Goal: Information Seeking & Learning: Learn about a topic

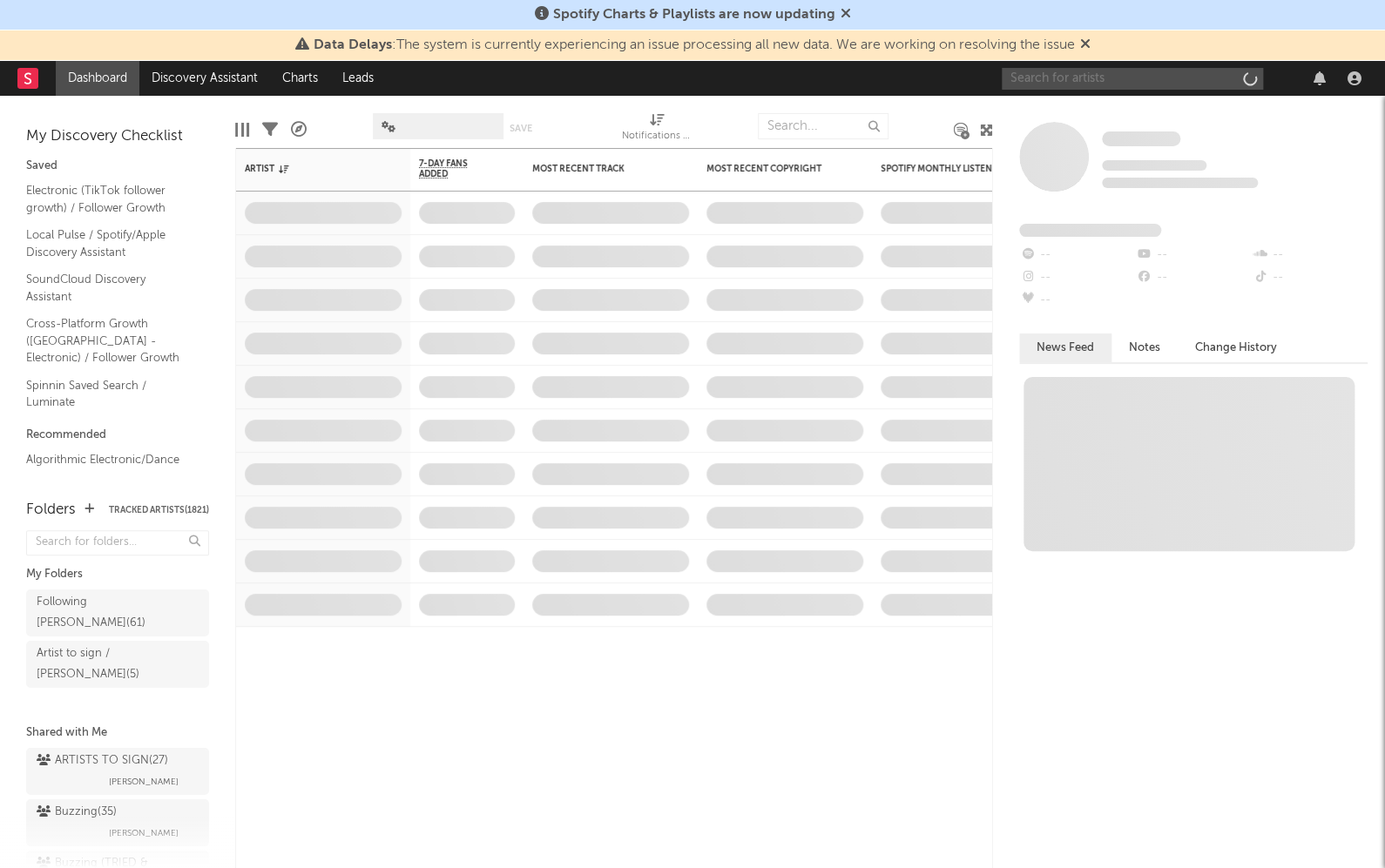
click at [1118, 70] on input "text" at bounding box center [1132, 78] width 262 height 22
drag, startPoint x: 1098, startPoint y: 83, endPoint x: 1151, endPoint y: 97, distance: 54.8
click at [1151, 97] on div "Some Artist Tracking Since: [DATE] 0 fans this week 0 fans last week Fans Added…" at bounding box center [1188, 482] width 392 height 773
click at [1120, 82] on input "carpetman" at bounding box center [1132, 78] width 262 height 22
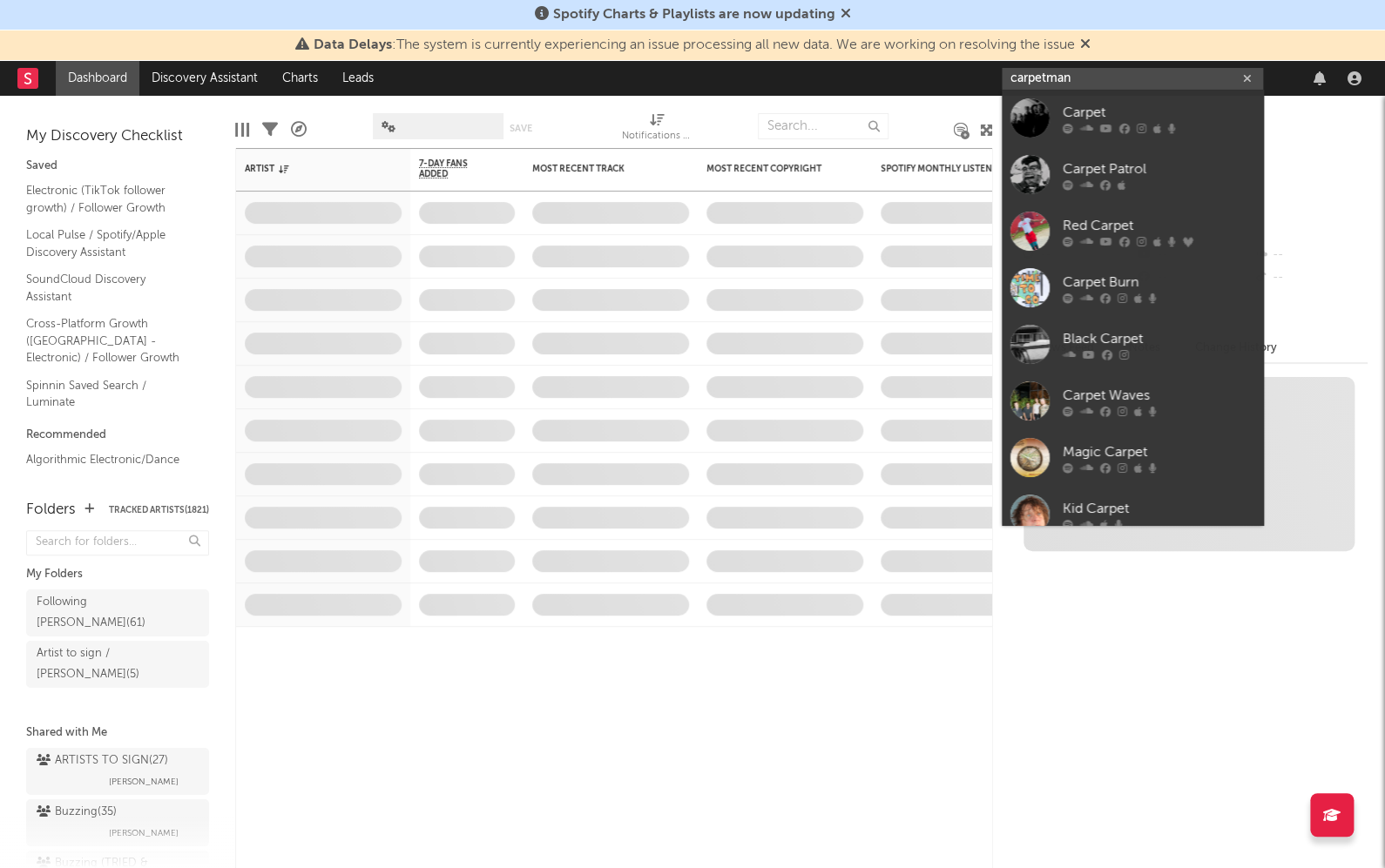
type input "carpetman"
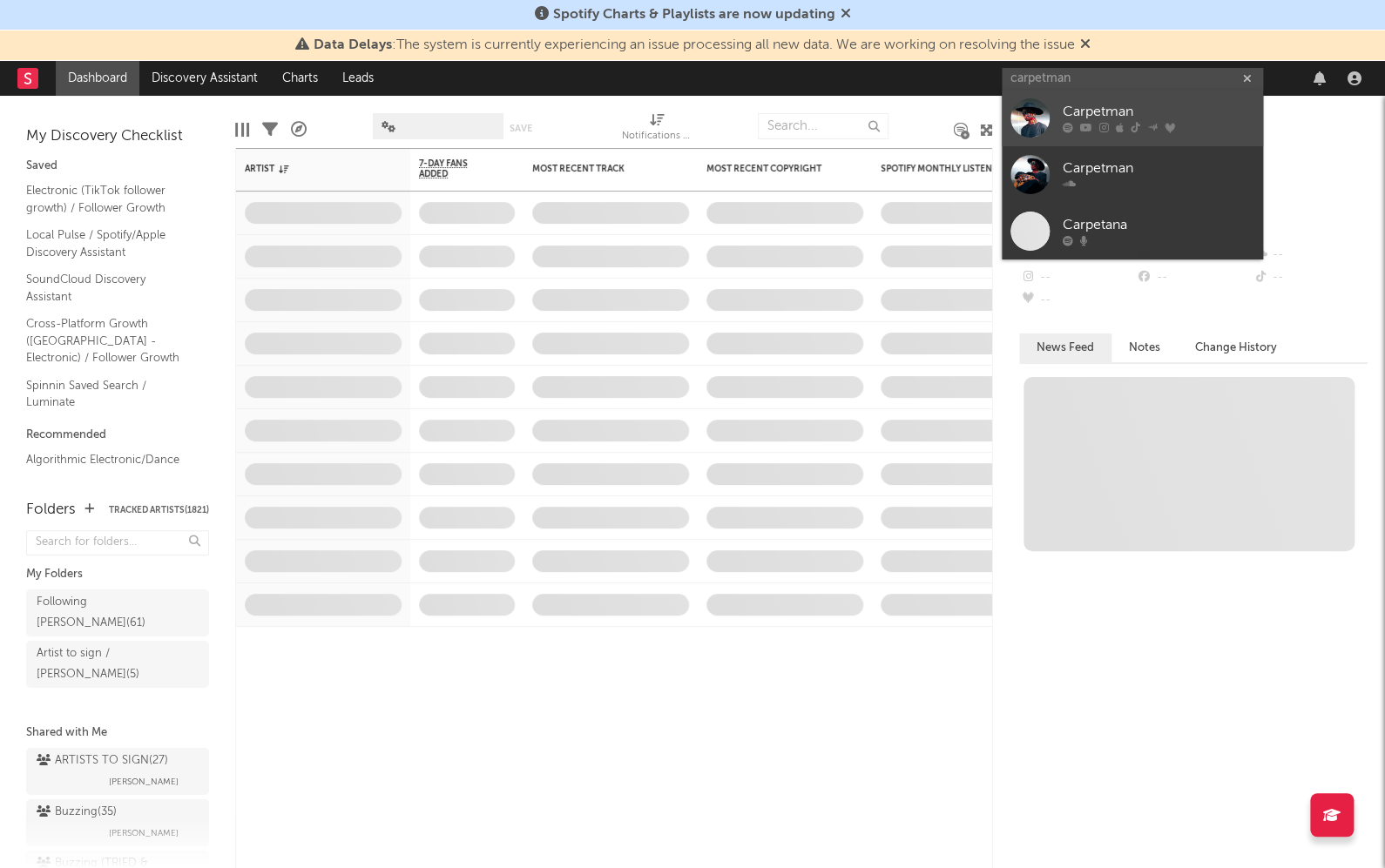
drag, startPoint x: 1093, startPoint y: 101, endPoint x: 1101, endPoint y: 110, distance: 12.0
click at [1101, 110] on div "Carpetman" at bounding box center [1157, 112] width 192 height 21
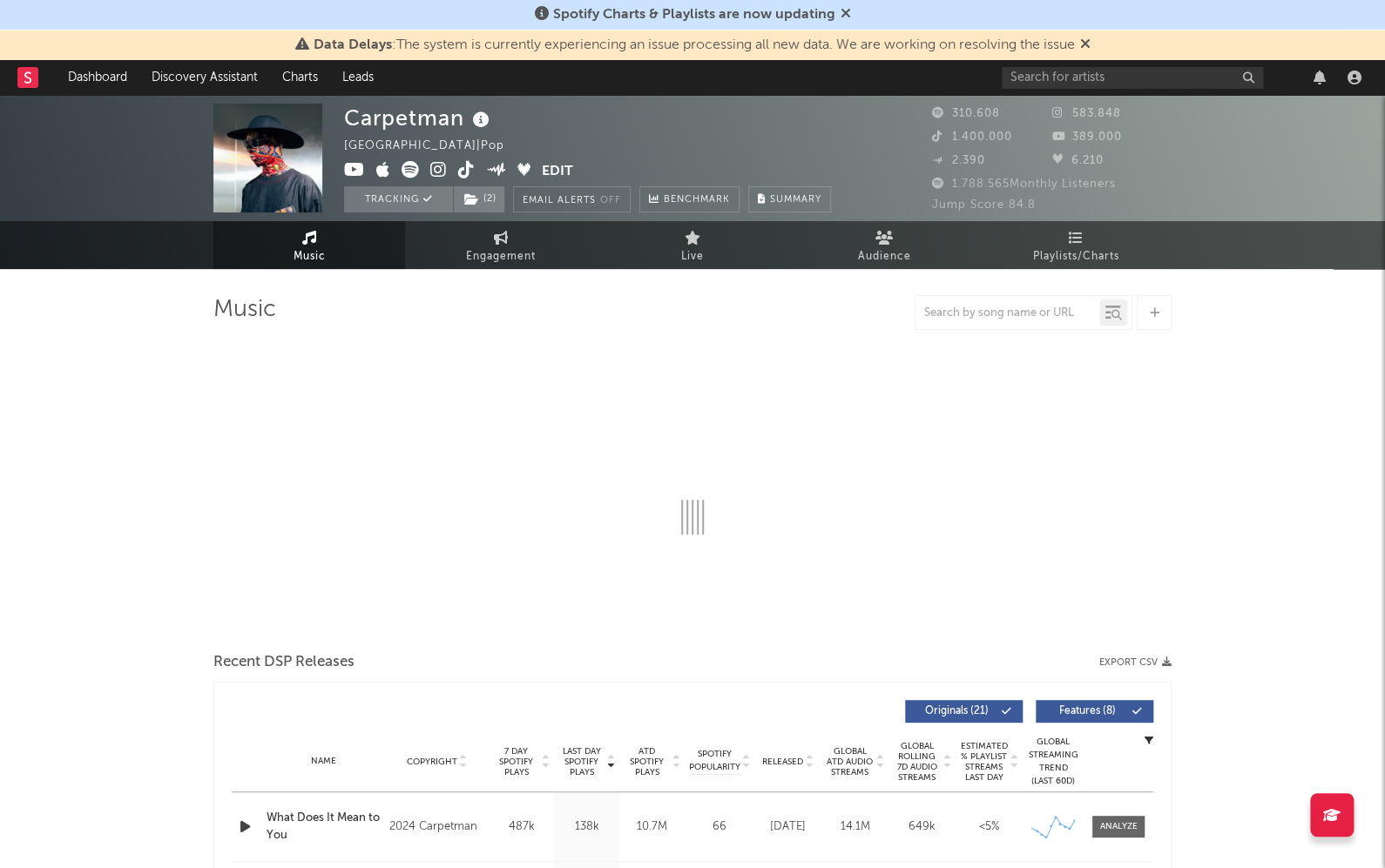
select select "6m"
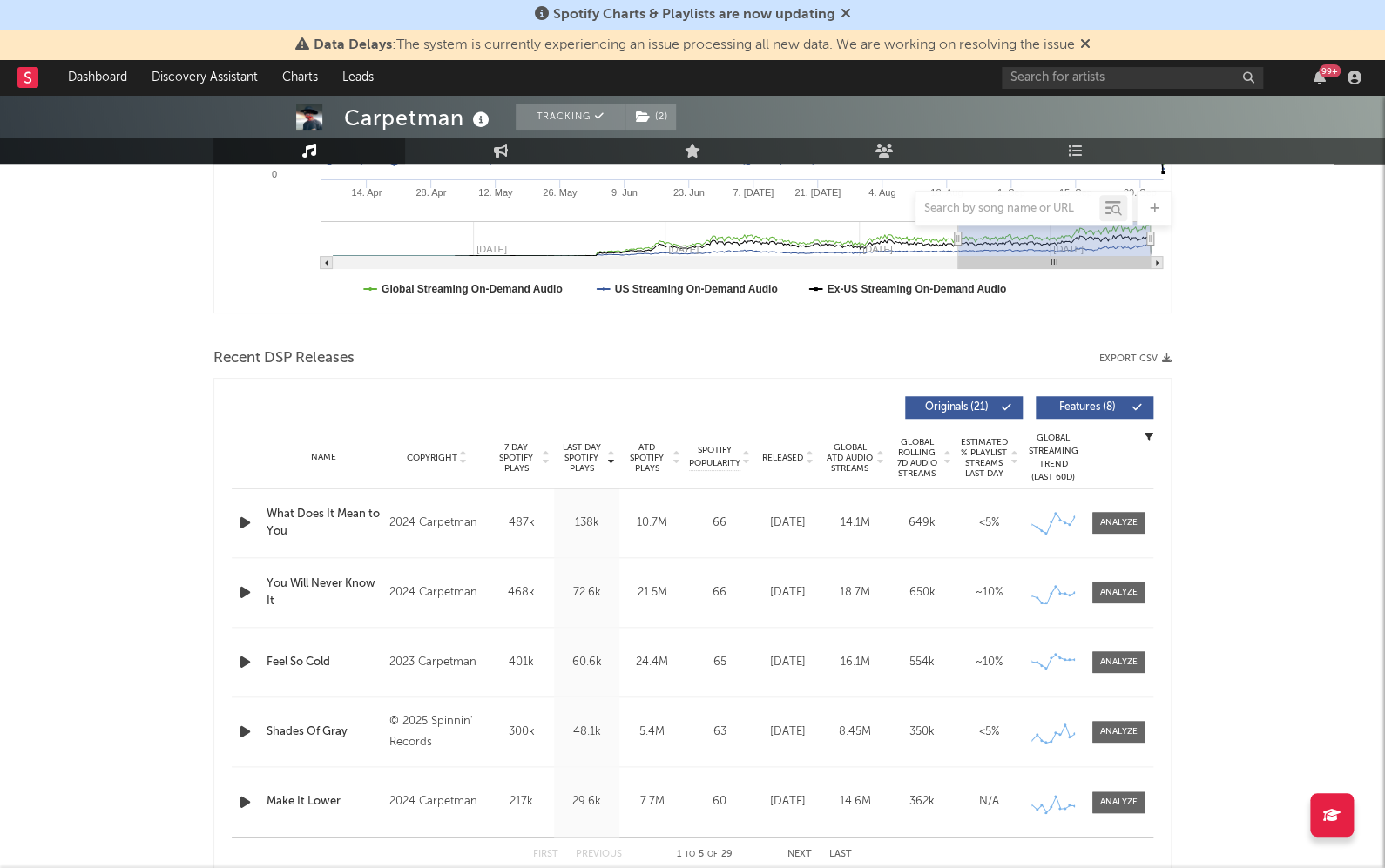
scroll to position [423, 0]
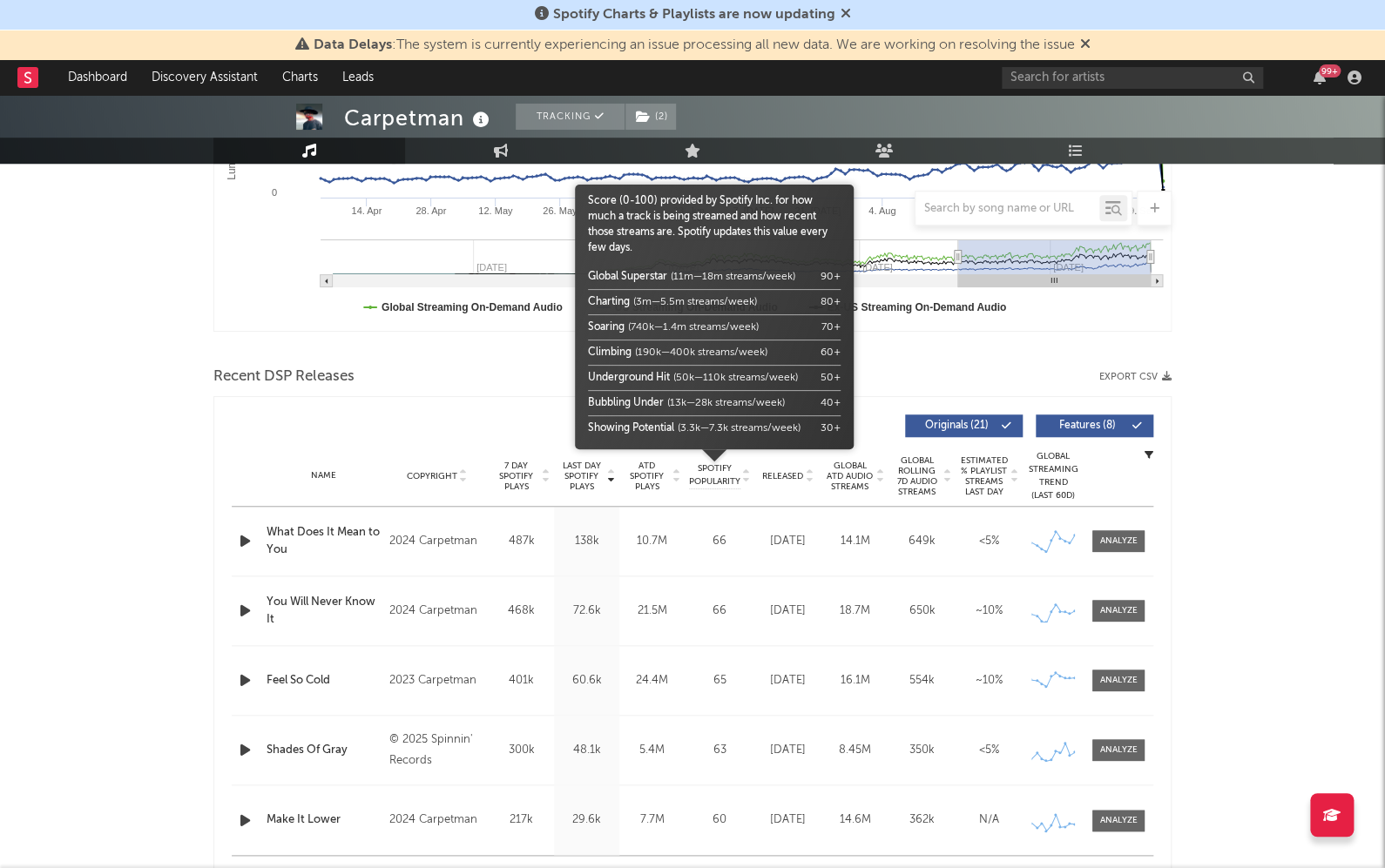
click at [776, 471] on div at bounding box center [713, 471] width 279 height 43
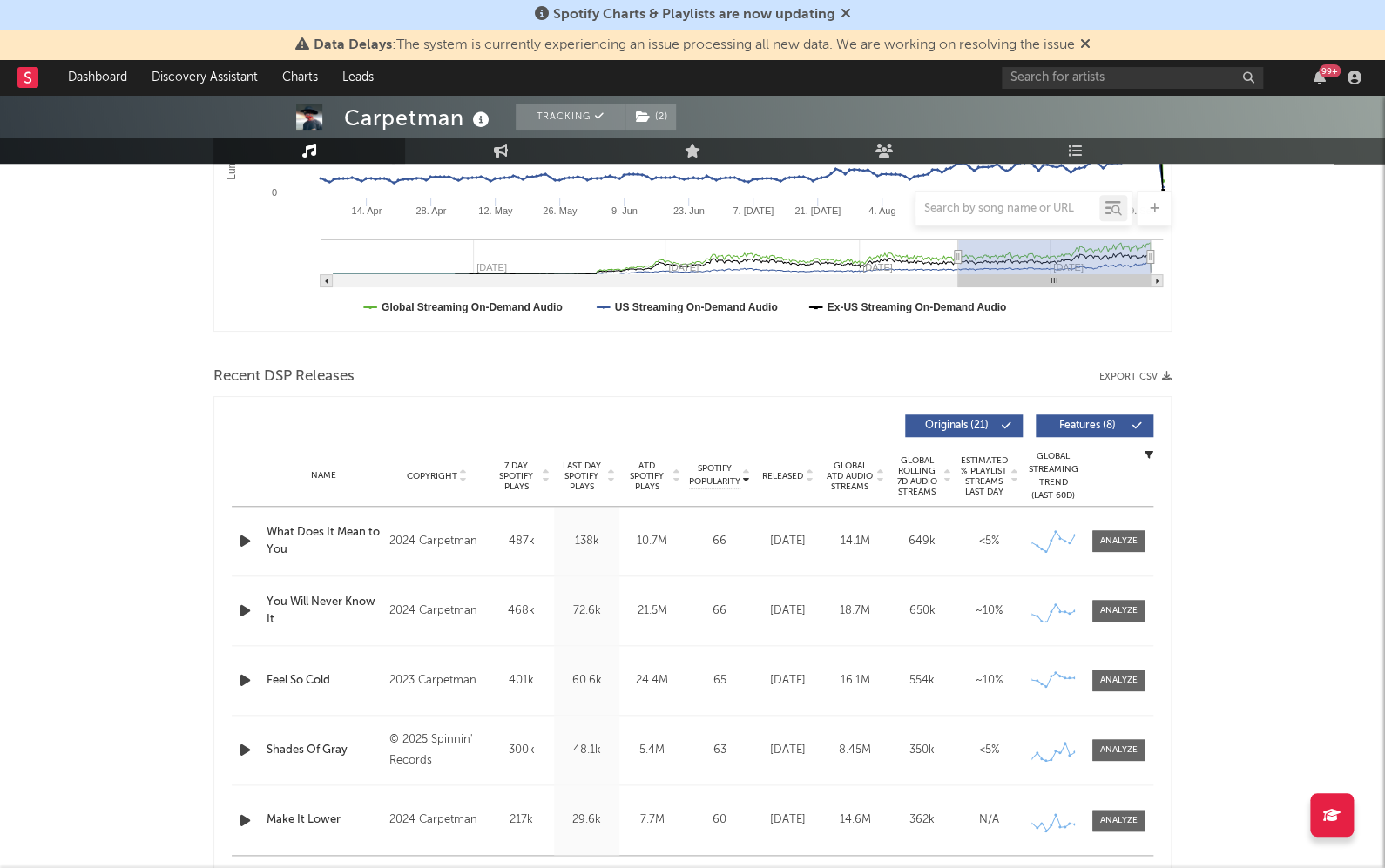
click at [775, 473] on span "Released" at bounding box center [781, 476] width 41 height 10
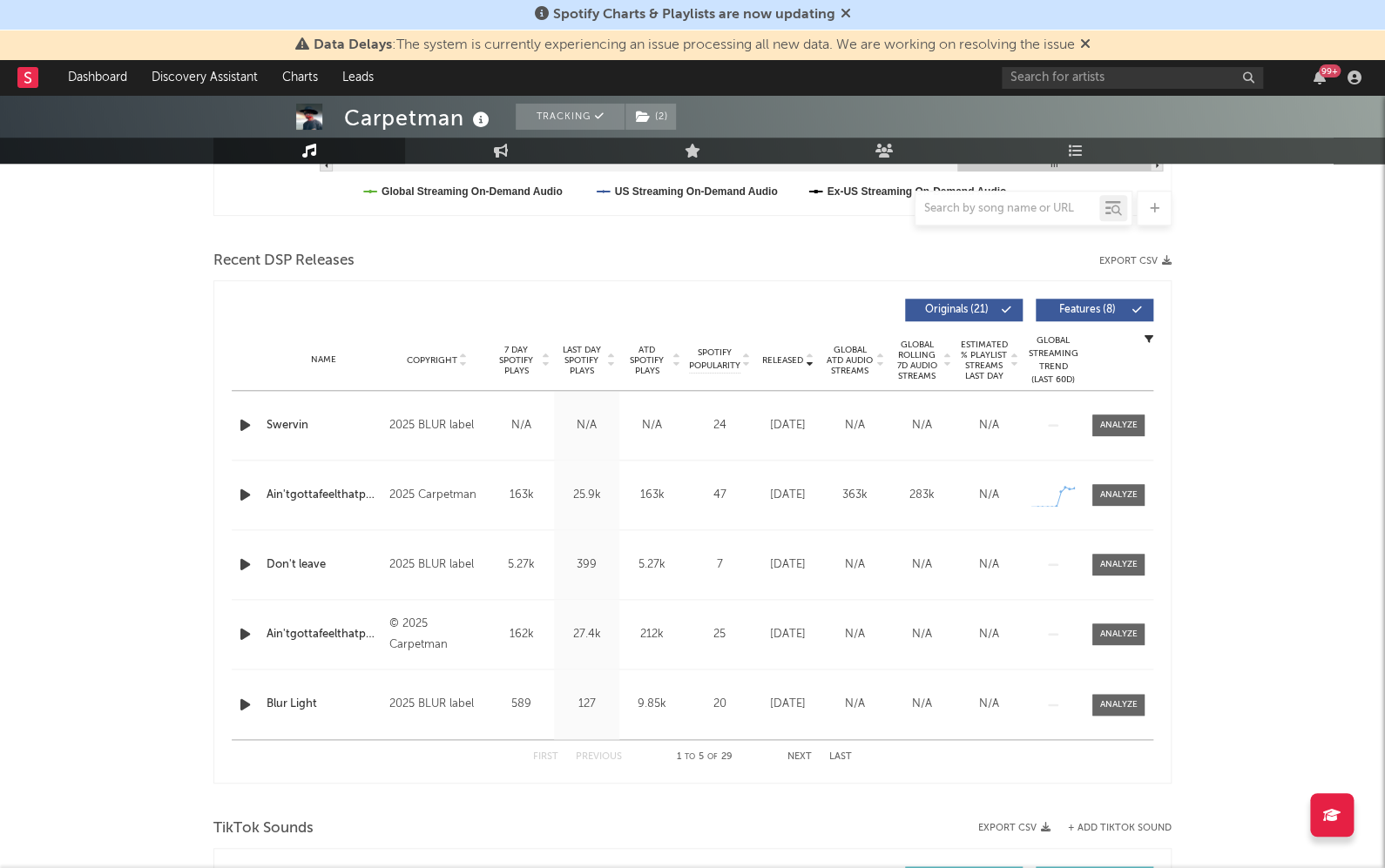
click at [236, 487] on icon "button" at bounding box center [245, 494] width 18 height 22
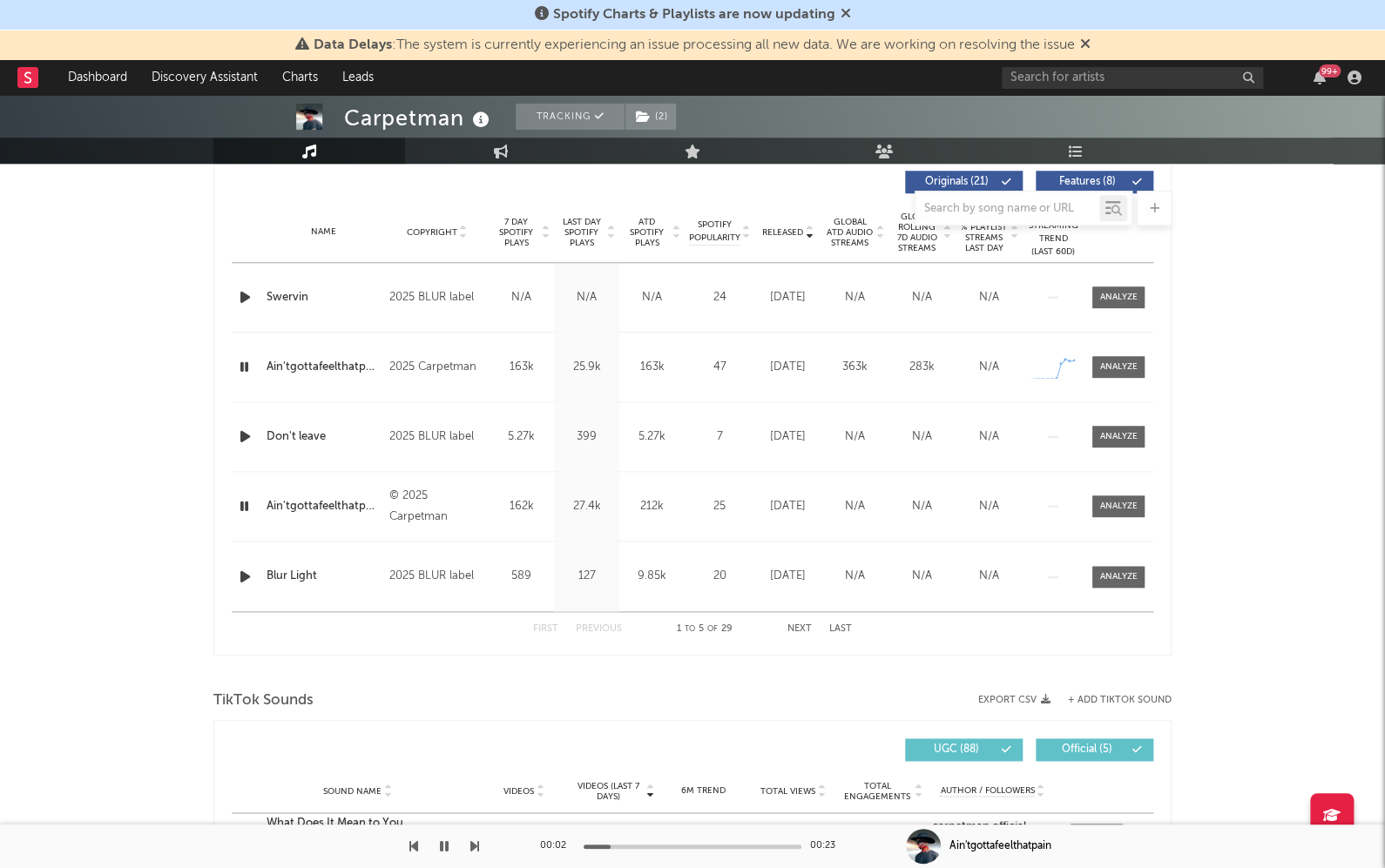
scroll to position [696, 0]
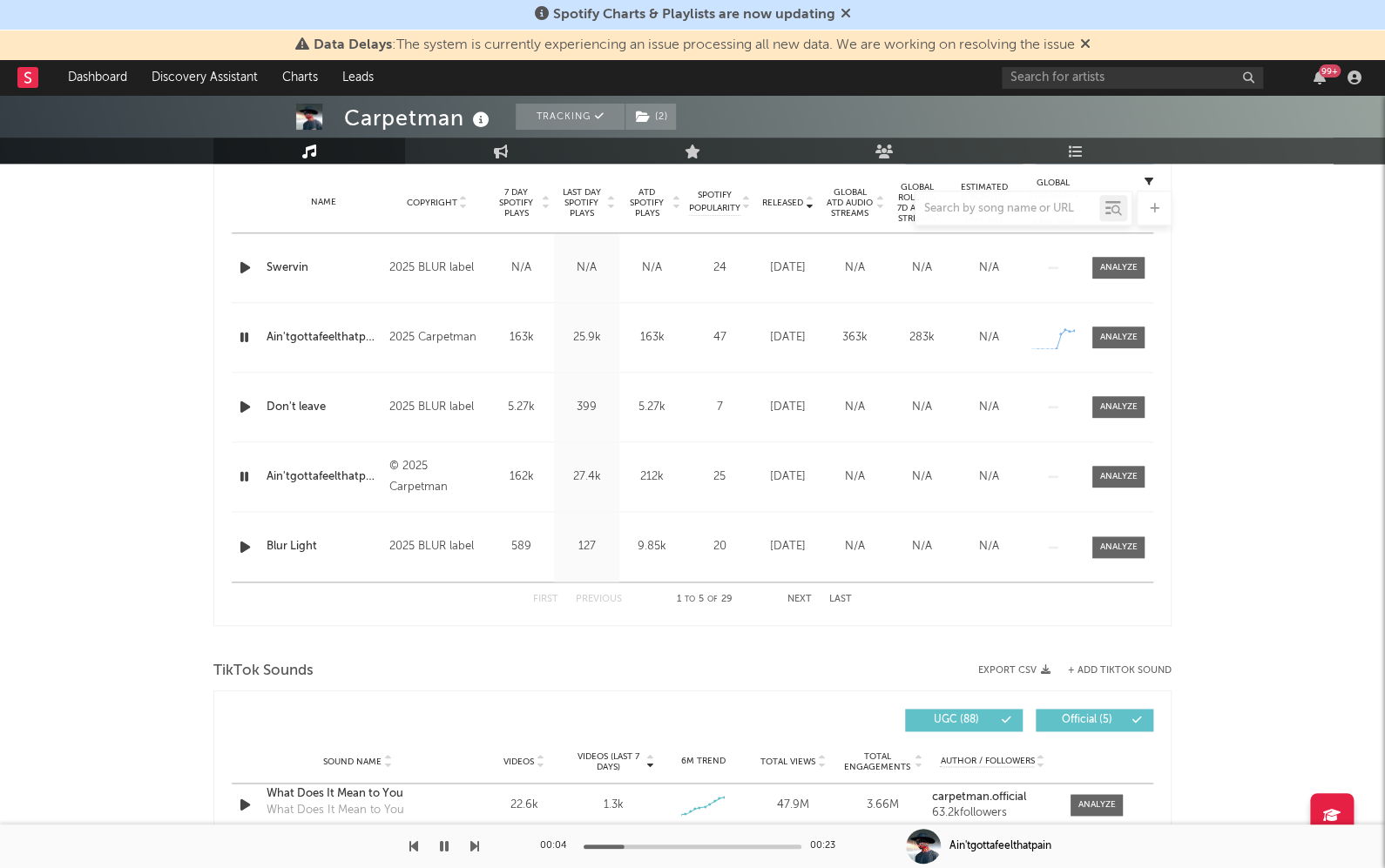
click at [802, 597] on button "Next" at bounding box center [799, 600] width 25 height 9
click at [800, 595] on button "Next" at bounding box center [799, 600] width 25 height 9
click at [1134, 540] on div at bounding box center [1119, 547] width 38 height 13
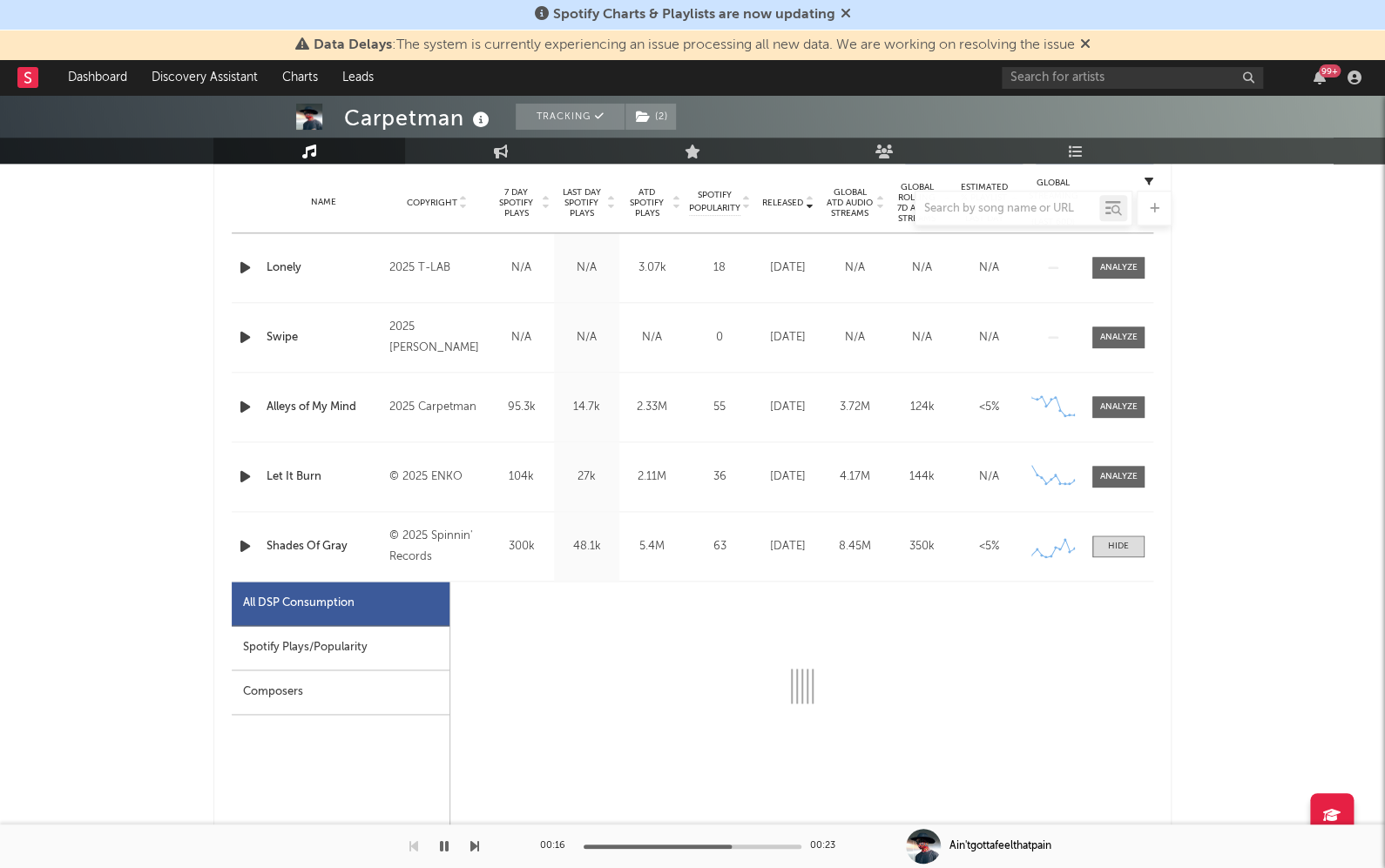
click at [299, 628] on div "Spotify Plays/Popularity" at bounding box center [340, 648] width 217 height 44
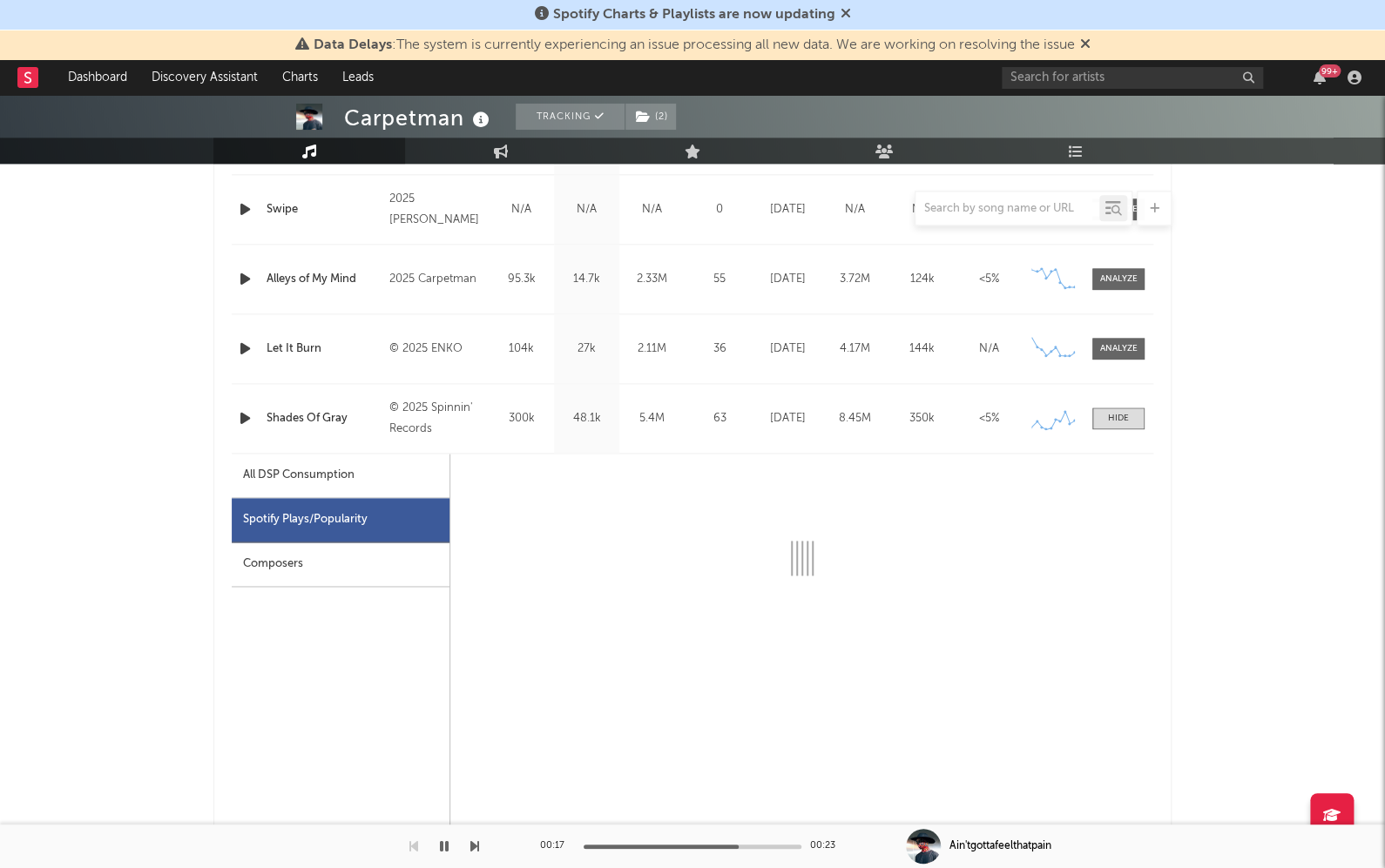
scroll to position [876, 0]
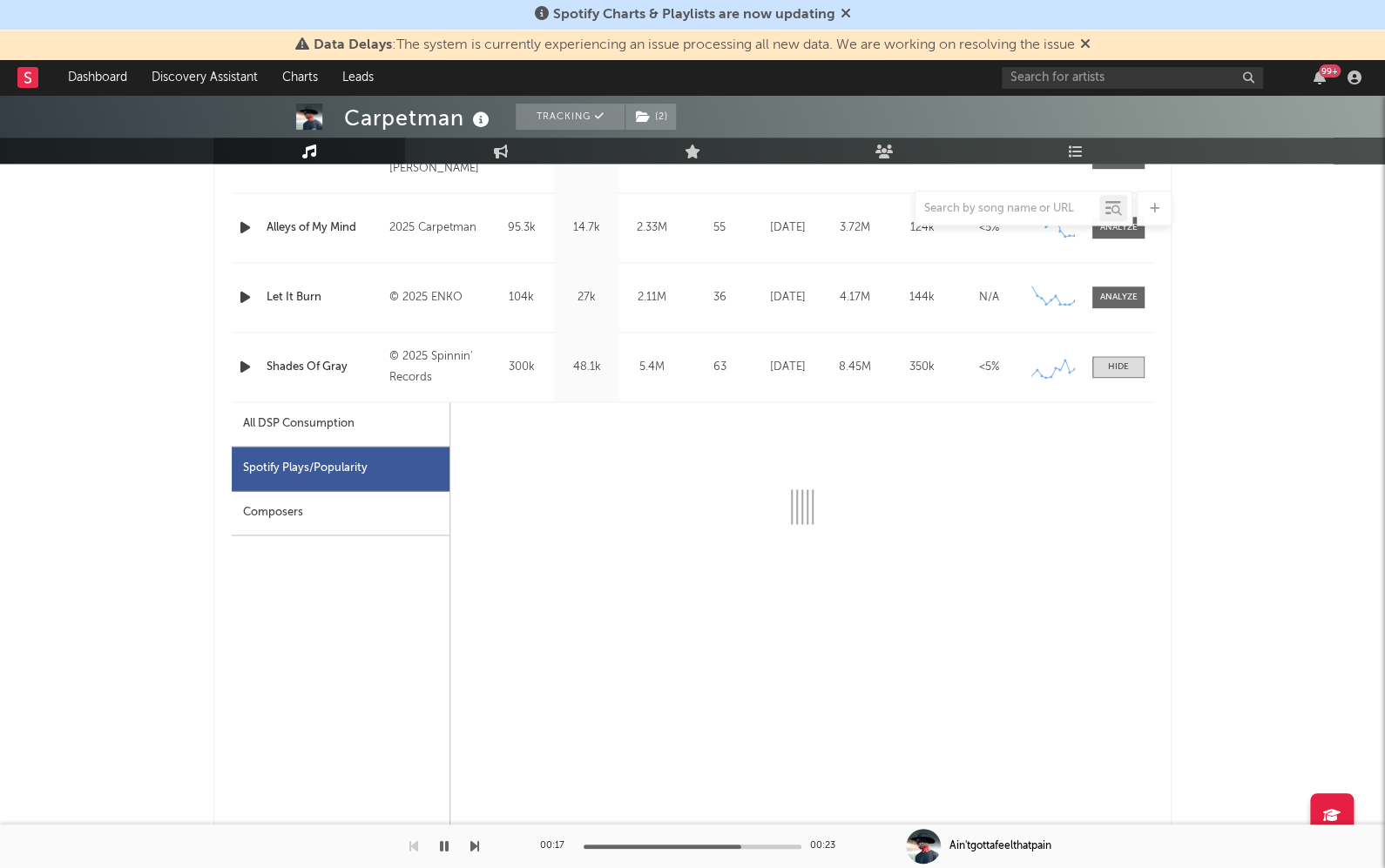
select select "6m"
select select "1w"
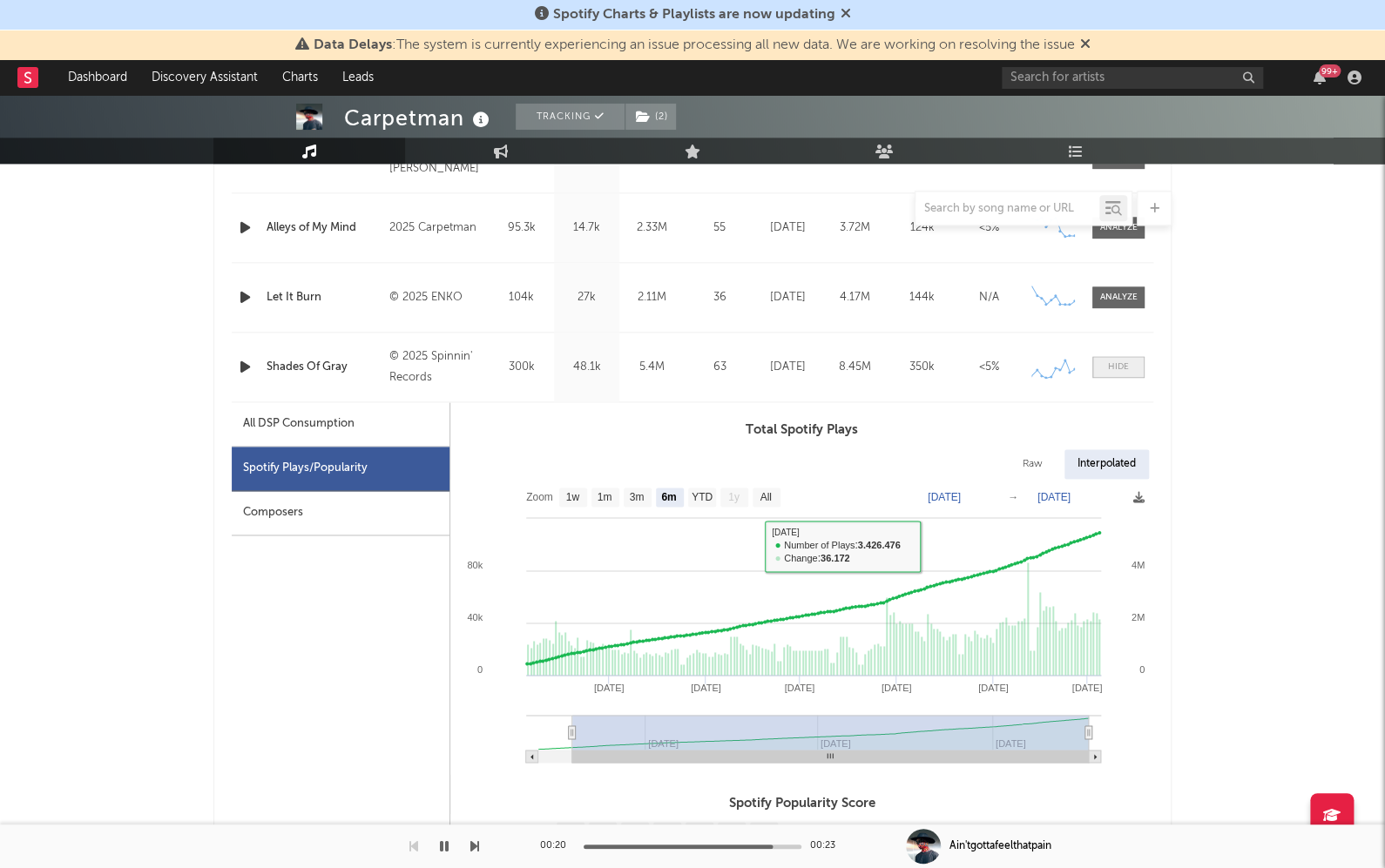
click at [1129, 365] on span at bounding box center [1118, 366] width 52 height 22
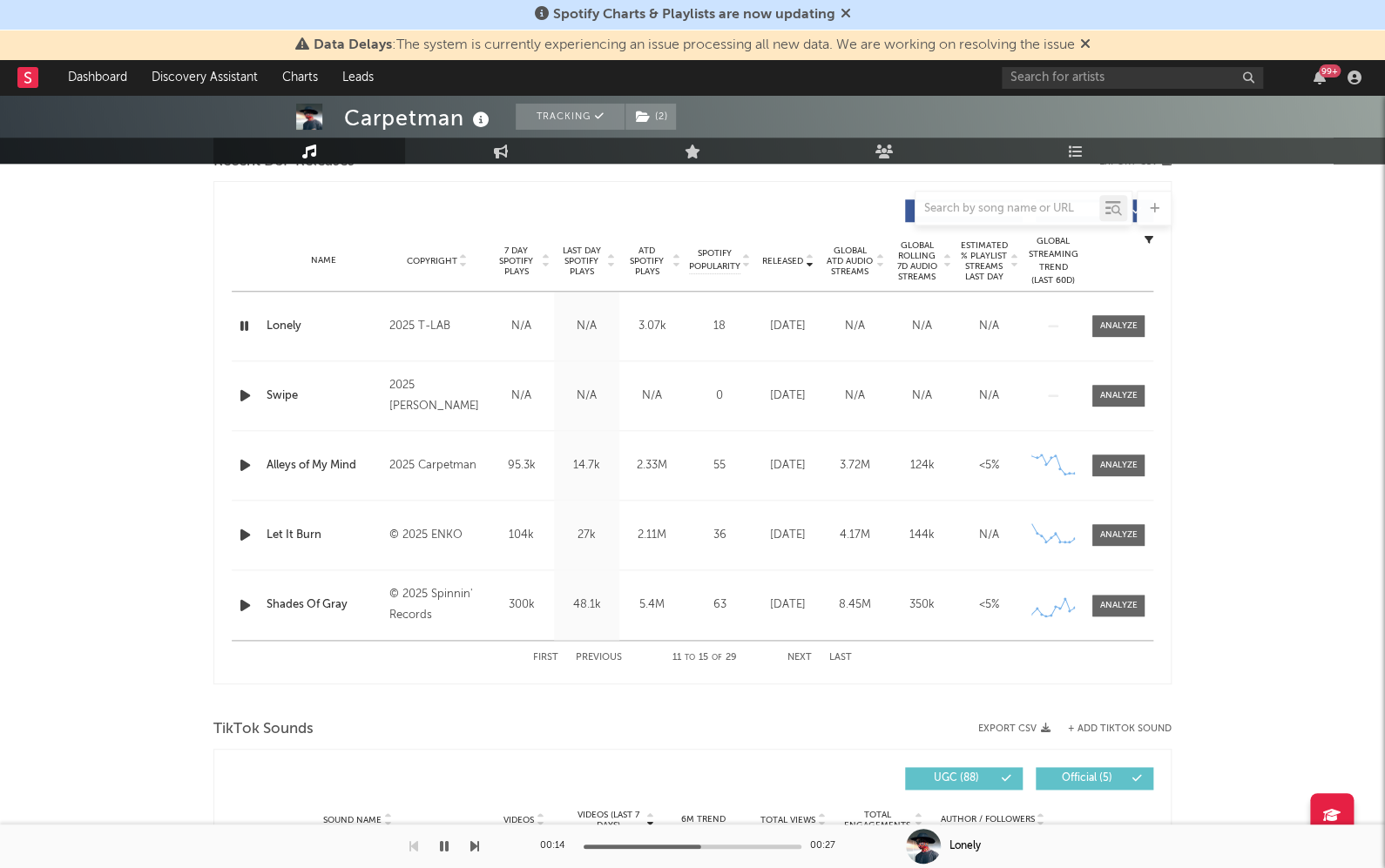
scroll to position [638, 0]
click at [799, 653] on button "Next" at bounding box center [799, 657] width 25 height 9
click at [586, 653] on button "Previous" at bounding box center [598, 657] width 46 height 9
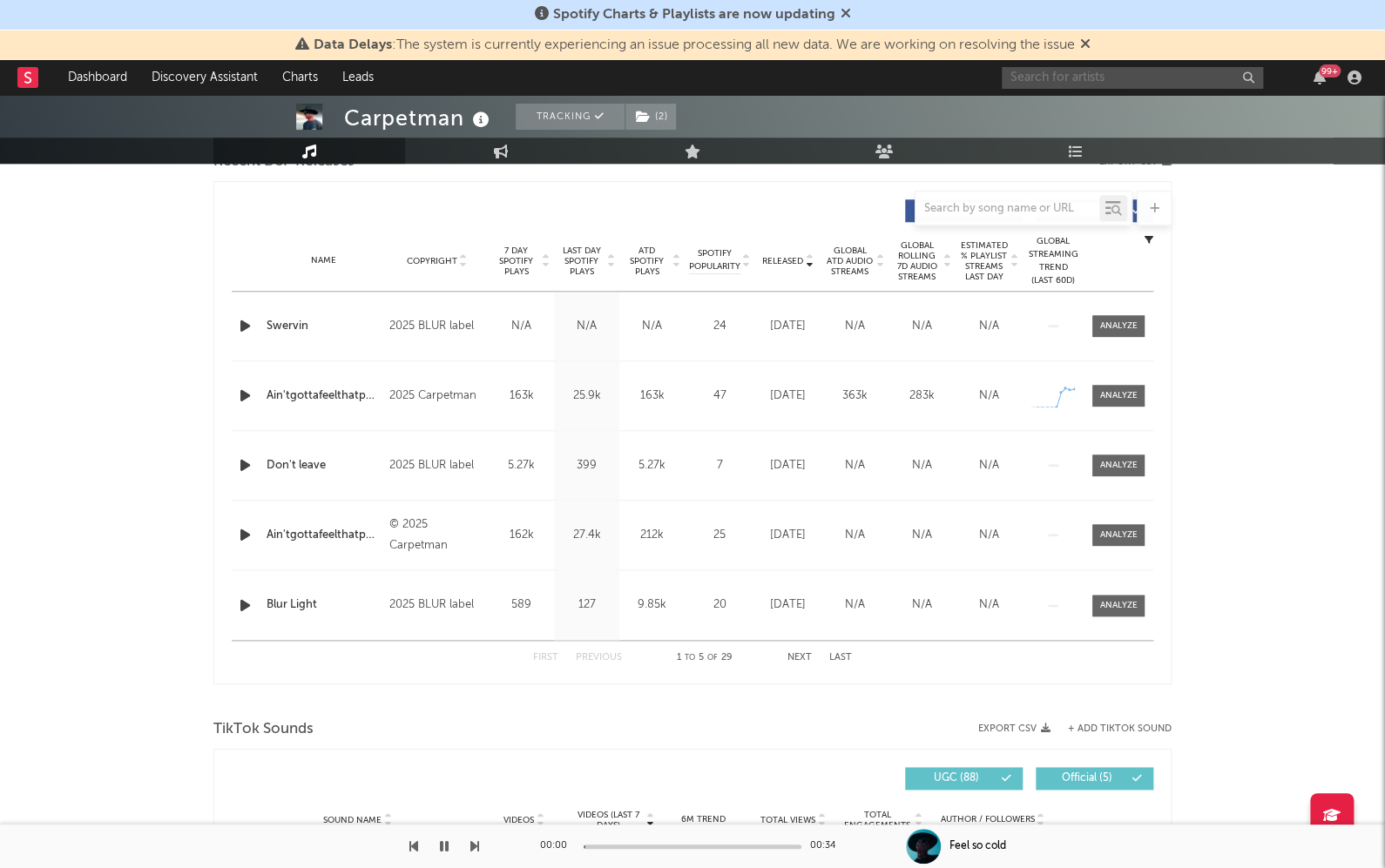
click at [1050, 85] on input "text" at bounding box center [1132, 77] width 262 height 22
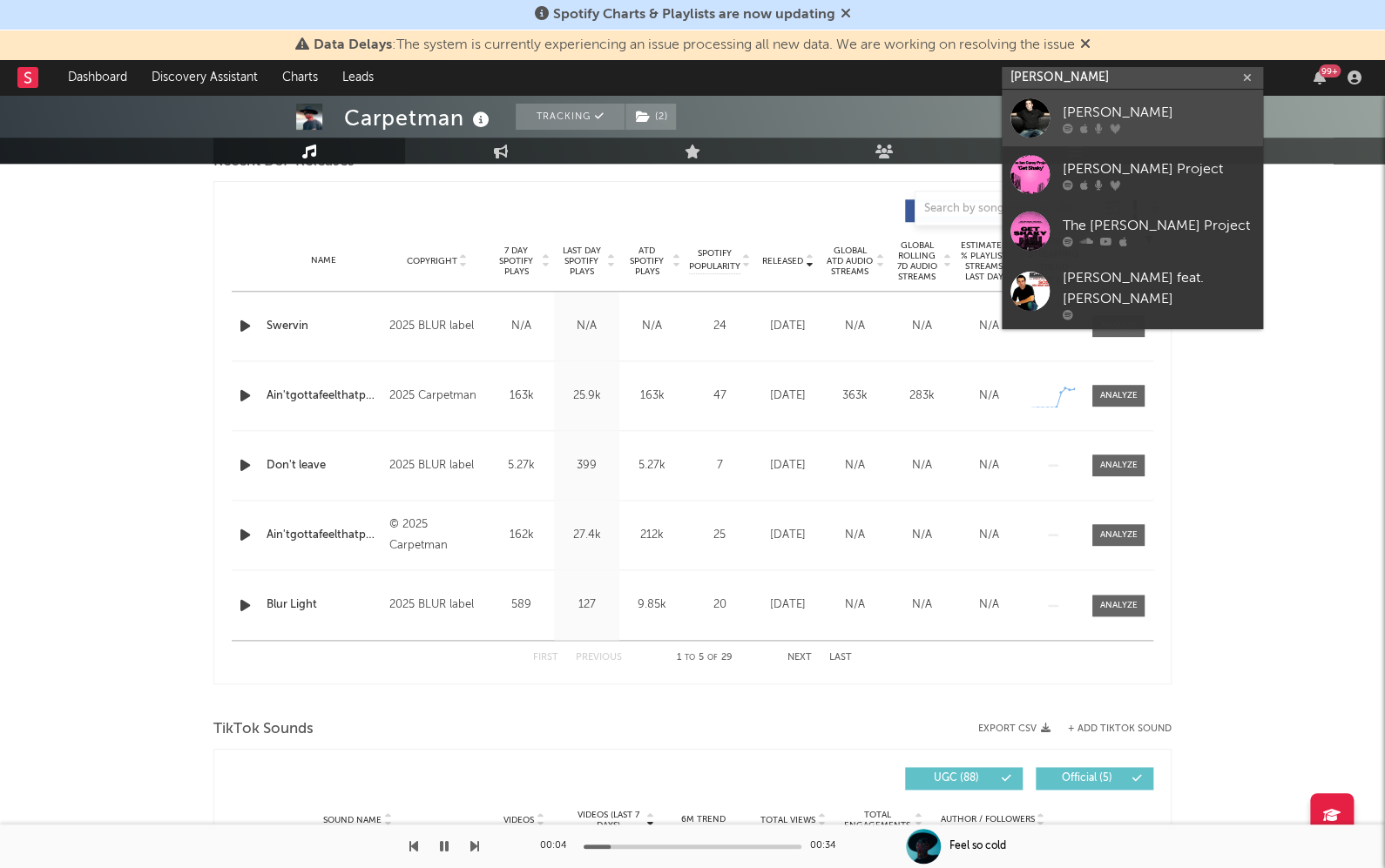
type input "ian carey"
click at [1078, 109] on div "Ian Carey" at bounding box center [1157, 112] width 192 height 21
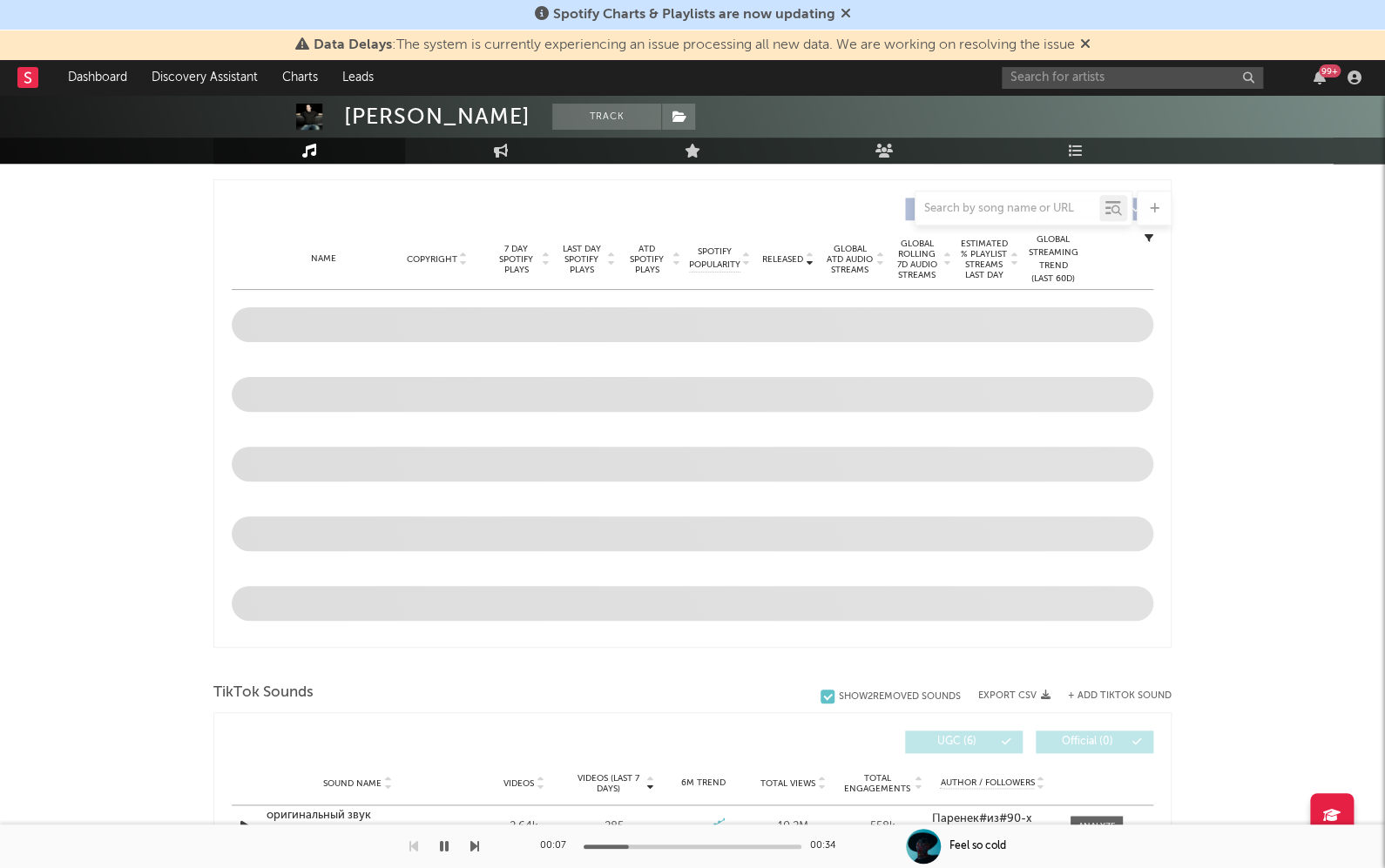
scroll to position [737, 0]
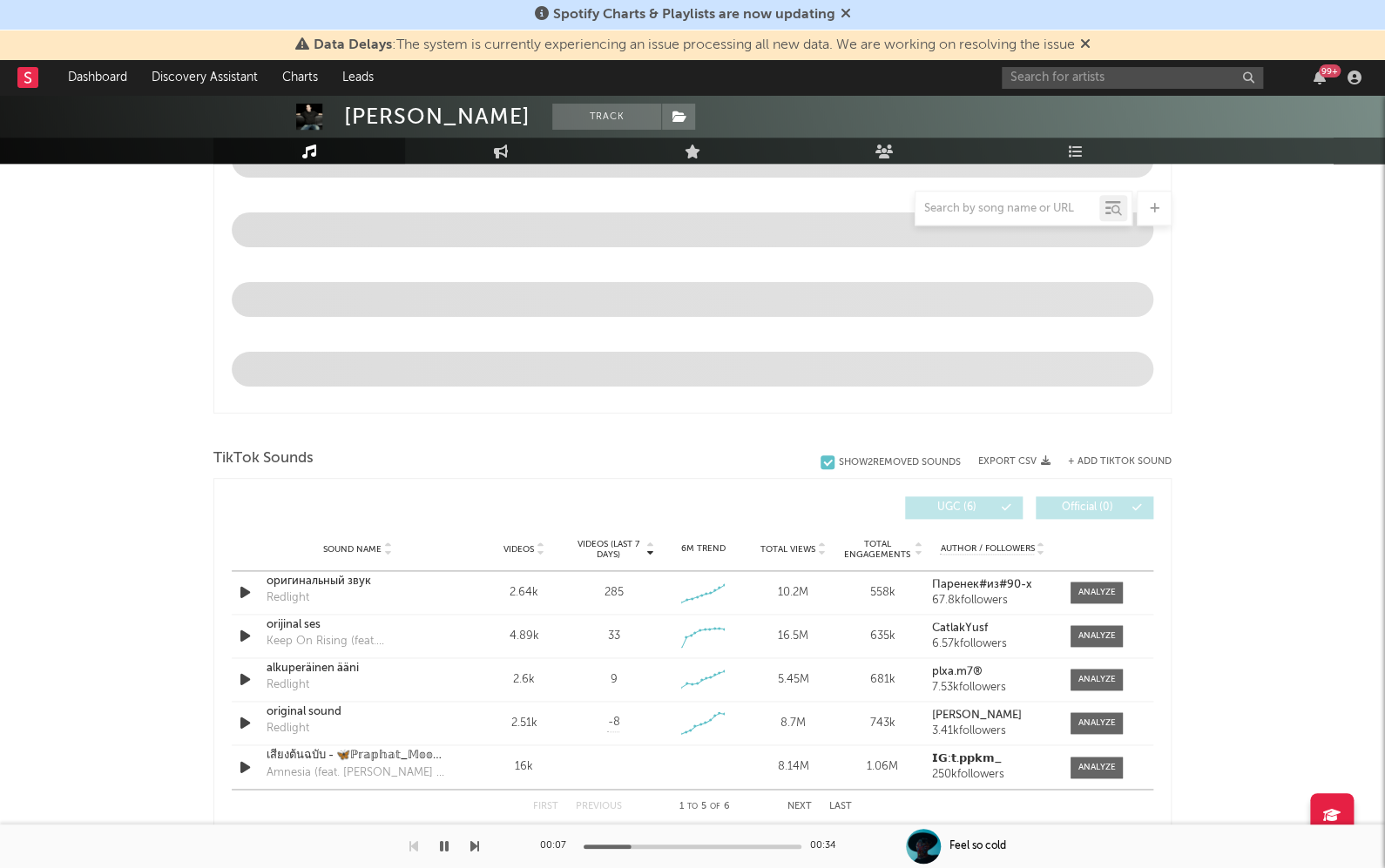
select select "6m"
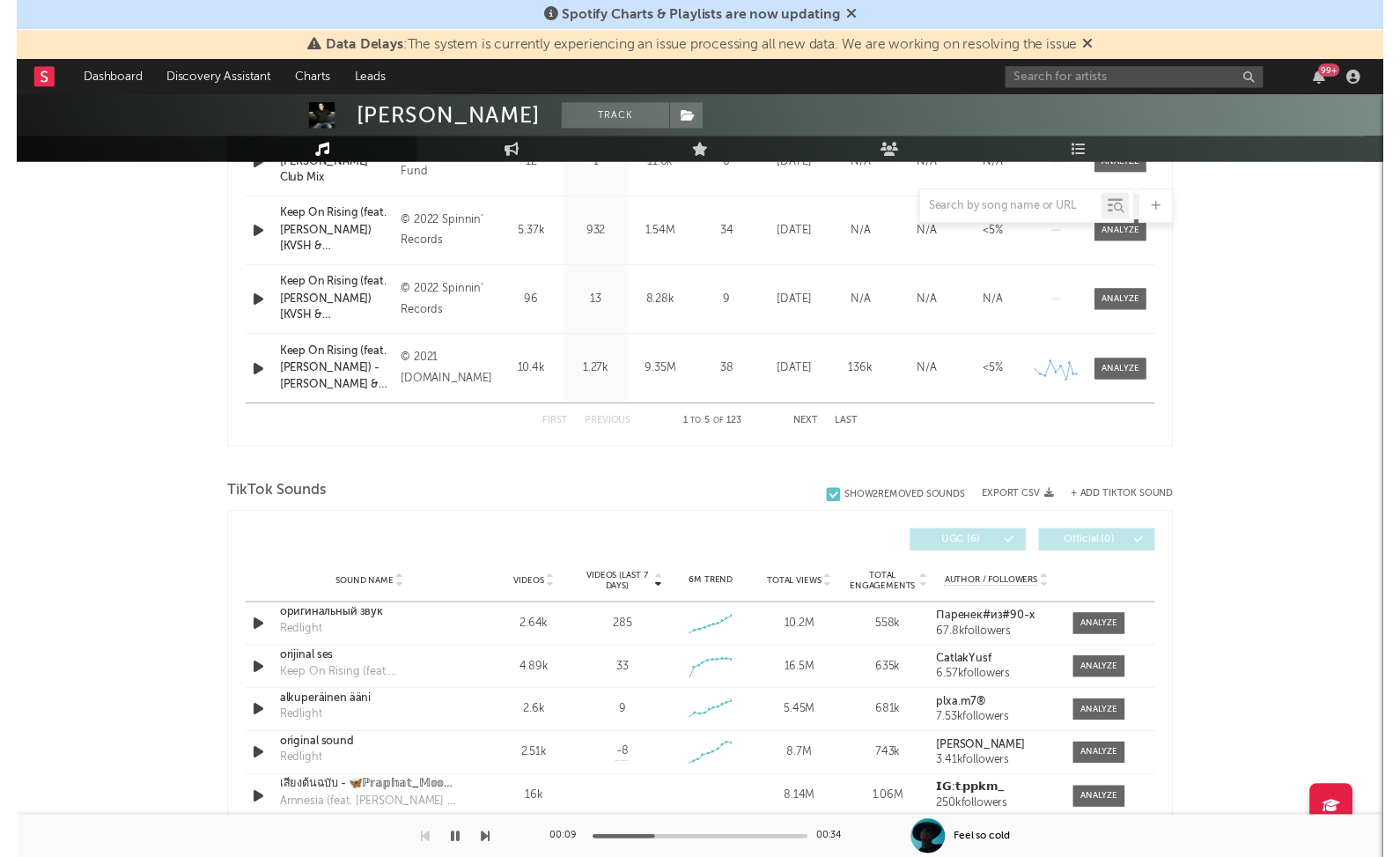
scroll to position [906, 0]
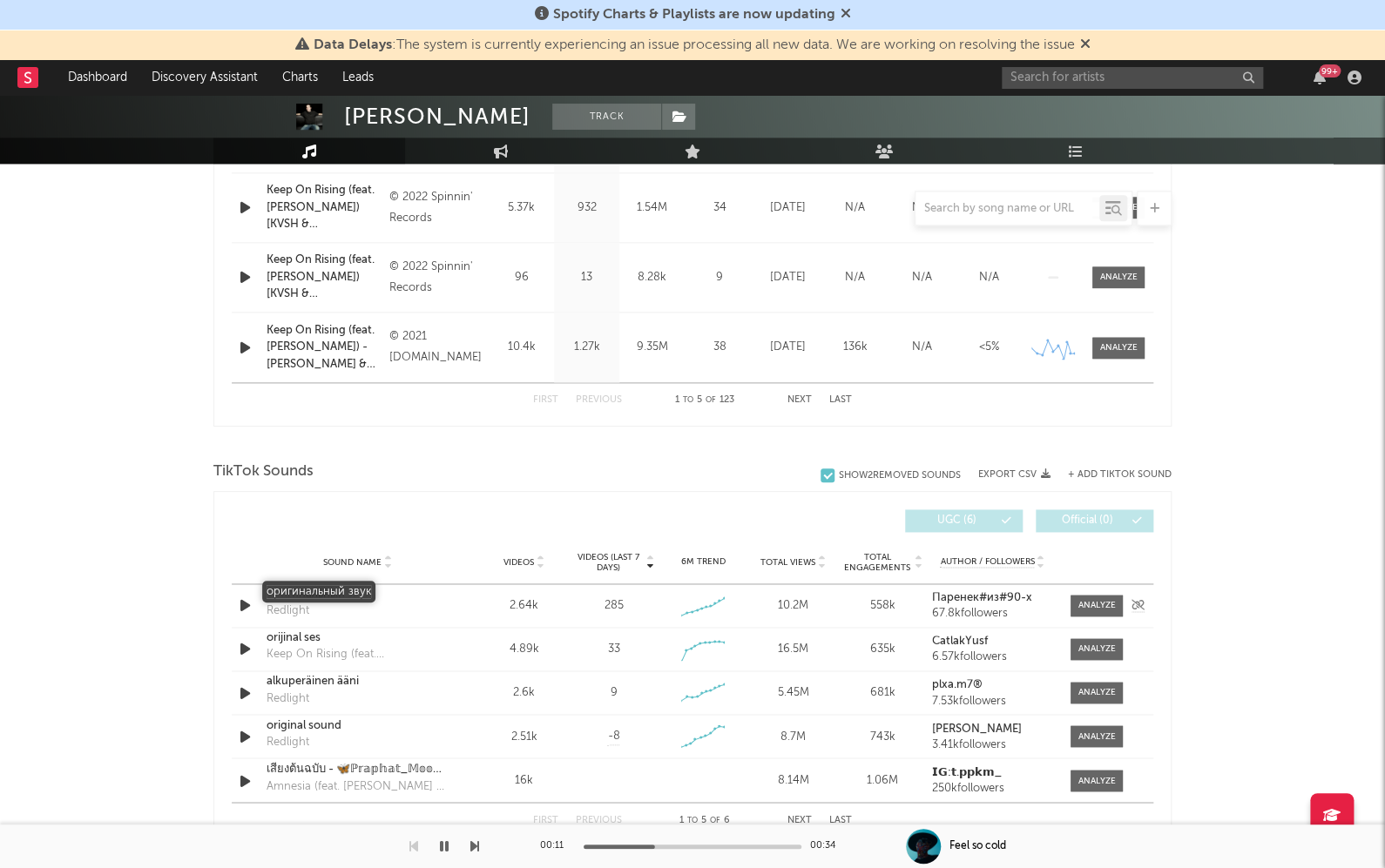
click at [312, 593] on div "оригинальный звук" at bounding box center [357, 594] width 182 height 17
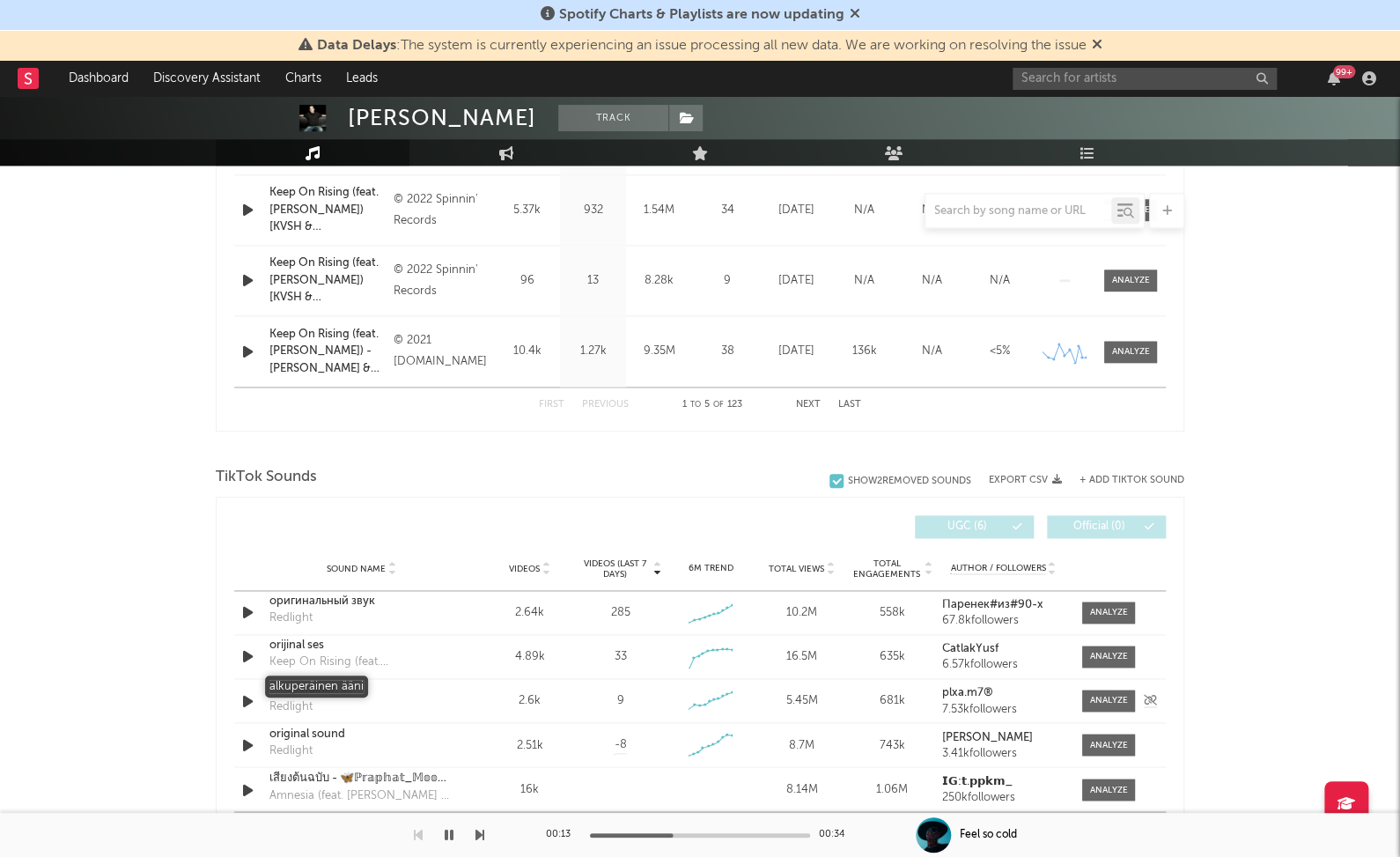
click at [322, 686] on div "alkuperäinen ääni" at bounding box center [361, 689] width 184 height 17
click at [324, 733] on div "original sound" at bounding box center [361, 734] width 184 height 17
click at [1079, 75] on input "text" at bounding box center [1144, 78] width 265 height 22
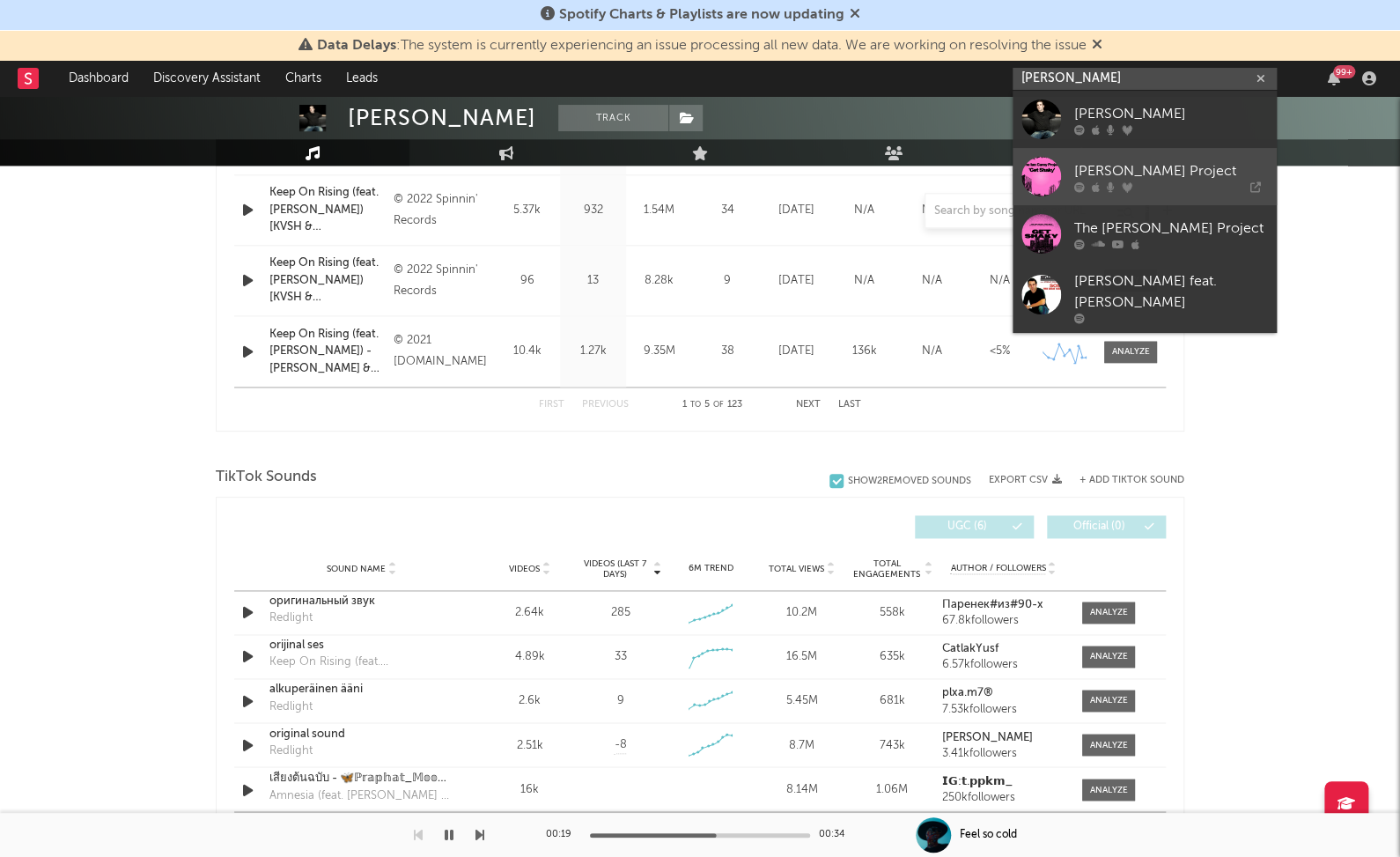
type input "ian carey"
click at [1096, 163] on div "Ian Carey Project" at bounding box center [1170, 171] width 194 height 21
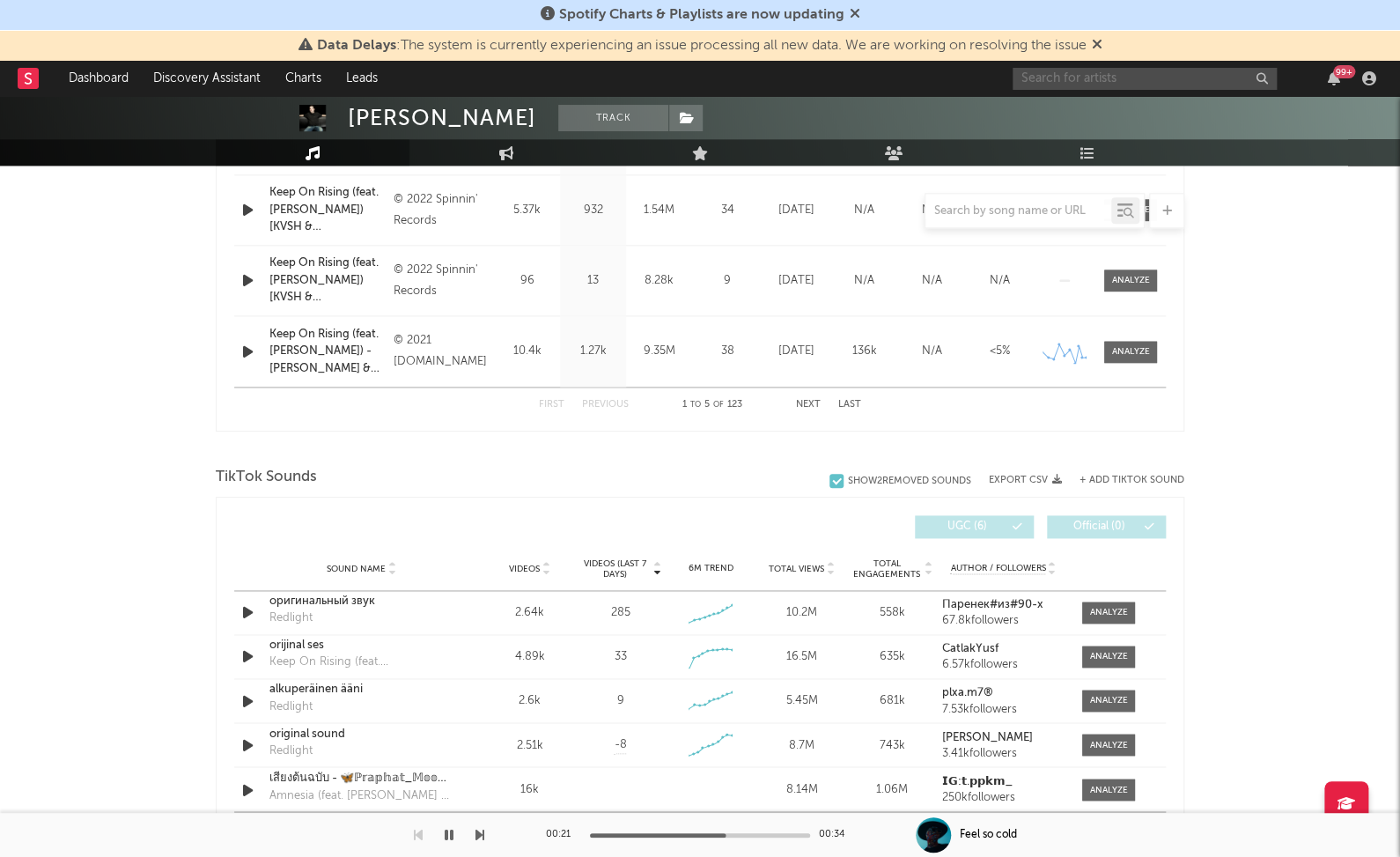
click at [1112, 73] on input "text" at bounding box center [1144, 78] width 265 height 22
type input "a"
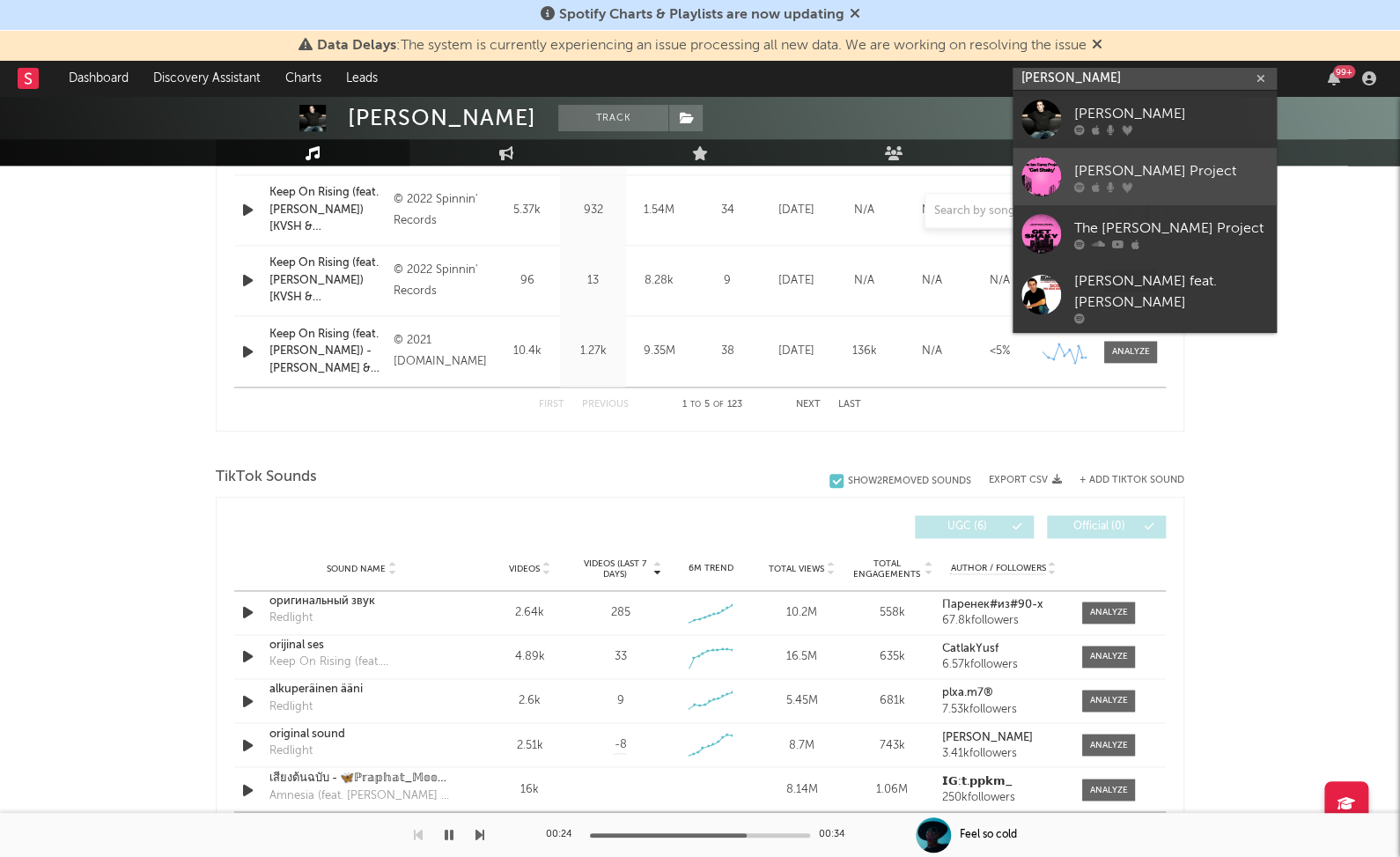
type input "ian carey"
click at [1130, 163] on div "Ian Carey Project" at bounding box center [1170, 171] width 194 height 21
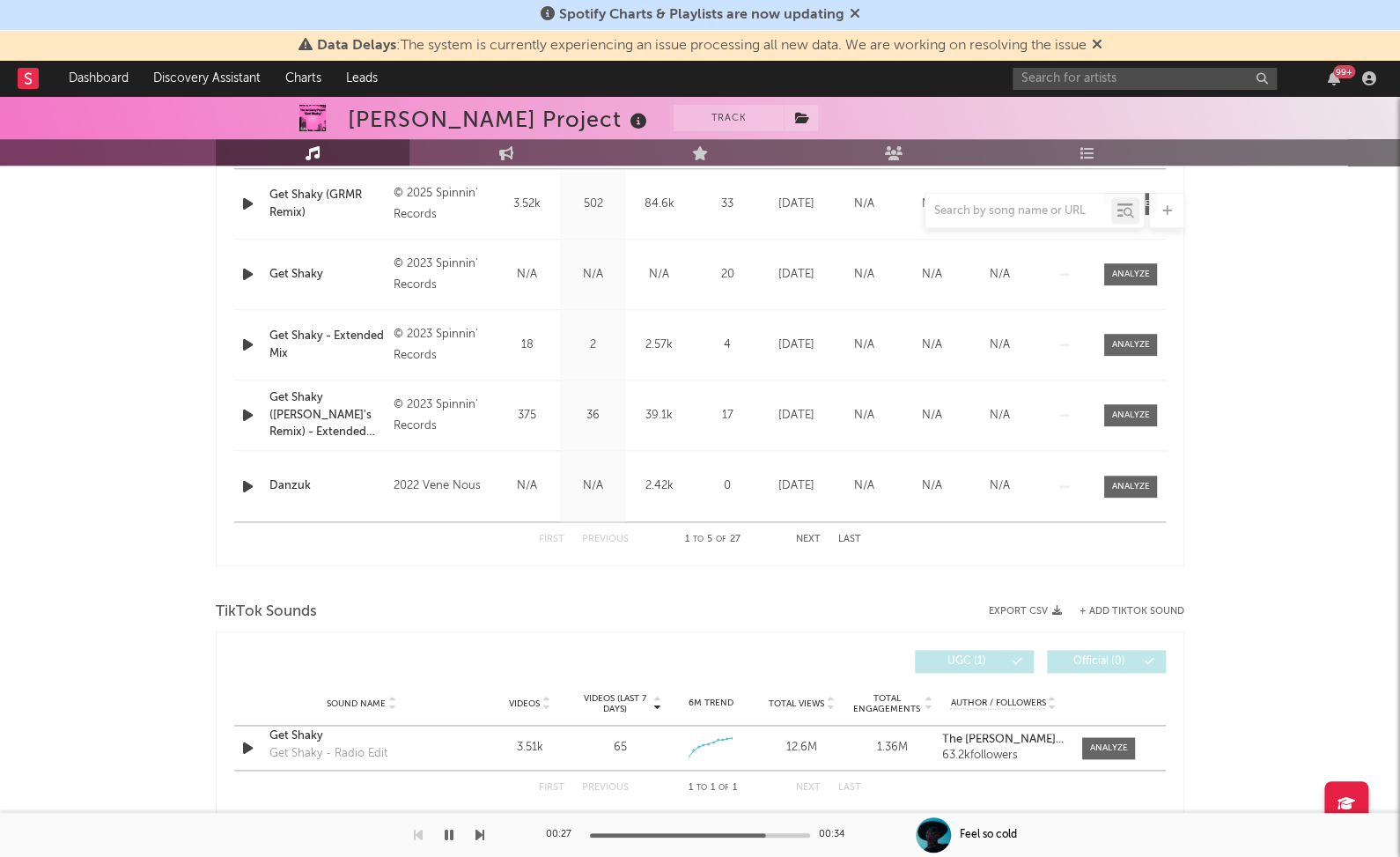
select select "6m"
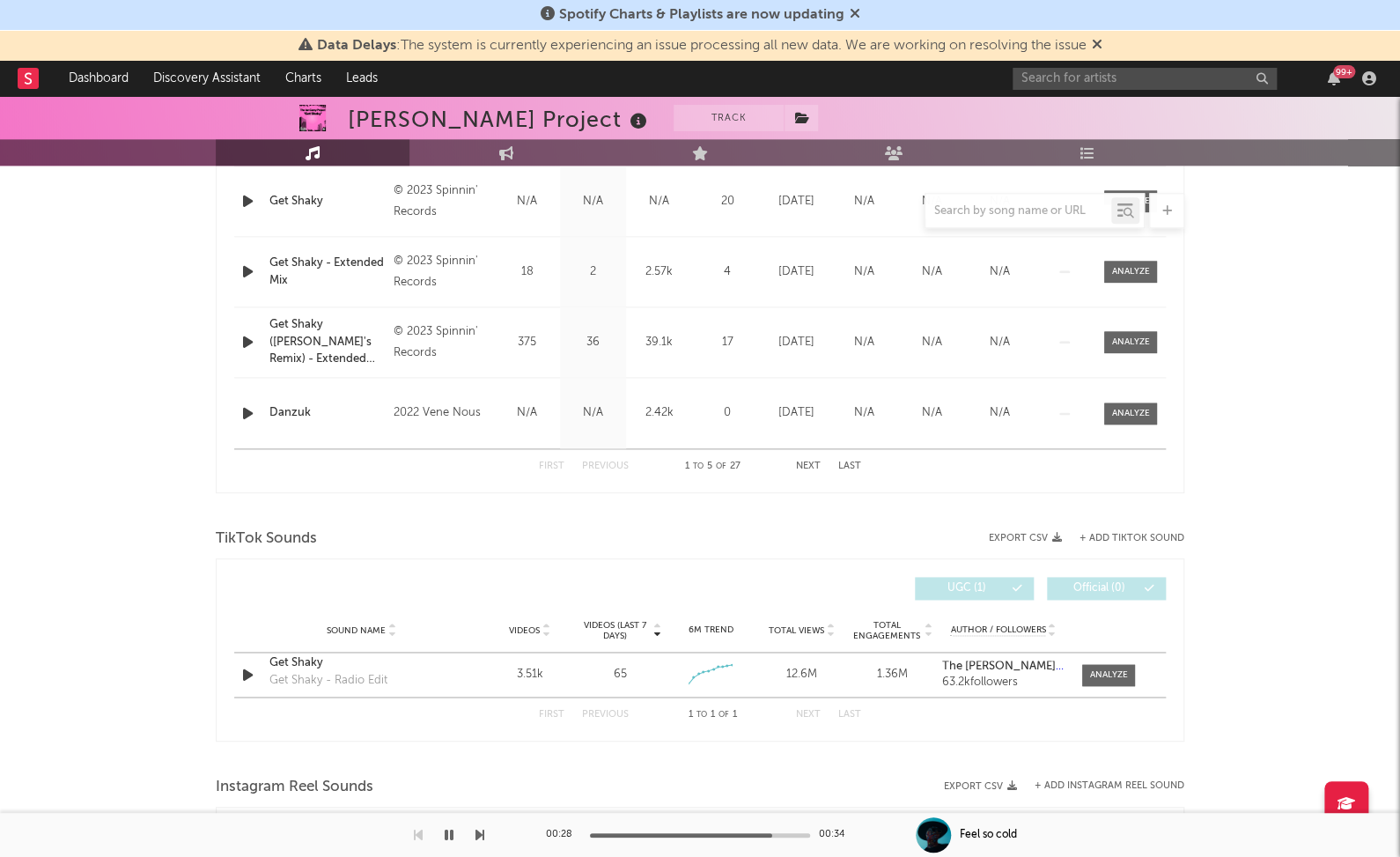
scroll to position [873, 0]
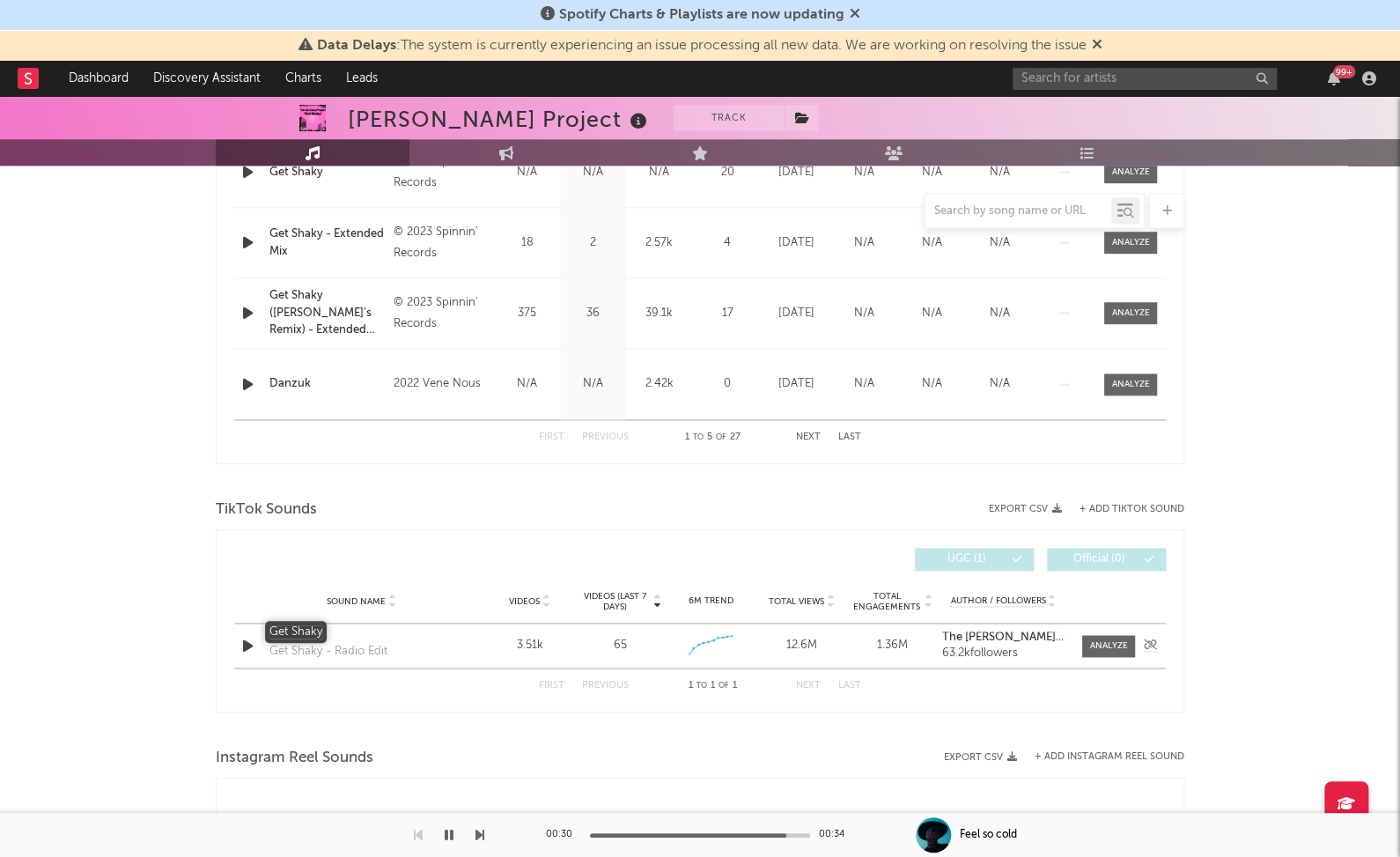
click at [294, 634] on div "Get Shaky" at bounding box center [361, 633] width 184 height 17
drag, startPoint x: 1103, startPoint y: 642, endPoint x: 1071, endPoint y: 633, distance: 33.2
click at [1102, 642] on div at bounding box center [1109, 646] width 38 height 13
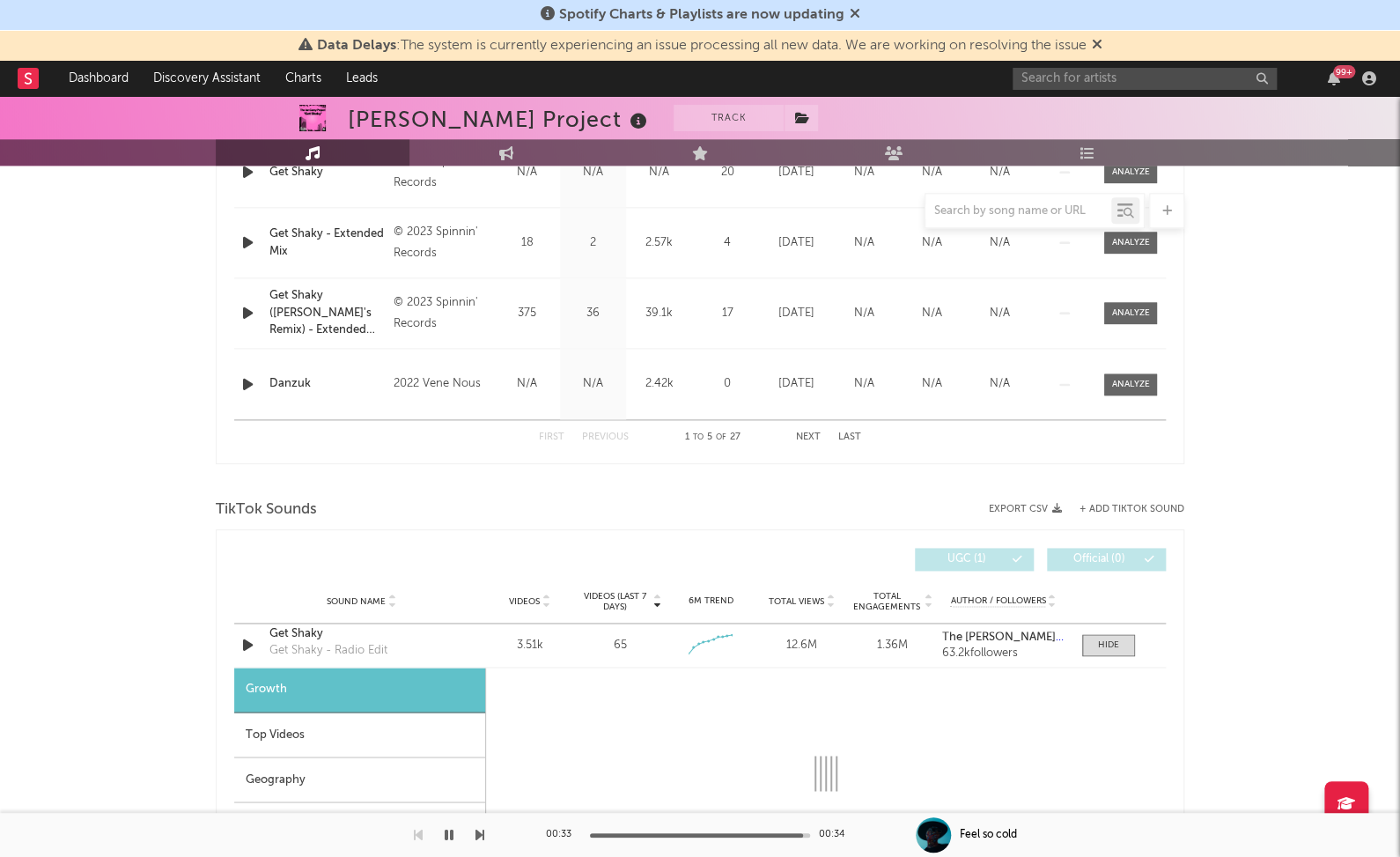
click at [364, 716] on div "Top Videos" at bounding box center [359, 735] width 251 height 45
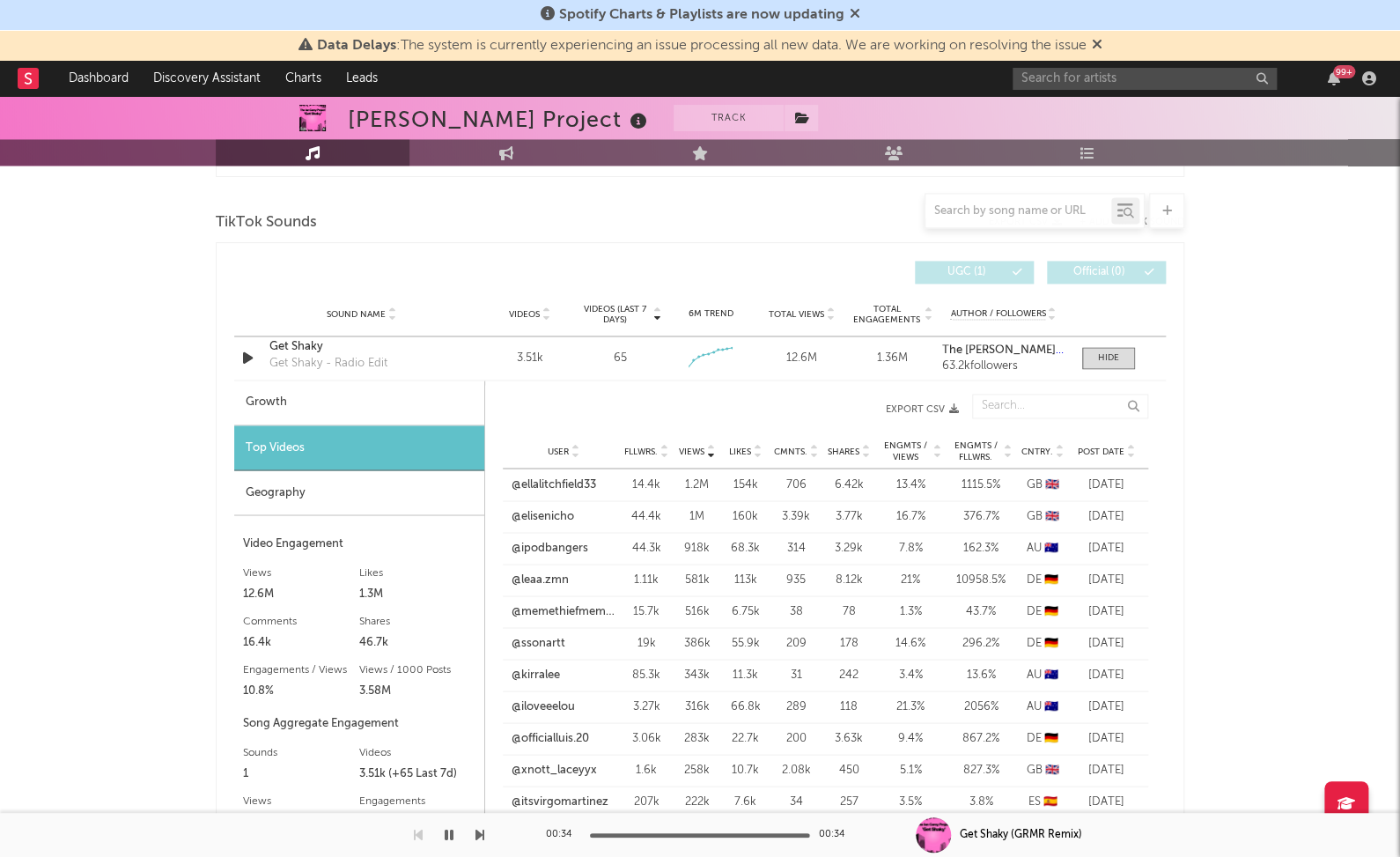
scroll to position [1258, 0]
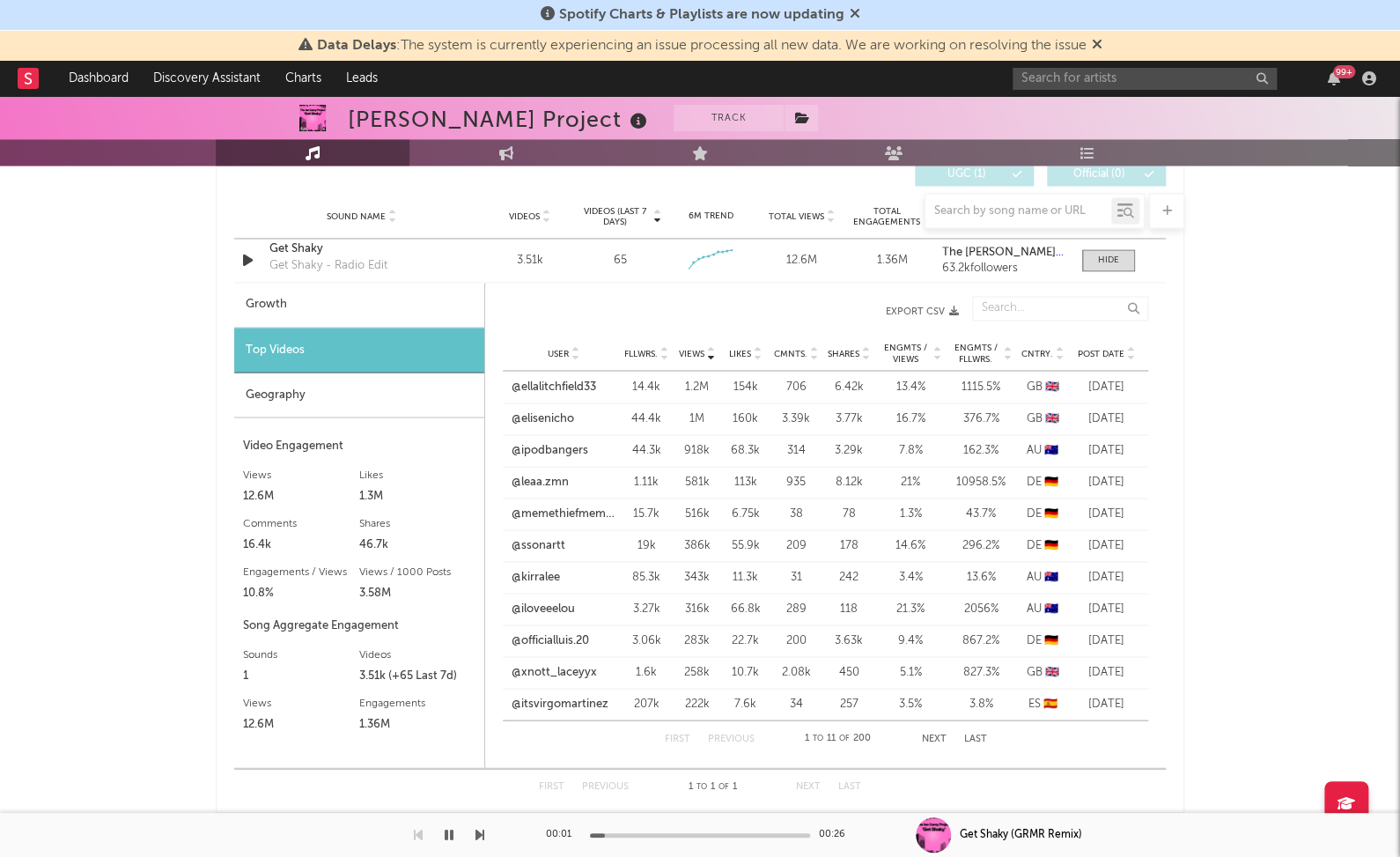
click at [1099, 348] on span "Post Date" at bounding box center [1100, 353] width 47 height 11
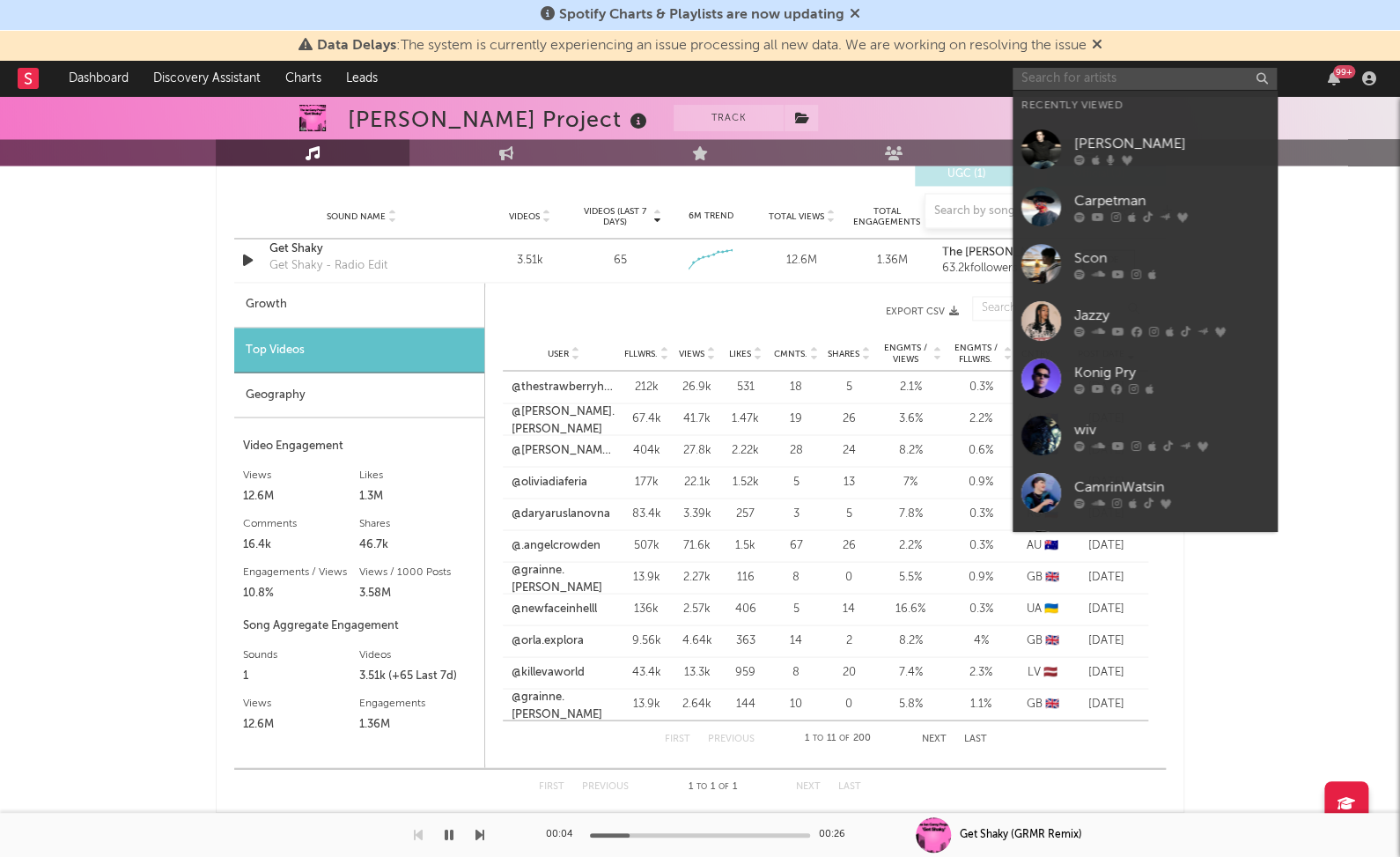
click at [1087, 75] on input "text" at bounding box center [1144, 78] width 265 height 22
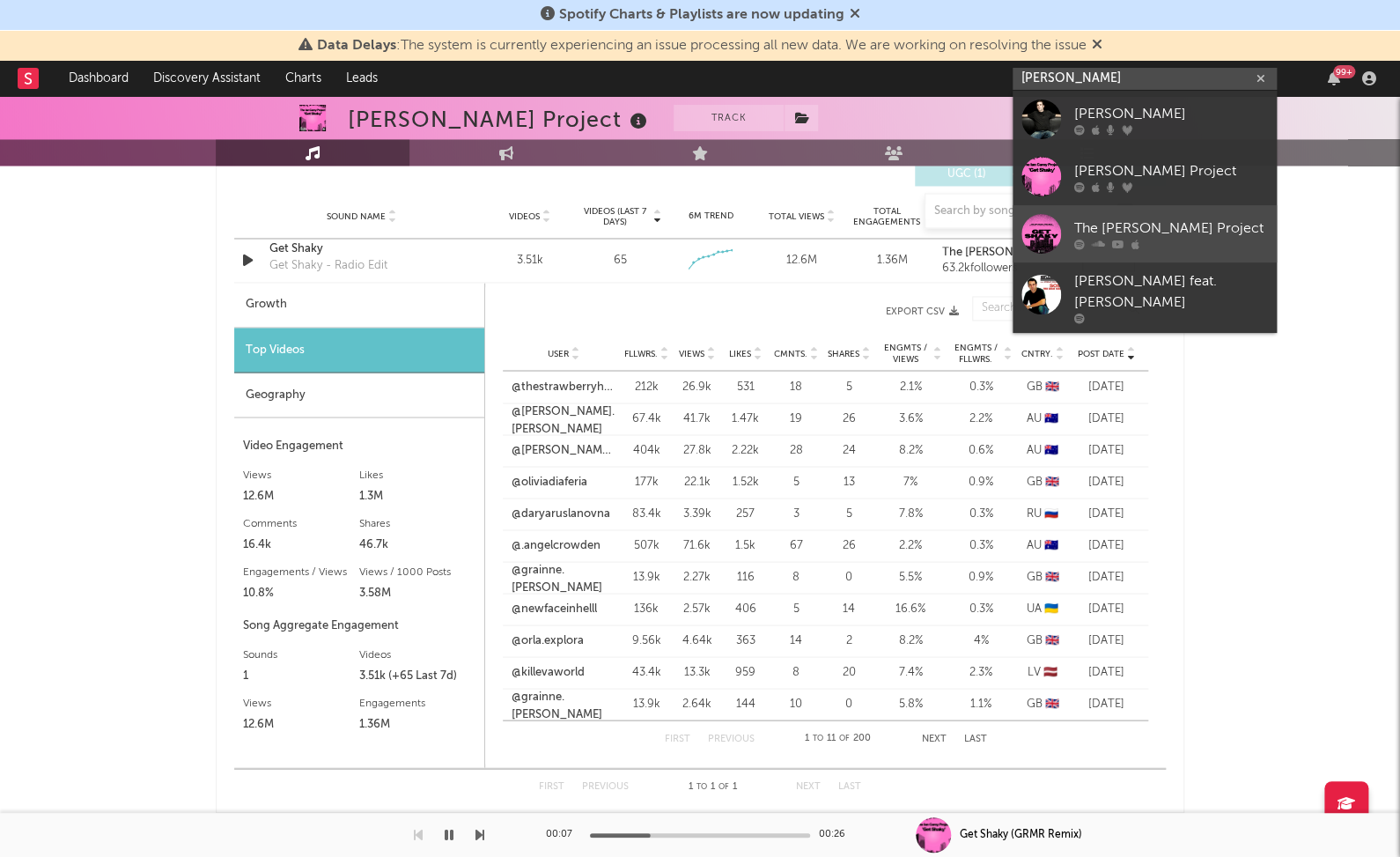
type input "ian carey"
click at [1096, 242] on icon at bounding box center [1098, 244] width 13 height 11
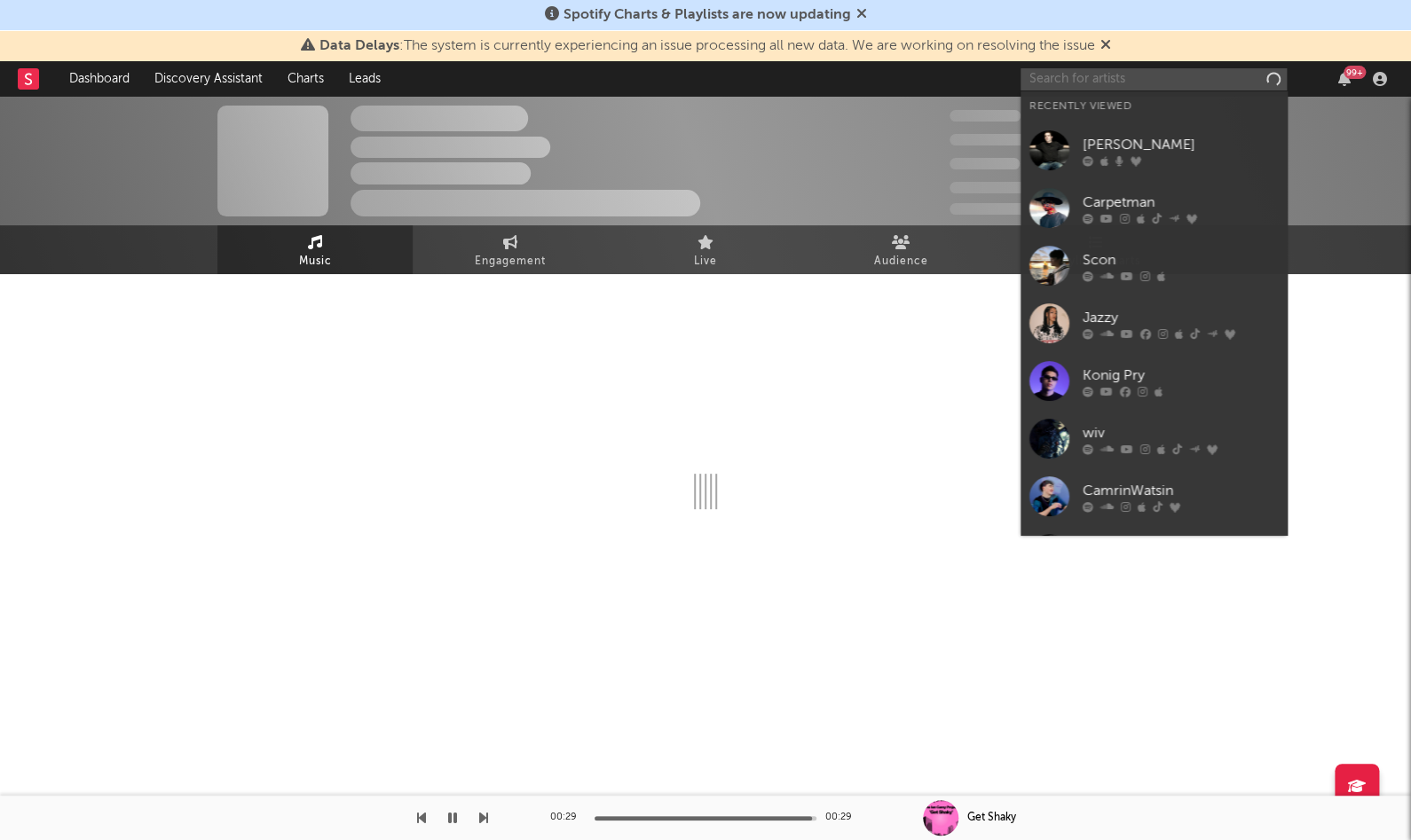
click at [1116, 74] on input "text" at bounding box center [1153, 79] width 267 height 22
click at [1112, 143] on div "Ian Carey" at bounding box center [1179, 144] width 195 height 21
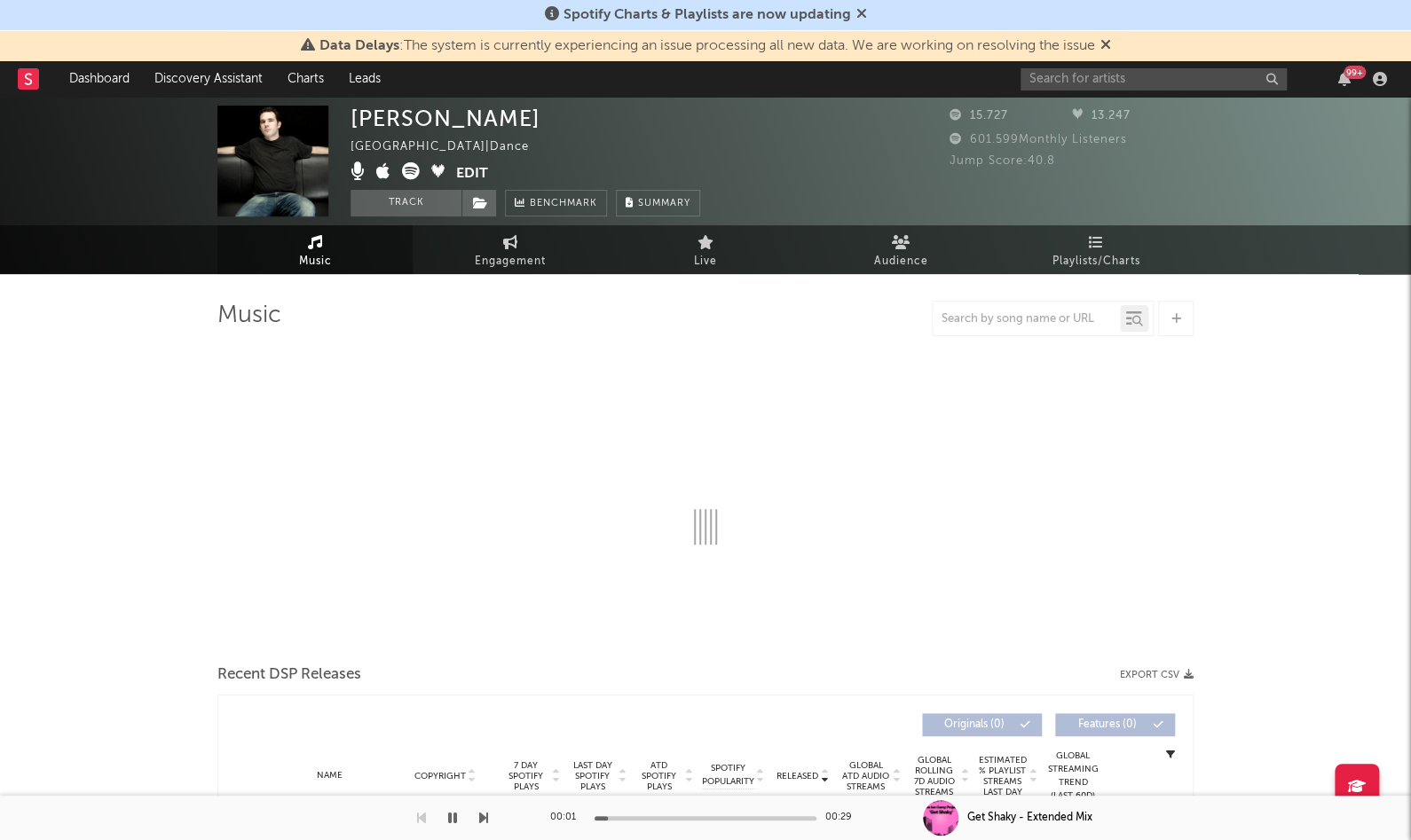
select select "6m"
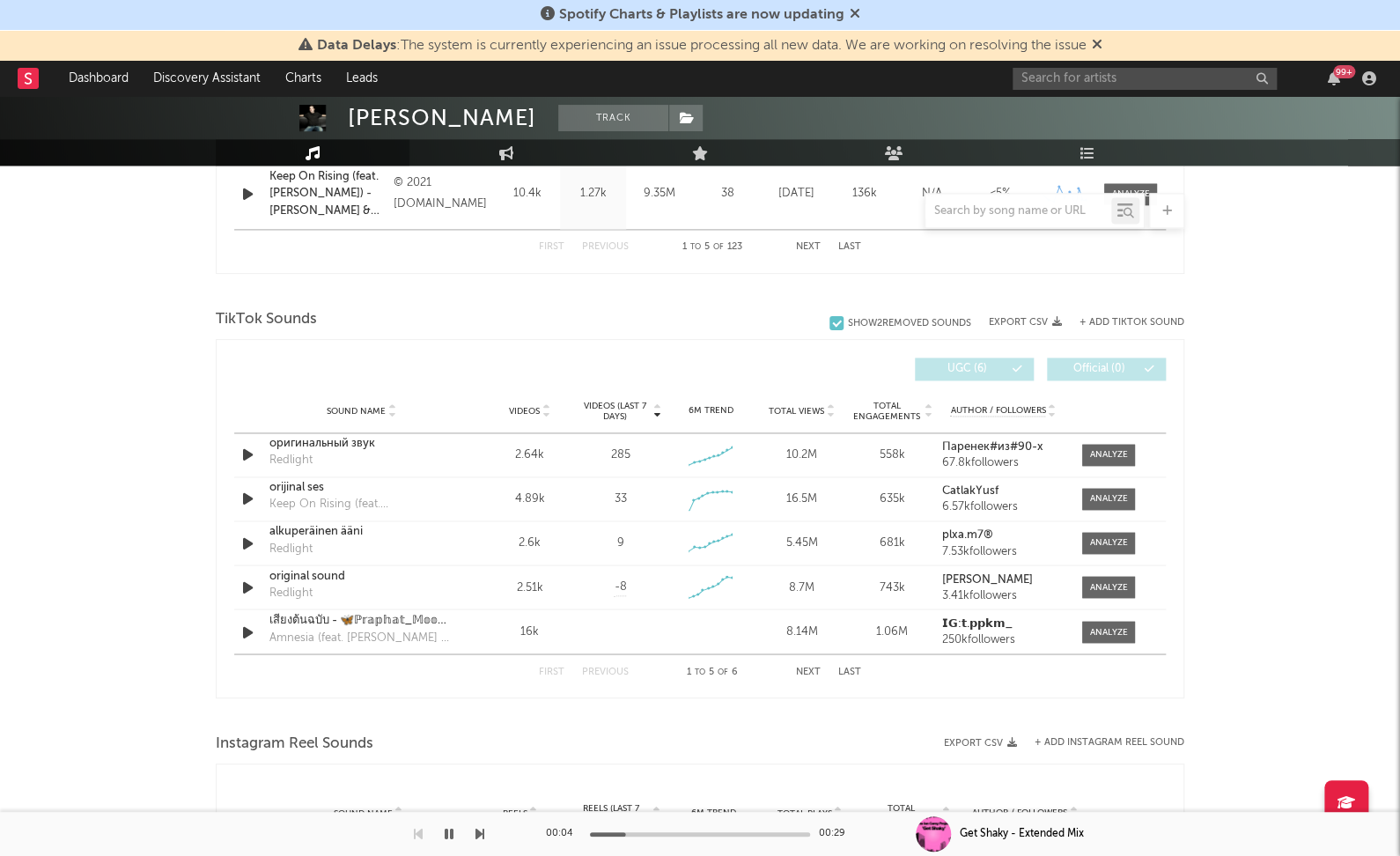
scroll to position [1182, 0]
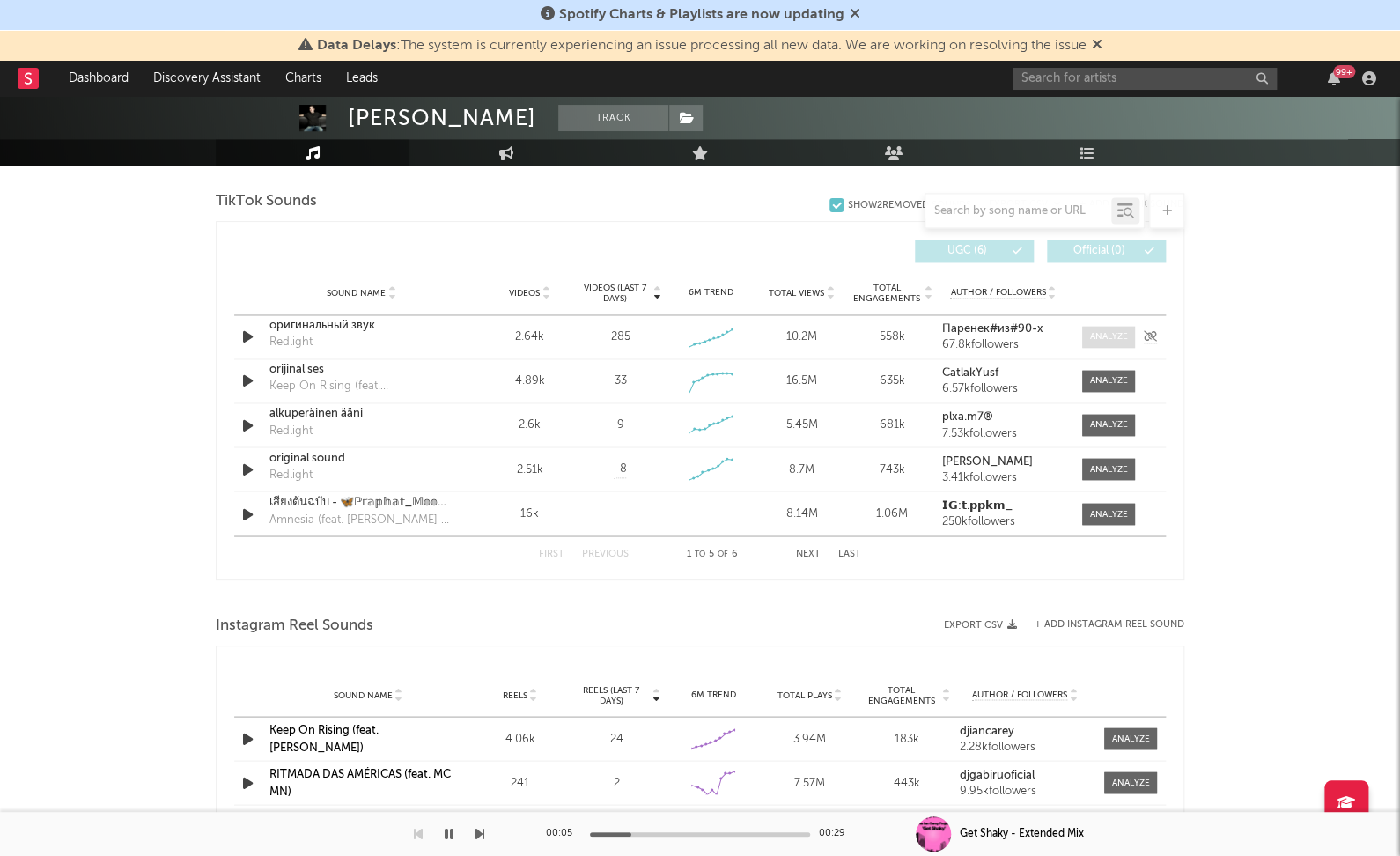
click at [1122, 332] on div at bounding box center [1109, 337] width 38 height 13
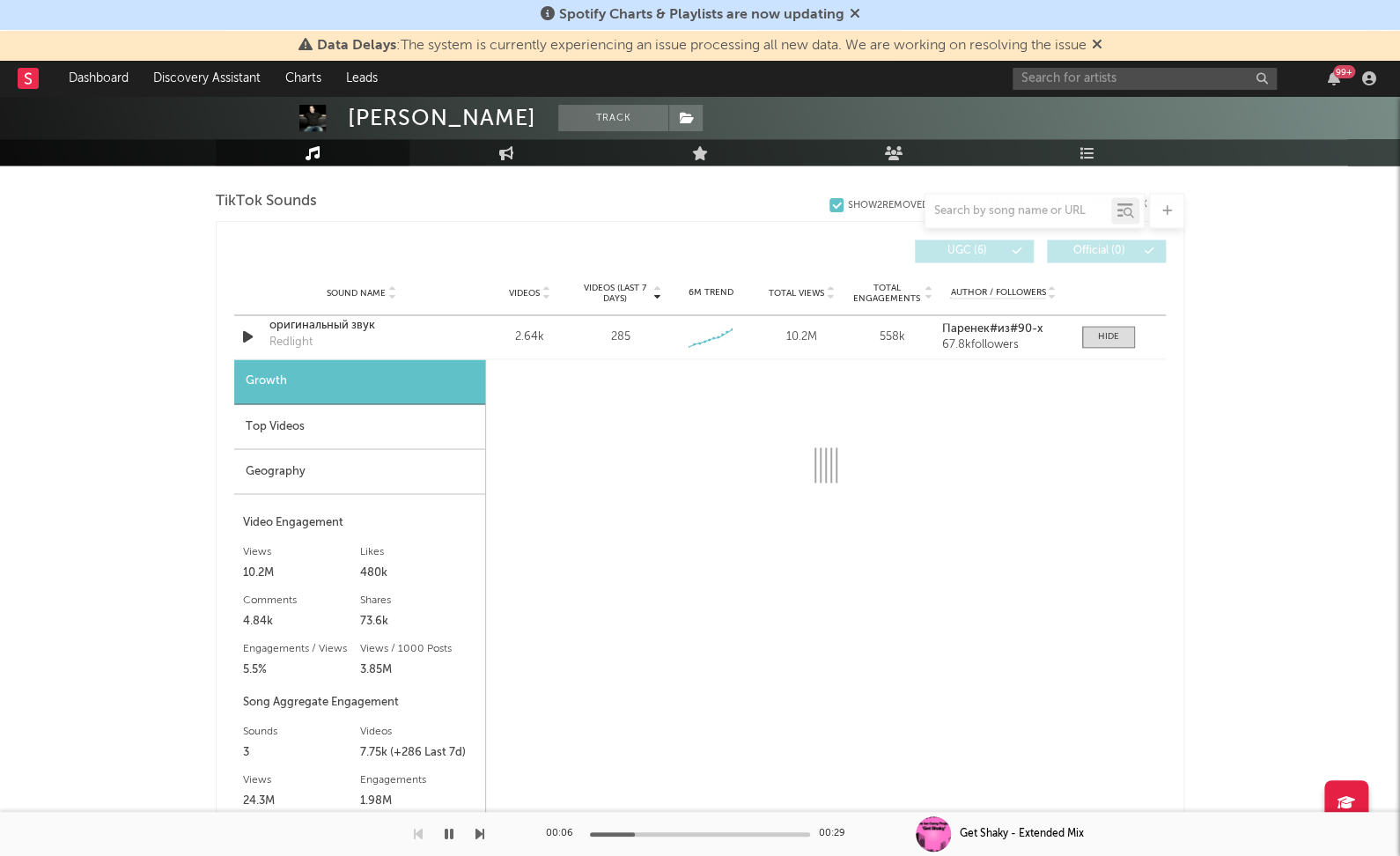
click at [311, 433] on div "Top Videos" at bounding box center [359, 426] width 251 height 45
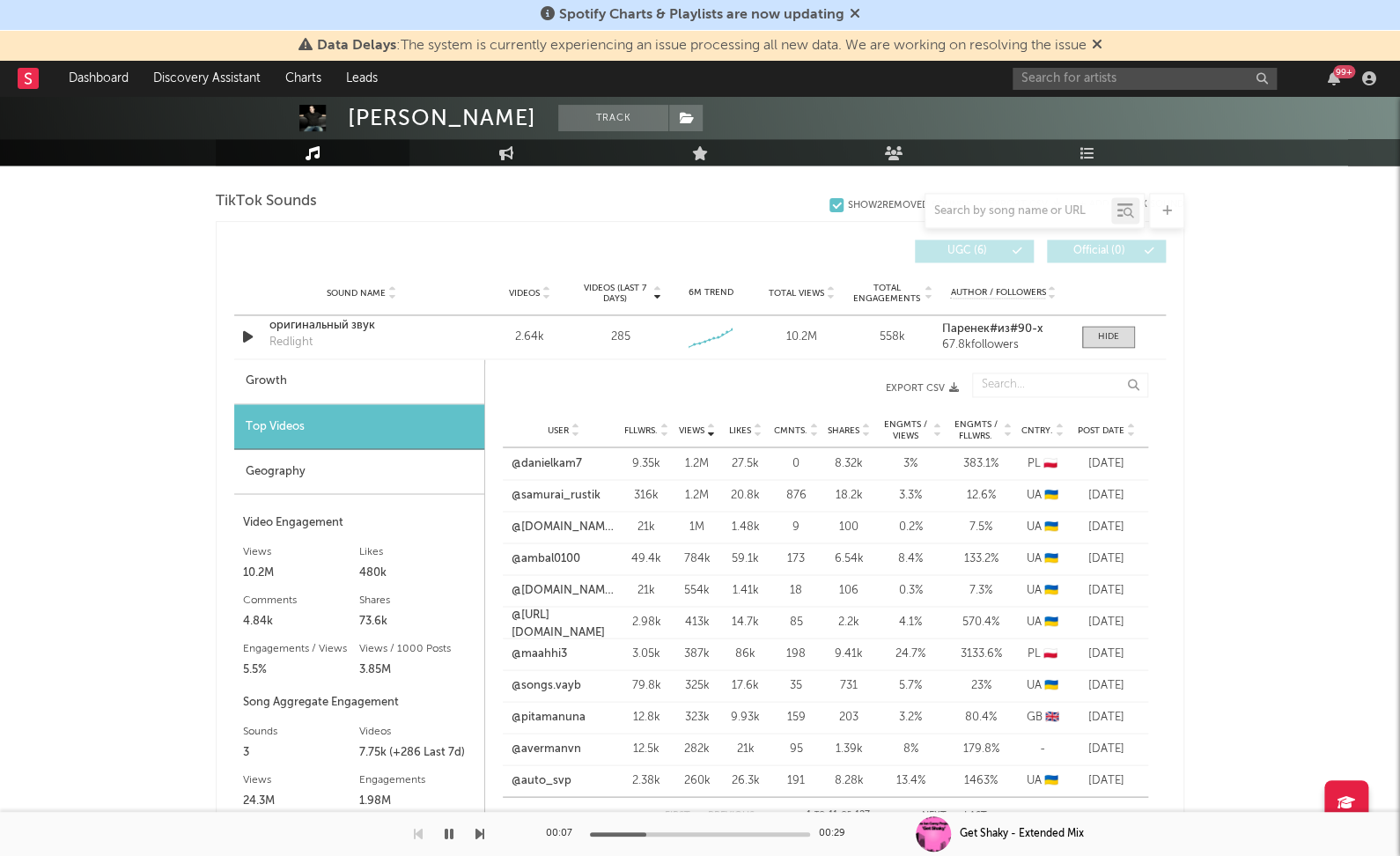
click at [1107, 426] on span "Post Date" at bounding box center [1100, 429] width 47 height 11
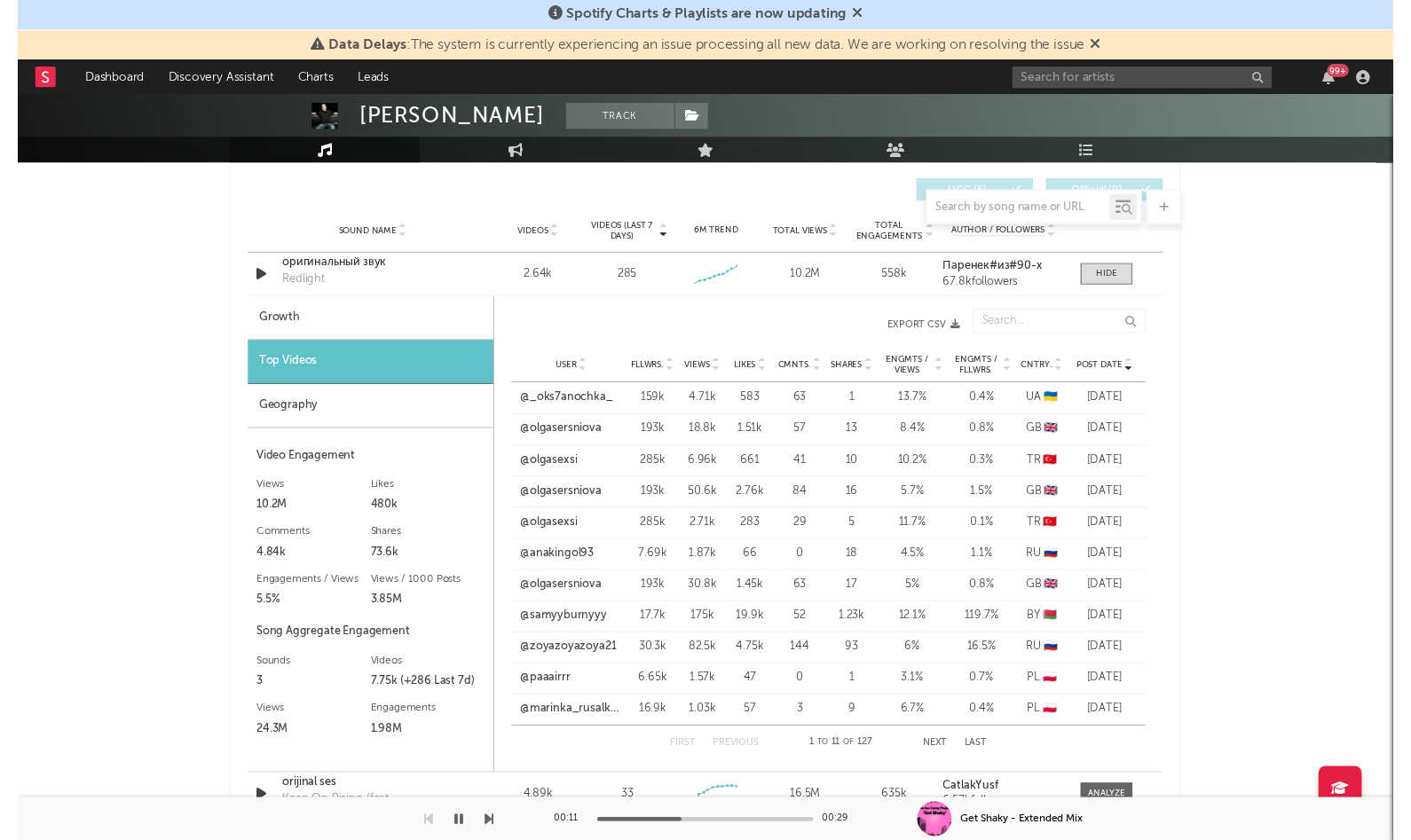
scroll to position [1272, 0]
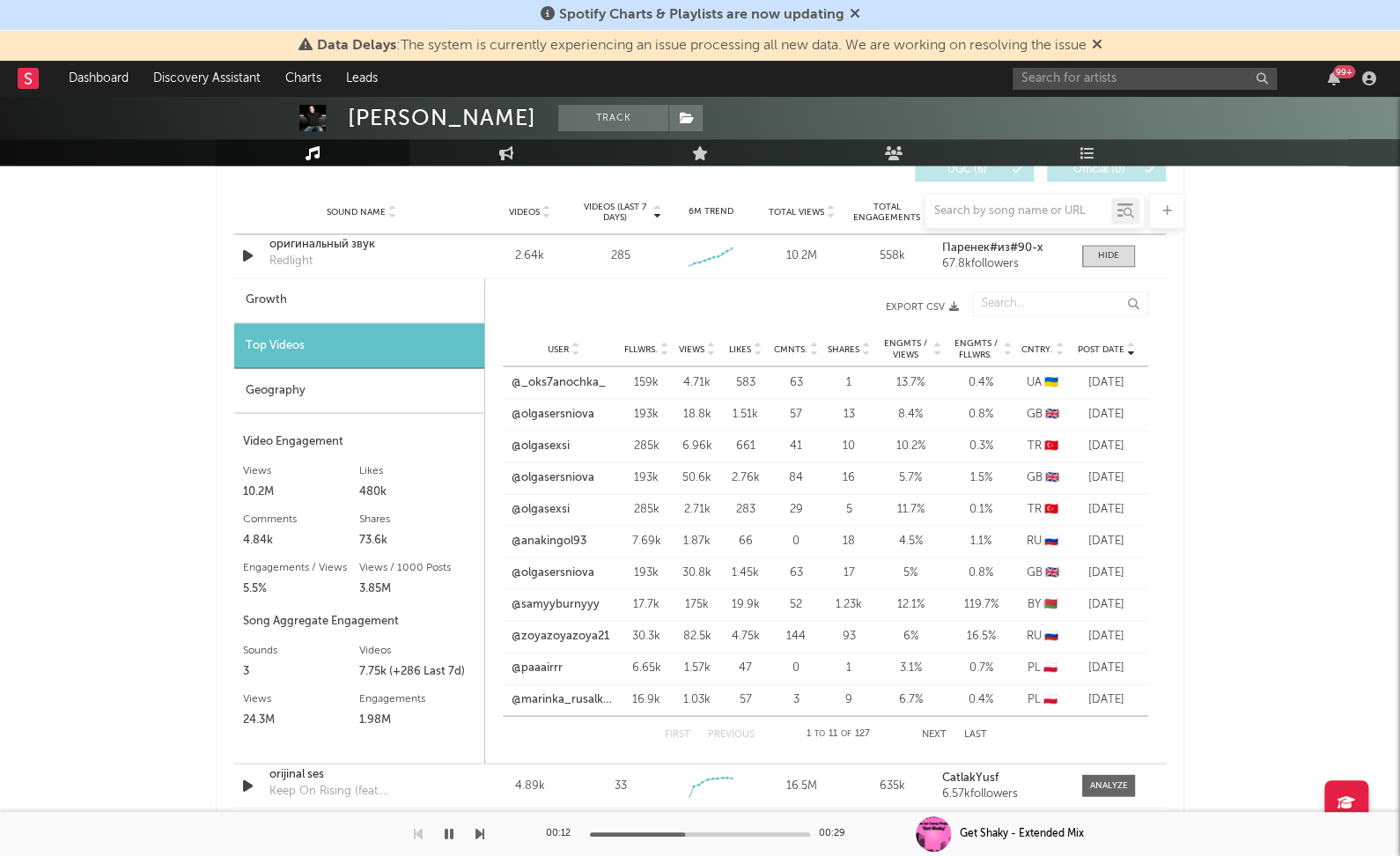
click at [937, 729] on button "Next" at bounding box center [934, 734] width 25 height 10
click at [931, 729] on button "Next" at bounding box center [934, 734] width 25 height 10
click at [585, 628] on link "@samurai_rustik" at bounding box center [556, 635] width 89 height 17
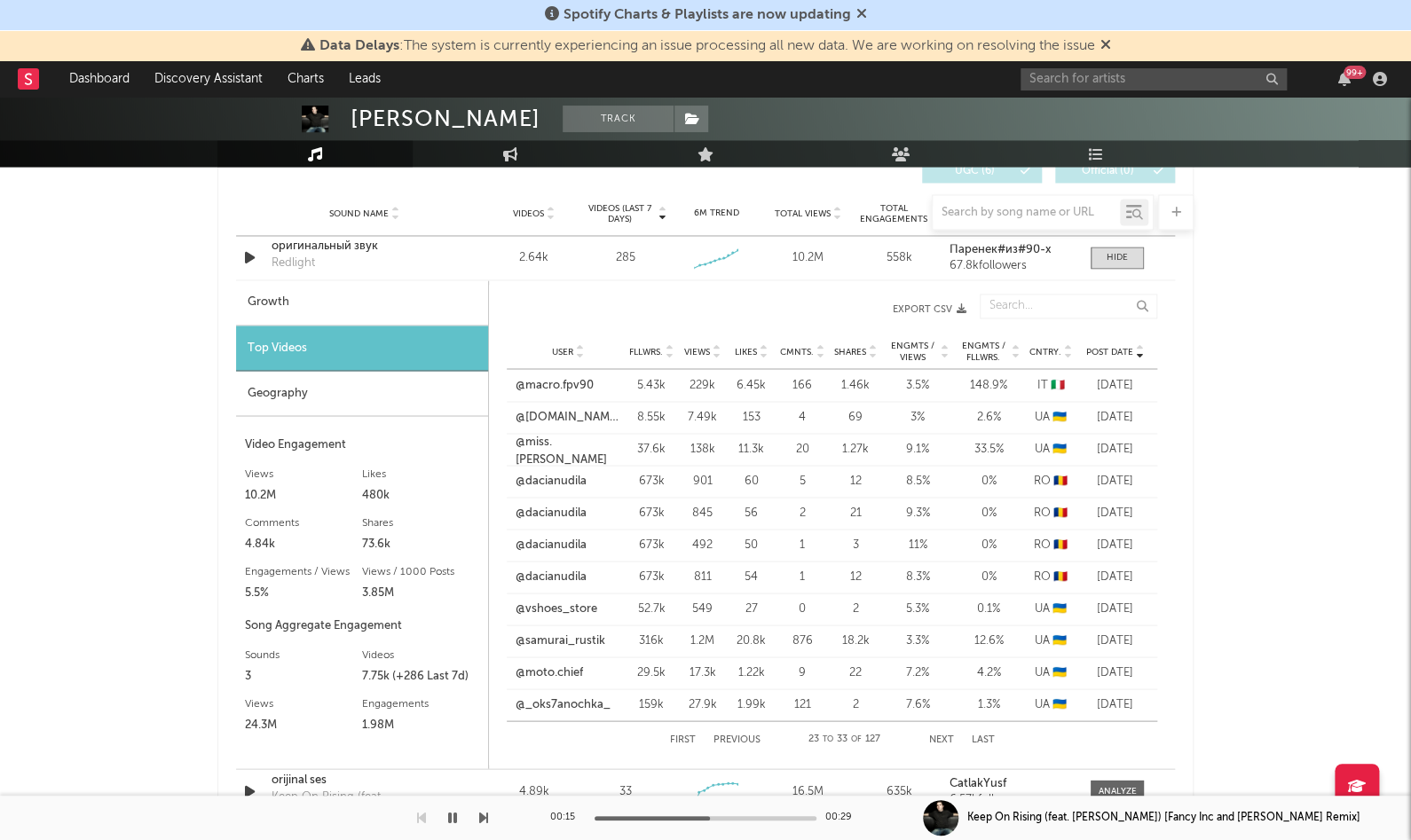
click at [946, 734] on button "Next" at bounding box center [941, 739] width 25 height 10
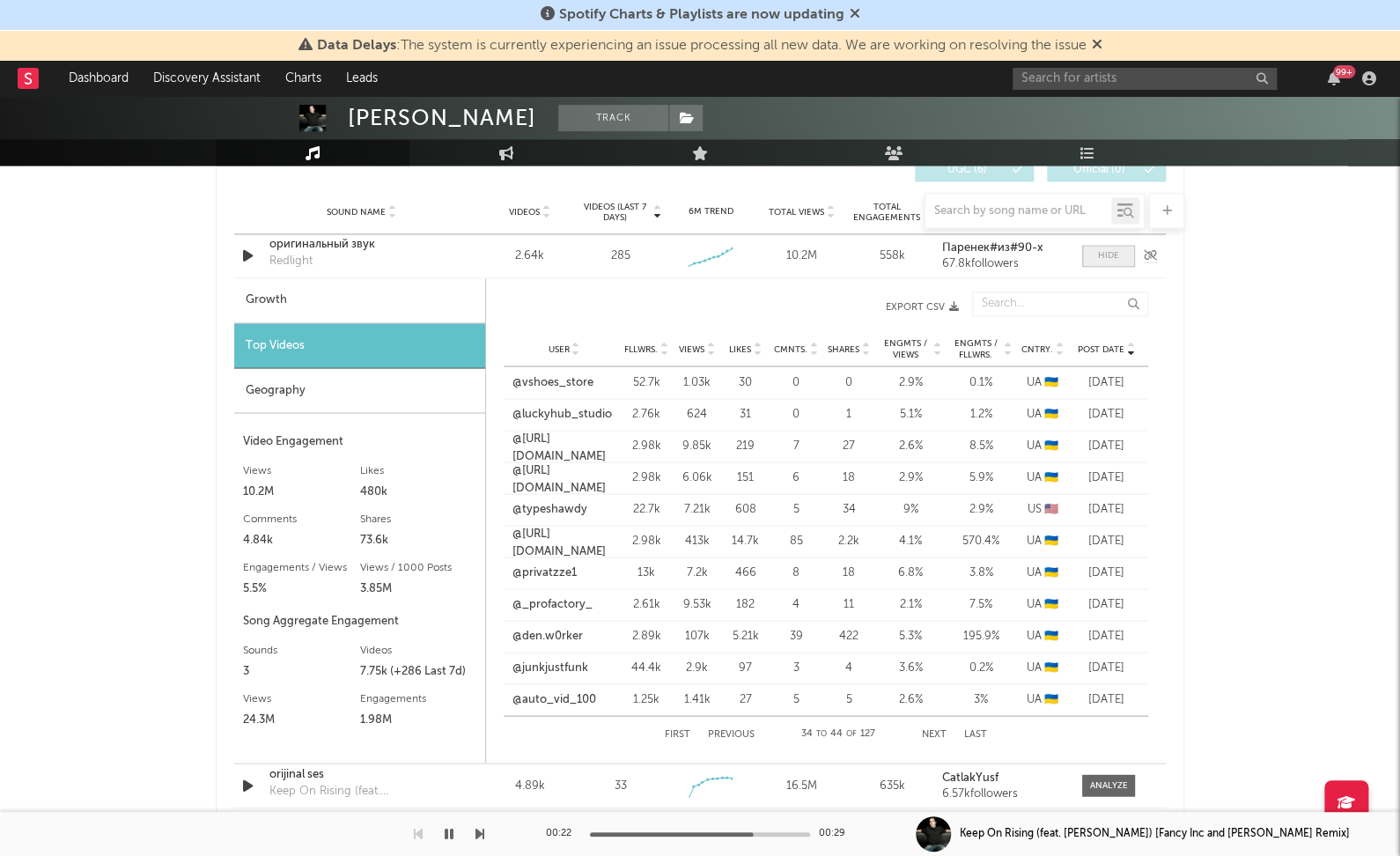
click at [1098, 253] on div at bounding box center [1108, 256] width 21 height 13
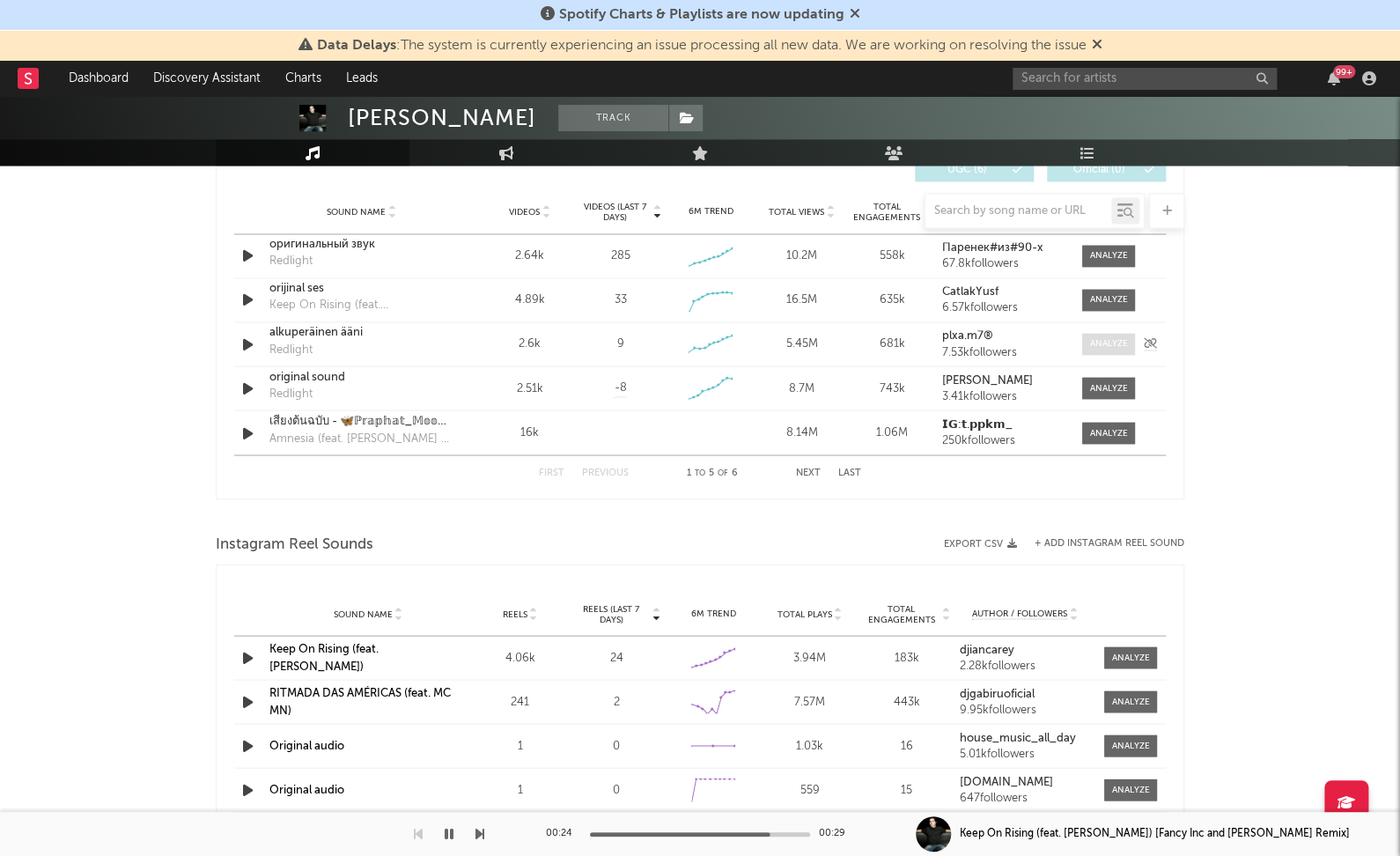
click at [1119, 347] on span at bounding box center [1108, 343] width 53 height 22
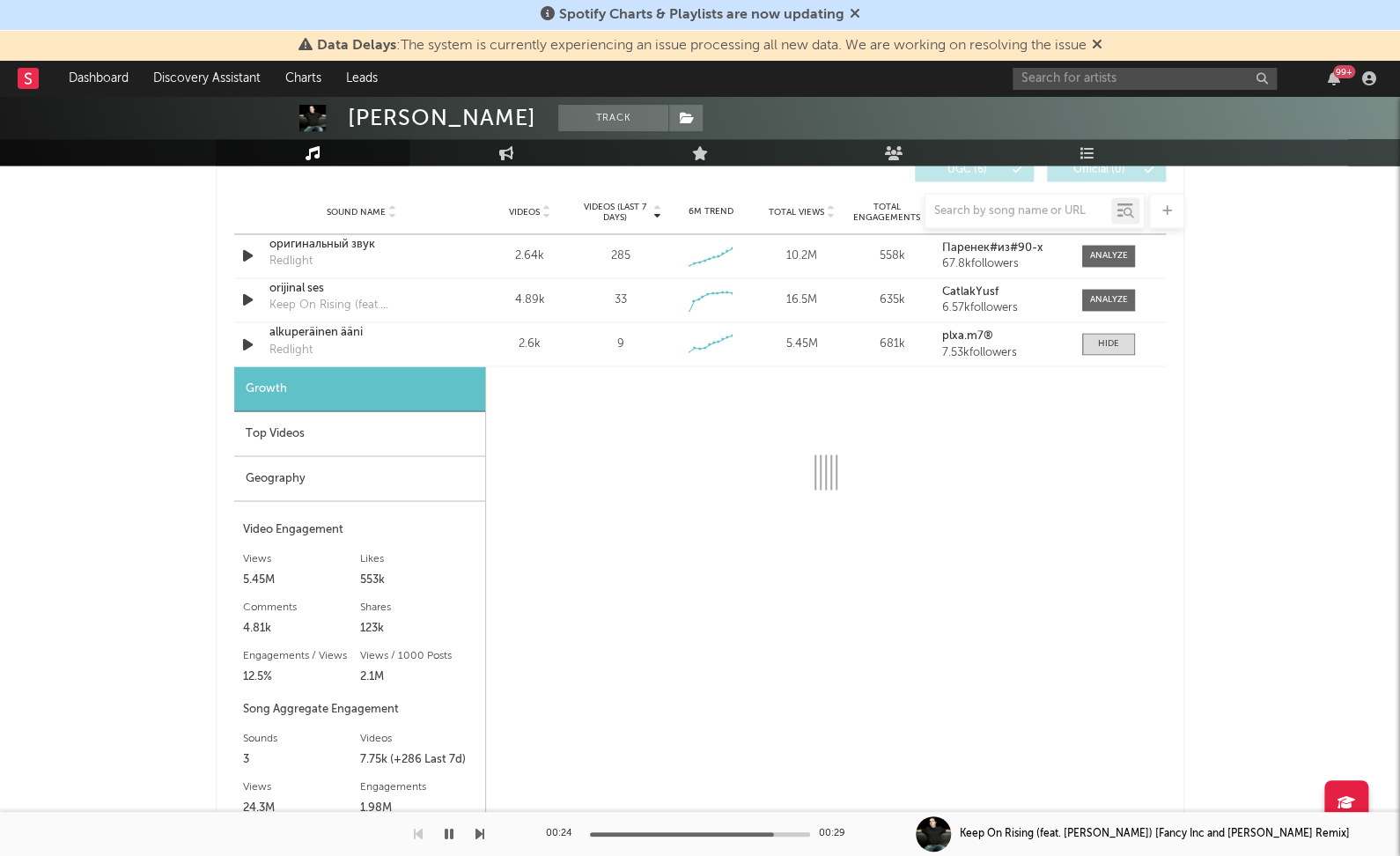
click at [383, 425] on div "Top Videos" at bounding box center [359, 433] width 251 height 45
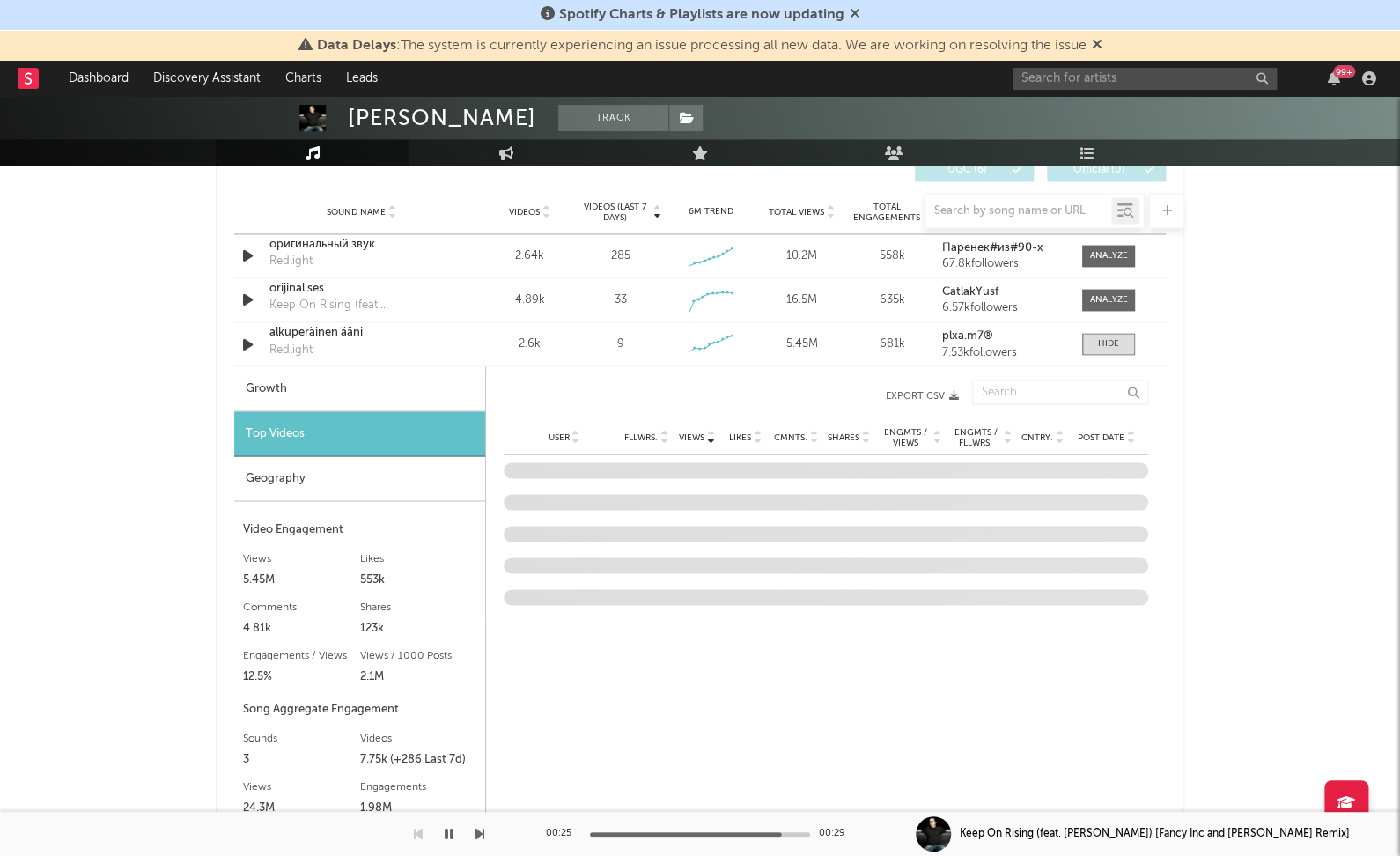
click at [1103, 430] on div "Post Date" at bounding box center [1106, 437] width 66 height 13
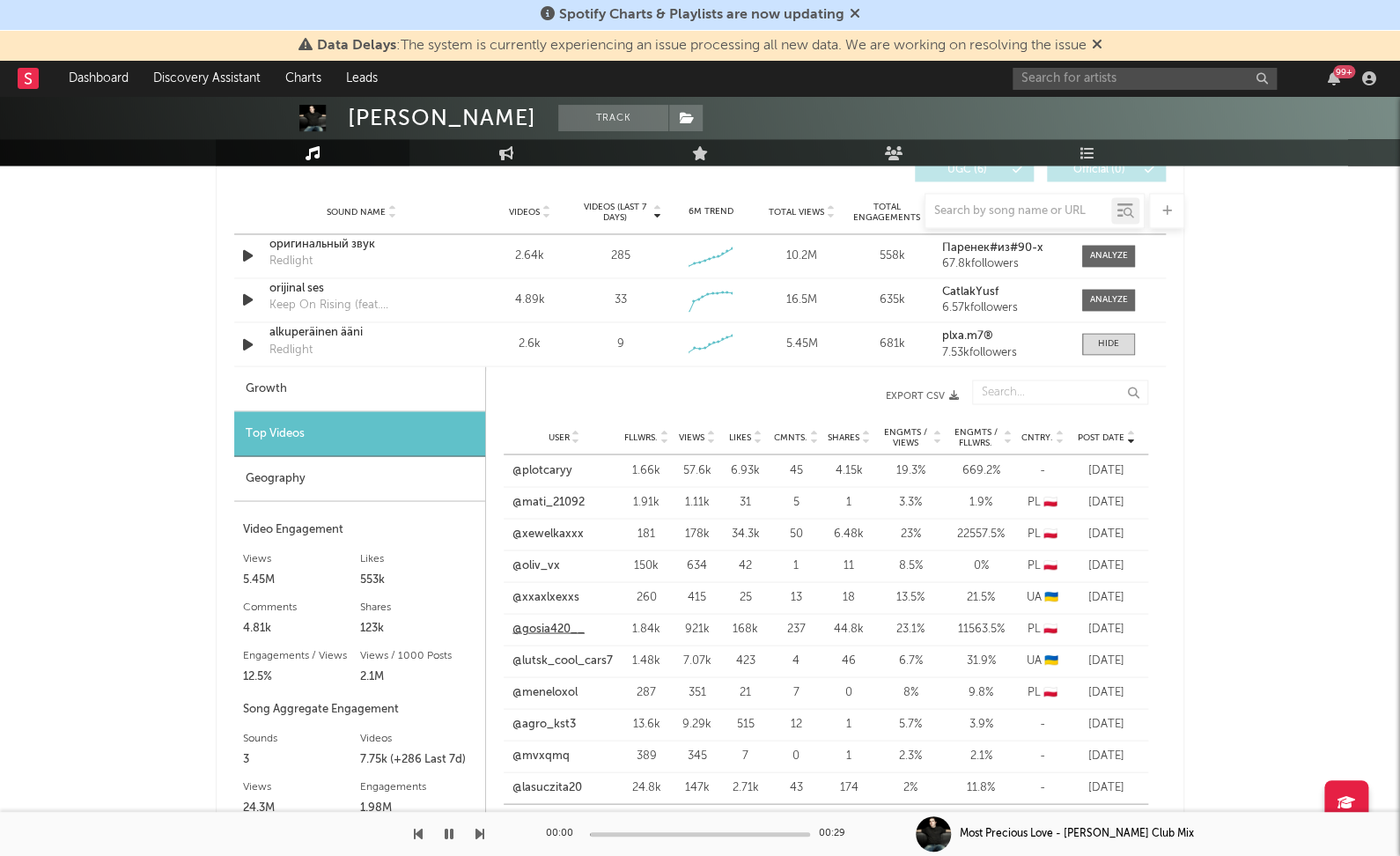
click at [546, 625] on link "@gosia420__" at bounding box center [548, 629] width 73 height 17
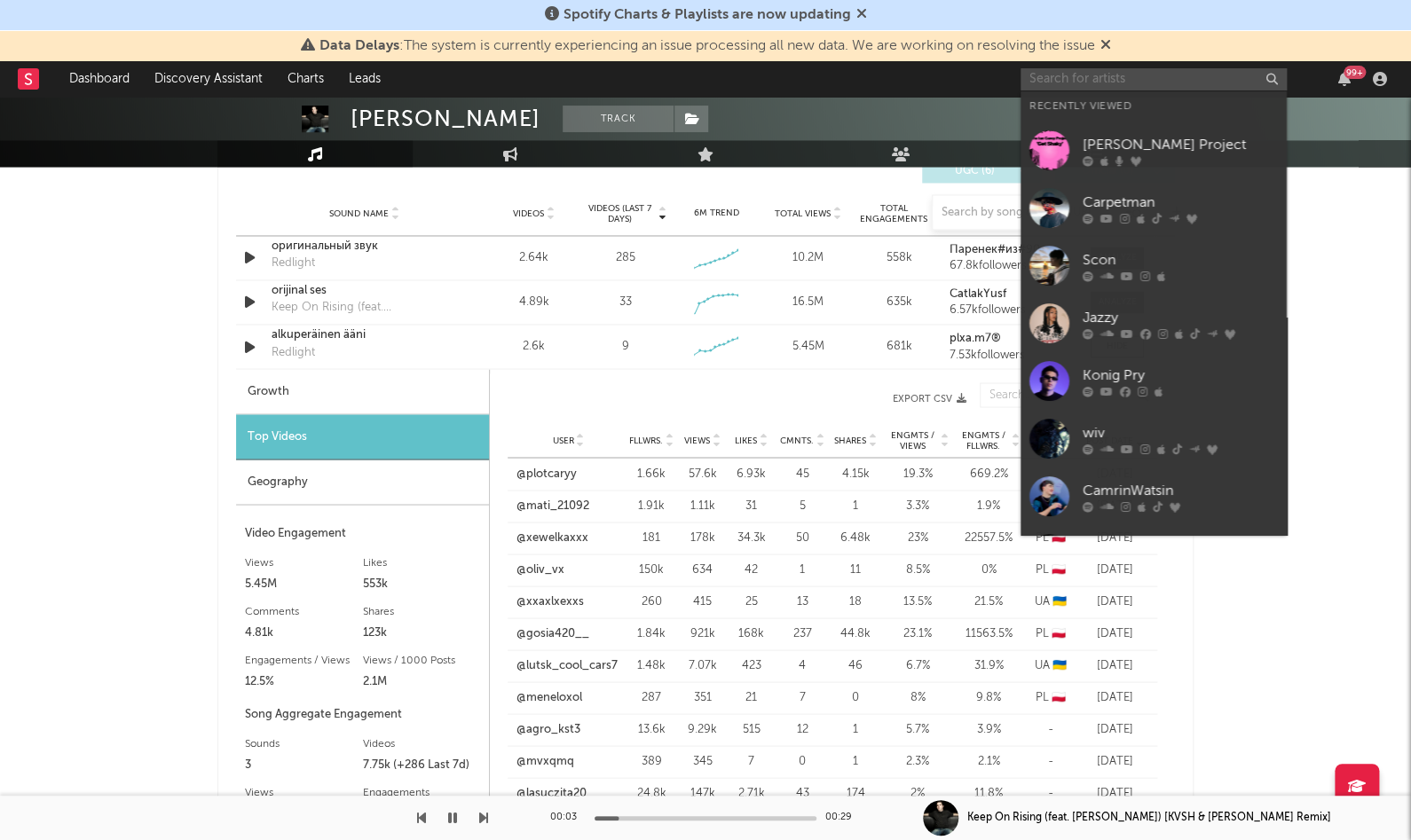
click at [1117, 80] on input "text" at bounding box center [1153, 79] width 267 height 22
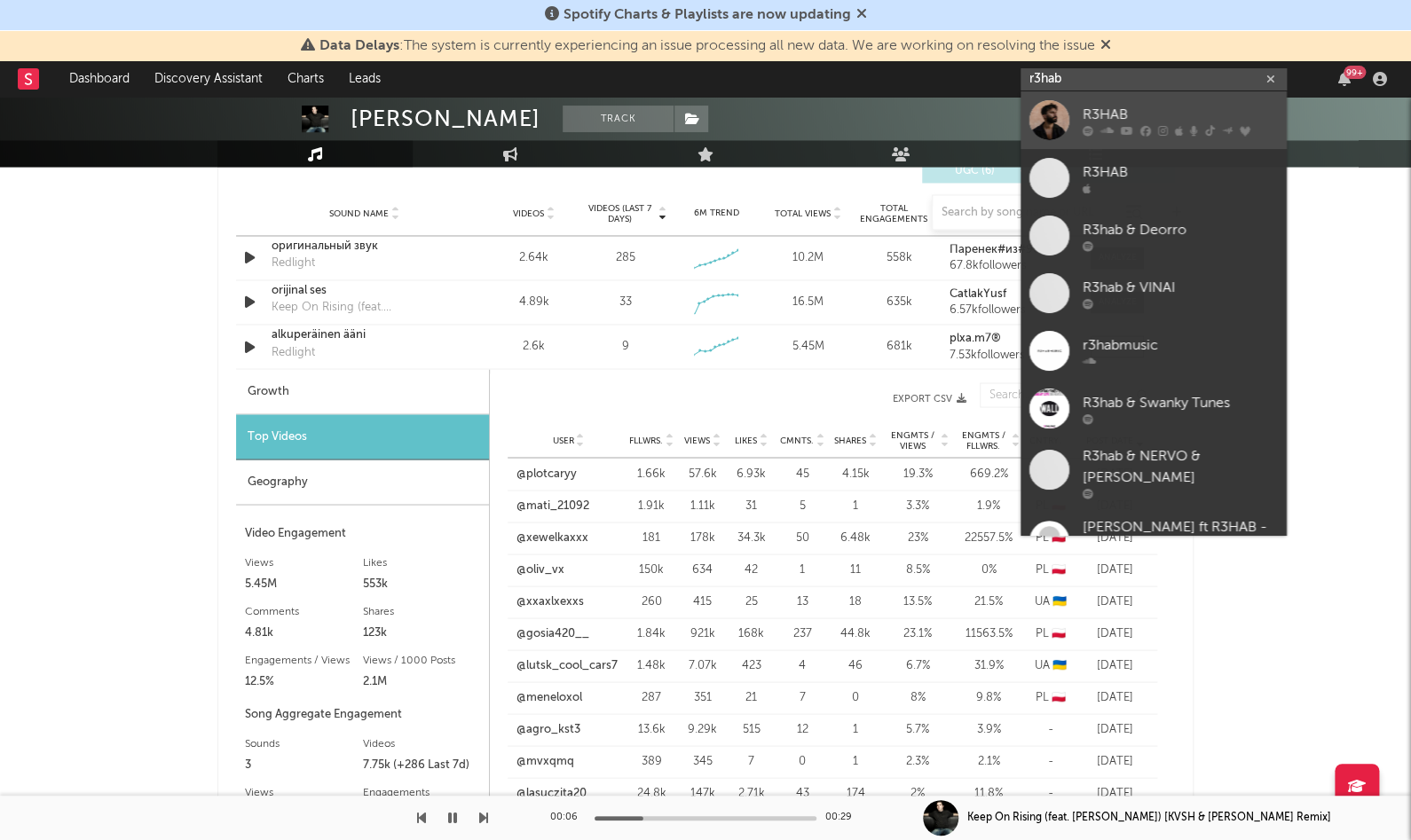
type input "r3hab"
click at [1130, 115] on div "R3HAB" at bounding box center [1179, 115] width 195 height 21
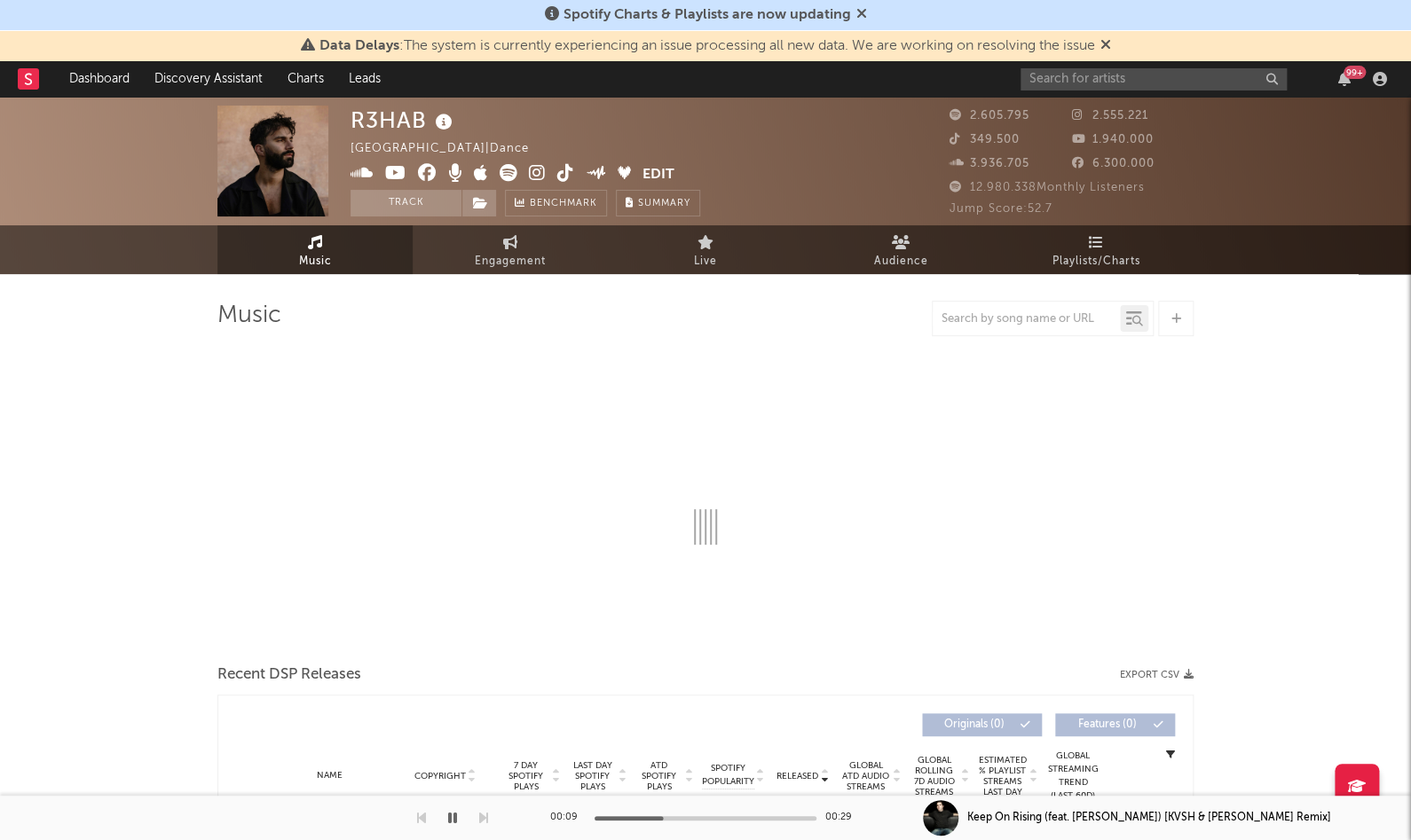
click at [452, 814] on icon "button" at bounding box center [451, 817] width 9 height 14
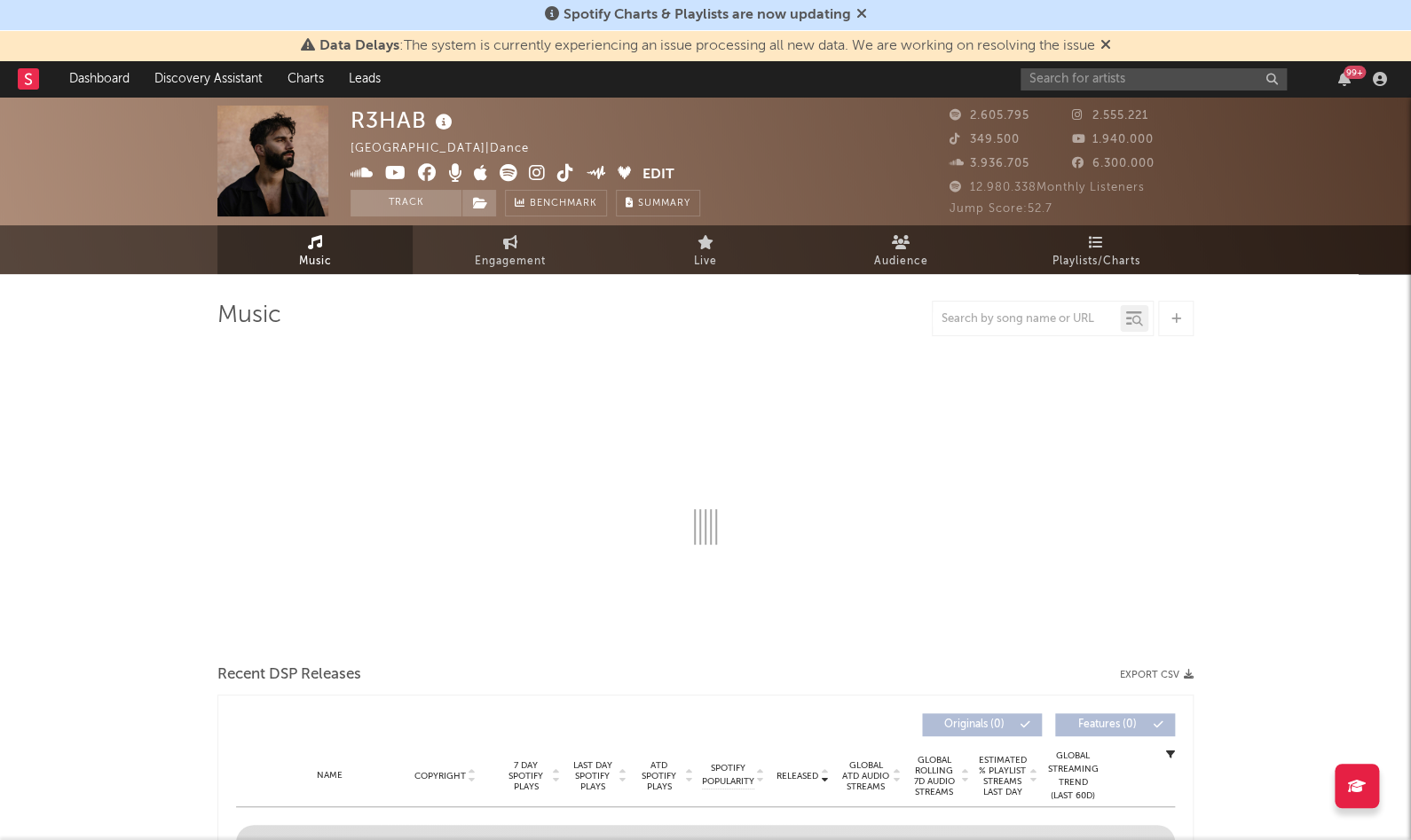
select select "6m"
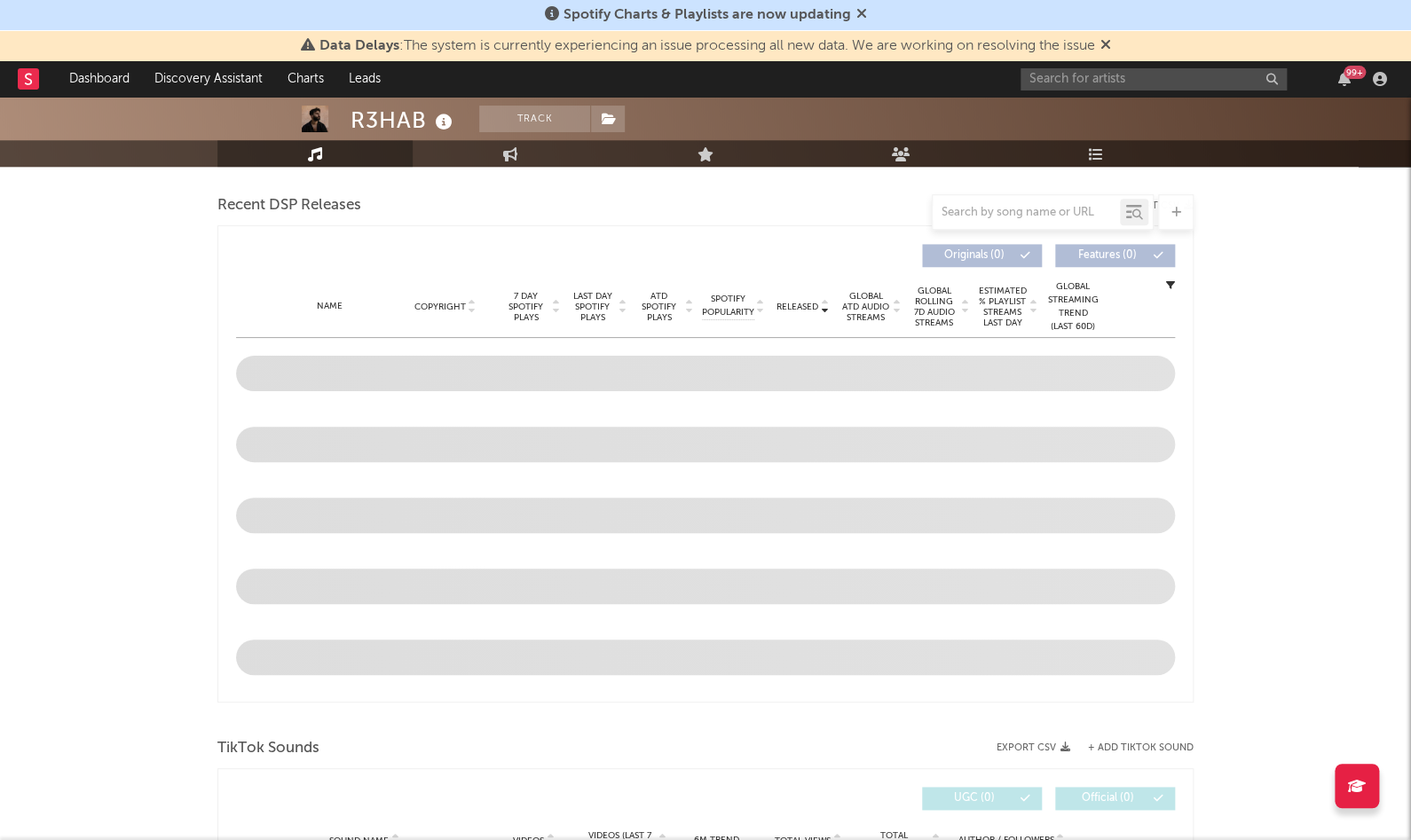
scroll to position [997, 0]
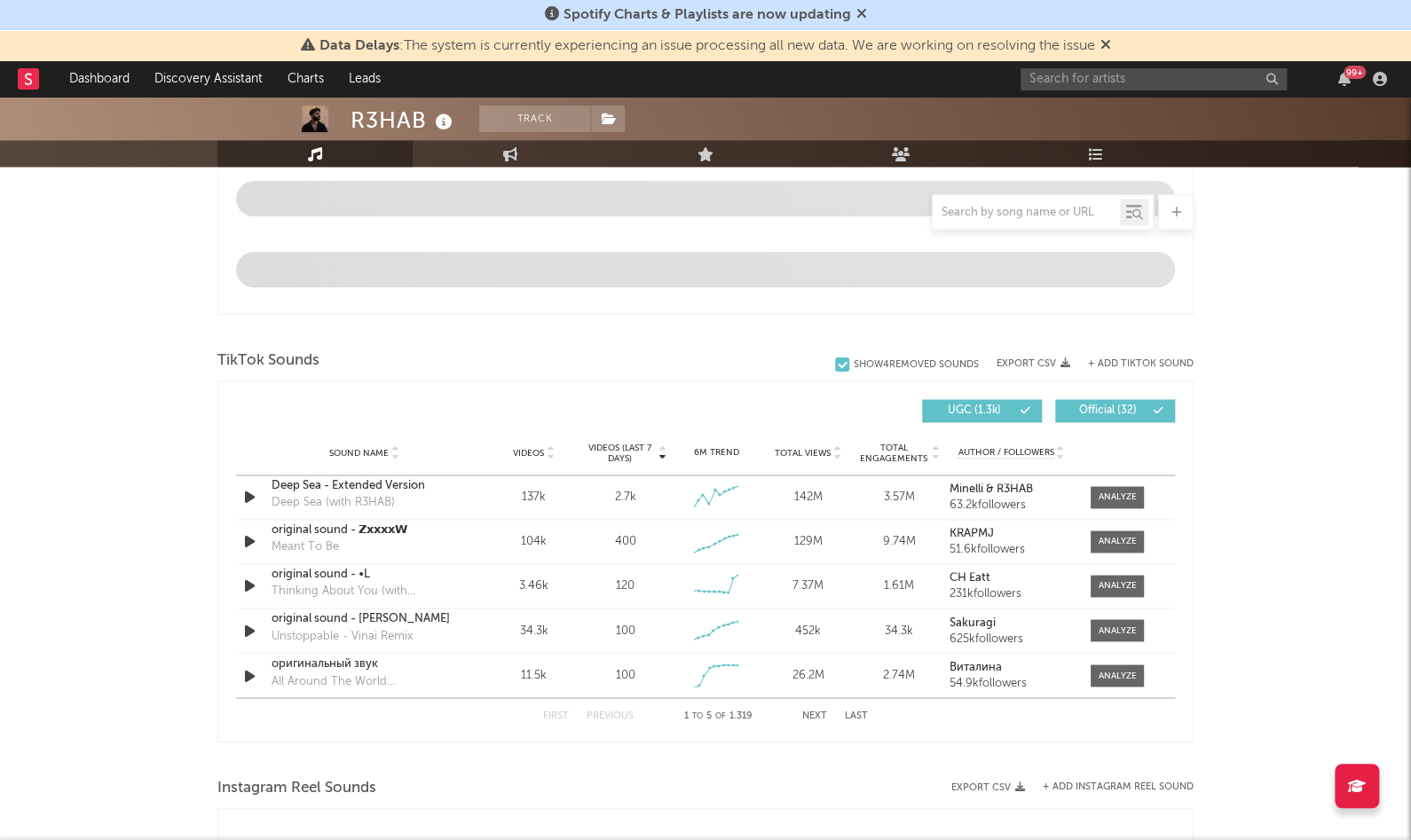
click at [813, 710] on button "Next" at bounding box center [814, 715] width 25 height 10
click at [814, 712] on button "Next" at bounding box center [814, 715] width 25 height 10
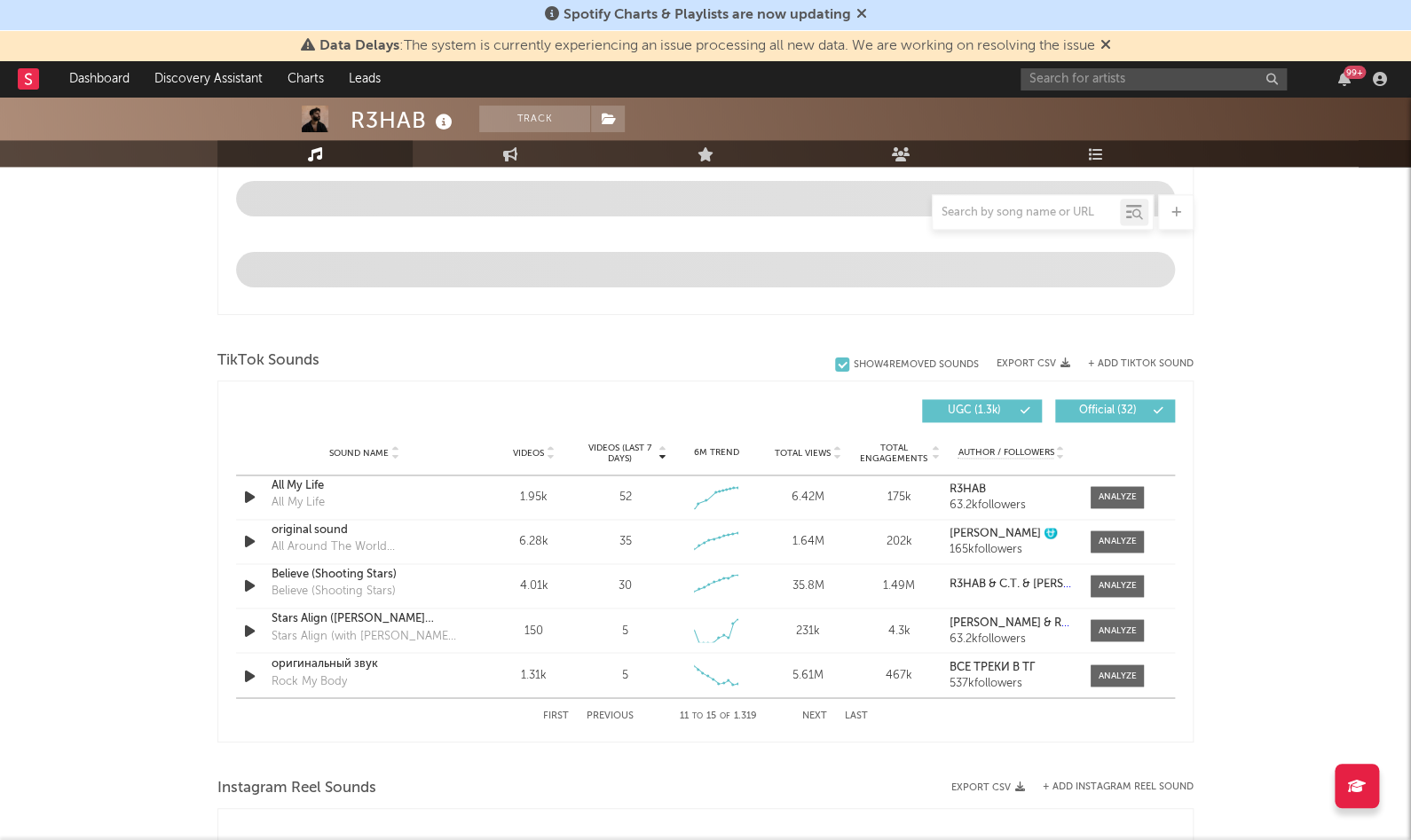
click at [814, 710] on button "Next" at bounding box center [814, 715] width 25 height 10
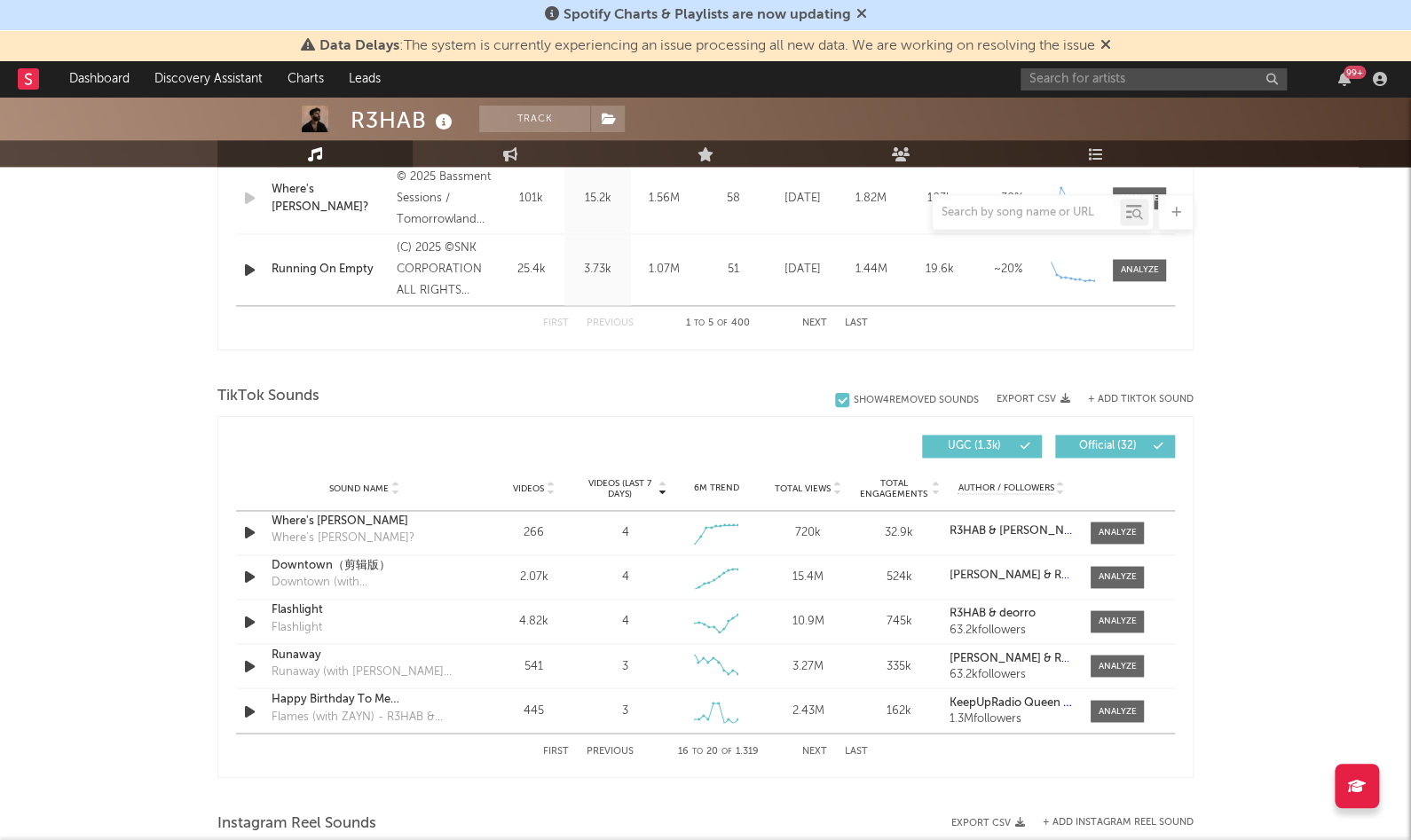
click at [802, 746] on button "Next" at bounding box center [814, 751] width 25 height 10
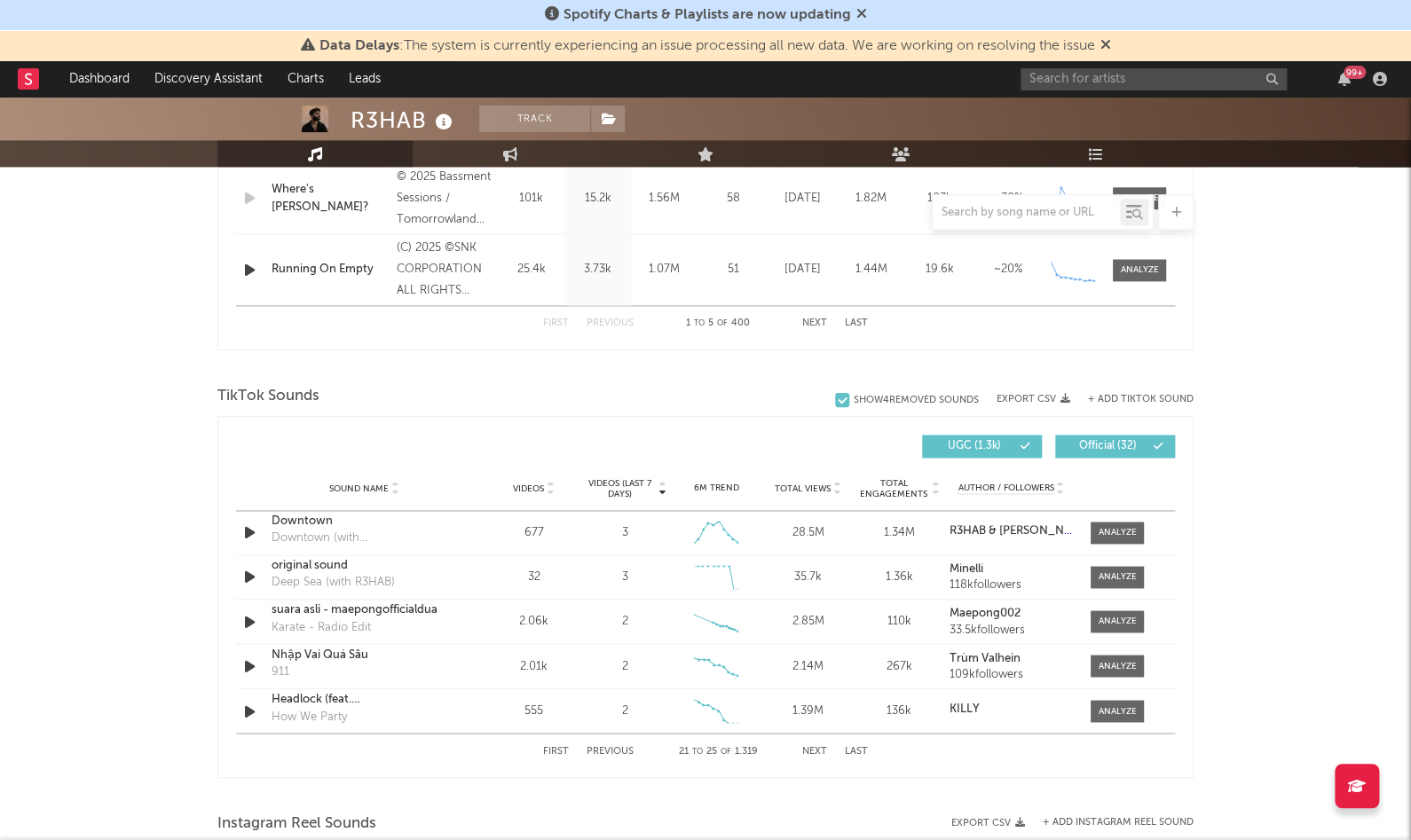
click at [808, 746] on button "Next" at bounding box center [814, 751] width 25 height 10
click at [1014, 217] on input "text" at bounding box center [1026, 213] width 187 height 14
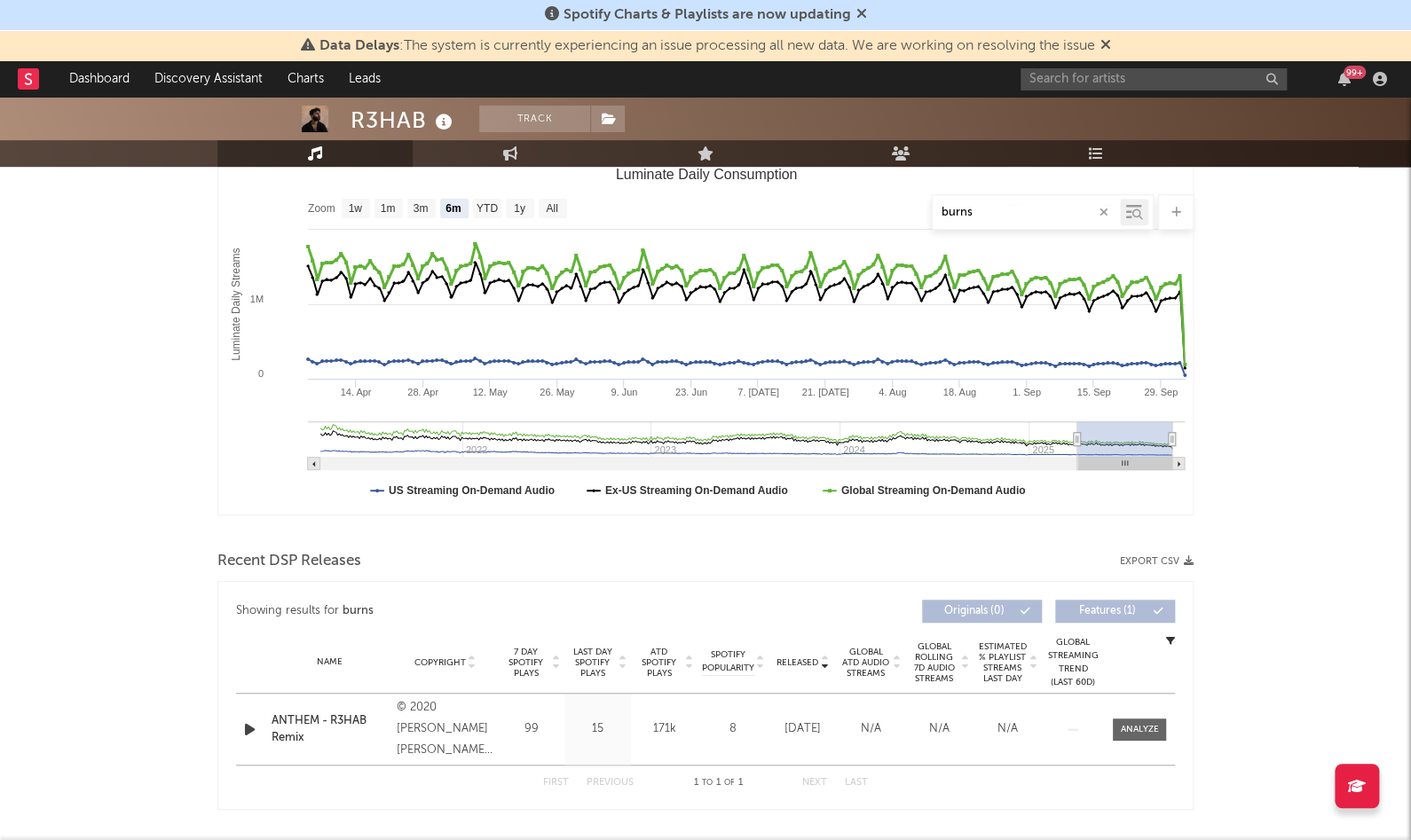
scroll to position [525, 0]
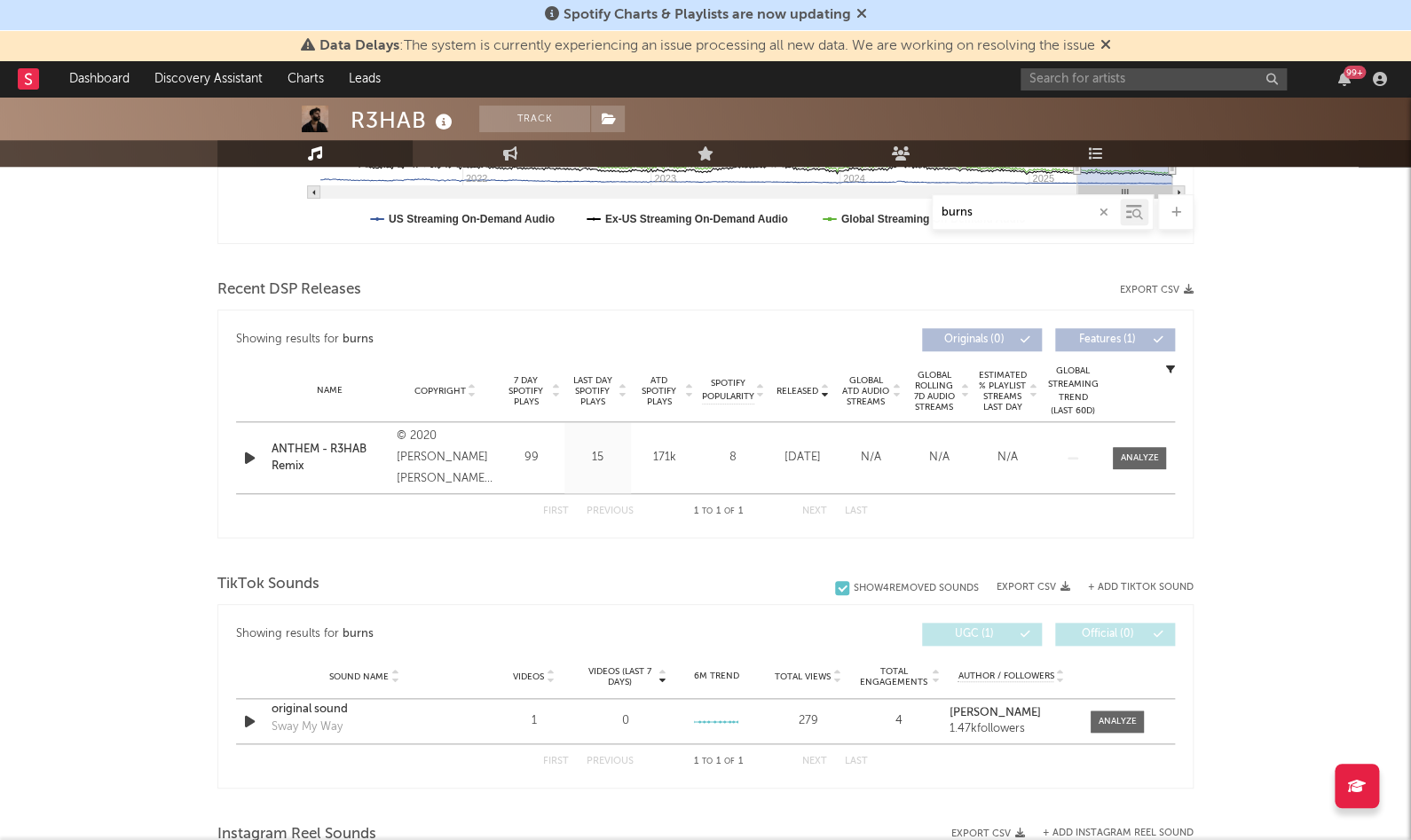
drag, startPoint x: 975, startPoint y: 207, endPoint x: 919, endPoint y: 205, distance: 56.0
click at [919, 205] on div "burns" at bounding box center [706, 212] width 976 height 36
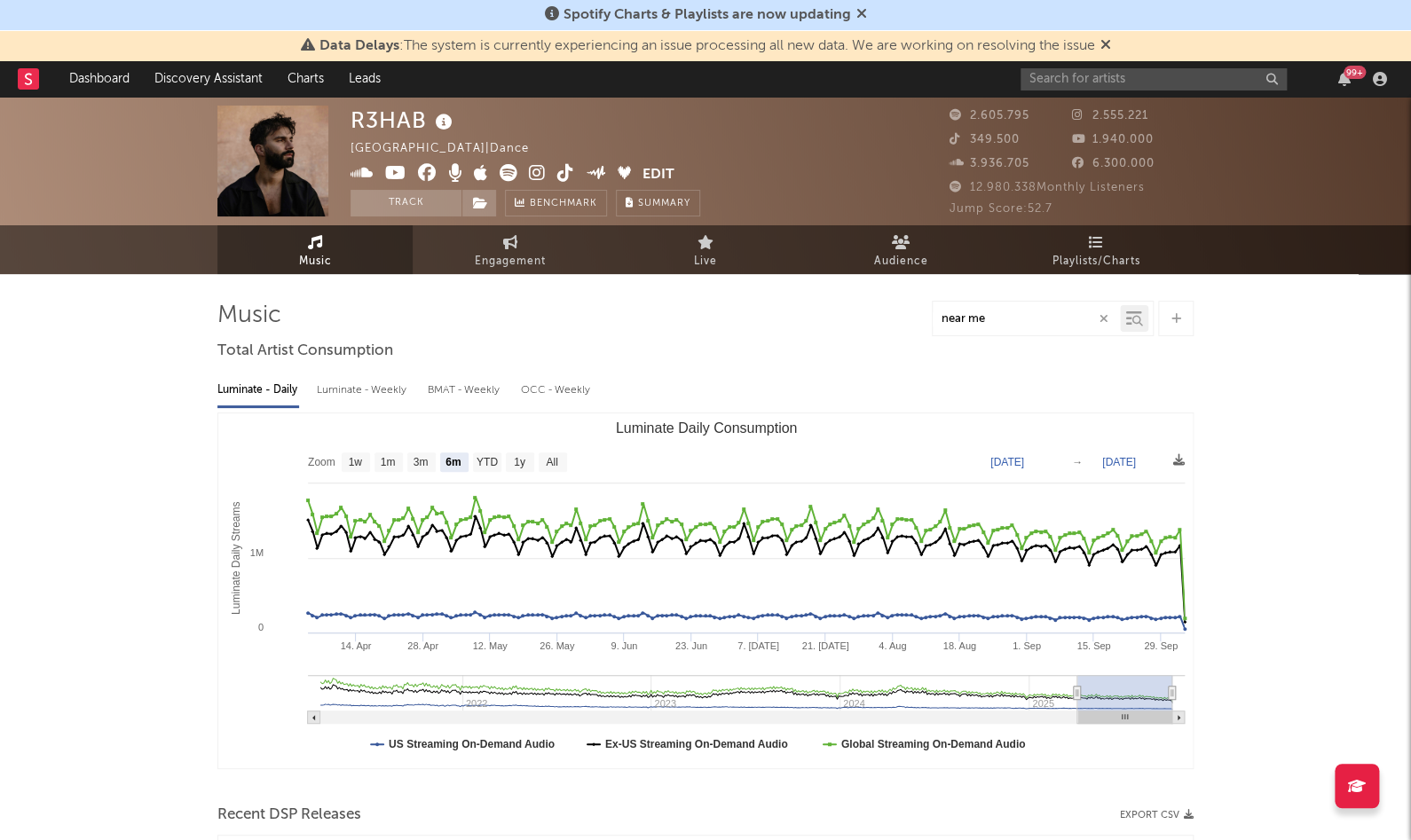
scroll to position [0, 0]
type input "near me"
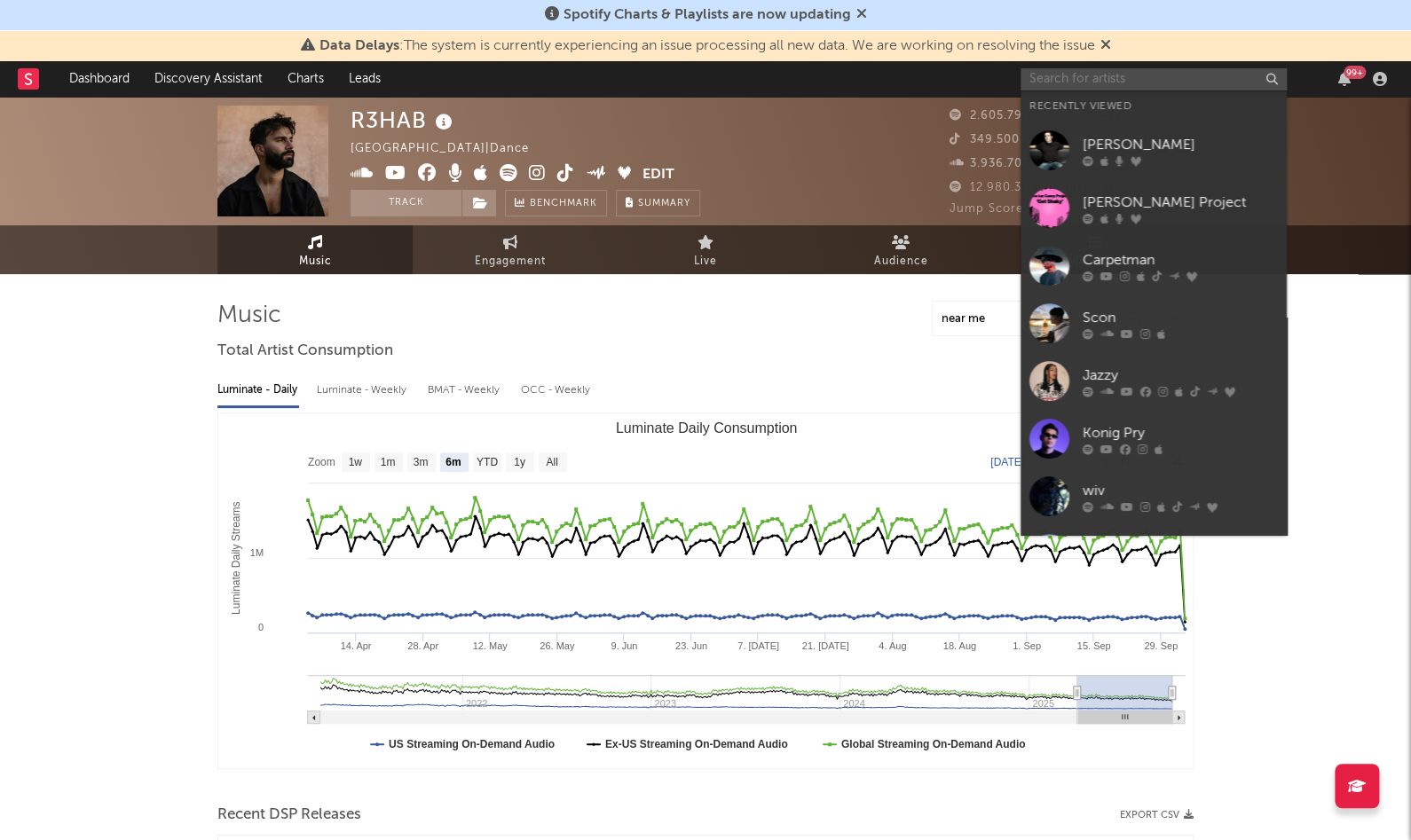
click at [1067, 80] on input "text" at bounding box center [1153, 79] width 267 height 22
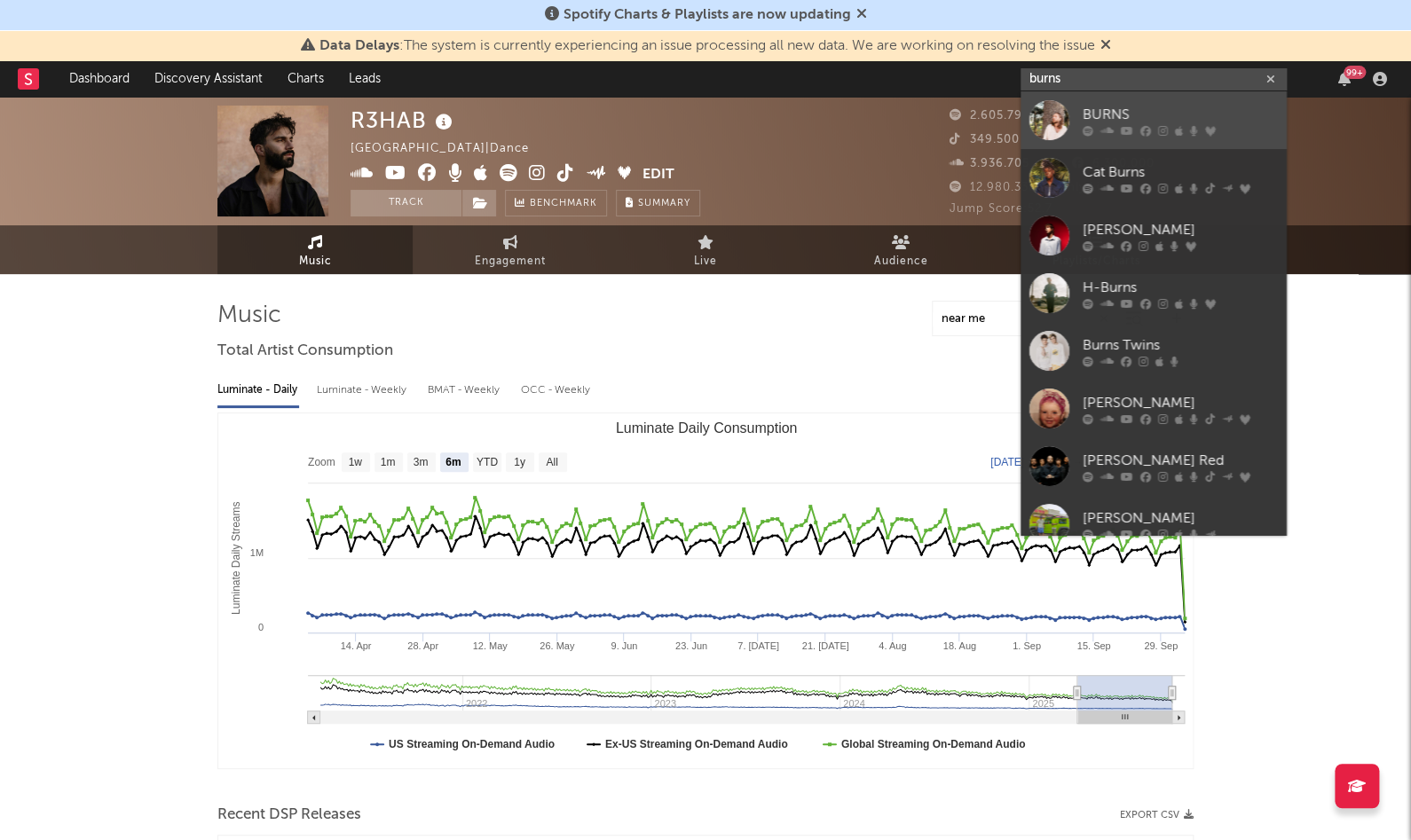
type input "burns"
click at [1098, 125] on div at bounding box center [1179, 130] width 195 height 11
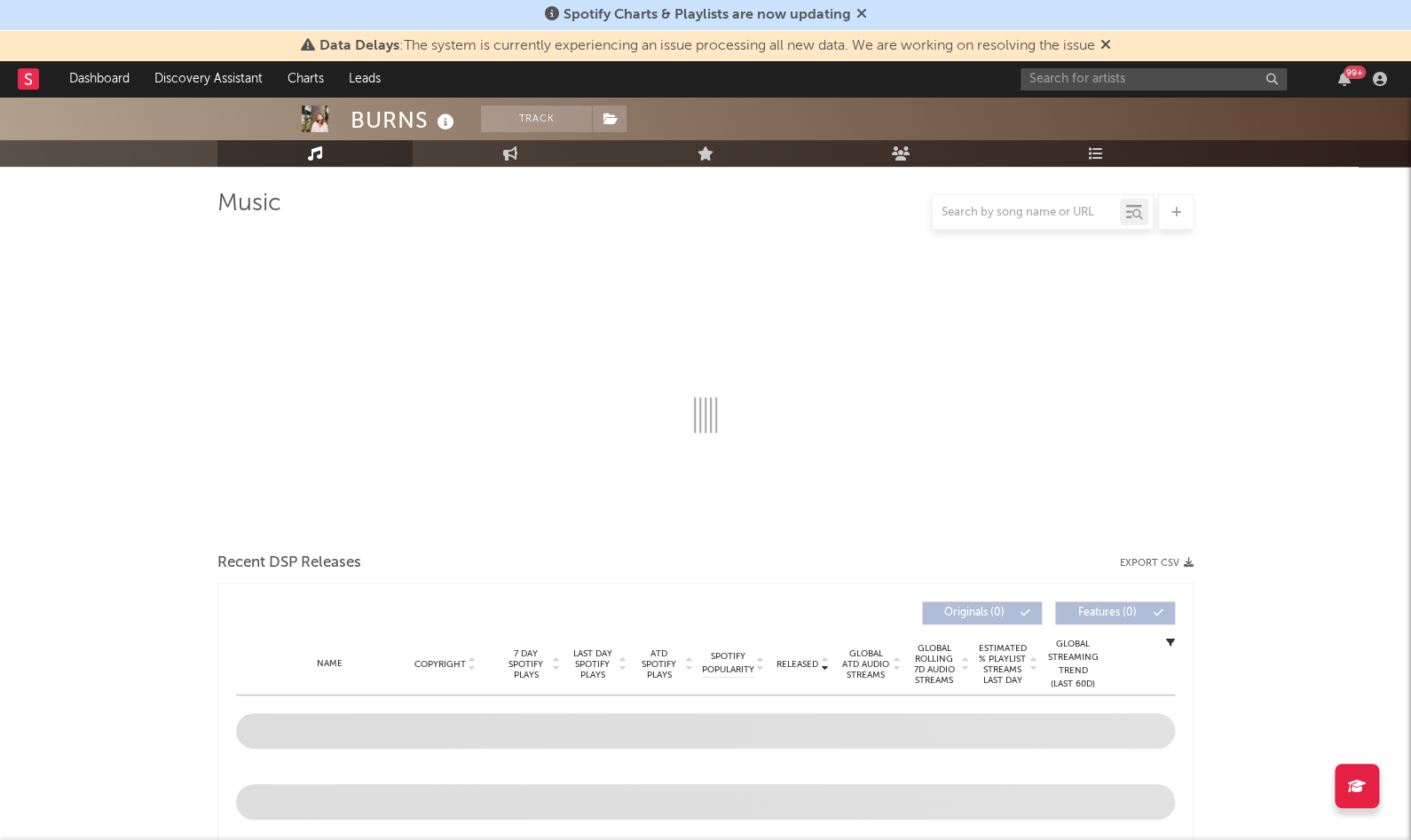
select select "6m"
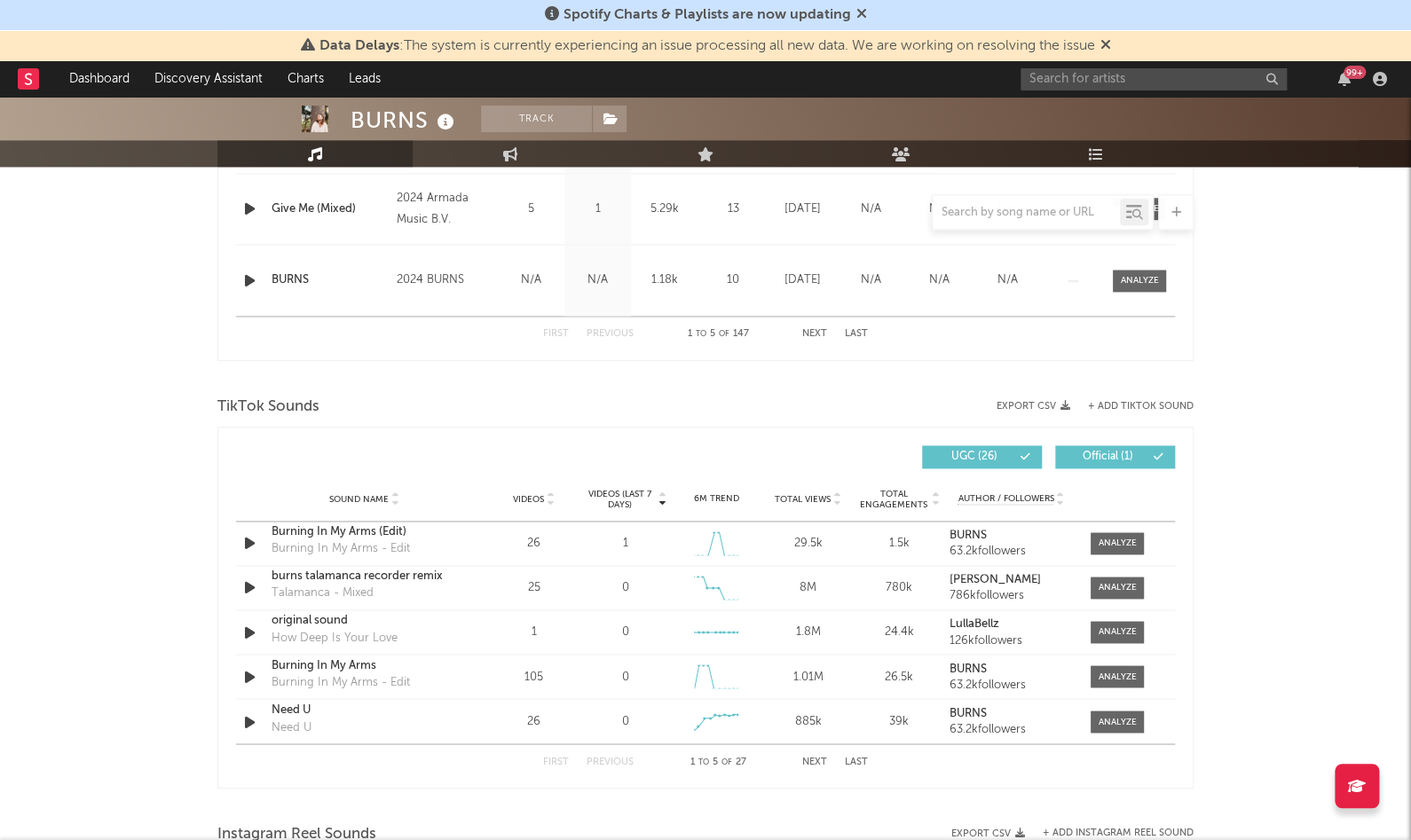
scroll to position [1030, 0]
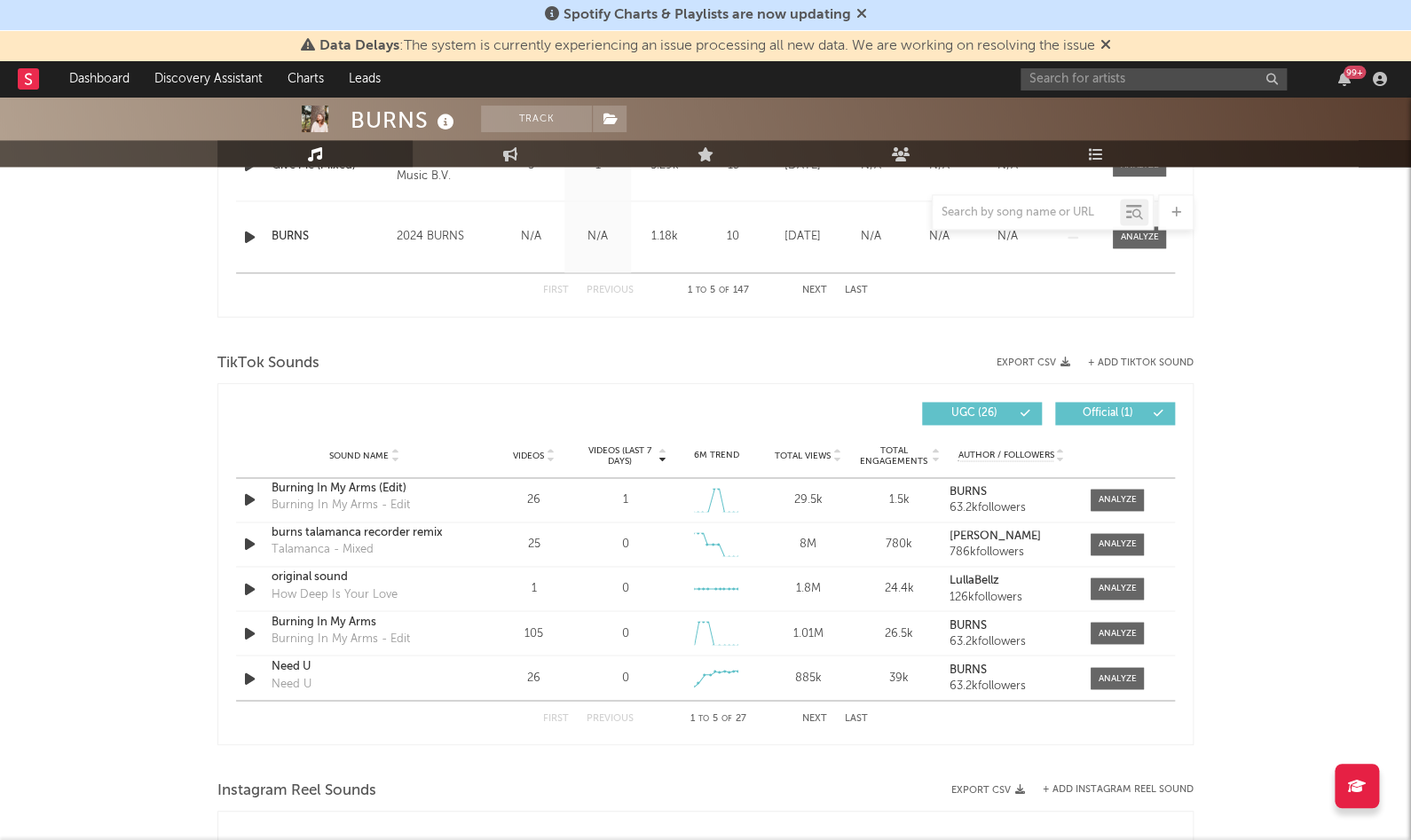
click at [988, 219] on div at bounding box center [1026, 212] width 187 height 22
click at [988, 214] on input "text" at bounding box center [1026, 213] width 187 height 14
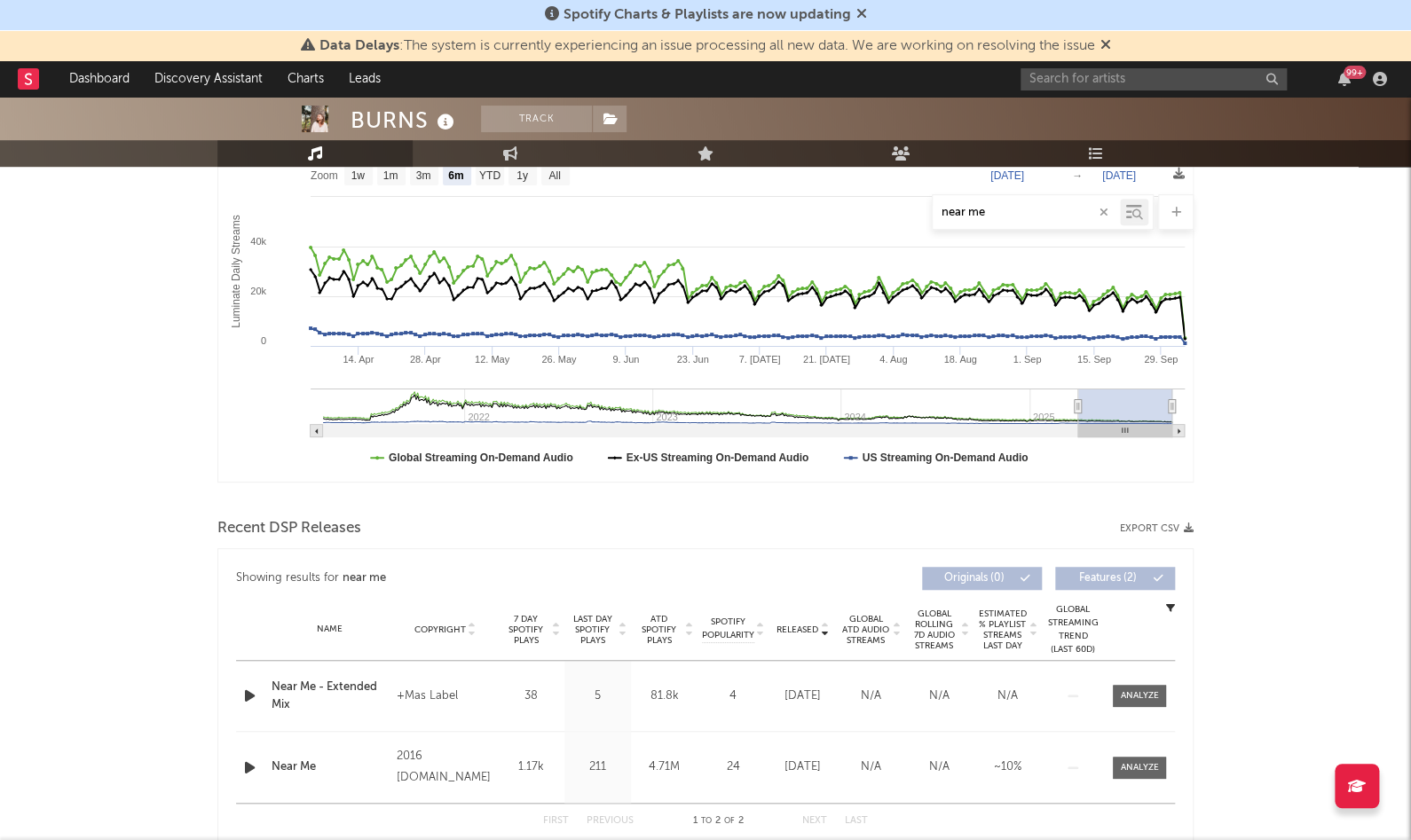
scroll to position [626, 0]
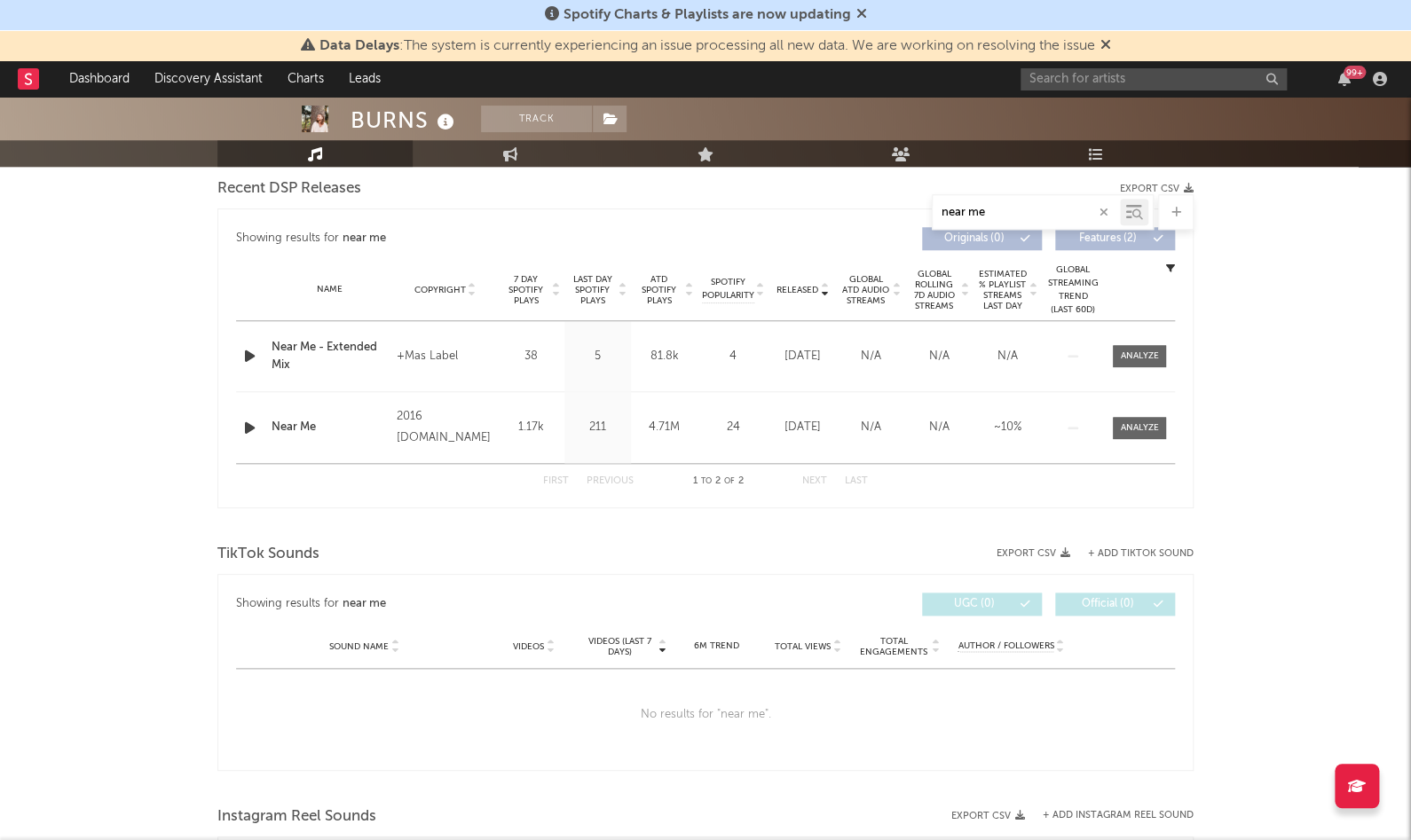
click at [243, 422] on icon "button" at bounding box center [249, 427] width 18 height 22
drag, startPoint x: 989, startPoint y: 210, endPoint x: 883, endPoint y: 208, distance: 106.0
click at [883, 208] on div "near me" at bounding box center [706, 212] width 976 height 36
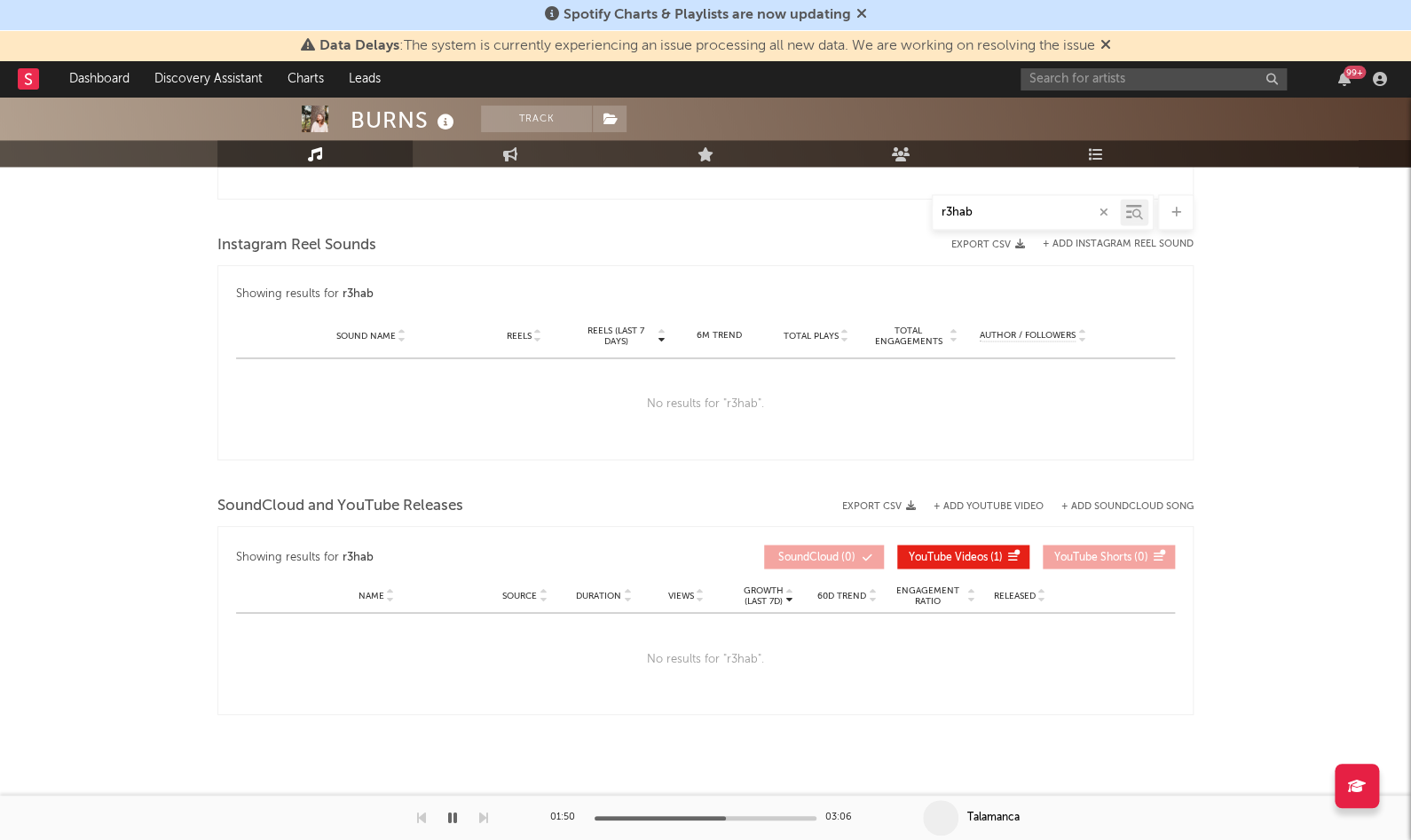
scroll to position [1111, 0]
click at [452, 820] on icon "button" at bounding box center [451, 817] width 9 height 14
type input "r3hab"
click at [113, 72] on link "Dashboard" at bounding box center [99, 79] width 85 height 36
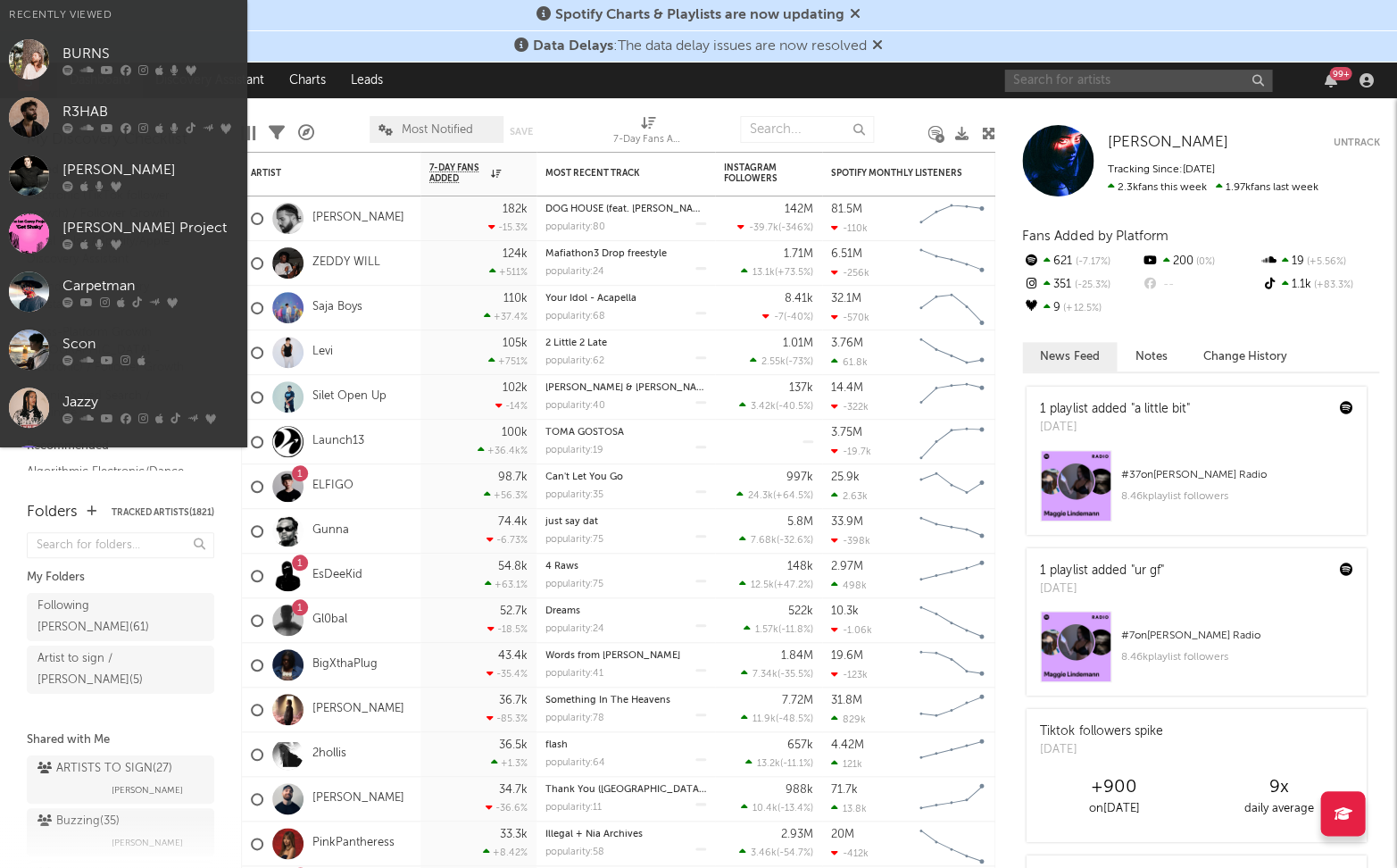
click at [1094, 75] on input "text" at bounding box center [1138, 80] width 268 height 22
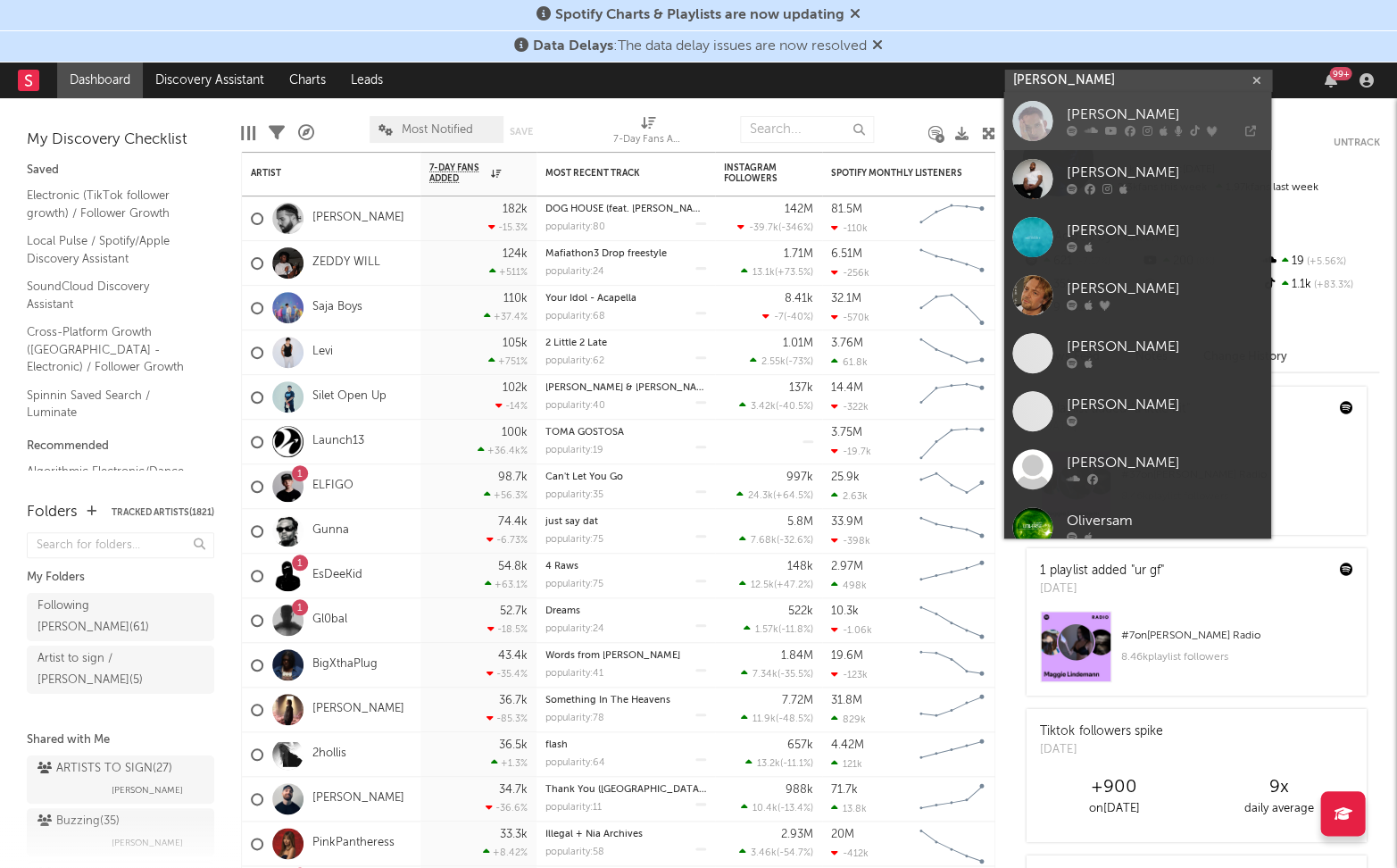
type input "oliver sim"
click at [1157, 119] on div "Oliver Sim" at bounding box center [1164, 115] width 197 height 21
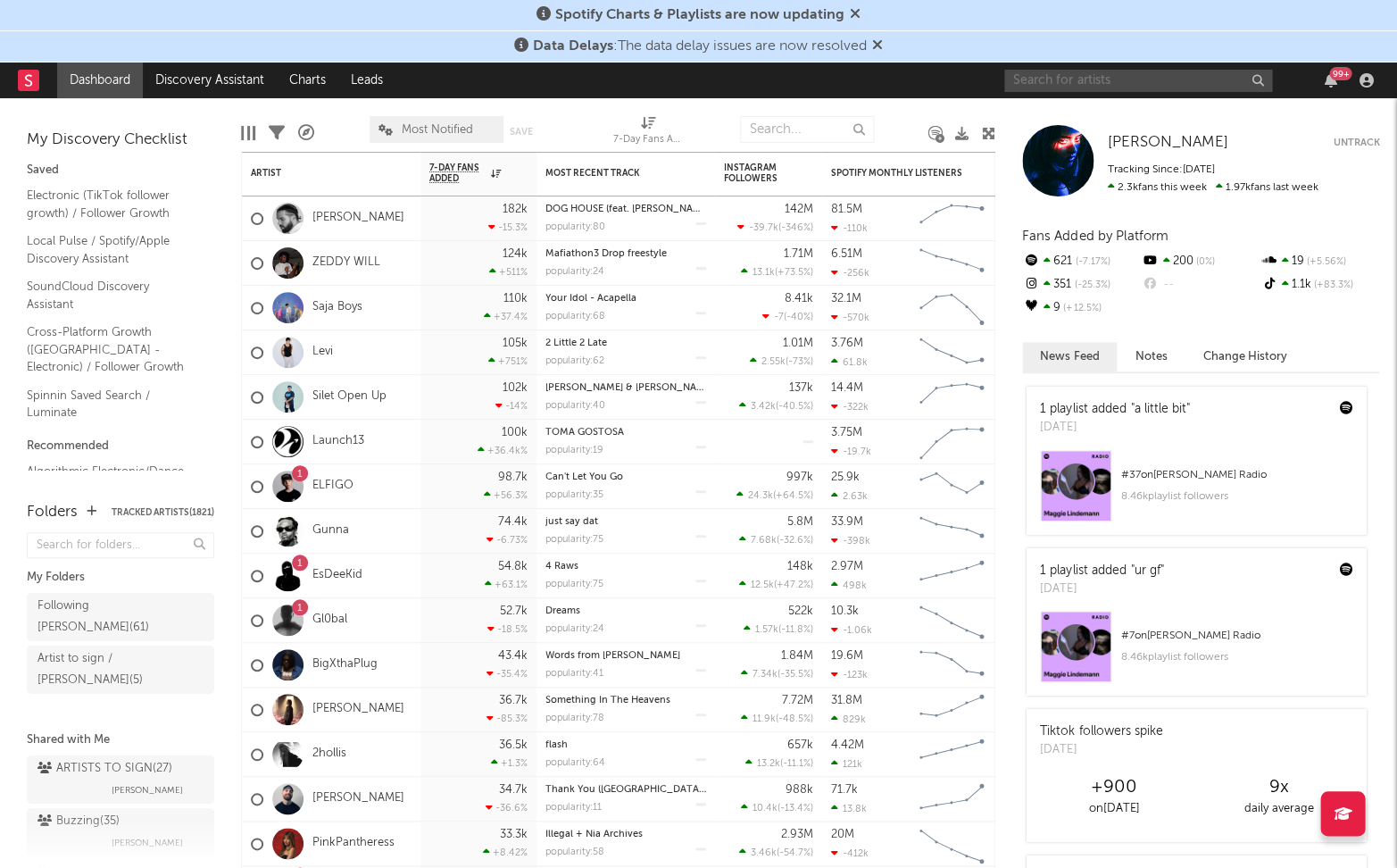
click at [1064, 84] on input "text" at bounding box center [1138, 80] width 268 height 22
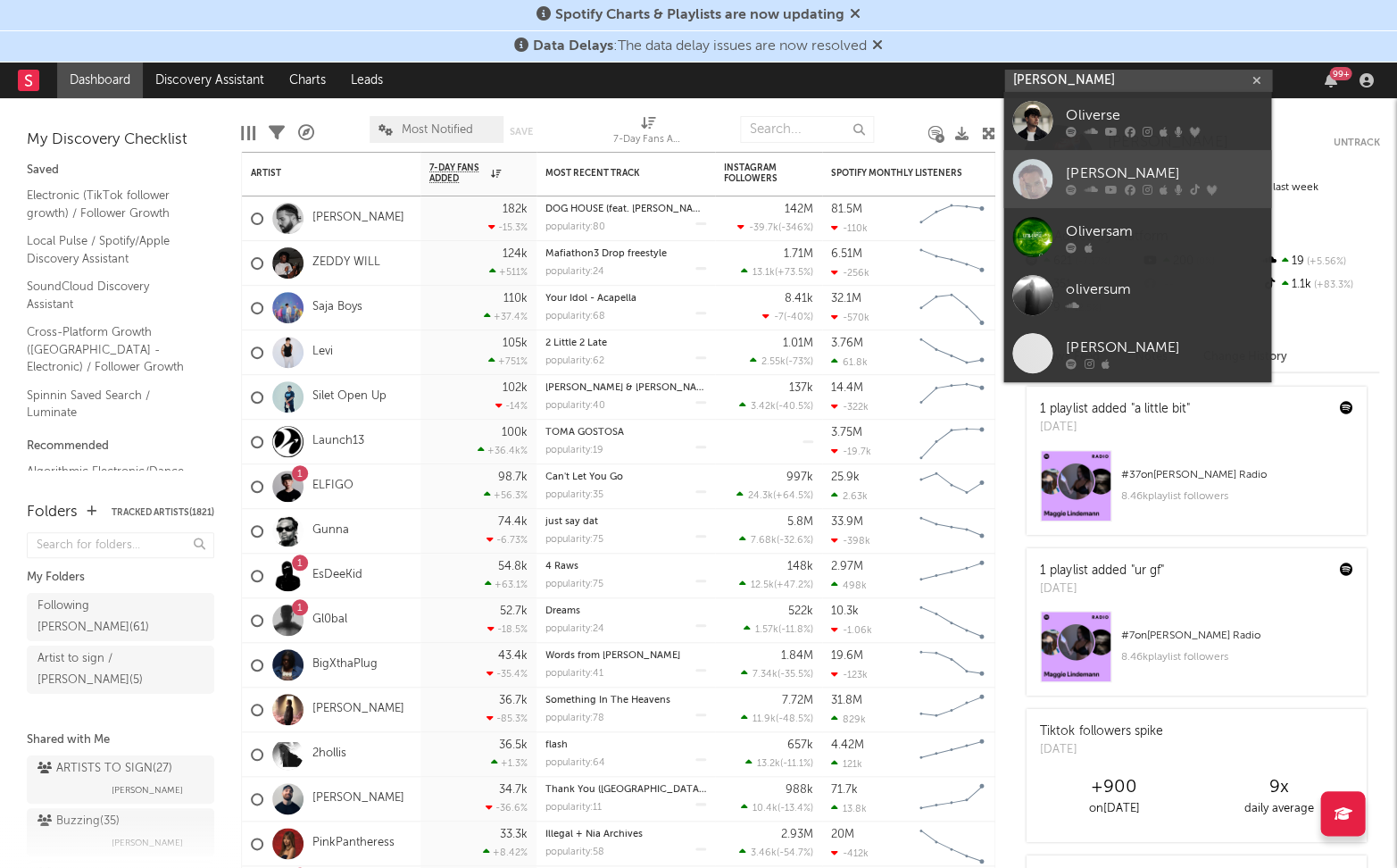
type input "oliver sem"
click at [1102, 171] on div "Oliver Sim" at bounding box center [1164, 173] width 197 height 21
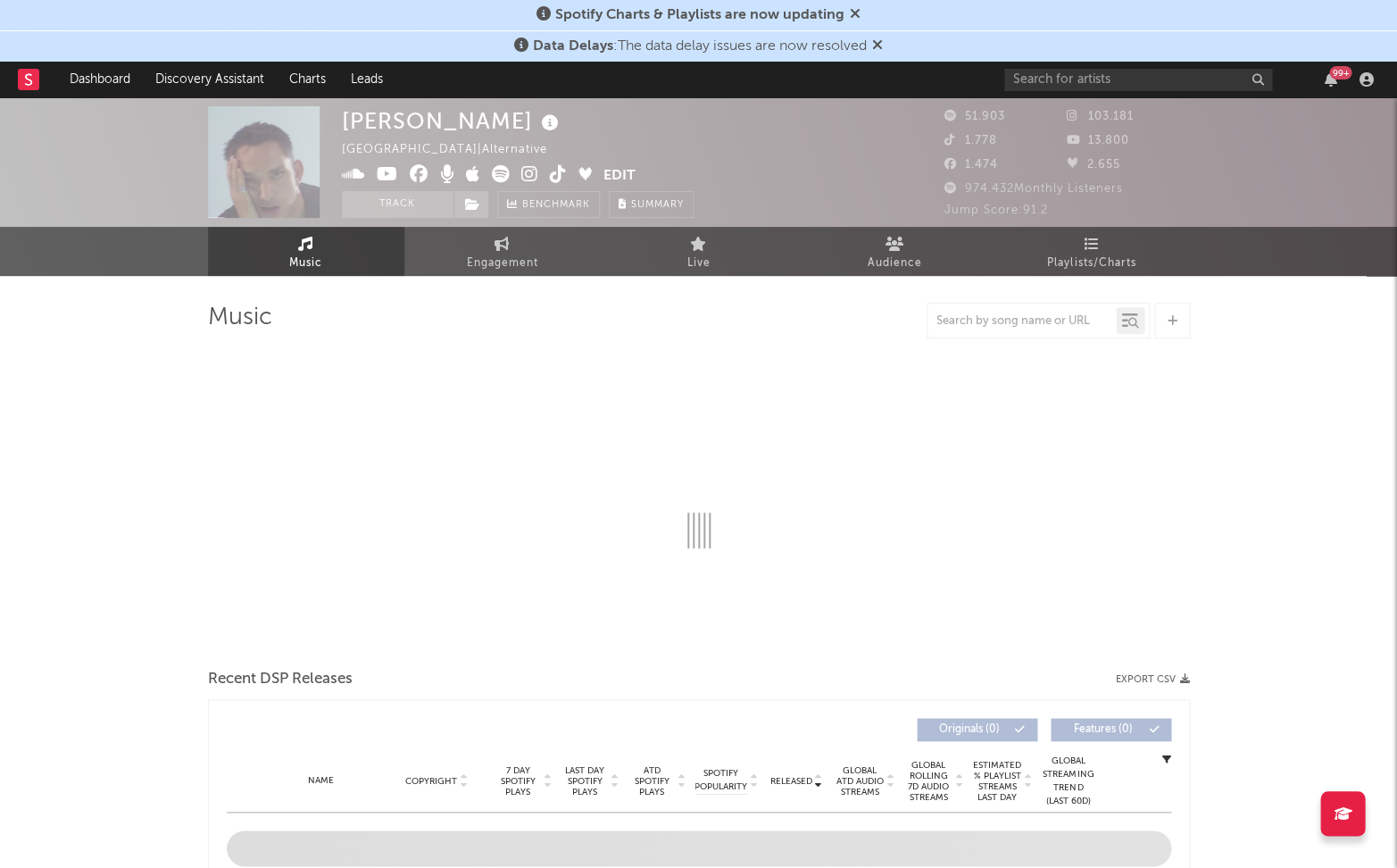
select select "6m"
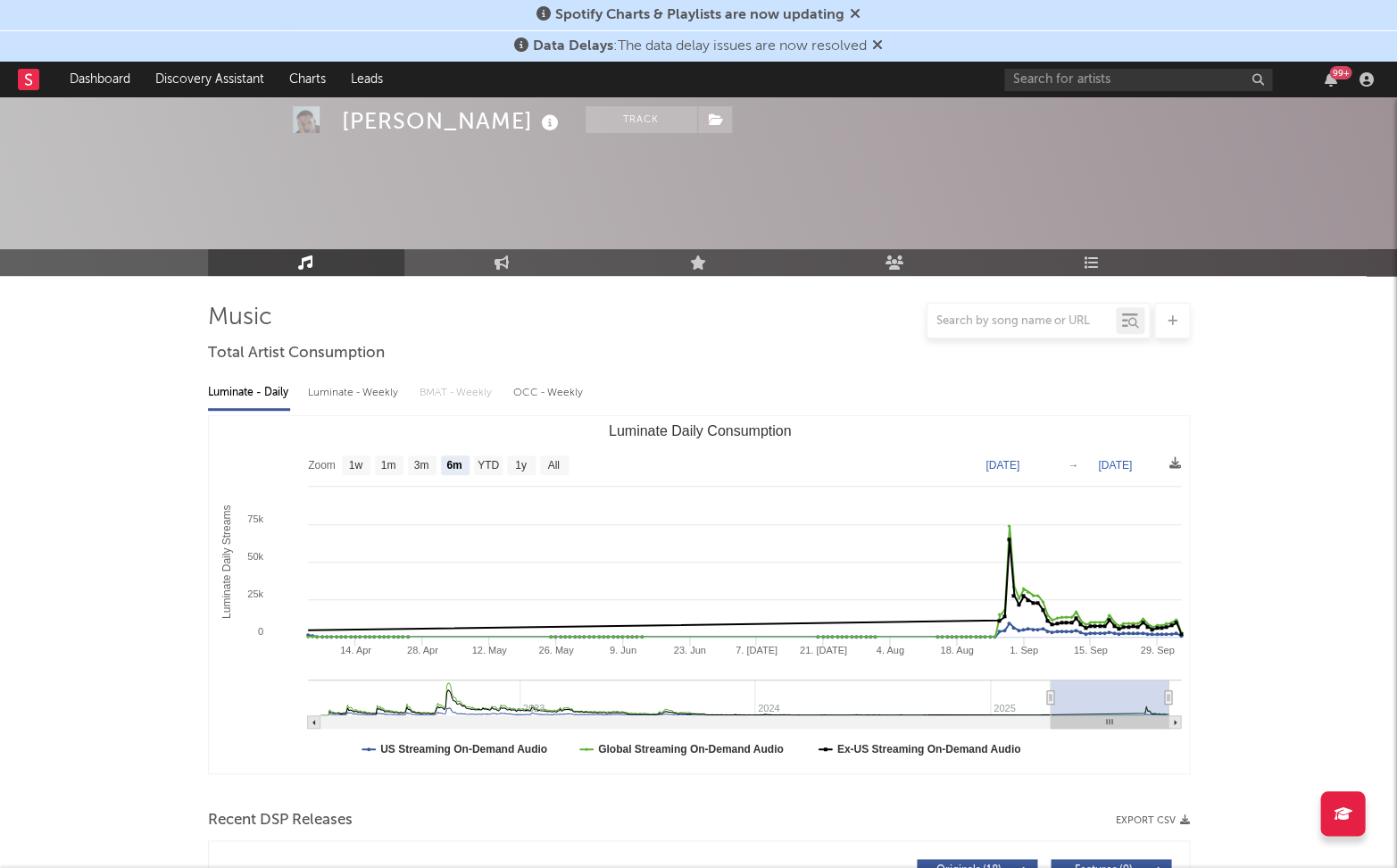
scroll to position [466, 0]
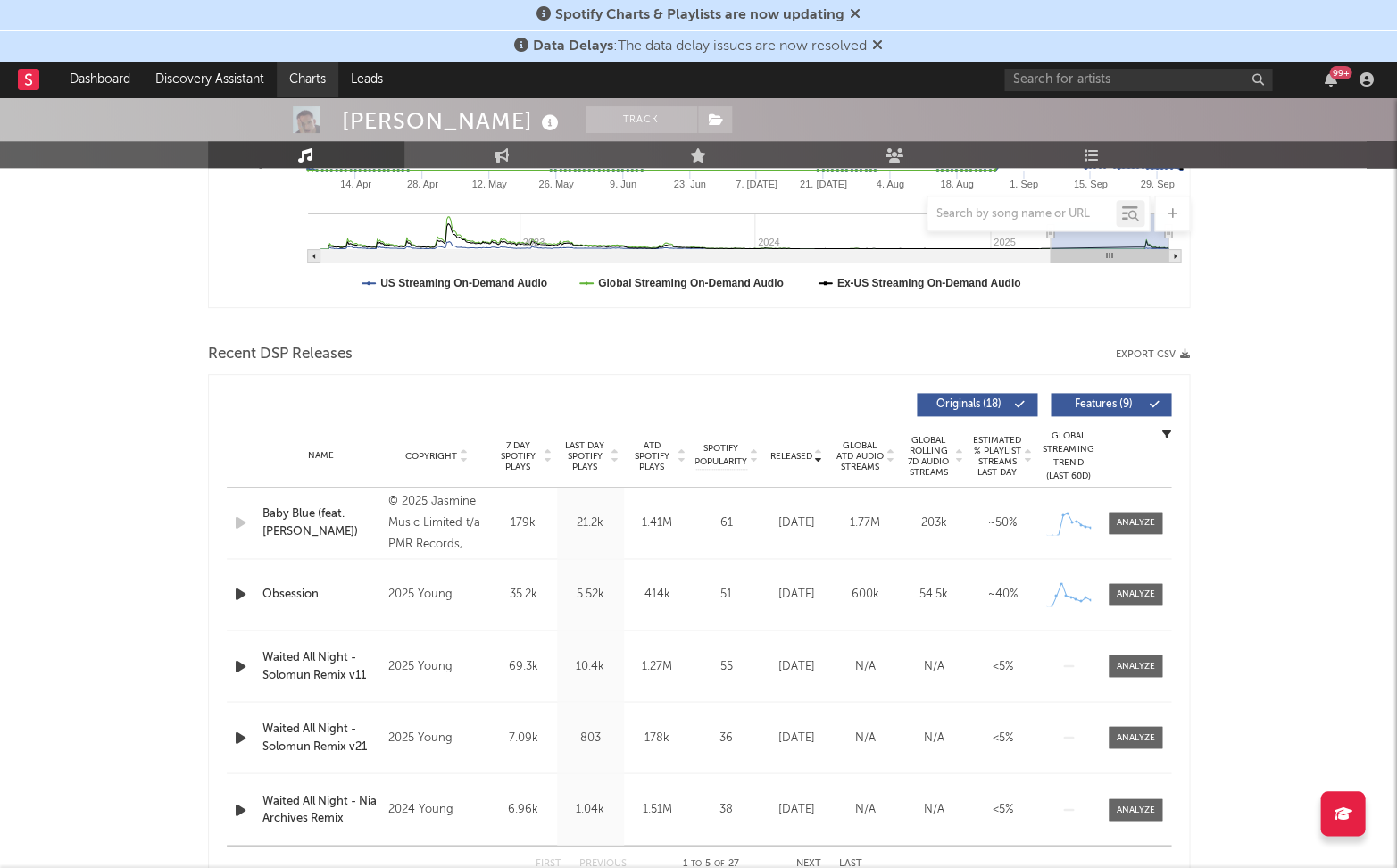
click at [300, 79] on link "Charts" at bounding box center [308, 79] width 62 height 36
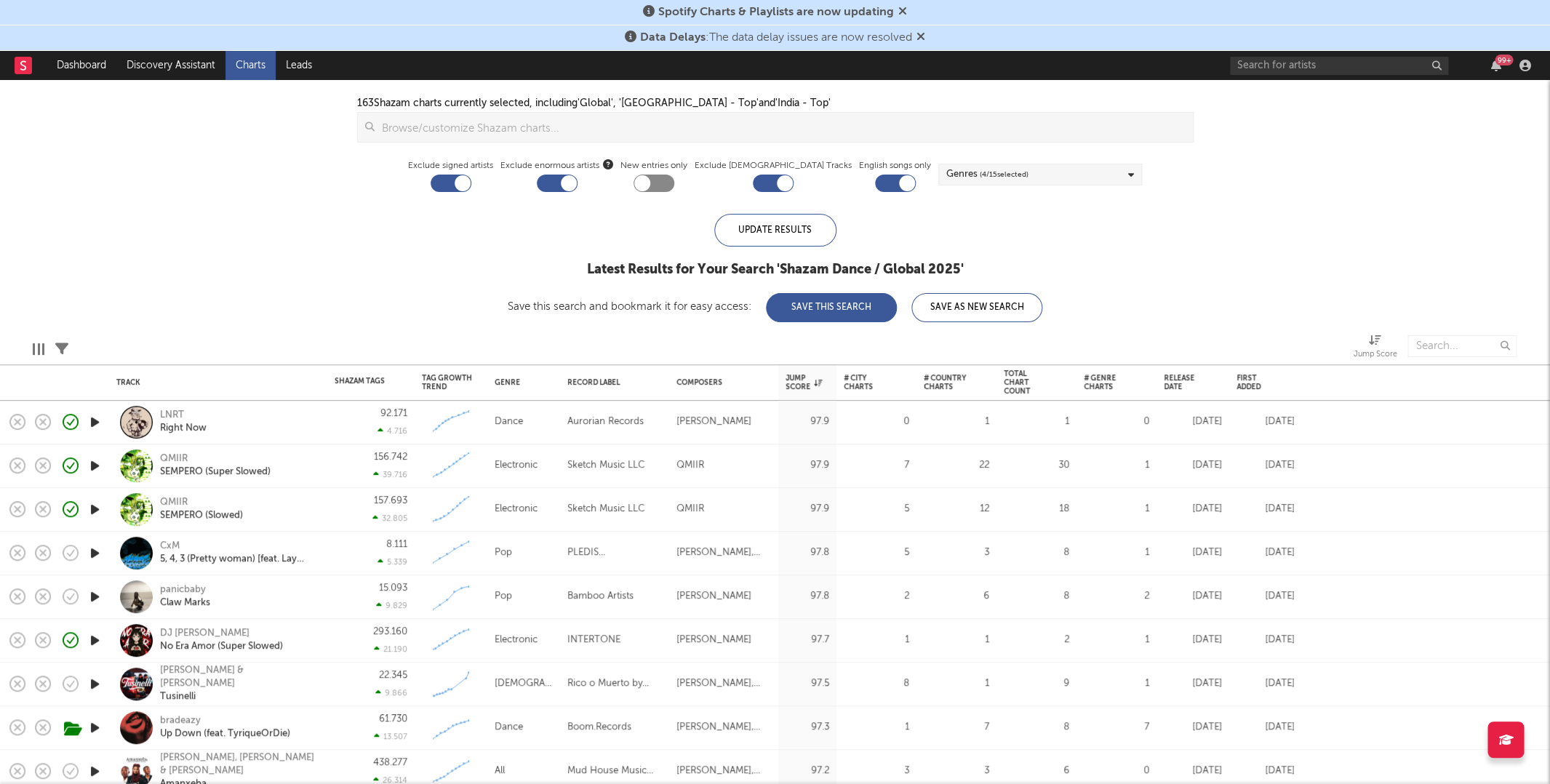
click at [94, 552] on icon "button" at bounding box center [95, 552] width 15 height 18
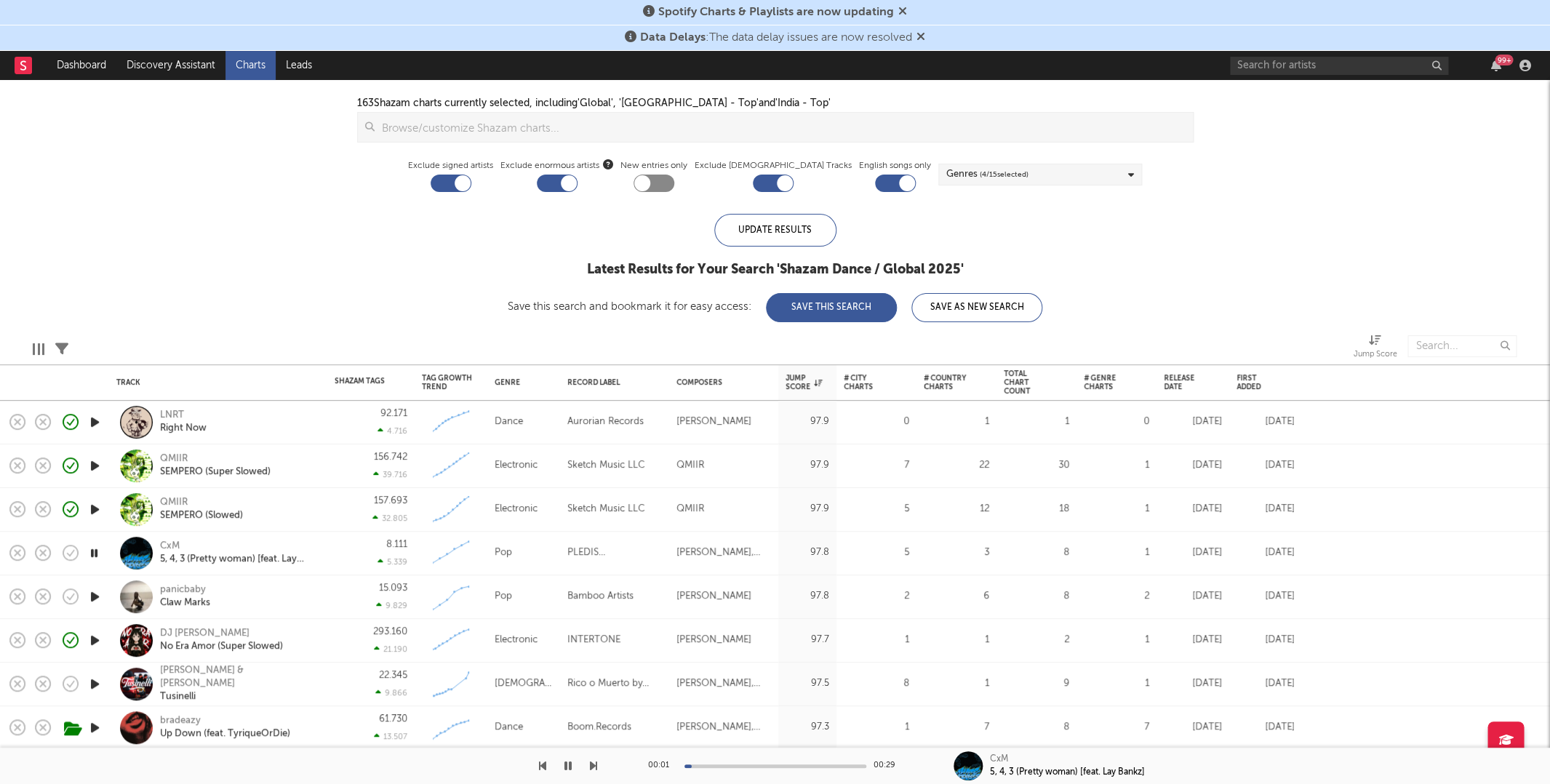
click at [92, 582] on div at bounding box center [94, 596] width 29 height 43
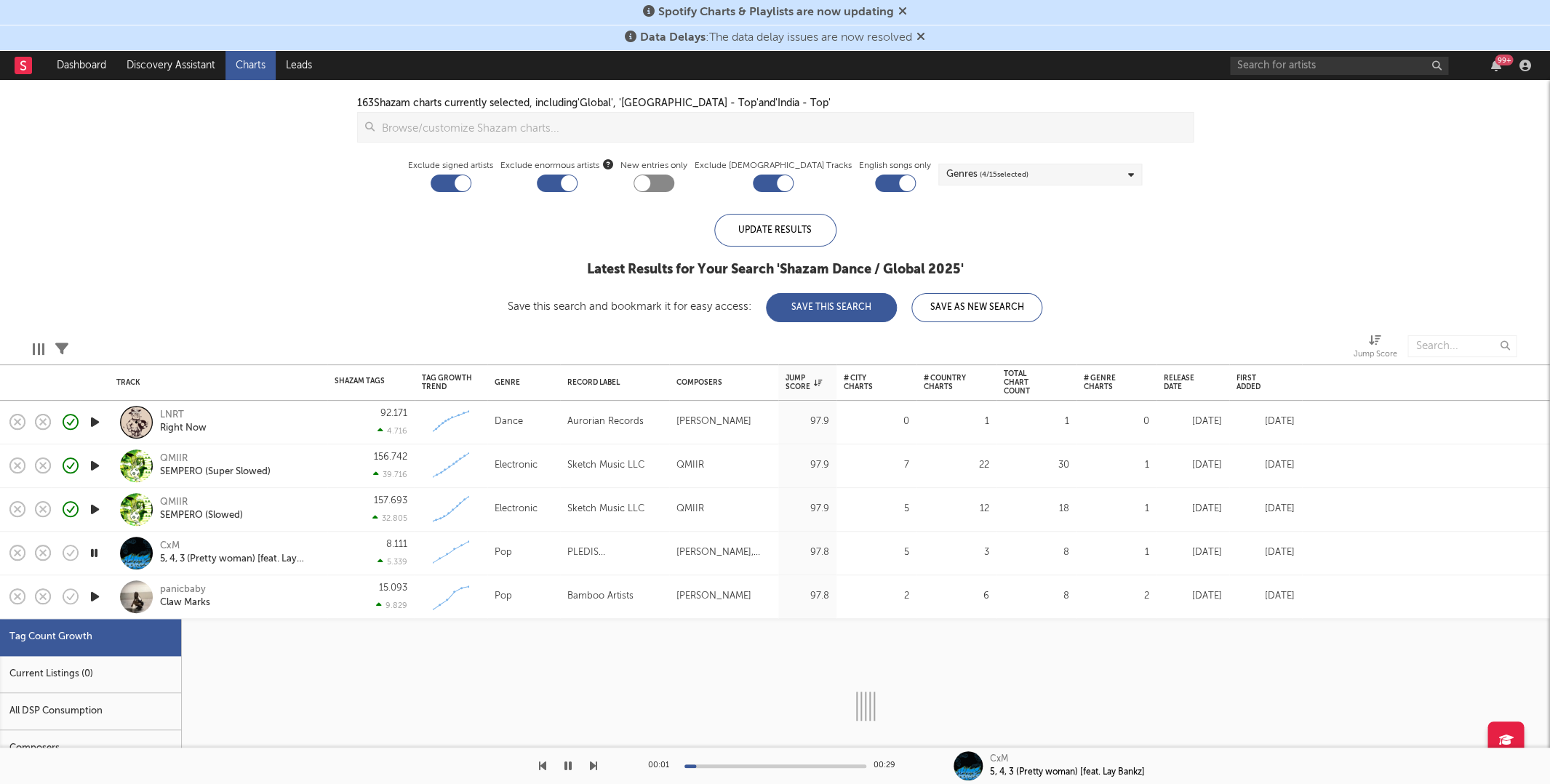
click at [92, 588] on icon "button" at bounding box center [95, 596] width 15 height 18
select select "1w"
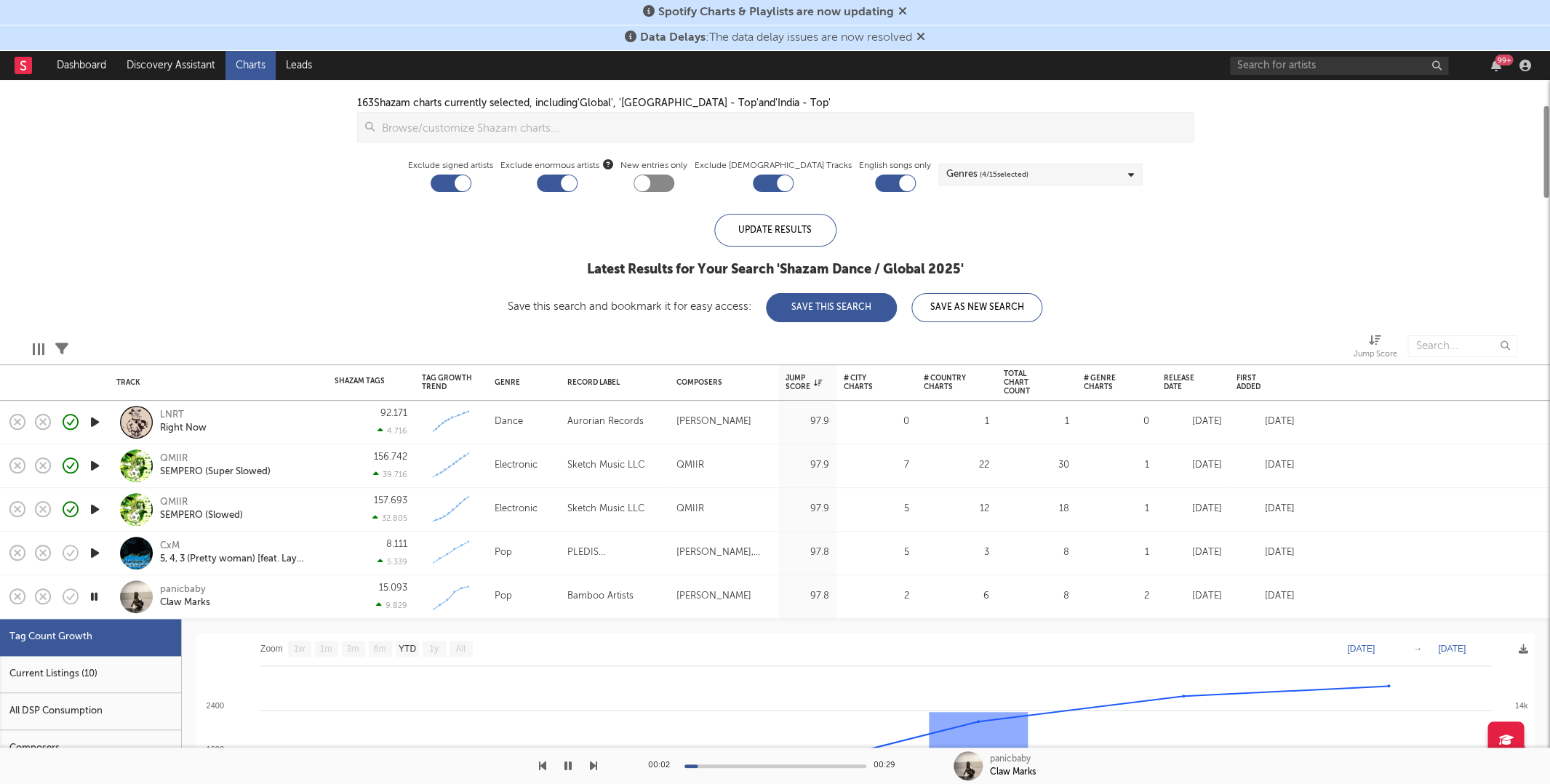
click at [304, 591] on div "panicbaby Claw Marks" at bounding box center [238, 595] width 156 height 26
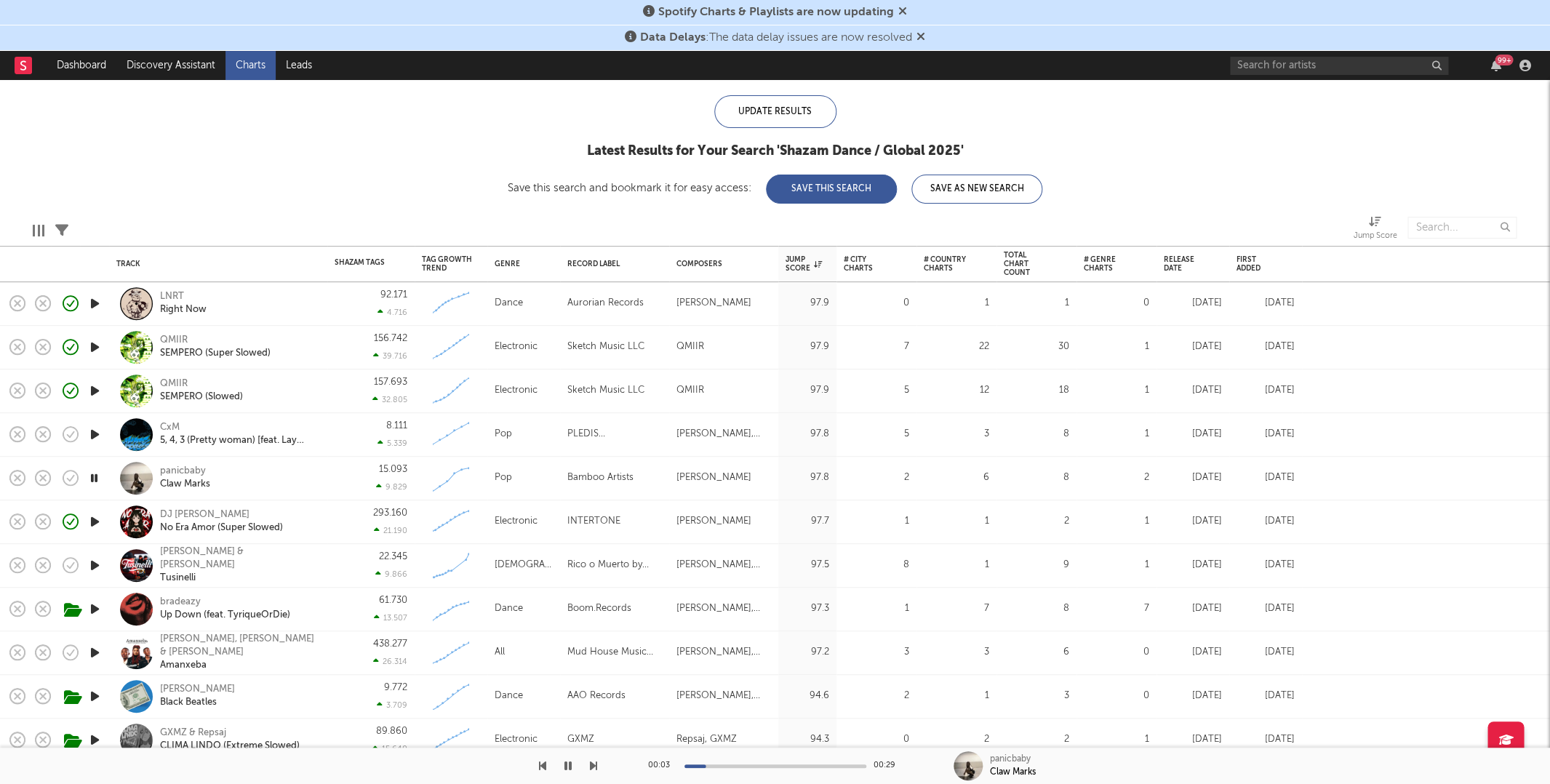
click at [95, 566] on icon "button" at bounding box center [95, 565] width 15 height 18
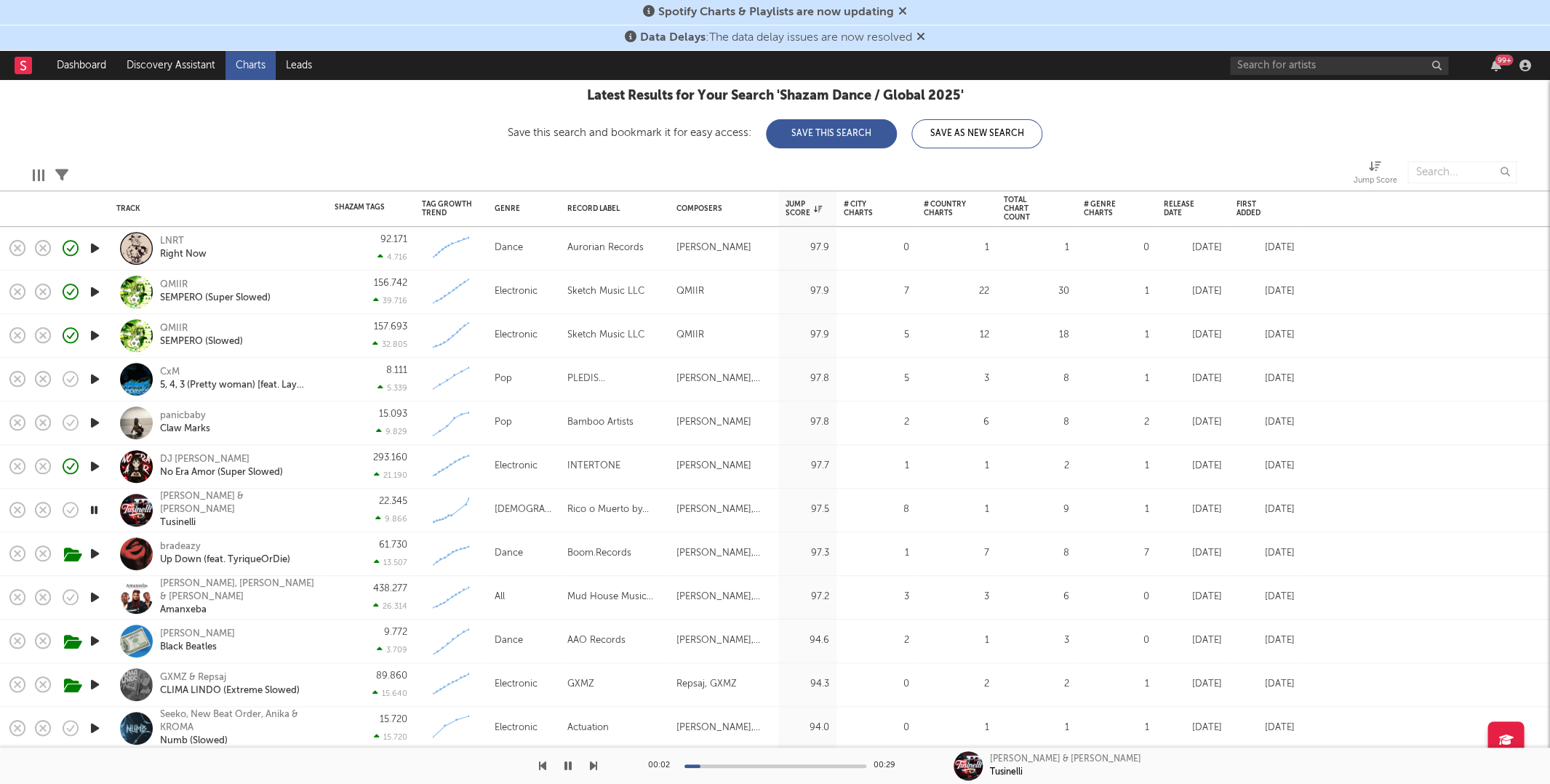
click at [95, 595] on icon "button" at bounding box center [95, 597] width 15 height 18
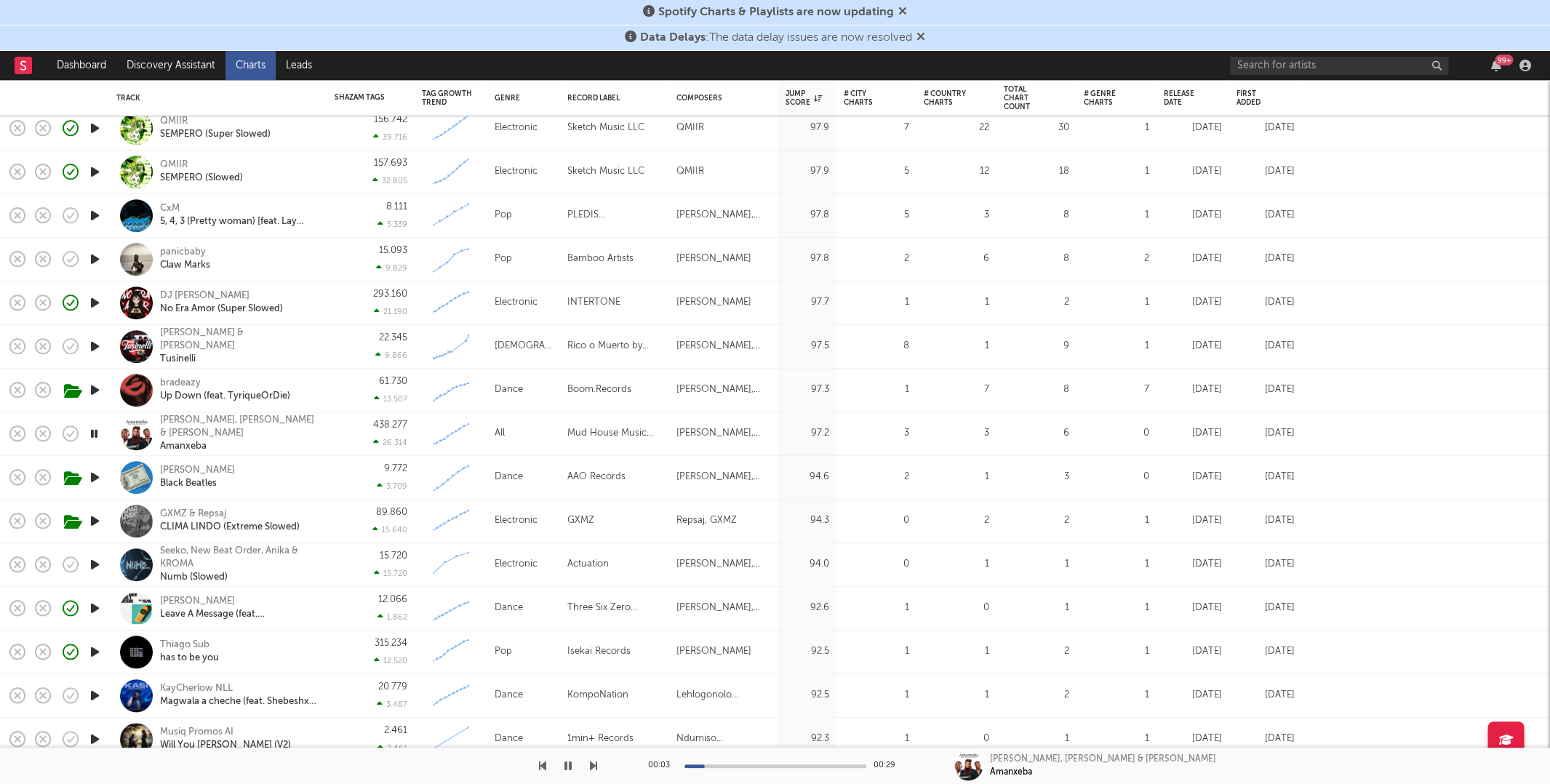
click at [92, 648] on icon "button" at bounding box center [95, 651] width 15 height 18
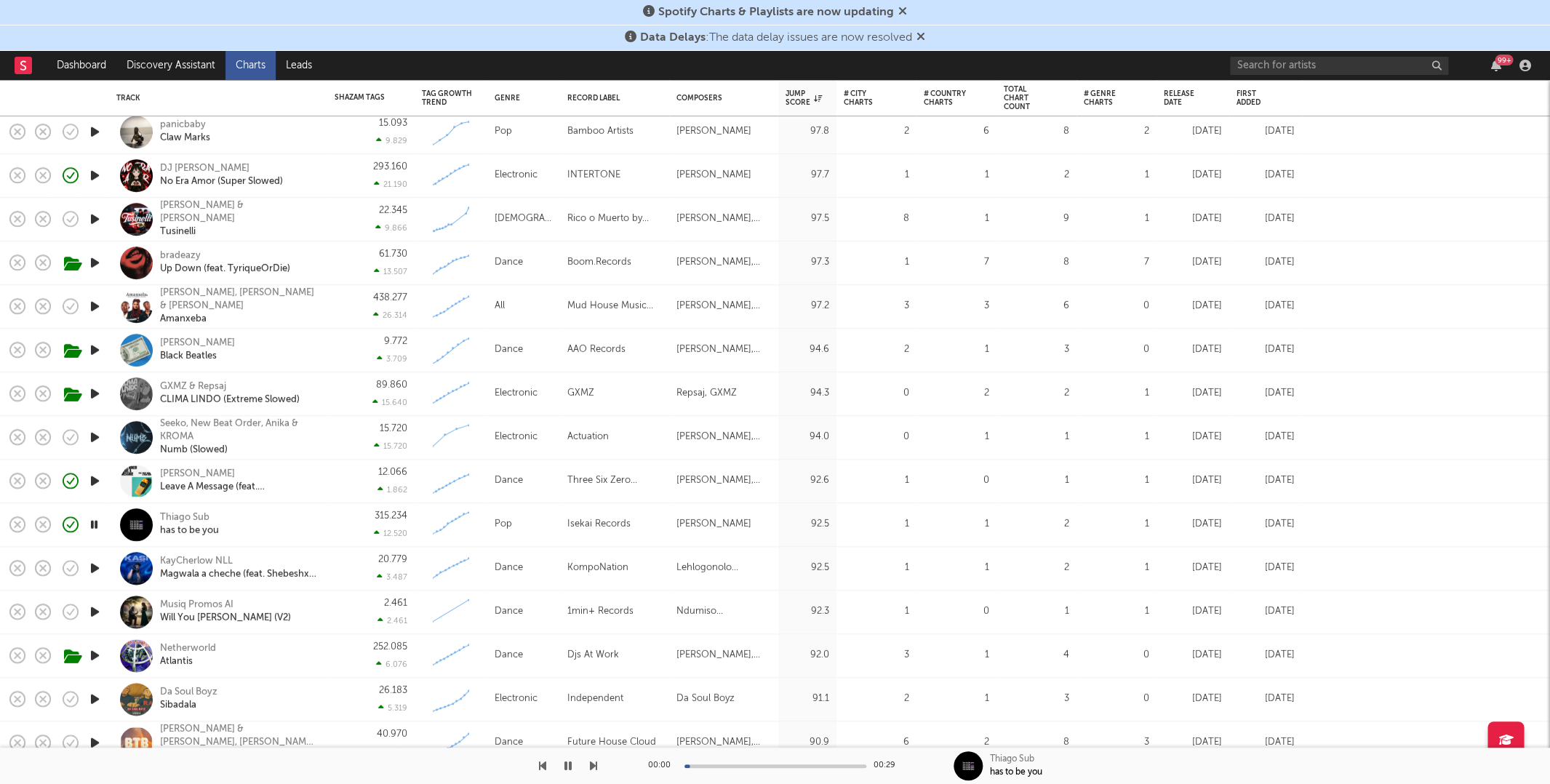
click at [92, 567] on icon "button" at bounding box center [95, 568] width 15 height 18
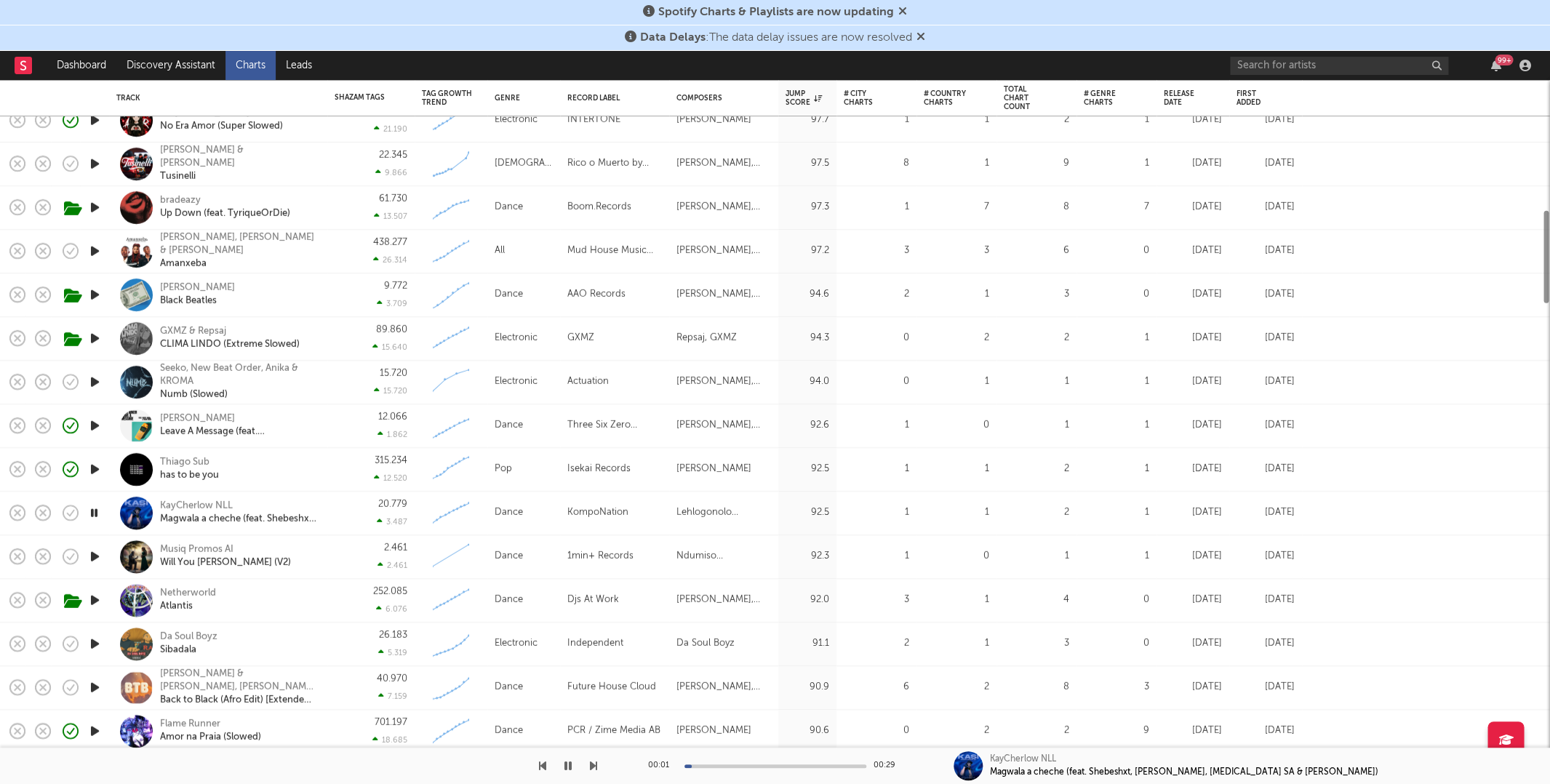
click at [92, 559] on icon "button" at bounding box center [95, 556] width 15 height 18
click at [183, 546] on div "Musiq Promos AI" at bounding box center [226, 550] width 131 height 13
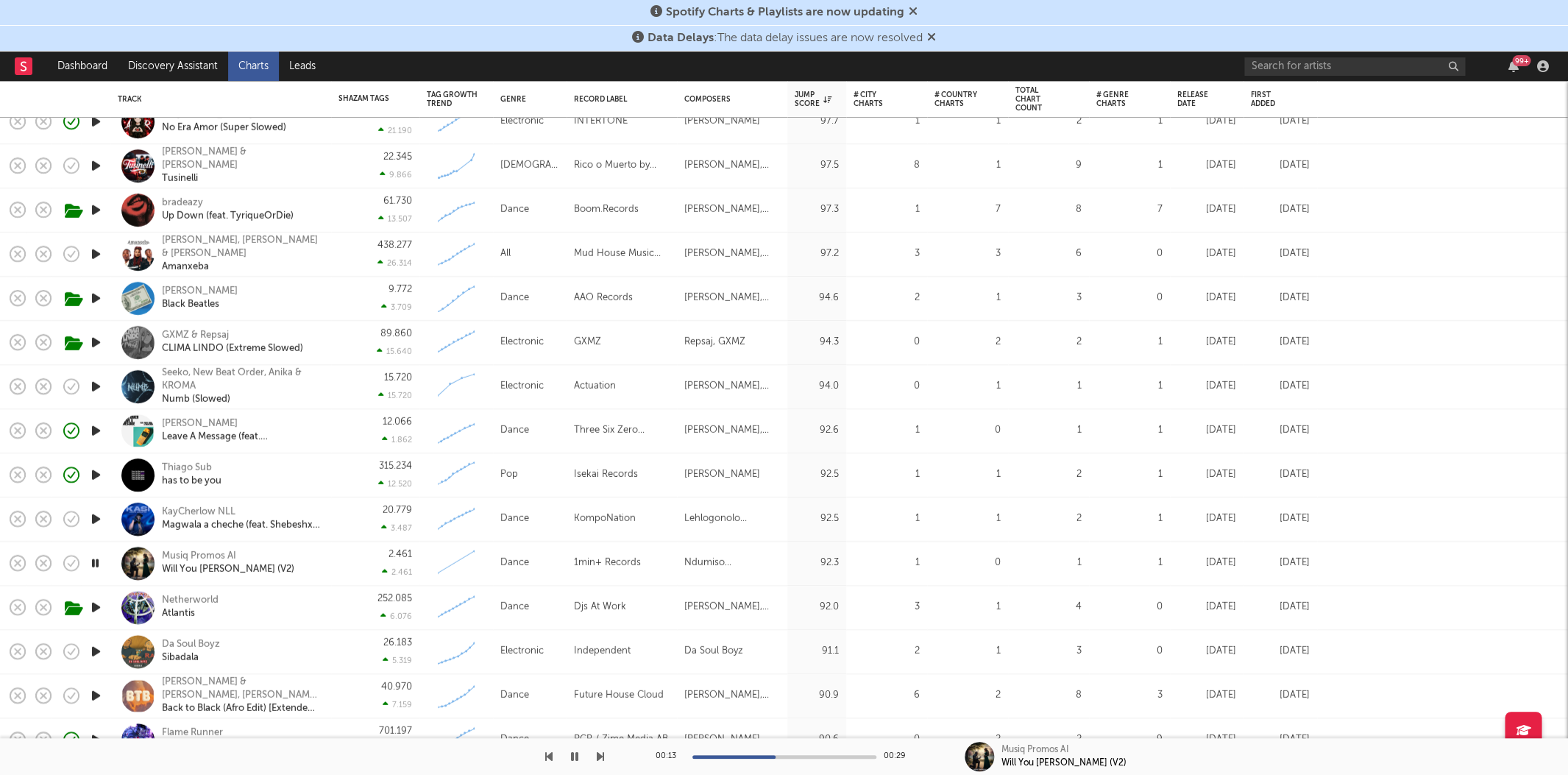
click at [331, 563] on div "2.461 2.461" at bounding box center [375, 563] width 89 height 44
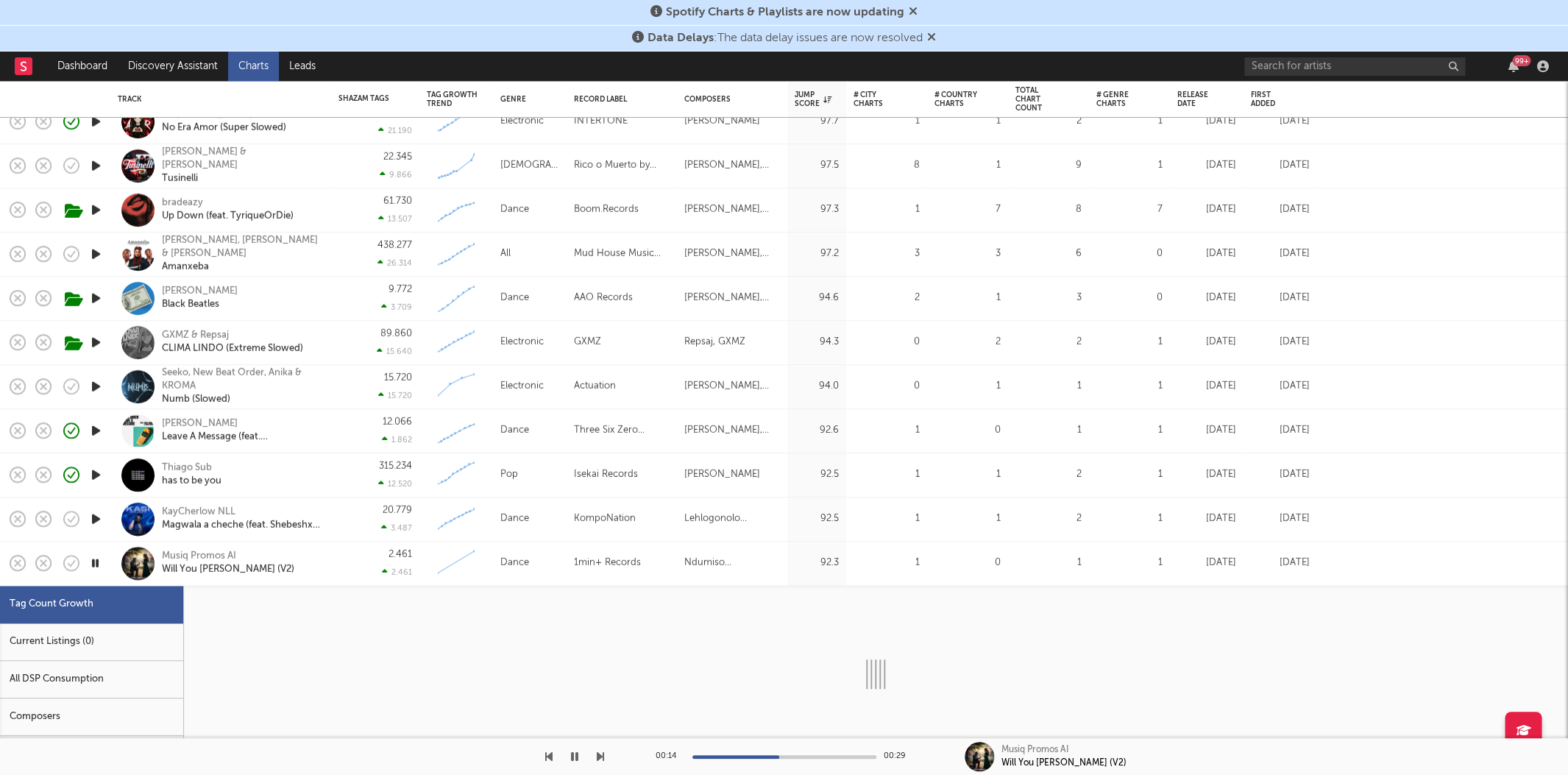
select select "1w"
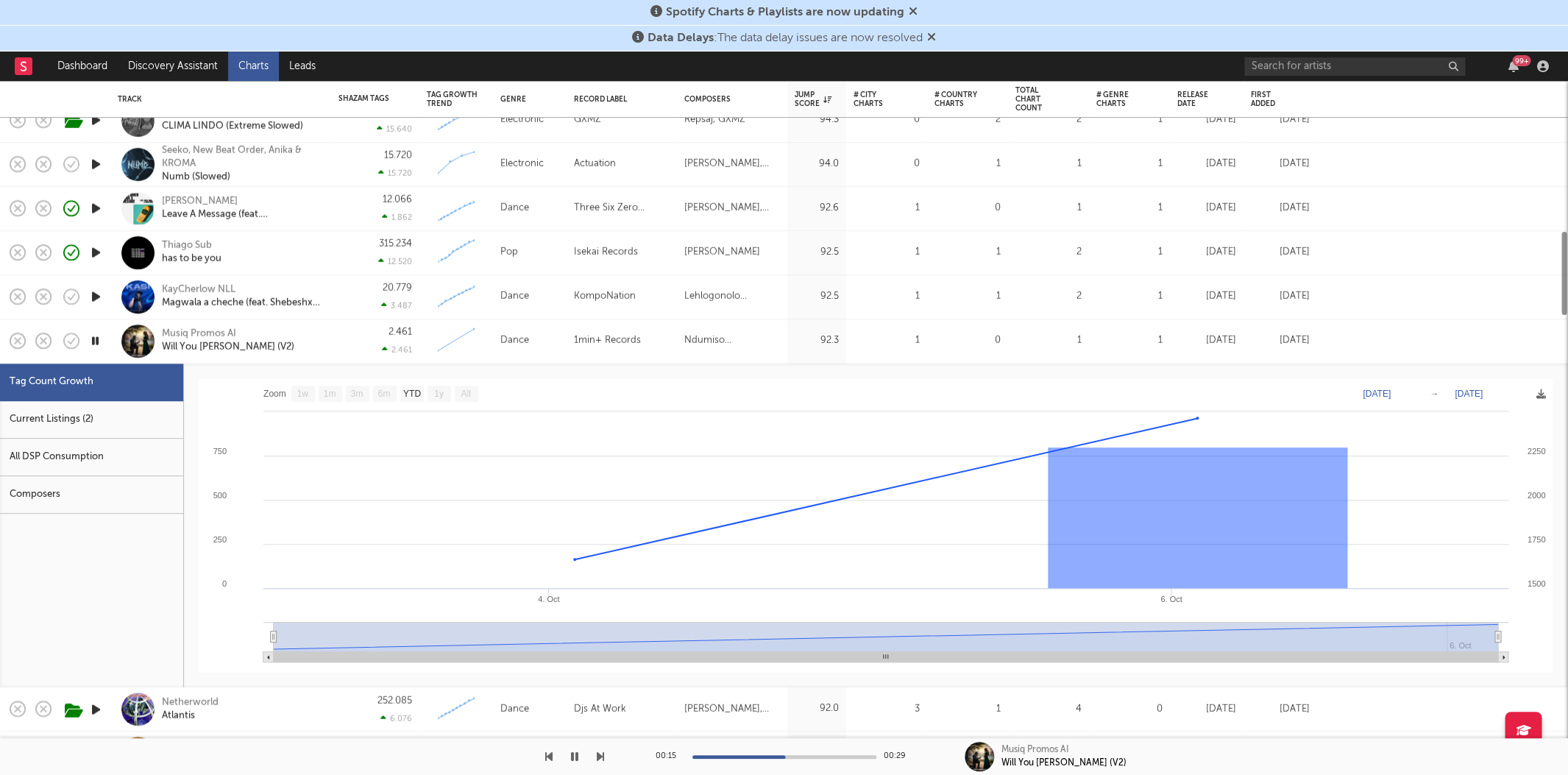
click at [85, 413] on div "Current Listings (2)" at bounding box center [92, 419] width 184 height 38
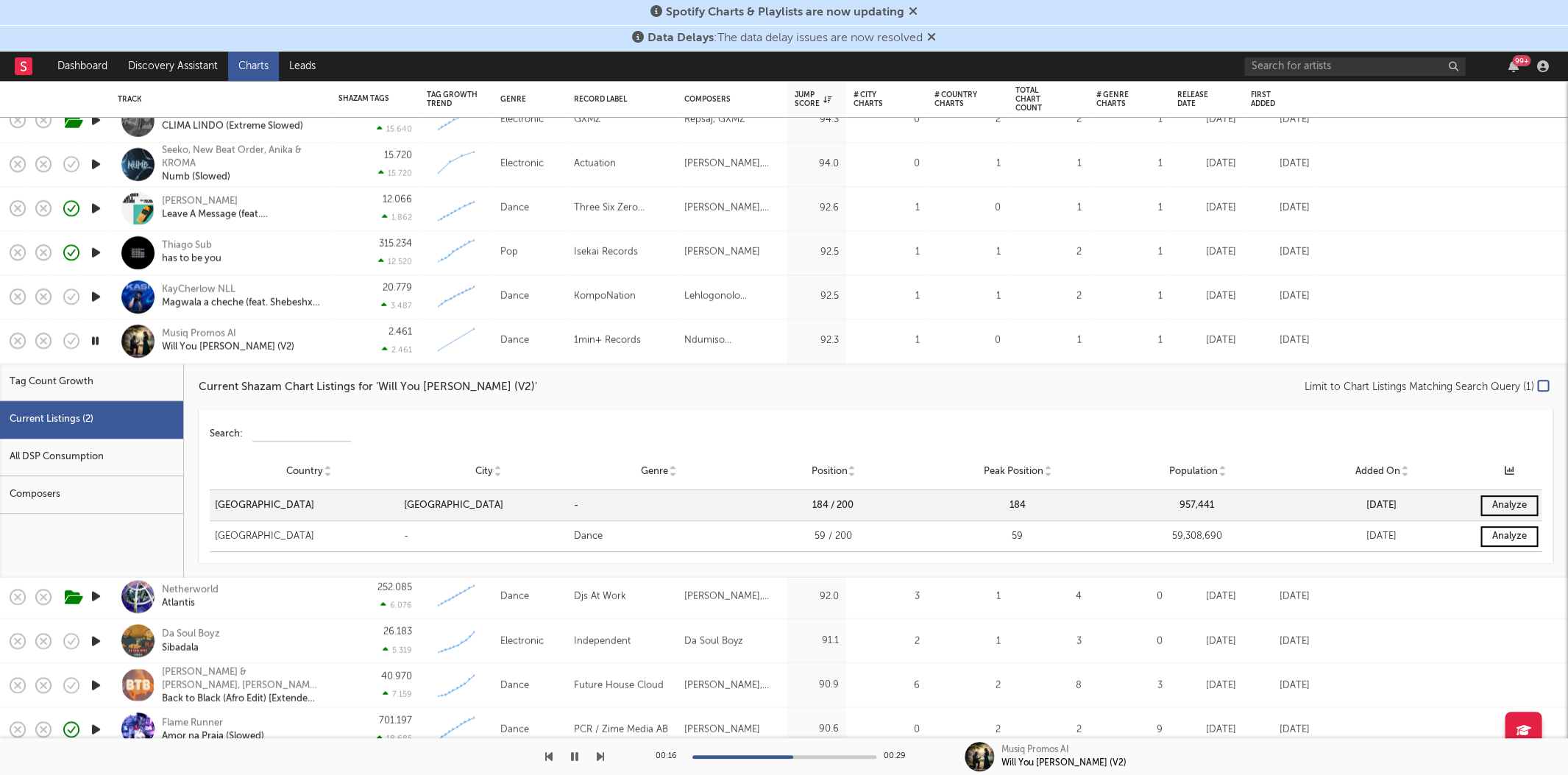
click at [352, 336] on div "2.461 2.461" at bounding box center [375, 341] width 73 height 43
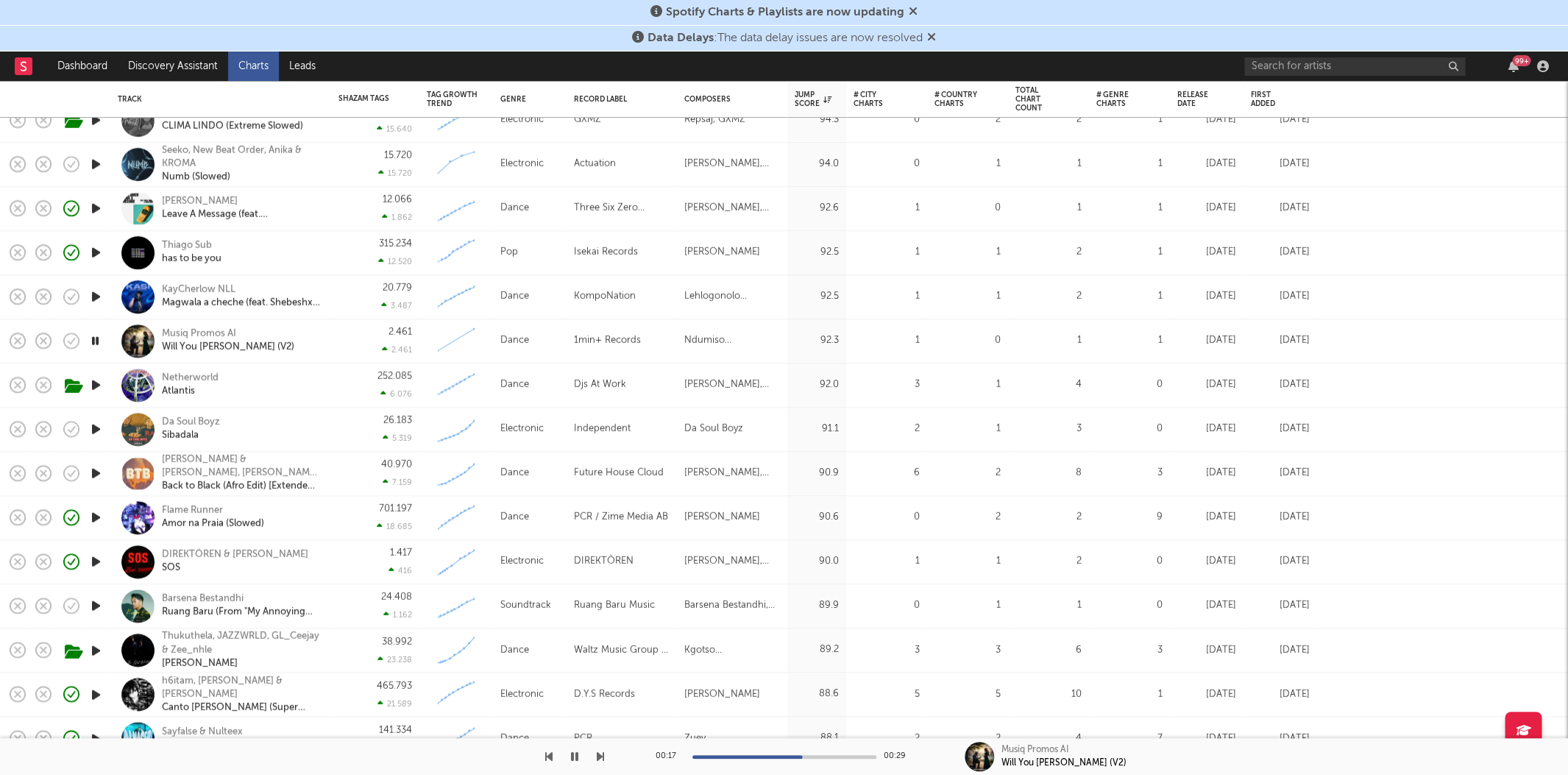
click at [97, 426] on icon "button" at bounding box center [96, 429] width 15 height 18
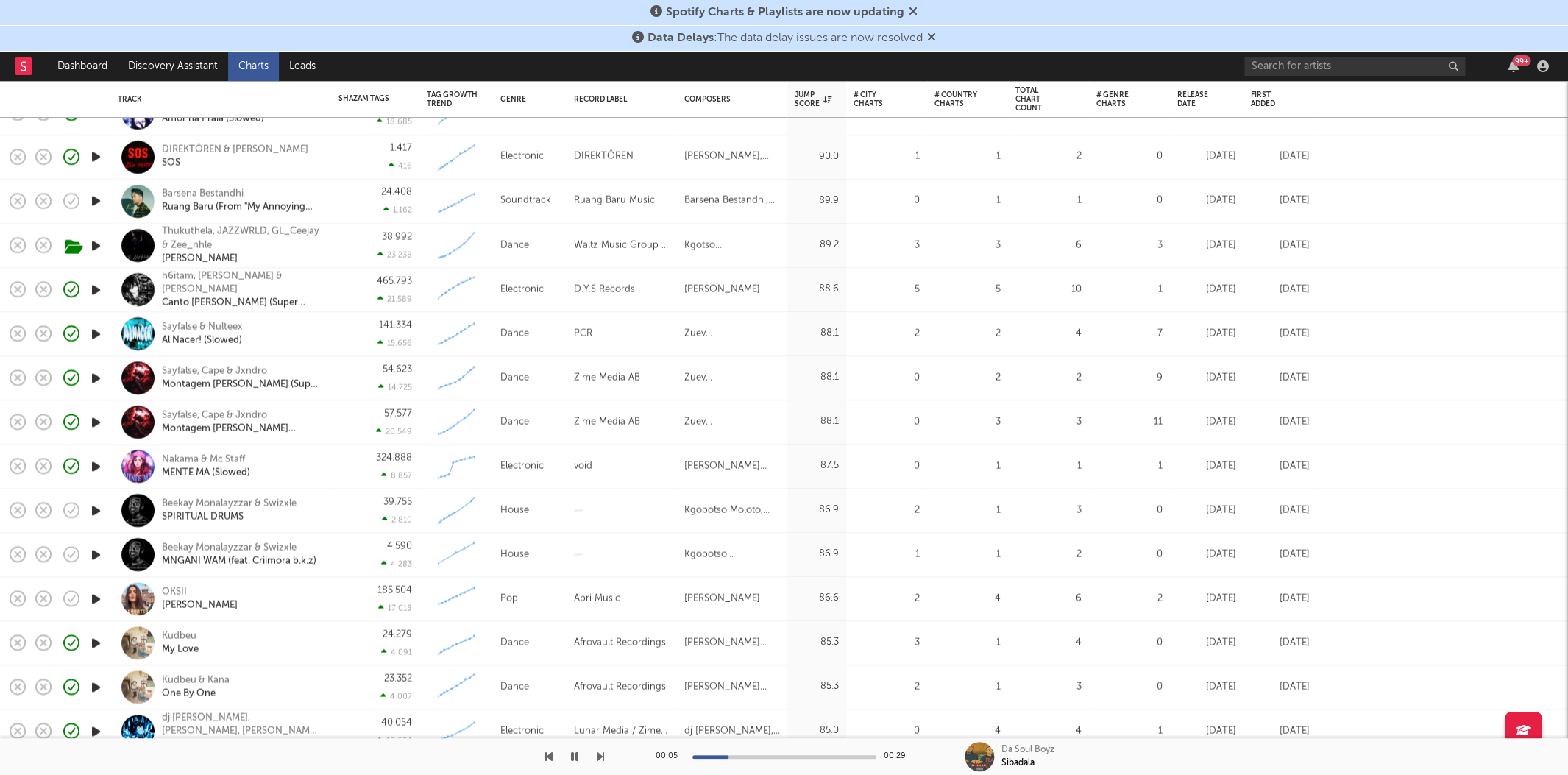
click at [98, 507] on icon "button" at bounding box center [96, 510] width 15 height 18
click at [252, 500] on div "Beekay Monalayzzar & Swizxle" at bounding box center [229, 503] width 135 height 14
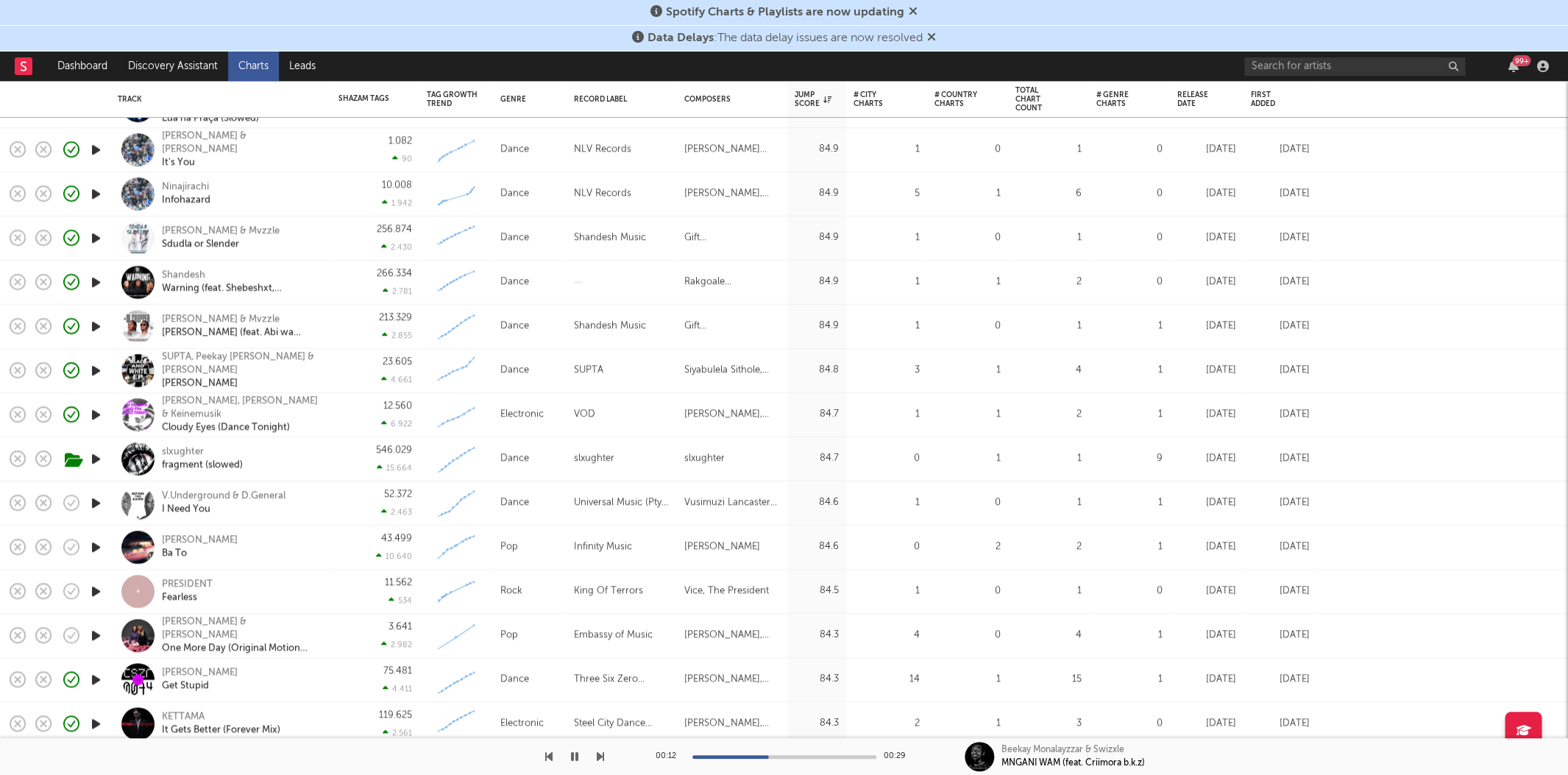
click at [93, 500] on icon "button" at bounding box center [96, 502] width 15 height 18
click at [94, 544] on icon "button" at bounding box center [96, 547] width 15 height 18
click at [99, 588] on icon "button" at bounding box center [96, 591] width 15 height 18
click at [97, 628] on icon "button" at bounding box center [96, 635] width 15 height 18
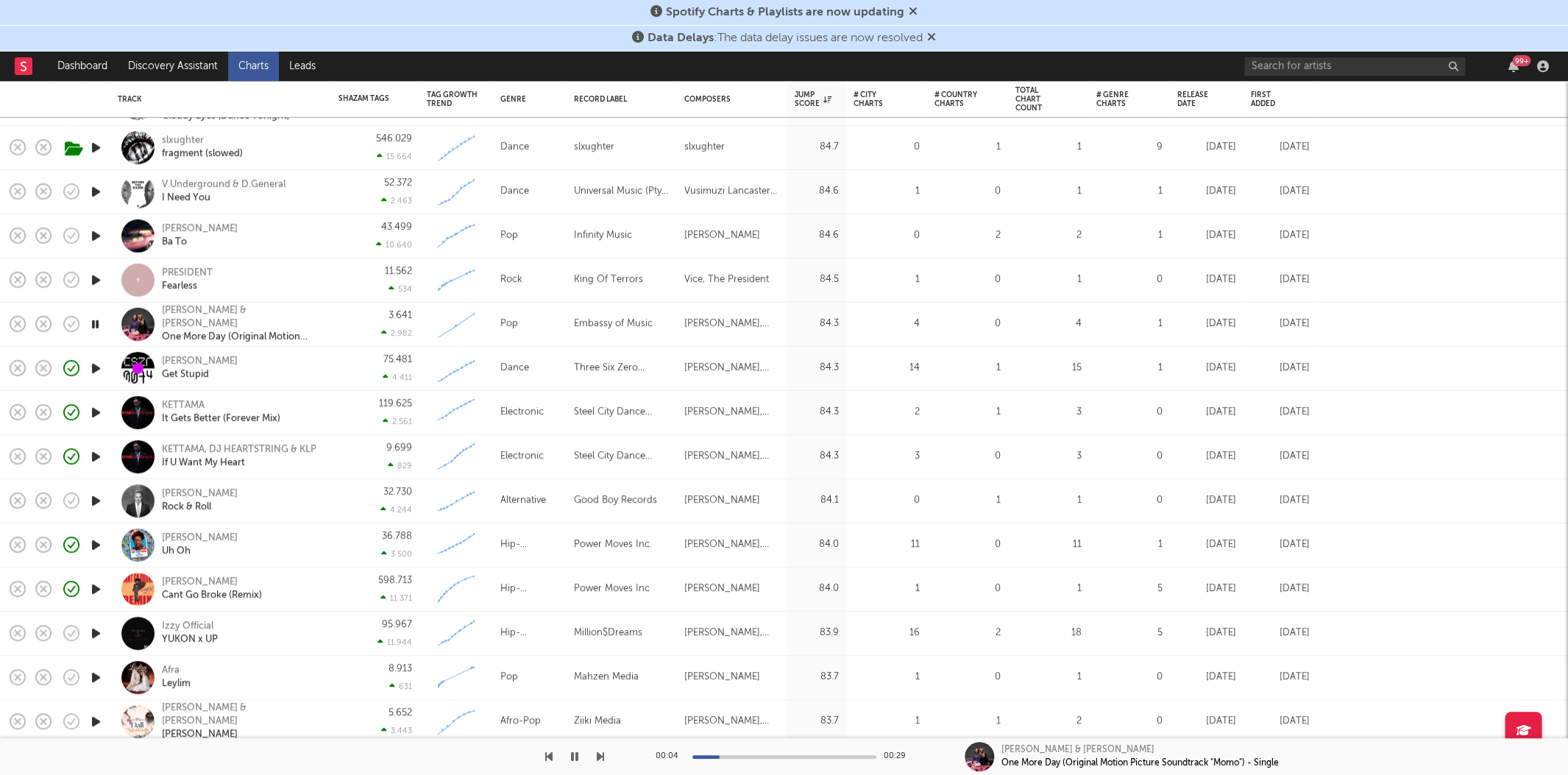
click at [101, 672] on icon "button" at bounding box center [96, 677] width 15 height 18
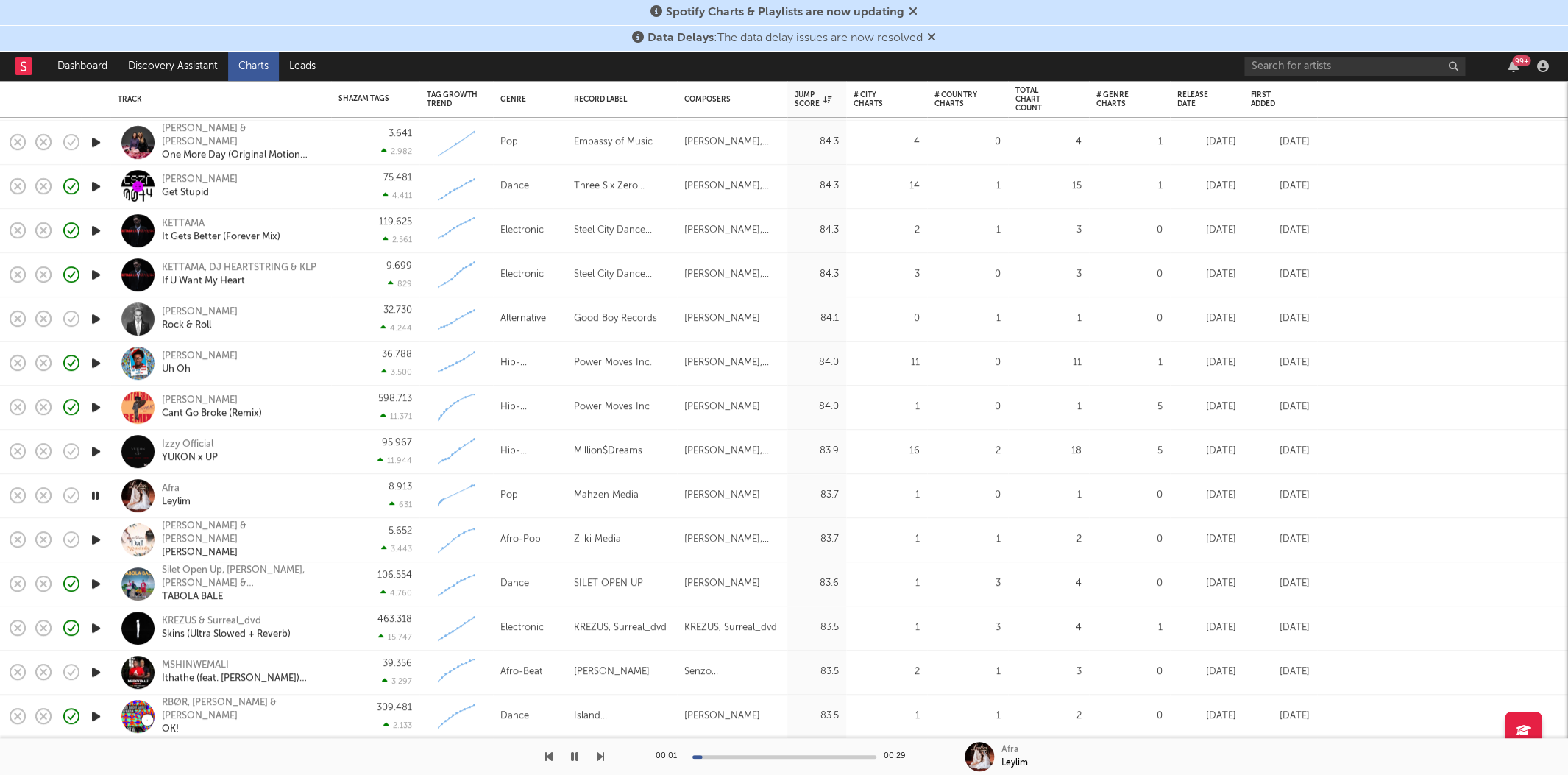
click at [93, 533] on icon "button" at bounding box center [96, 540] width 15 height 18
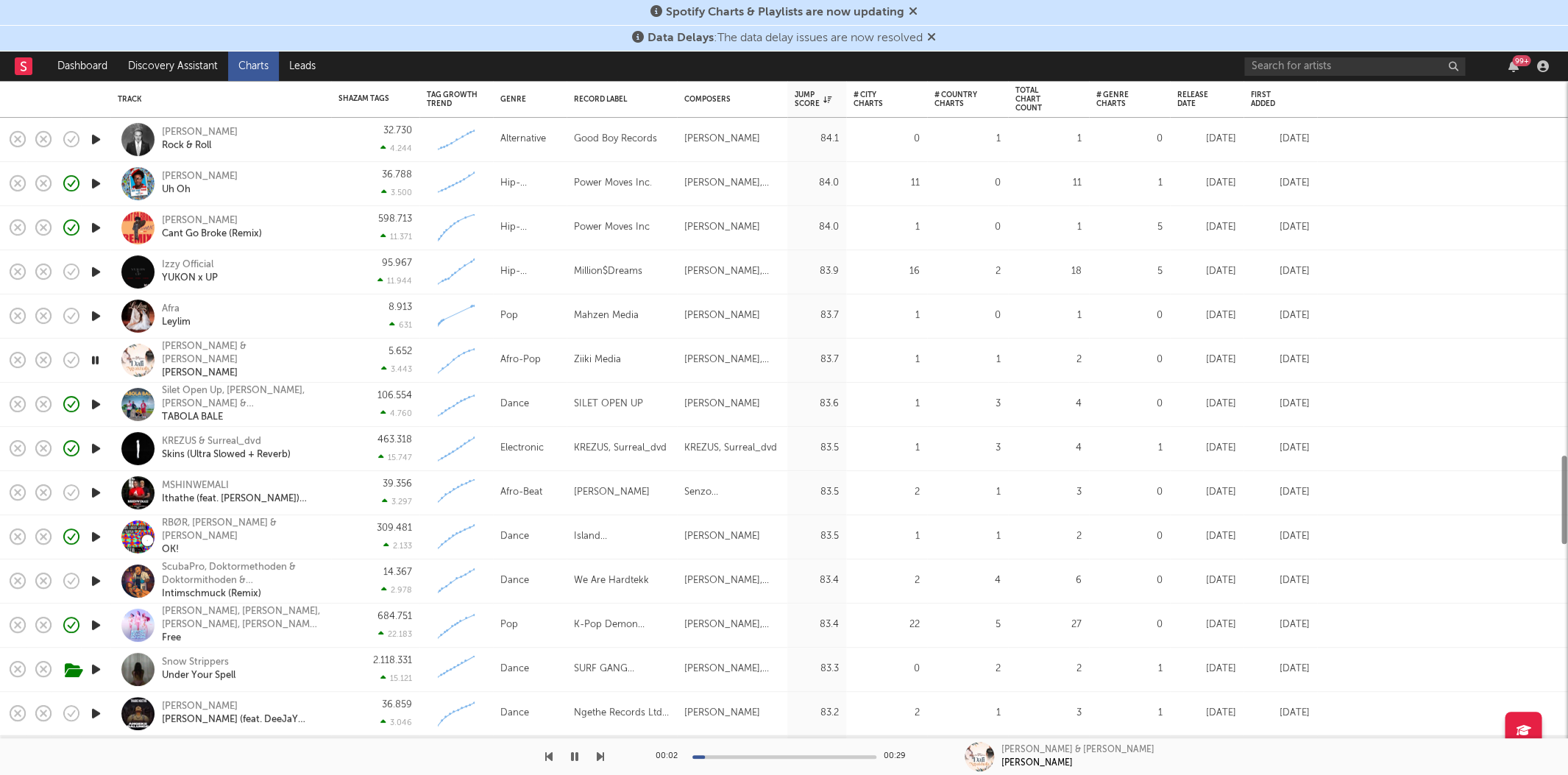
click at [93, 493] on icon "button" at bounding box center [96, 492] width 15 height 18
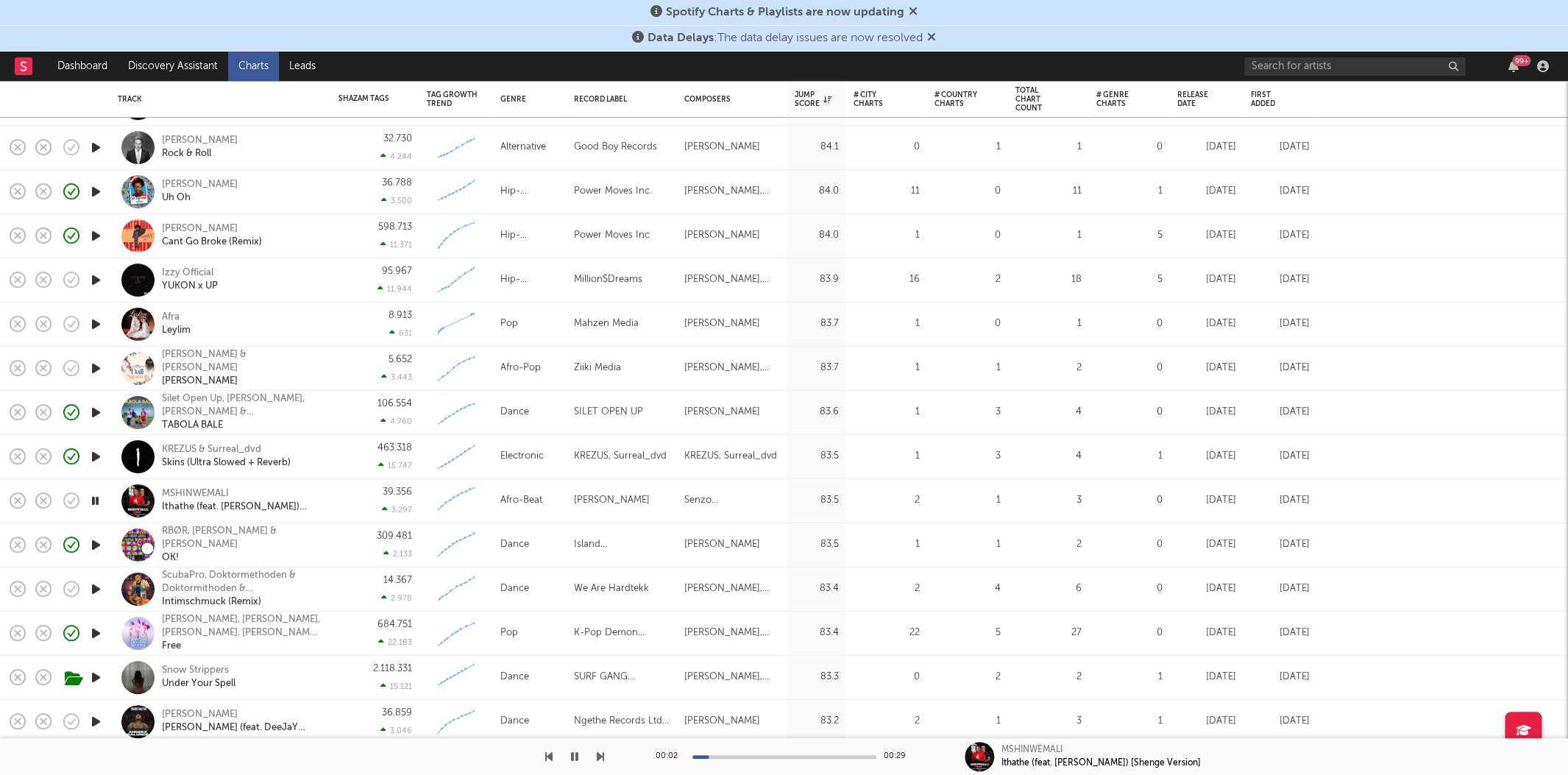
click at [96, 583] on icon "button" at bounding box center [96, 588] width 15 height 18
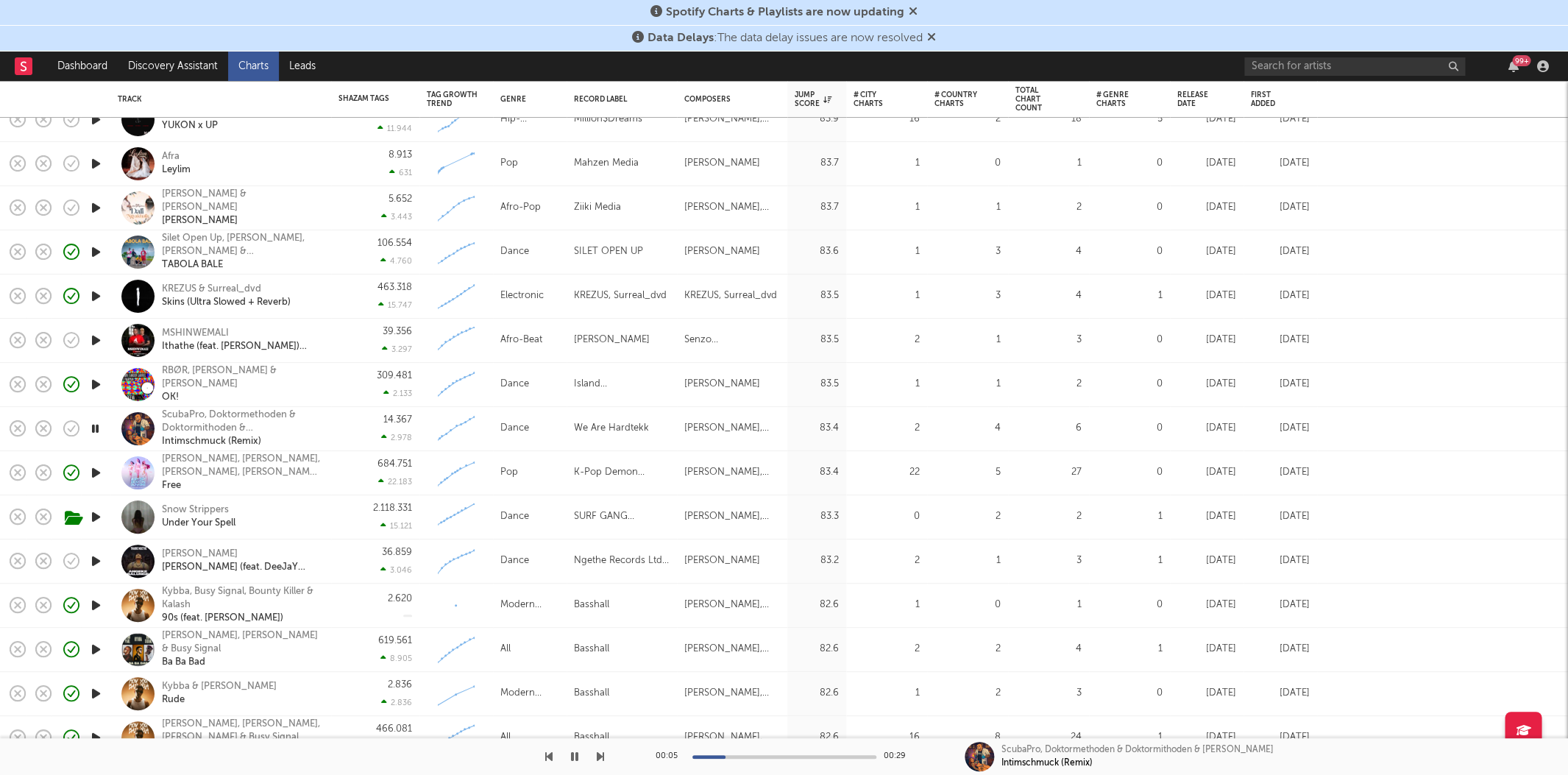
click at [94, 568] on icon "button" at bounding box center [96, 560] width 15 height 18
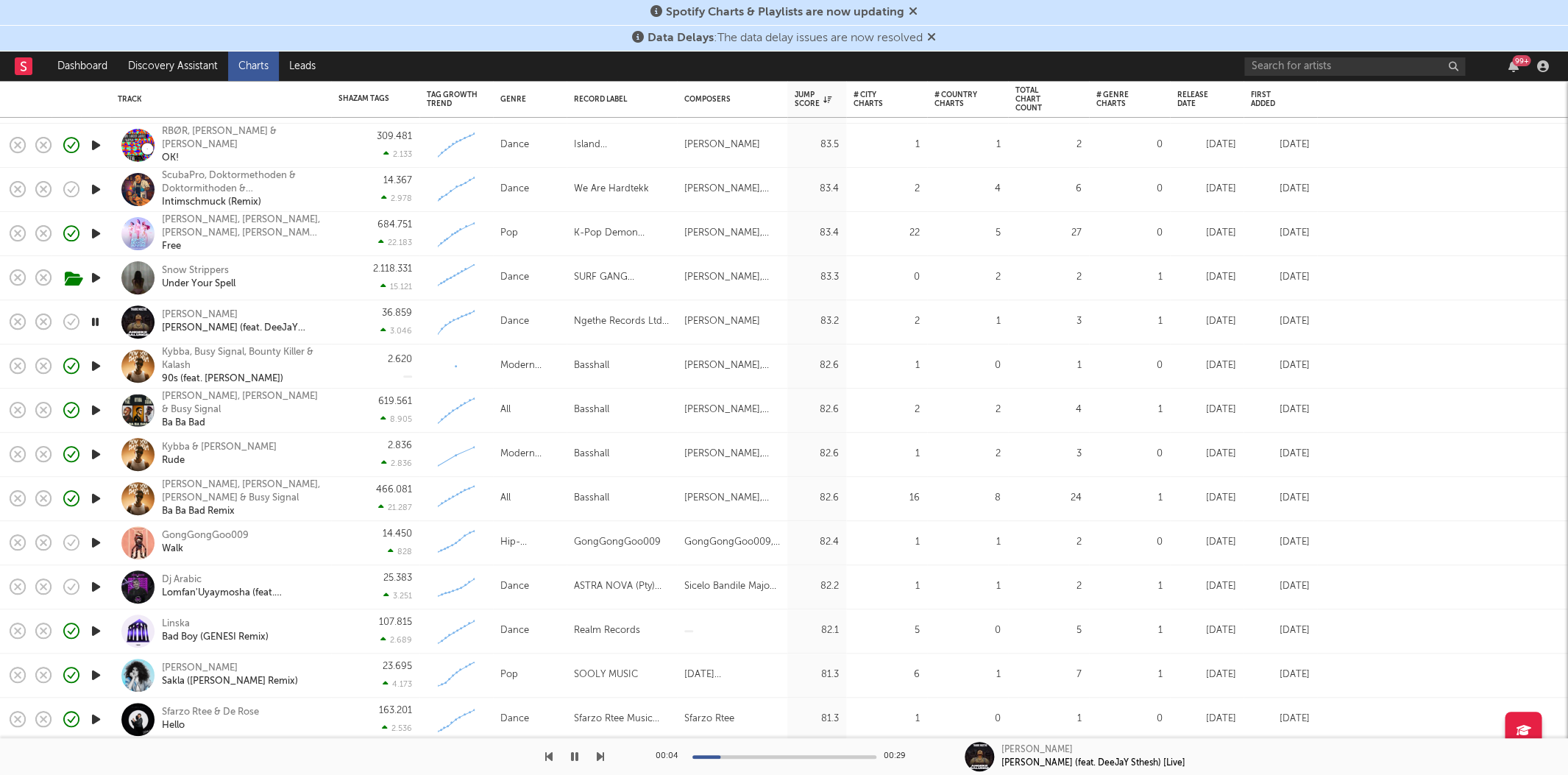
click at [96, 584] on icon "button" at bounding box center [96, 587] width 15 height 18
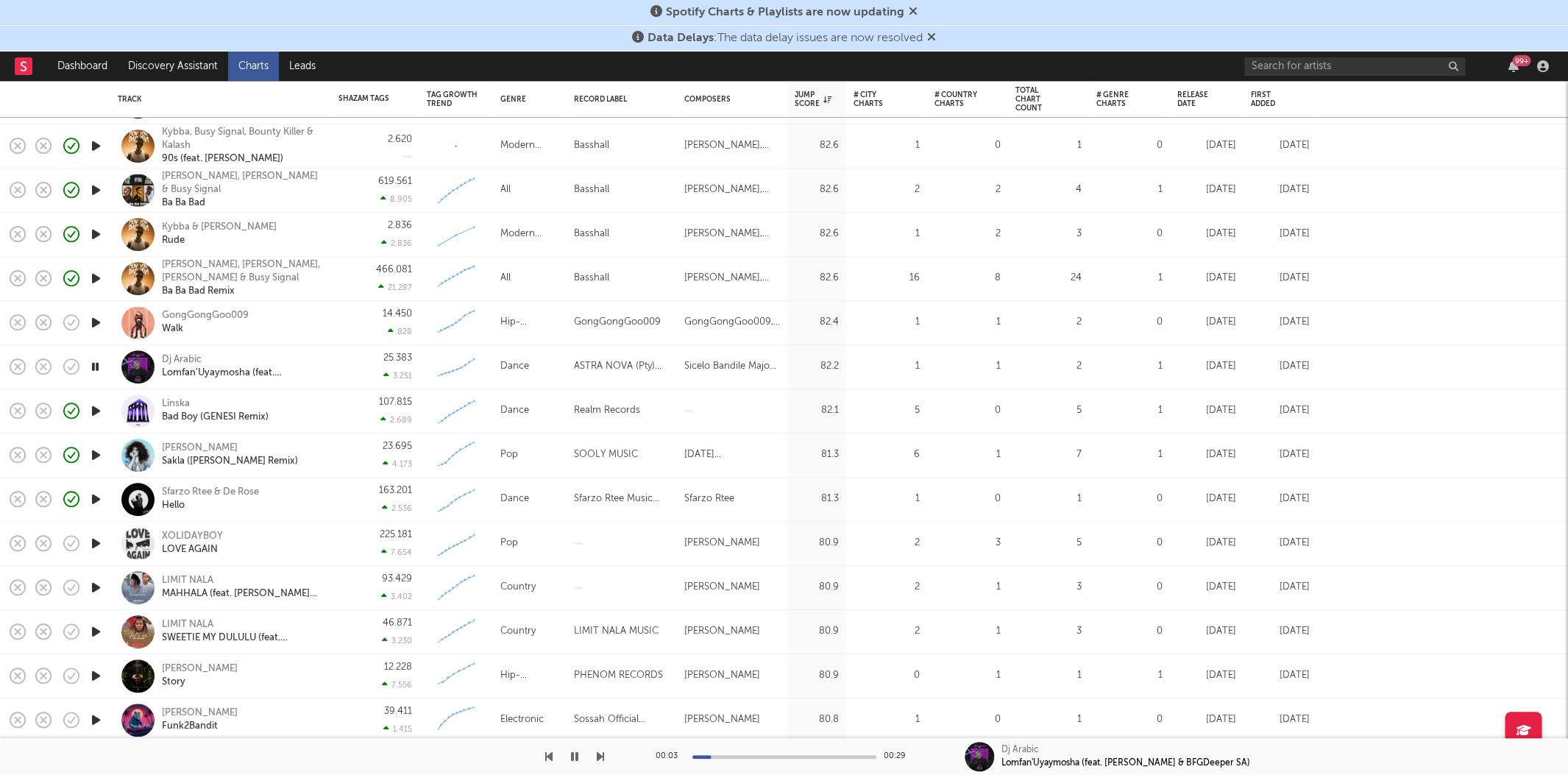
click at [96, 544] on icon "button" at bounding box center [96, 543] width 15 height 18
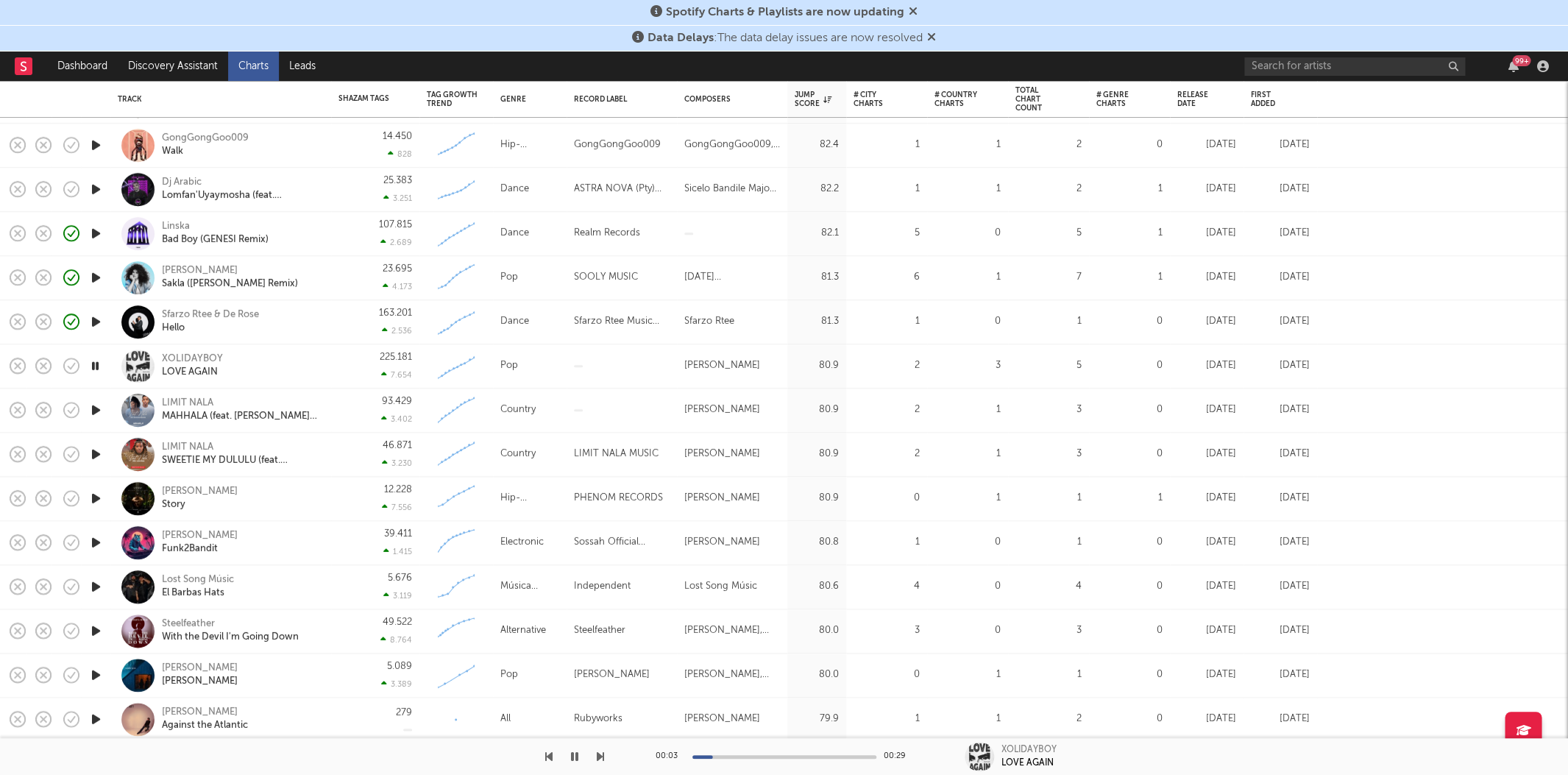
click at [91, 583] on icon "button" at bounding box center [96, 587] width 15 height 18
click at [91, 628] on icon "button" at bounding box center [96, 631] width 15 height 18
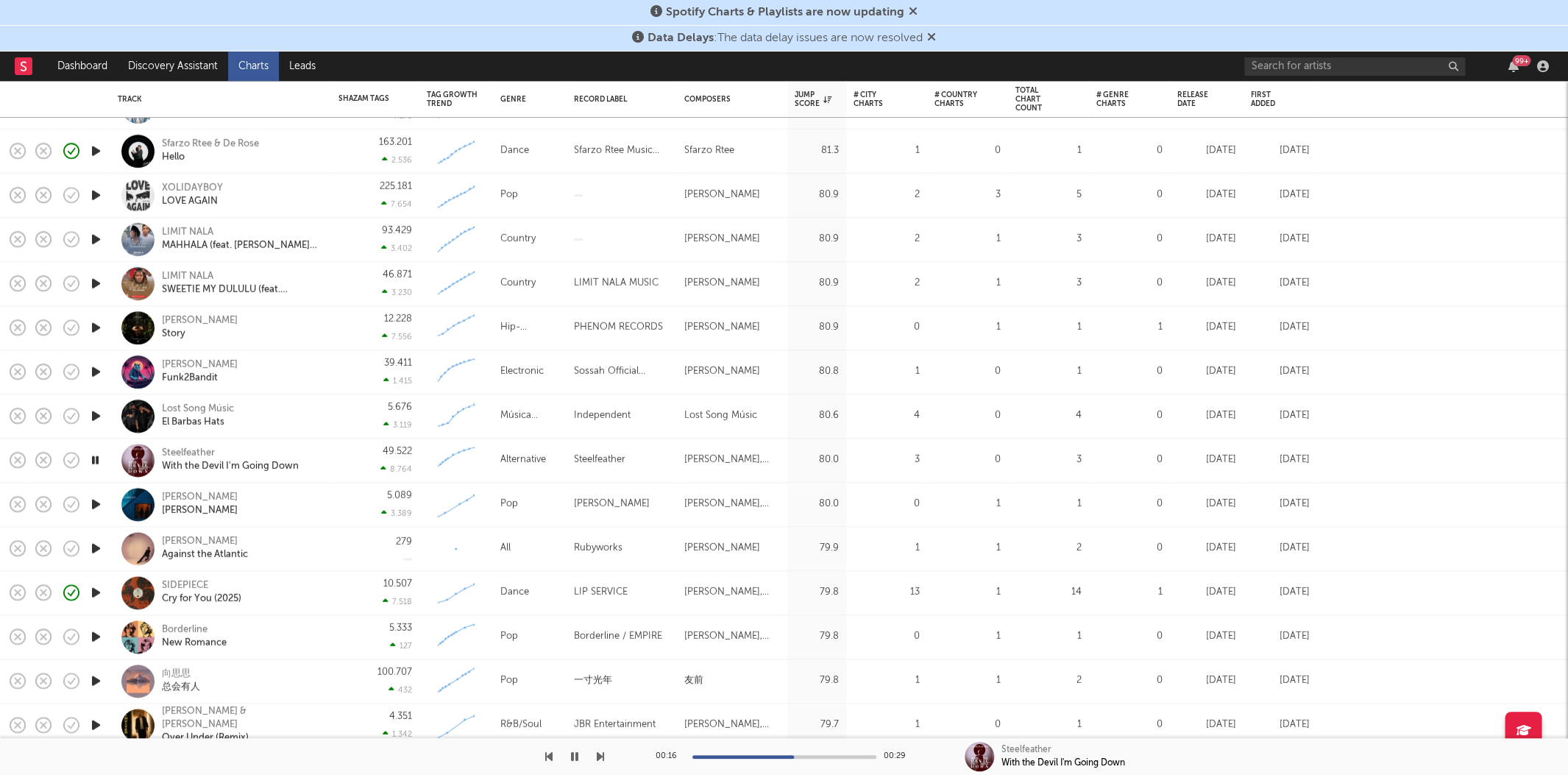
click at [96, 503] on icon "button" at bounding box center [96, 504] width 15 height 18
click at [97, 549] on icon "button" at bounding box center [96, 548] width 15 height 18
click at [211, 492] on div "Majid Razavi" at bounding box center [200, 497] width 76 height 14
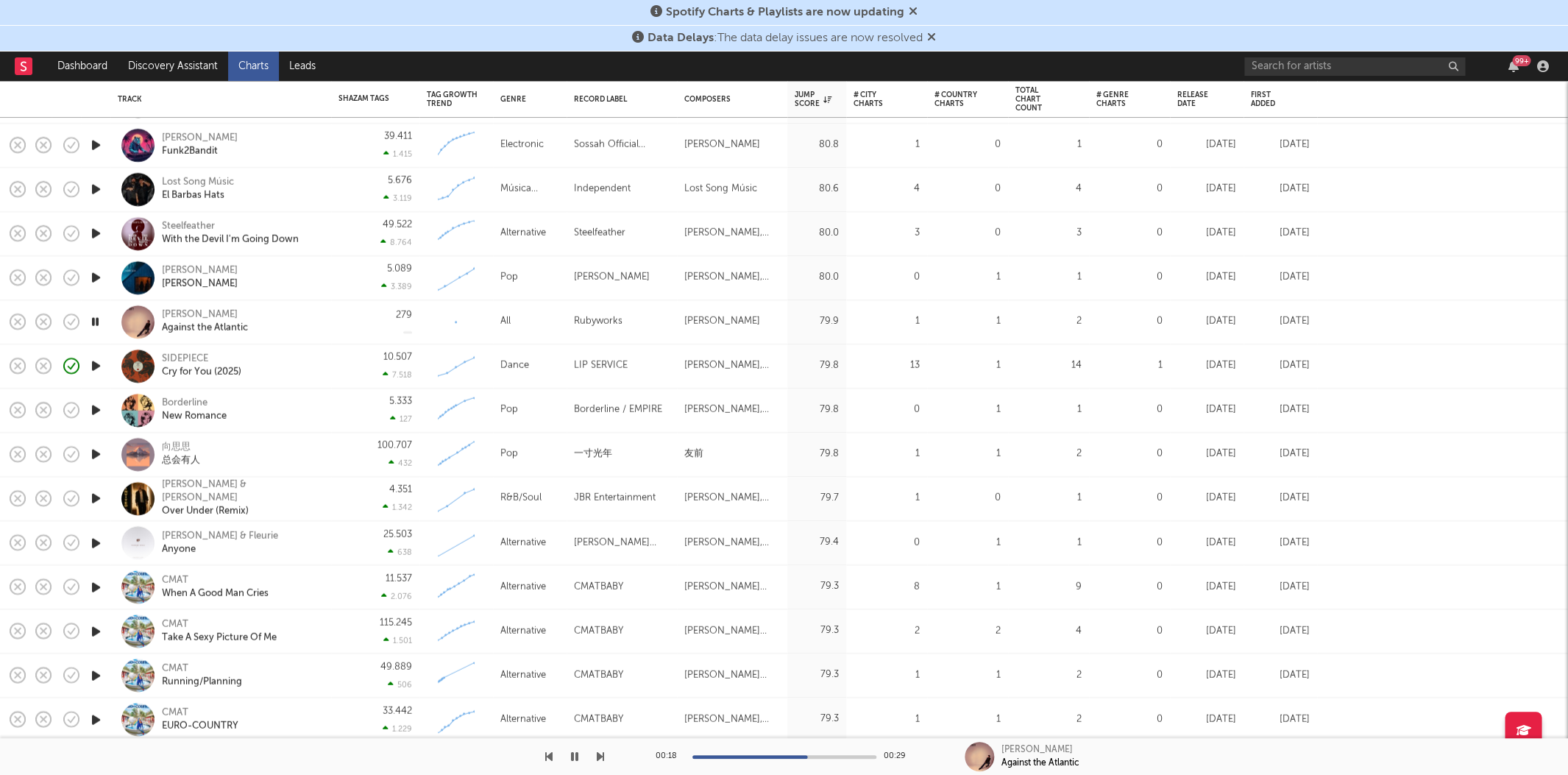
click at [101, 409] on icon "button" at bounding box center [96, 409] width 15 height 18
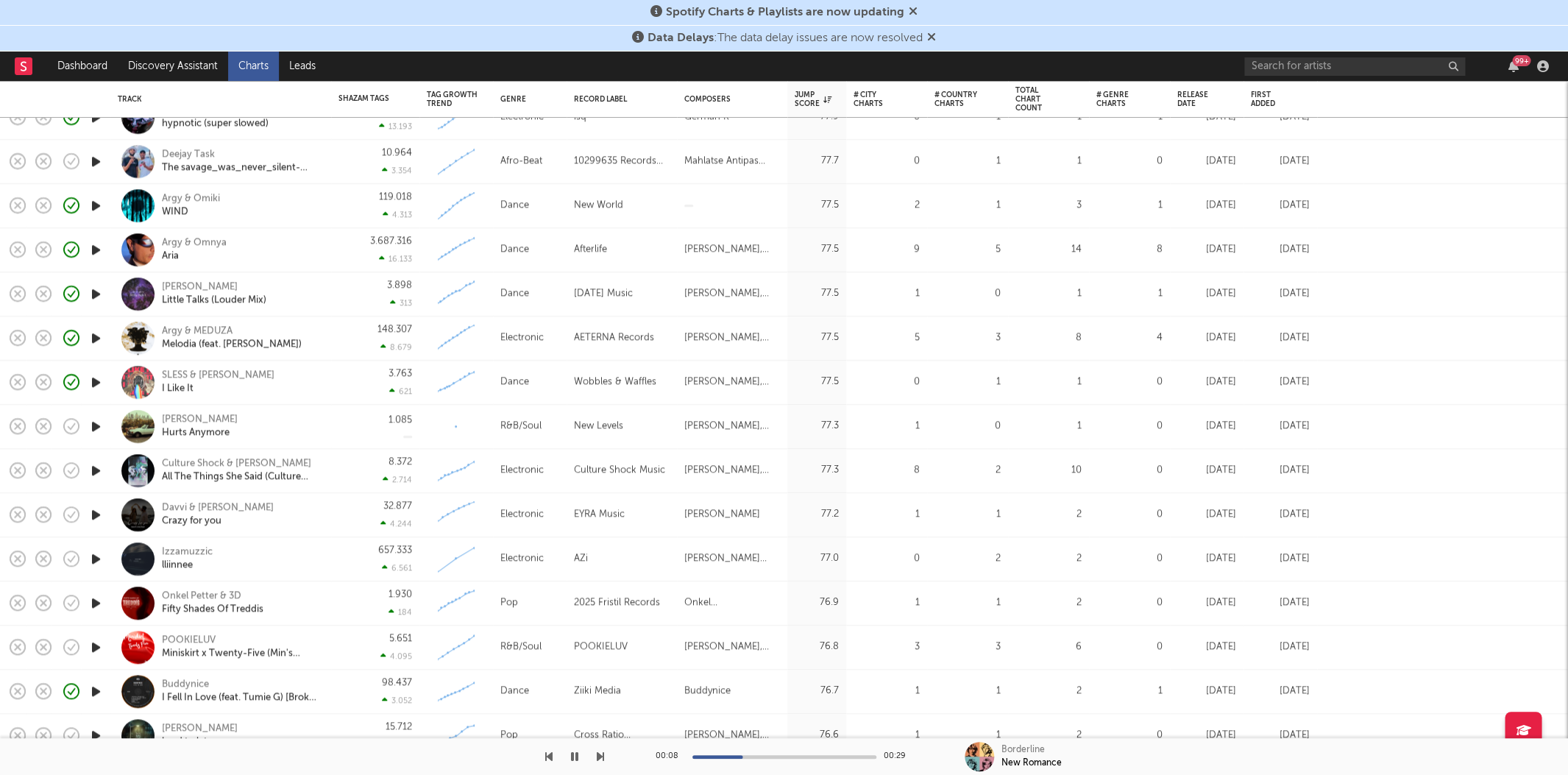
click at [95, 465] on icon "button" at bounding box center [96, 470] width 15 height 18
click at [77, 465] on icon "button" at bounding box center [71, 470] width 15 height 15
click at [90, 510] on icon "button" at bounding box center [96, 514] width 15 height 18
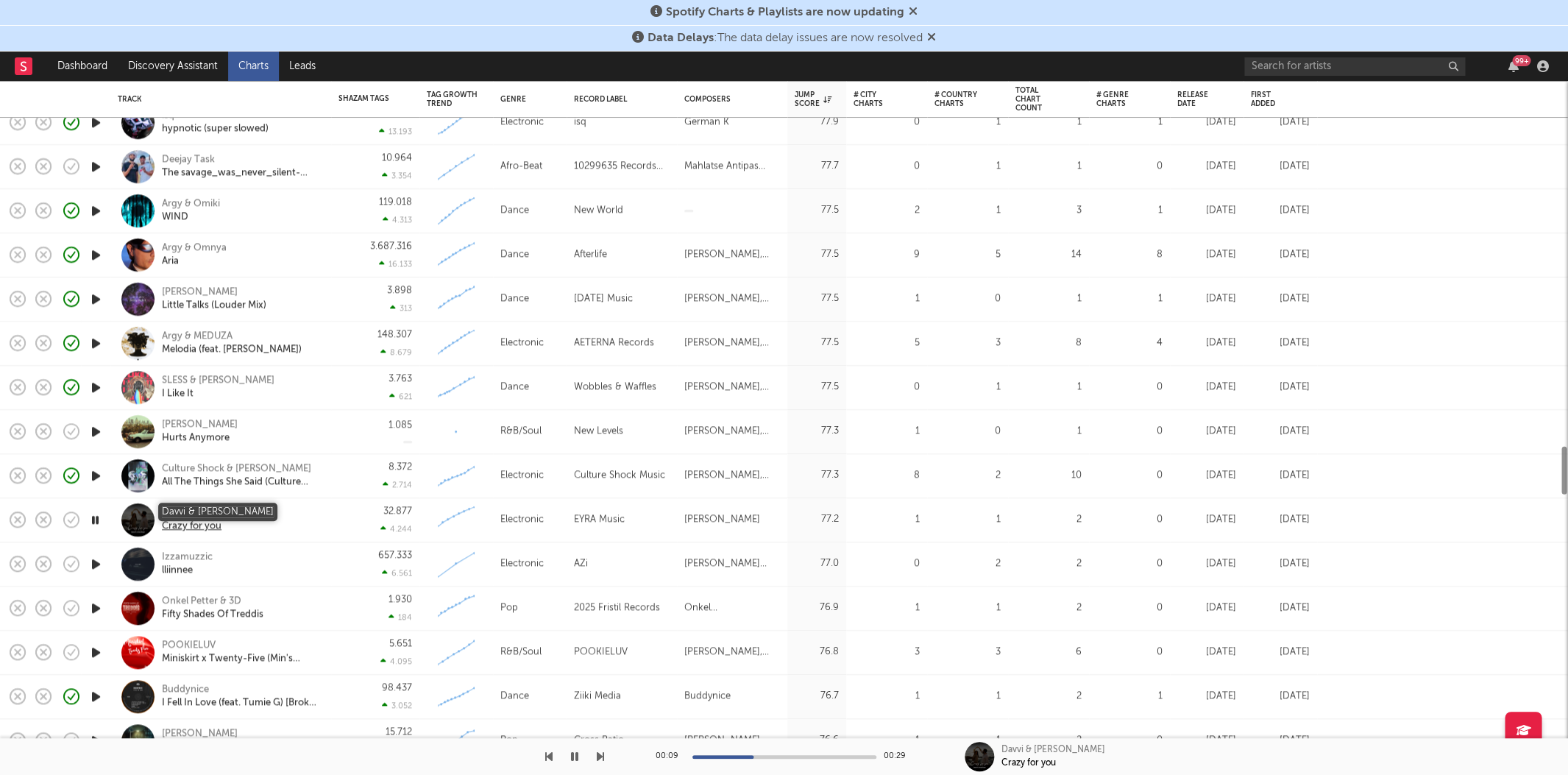
click at [238, 510] on div "Davvi & Umar Keyn" at bounding box center [218, 512] width 112 height 14
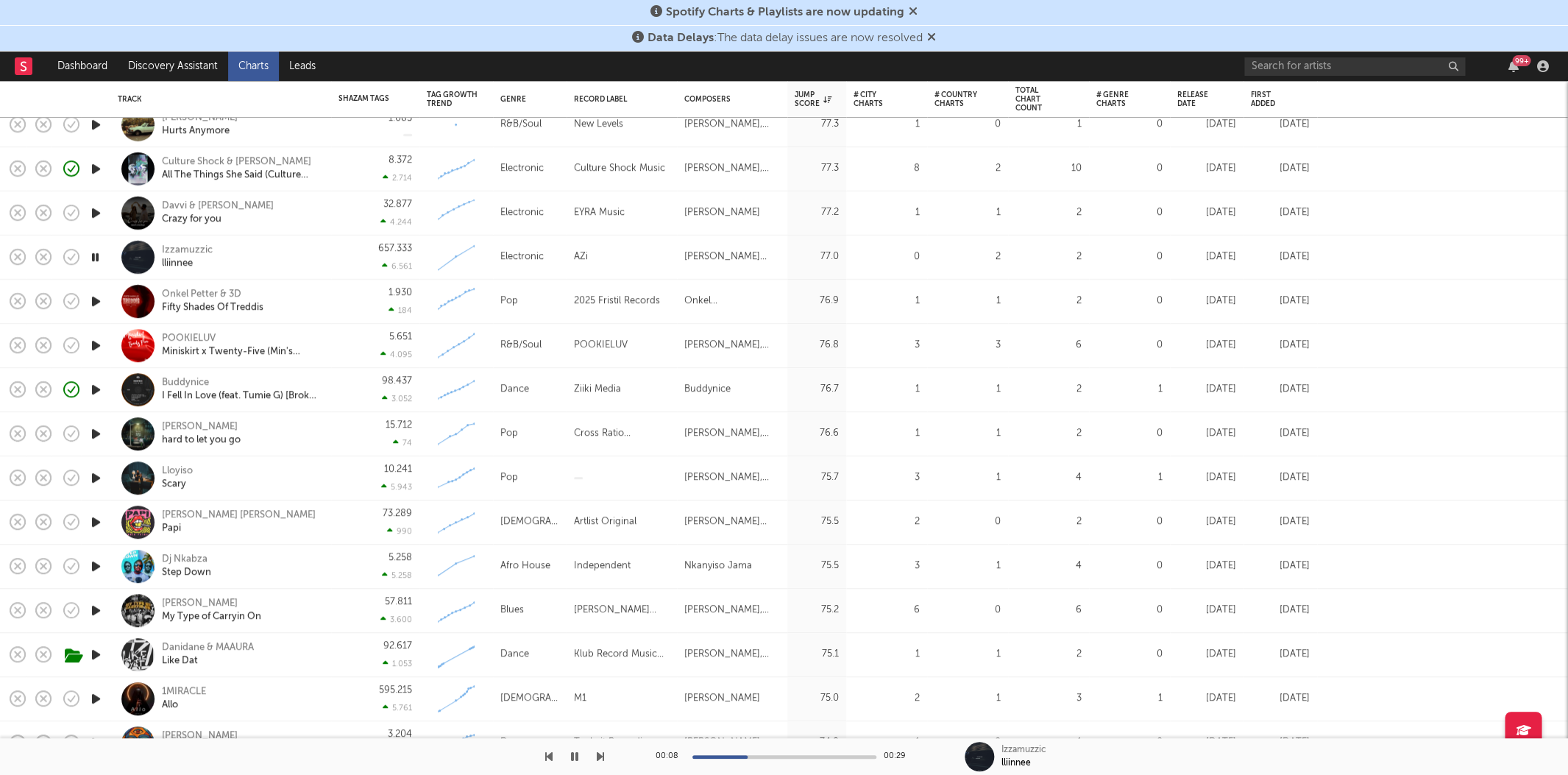
click at [99, 473] on icon "button" at bounding box center [96, 477] width 15 height 18
click at [100, 567] on icon "button" at bounding box center [96, 566] width 15 height 18
click at [182, 555] on div "Dj Nkabza" at bounding box center [187, 559] width 49 height 14
click at [329, 560] on div "Dj Nkabza Step Down" at bounding box center [220, 566] width 221 height 44
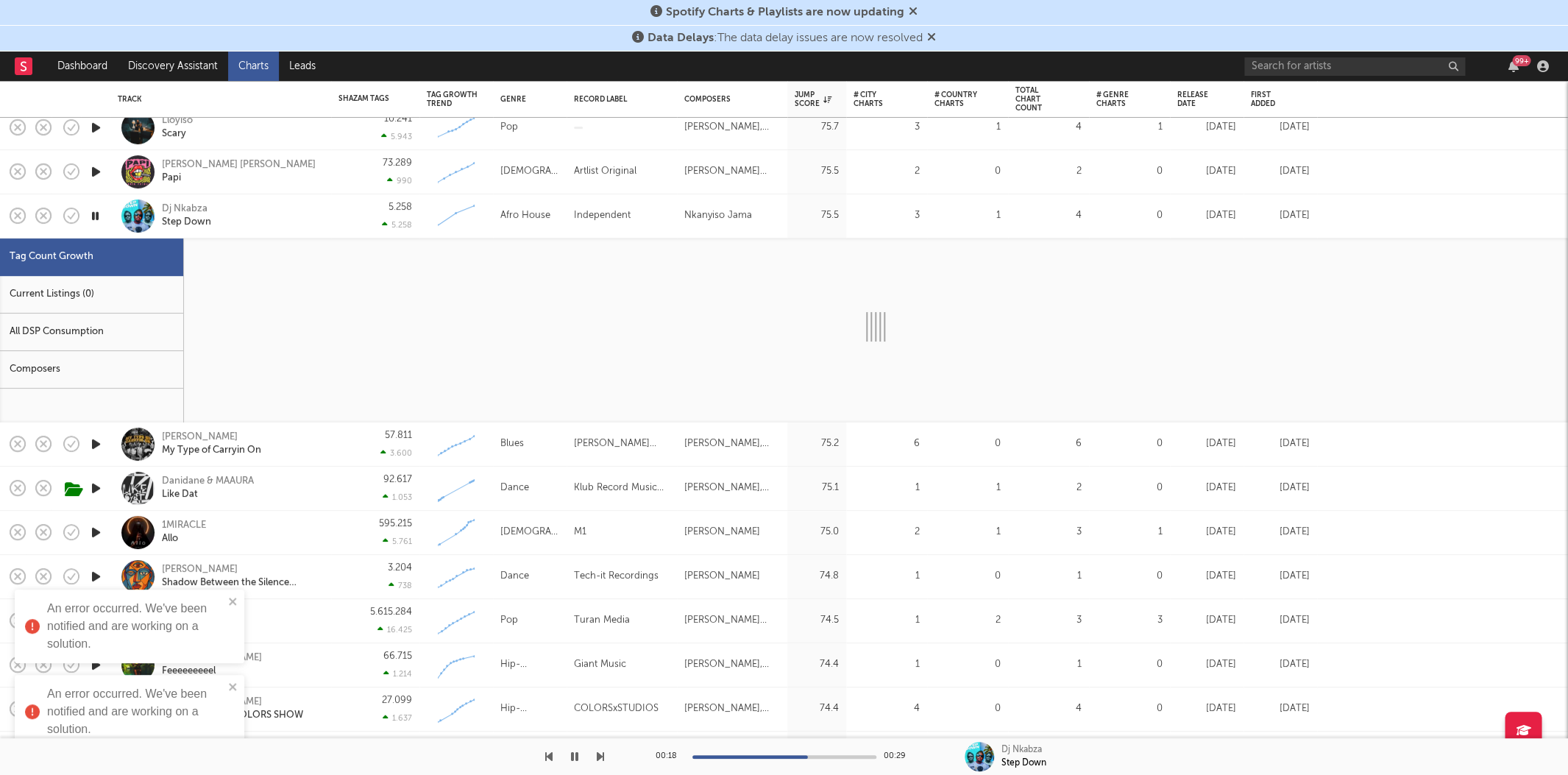
click at [85, 294] on div "Current Listings (0)" at bounding box center [92, 295] width 184 height 38
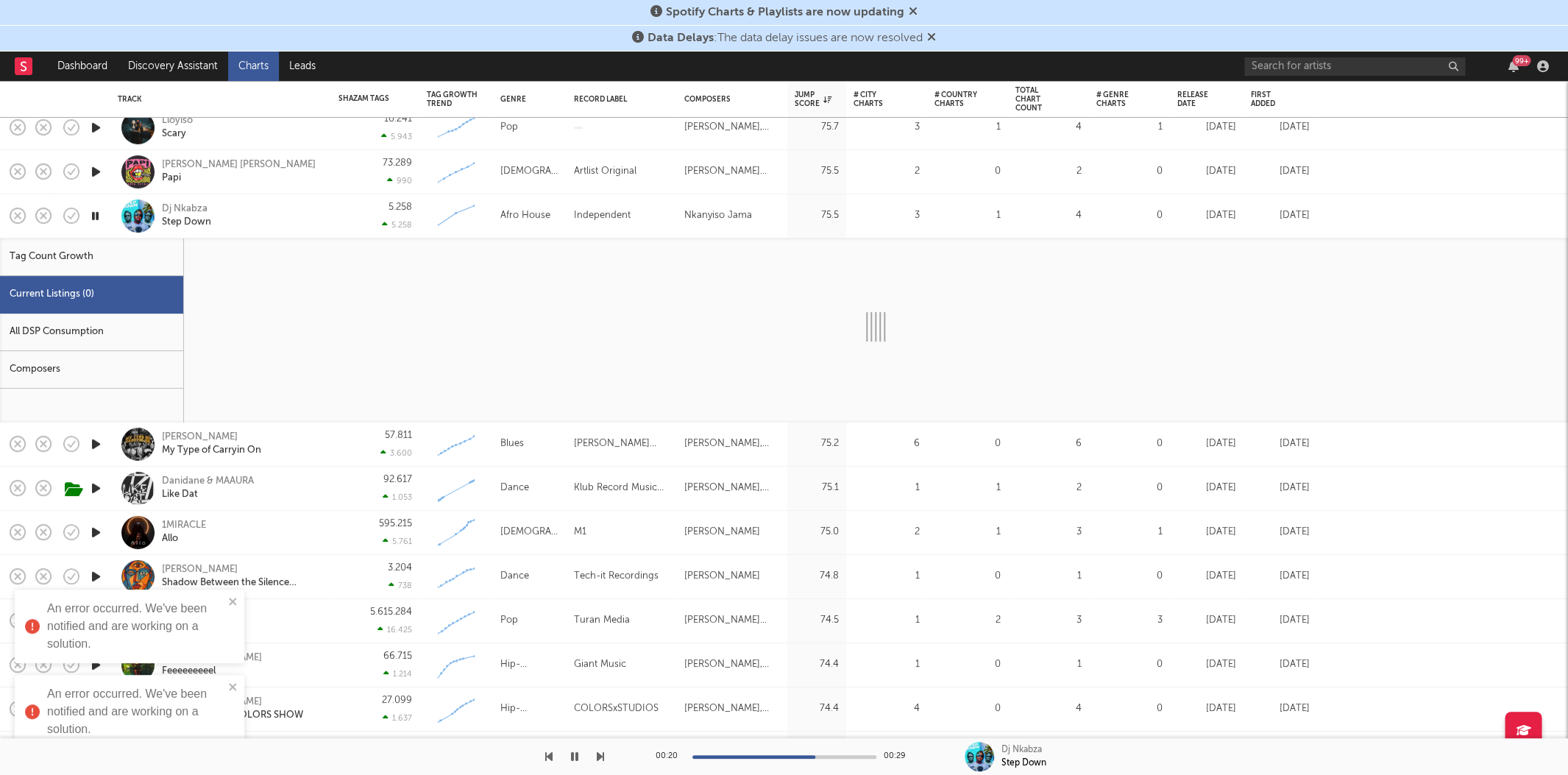
click at [279, 215] on div "Dj Nkabza Step Down" at bounding box center [241, 215] width 158 height 26
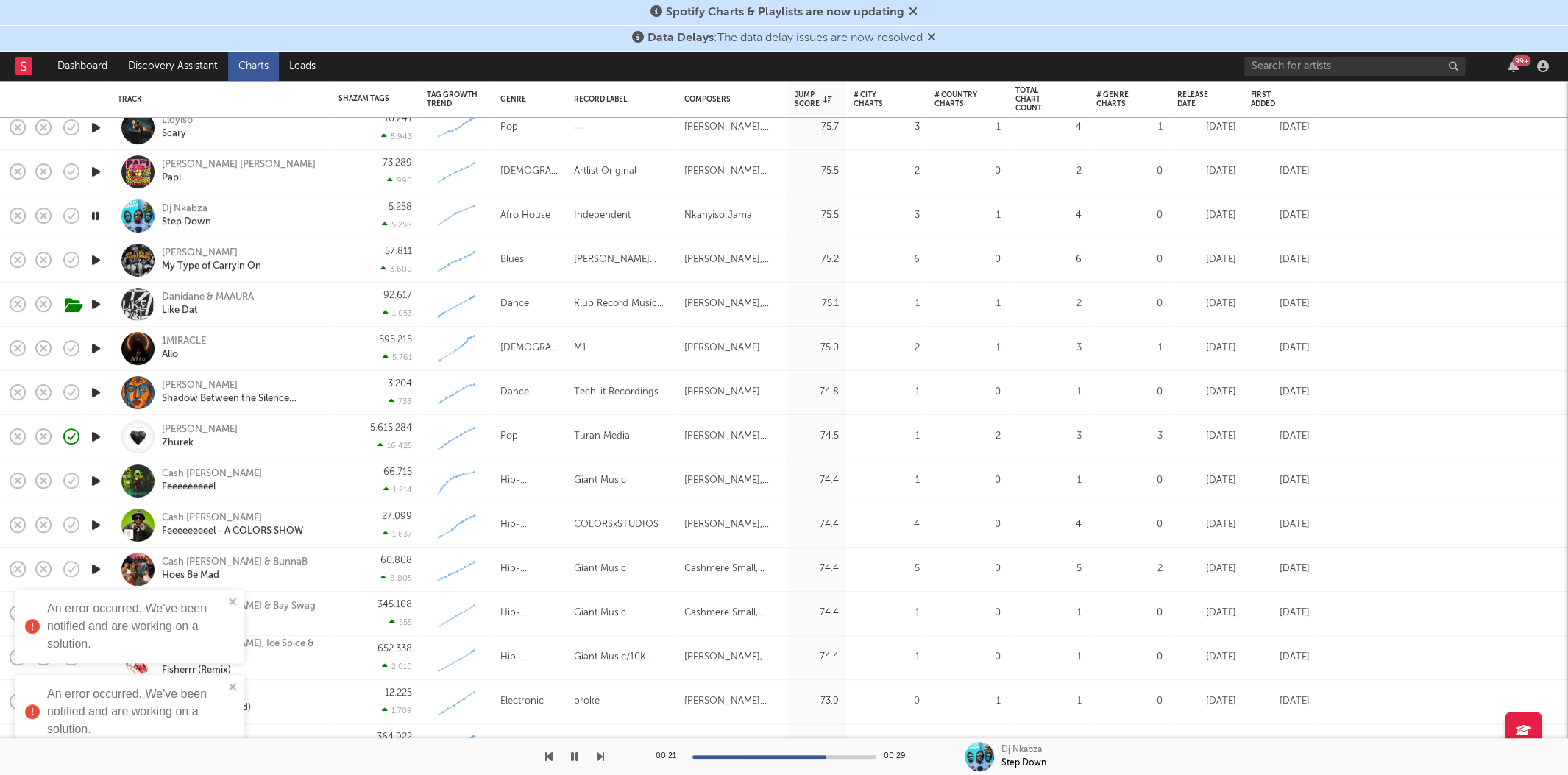
click at [98, 347] on icon "button" at bounding box center [96, 348] width 15 height 18
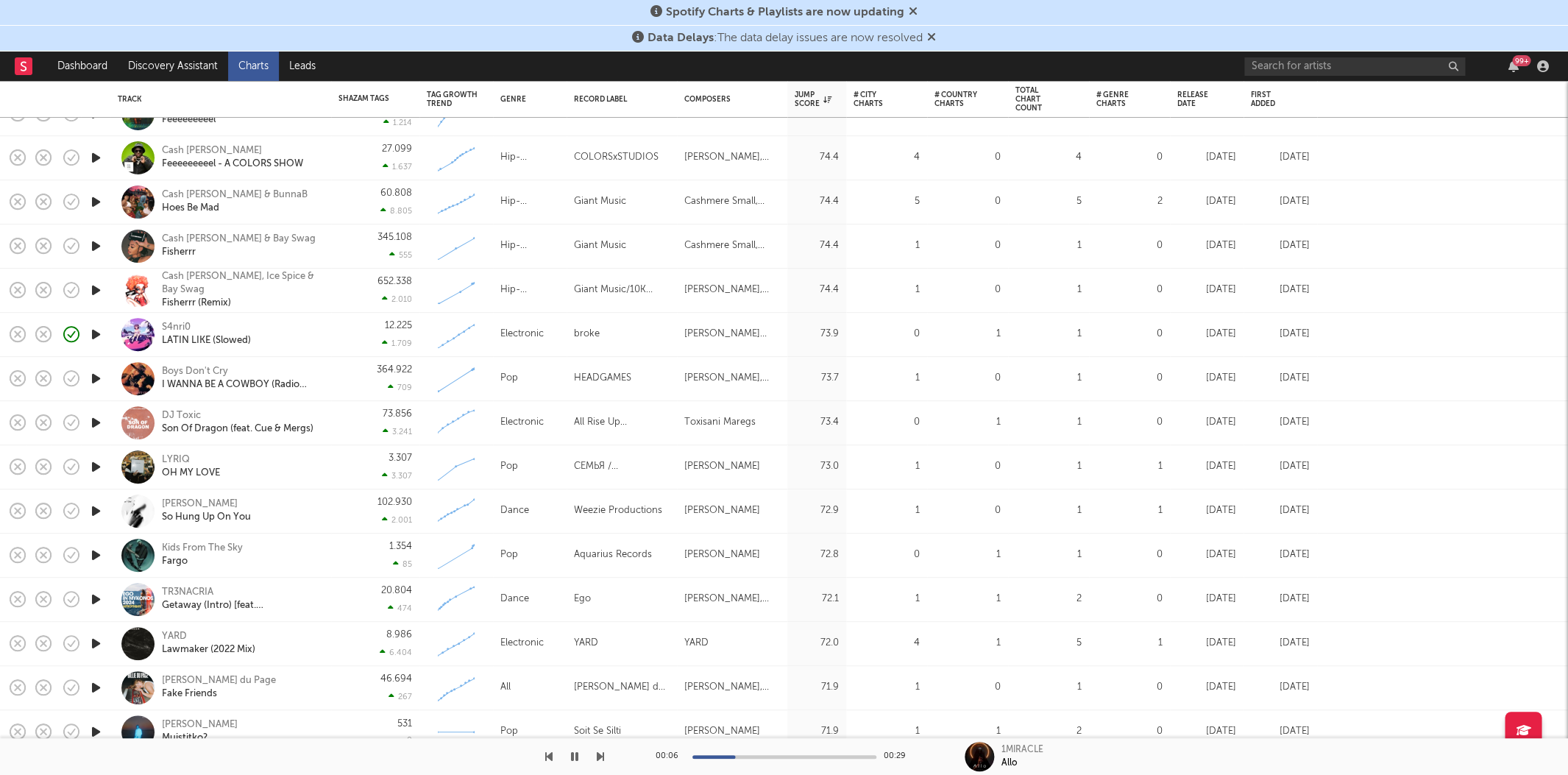
click at [93, 507] on icon "button" at bounding box center [96, 511] width 15 height 18
click at [99, 464] on icon "button" at bounding box center [96, 466] width 15 height 18
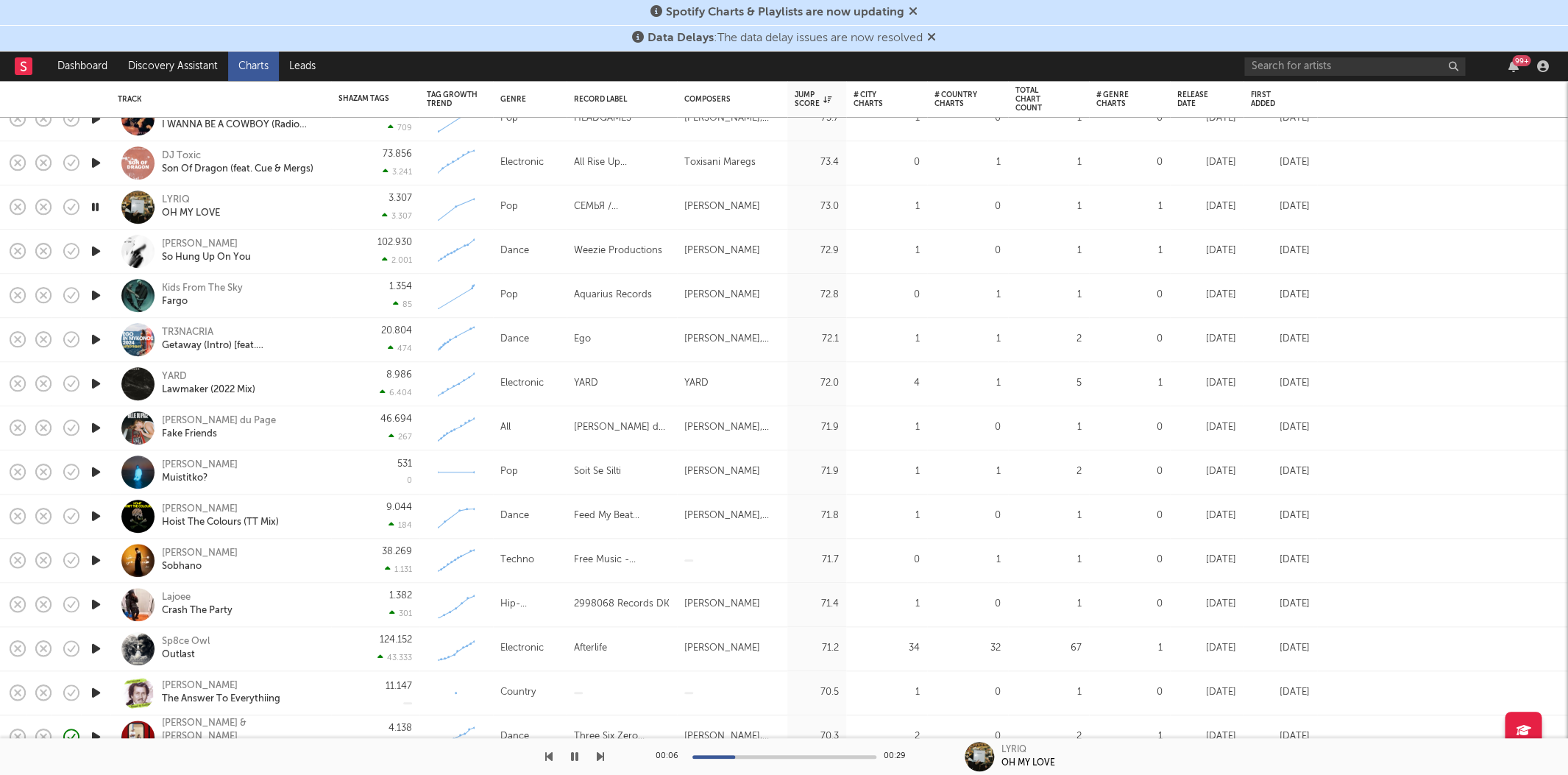
click at [92, 517] on icon "button" at bounding box center [96, 516] width 15 height 18
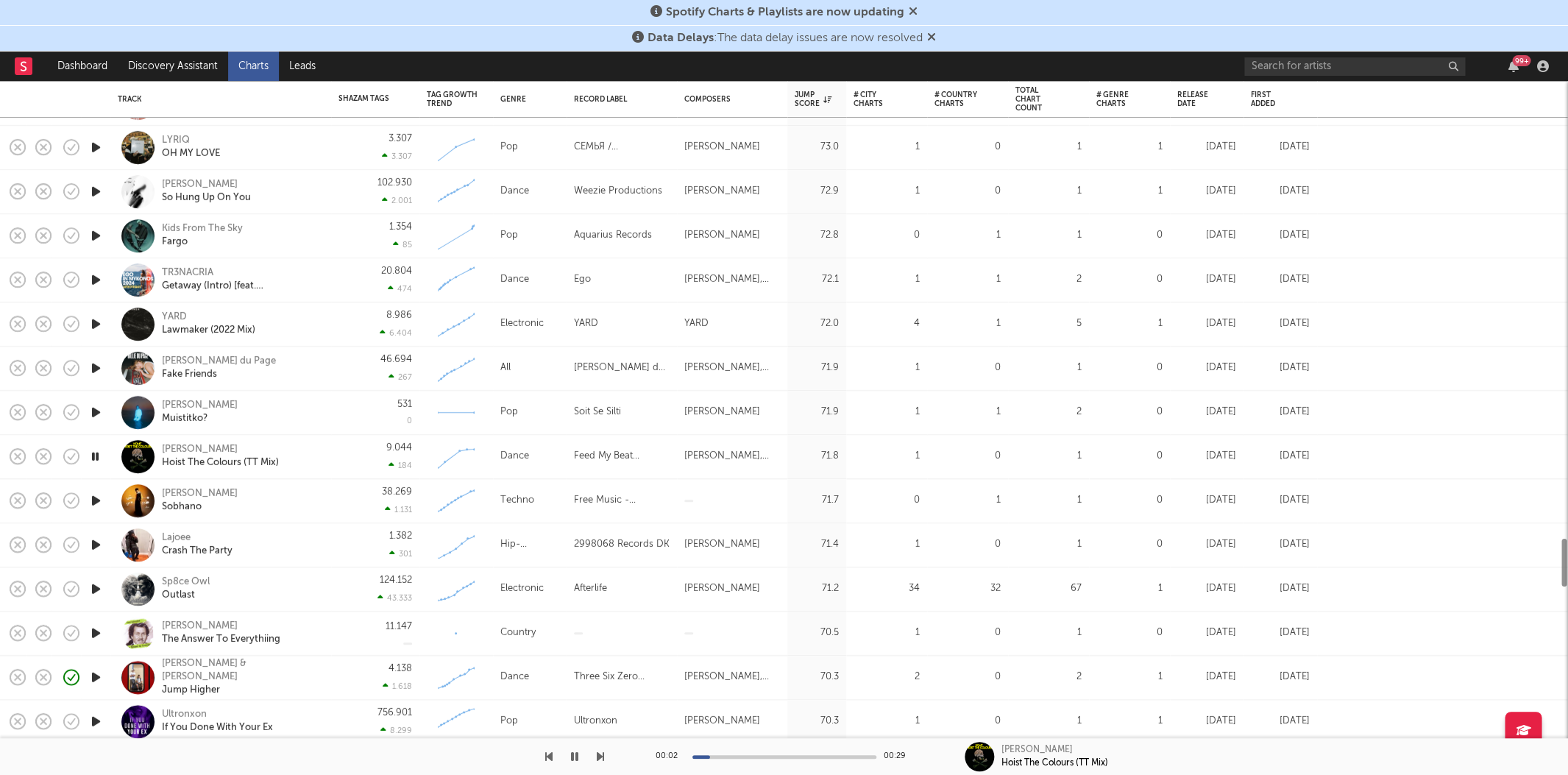
click at [97, 581] on icon "button" at bounding box center [96, 588] width 15 height 18
click at [204, 578] on div "Sp8ce Owl" at bounding box center [186, 582] width 48 height 14
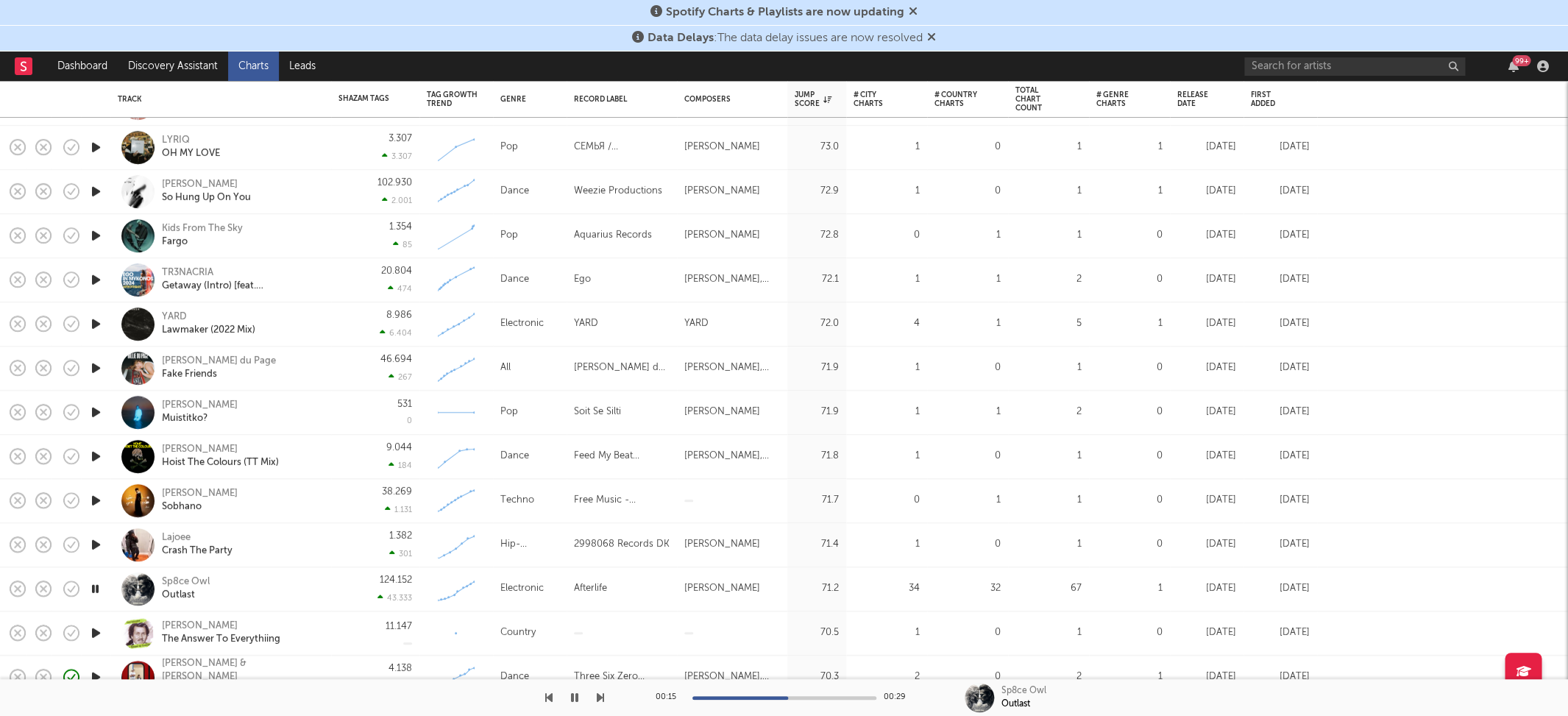
click at [308, 587] on div "Sp8ce Owl Outlast" at bounding box center [241, 588] width 158 height 26
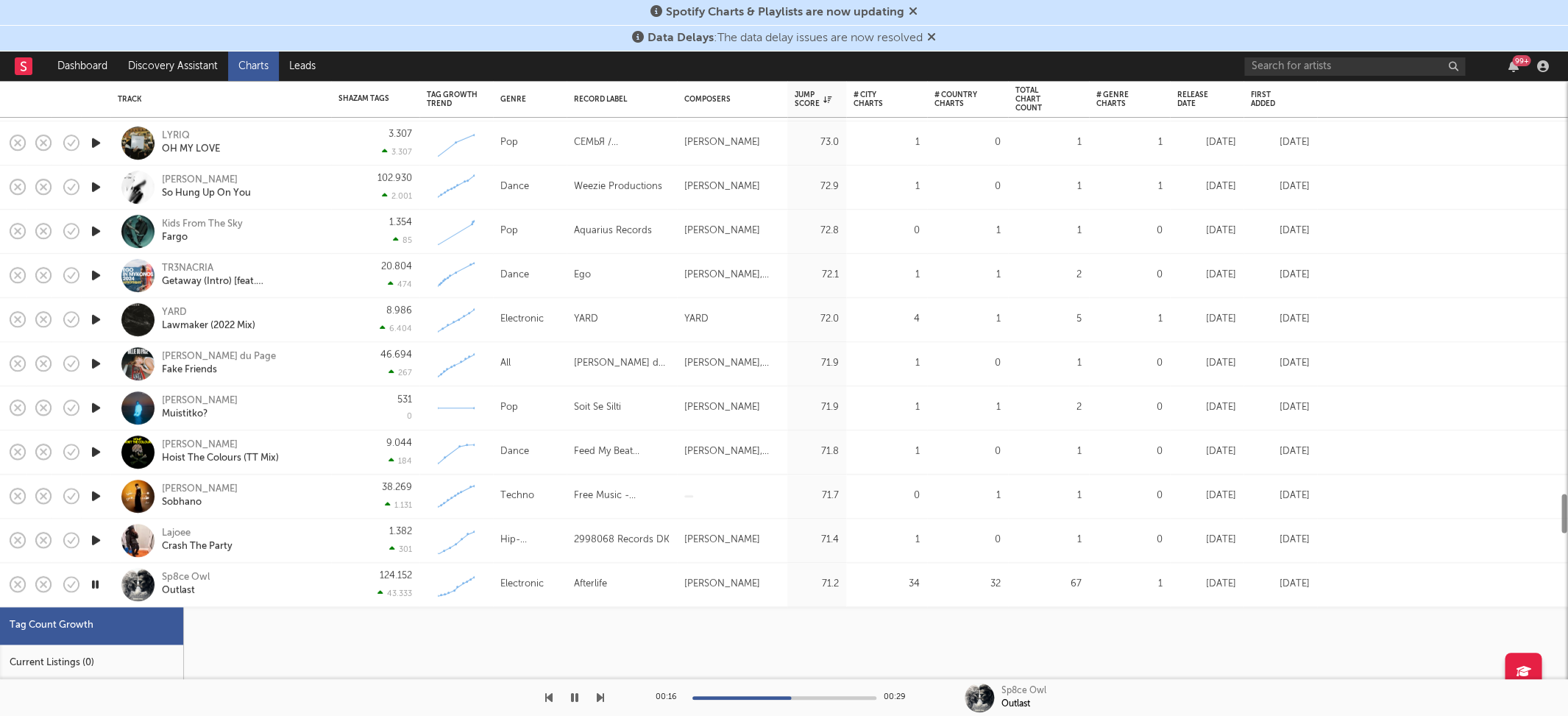
select select "3m"
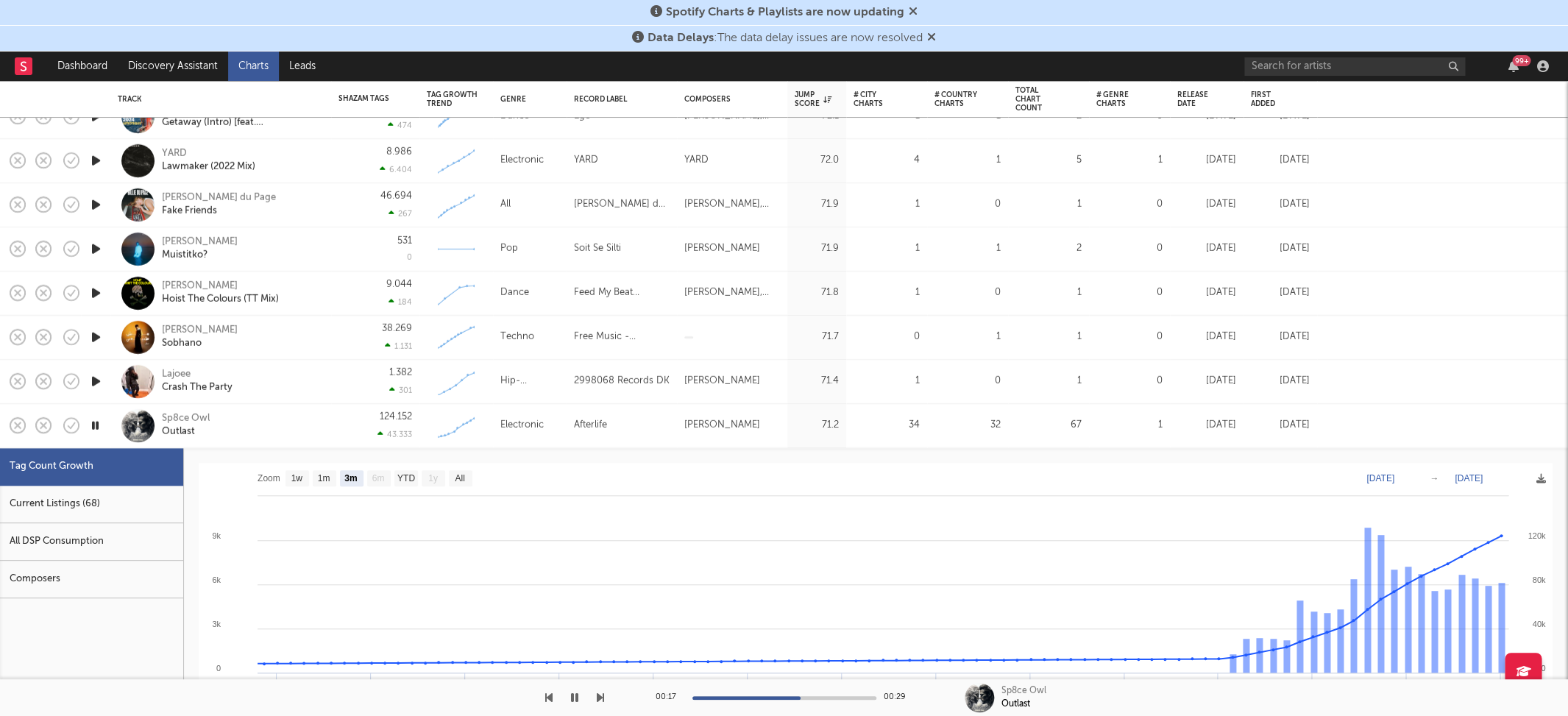
click at [69, 492] on div "Current Listings (68)" at bounding box center [92, 504] width 184 height 38
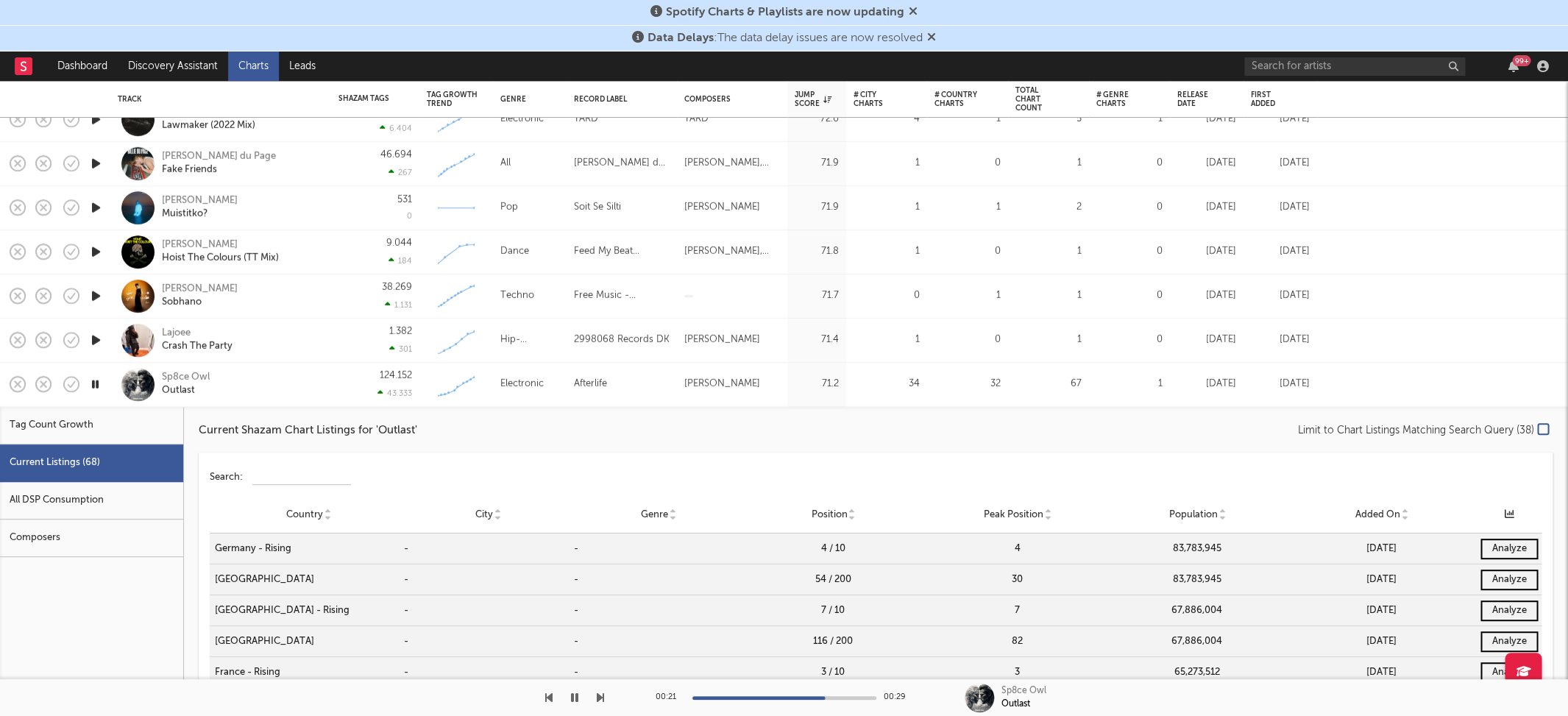
click at [699, 696] on div at bounding box center [733, 698] width 184 height 4
copy div "Sp8ce Owl Outlast"
drag, startPoint x: 217, startPoint y: 394, endPoint x: 129, endPoint y: 381, distance: 89.0
click at [156, 378] on div "Sp8ce Owl Outlast" at bounding box center [220, 384] width 206 height 43
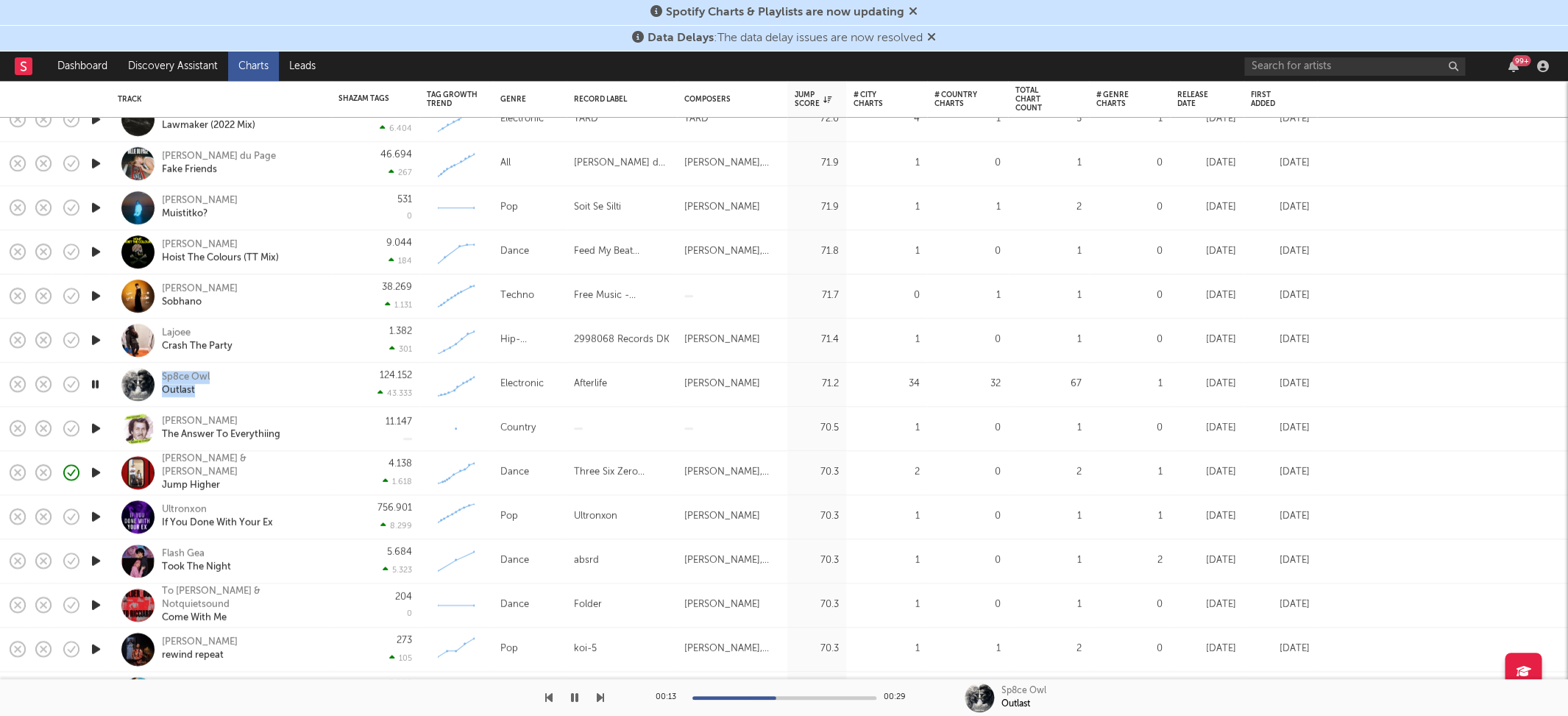
click at [94, 381] on icon "button" at bounding box center [96, 384] width 14 height 18
click at [101, 380] on icon "button" at bounding box center [96, 384] width 15 height 18
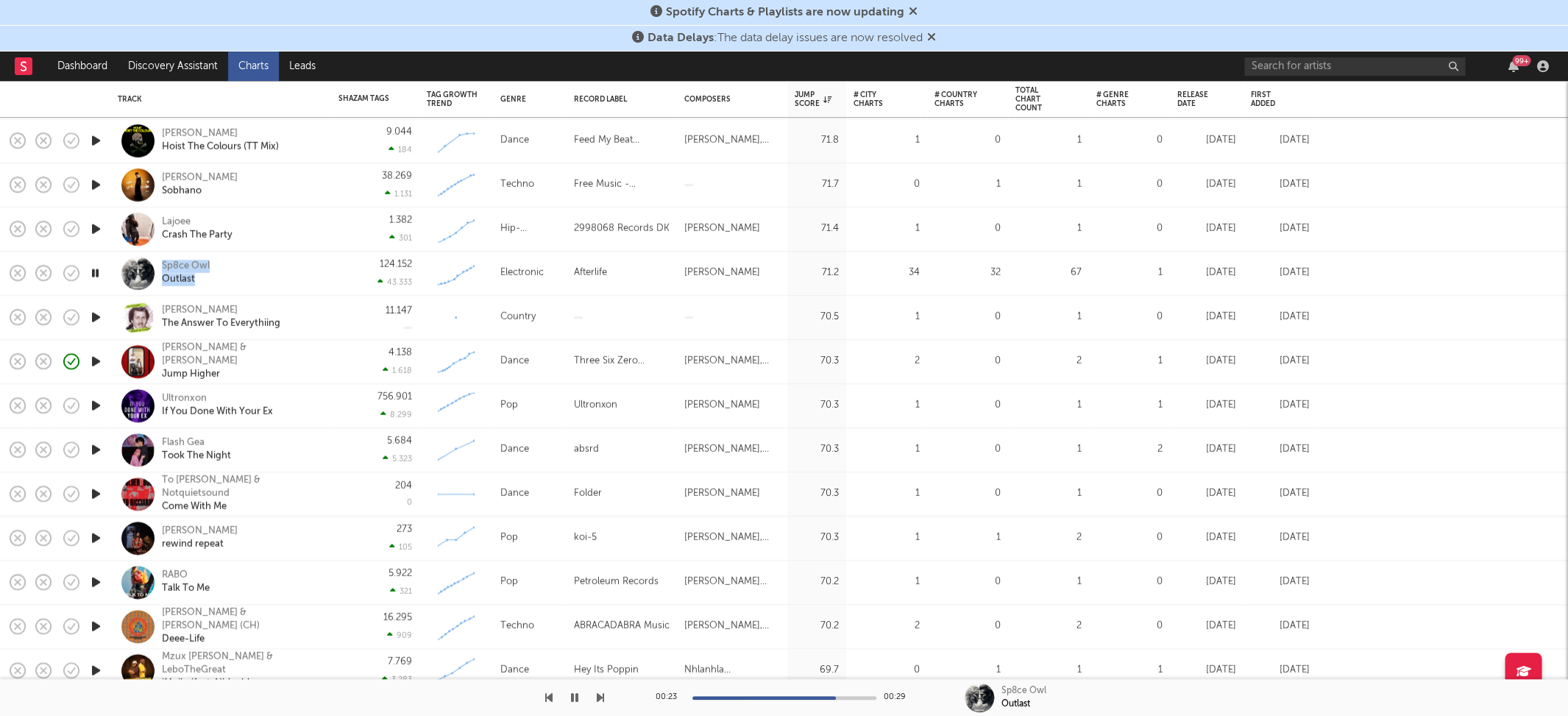
click at [572, 701] on icon "button" at bounding box center [574, 697] width 7 height 12
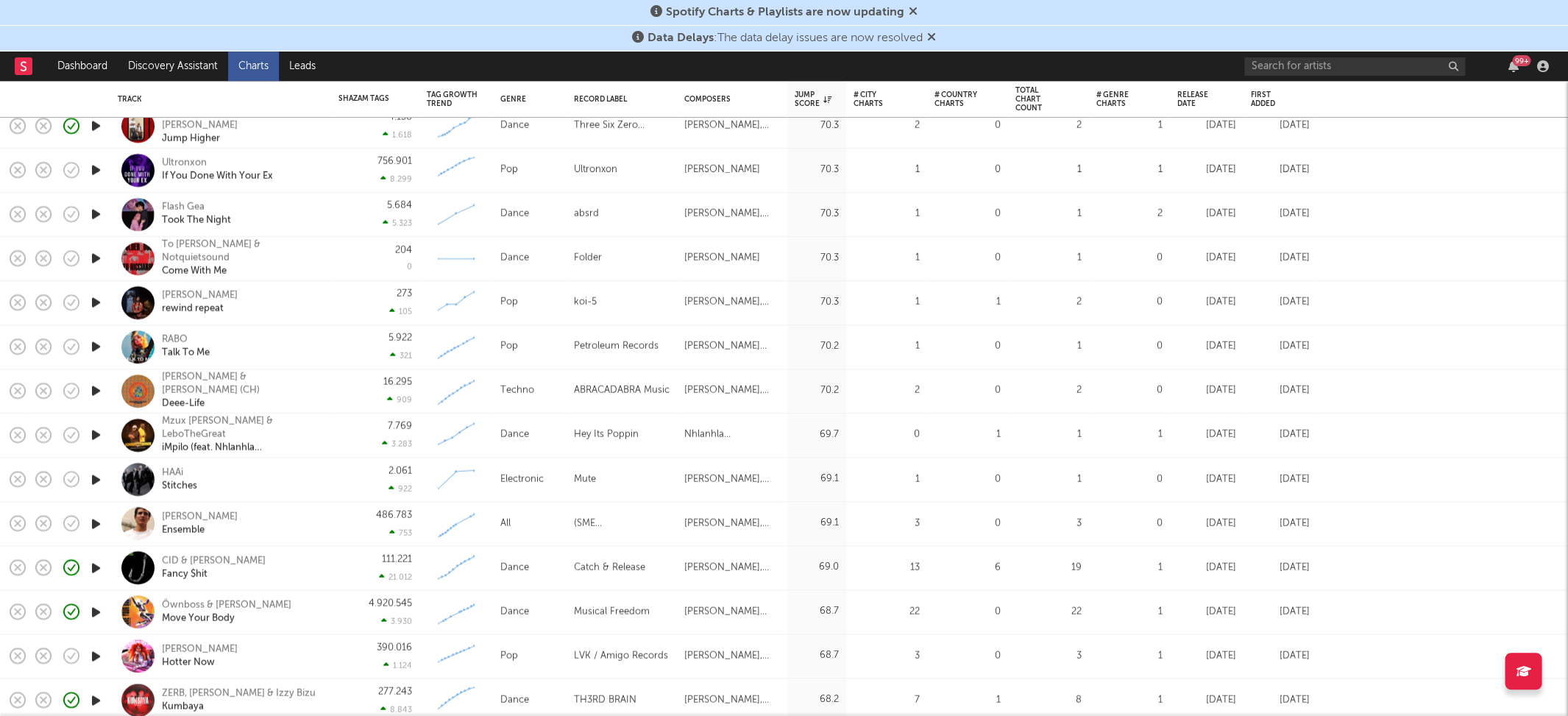
click at [100, 390] on icon "button" at bounding box center [96, 390] width 15 height 18
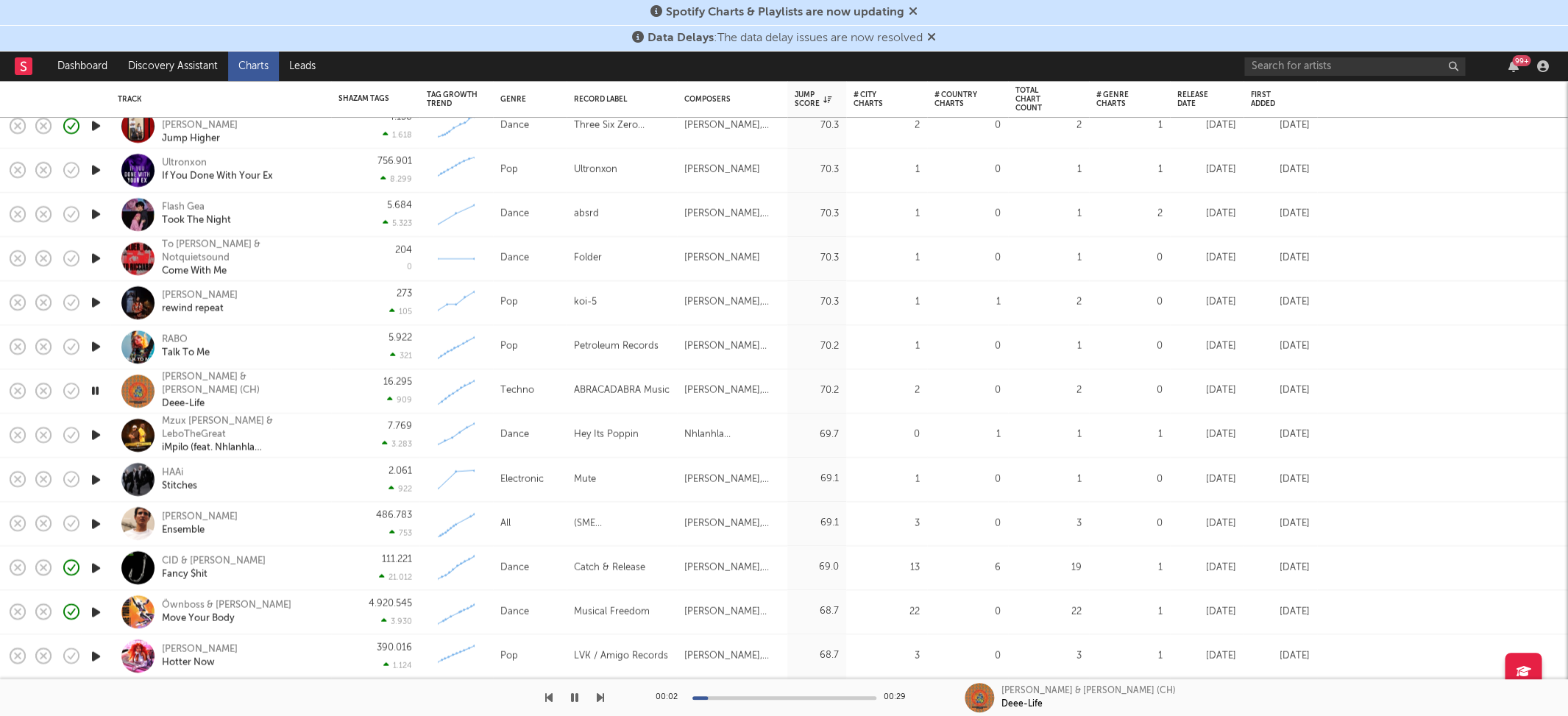
click at [99, 430] on icon "button" at bounding box center [96, 435] width 15 height 18
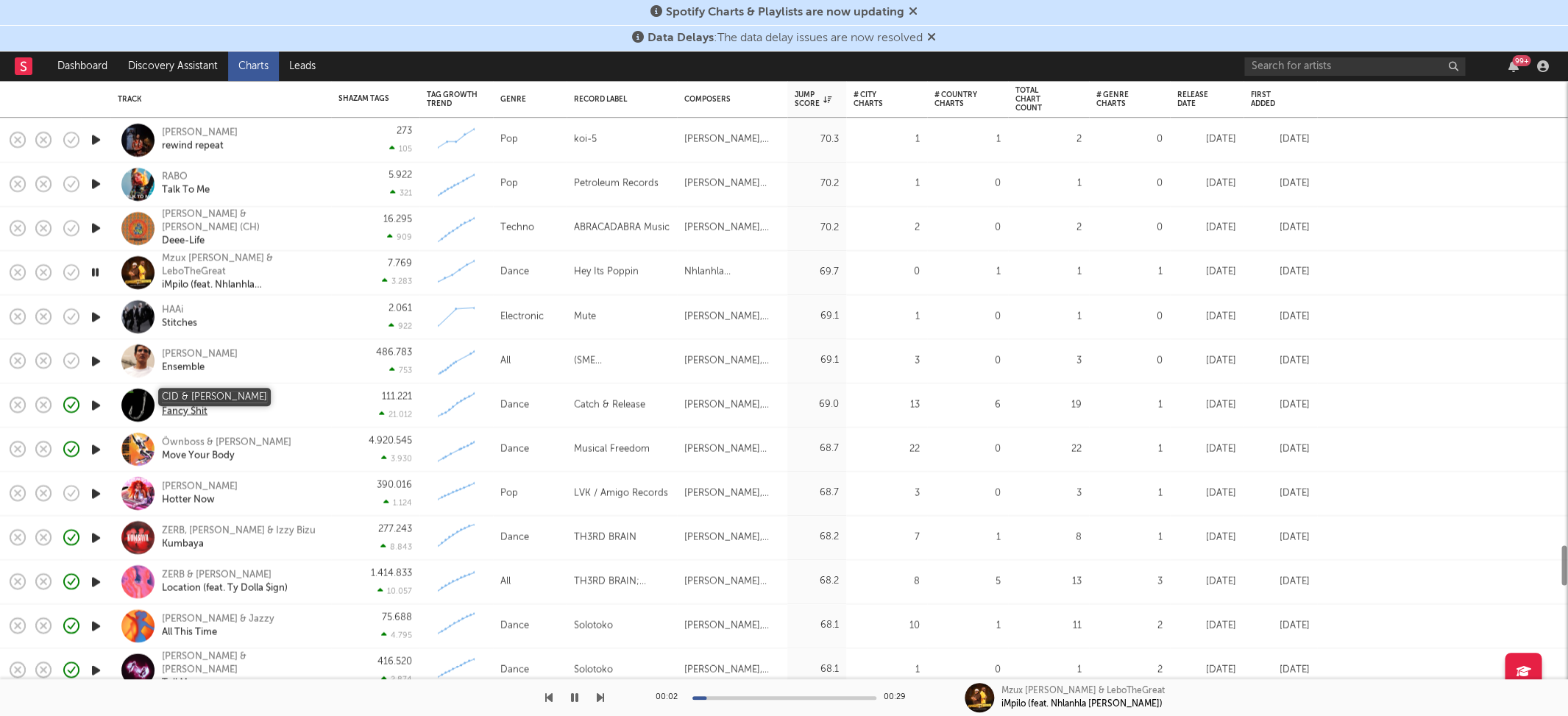
click at [206, 397] on div "CID & Taylr Renee" at bounding box center [214, 398] width 104 height 14
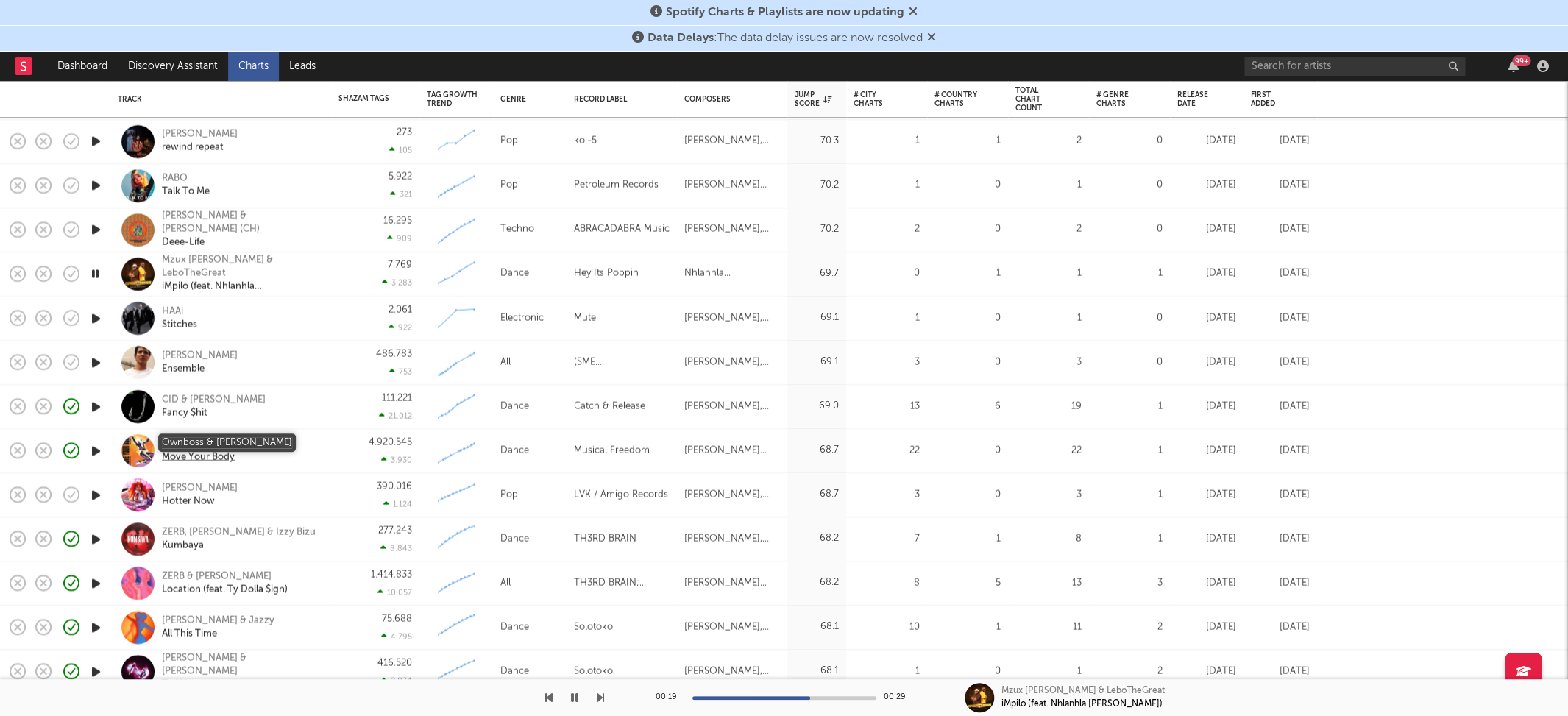
click at [180, 442] on div "Öwnboss & SEVEK" at bounding box center [227, 443] width 129 height 14
click at [93, 453] on icon "button" at bounding box center [96, 450] width 14 height 18
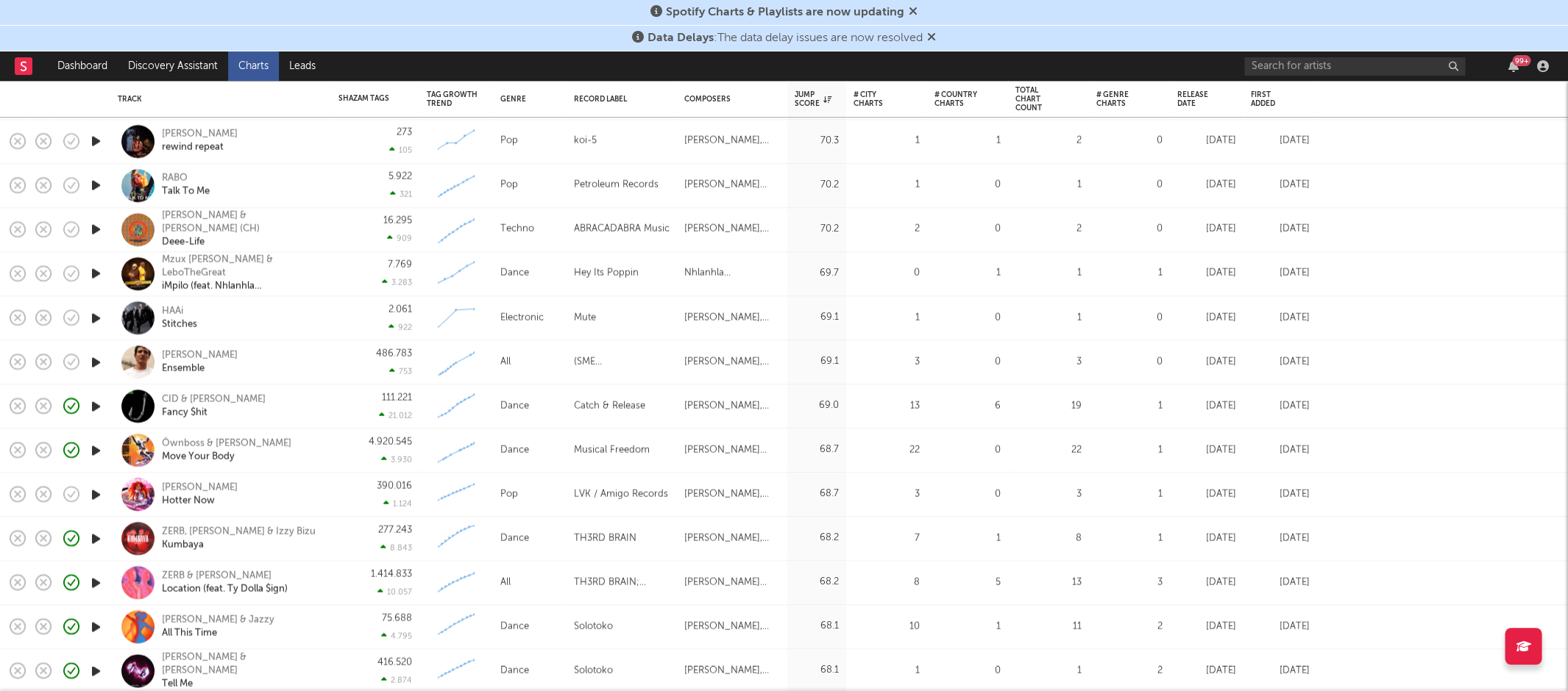
click at [302, 451] on div "Öwnboss & SEVEK Move Your Body" at bounding box center [241, 449] width 158 height 26
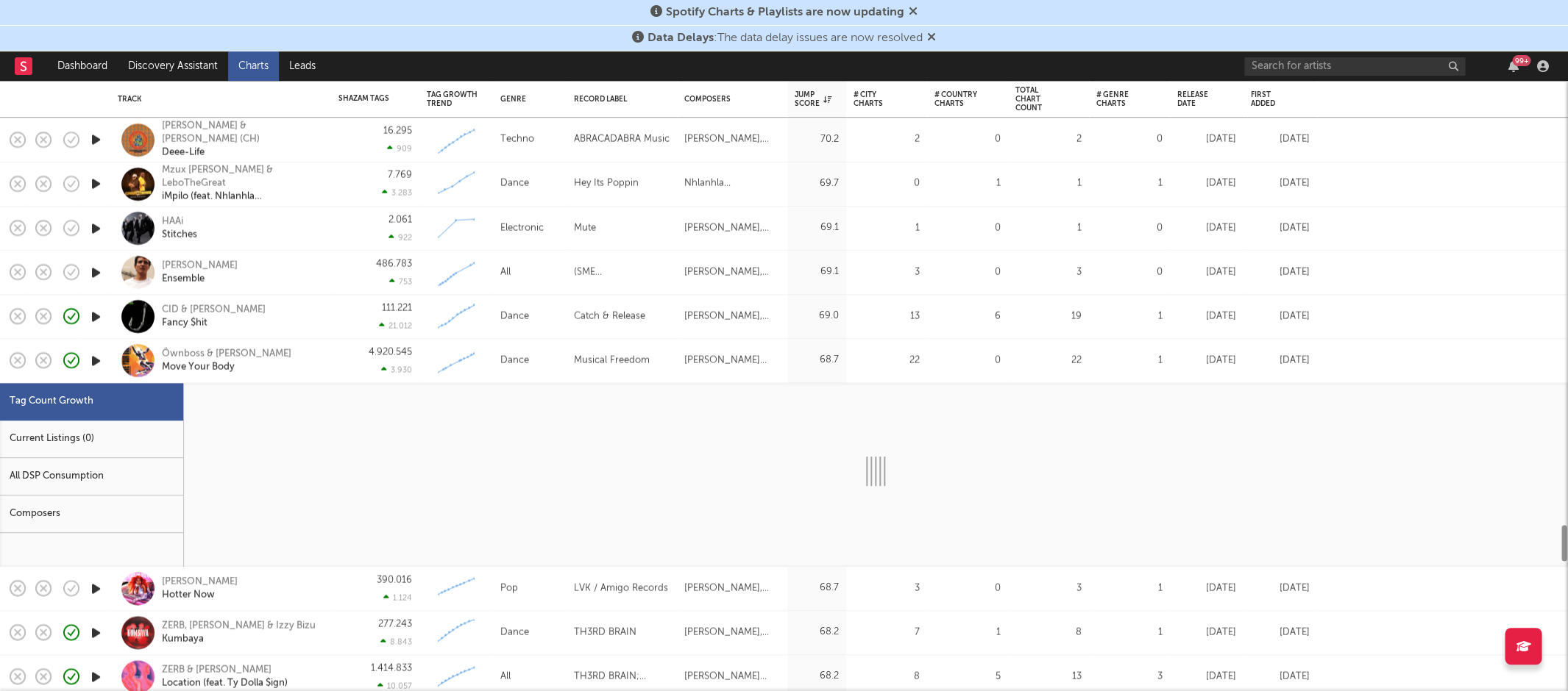
select select "3m"
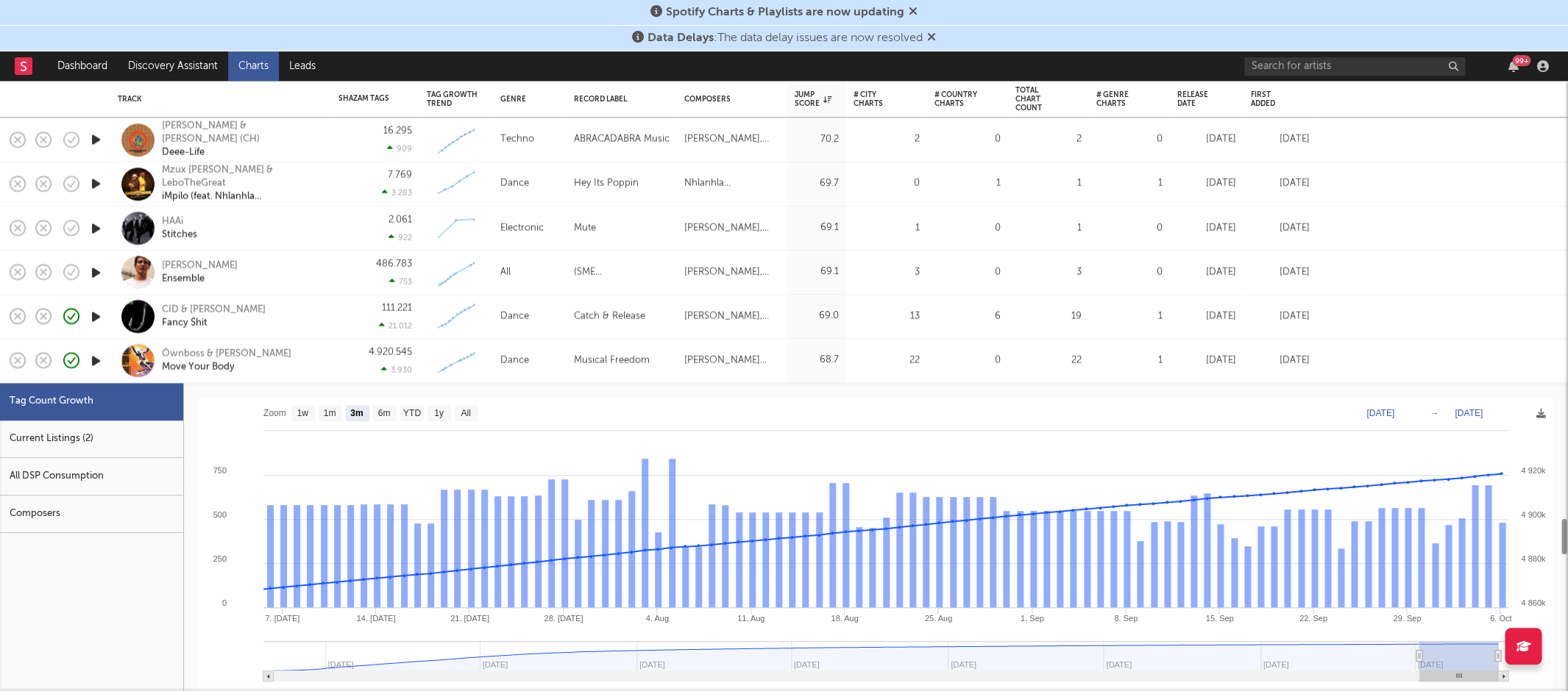
click at [61, 436] on div "Current Listings (2)" at bounding box center [92, 439] width 184 height 38
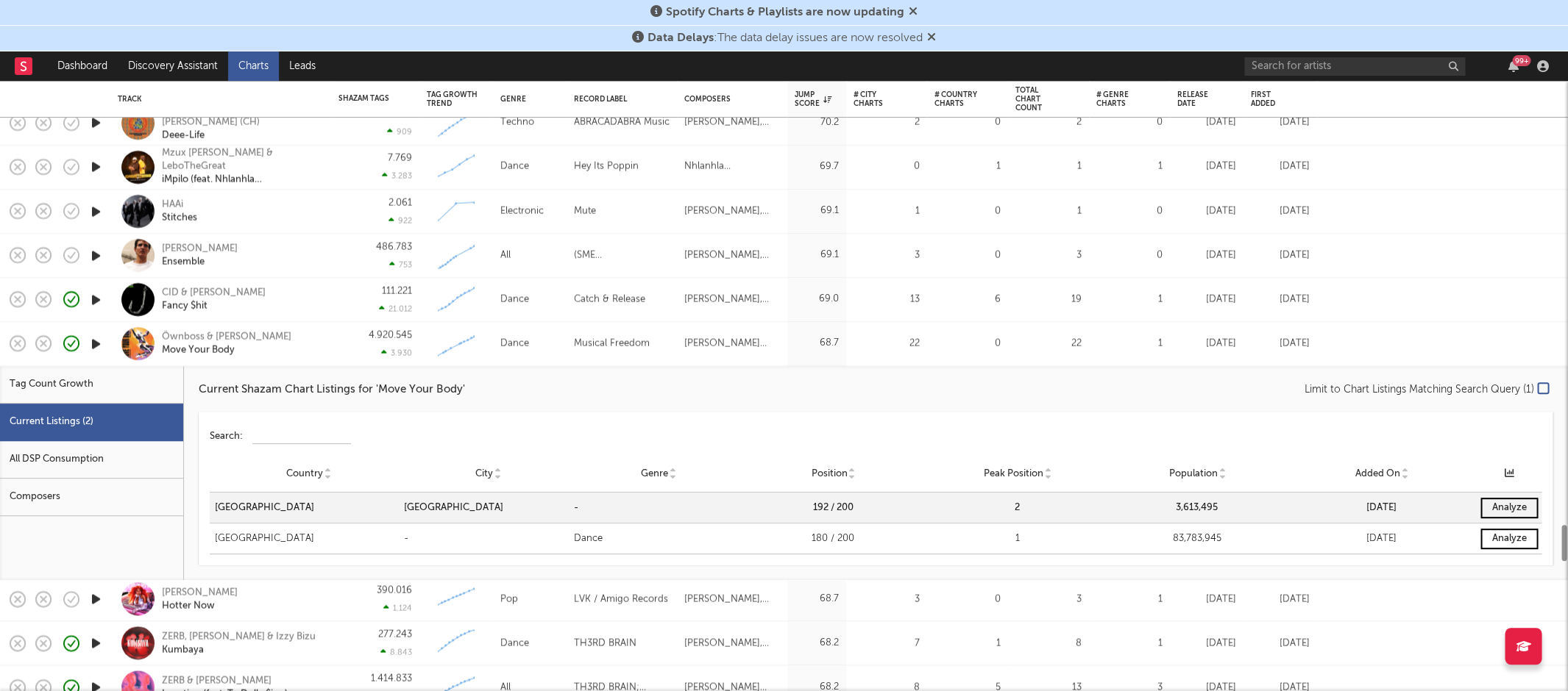
click at [309, 366] on div "Current Shazam Chart Listings for ' Move Your Body ' Limit to Chart Listings Ma…" at bounding box center [875, 473] width 1384 height 214
click at [299, 345] on div "Öwnboss & SEVEK Move Your Body" at bounding box center [241, 342] width 158 height 26
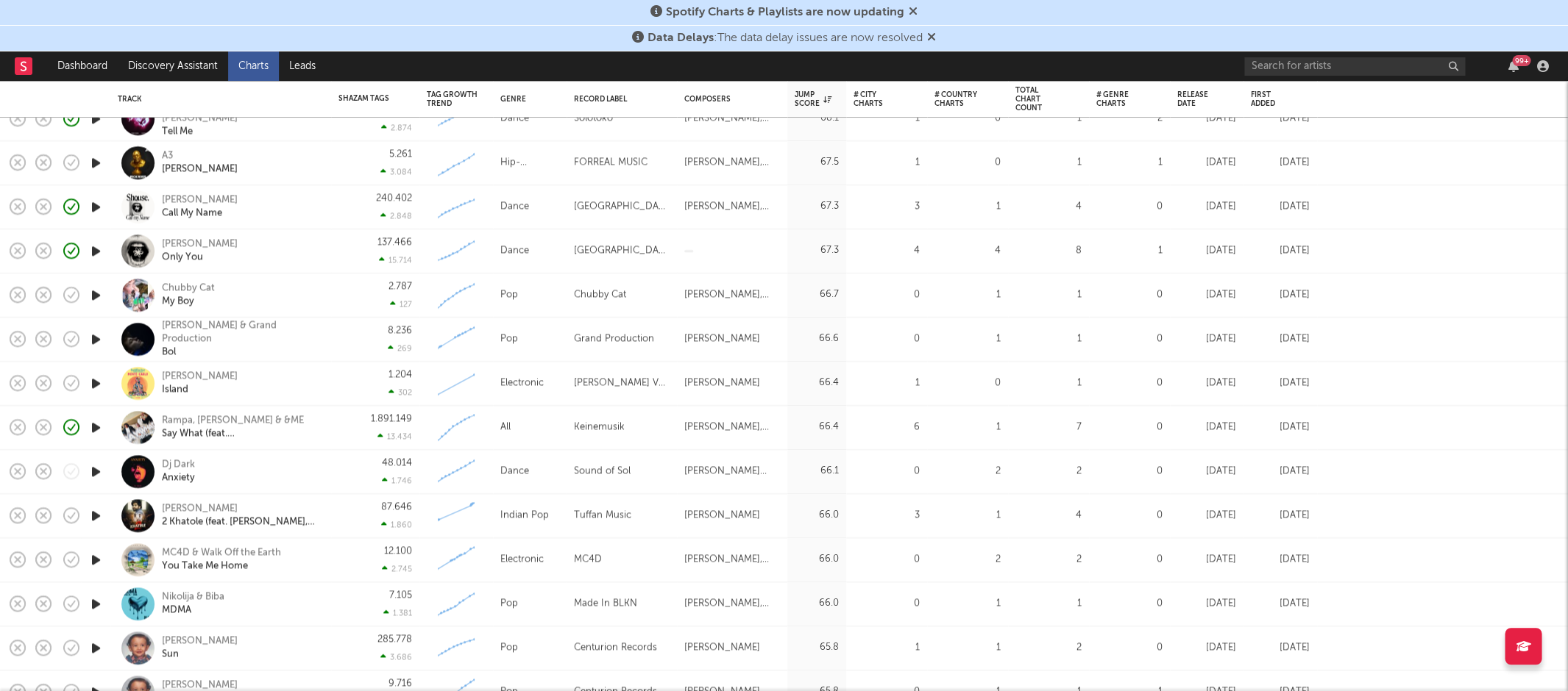
click at [97, 381] on icon "button" at bounding box center [96, 383] width 15 height 18
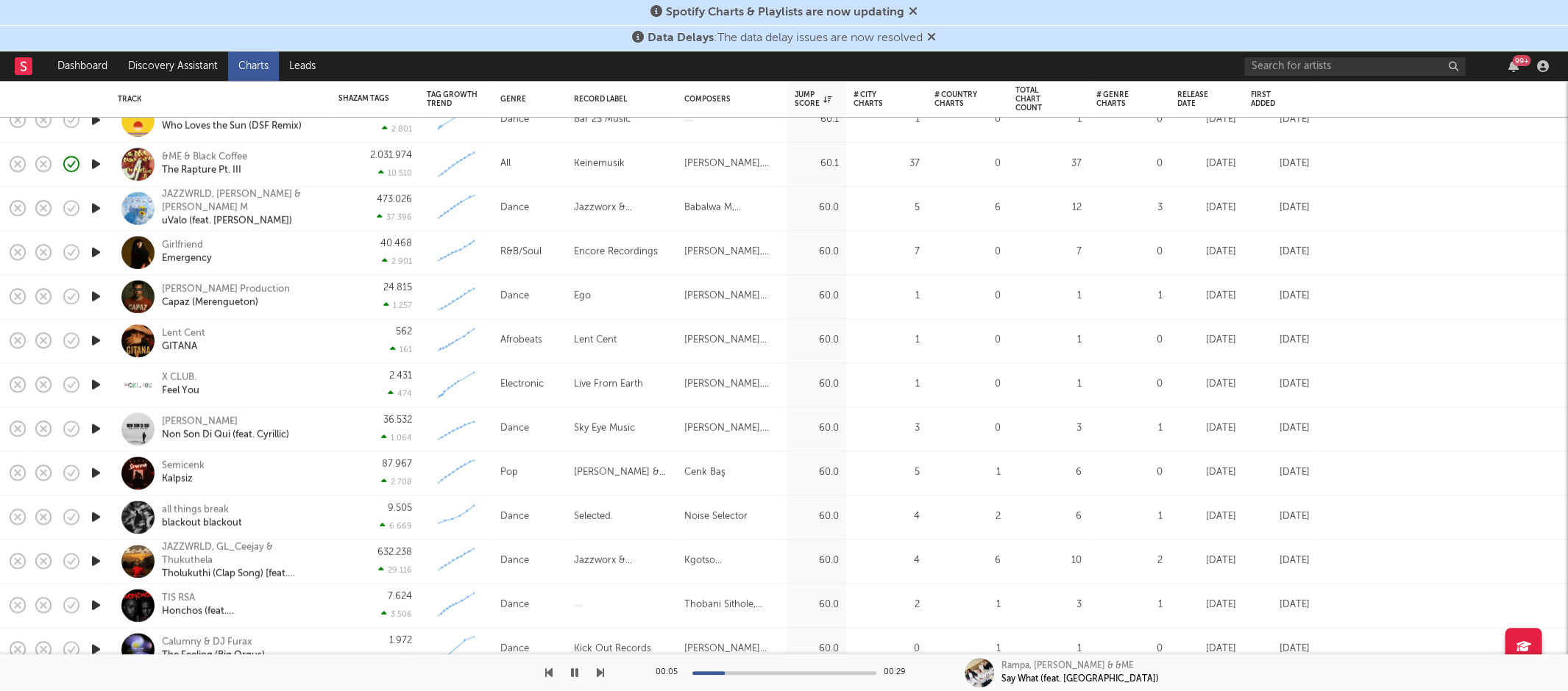
click at [97, 511] on icon "button" at bounding box center [96, 517] width 15 height 18
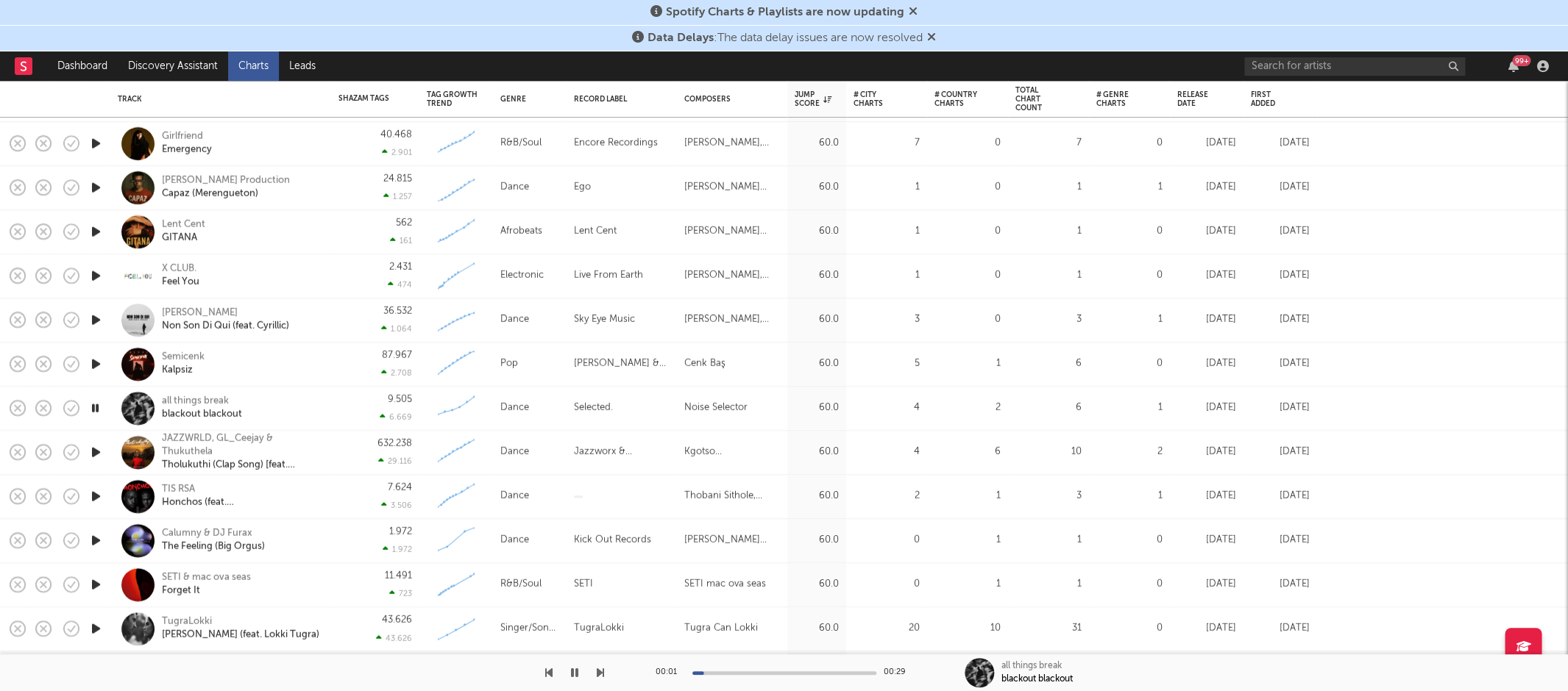
click at [98, 485] on div at bounding box center [95, 496] width 30 height 44
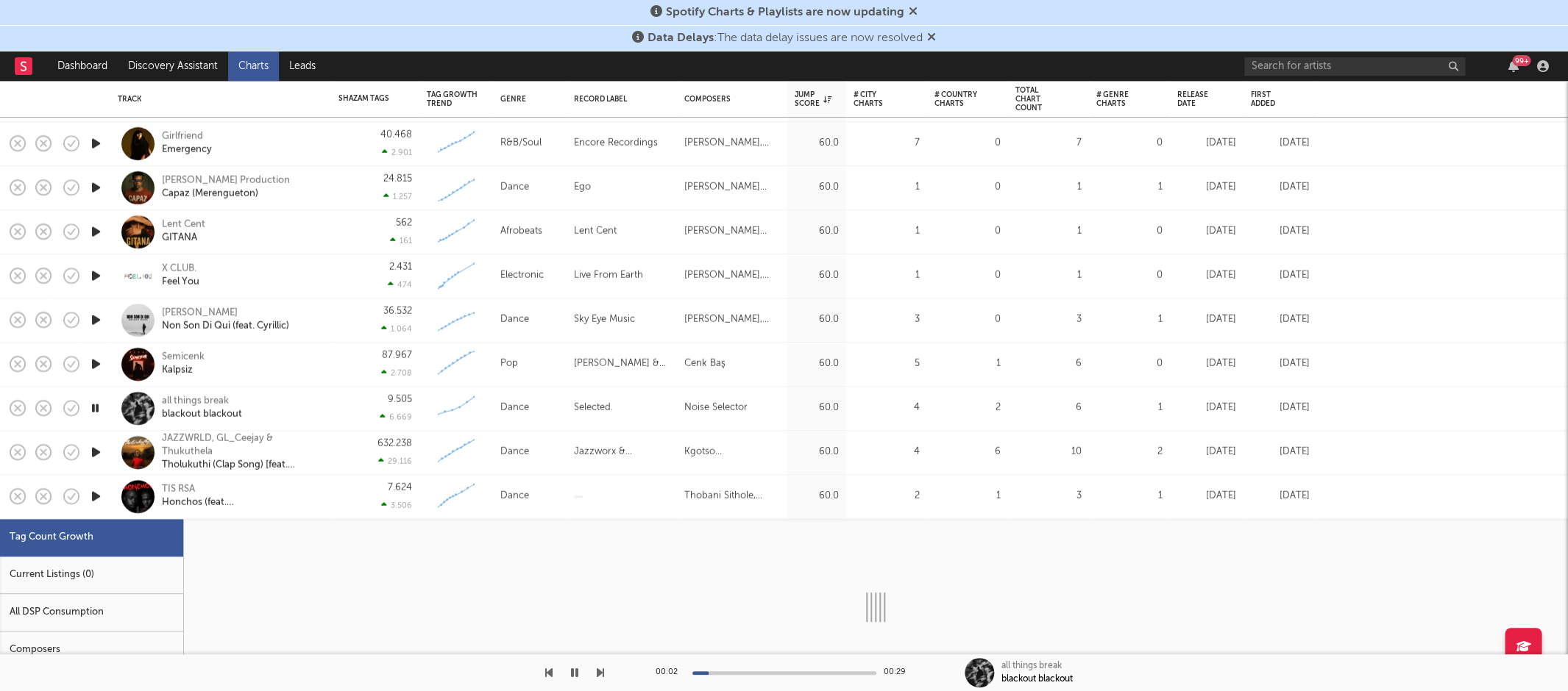
click at [97, 490] on icon "button" at bounding box center [96, 496] width 15 height 18
select select "1w"
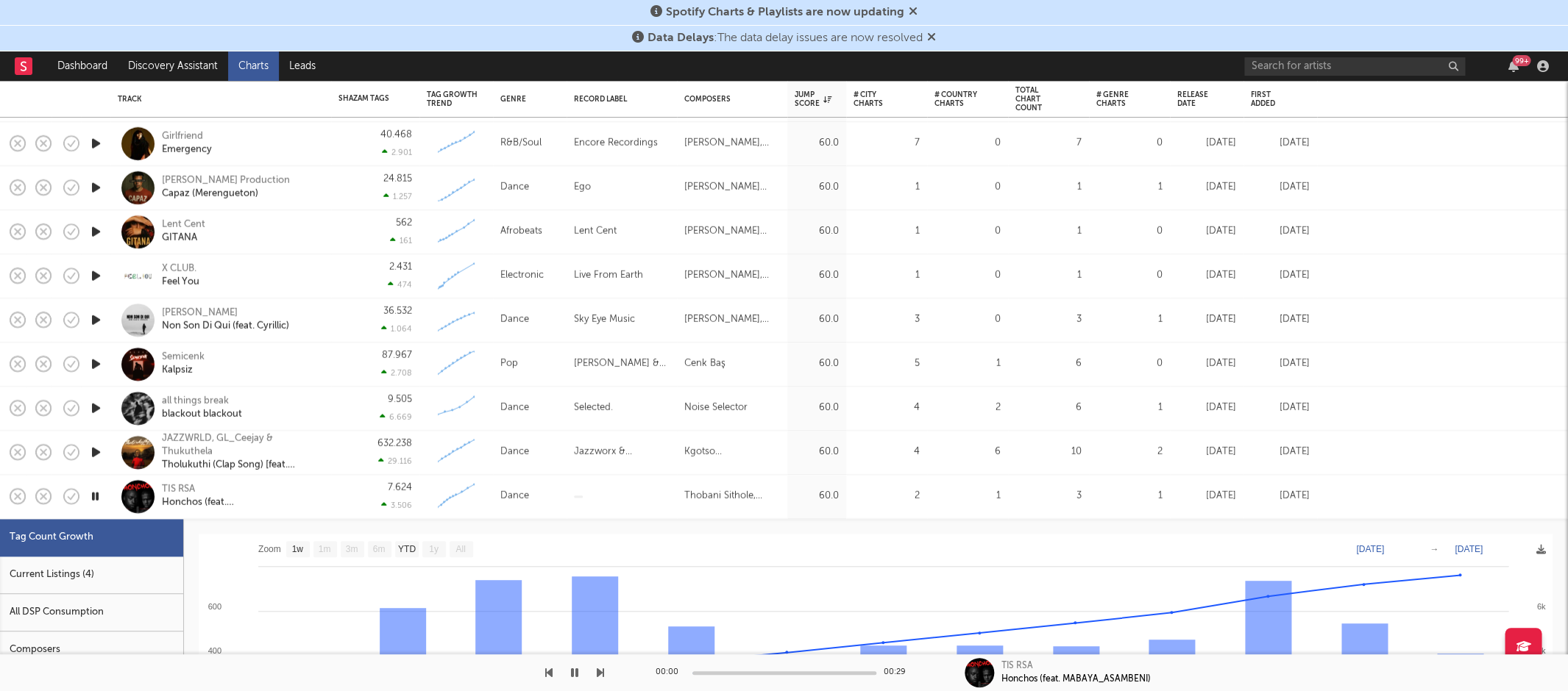
click at [323, 502] on div "TIS RSA Honchos (feat. MABAYA_ASAMBENI)" at bounding box center [220, 496] width 206 height 43
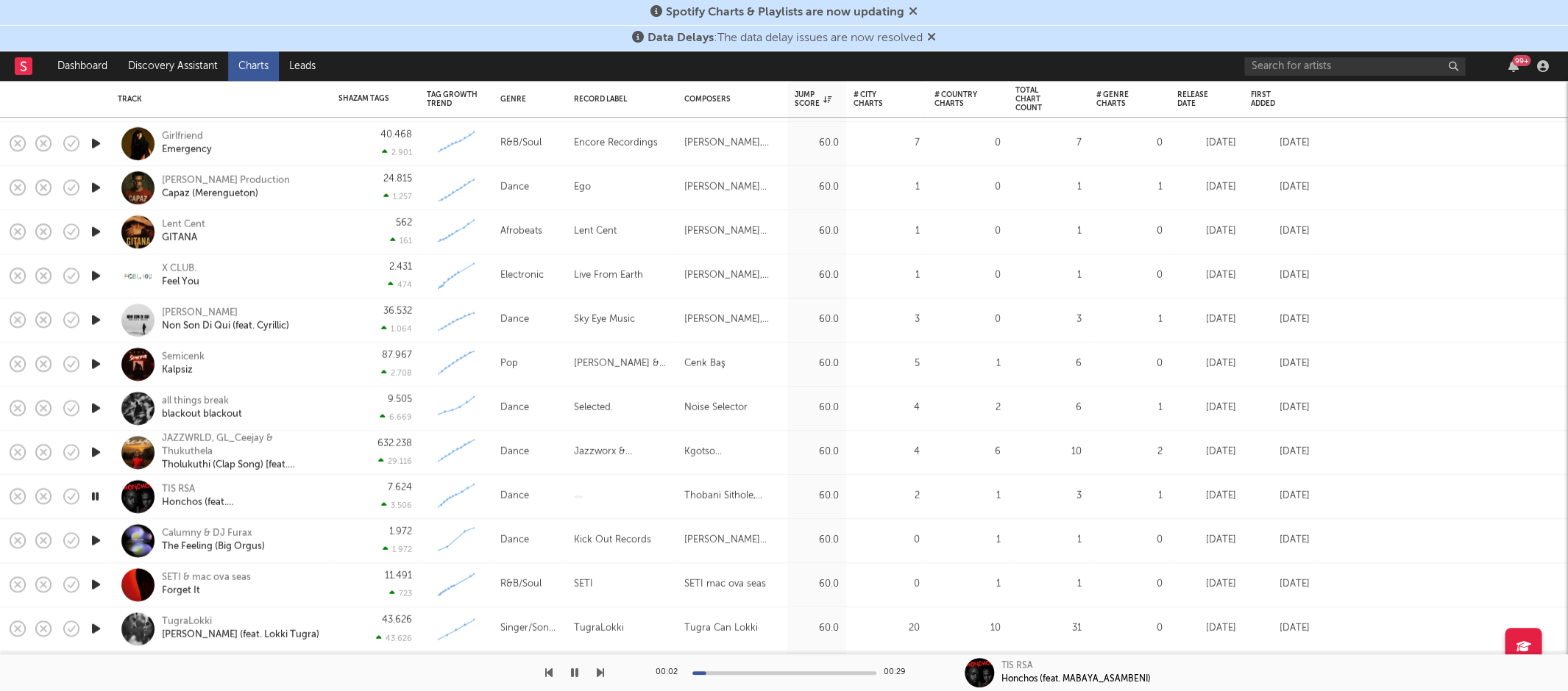
click at [92, 539] on icon "button" at bounding box center [96, 540] width 15 height 18
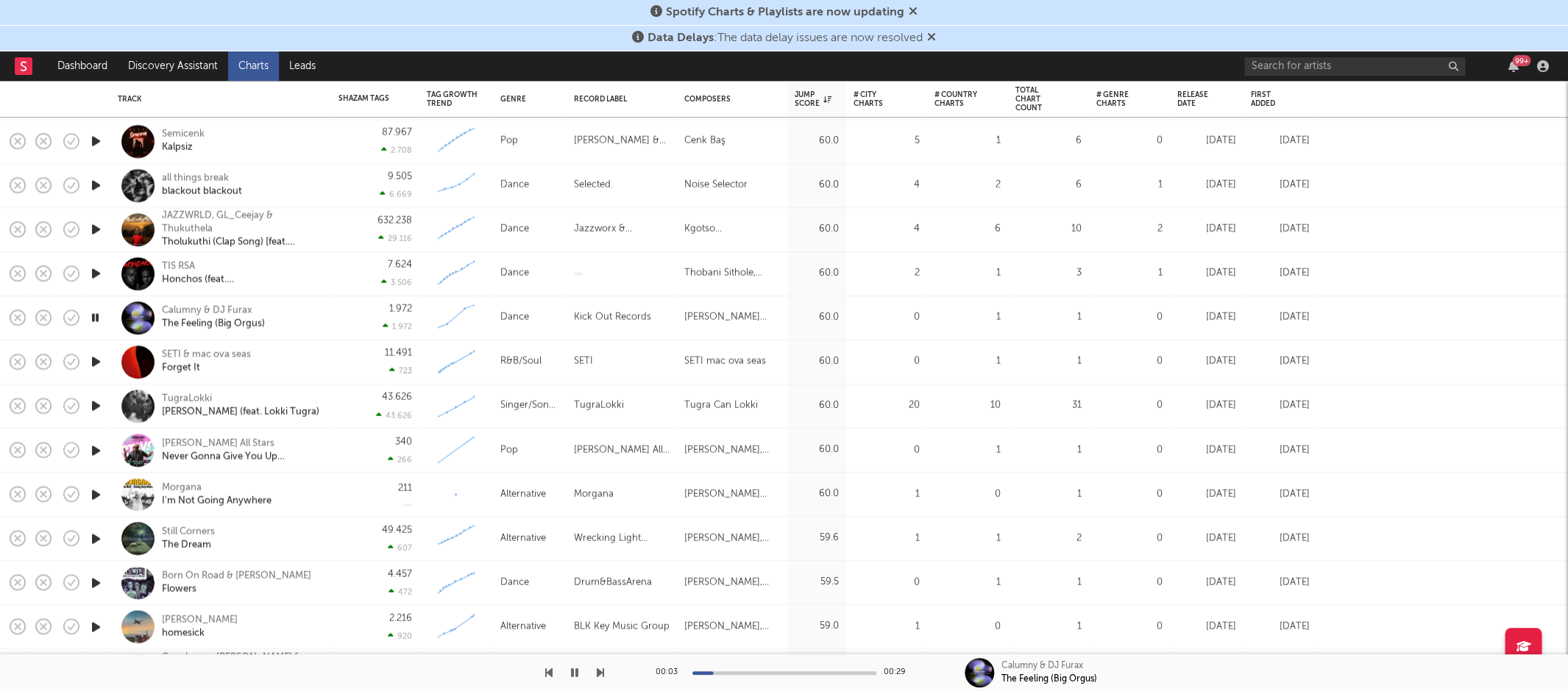
click at [99, 578] on icon "button" at bounding box center [96, 582] width 15 height 18
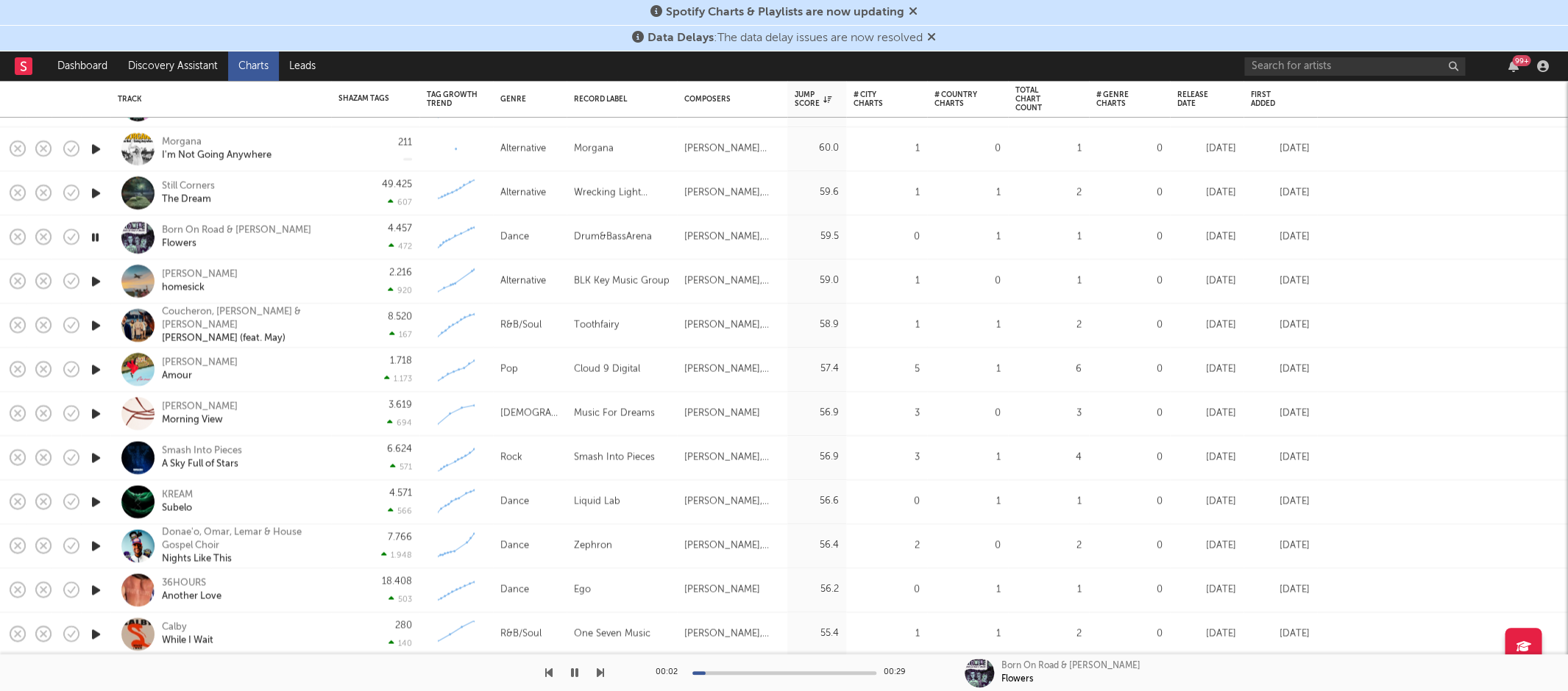
click at [100, 500] on icon "button" at bounding box center [96, 502] width 15 height 18
click at [266, 499] on div "KREAM Subelo" at bounding box center [241, 501] width 158 height 26
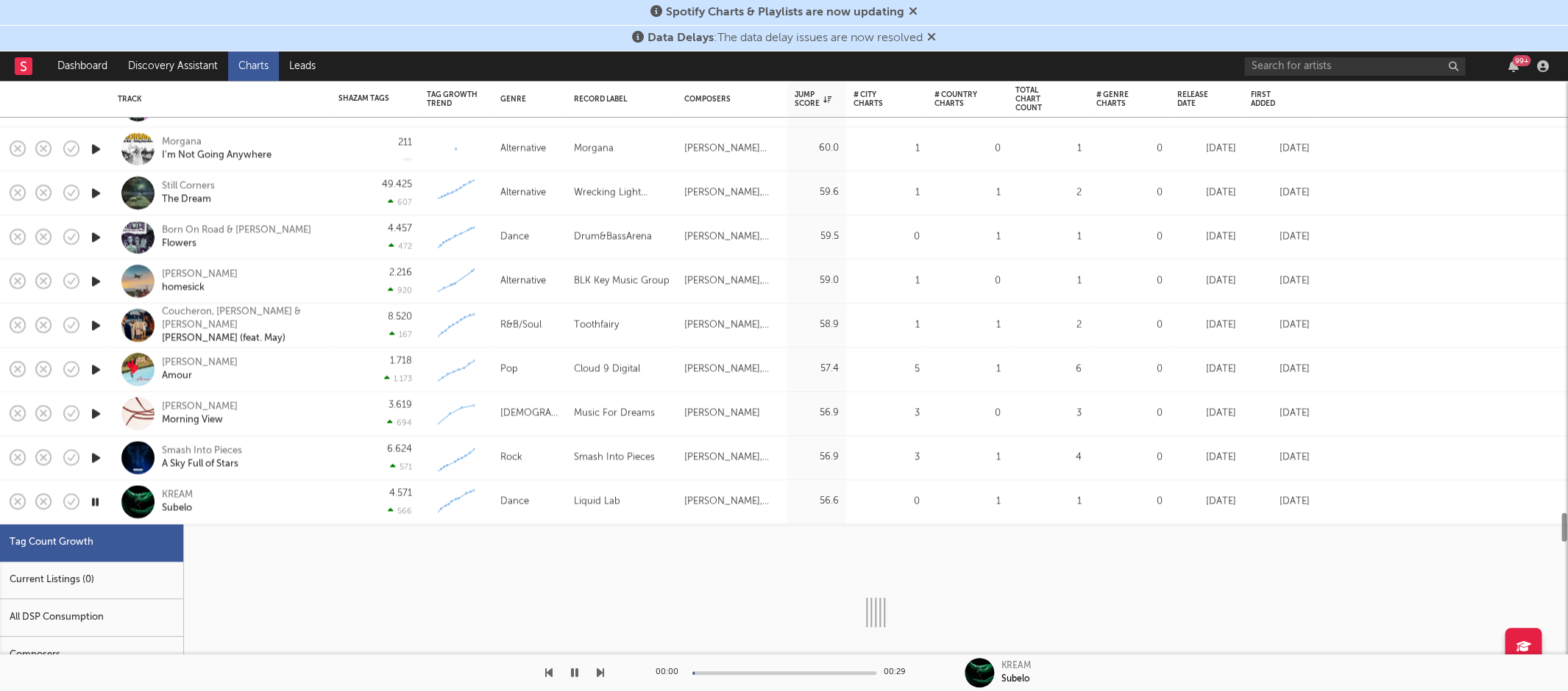
select select "1w"
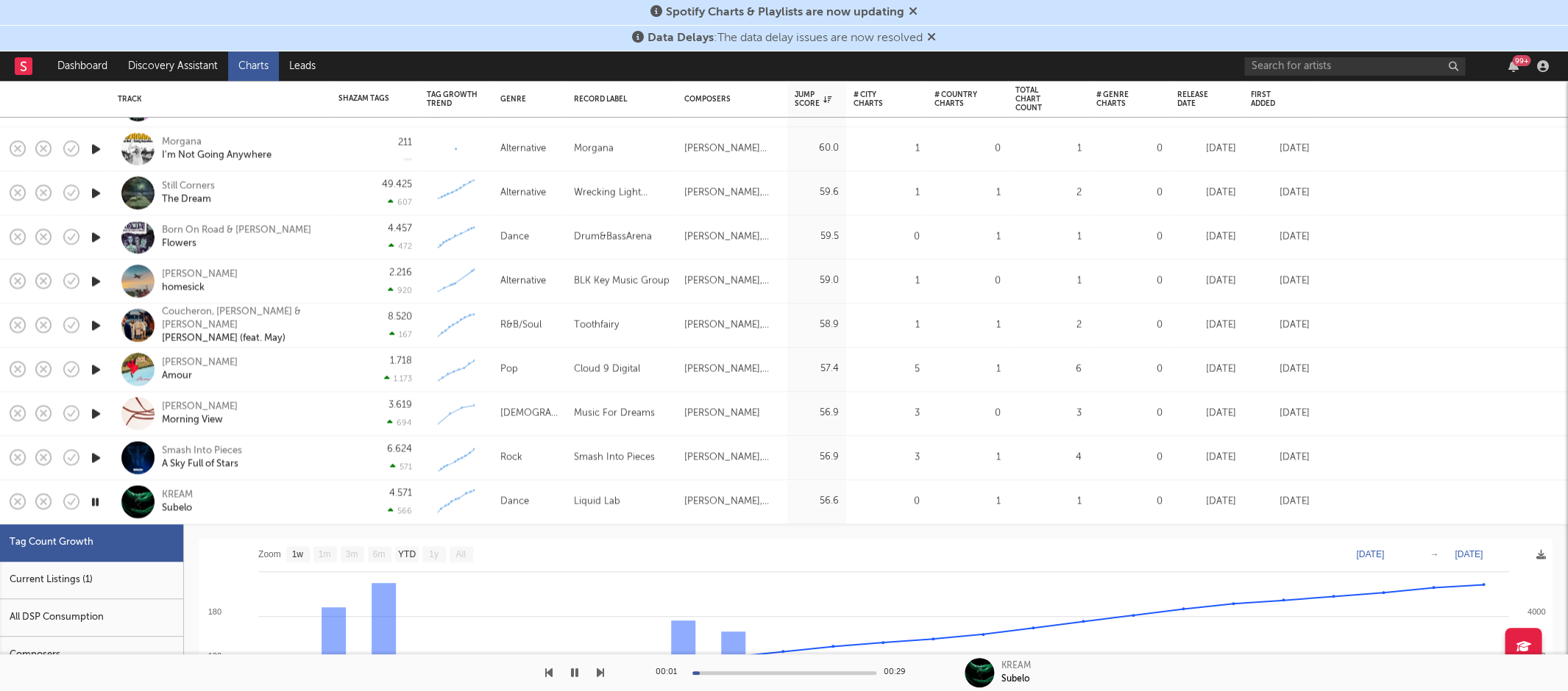
click at [66, 583] on div "Current Listings (1)" at bounding box center [92, 580] width 184 height 38
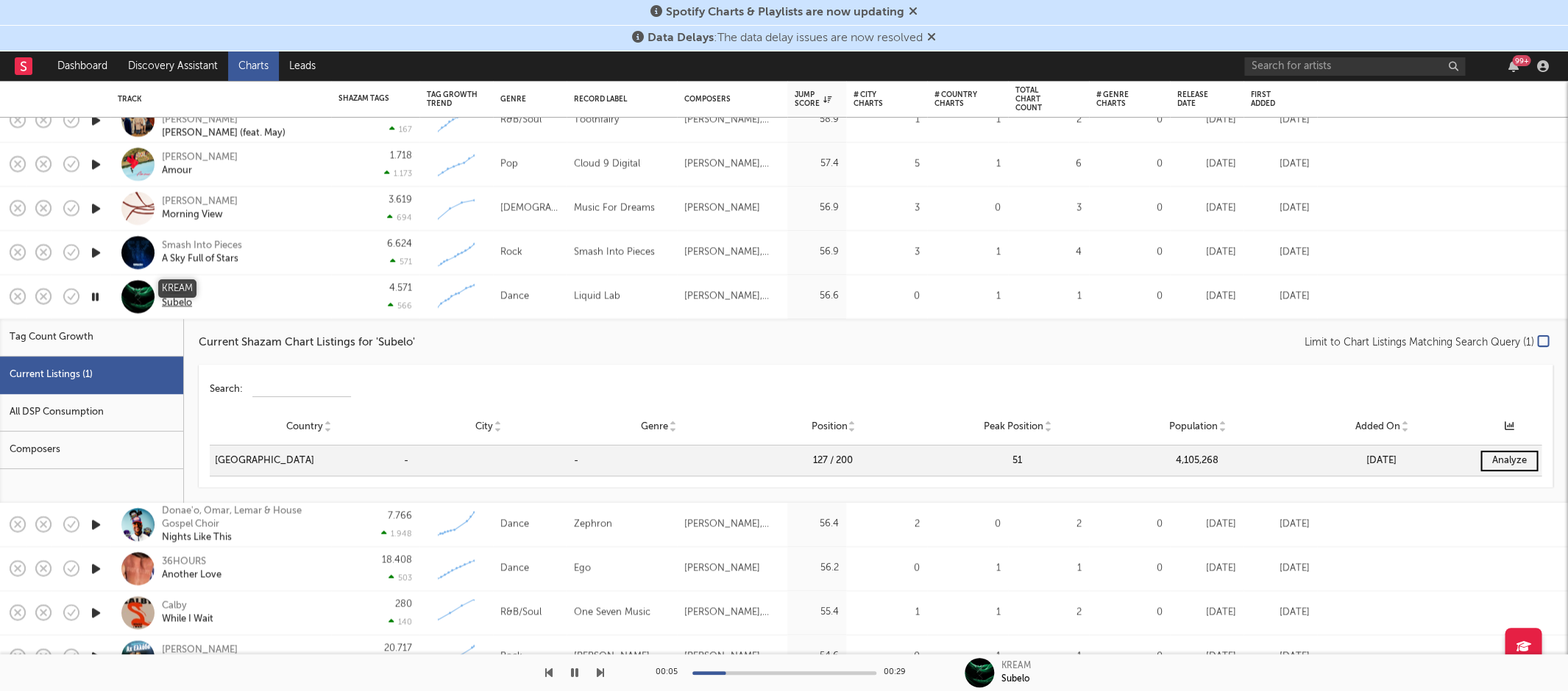
click at [181, 286] on div "KREAM" at bounding box center [177, 290] width 31 height 14
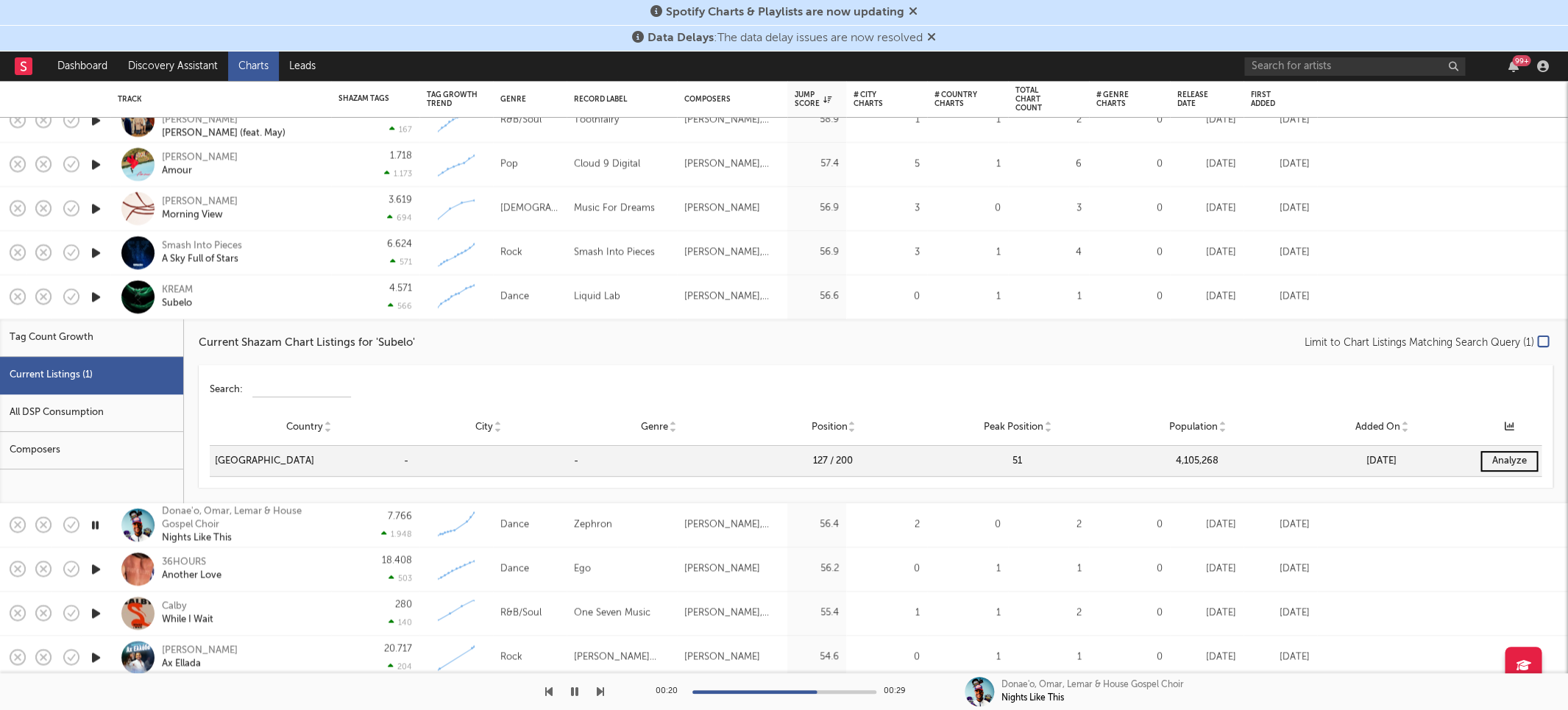
click at [291, 301] on div "KREAM Subelo" at bounding box center [241, 296] width 158 height 26
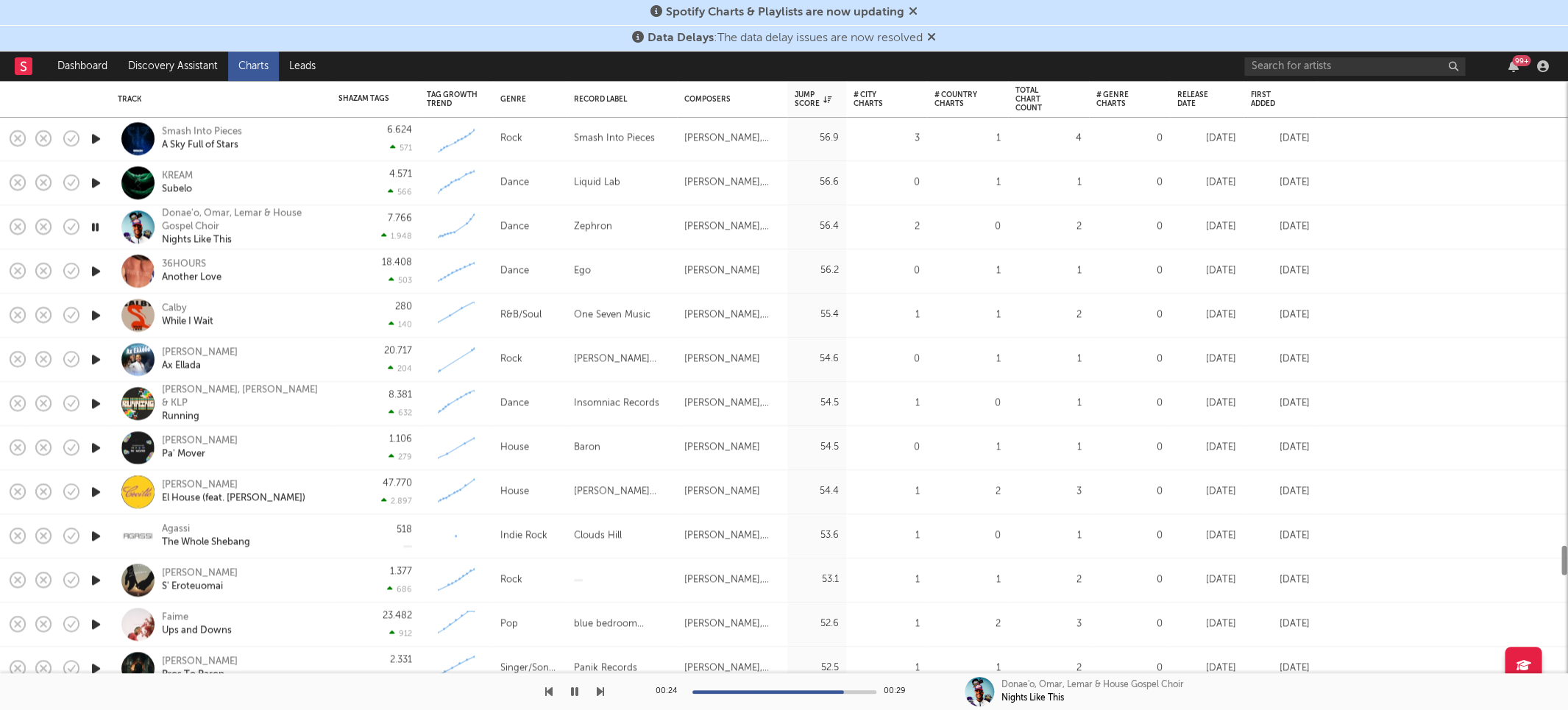
click at [93, 407] on icon "button" at bounding box center [96, 403] width 15 height 18
click at [94, 452] on icon "button" at bounding box center [96, 447] width 15 height 18
click at [192, 438] on div "[PERSON_NAME]" at bounding box center [200, 441] width 76 height 14
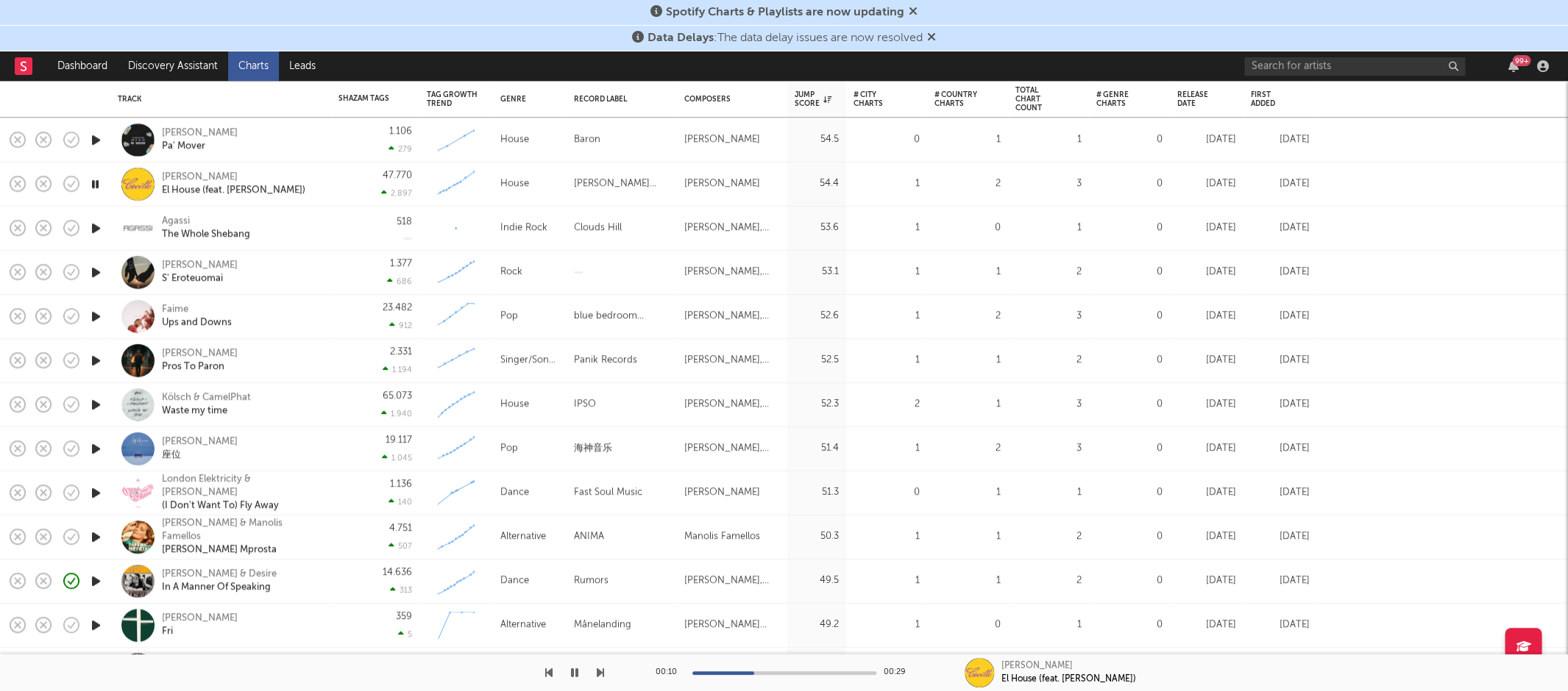
click at [101, 402] on icon "button" at bounding box center [96, 405] width 15 height 18
click at [93, 493] on icon "button" at bounding box center [96, 492] width 15 height 18
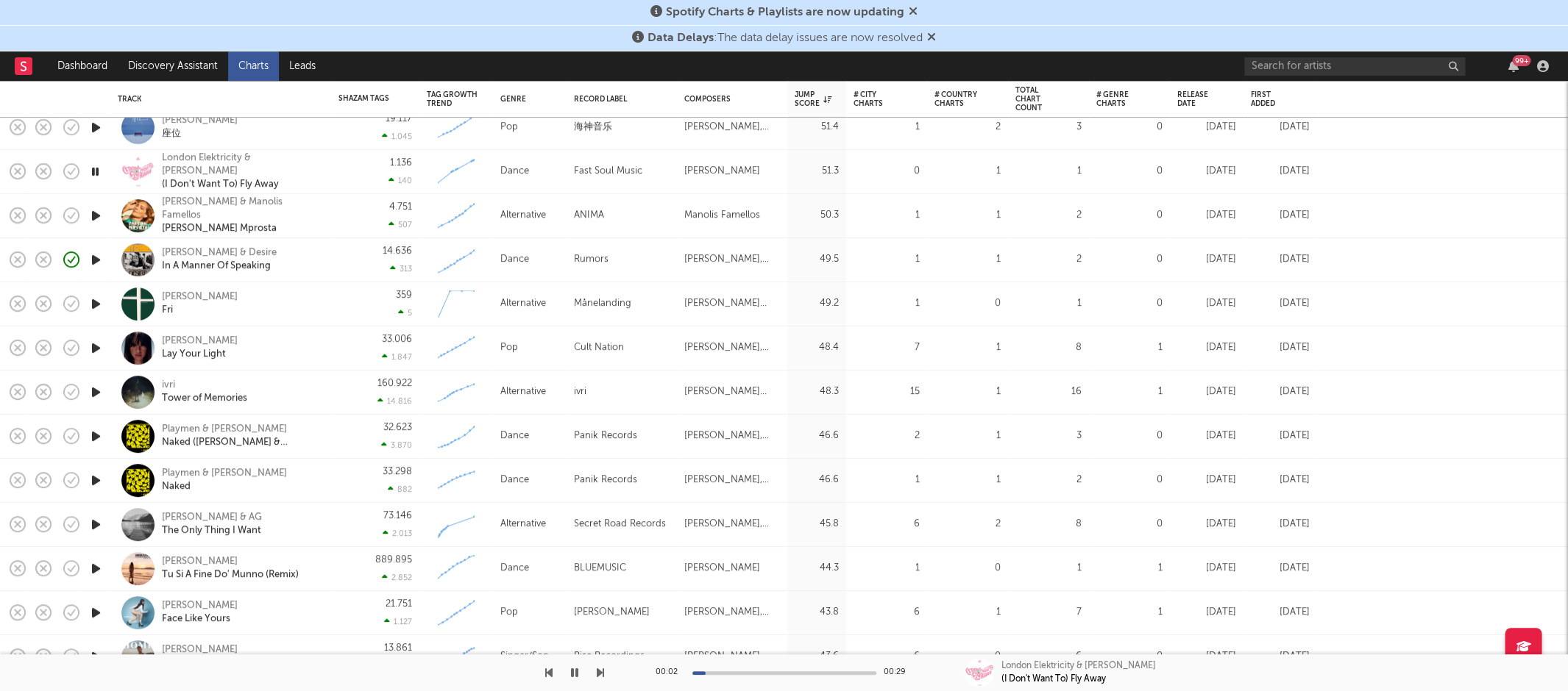
click at [98, 435] on icon "button" at bounding box center [96, 436] width 15 height 18
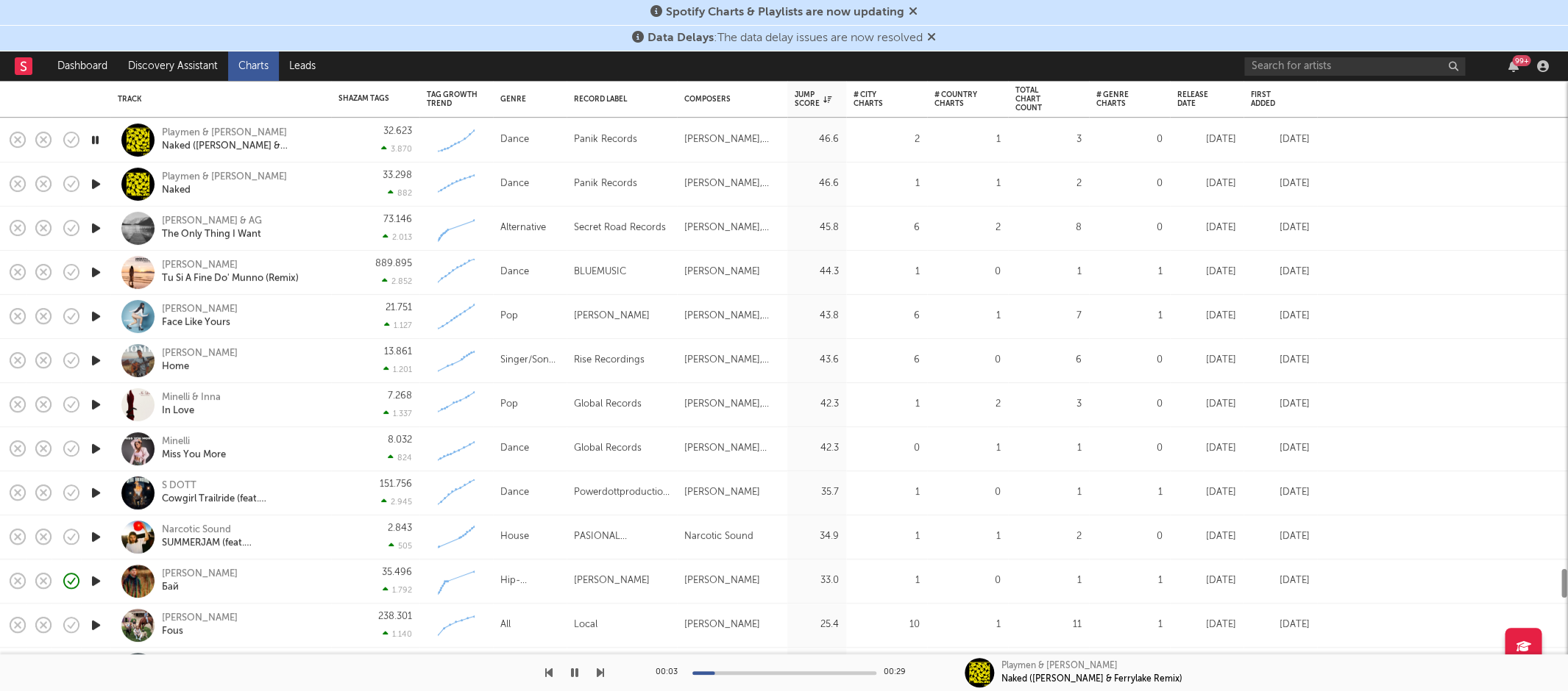
click at [98, 441] on icon "button" at bounding box center [96, 448] width 15 height 18
click at [97, 539] on icon "button" at bounding box center [96, 537] width 15 height 18
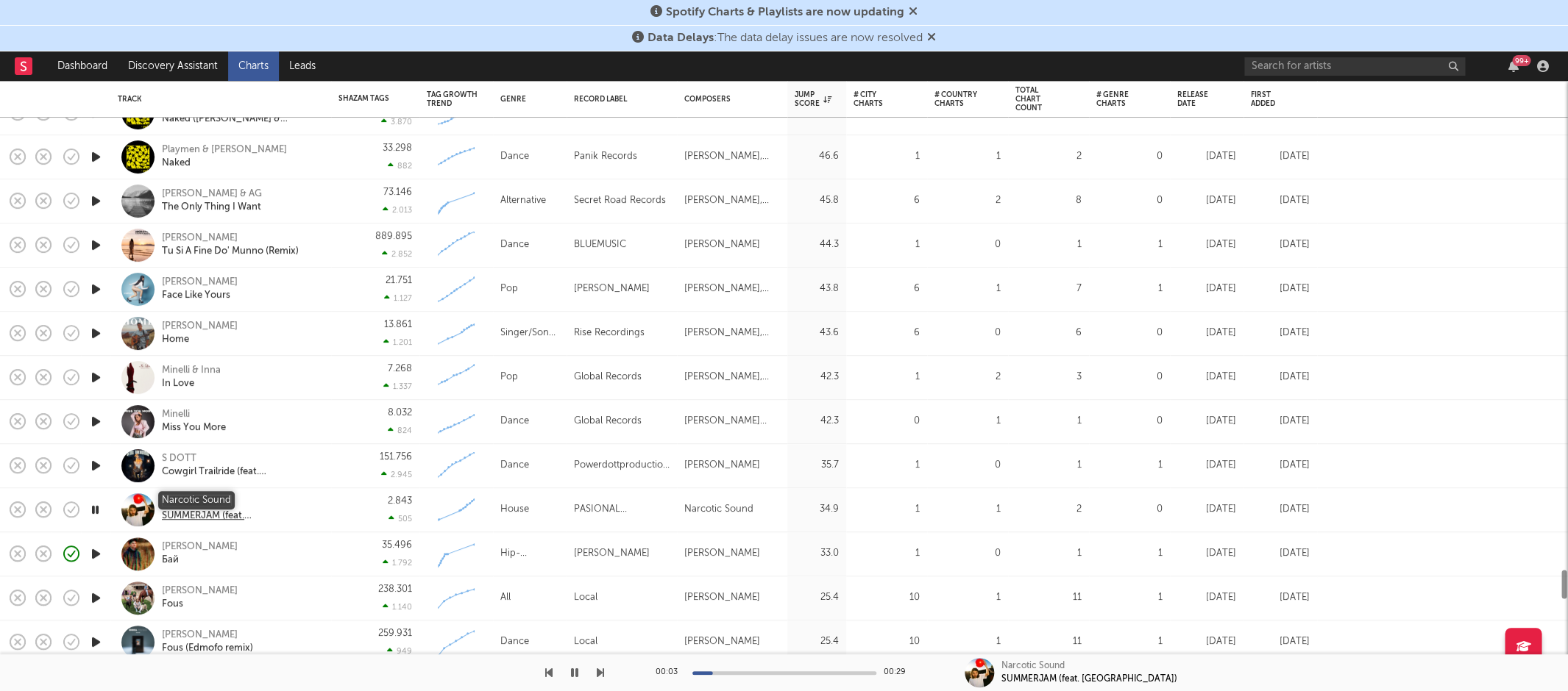
click at [199, 499] on div "Narcotic Sound" at bounding box center [241, 503] width 158 height 14
click at [240, 70] on link "Charts" at bounding box center [254, 66] width 51 height 30
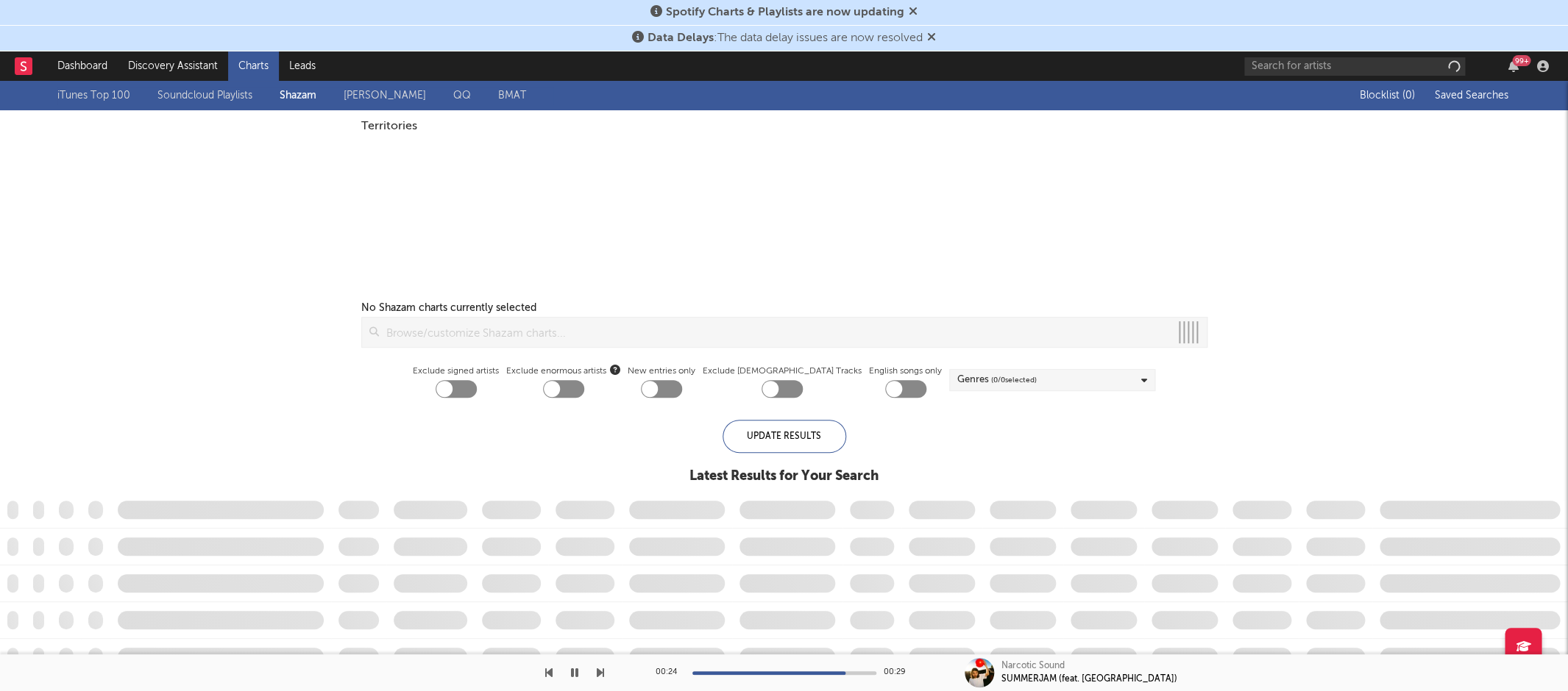
click at [220, 99] on link "Soundcloud Playlists" at bounding box center [204, 96] width 95 height 18
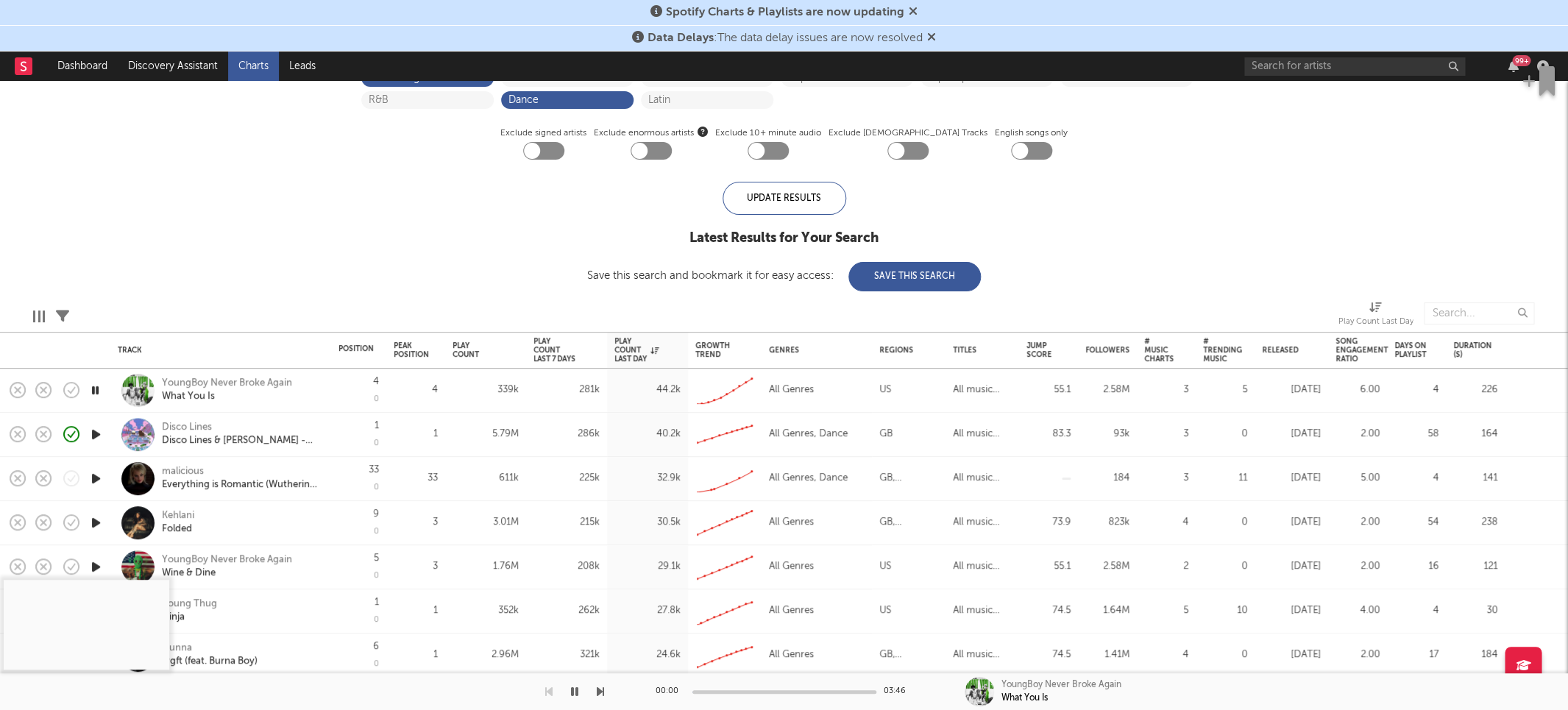
click at [93, 475] on icon "button" at bounding box center [96, 478] width 15 height 18
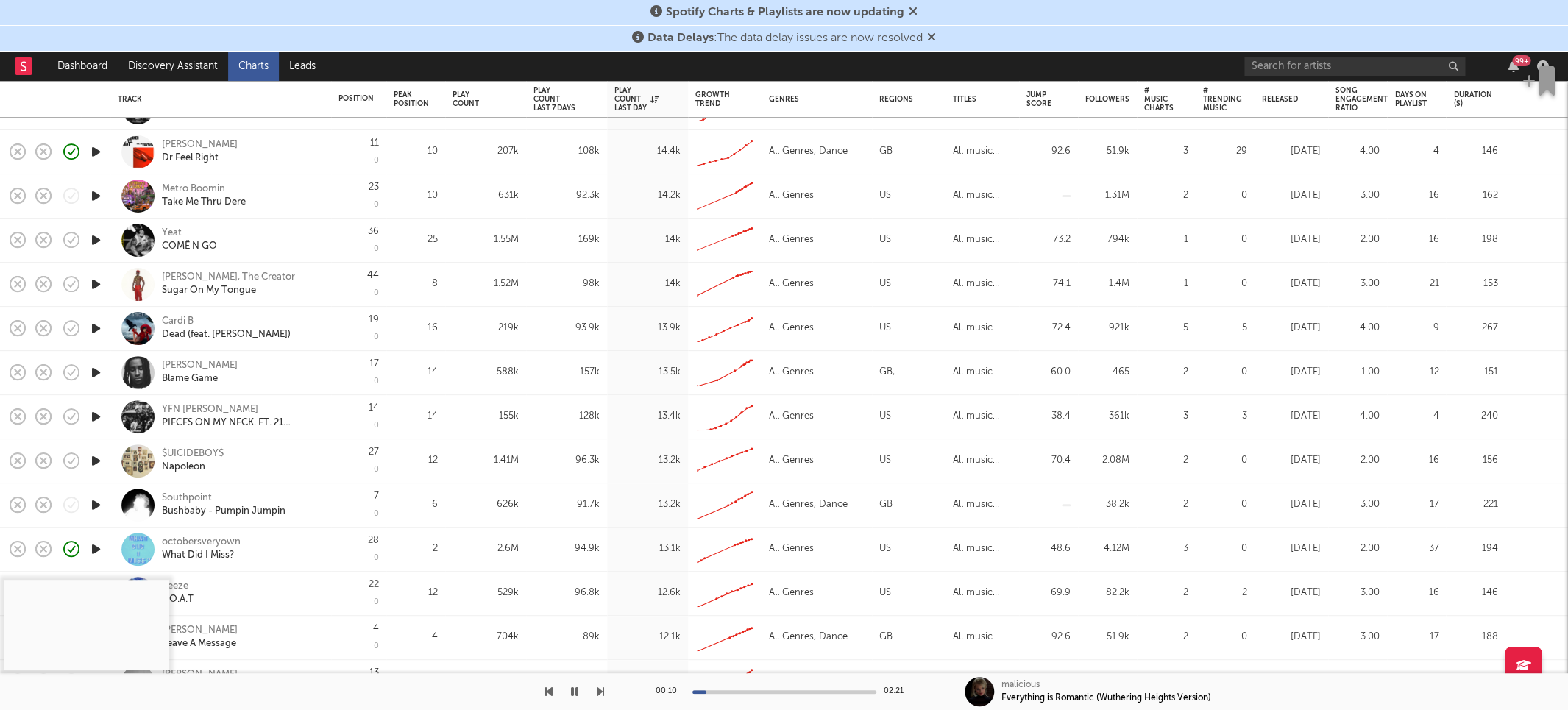
click at [93, 502] on icon "button" at bounding box center [96, 505] width 15 height 18
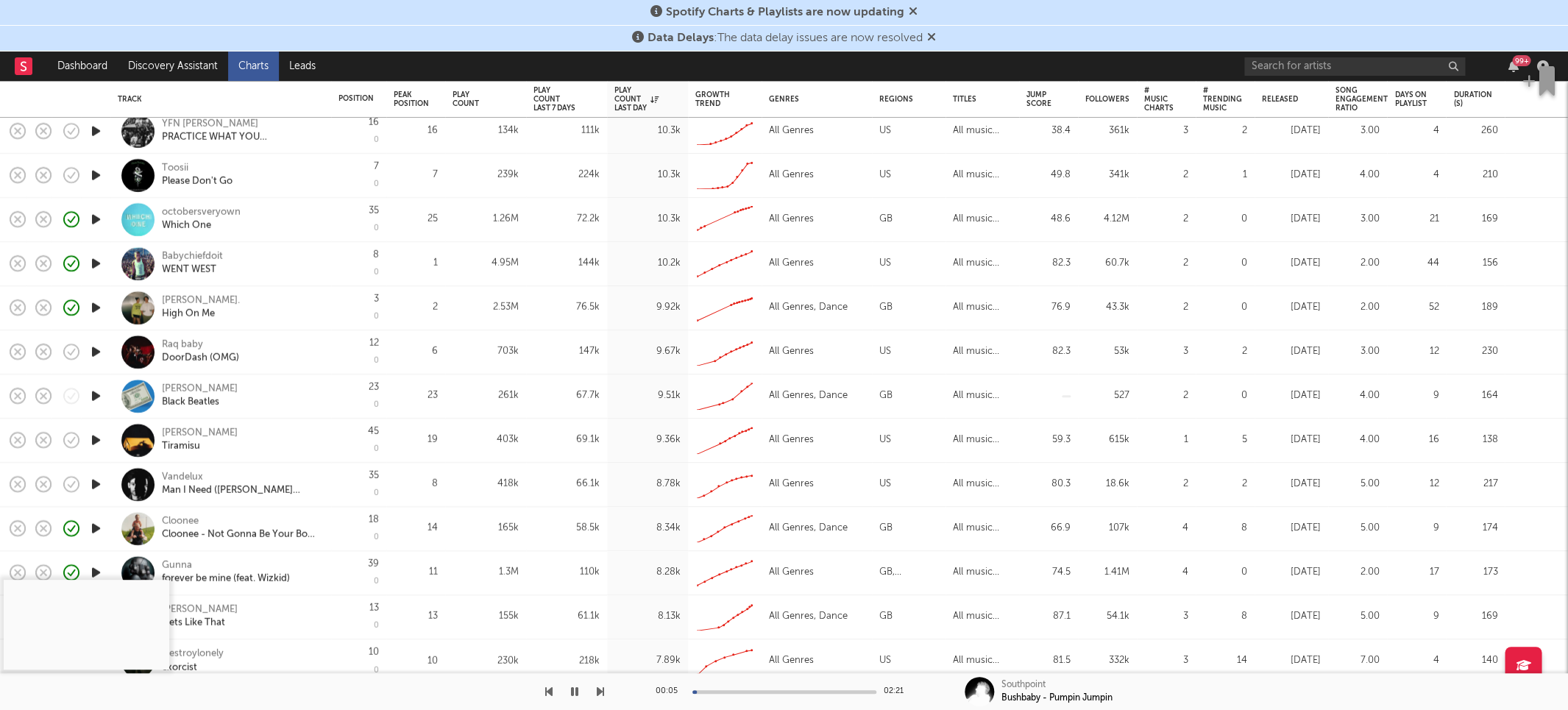
click at [95, 392] on icon "button" at bounding box center [96, 396] width 15 height 18
click at [173, 391] on div "Leo Walt" at bounding box center [200, 389] width 76 height 14
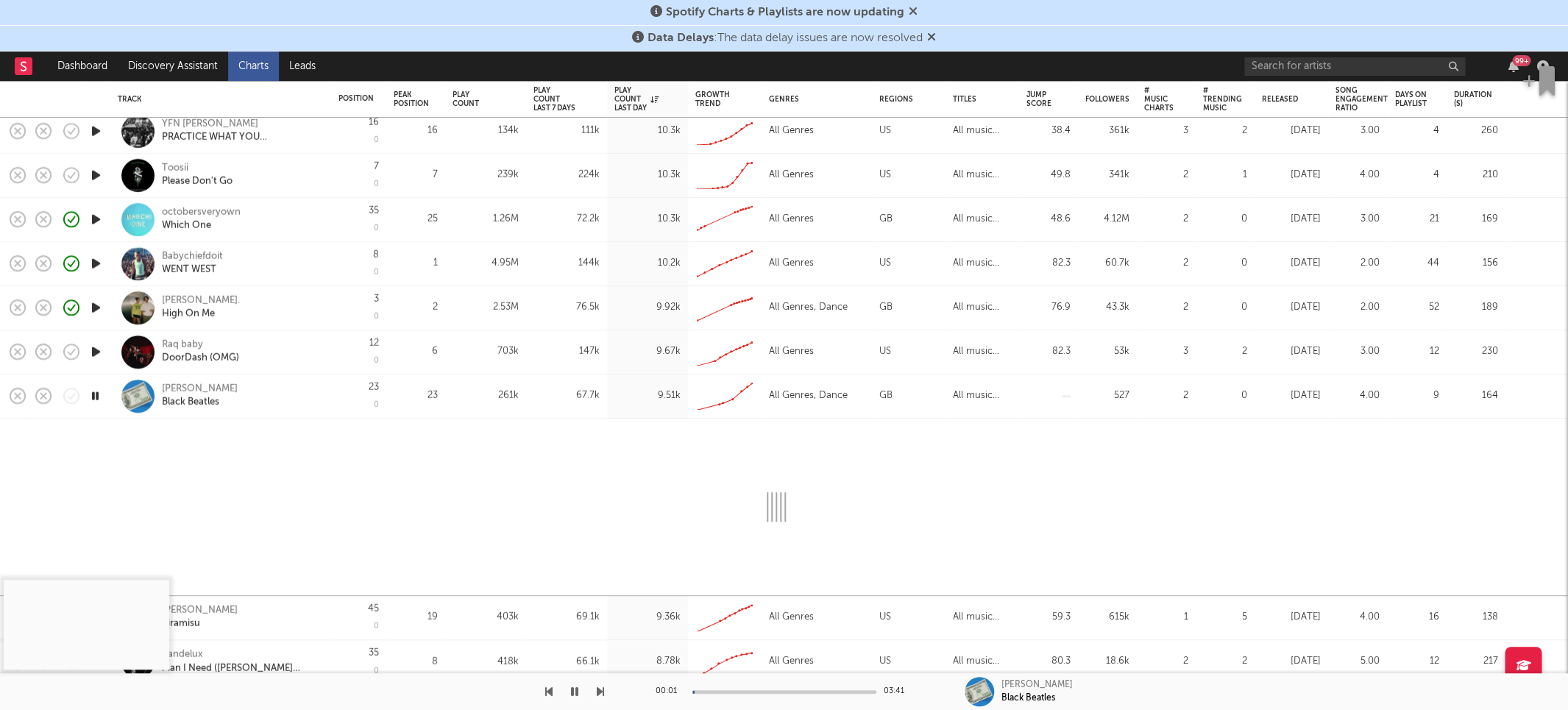
select select "1w"
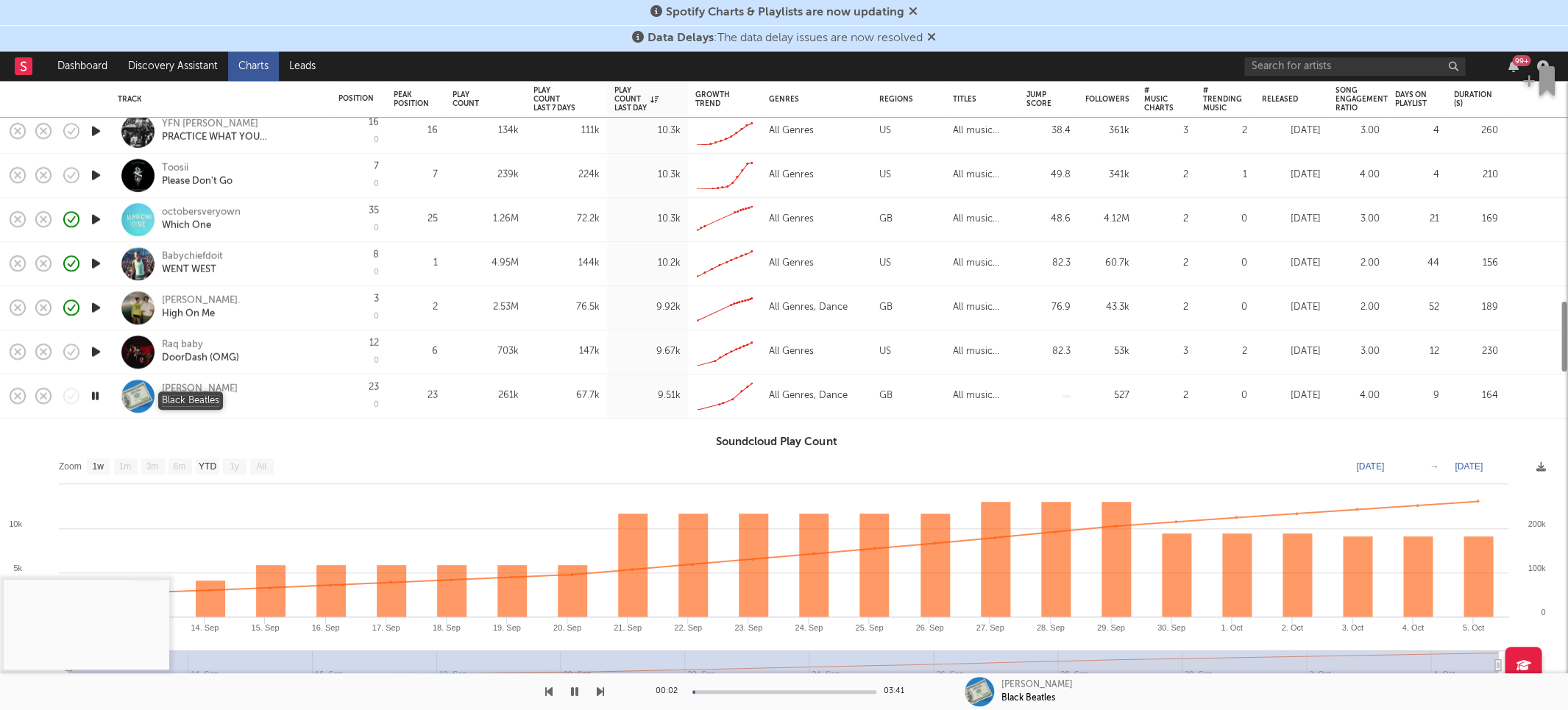
click at [196, 396] on div "Black Beatles" at bounding box center [191, 403] width 57 height 14
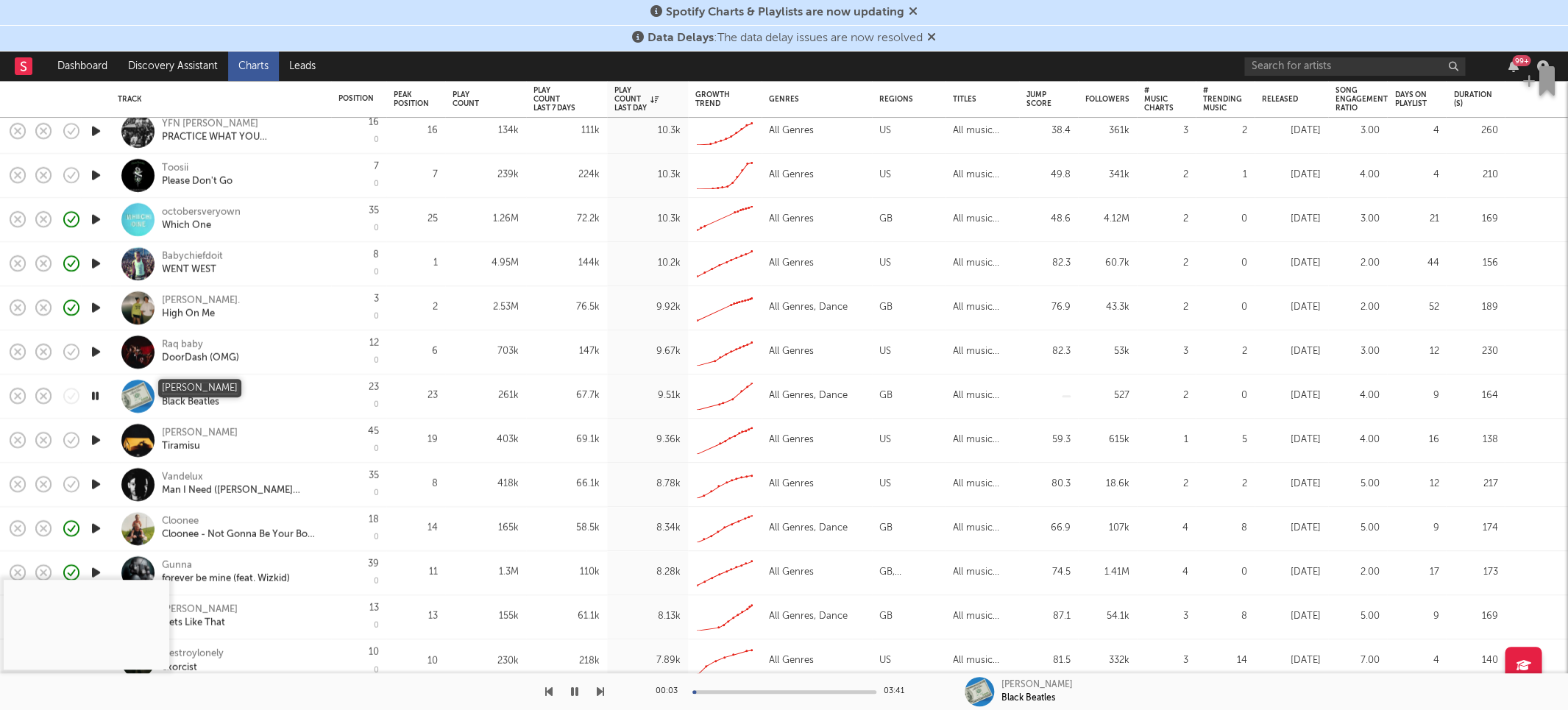
click at [192, 390] on div "Leo Walt" at bounding box center [200, 389] width 76 height 14
select select "1w"
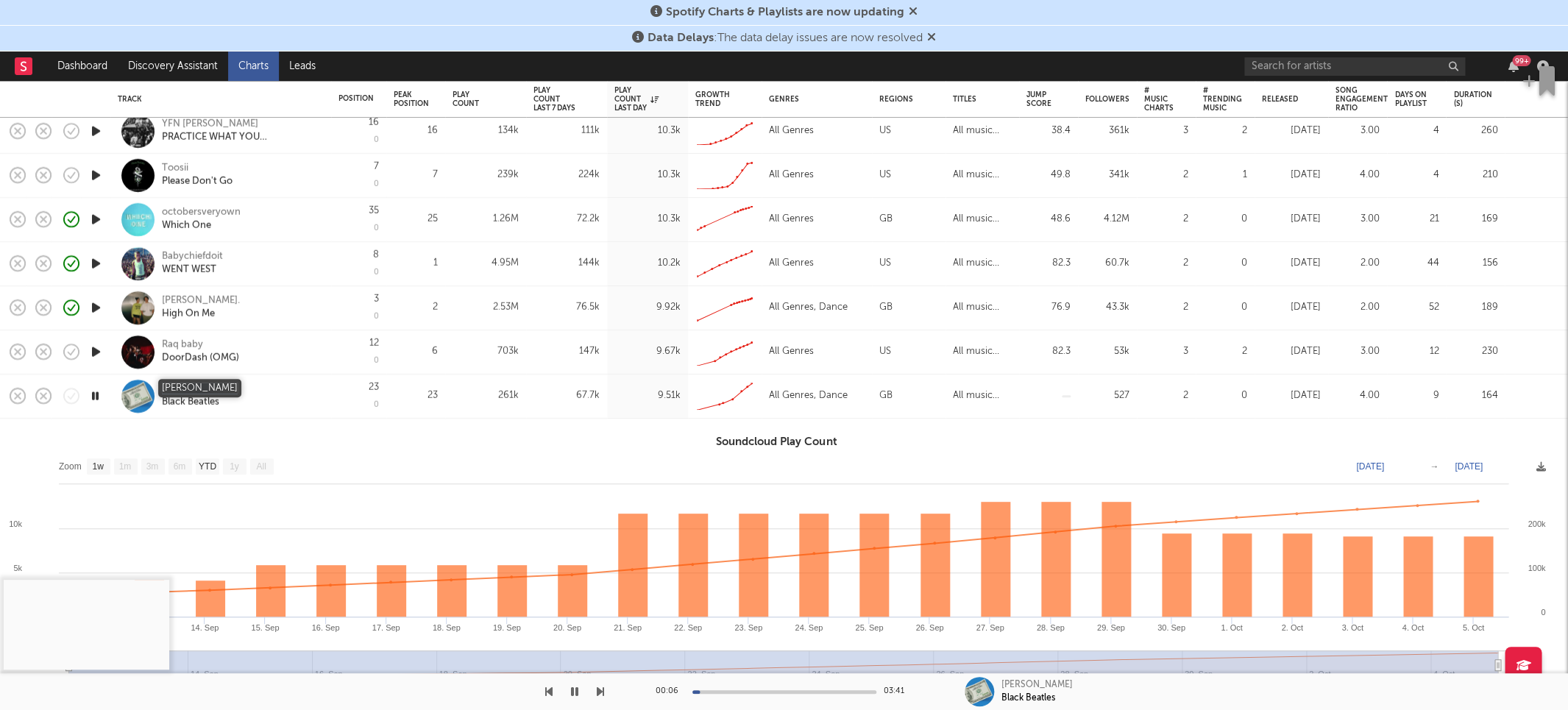
drag, startPoint x: 236, startPoint y: 394, endPoint x: 163, endPoint y: 387, distance: 73.3
click at [163, 387] on div "Leo Walt Black Beatles" at bounding box center [241, 395] width 158 height 26
copy div "Leo Walt"
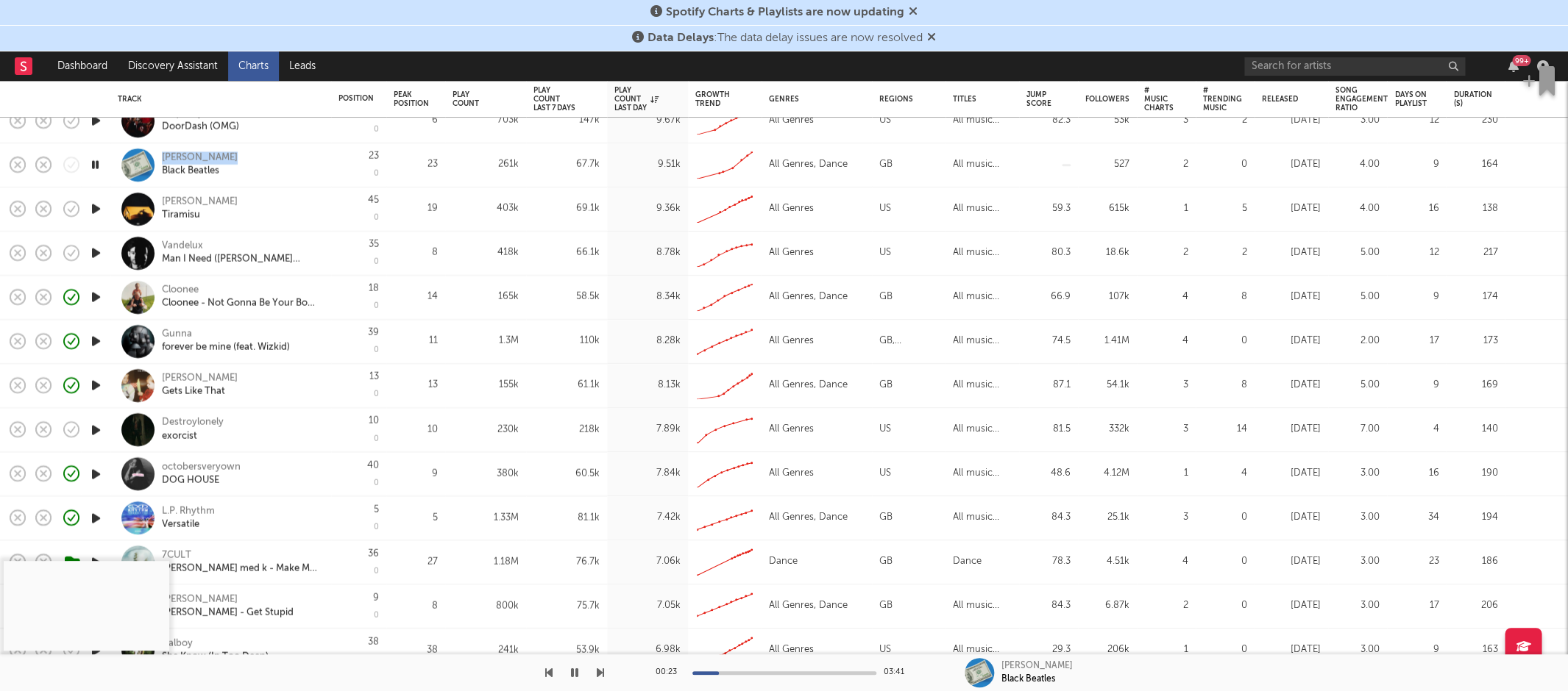
click at [97, 429] on icon "button" at bounding box center [96, 429] width 15 height 18
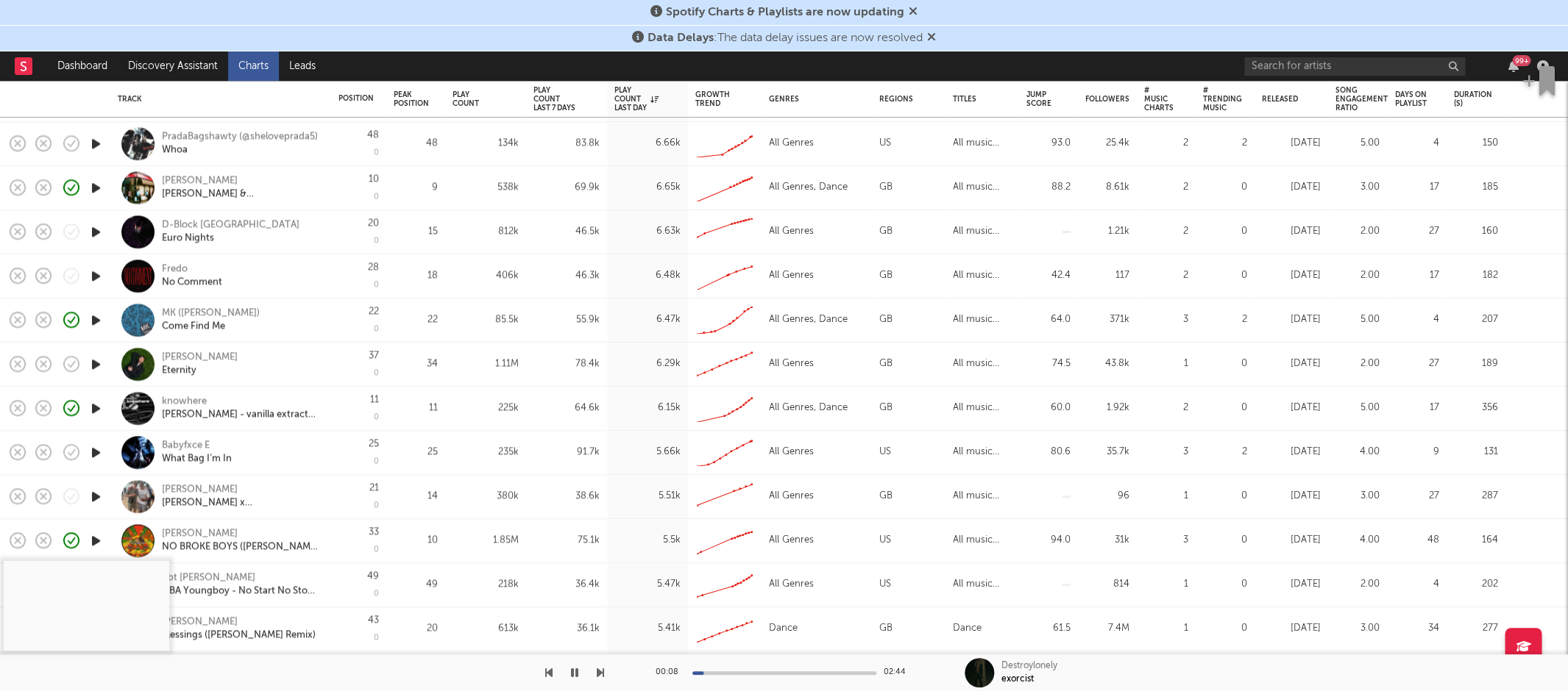
click at [98, 405] on icon "button" at bounding box center [96, 408] width 15 height 18
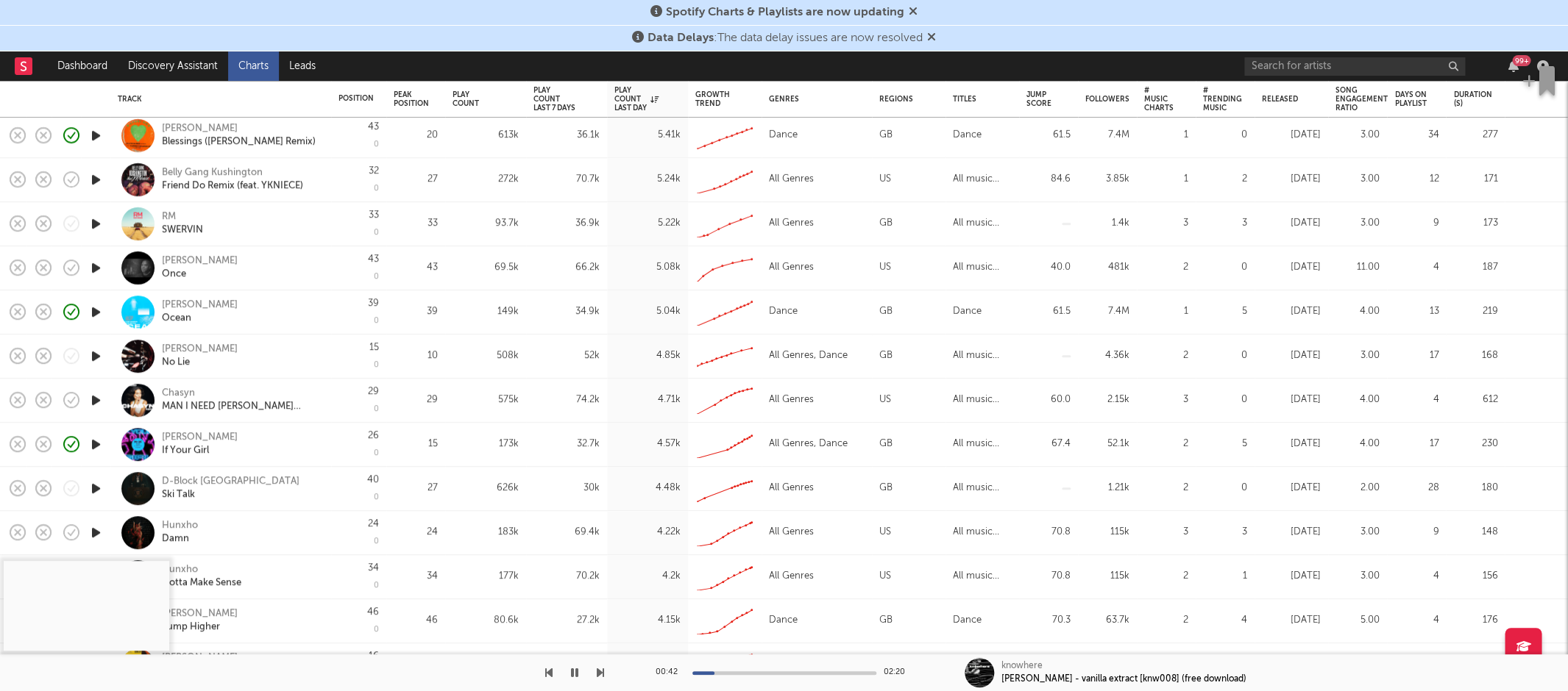
click at [98, 353] on icon "button" at bounding box center [96, 356] width 15 height 18
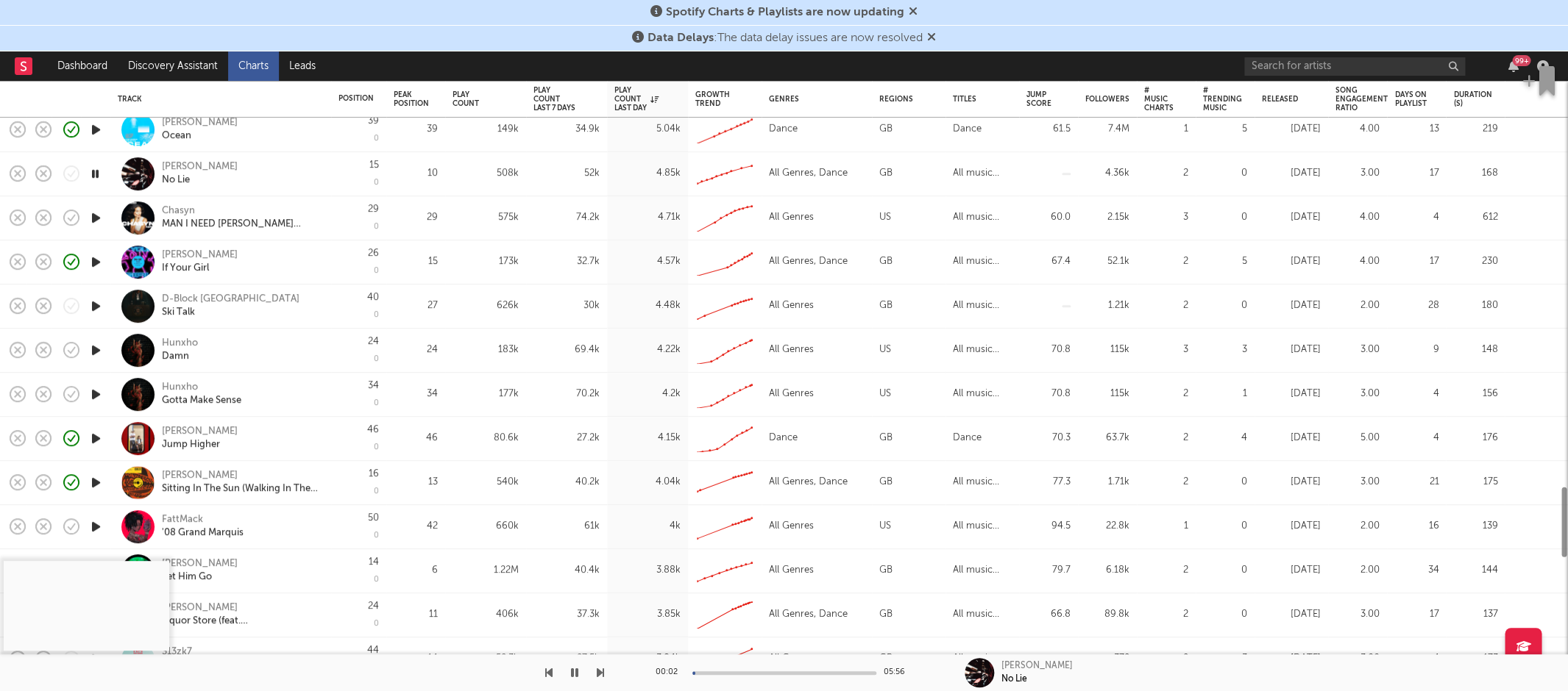
click at [116, 429] on div "Riordan Jump Higher" at bounding box center [220, 439] width 221 height 44
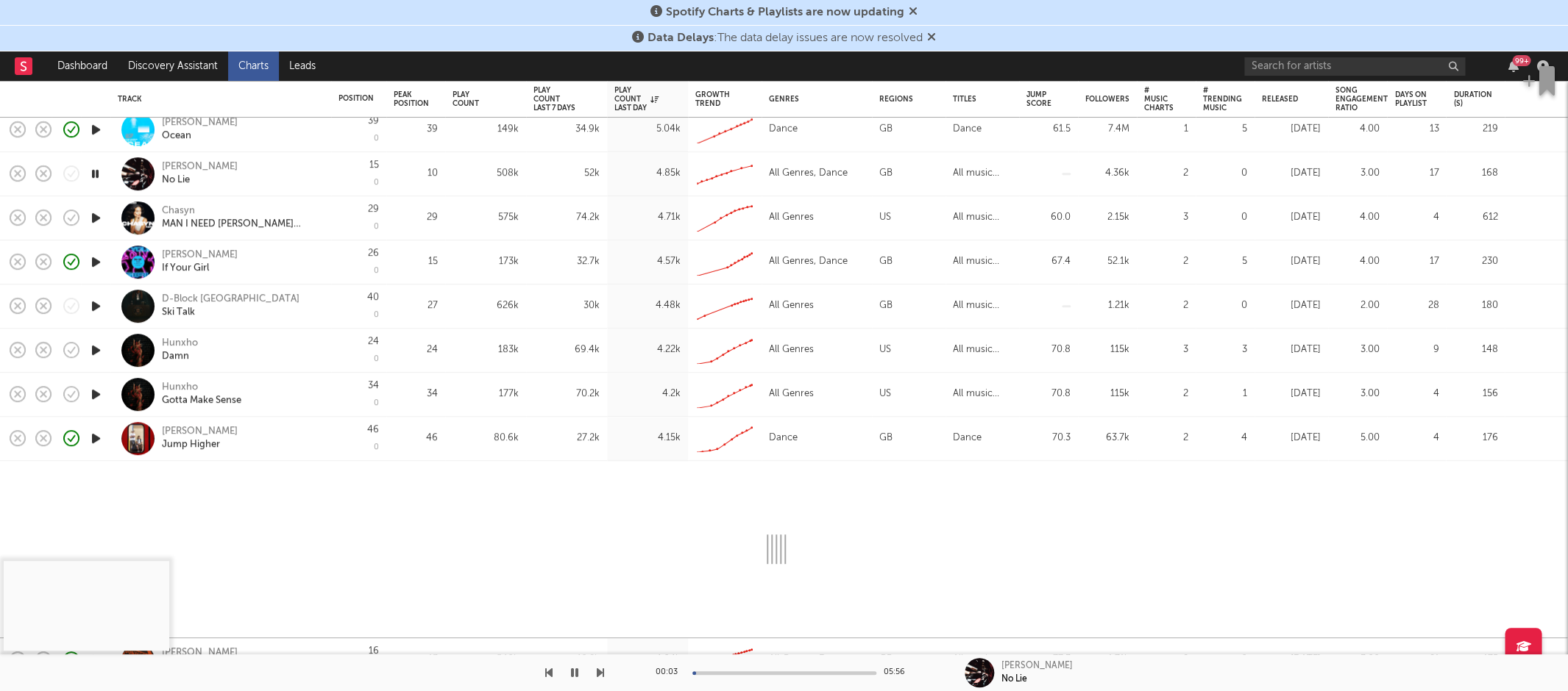
click at [98, 432] on icon "button" at bounding box center [96, 438] width 15 height 18
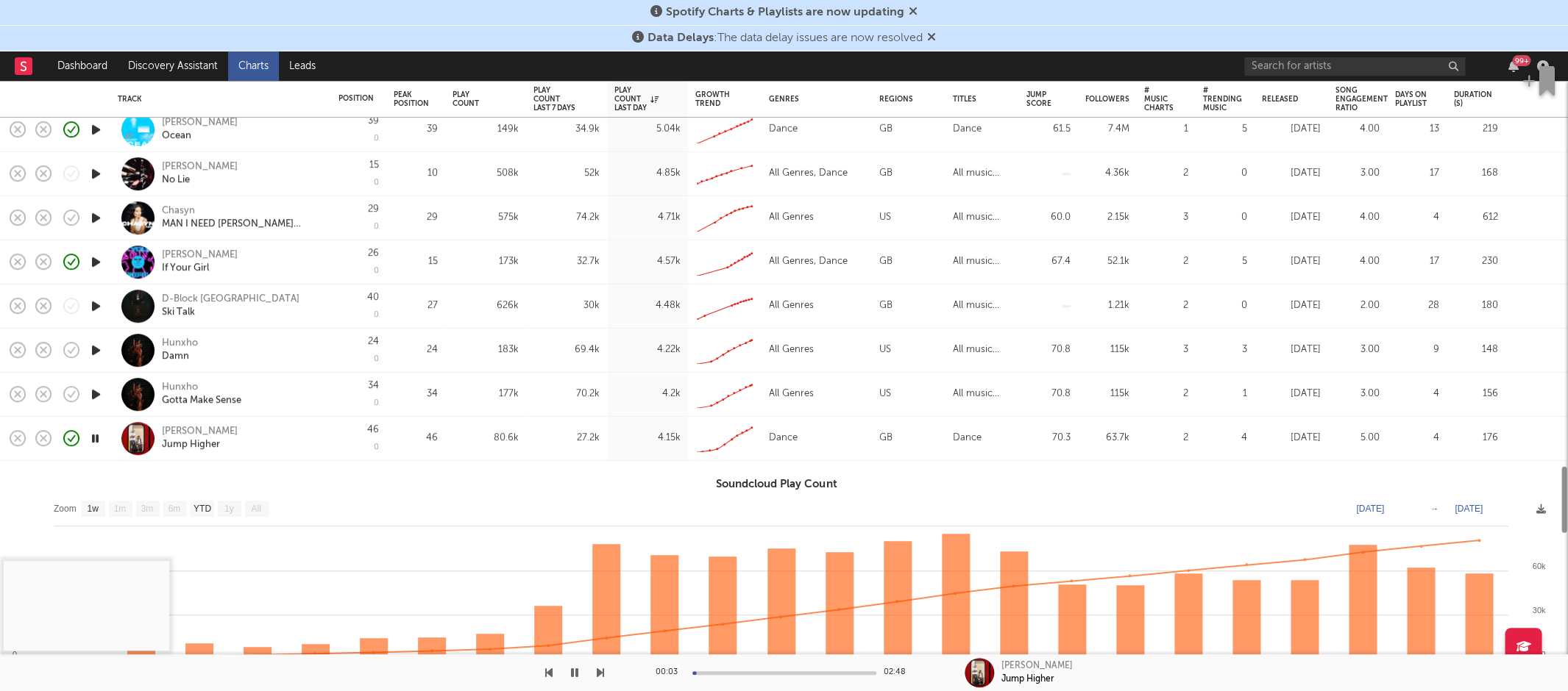
click at [278, 448] on div "Riordan Jump Higher" at bounding box center [241, 438] width 158 height 26
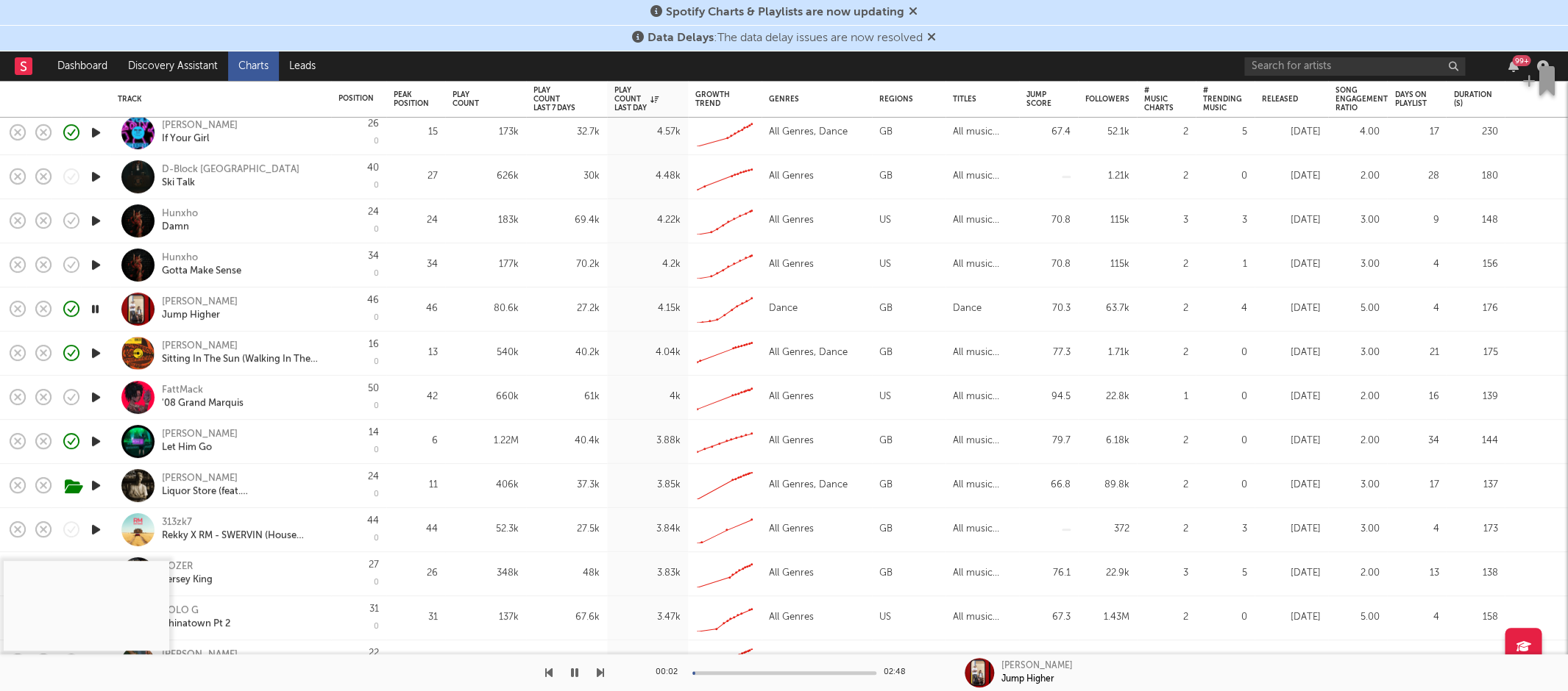
click at [100, 395] on icon "button" at bounding box center [96, 397] width 15 height 18
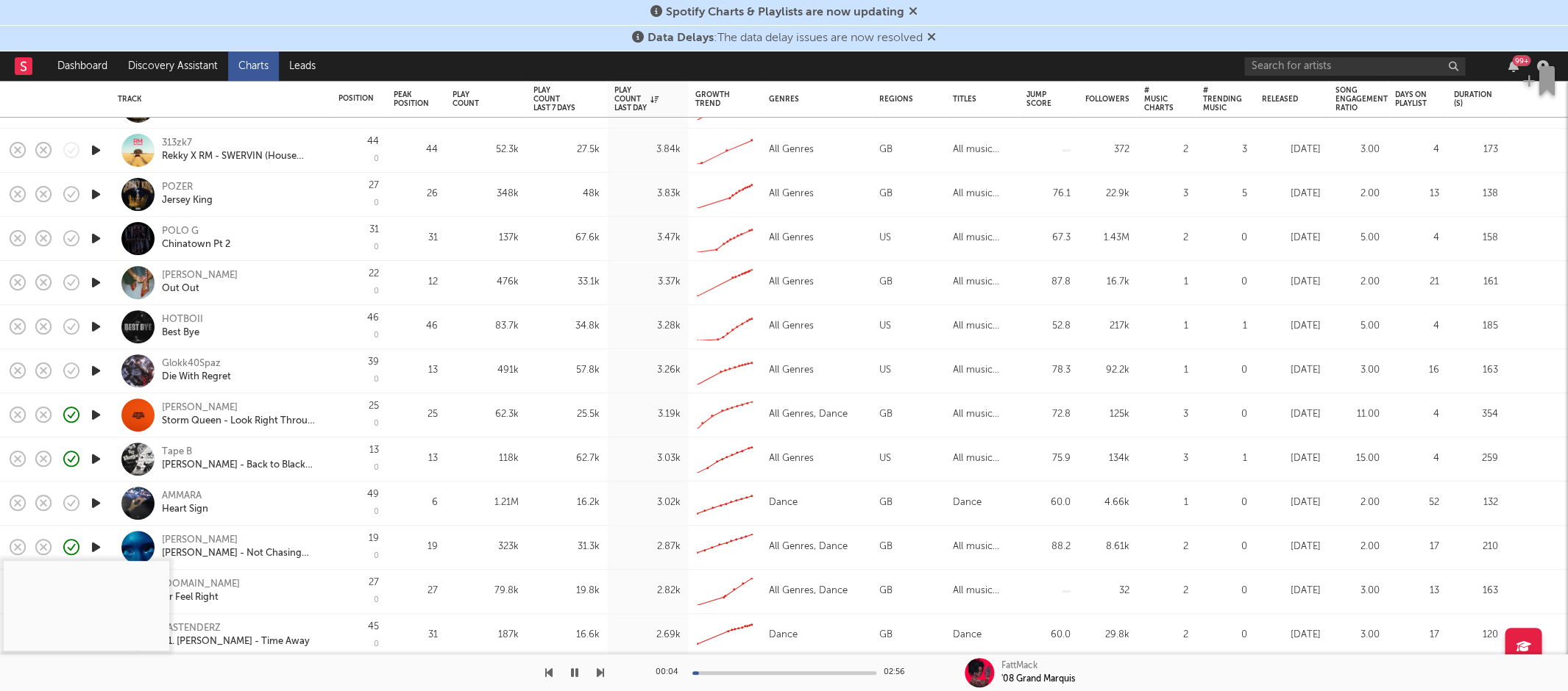
click at [93, 409] on icon "button" at bounding box center [96, 415] width 15 height 18
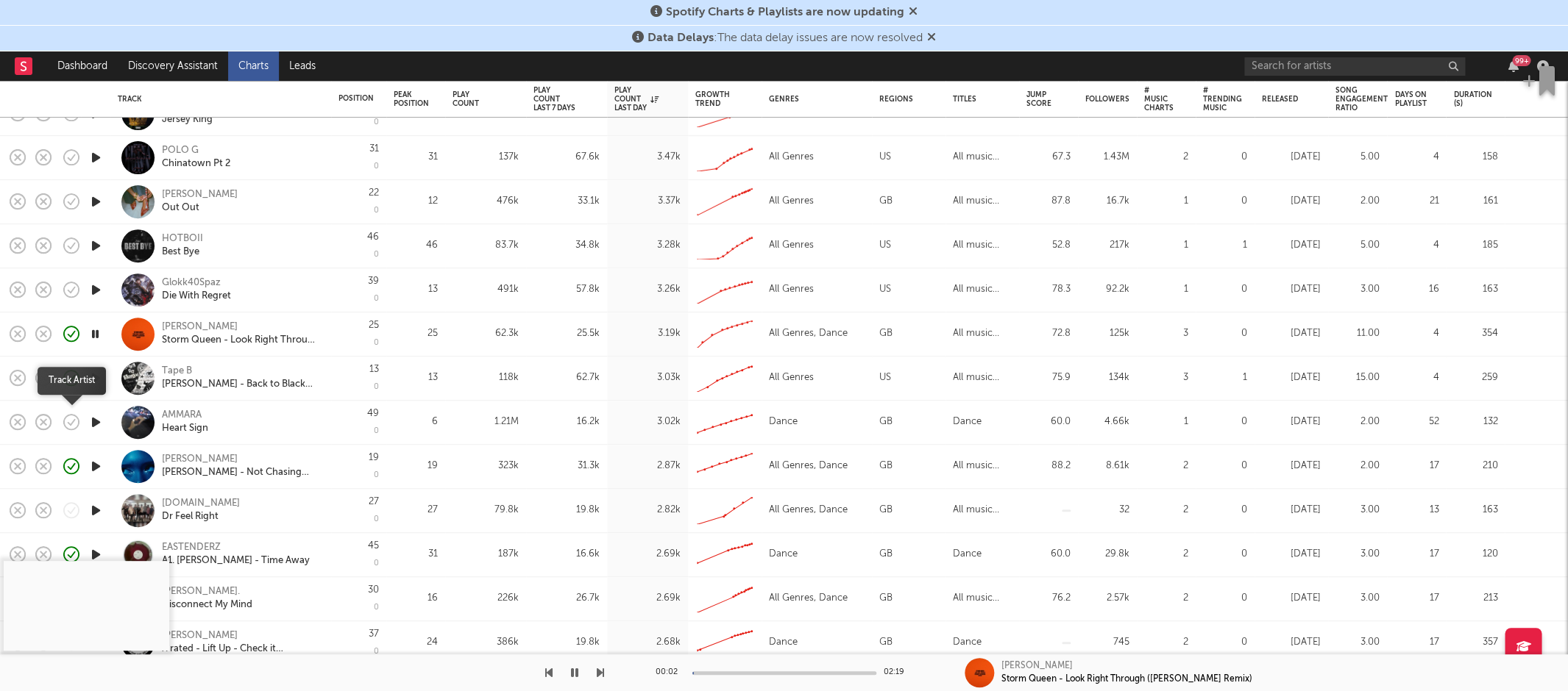
click at [66, 419] on icon "button" at bounding box center [72, 422] width 21 height 21
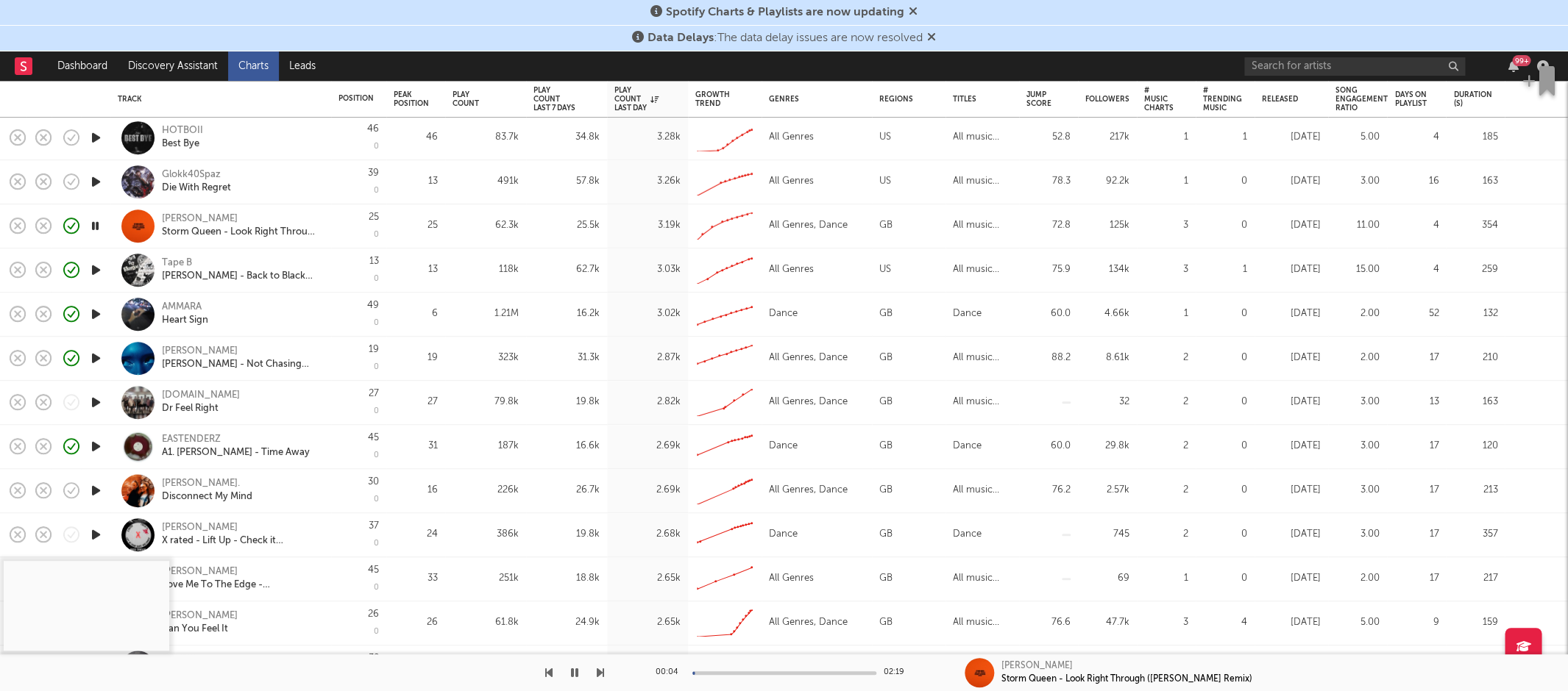
click at [95, 397] on icon "button" at bounding box center [96, 402] width 15 height 18
click at [729, 673] on div at bounding box center [784, 673] width 184 height 4
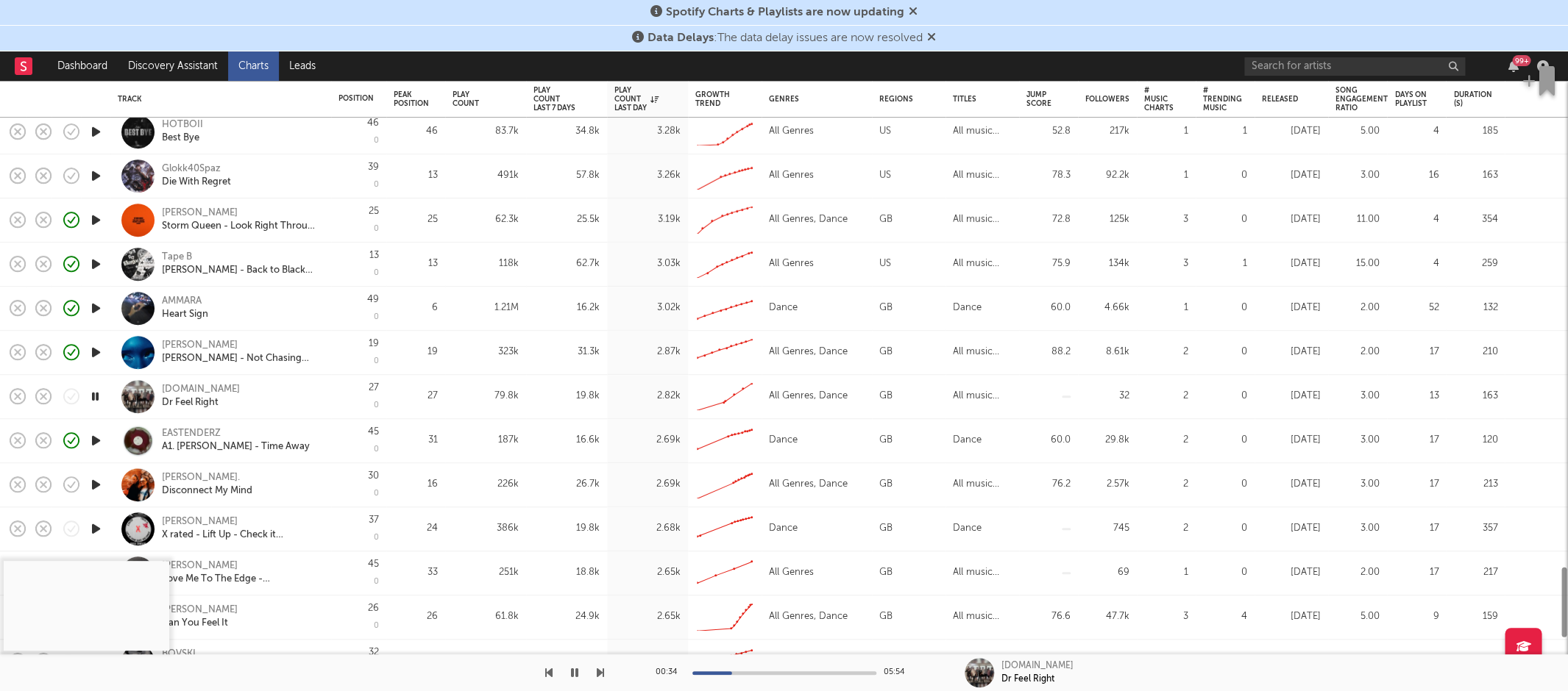
click at [186, 390] on div "Ruski.New" at bounding box center [201, 389] width 78 height 14
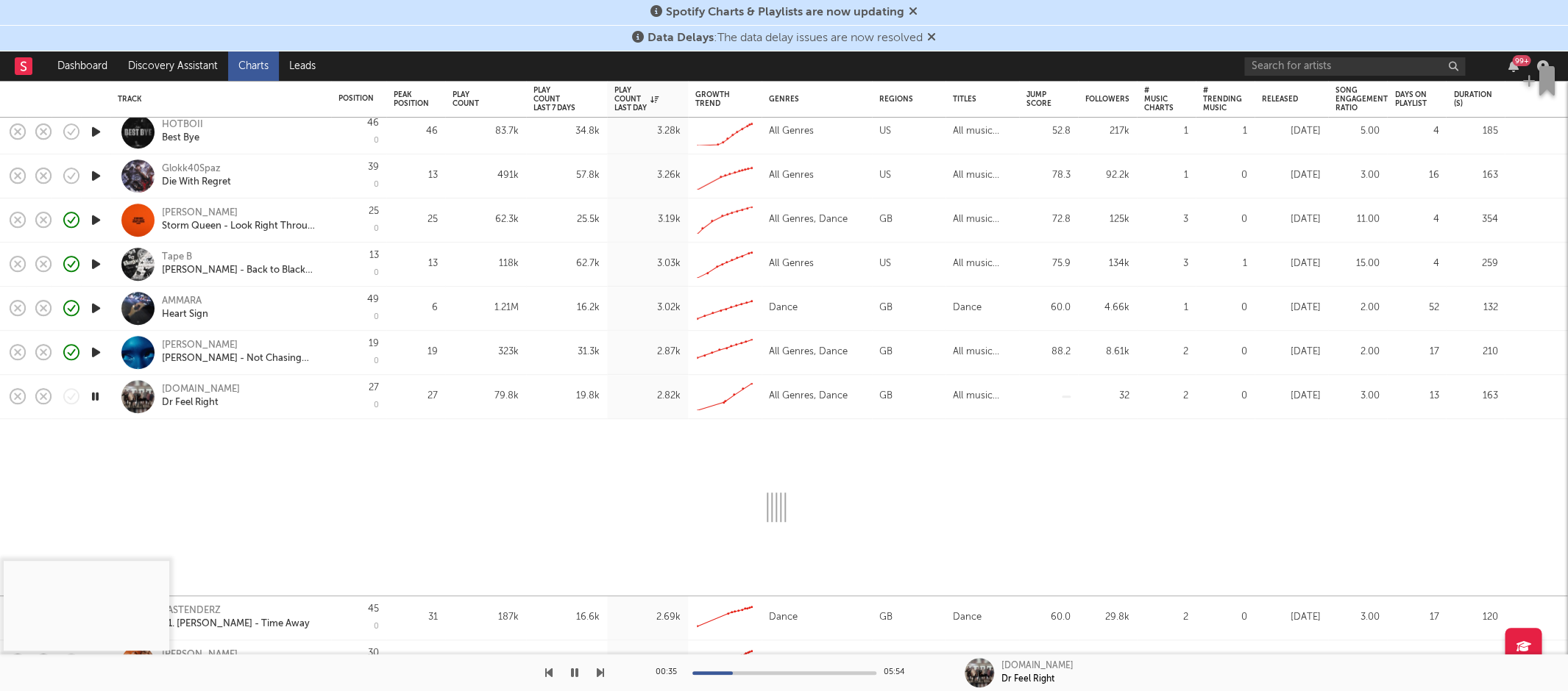
select select "1w"
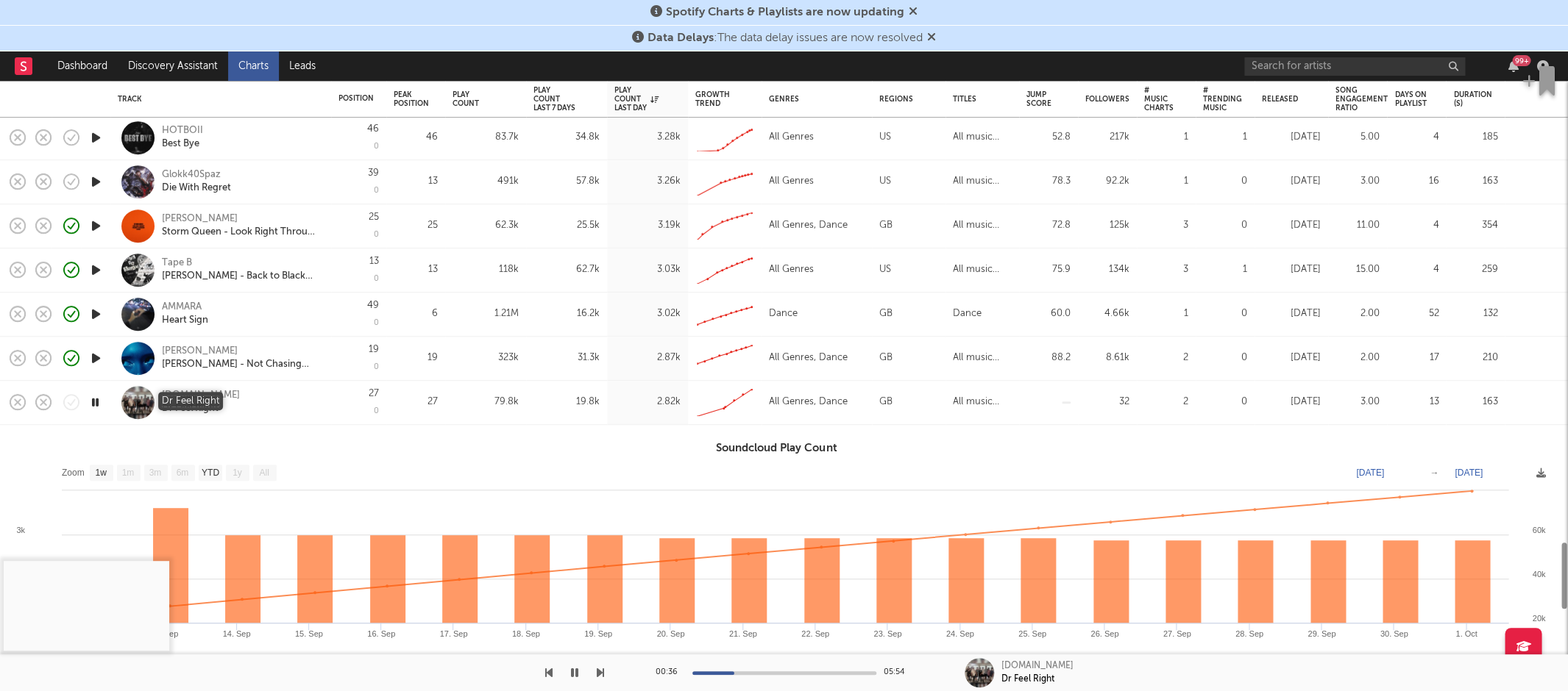
click at [196, 402] on div "Dr Feel Right" at bounding box center [190, 409] width 57 height 14
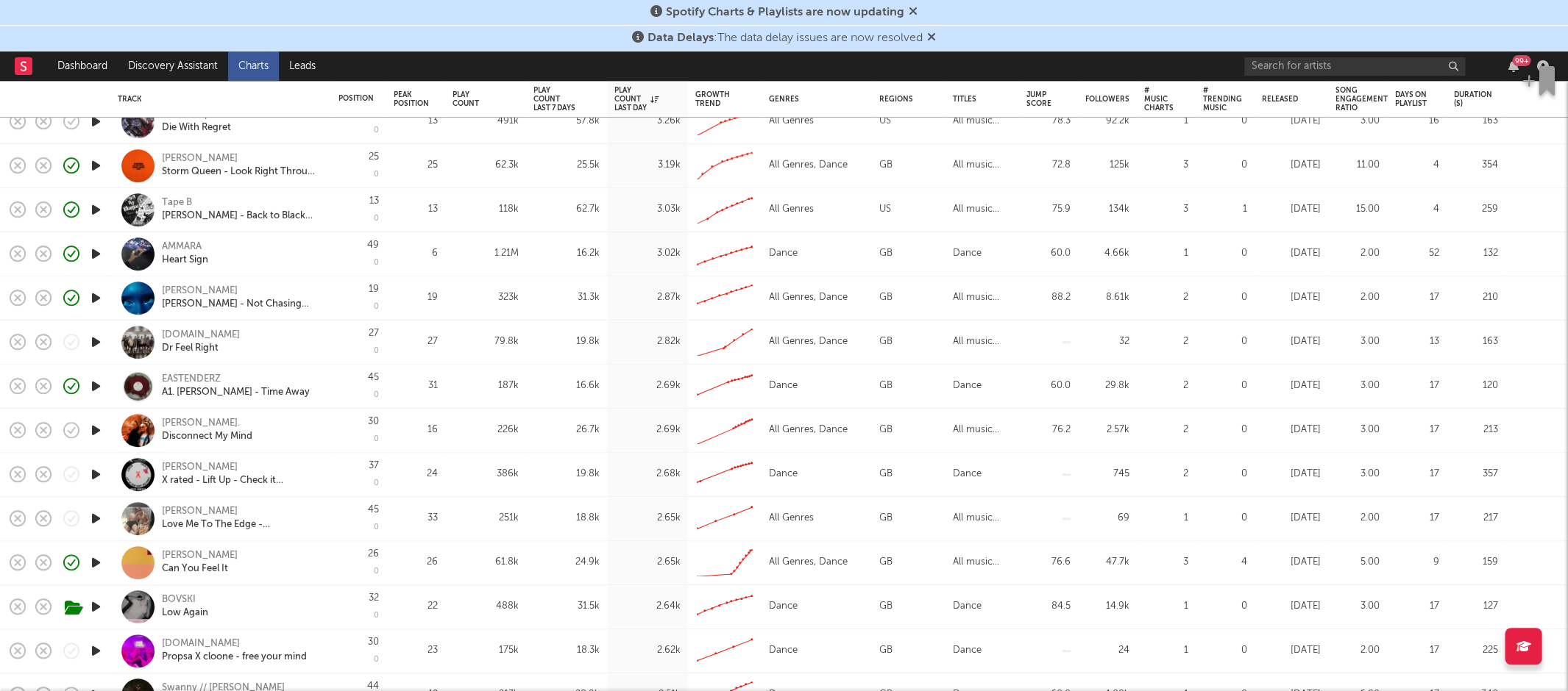
click at [91, 428] on icon "button" at bounding box center [96, 430] width 15 height 18
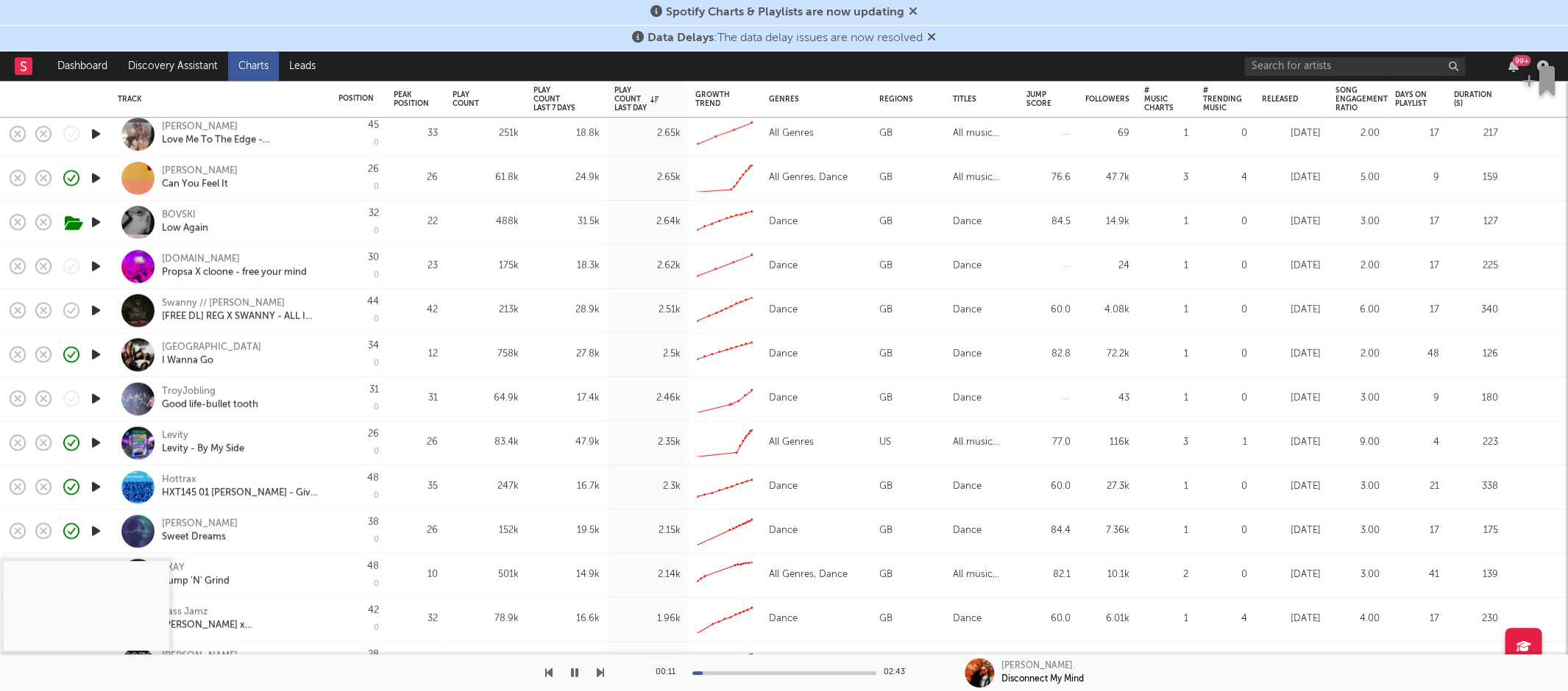
click at [95, 397] on icon "button" at bounding box center [96, 399] width 15 height 18
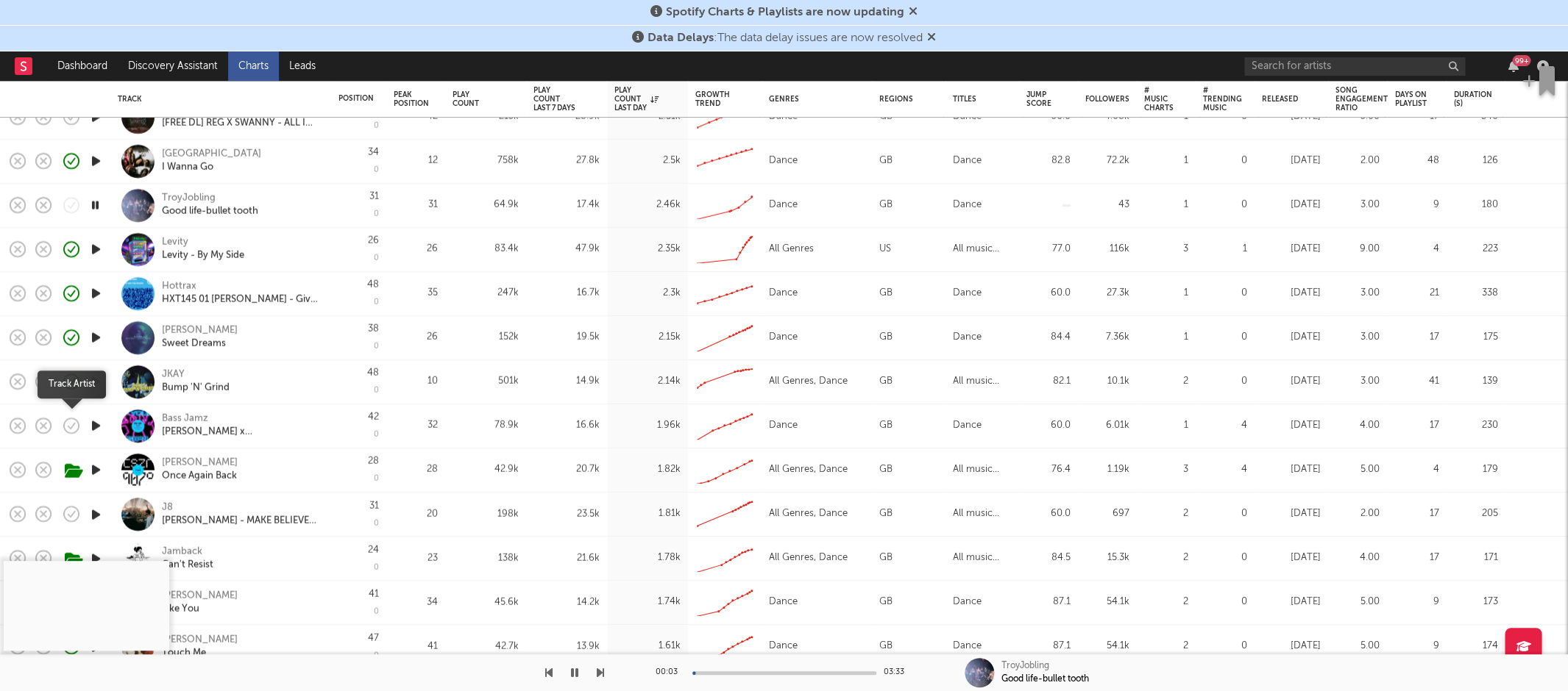
click at [71, 418] on icon "button" at bounding box center [72, 426] width 21 height 21
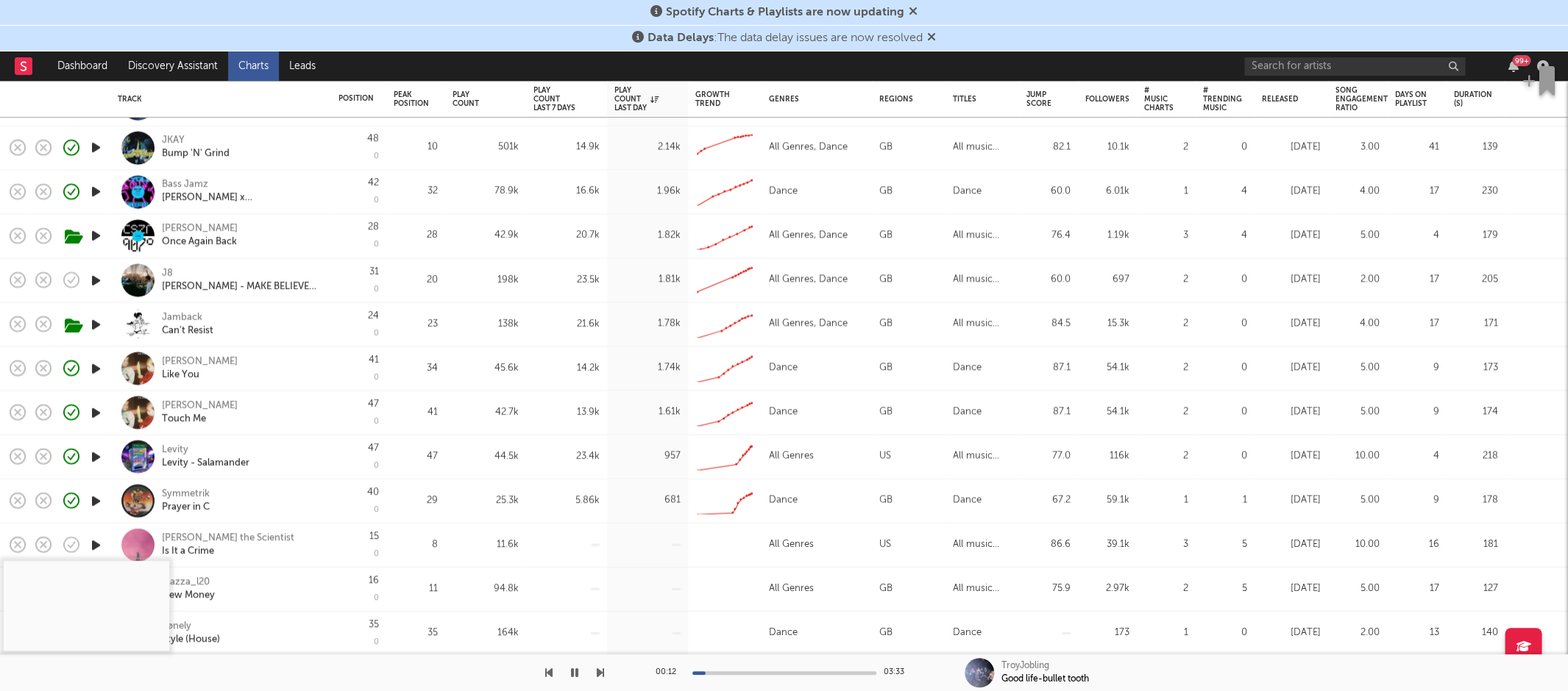
click at [101, 539] on icon "button" at bounding box center [96, 544] width 15 height 18
click at [607, 673] on div "00:01 03:00 Mariah the Scientist Is It a Crime" at bounding box center [784, 673] width 1568 height 37
click at [602, 673] on icon "button" at bounding box center [600, 673] width 7 height 12
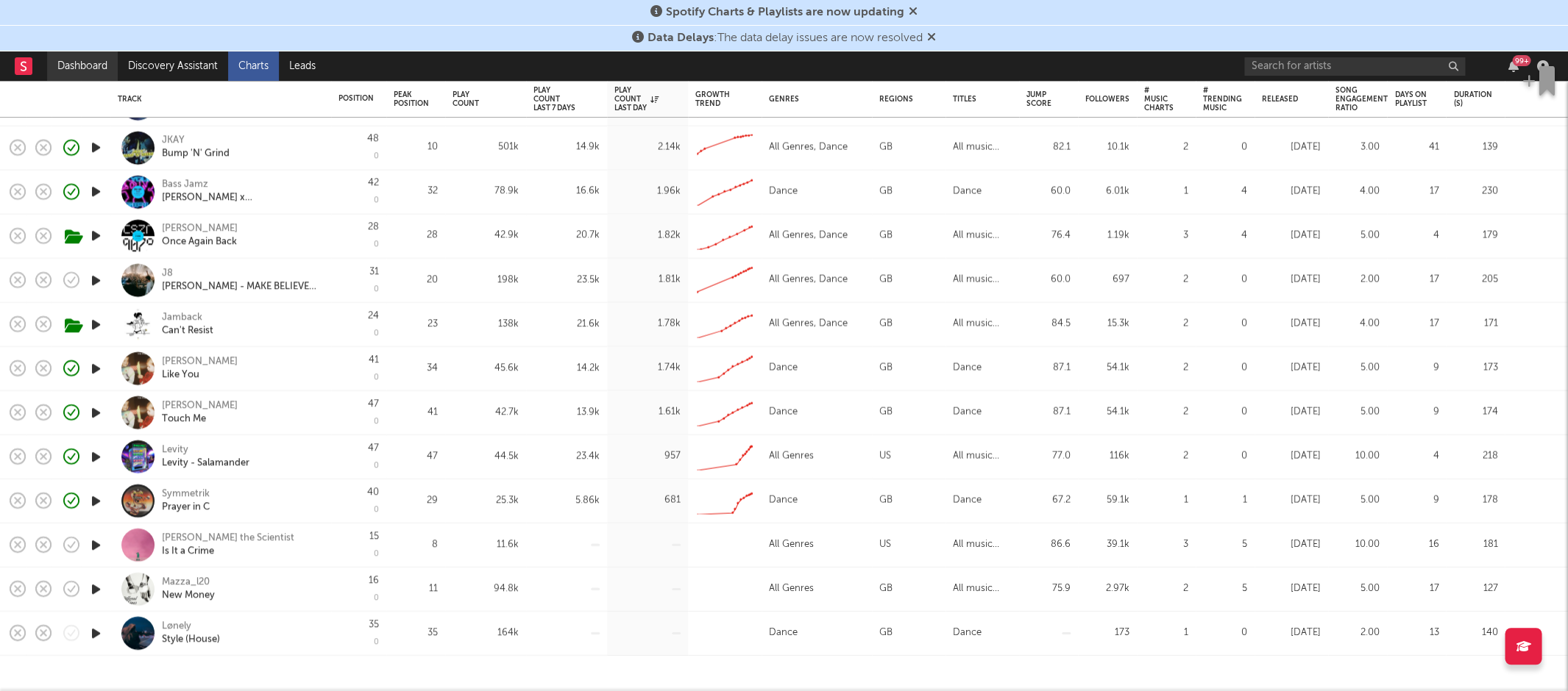
click at [68, 68] on link "Dashboard" at bounding box center [82, 66] width 70 height 30
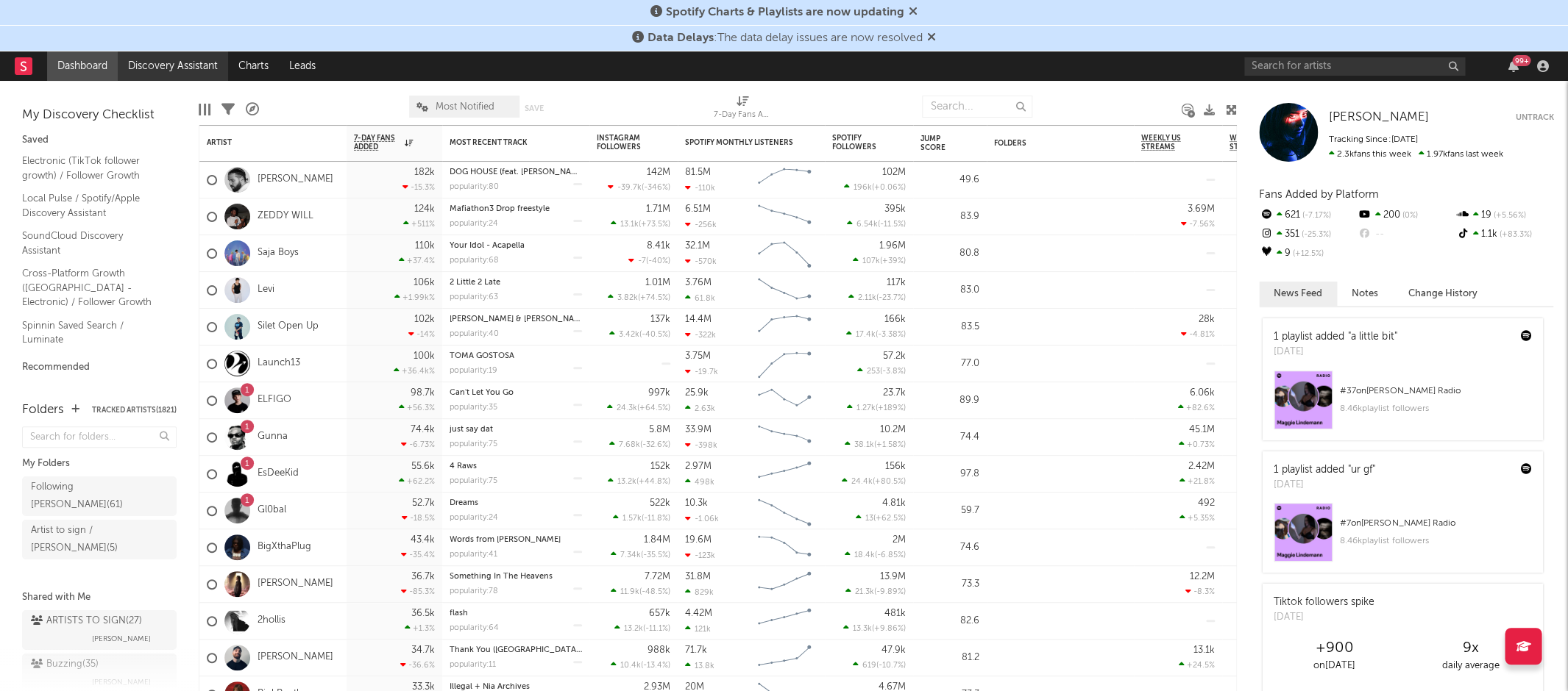
click at [132, 64] on link "Discovery Assistant" at bounding box center [172, 66] width 110 height 30
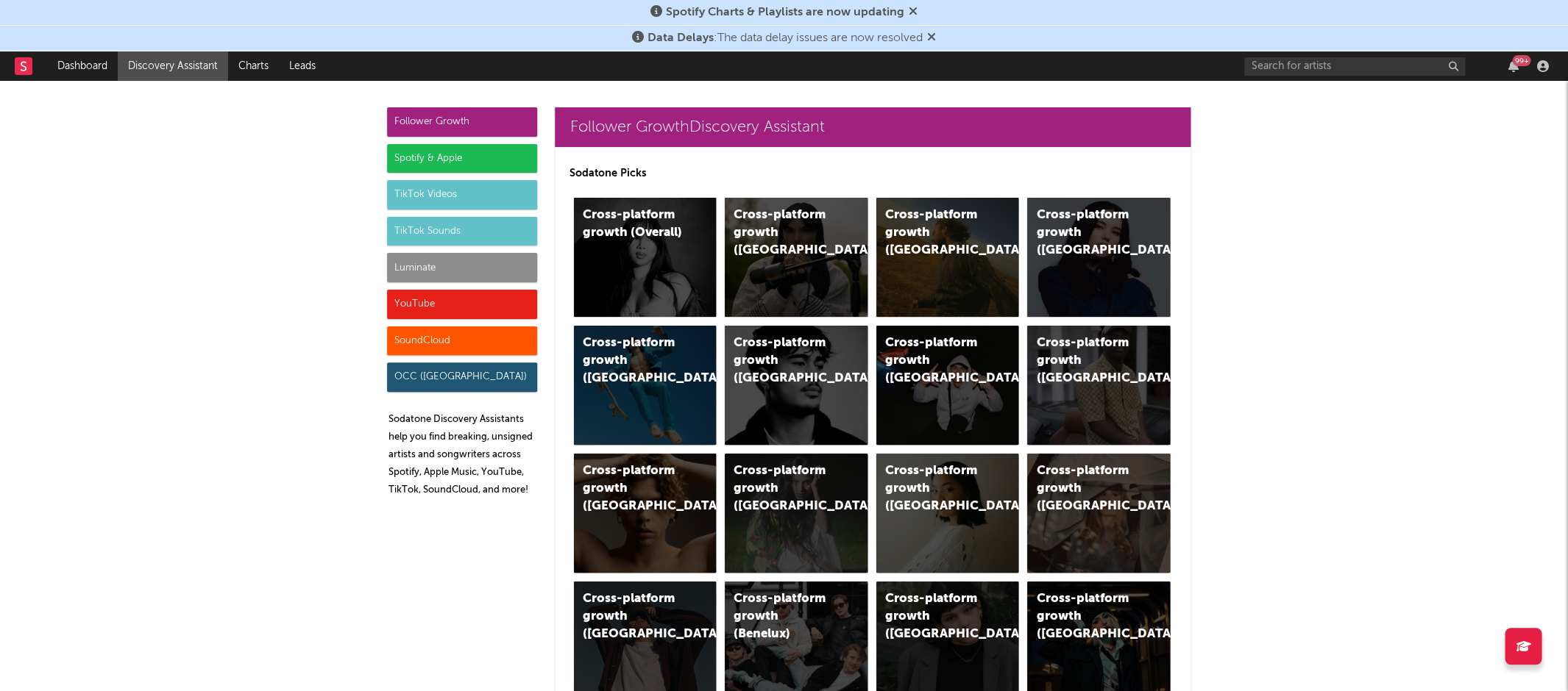
click at [437, 348] on div "SoundCloud" at bounding box center [462, 341] width 150 height 30
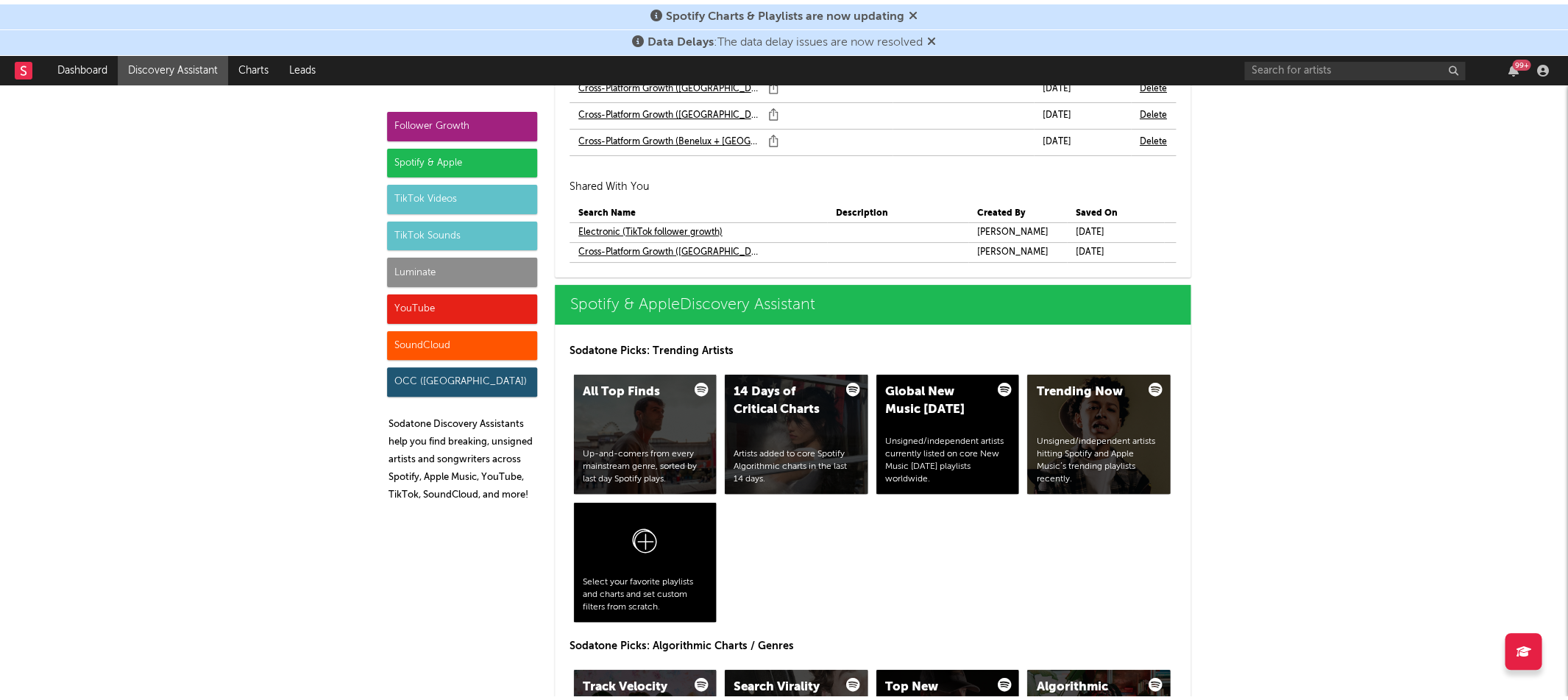
scroll to position [10039, 0]
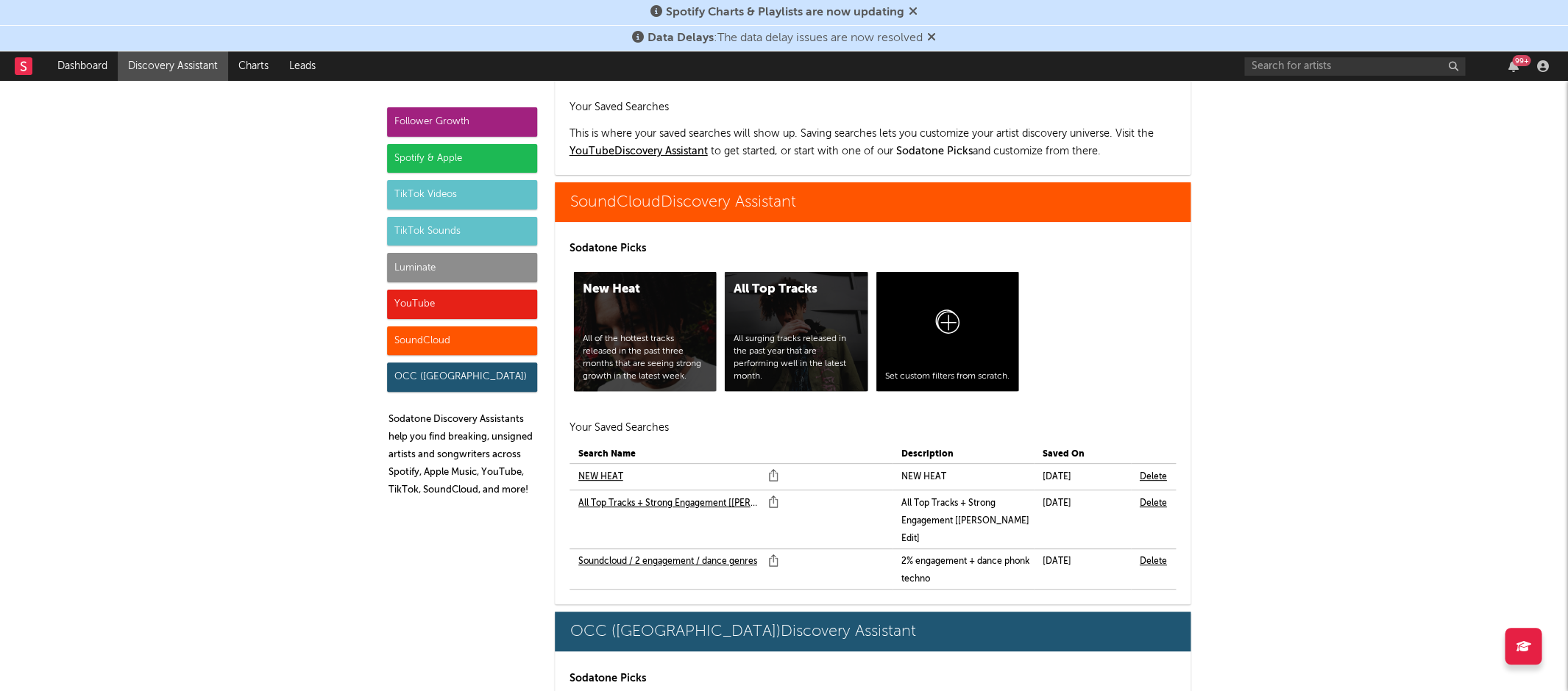
click at [602, 468] on link "NEW HEAT" at bounding box center [600, 477] width 45 height 18
drag, startPoint x: 614, startPoint y: 428, endPoint x: 620, endPoint y: 446, distance: 19.0
click at [614, 495] on link "All Top Tracks + Strong Engagement [Marco Edit]" at bounding box center [669, 503] width 183 height 18
click at [623, 553] on link "Soundcloud / 2 engagement / dance genres" at bounding box center [667, 562] width 179 height 18
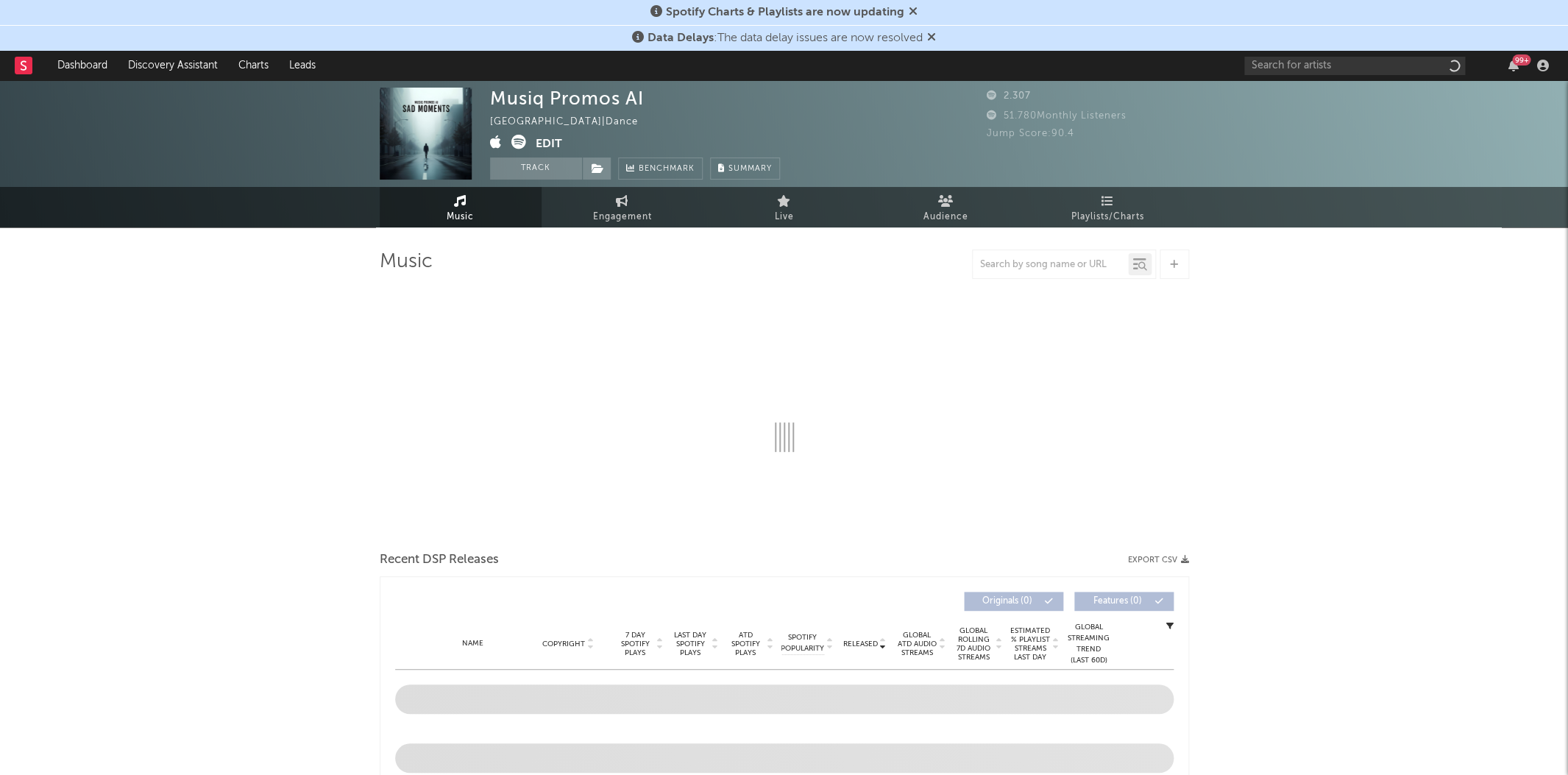
select select "1w"
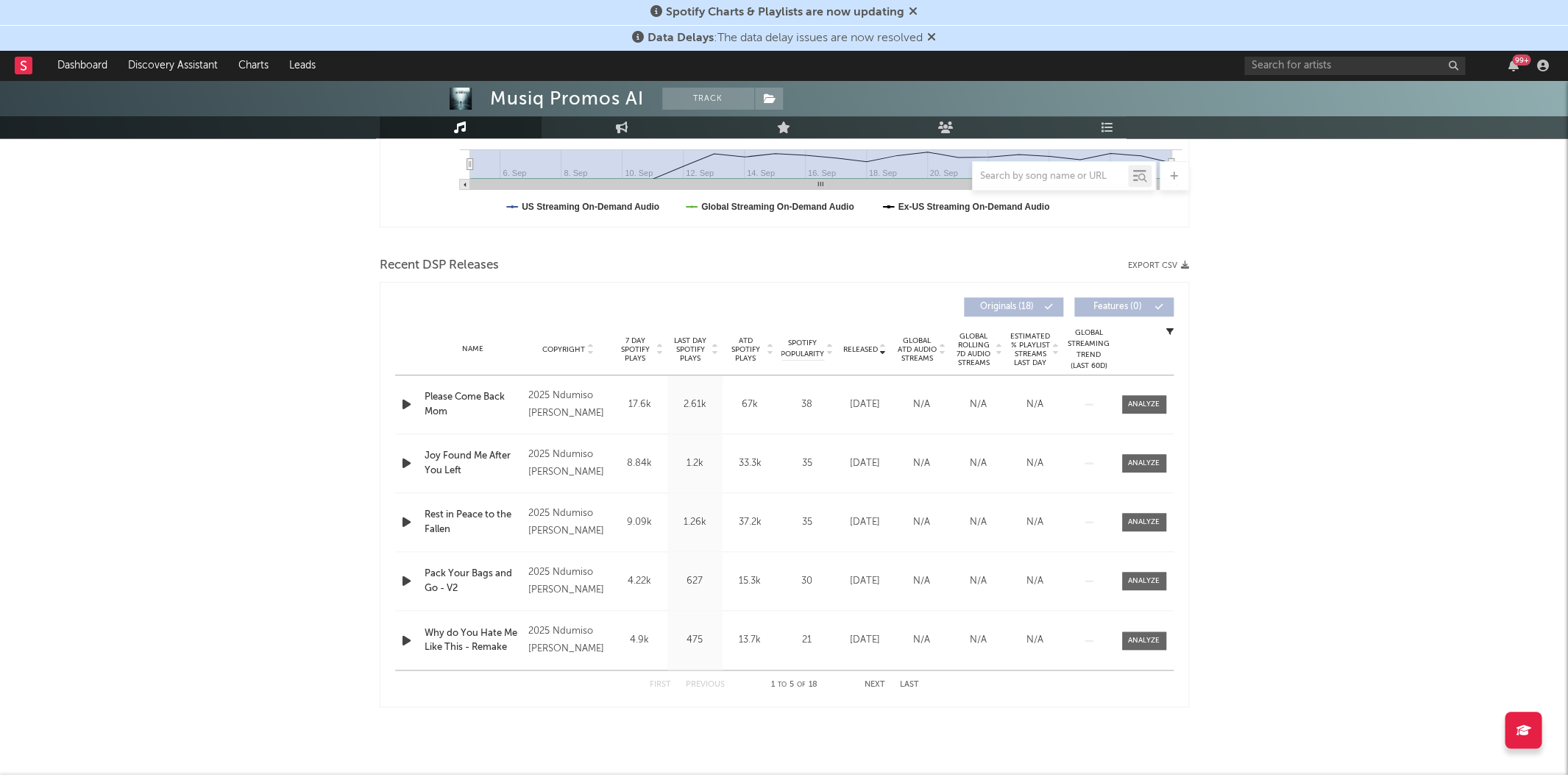
scroll to position [44, 0]
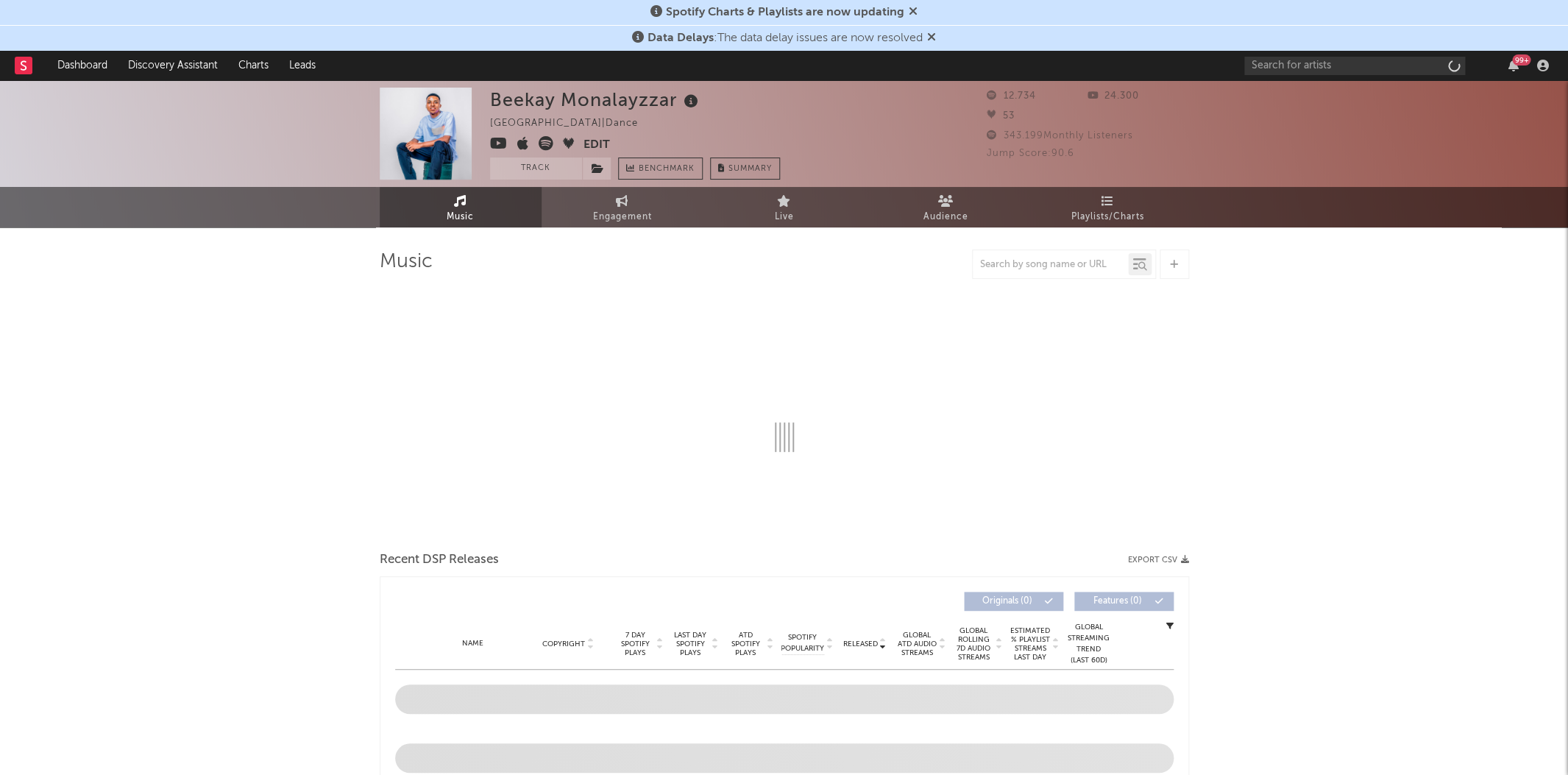
select select "6m"
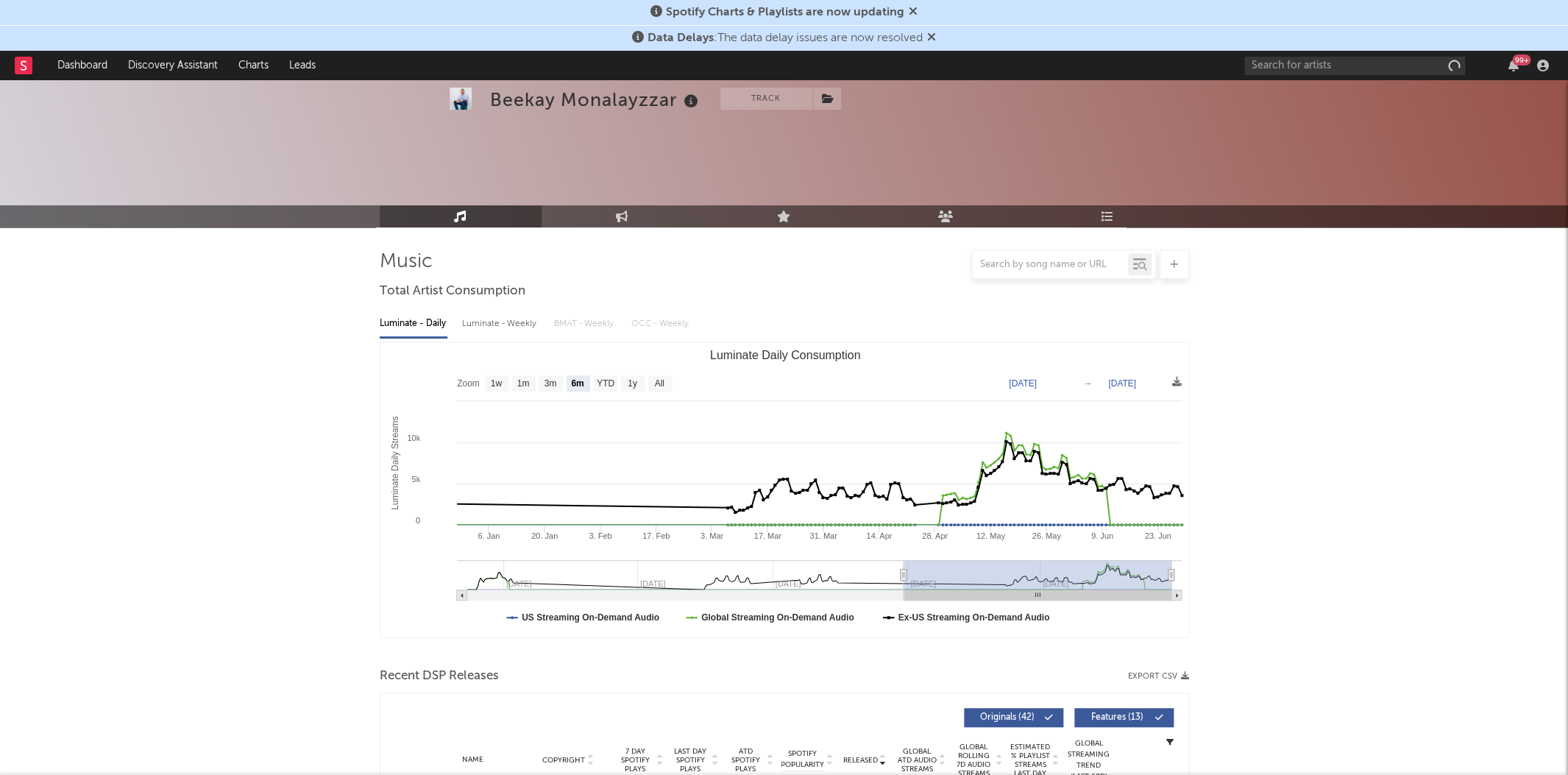
scroll to position [284, 0]
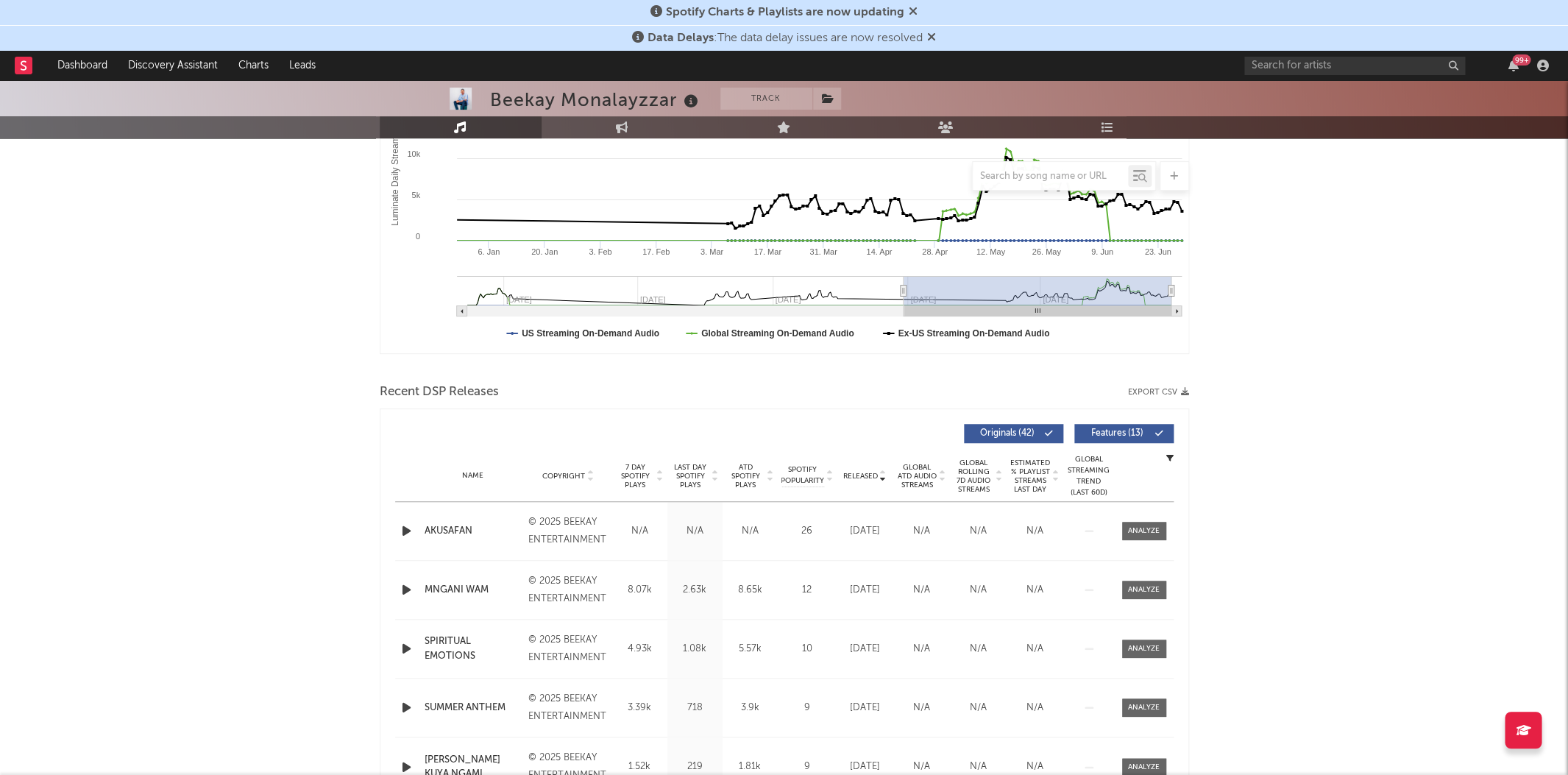
click at [698, 467] on span "Last Day Spotify Plays" at bounding box center [691, 476] width 39 height 26
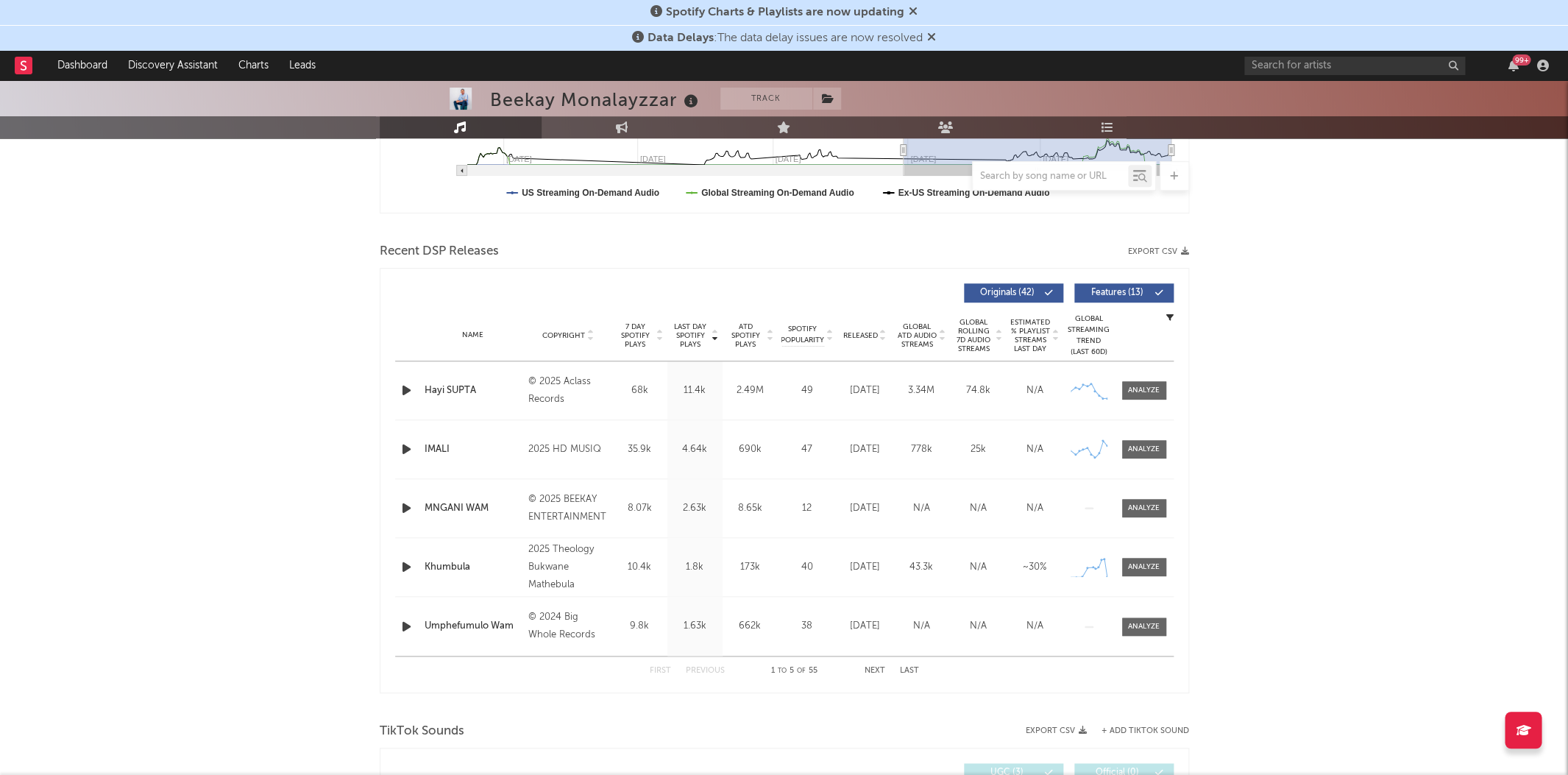
scroll to position [428, 0]
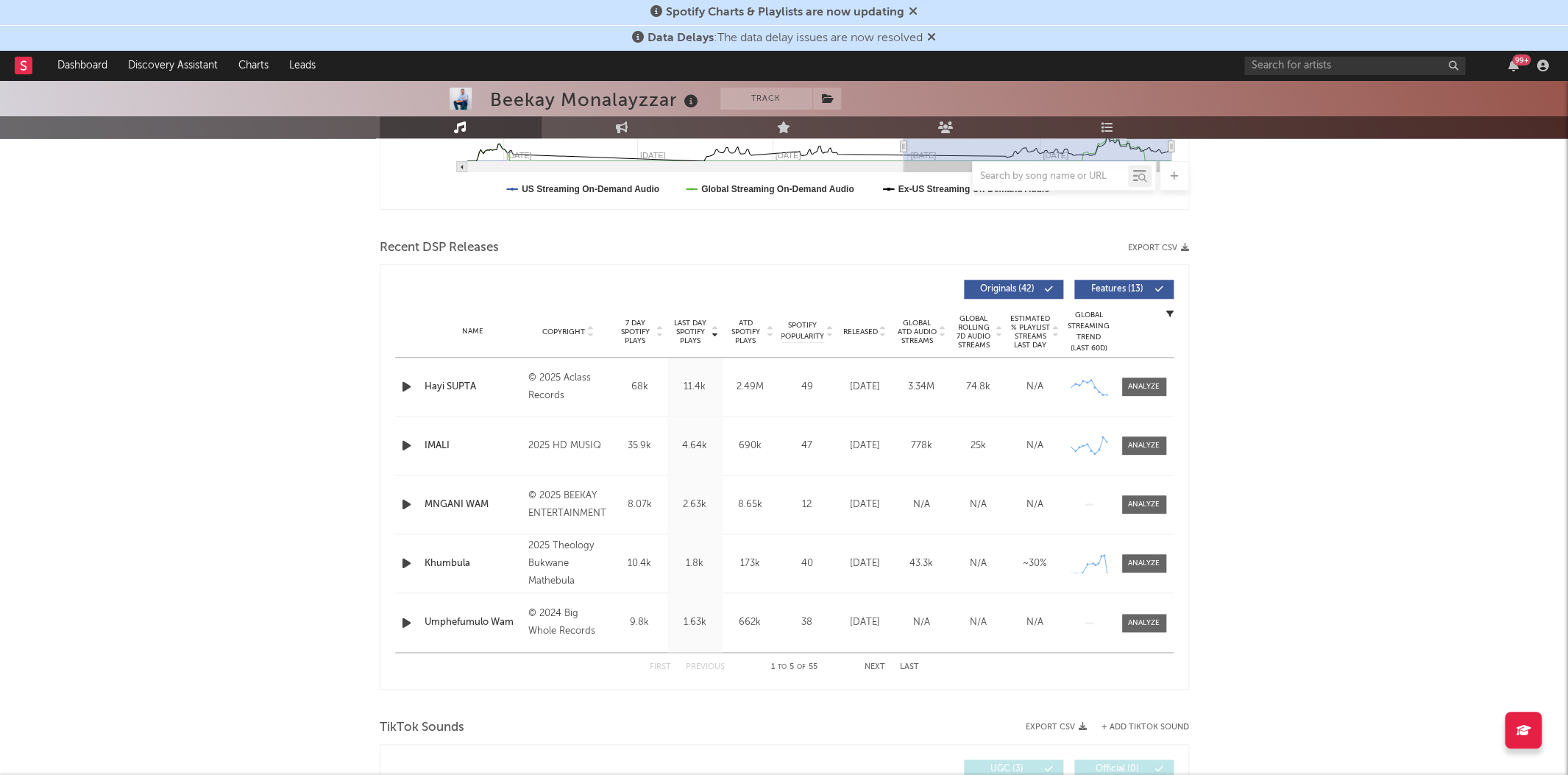
click at [869, 657] on div "First Previous 1 to 5 of 55 Next Last" at bounding box center [784, 667] width 269 height 29
click at [872, 662] on button "Next" at bounding box center [875, 666] width 21 height 8
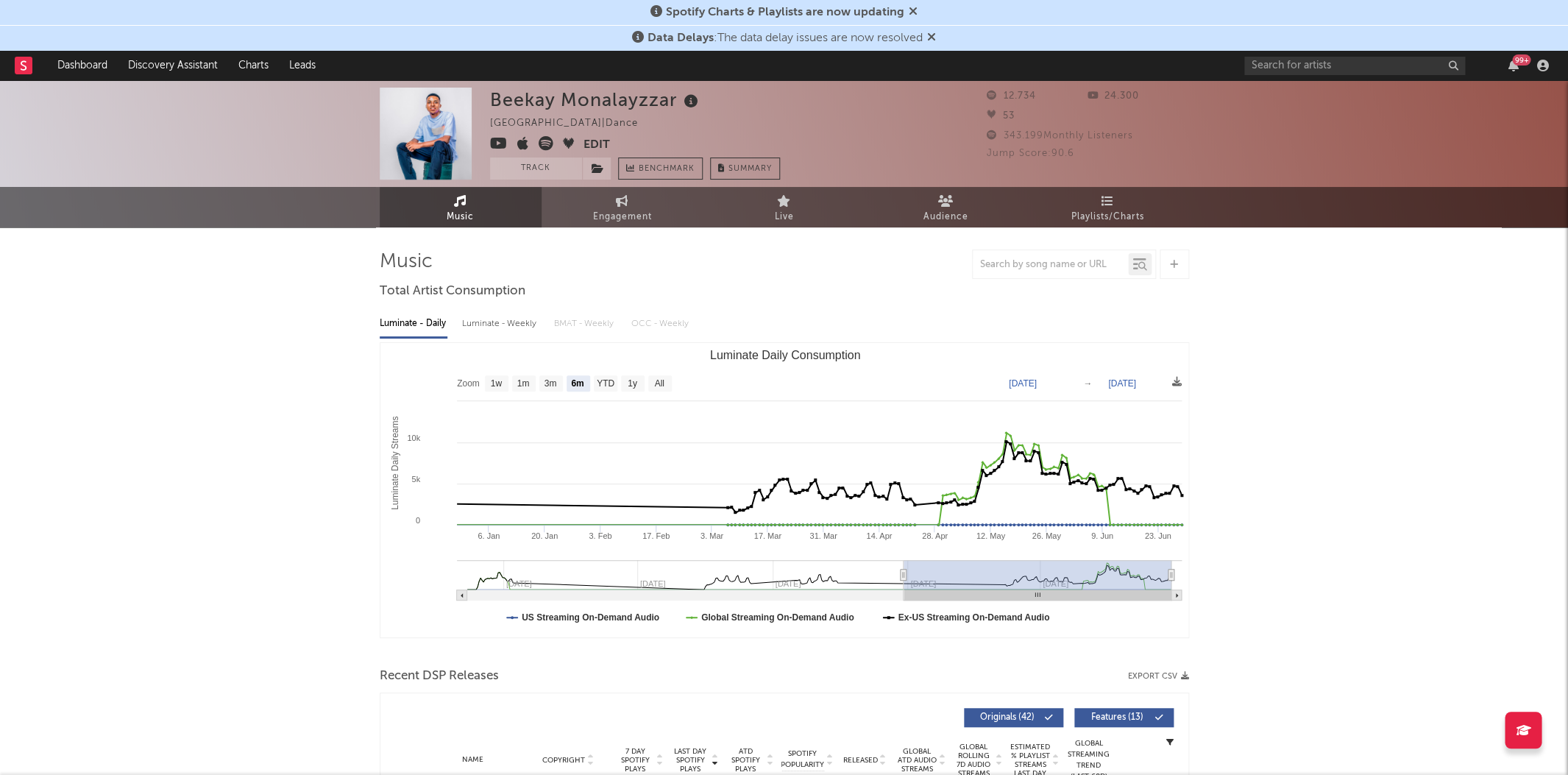
scroll to position [0, 0]
click at [687, 105] on icon at bounding box center [691, 101] width 22 height 21
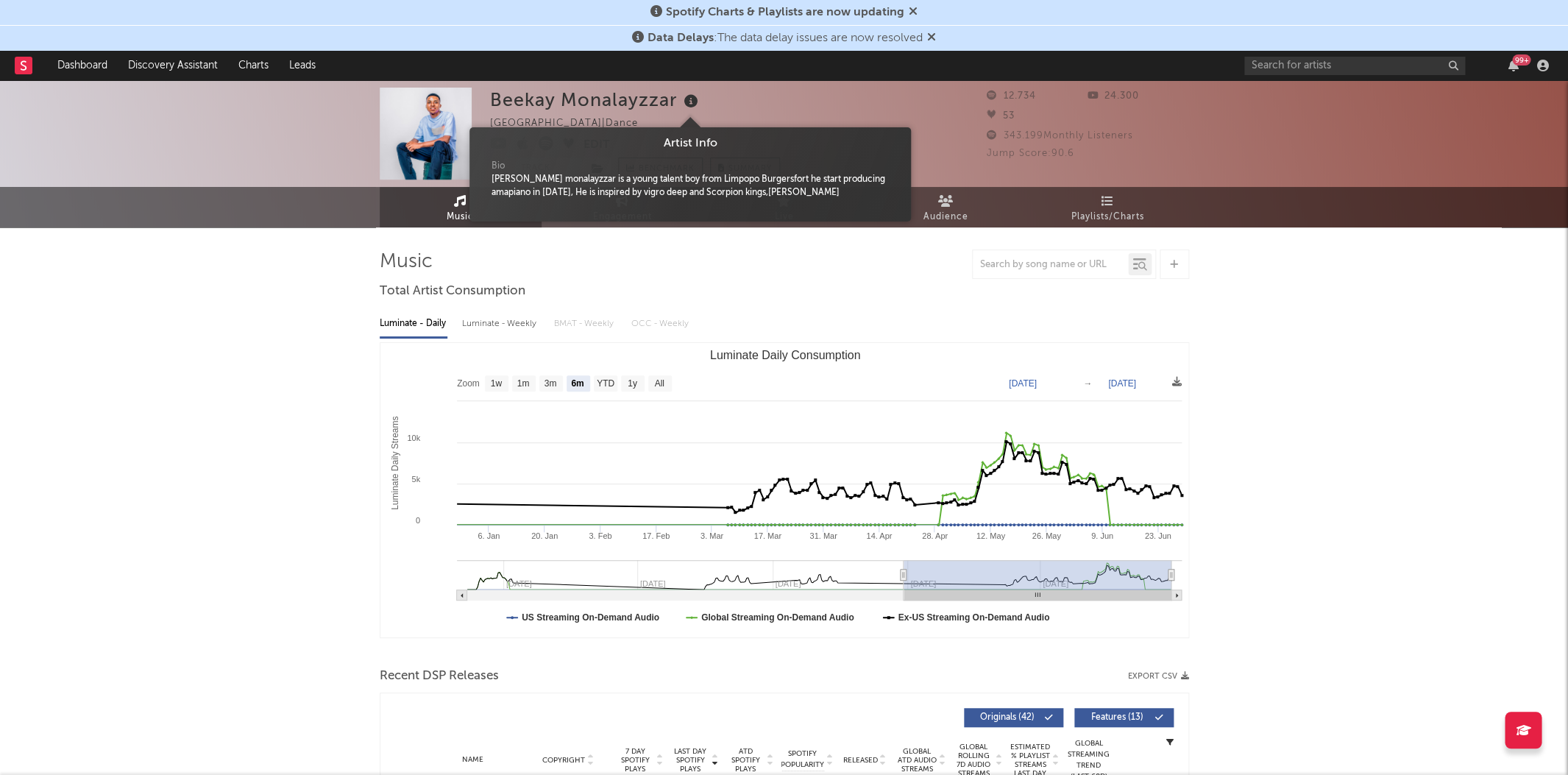
click at [691, 101] on icon at bounding box center [691, 101] width 22 height 21
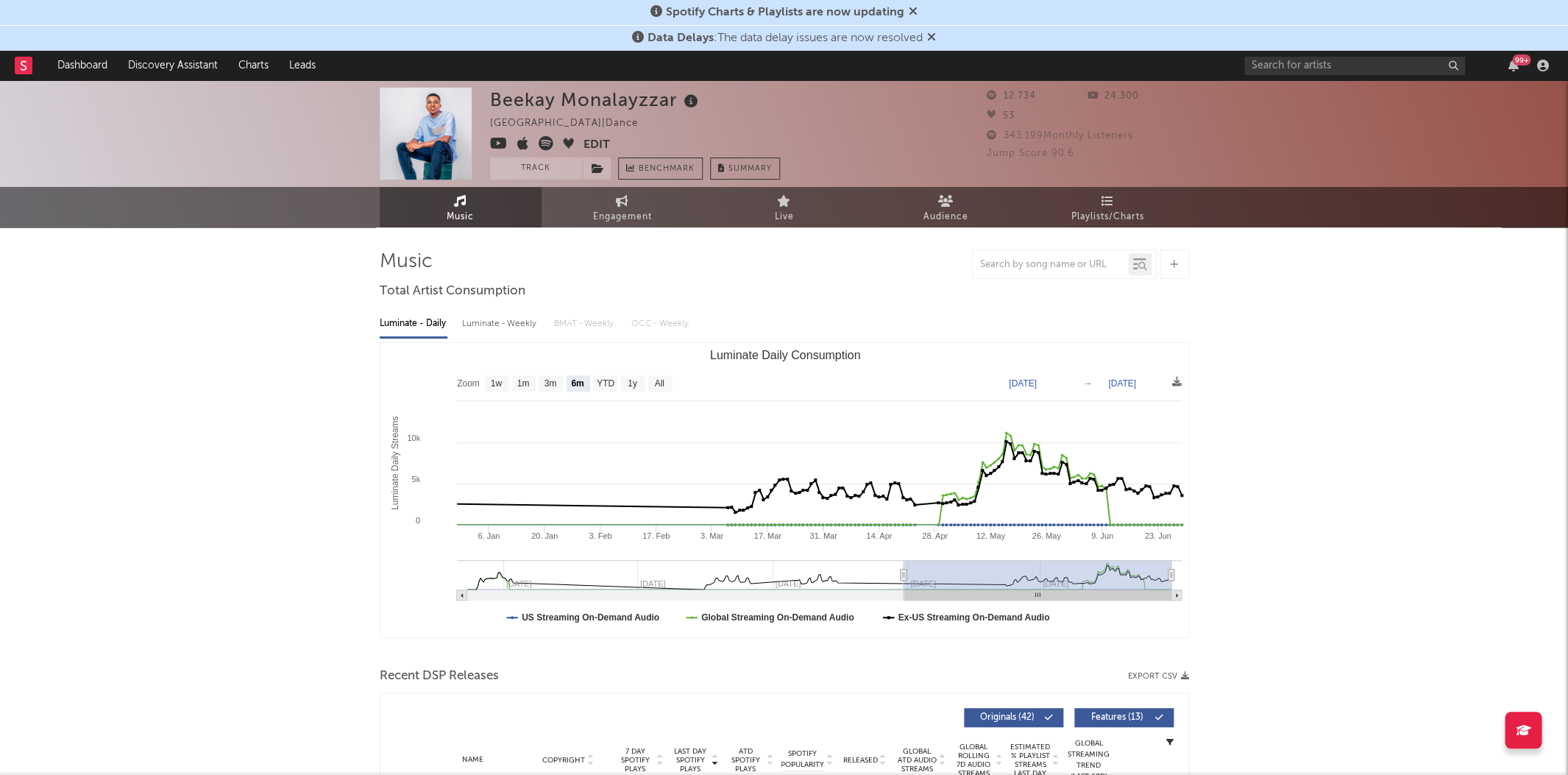
click at [502, 146] on icon at bounding box center [499, 144] width 18 height 14
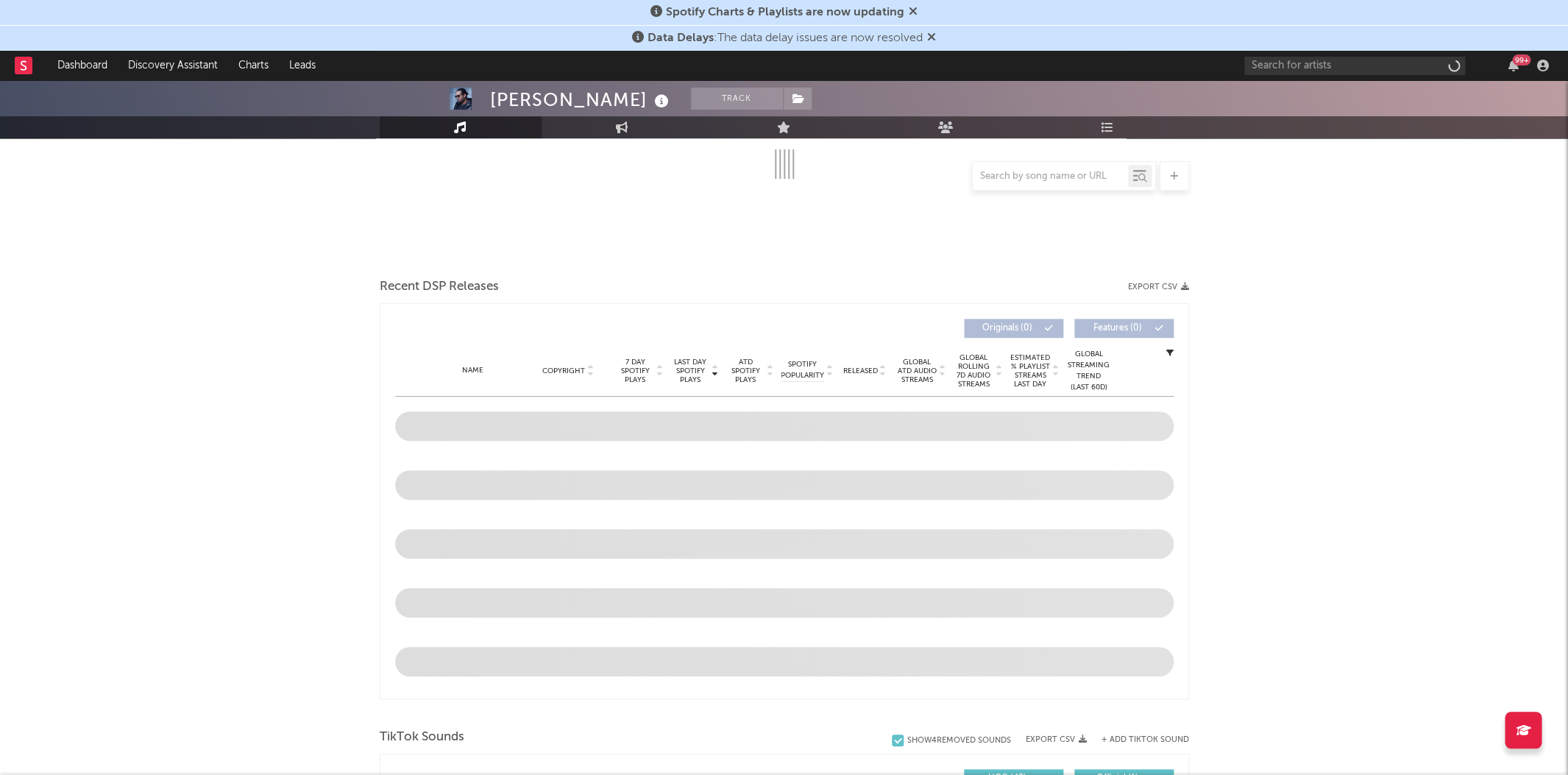
scroll to position [390, 0]
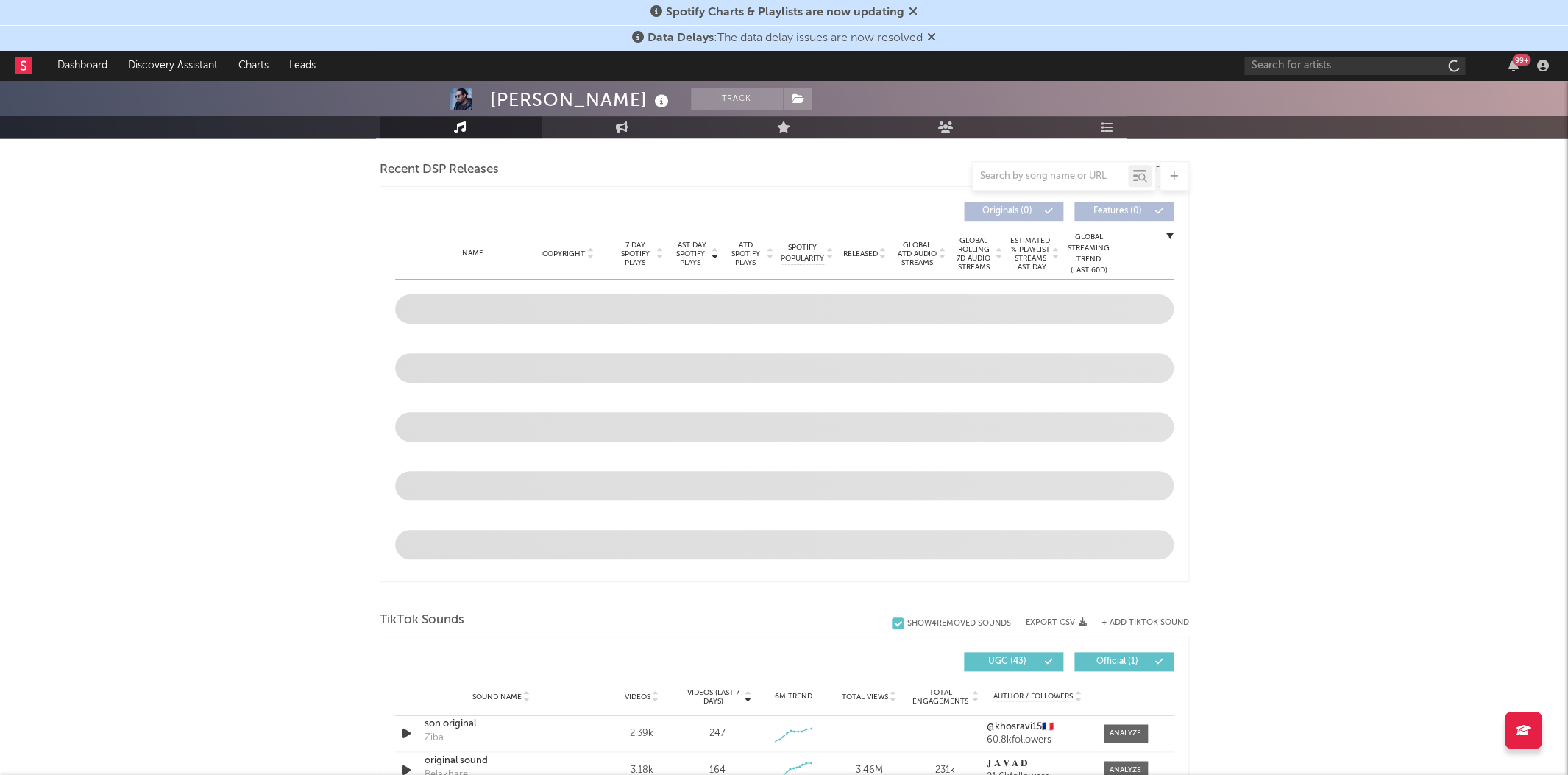
select select "6m"
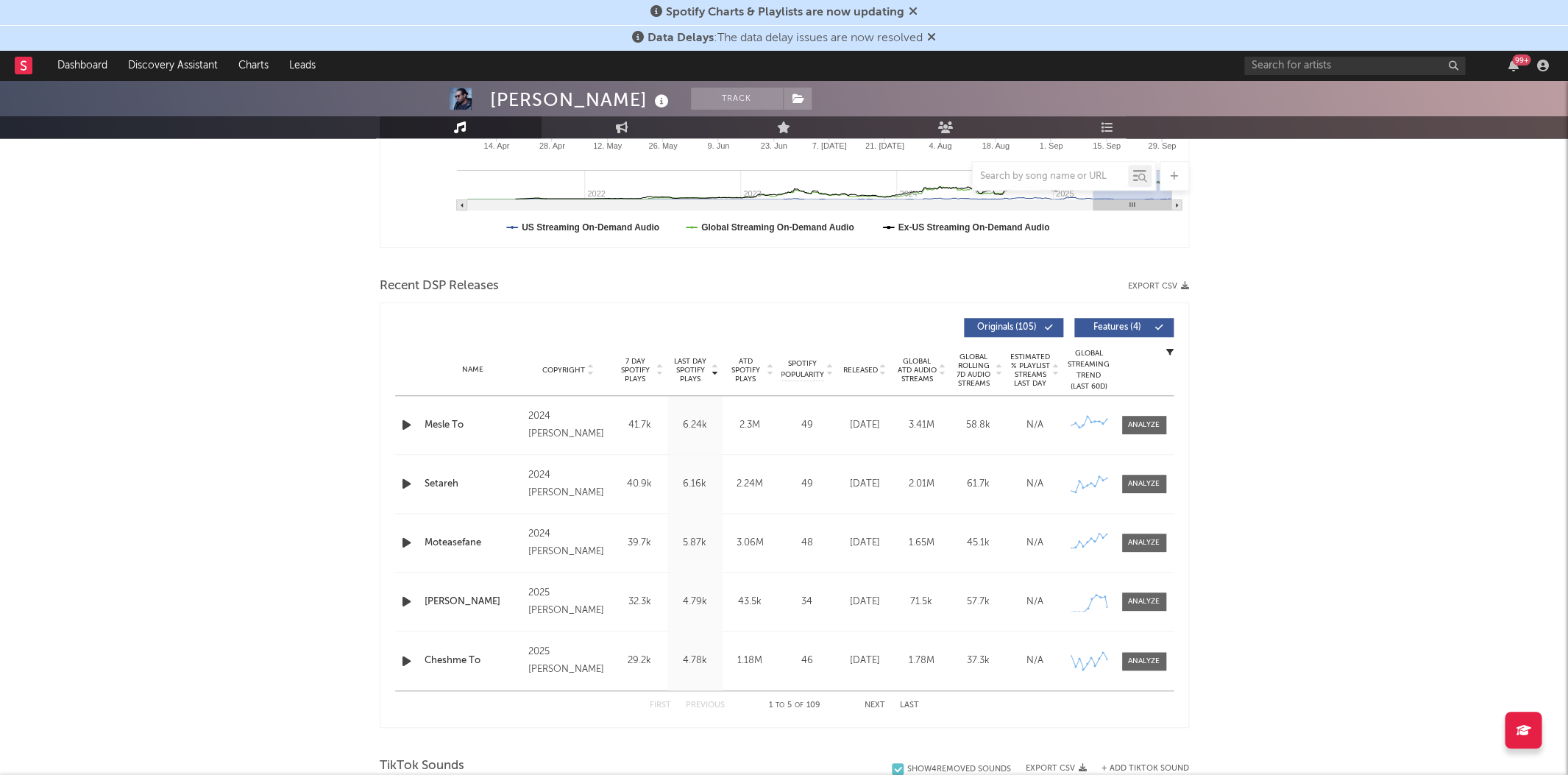
scroll to position [524, 0]
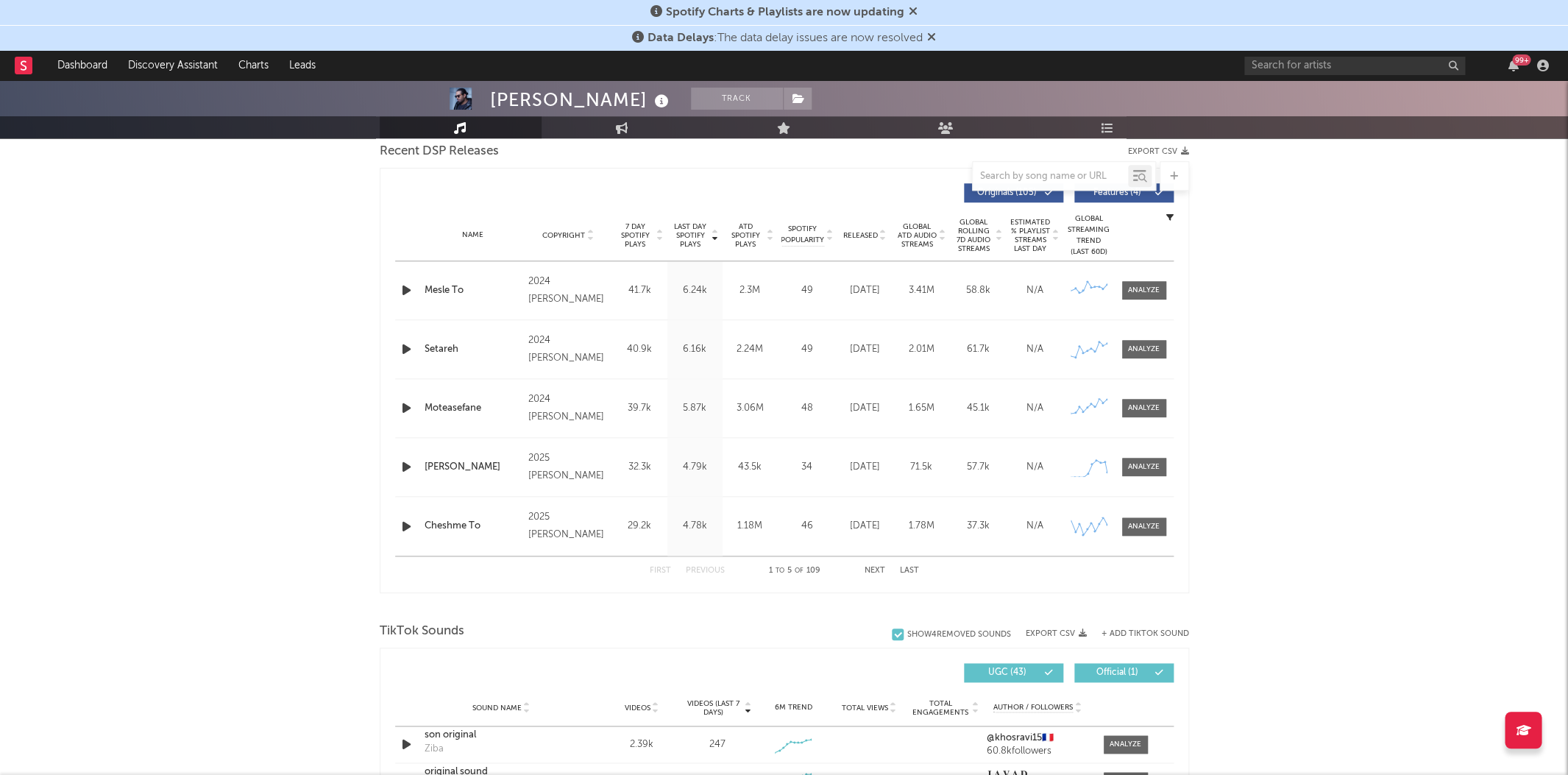
click at [675, 234] on span "Last Day Spotify Plays" at bounding box center [691, 235] width 39 height 26
click at [683, 233] on span "Last Day Spotify Plays" at bounding box center [691, 235] width 39 height 26
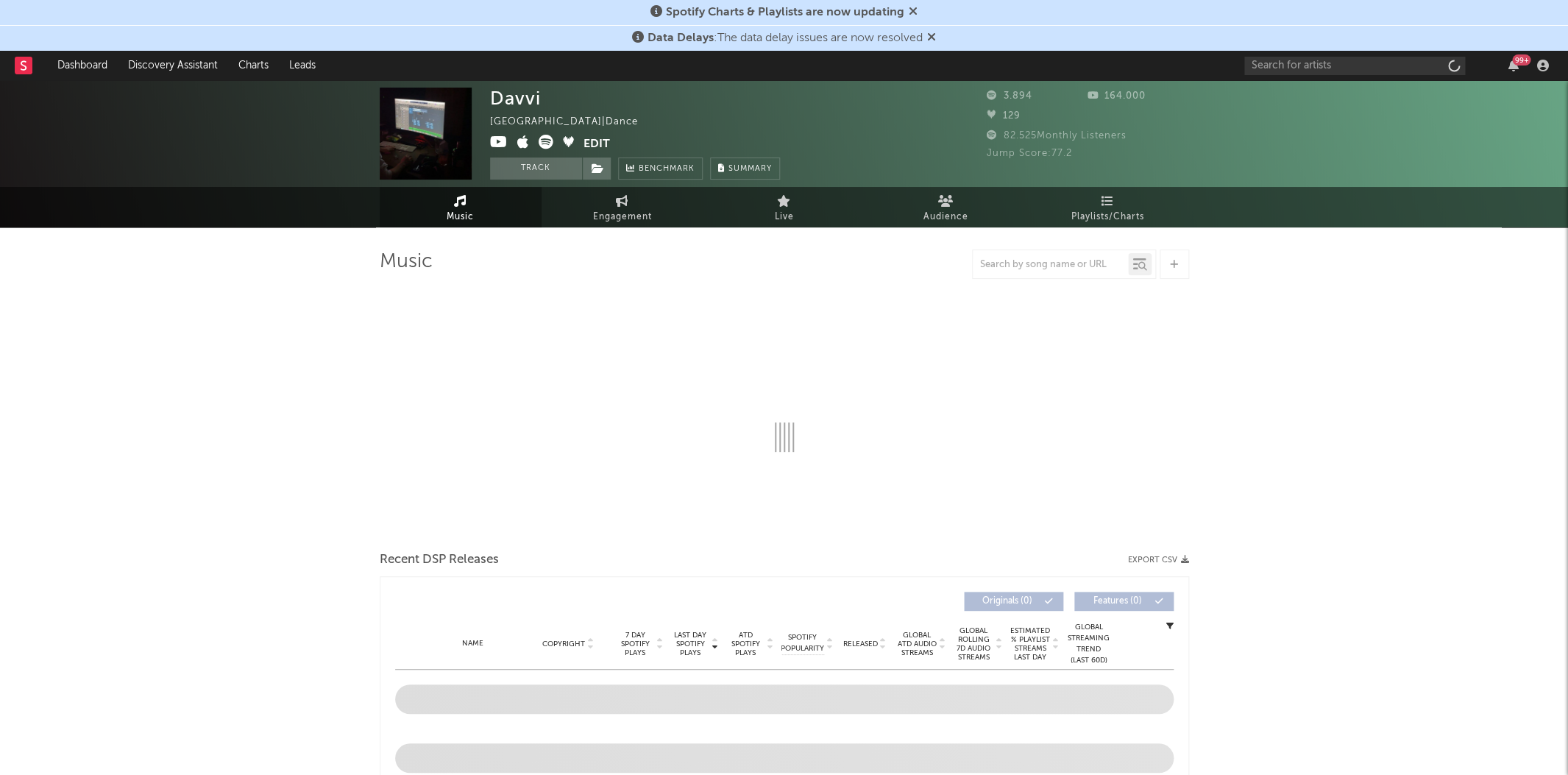
select select "1w"
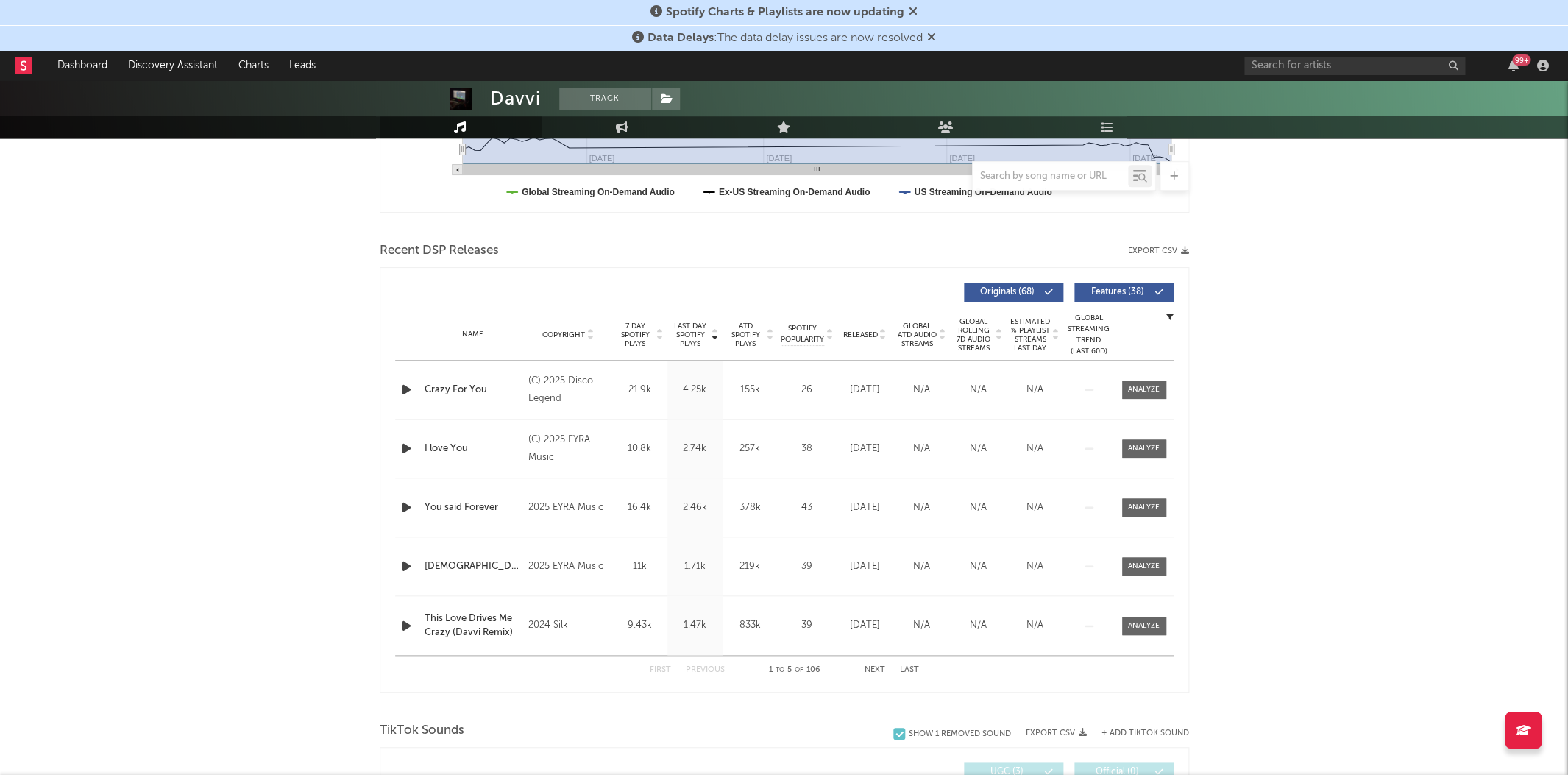
scroll to position [477, 0]
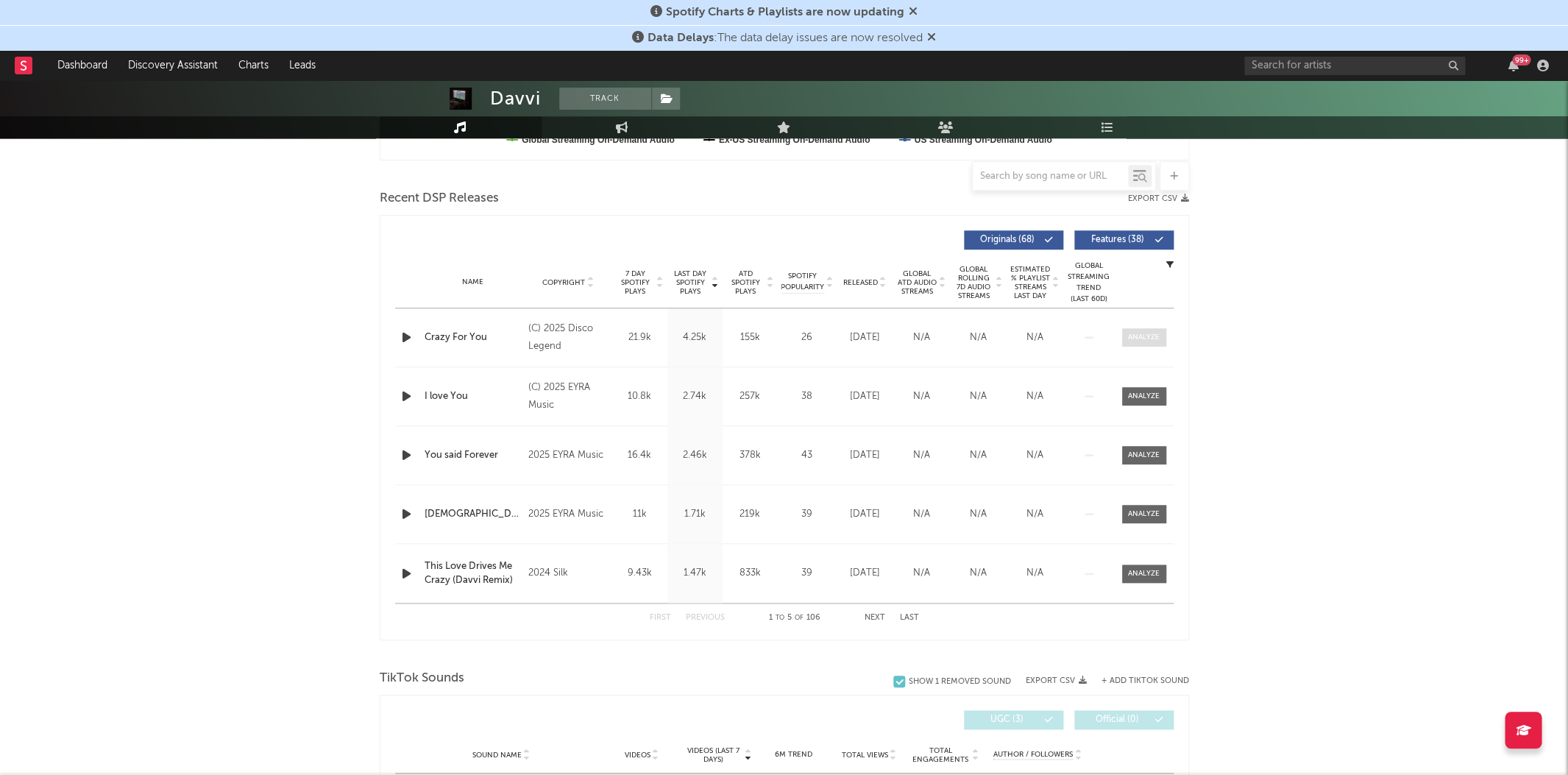
click at [1146, 337] on div at bounding box center [1144, 338] width 32 height 11
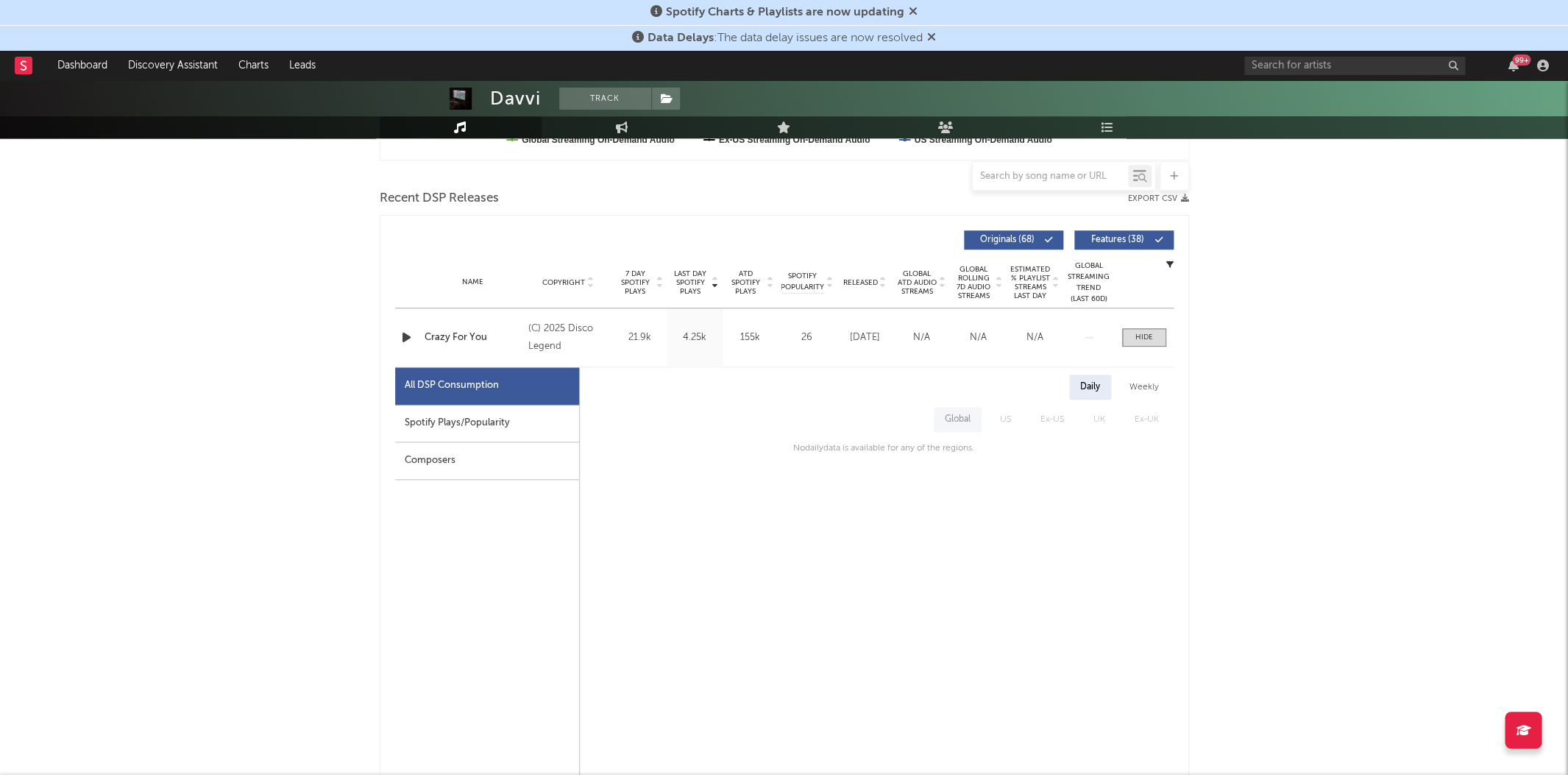
drag, startPoint x: 362, startPoint y: 445, endPoint x: 441, endPoint y: 421, distance: 82.6
click at [441, 421] on div "Spotify Plays/Popularity" at bounding box center [487, 423] width 184 height 38
select select "1w"
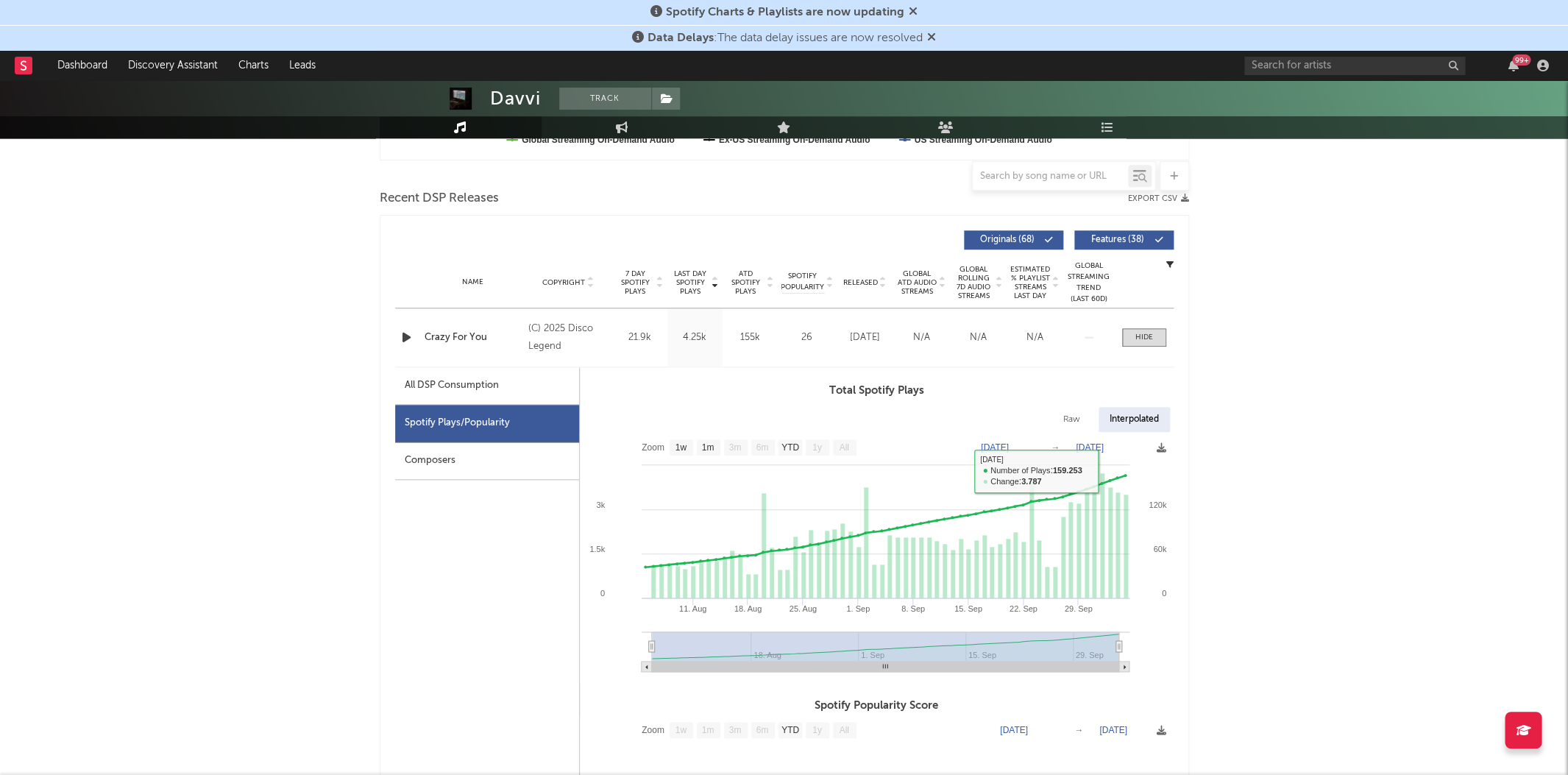
click at [1140, 323] on div "Name Crazy For You Copyright (C) 2025 Disco Legend Label Disco Legend Album Nam…" at bounding box center [784, 337] width 778 height 58
click at [1142, 338] on div at bounding box center [1144, 338] width 18 height 11
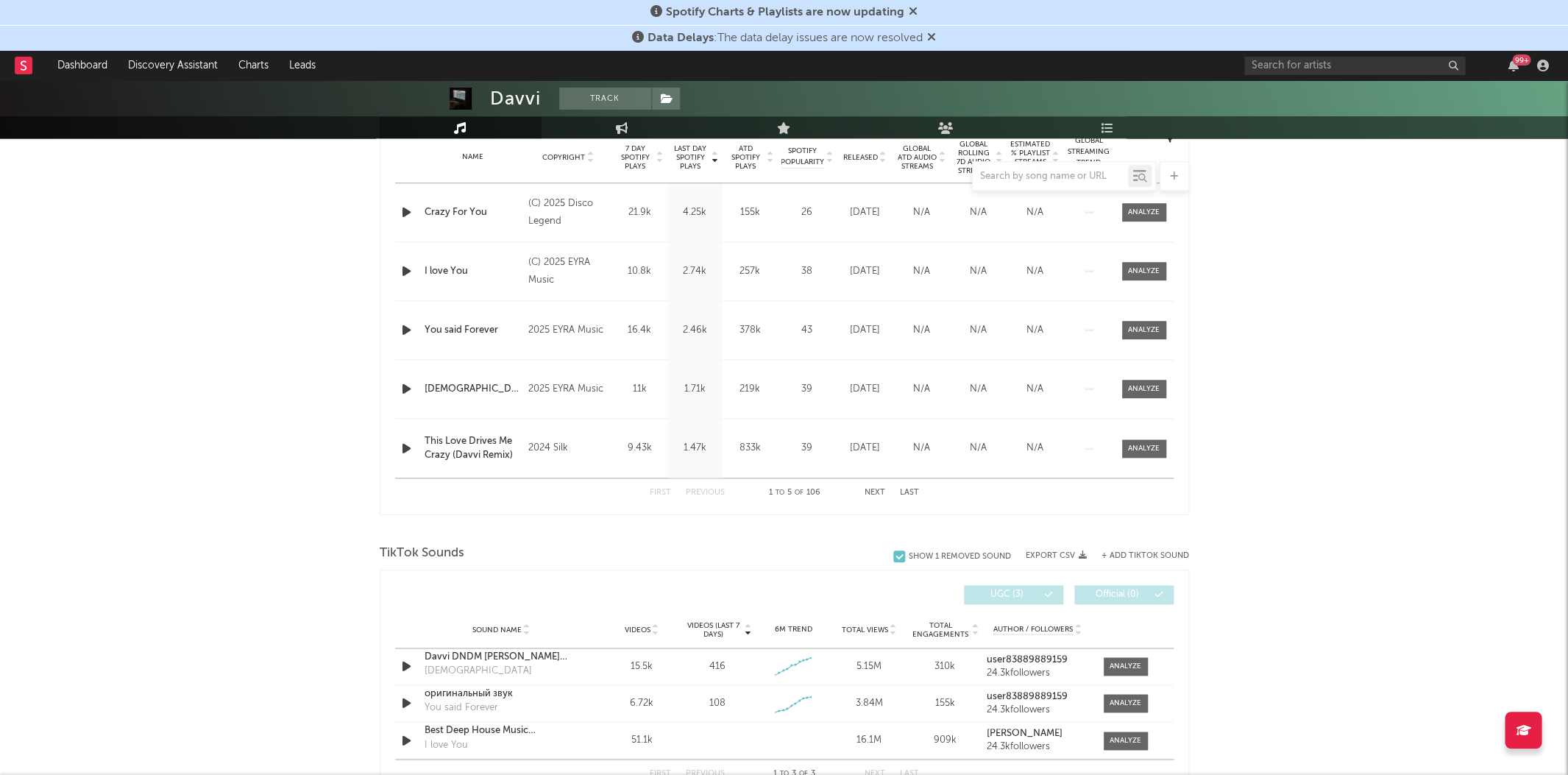
scroll to position [759, 0]
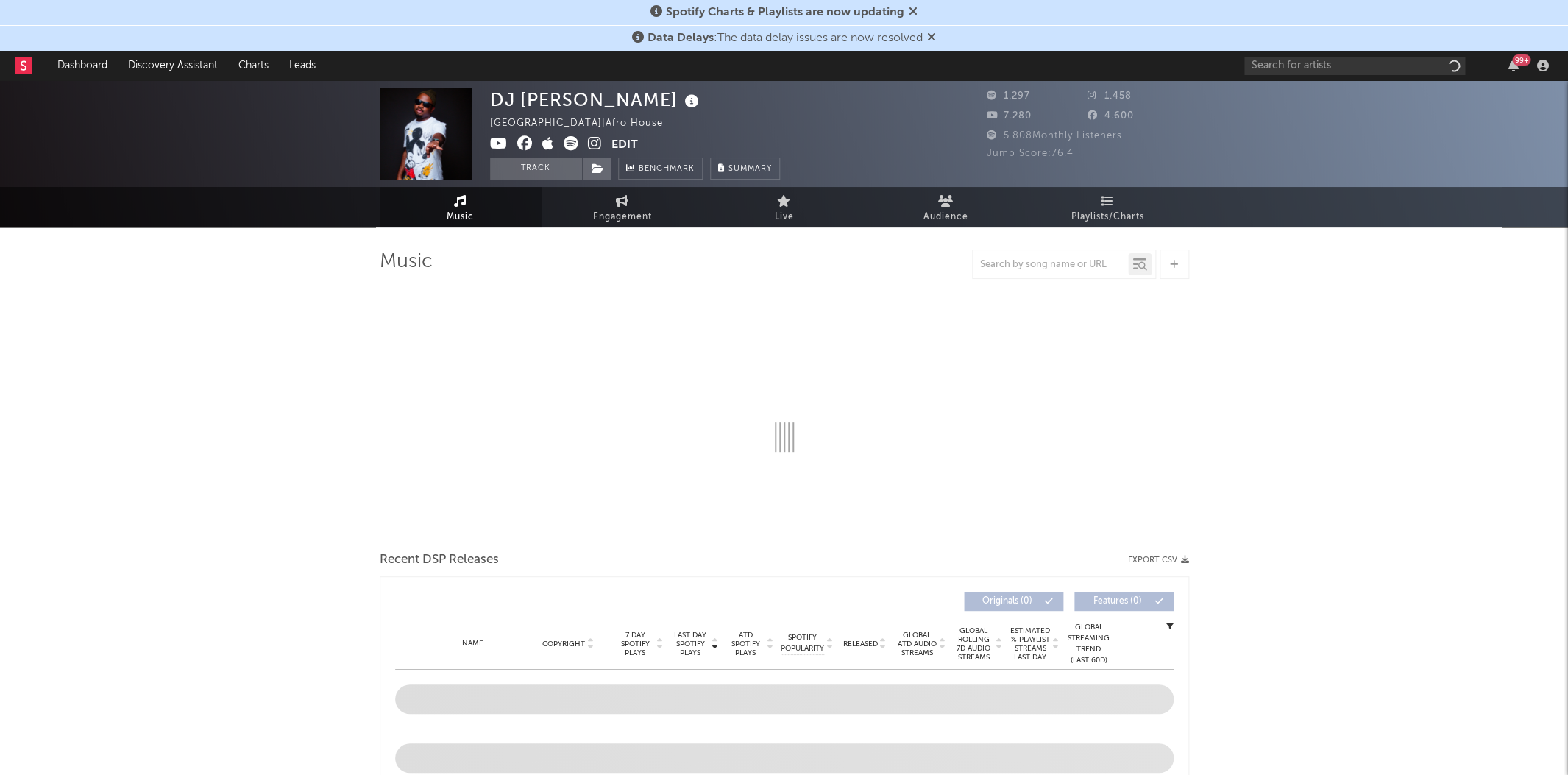
select select "1w"
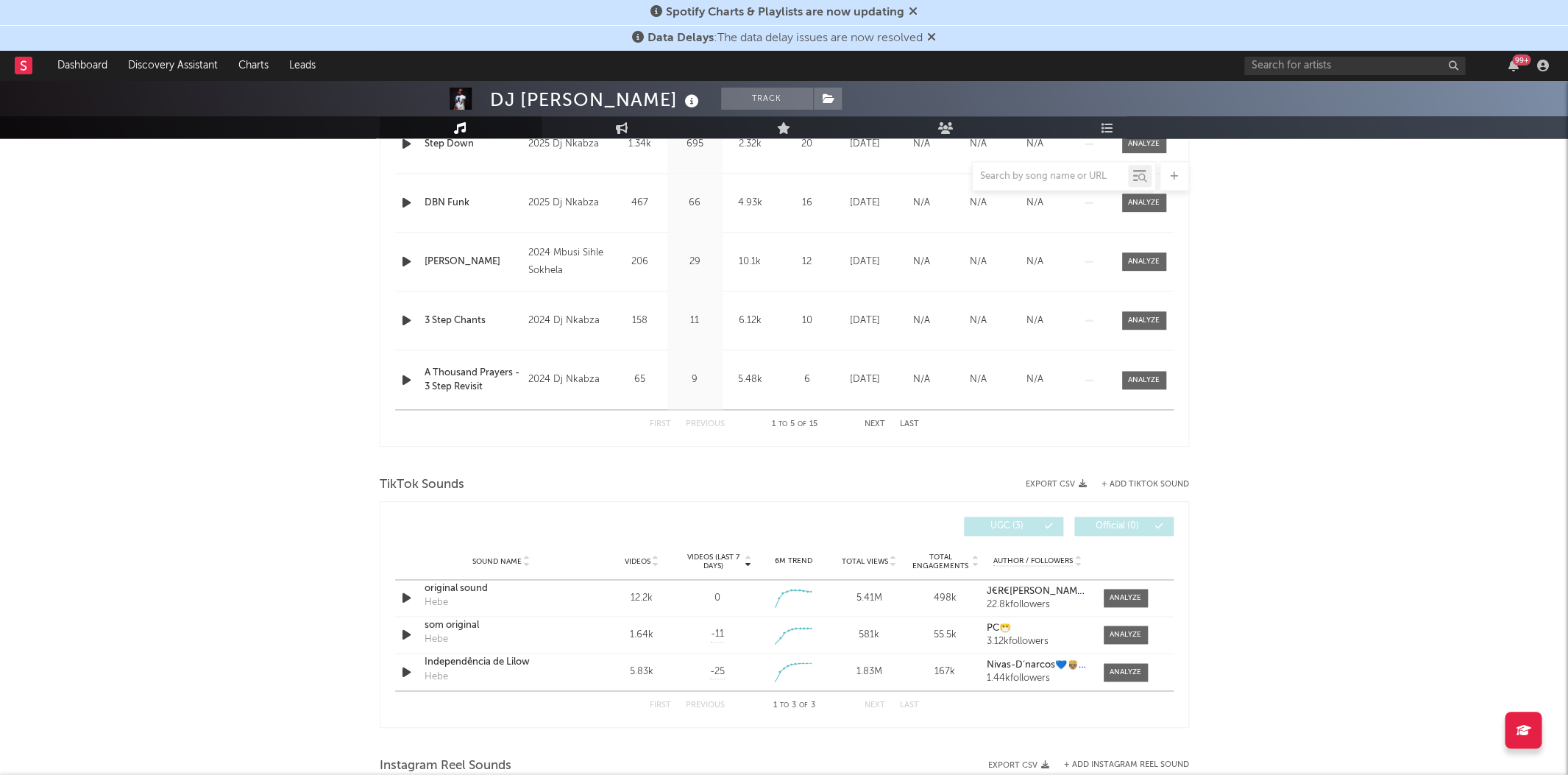
scroll to position [701, 0]
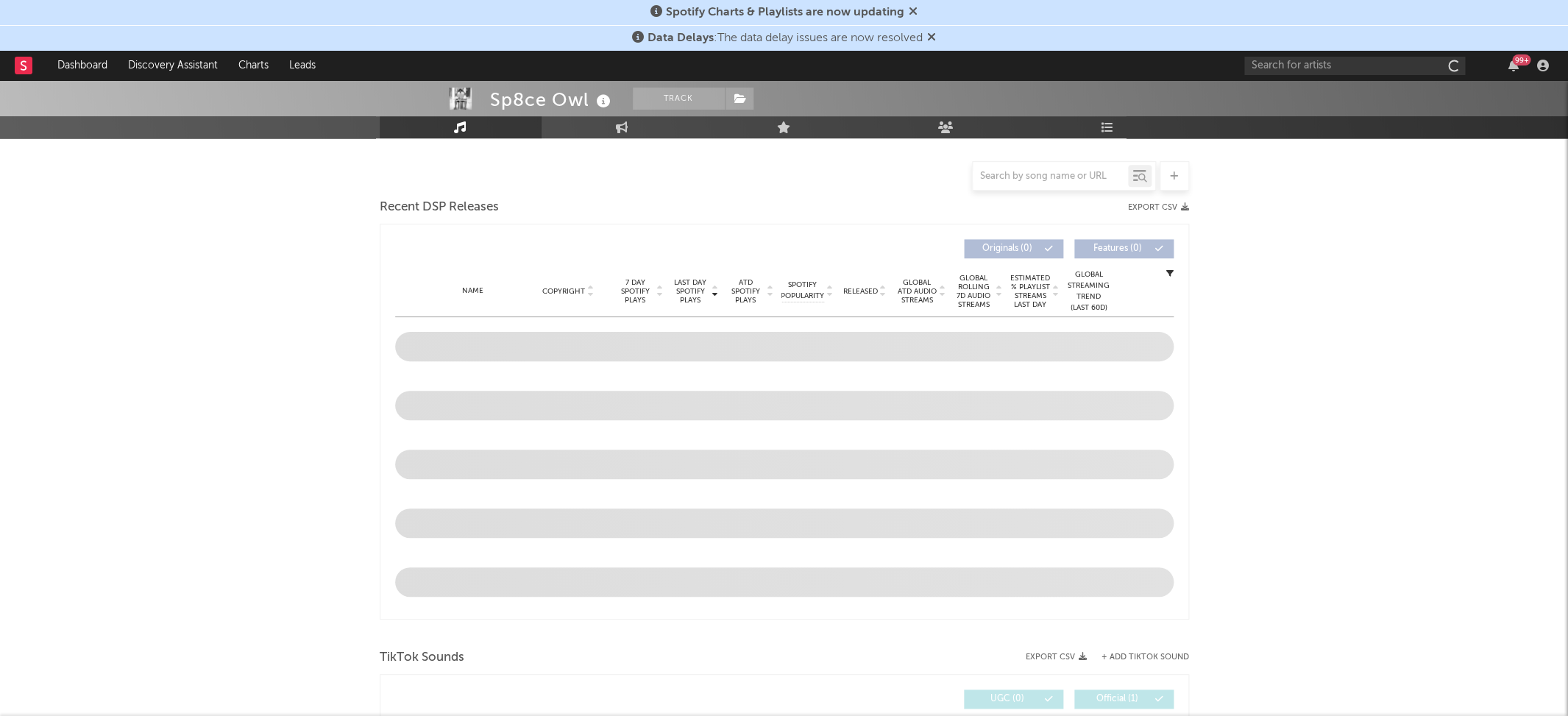
select select "1w"
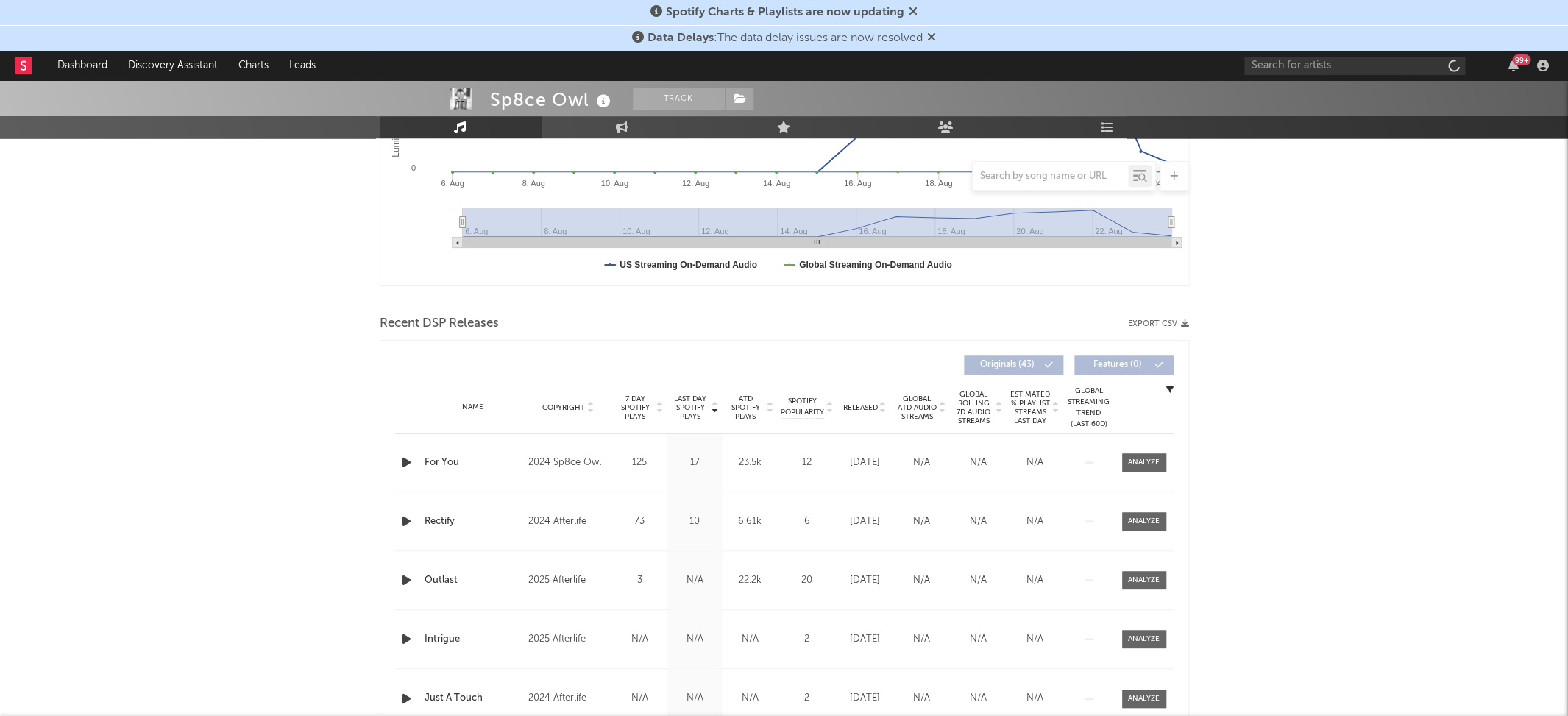
scroll to position [386, 0]
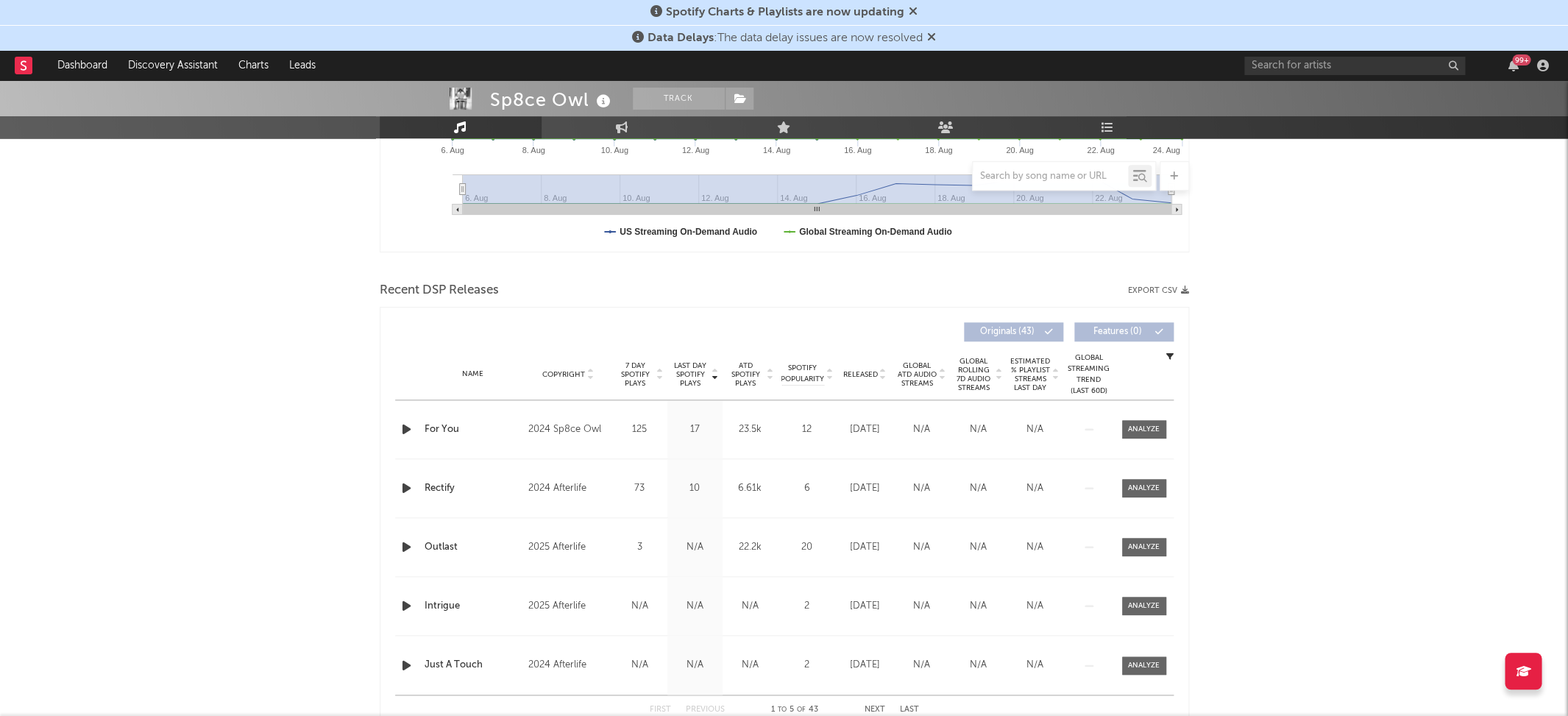
click at [684, 368] on span "Last Day Spotify Plays" at bounding box center [691, 374] width 39 height 26
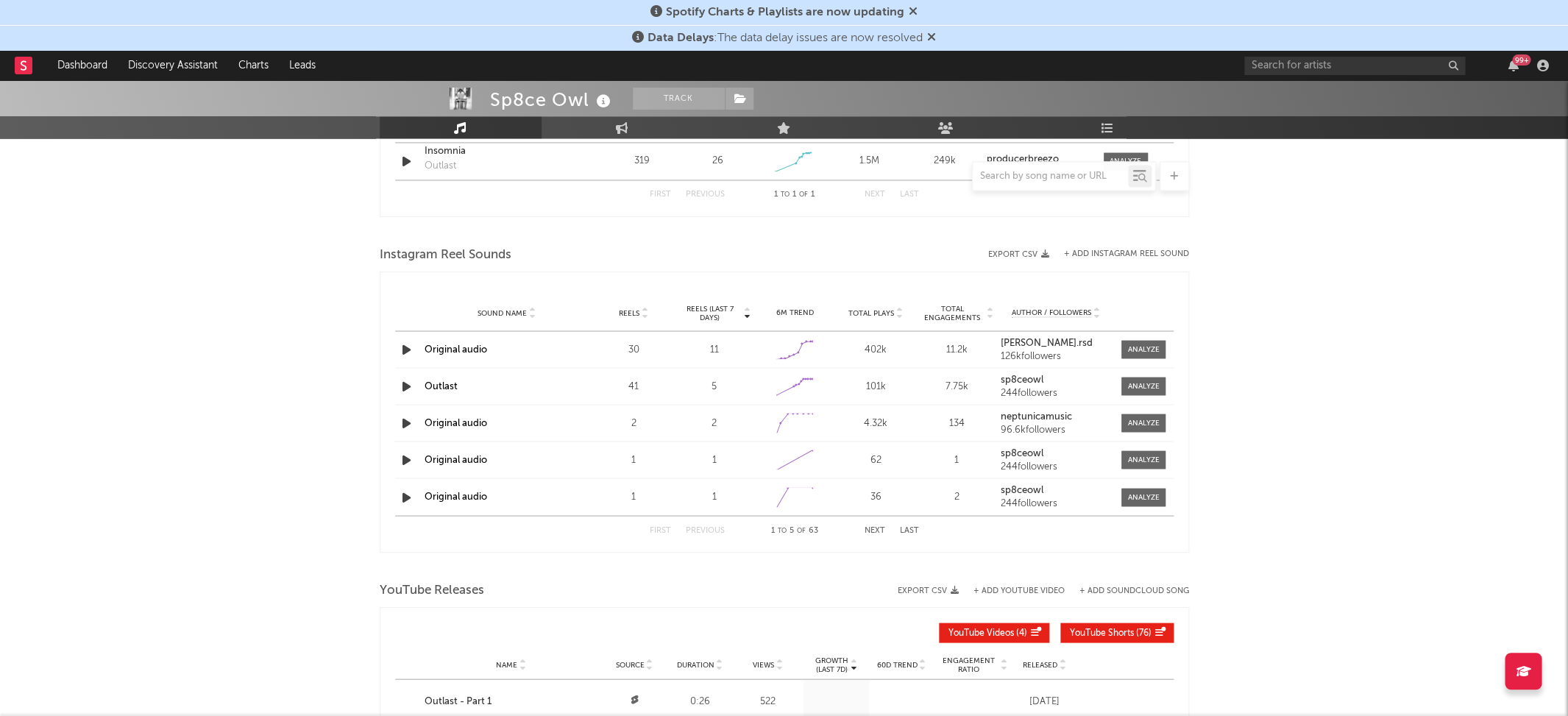
scroll to position [848, 0]
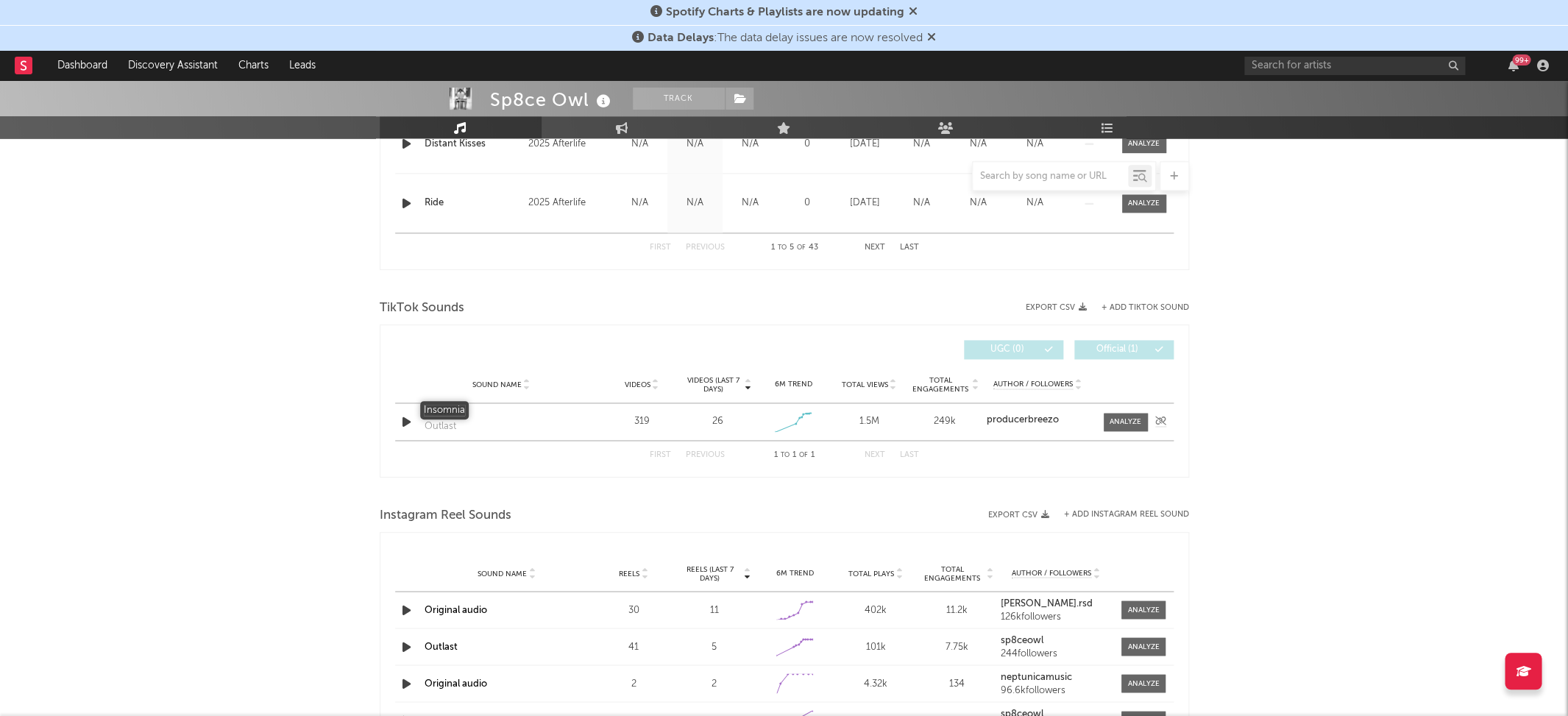
click at [448, 409] on div "Insomnia" at bounding box center [501, 412] width 154 height 14
click at [1151, 408] on div "Sound Name Insomnia Outlast Videos 319 Videos (last 7 days) 26 Weekly Growth % …" at bounding box center [784, 421] width 778 height 37
click at [1146, 413] on span at bounding box center [1126, 421] width 44 height 18
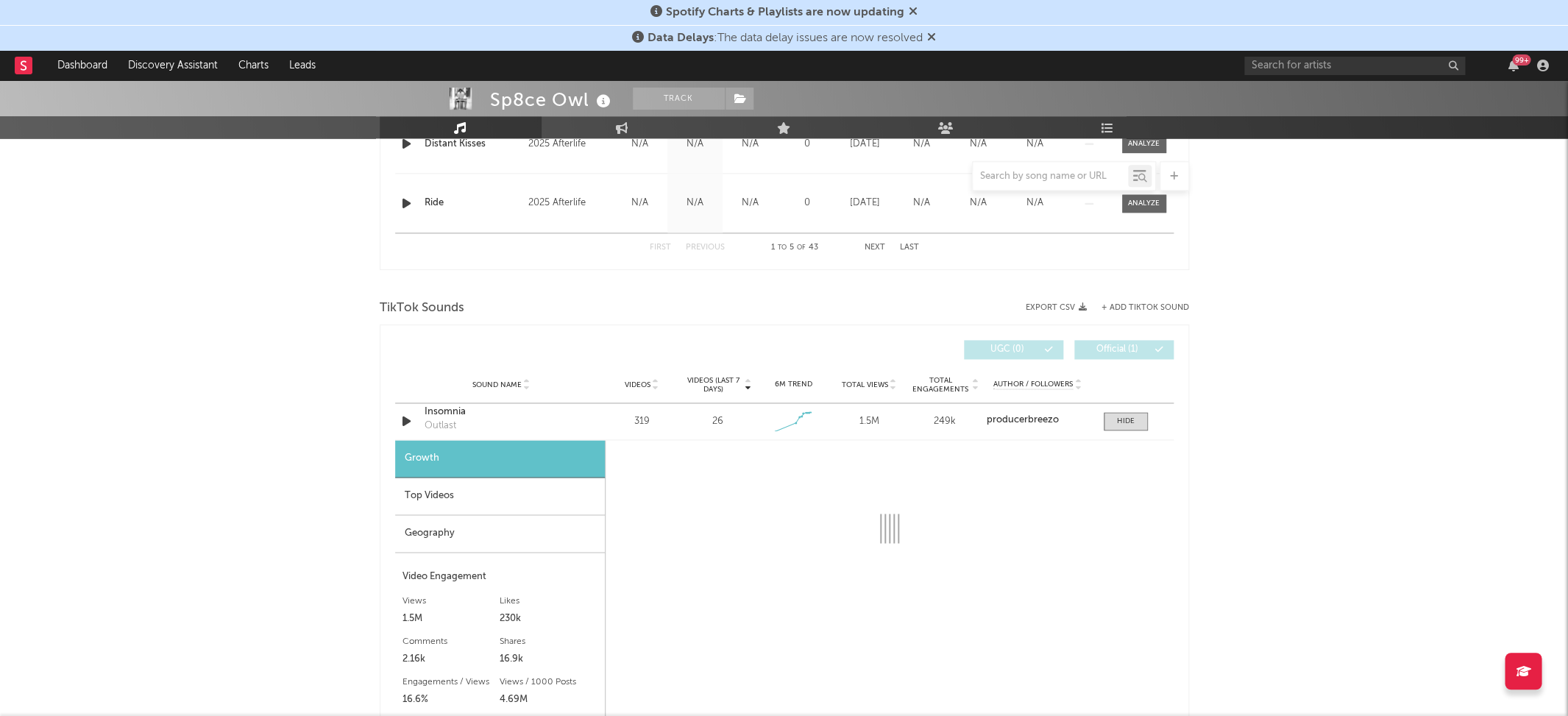
click at [489, 515] on div "Geography" at bounding box center [500, 533] width 210 height 38
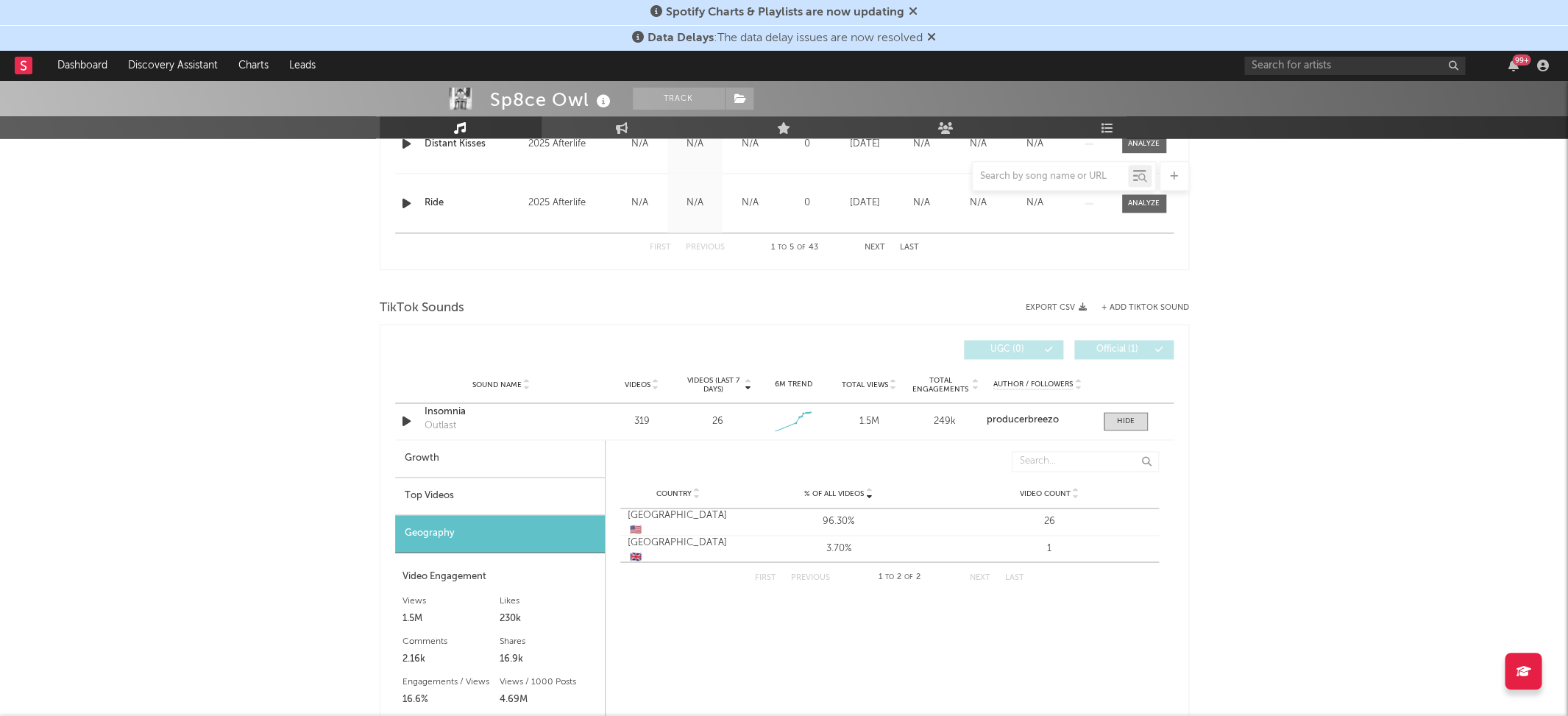
click at [554, 495] on div "Top Videos" at bounding box center [500, 496] width 210 height 38
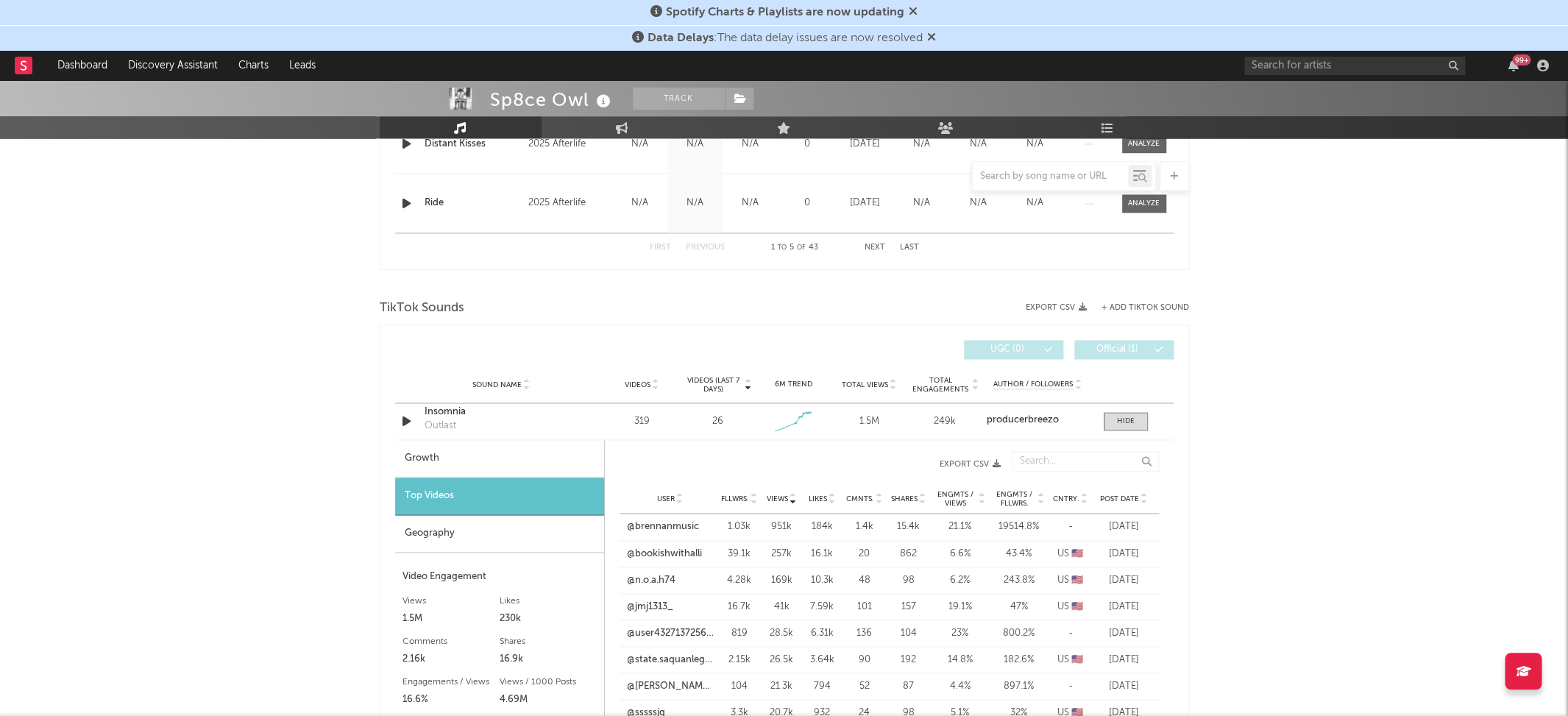
click at [779, 494] on span "Views" at bounding box center [777, 498] width 22 height 9
click at [775, 495] on span "Views" at bounding box center [777, 498] width 22 height 9
click at [686, 521] on link "@brennanmusic" at bounding box center [663, 527] width 72 height 14
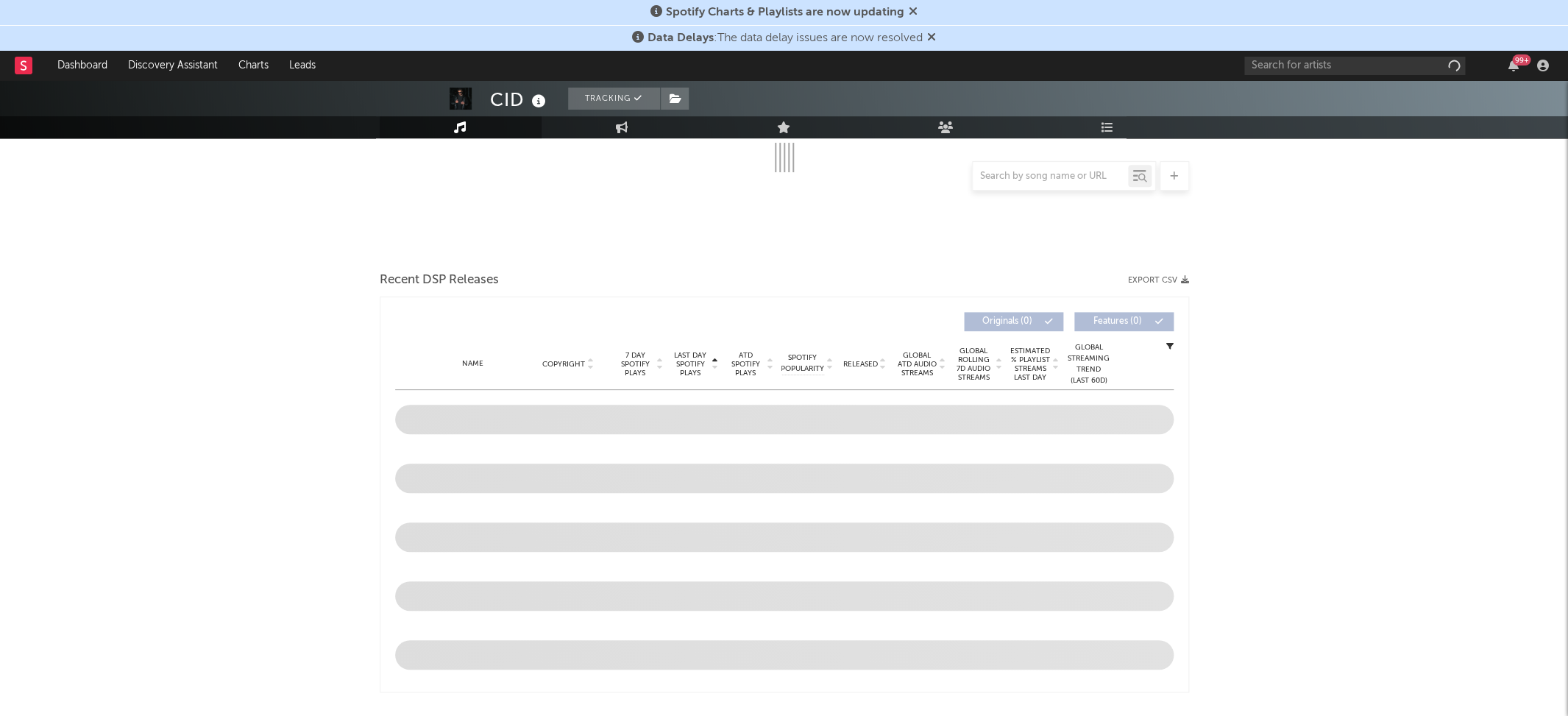
scroll to position [371, 0]
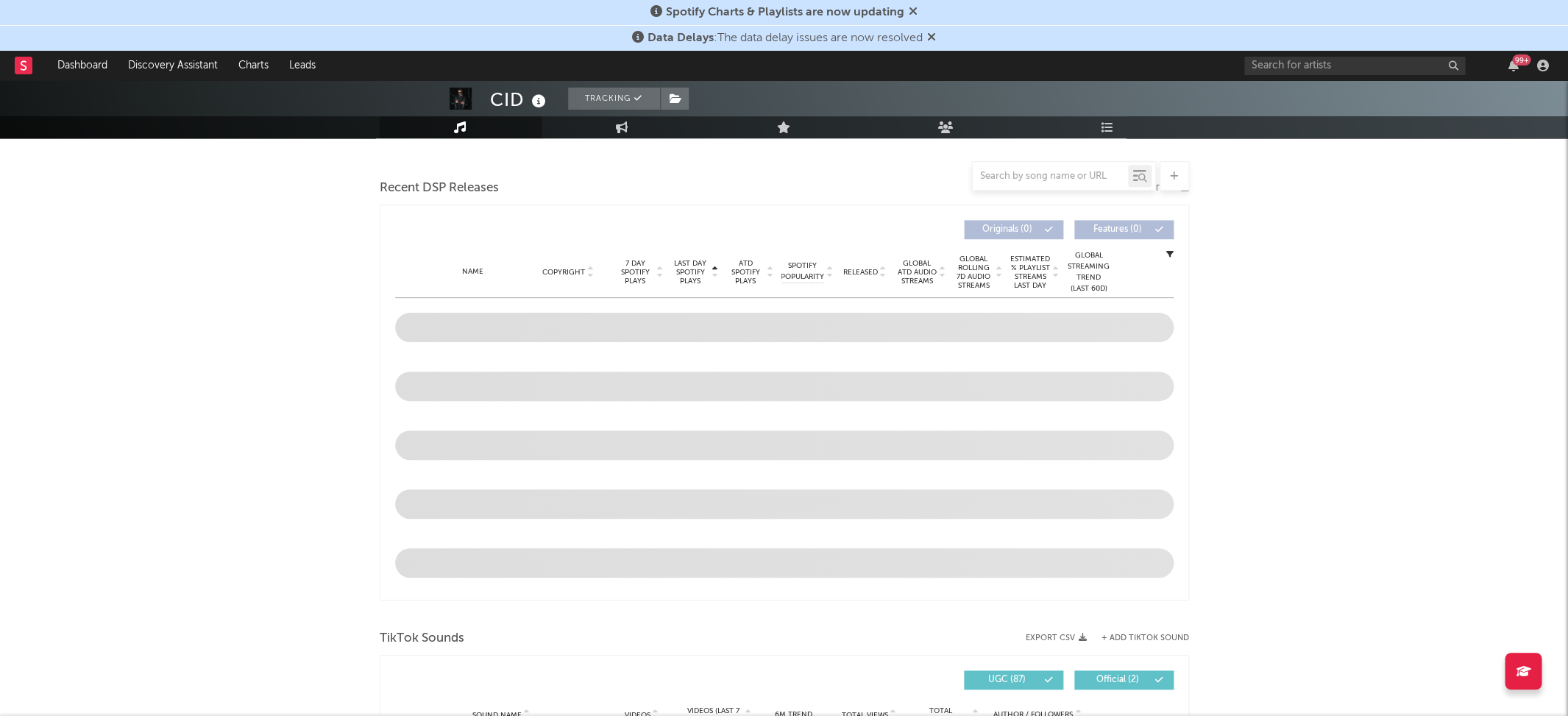
select select "6m"
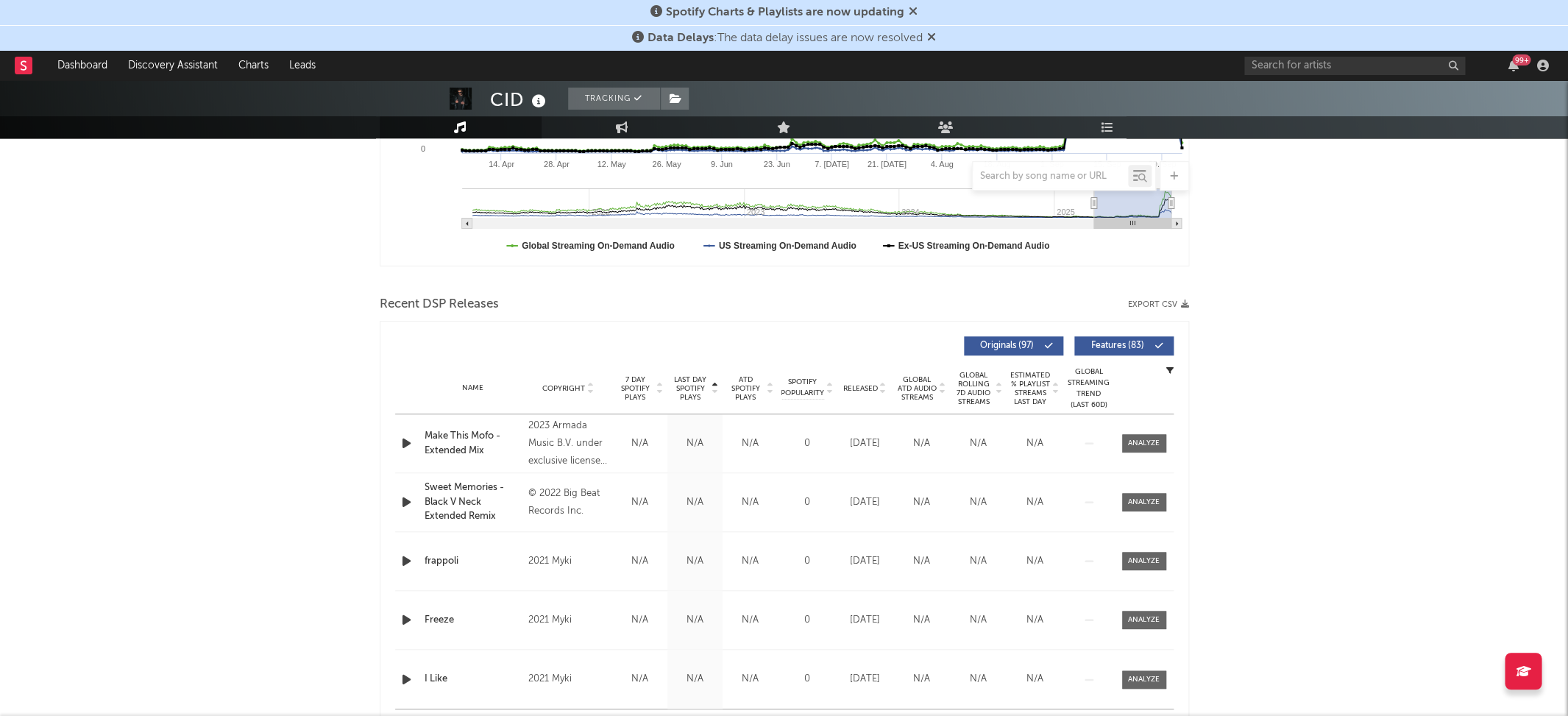
click at [696, 390] on span "Last Day Spotify Plays" at bounding box center [691, 388] width 39 height 26
click at [1158, 437] on div at bounding box center [1144, 443] width 32 height 11
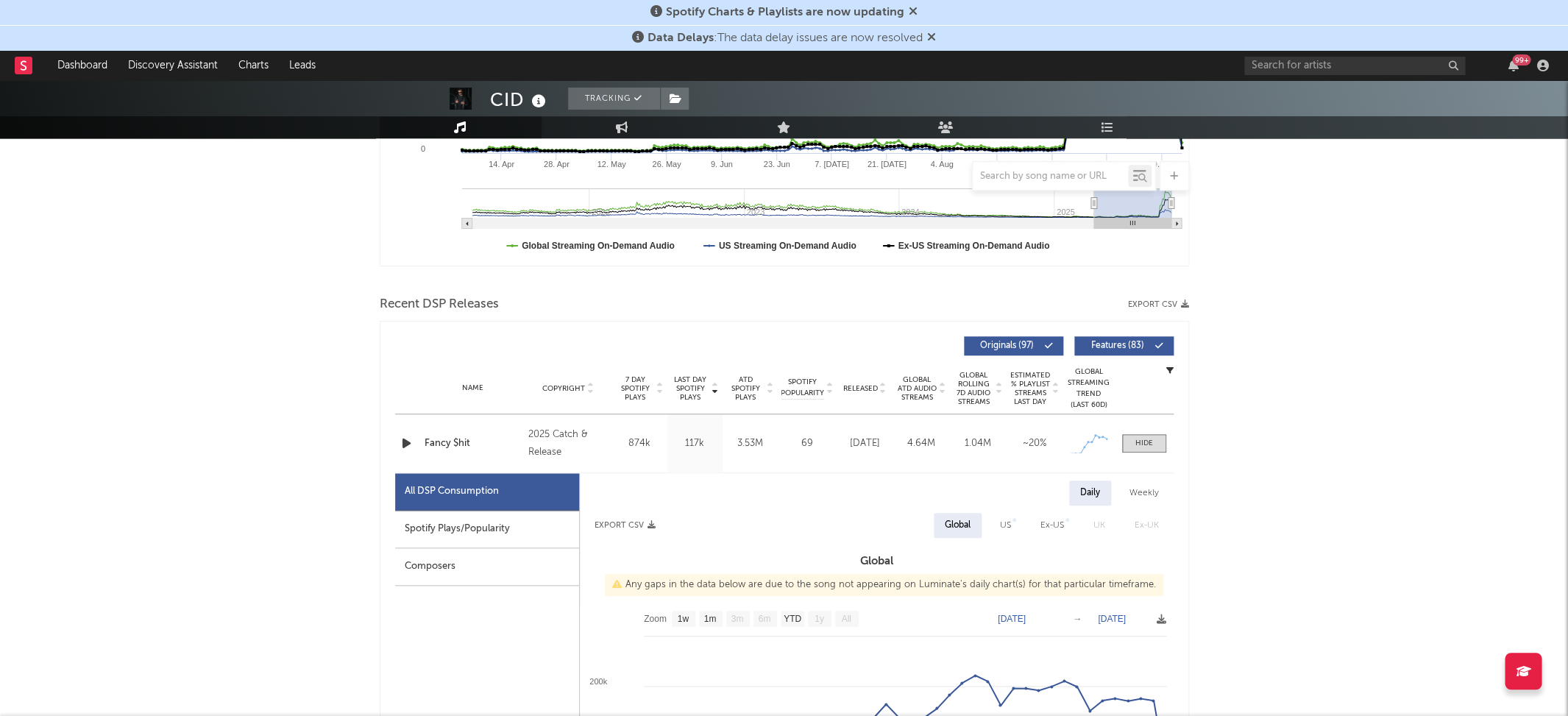
click at [431, 517] on div "Spotify Plays/Popularity" at bounding box center [487, 529] width 184 height 38
select select "1w"
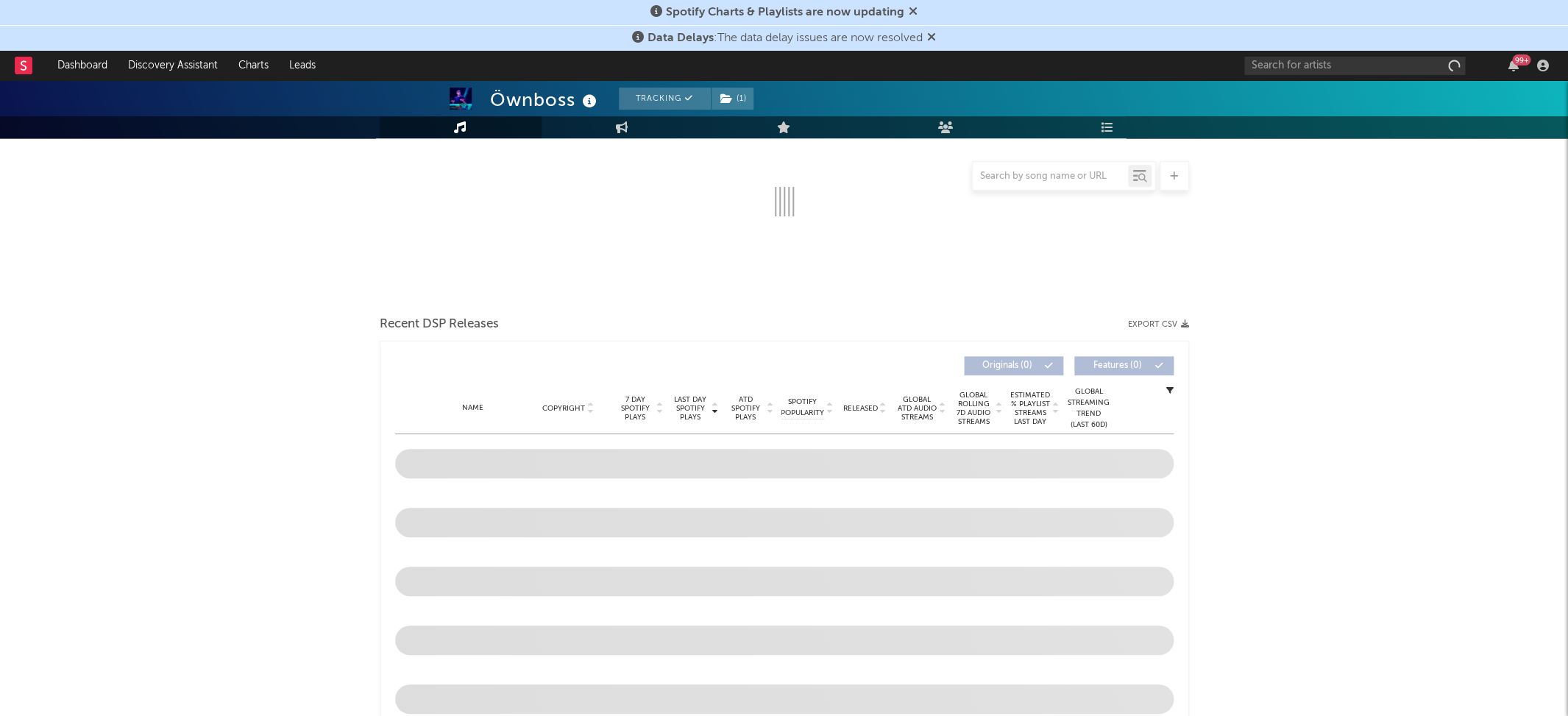
scroll to position [237, 0]
select select "6m"
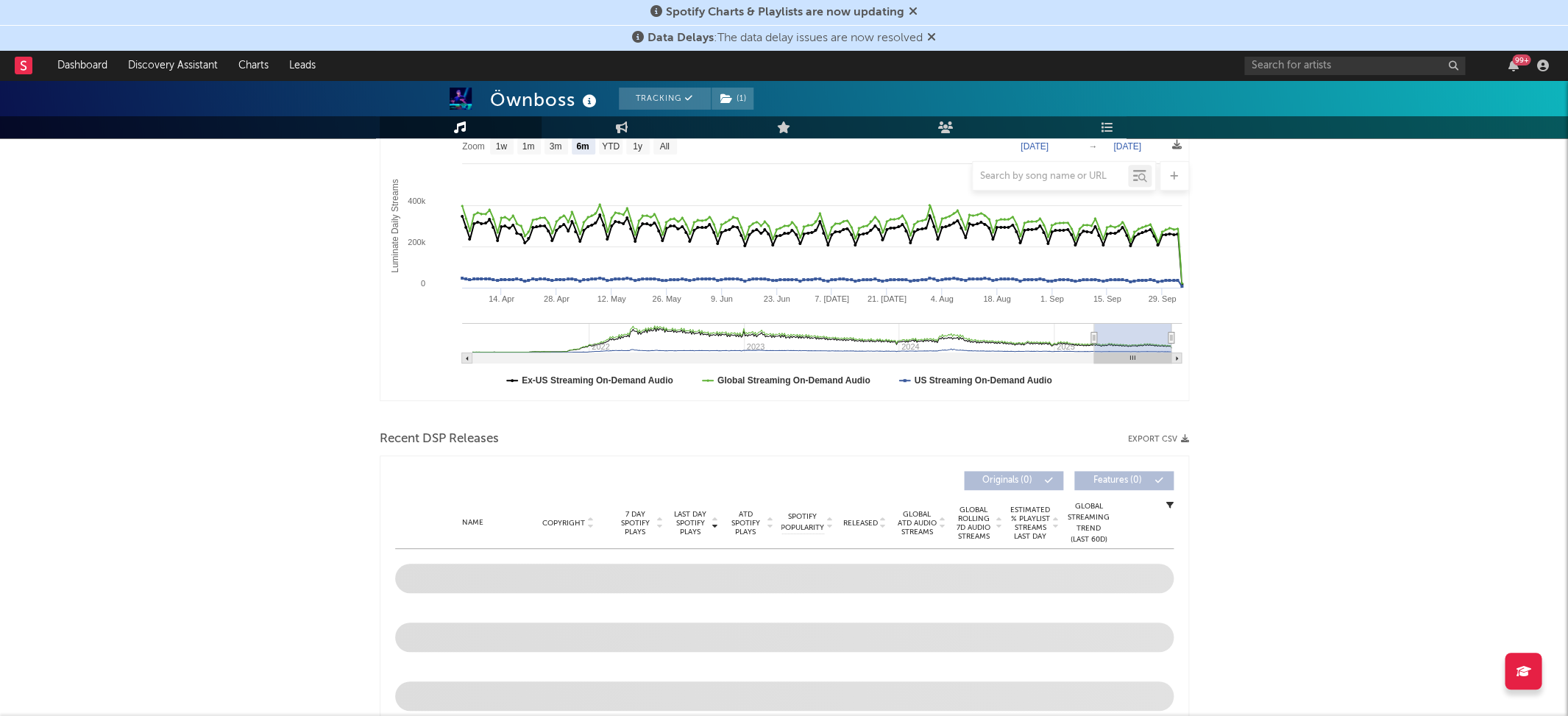
scroll to position [386, 0]
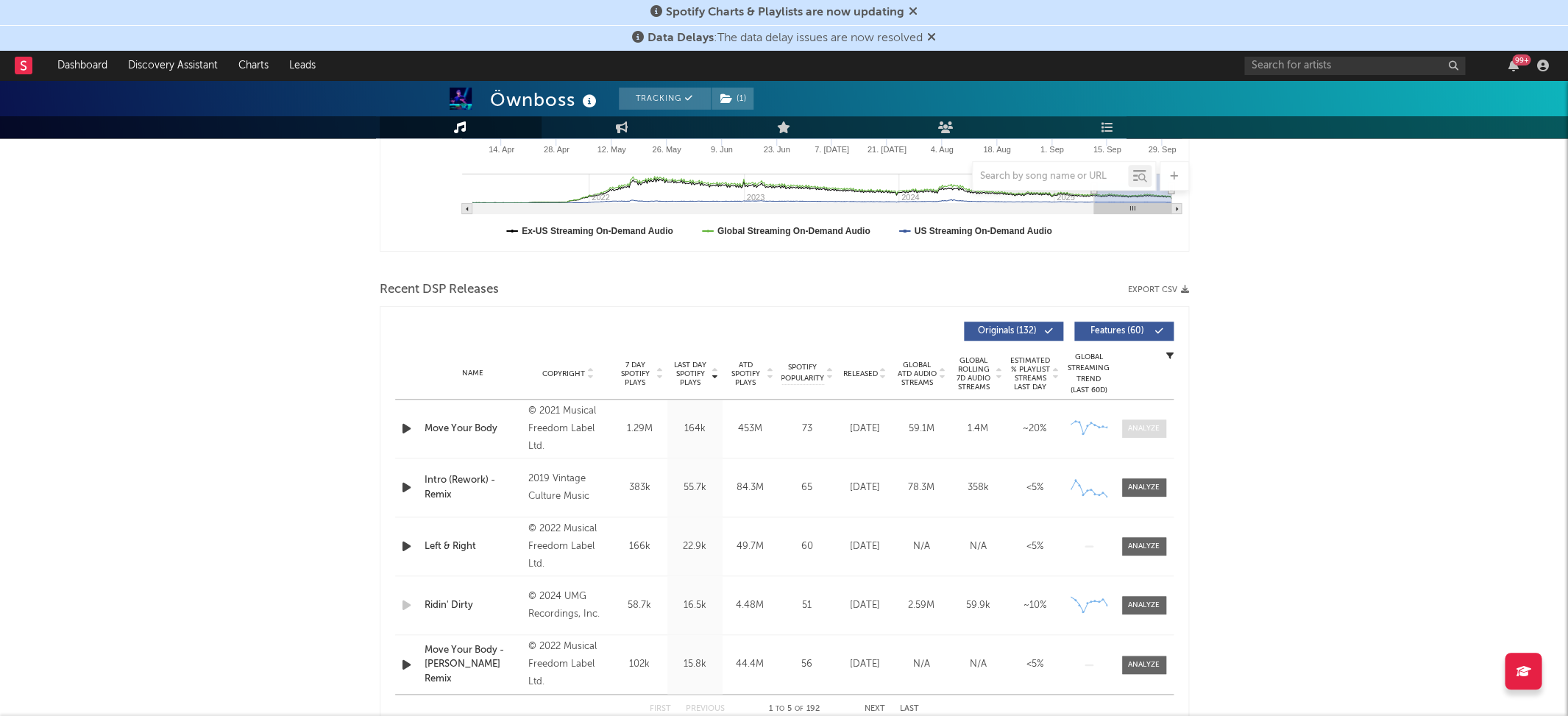
click at [1142, 432] on span at bounding box center [1144, 428] width 44 height 18
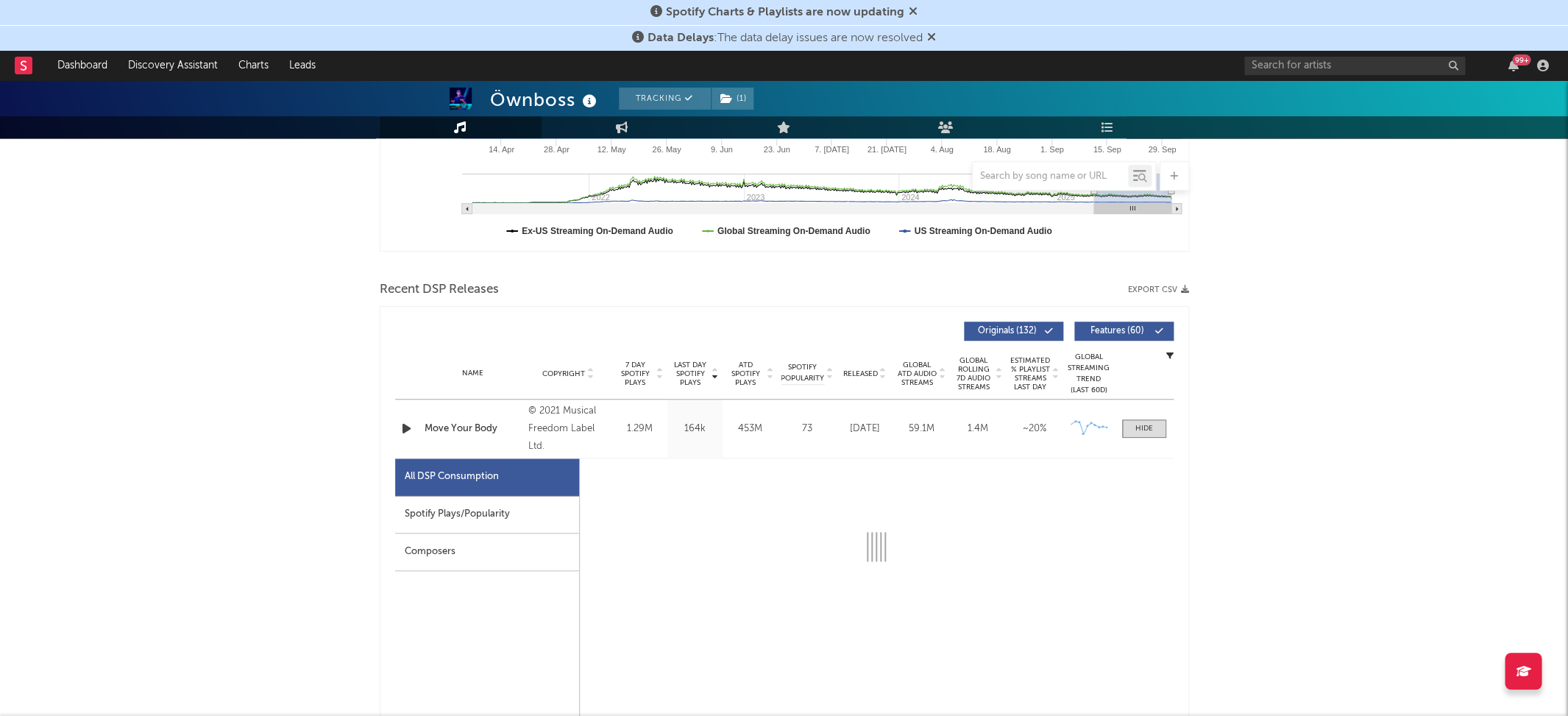
click at [468, 513] on div "Spotify Plays/Popularity" at bounding box center [487, 514] width 184 height 38
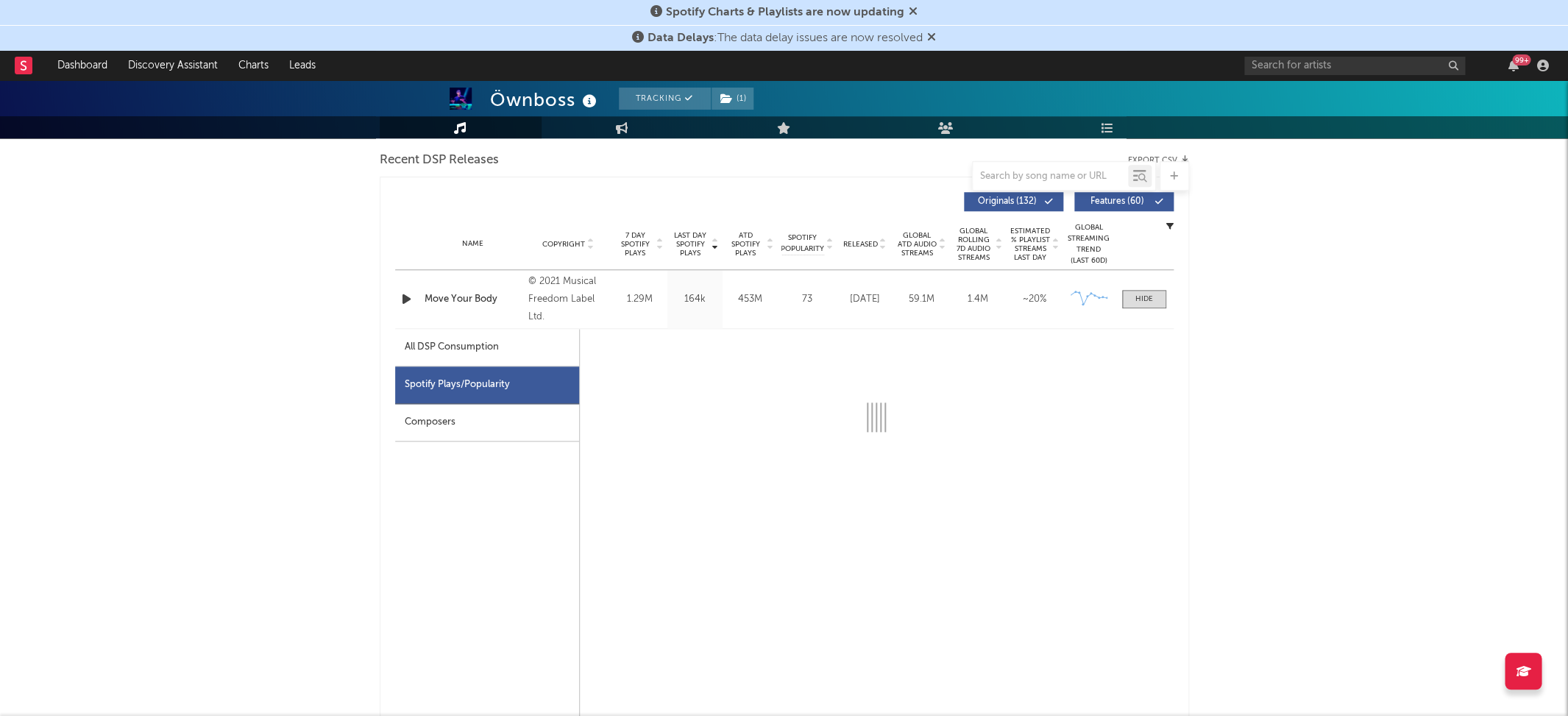
scroll to position [512, 0]
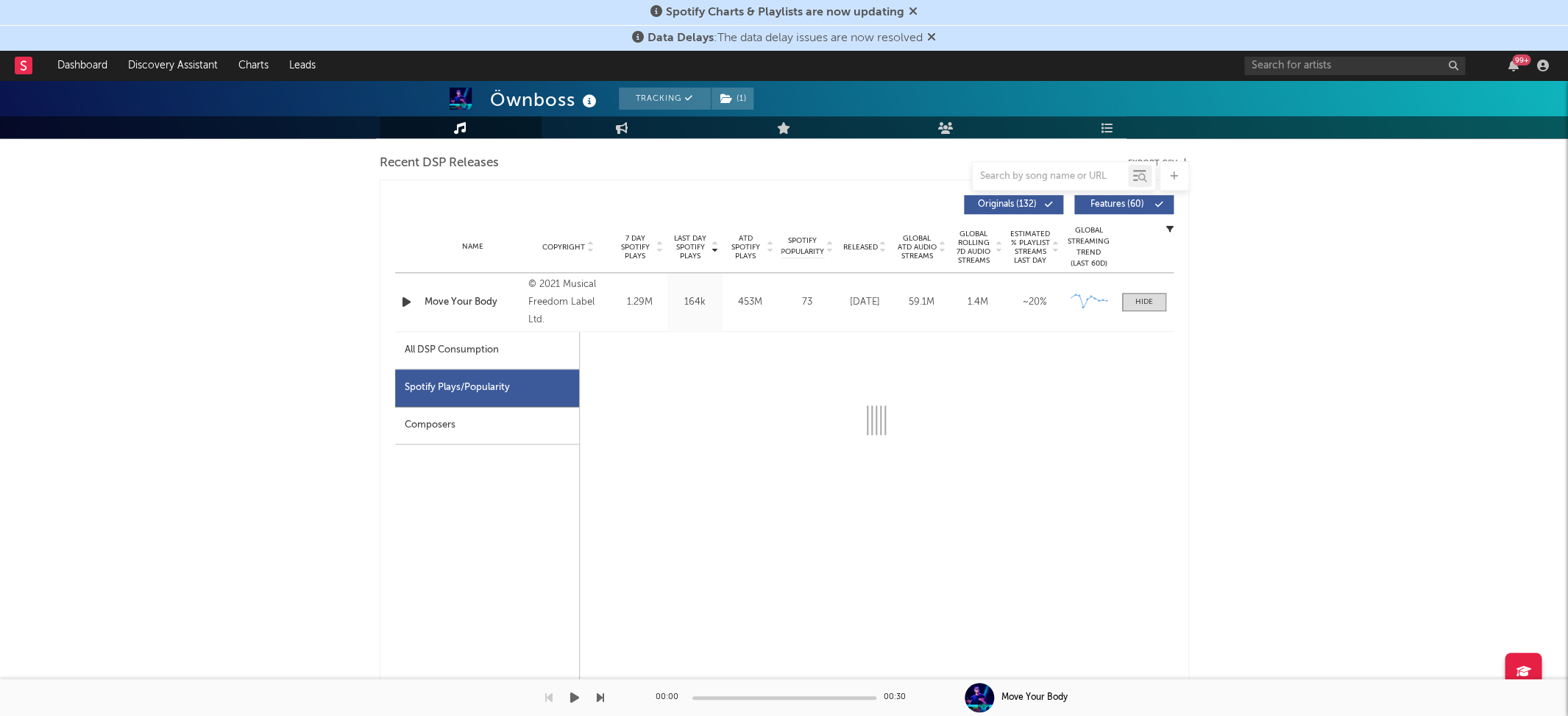
select select "6m"
select select "1w"
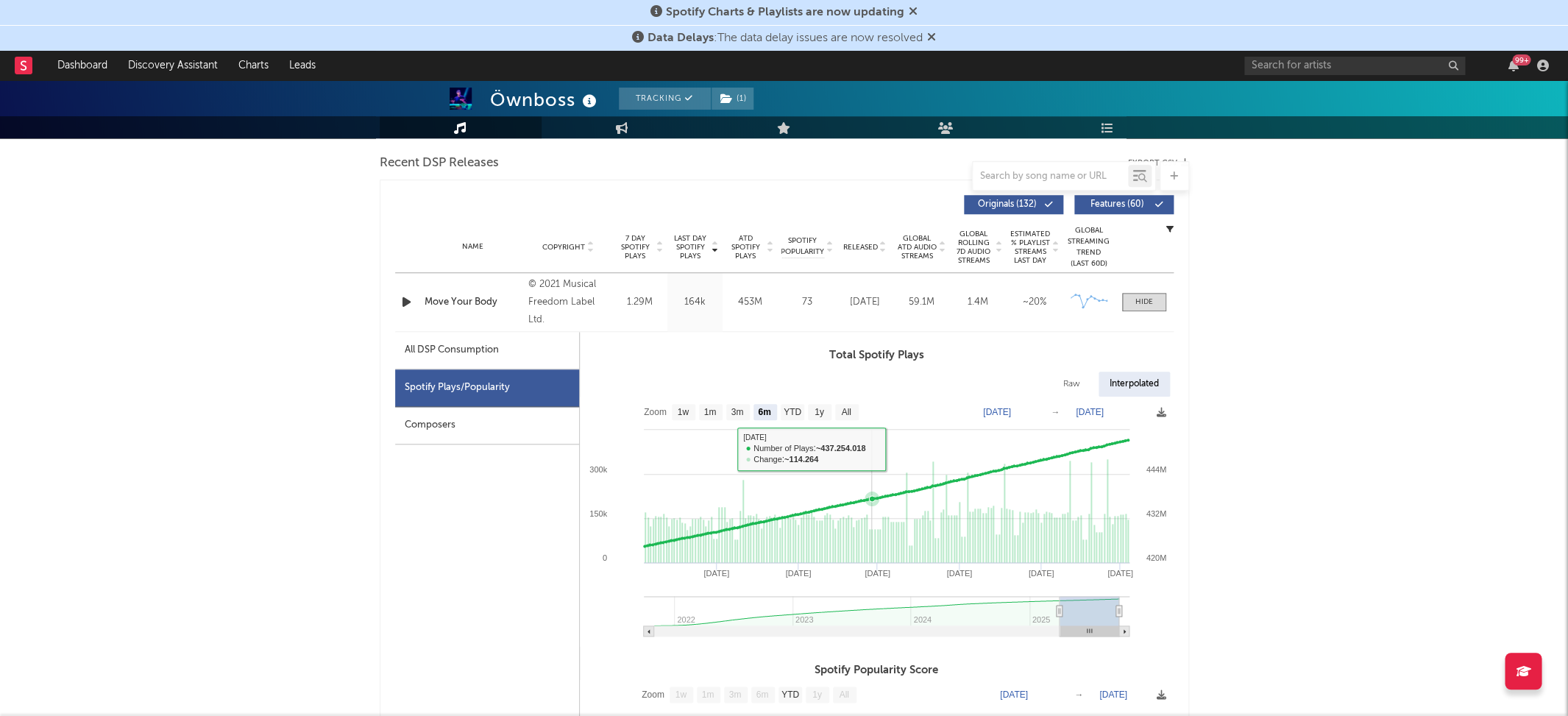
type input "[DATE]"
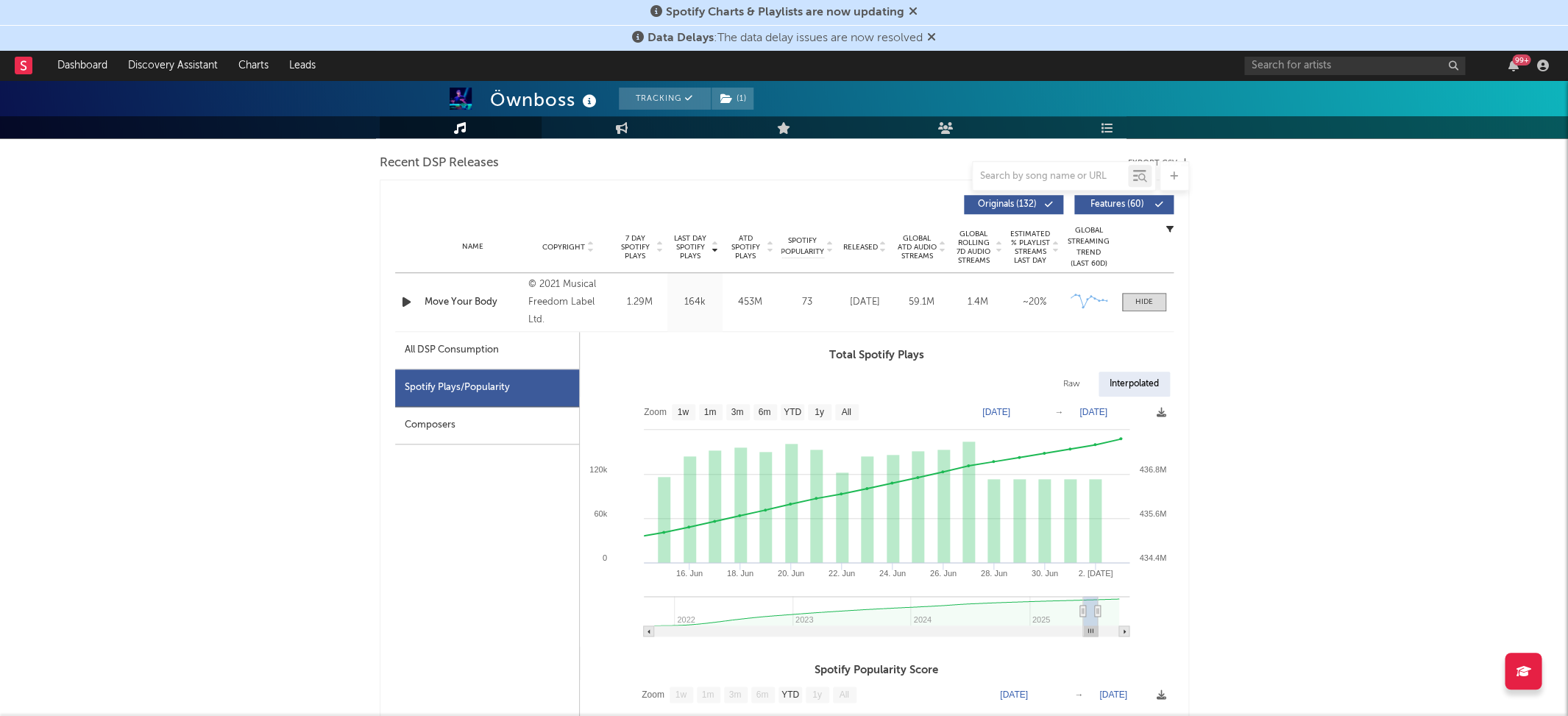
type input "[DATE]"
drag, startPoint x: 1087, startPoint y: 605, endPoint x: 1273, endPoint y: 591, distance: 186.5
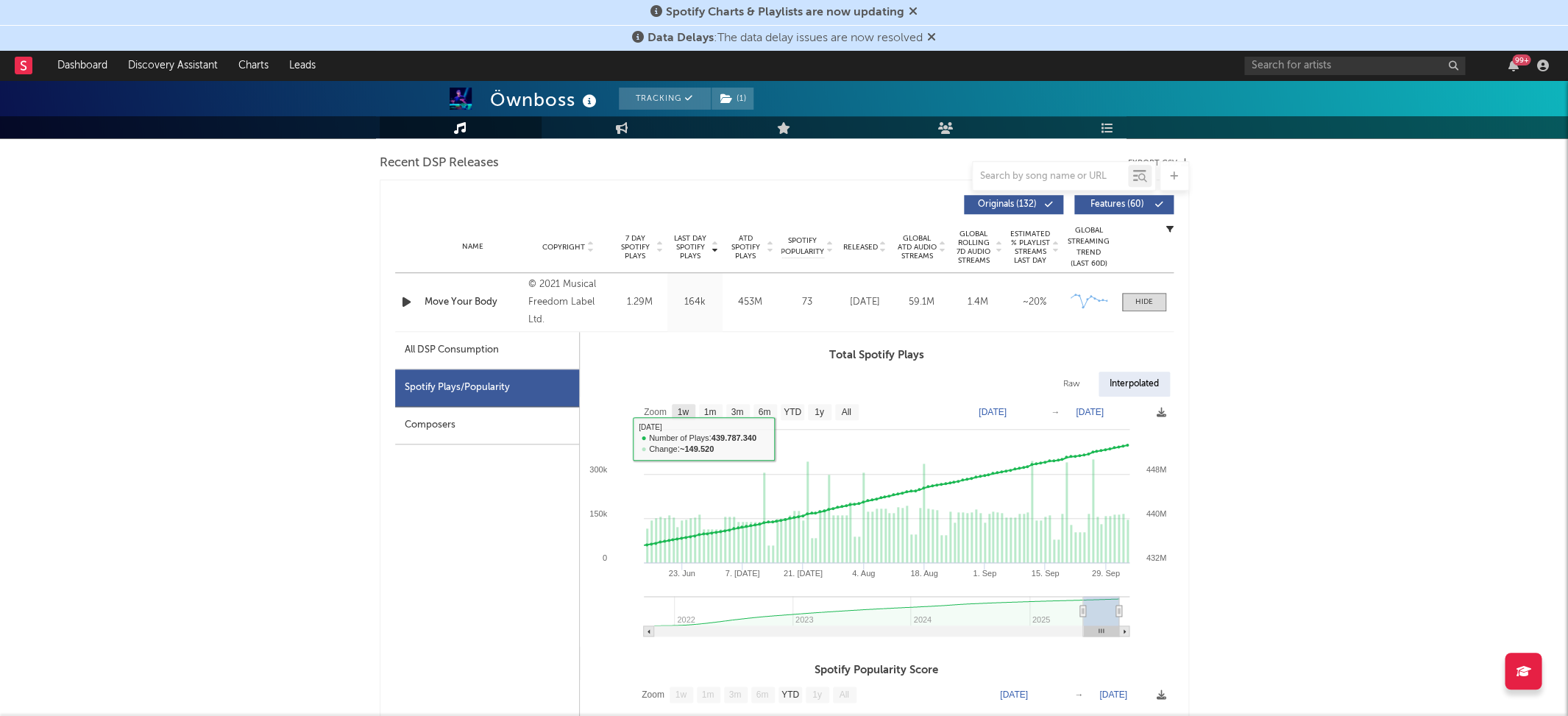
click at [687, 407] on text "1w" at bounding box center [683, 412] width 12 height 10
select select "1w"
type input "[DATE]"
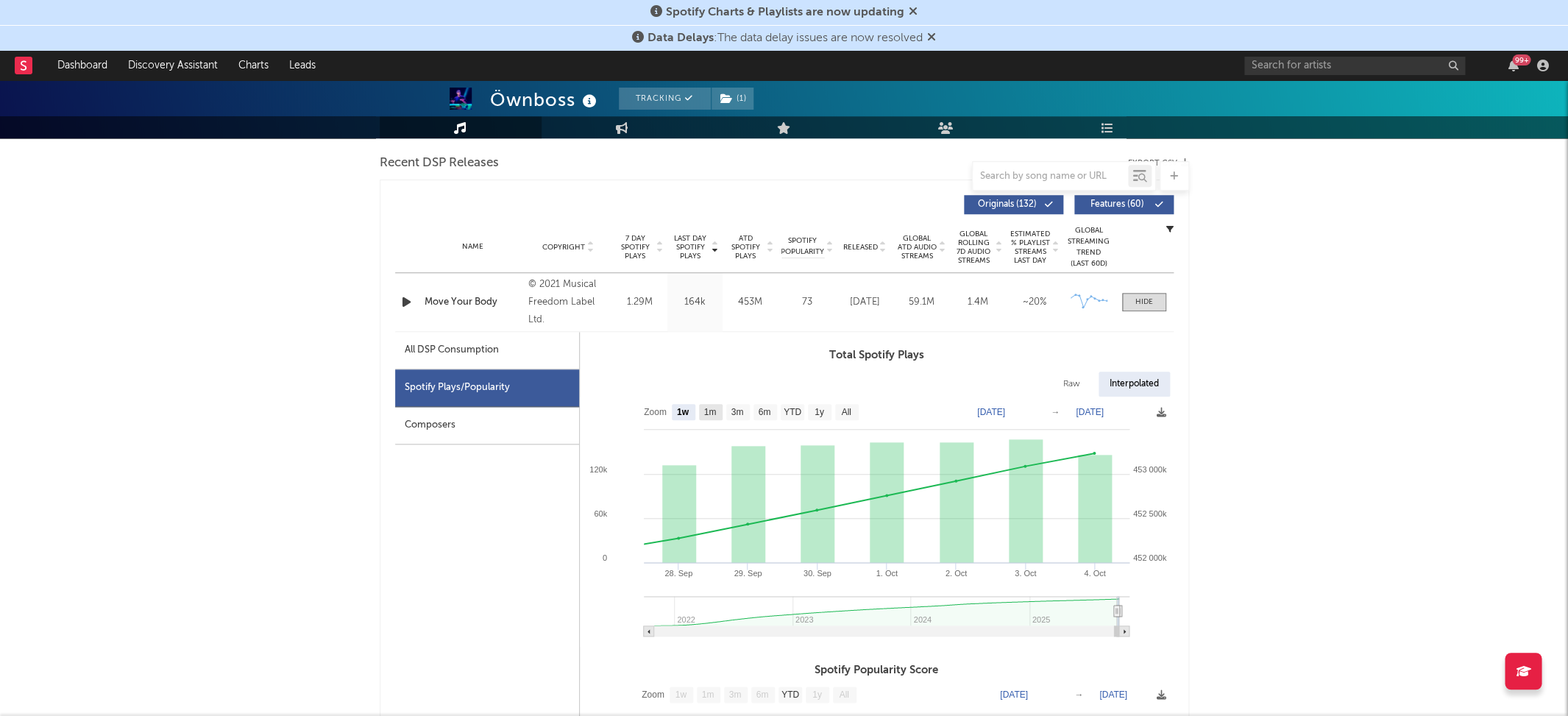
click at [713, 412] on text "1m" at bounding box center [710, 412] width 13 height 10
select select "1m"
type input "[DATE]"
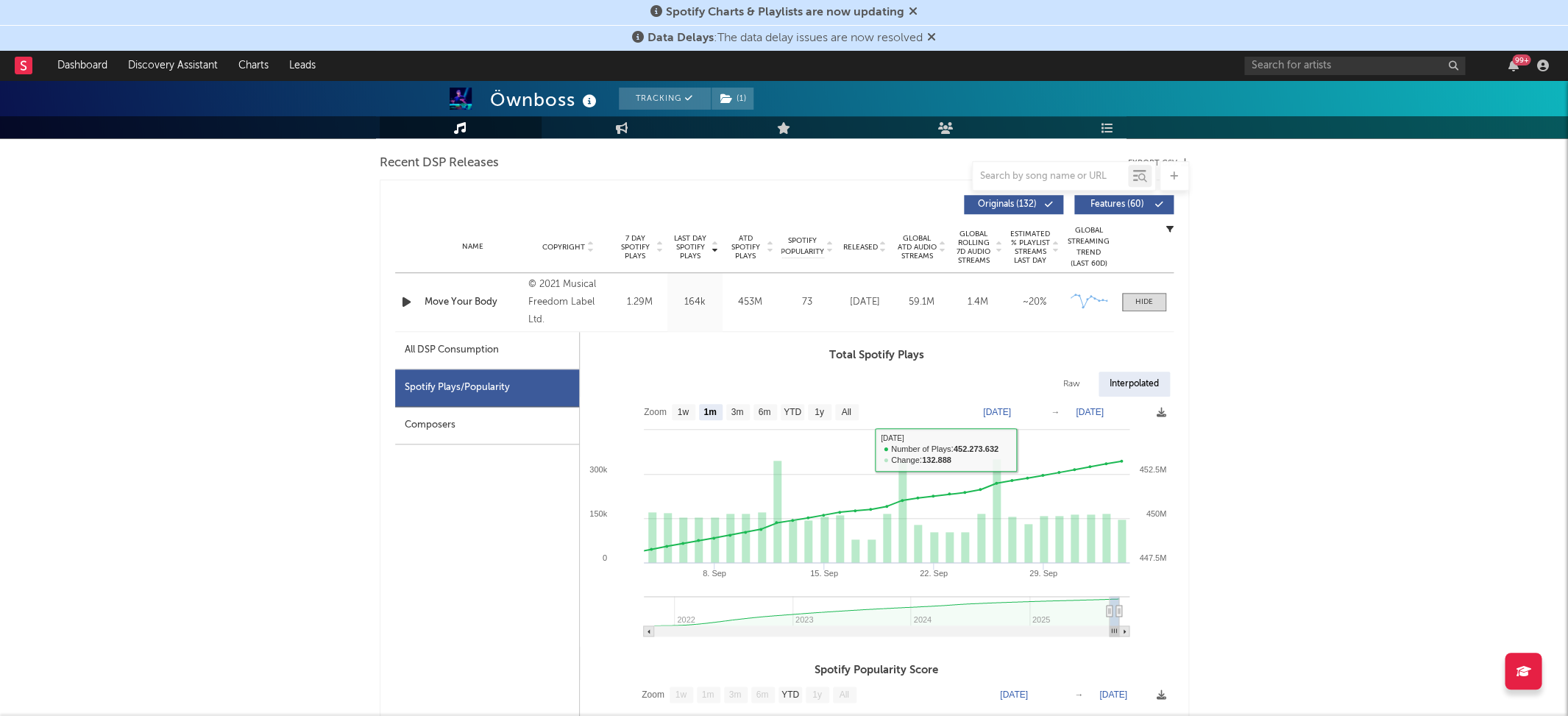
click at [1142, 289] on div "Name Move Your Body Copyright © 2021 Musical Freedom Label Ltd. Label Musical F…" at bounding box center [784, 302] width 778 height 58
click at [1146, 296] on div at bounding box center [1144, 302] width 18 height 11
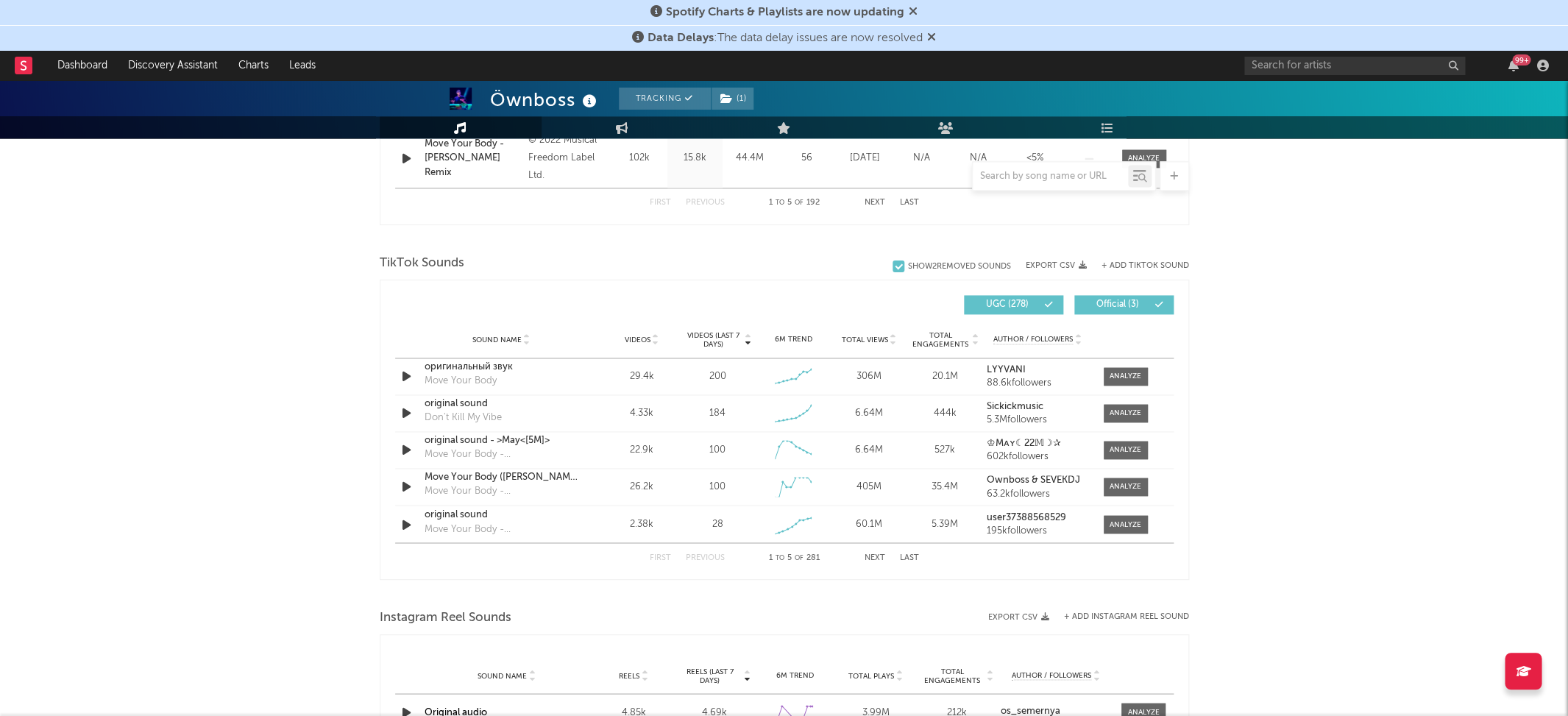
scroll to position [968, 0]
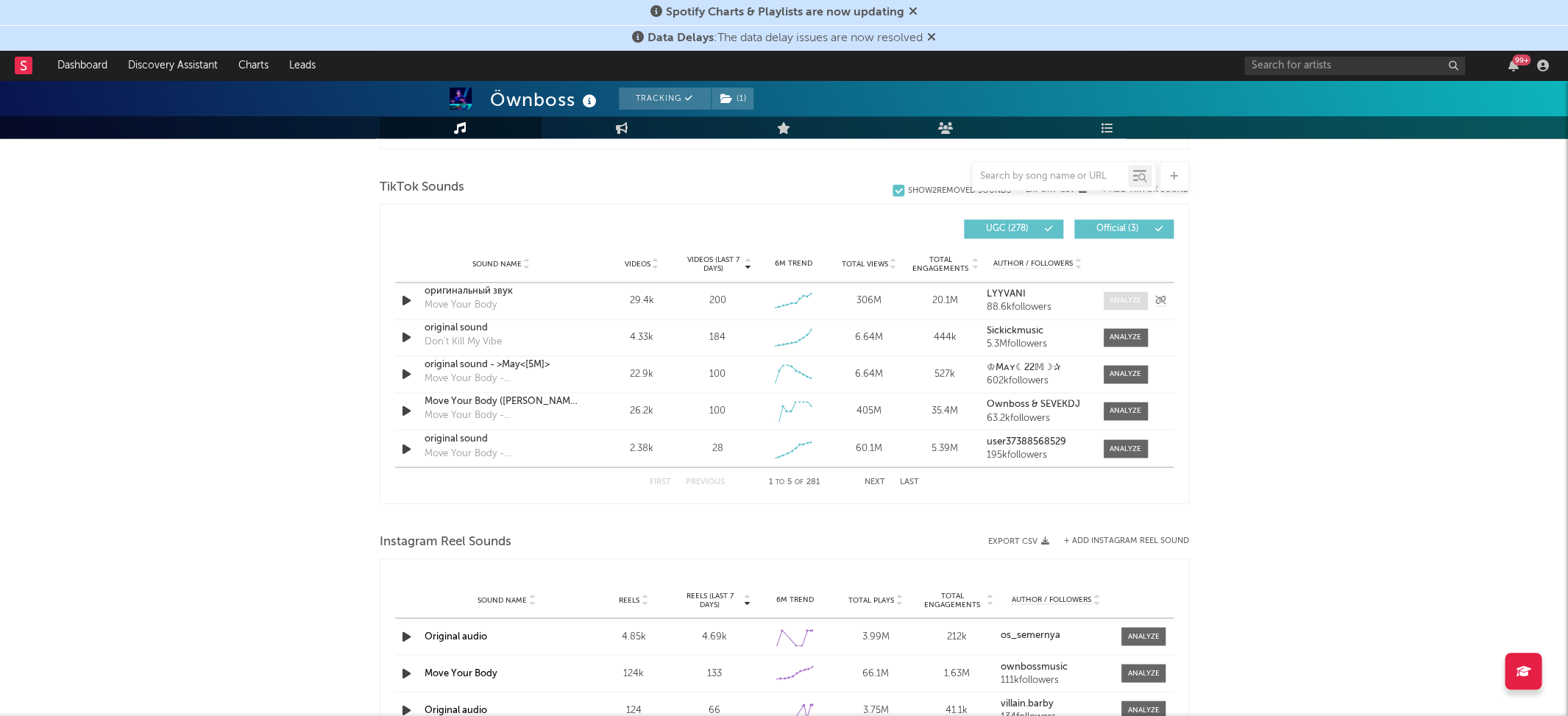
click at [1123, 295] on div at bounding box center [1126, 301] width 32 height 11
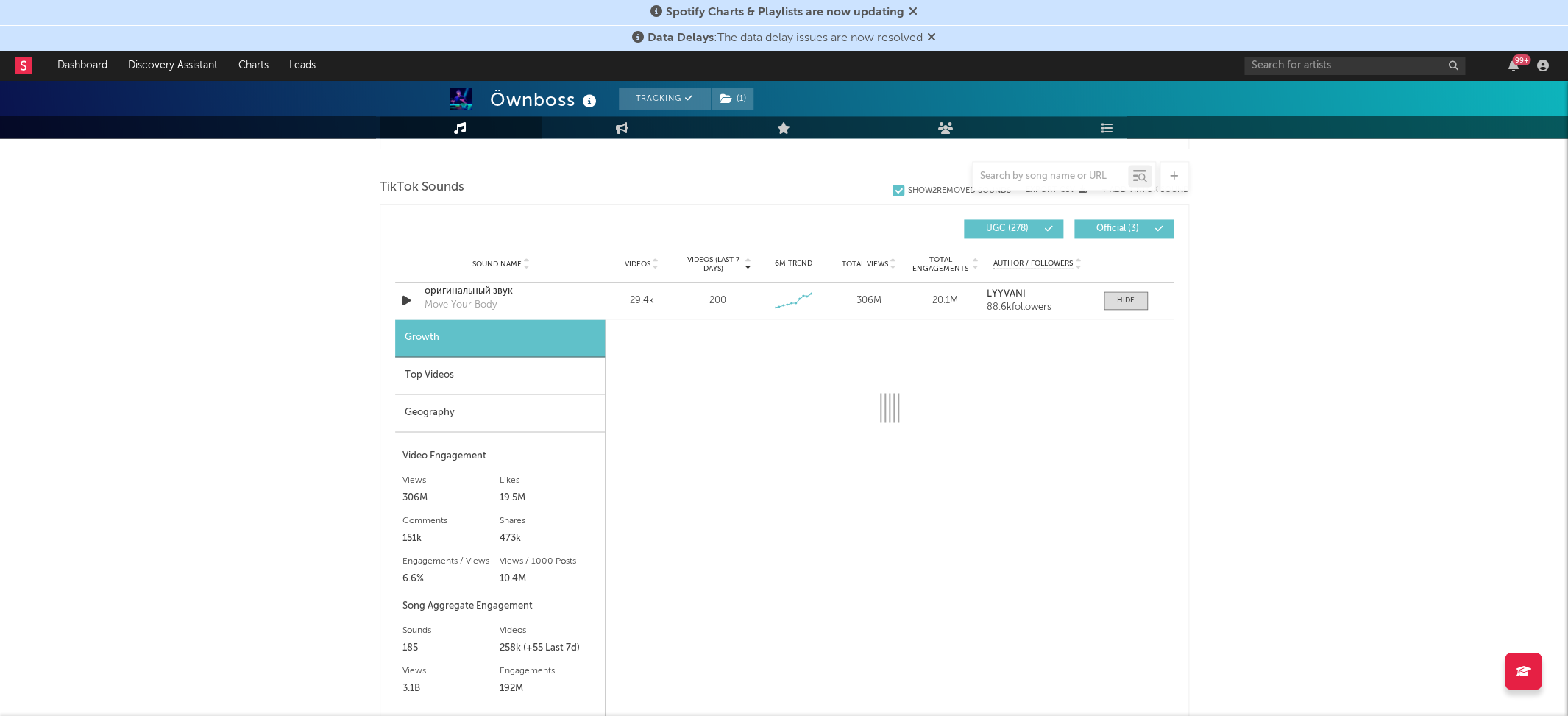
click at [494, 363] on div "Top Videos" at bounding box center [500, 375] width 210 height 38
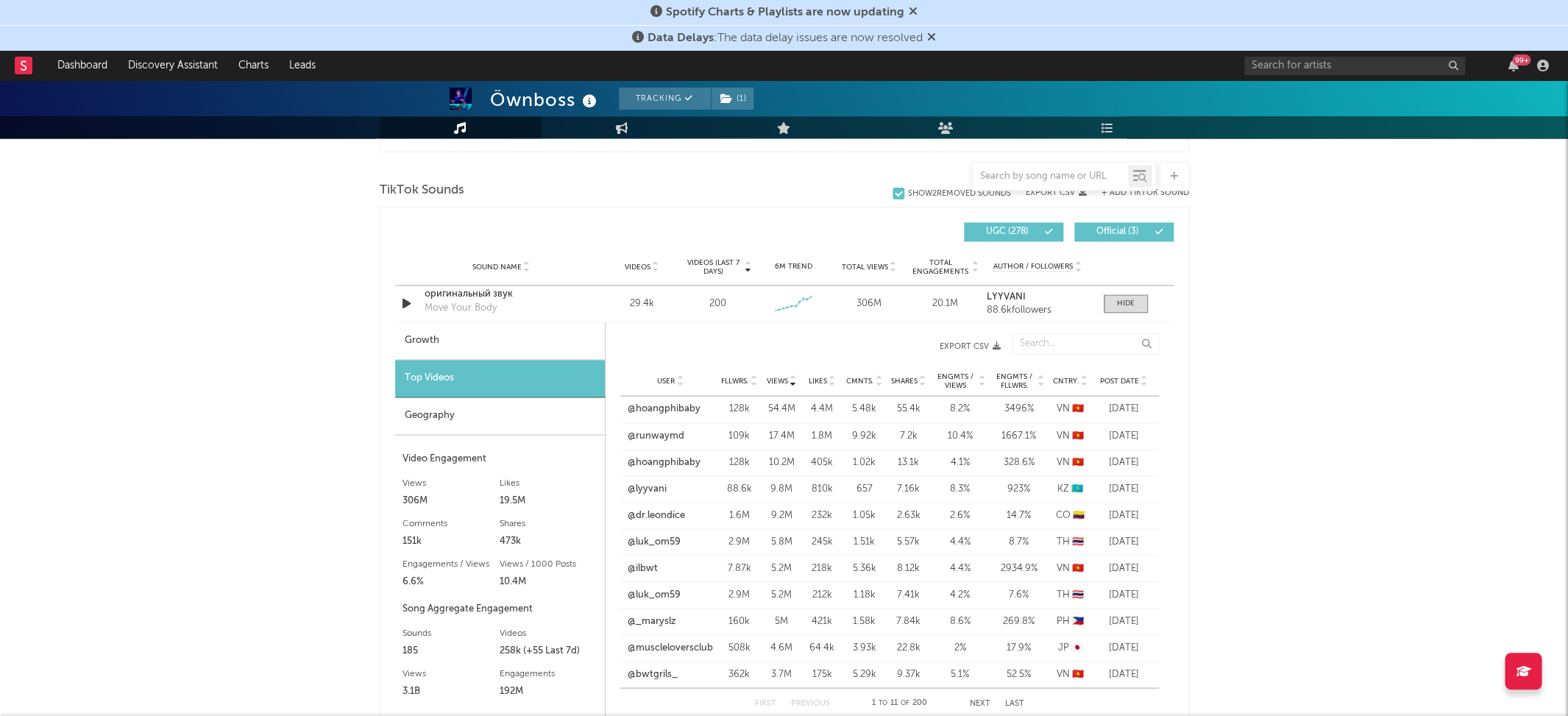
scroll to position [965, 0]
click at [780, 378] on span "Views" at bounding box center [777, 381] width 22 height 9
click at [777, 377] on span "Views" at bounding box center [777, 381] width 22 height 9
click at [1117, 377] on span "Post Date" at bounding box center [1119, 381] width 39 height 9
click at [657, 409] on link "@aria_in_sky" at bounding box center [656, 409] width 59 height 14
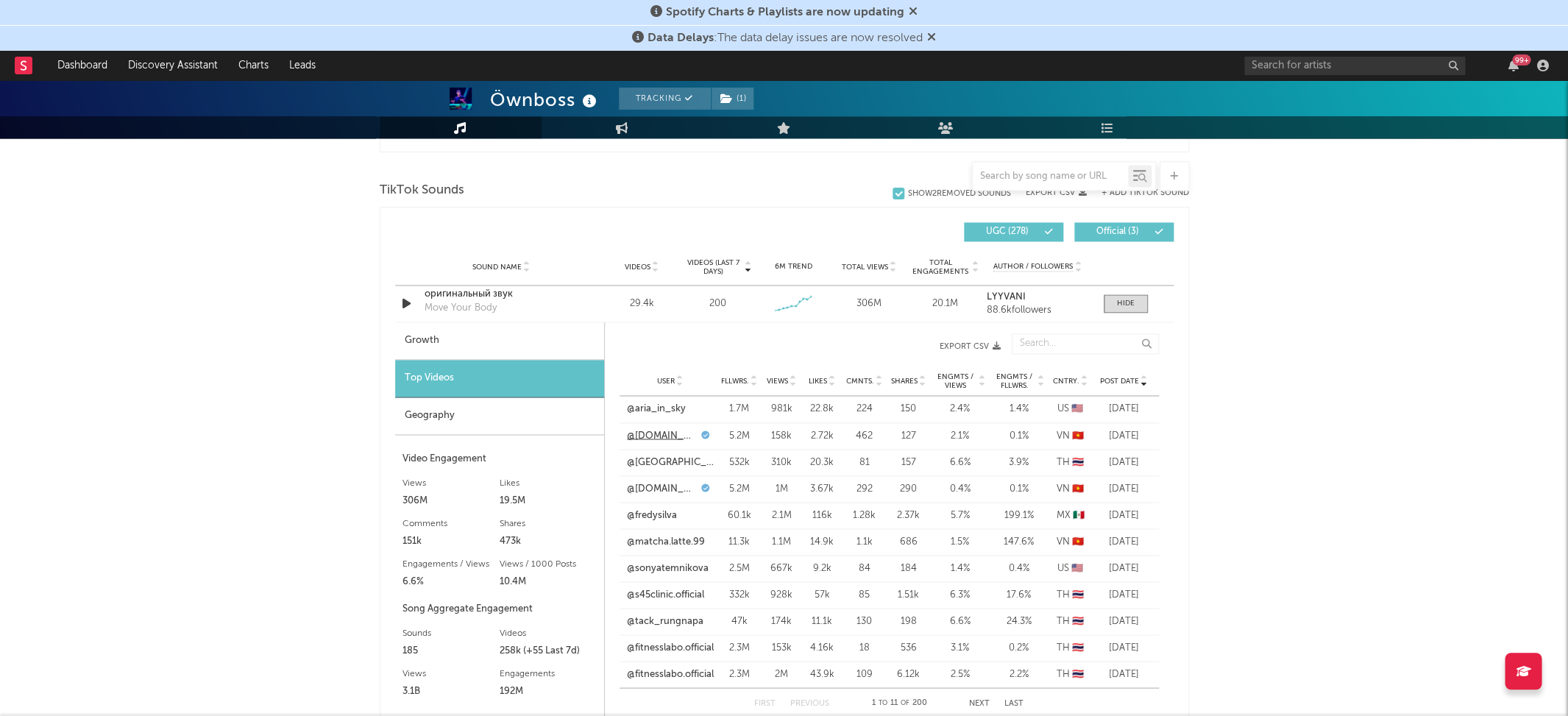
click at [659, 430] on link "@thethao247.vn" at bounding box center [662, 435] width 71 height 14
drag, startPoint x: 657, startPoint y: 456, endPoint x: 661, endPoint y: 474, distance: 18.4
click at [657, 456] on link "@iamnuania" at bounding box center [670, 462] width 87 height 14
click at [660, 481] on link "@thethao247.vn" at bounding box center [662, 489] width 71 height 14
click at [658, 508] on link "@fredysilva" at bounding box center [651, 515] width 50 height 14
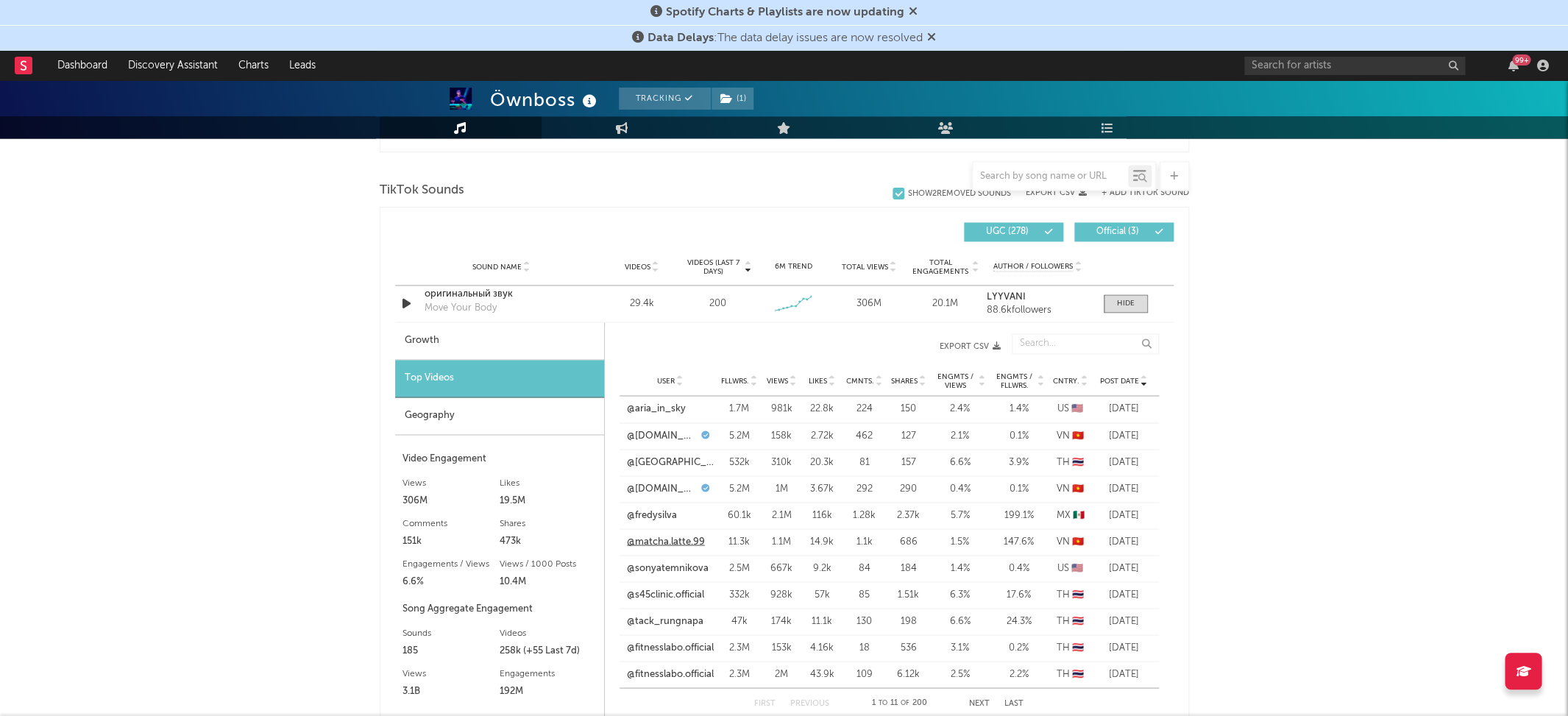
click at [663, 534] on link "@matcha.latte.99" at bounding box center [666, 541] width 78 height 14
click at [1117, 298] on div at bounding box center [1126, 303] width 18 height 11
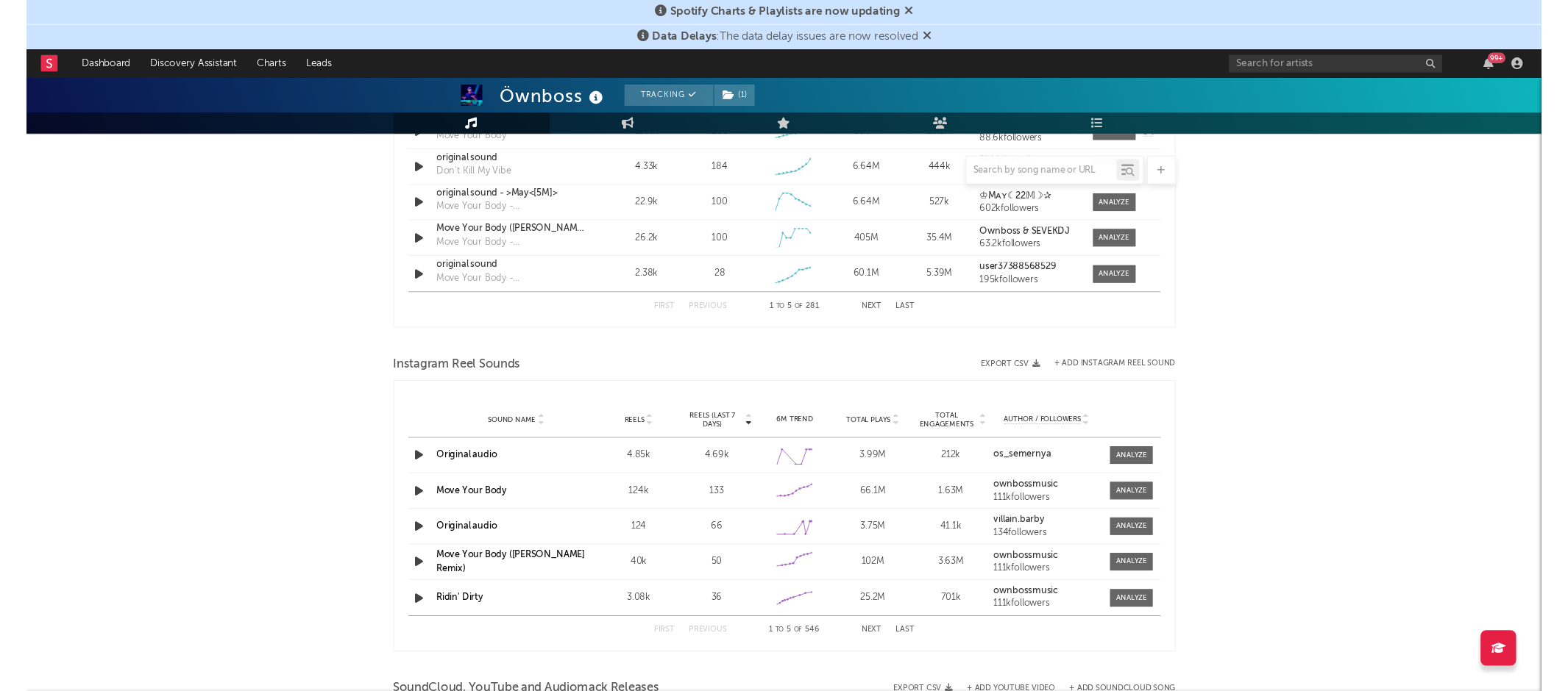
scroll to position [1137, 0]
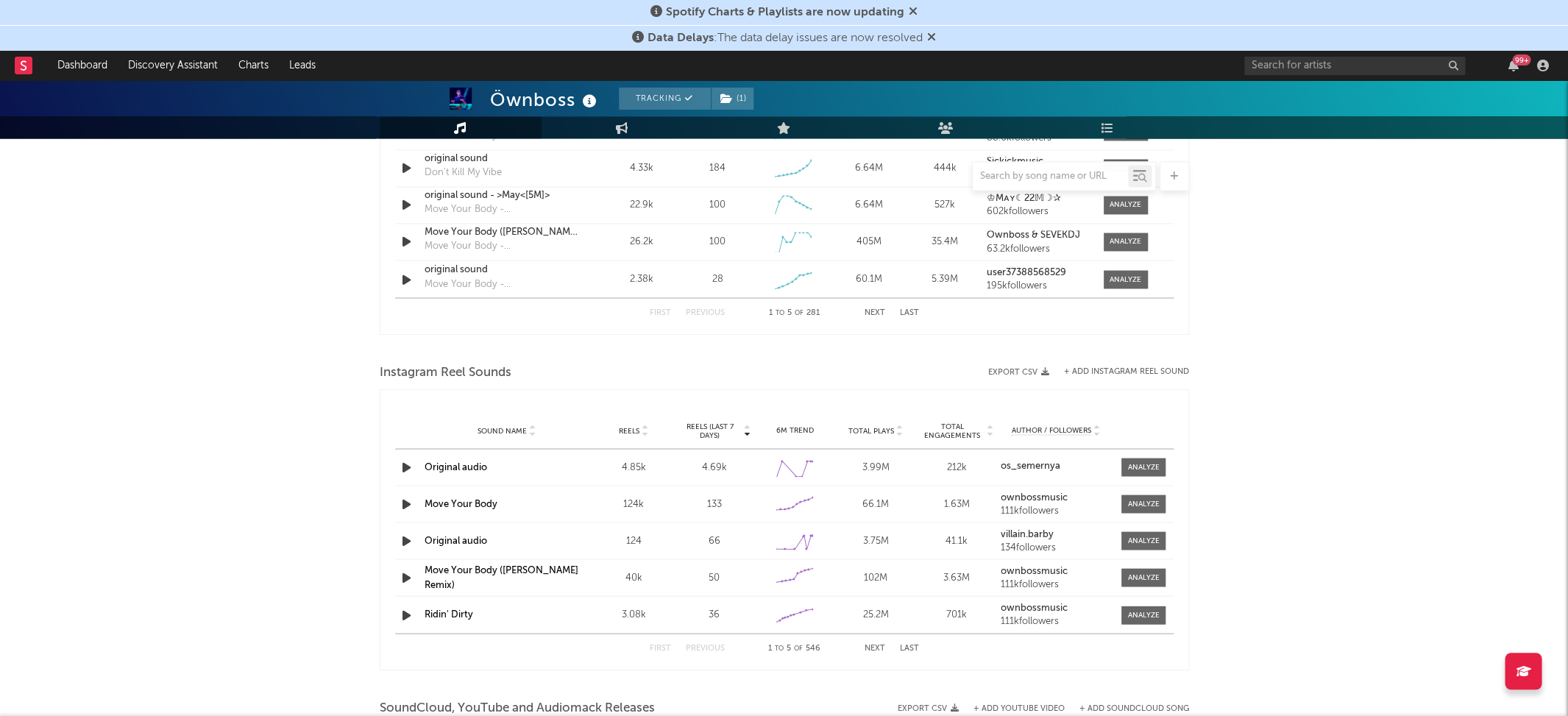
click at [456, 454] on div "Sound Name Original audio Reels 4.85k Reels (last 7 days) 4.69k 6M Trend Create…" at bounding box center [784, 466] width 778 height 36
click at [458, 462] on link "Original audio" at bounding box center [456, 467] width 62 height 10
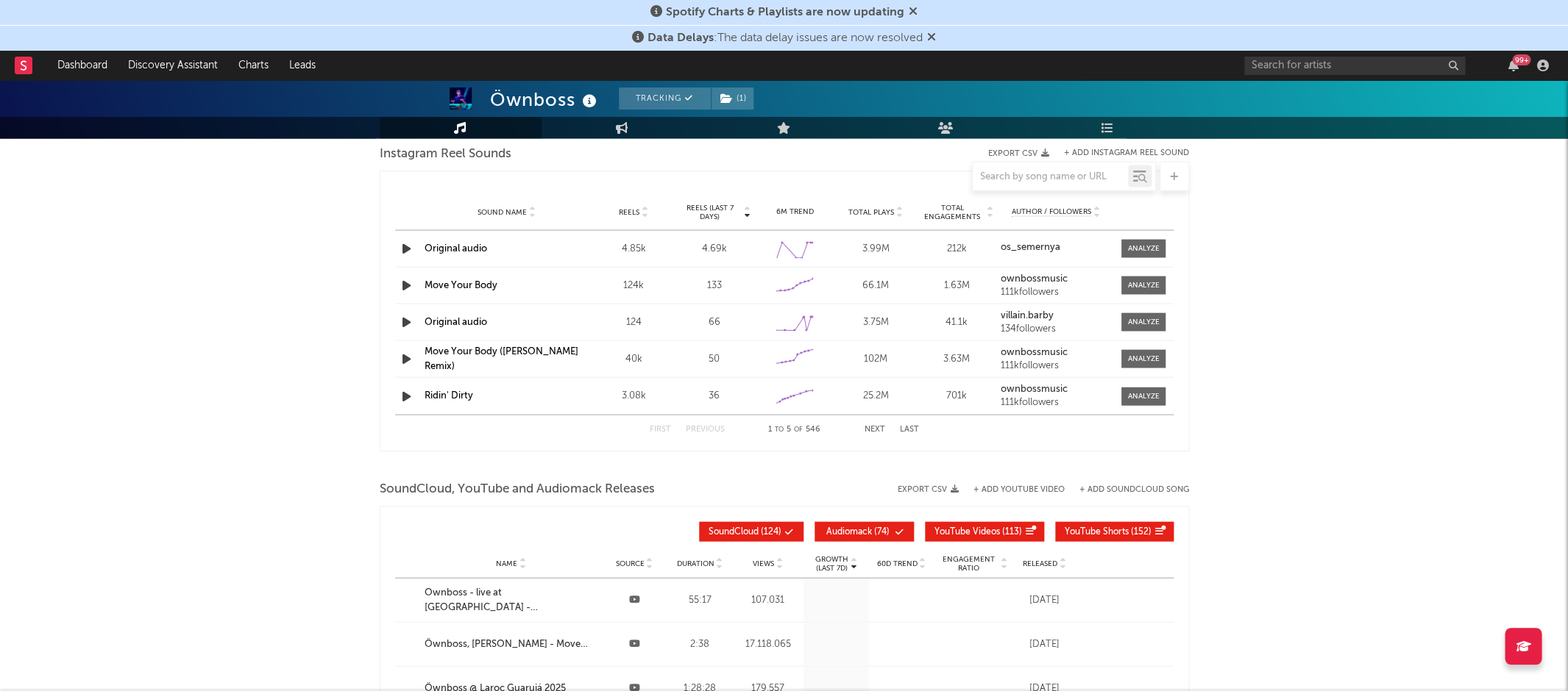
scroll to position [1424, 0]
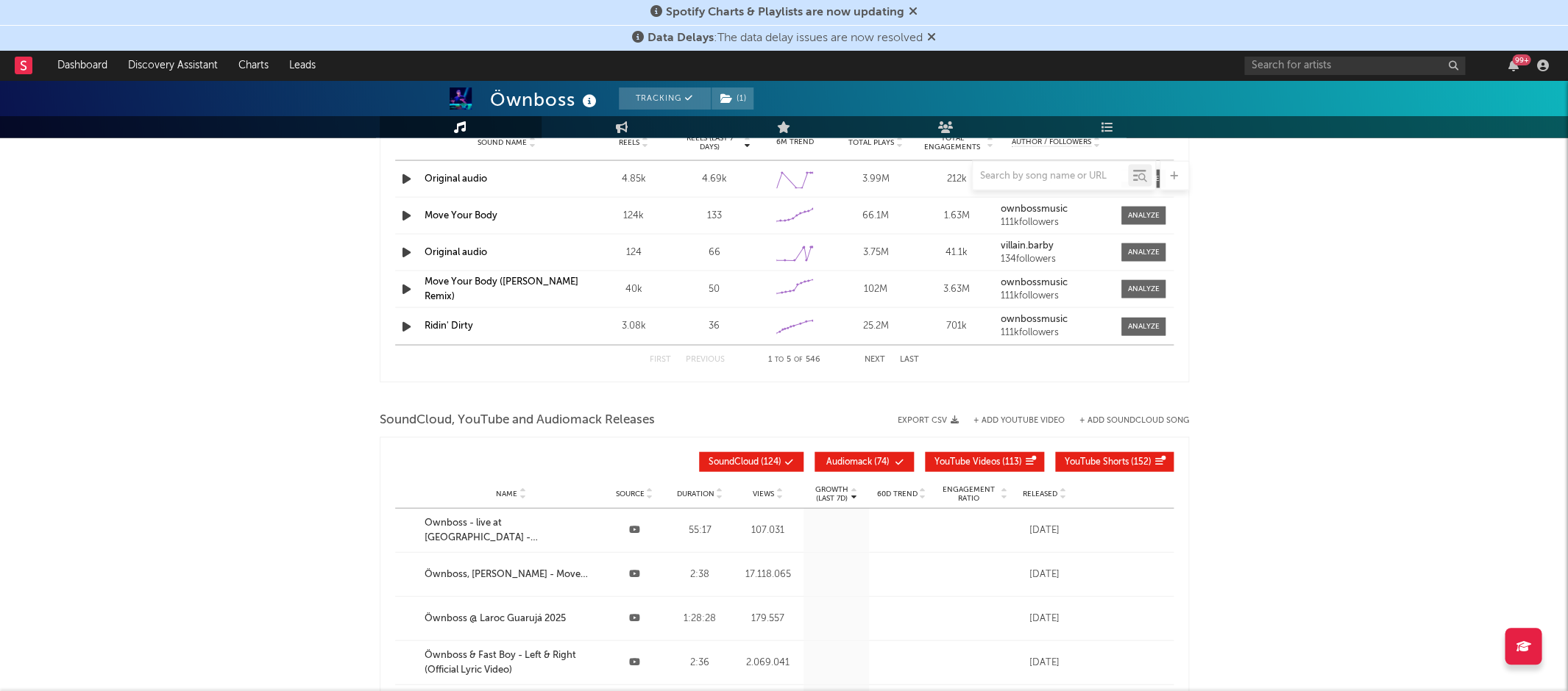
click at [252, 0] on div "Spotify Charts & Playlists are now updating" at bounding box center [784, 13] width 1568 height 26
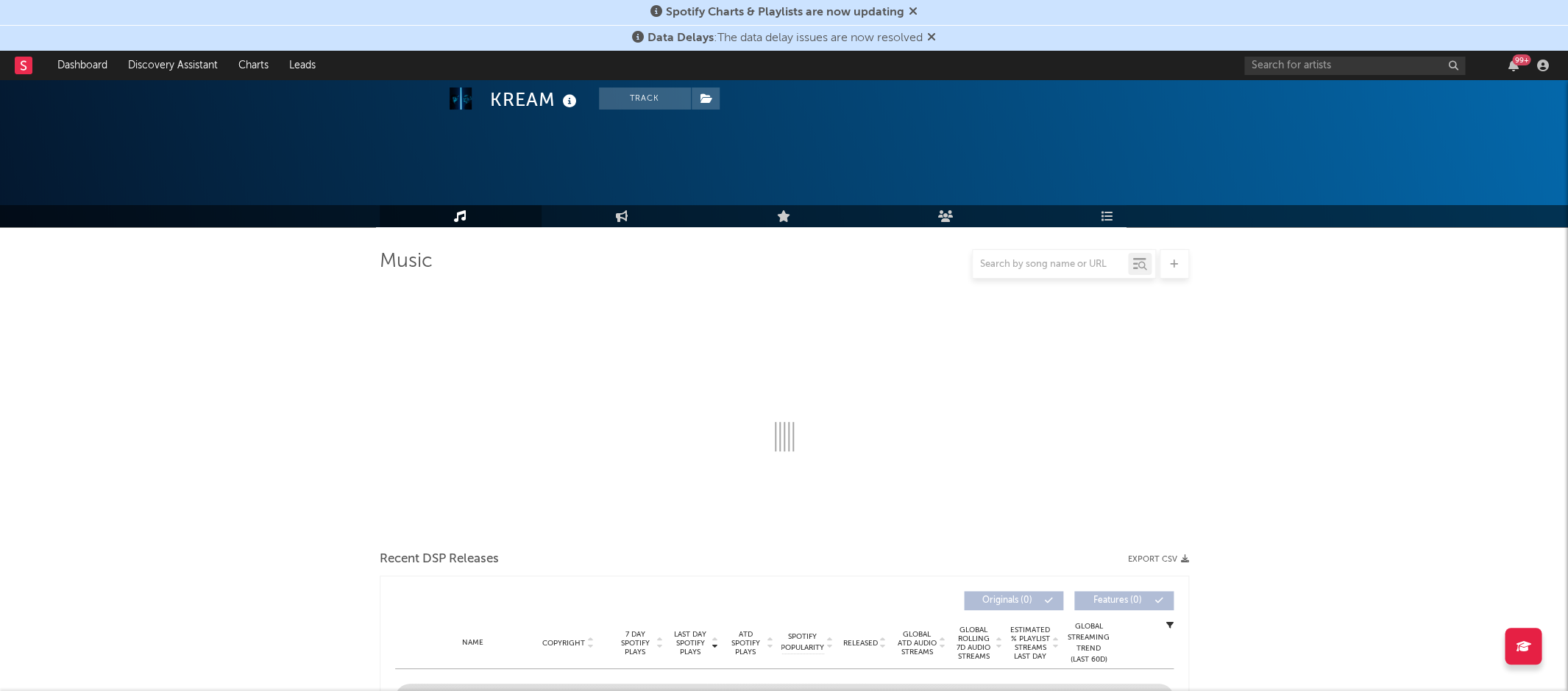
select select "6m"
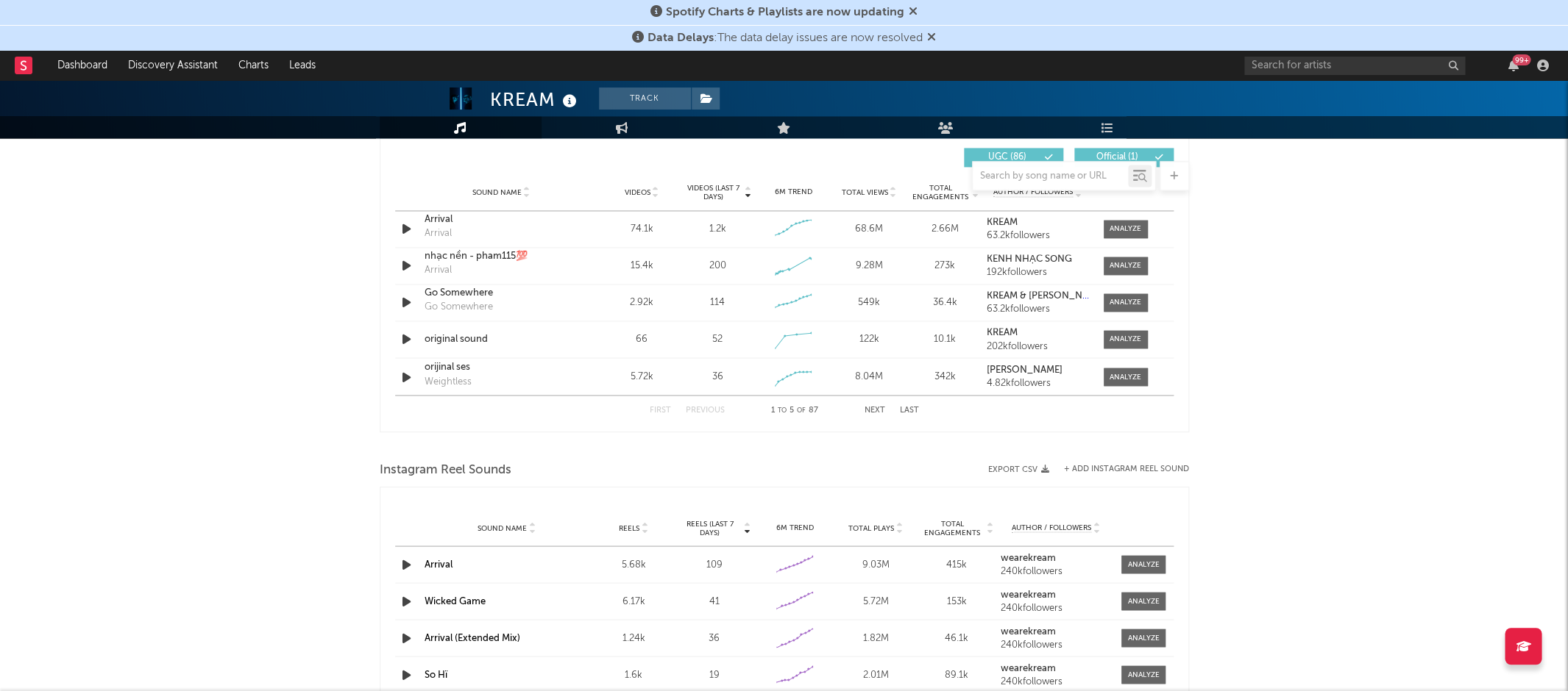
scroll to position [1017, 0]
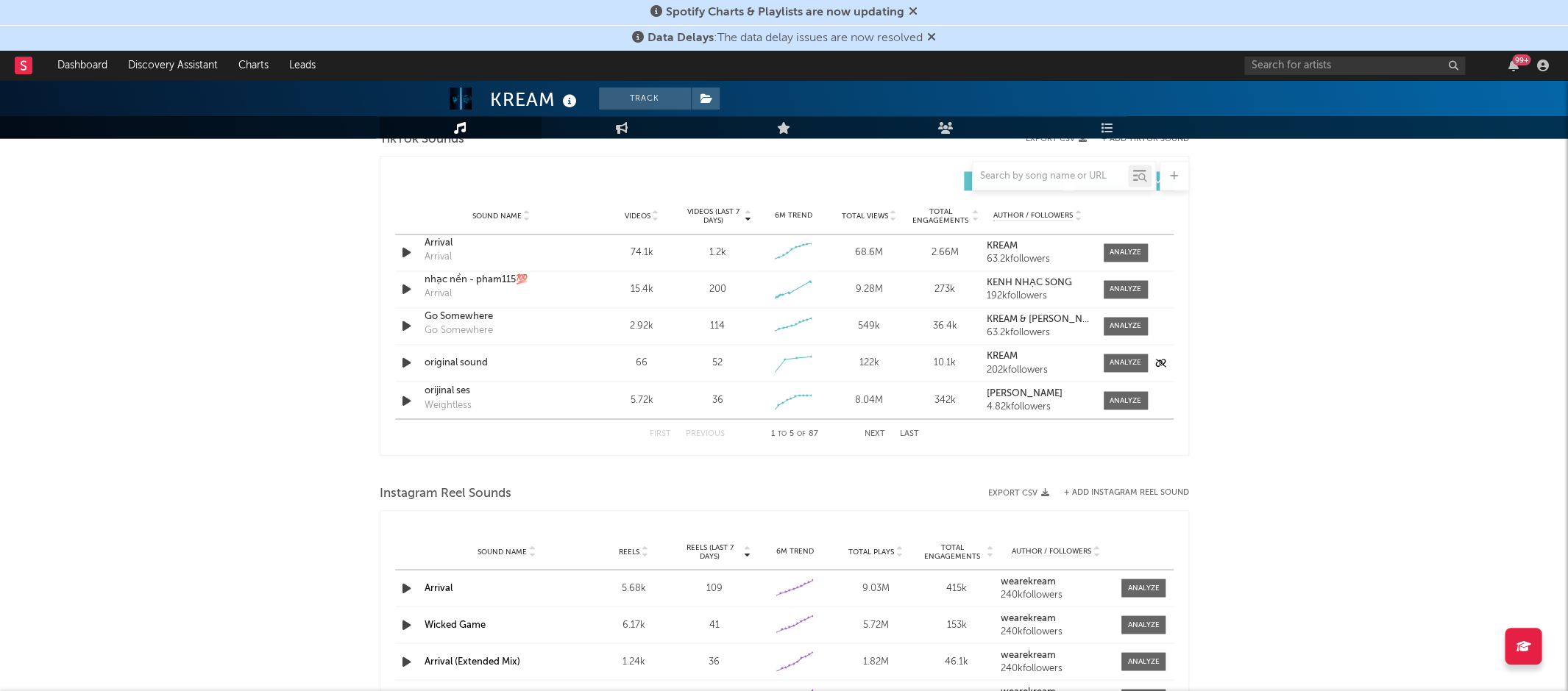
click at [411, 357] on icon "button" at bounding box center [406, 362] width 15 height 18
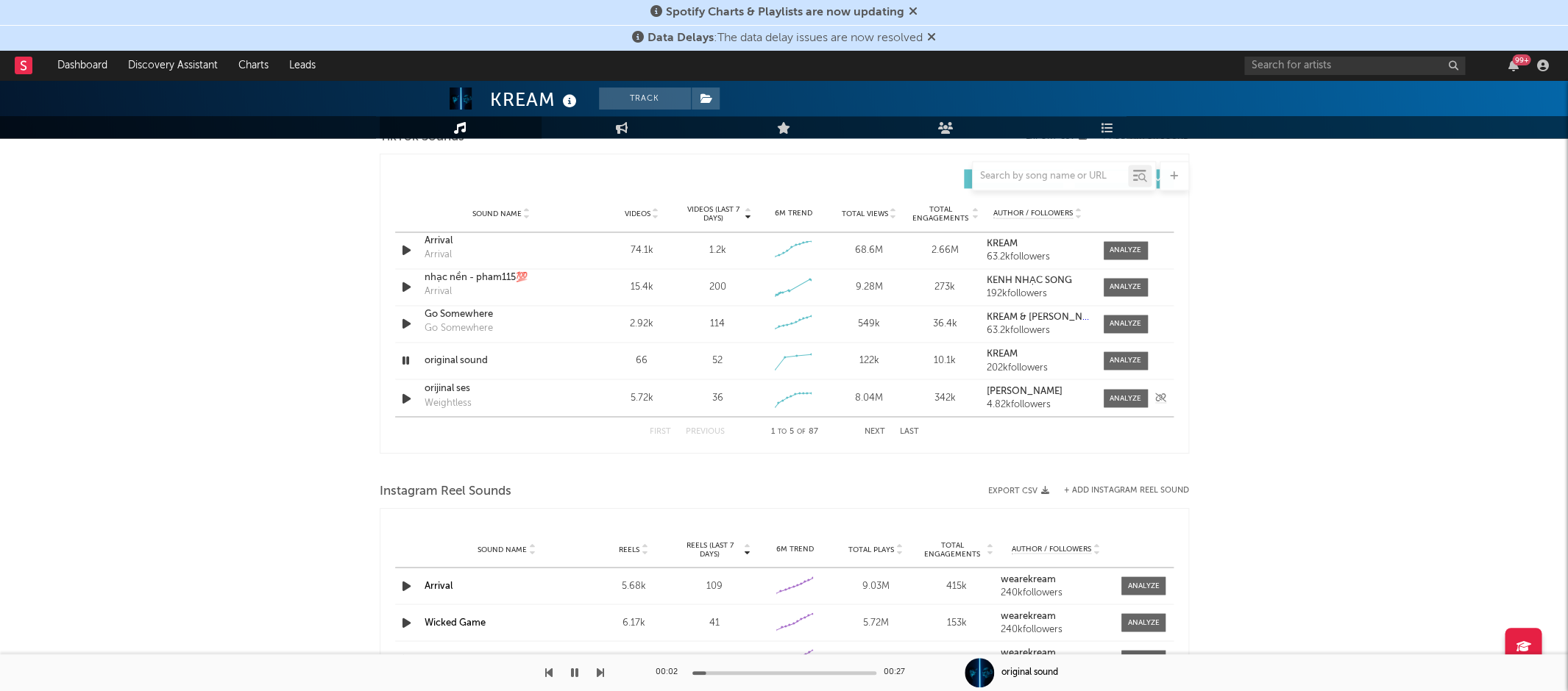
click at [399, 397] on icon "button" at bounding box center [406, 398] width 15 height 18
click at [878, 430] on button "Next" at bounding box center [875, 432] width 21 height 8
click at [876, 428] on button "Next" at bounding box center [875, 432] width 21 height 8
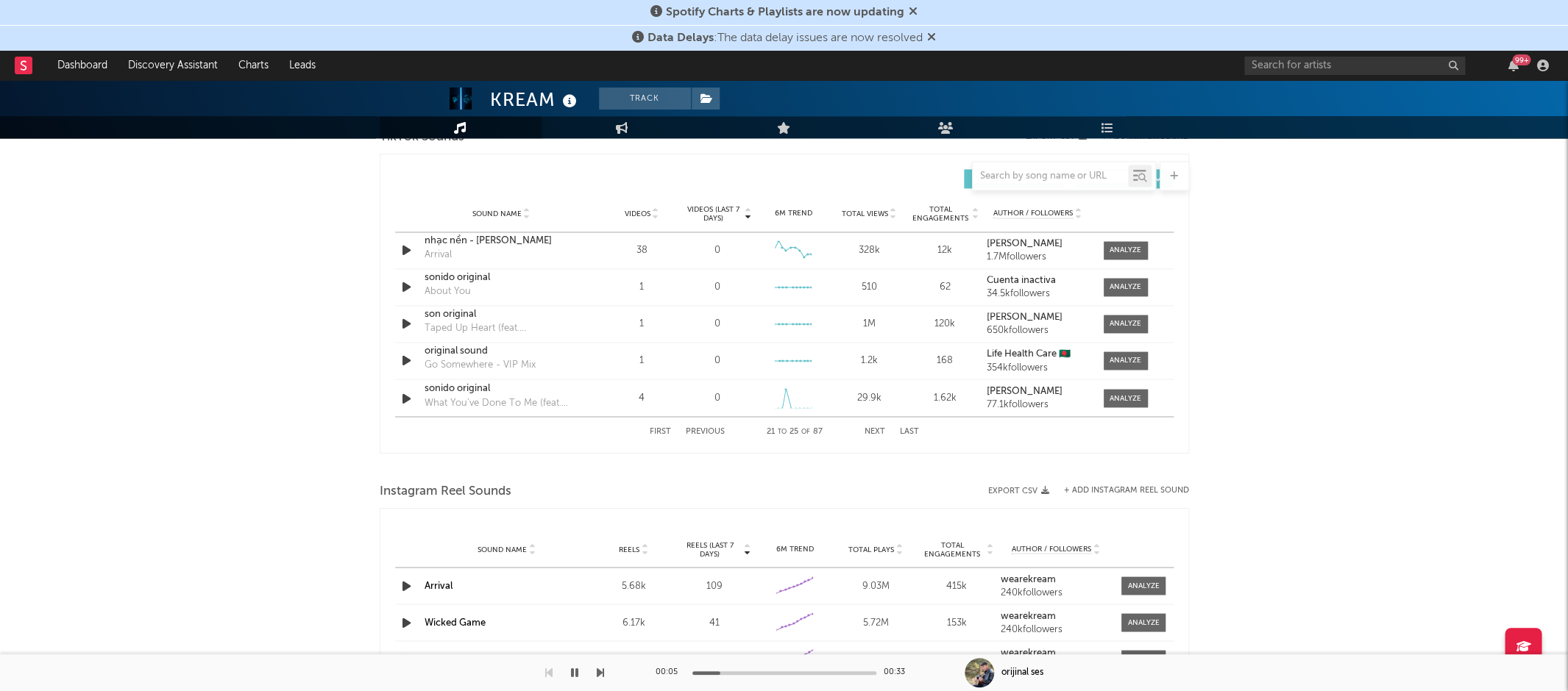
click at [876, 428] on button "Next" at bounding box center [875, 432] width 21 height 8
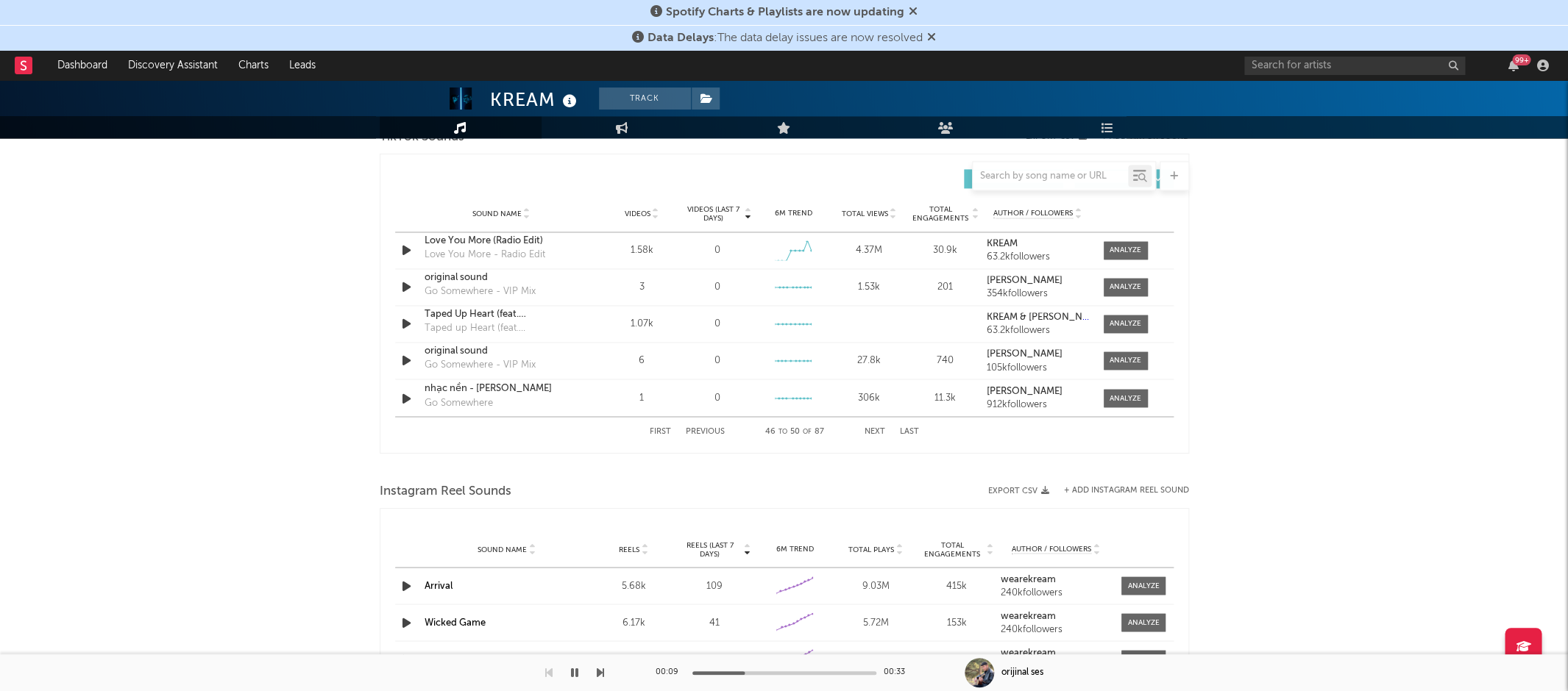
click at [876, 428] on button "Next" at bounding box center [875, 432] width 21 height 8
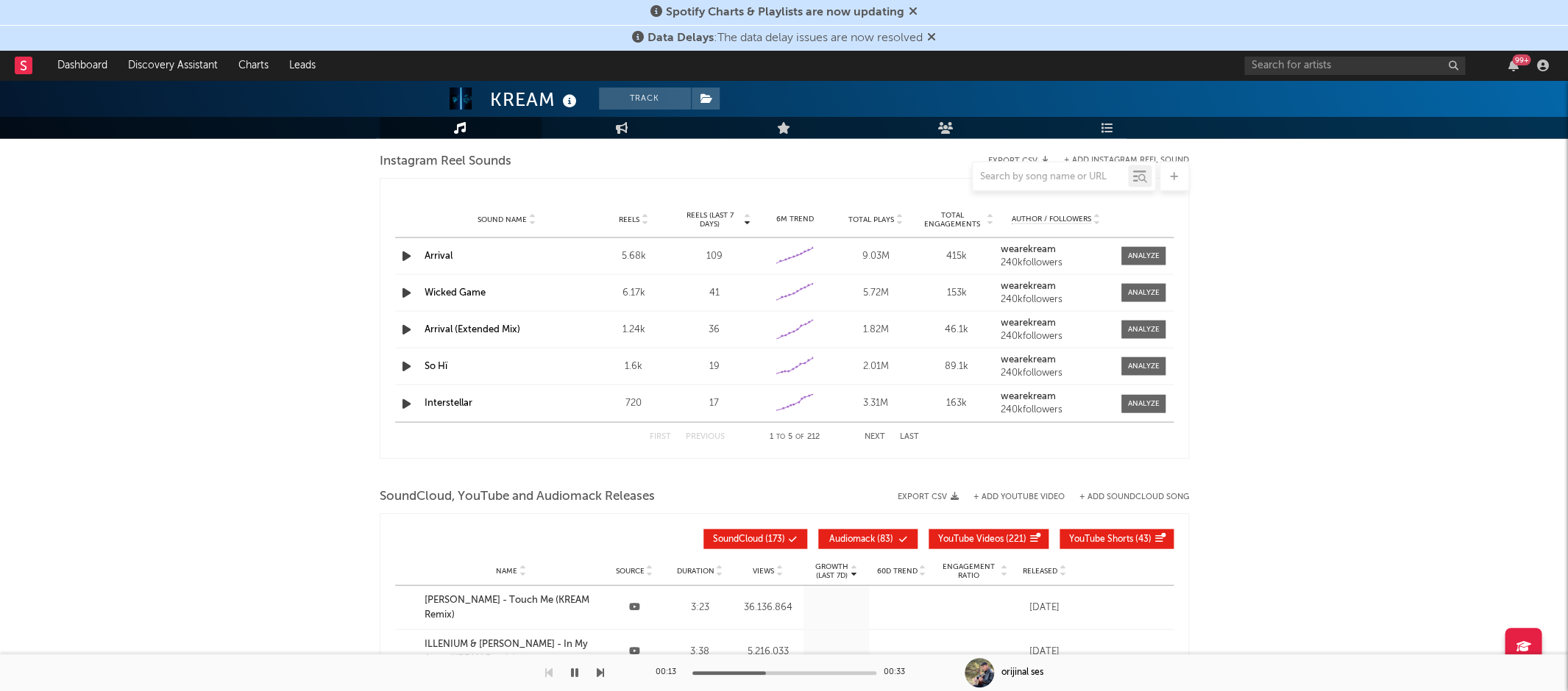
scroll to position [1348, 0]
click at [873, 432] on button "Next" at bounding box center [875, 436] width 21 height 8
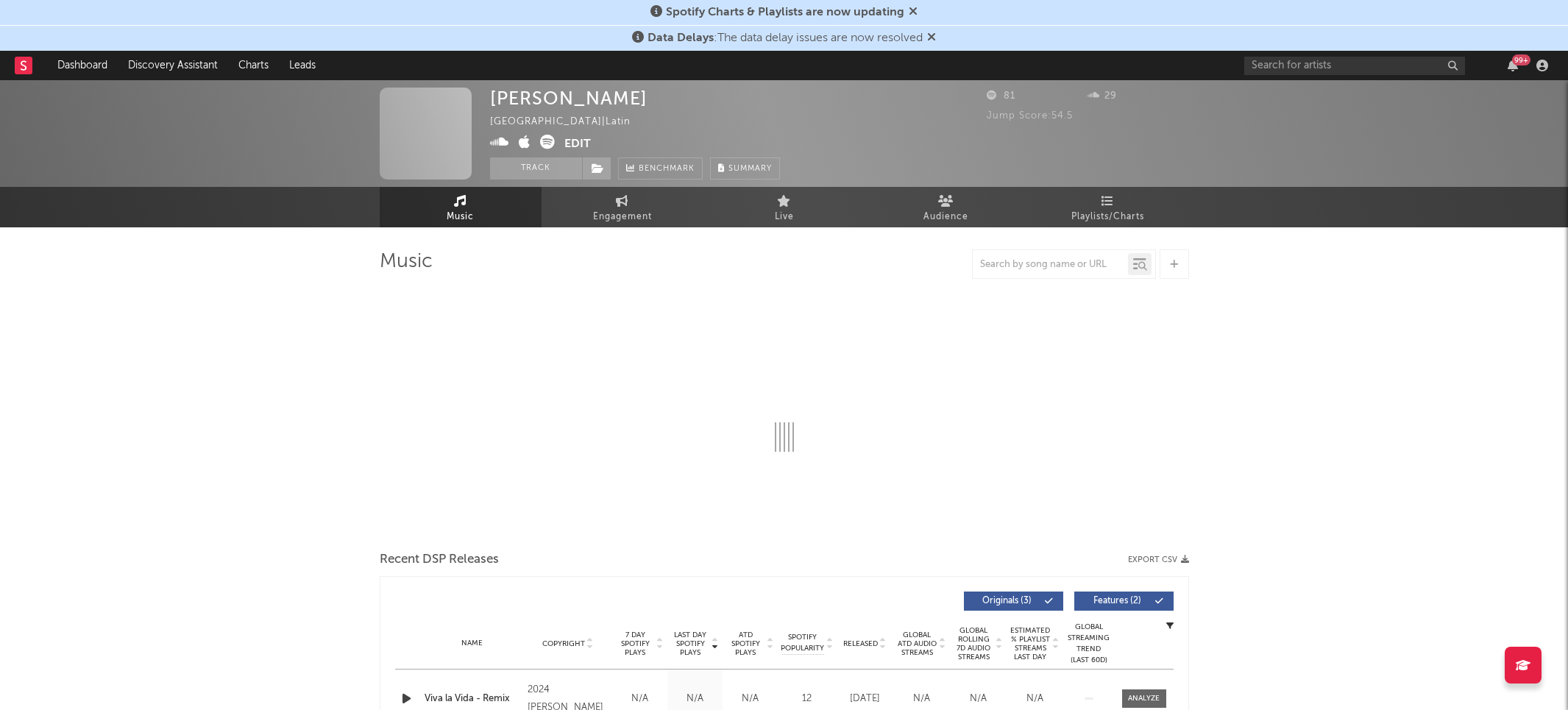
select select "1w"
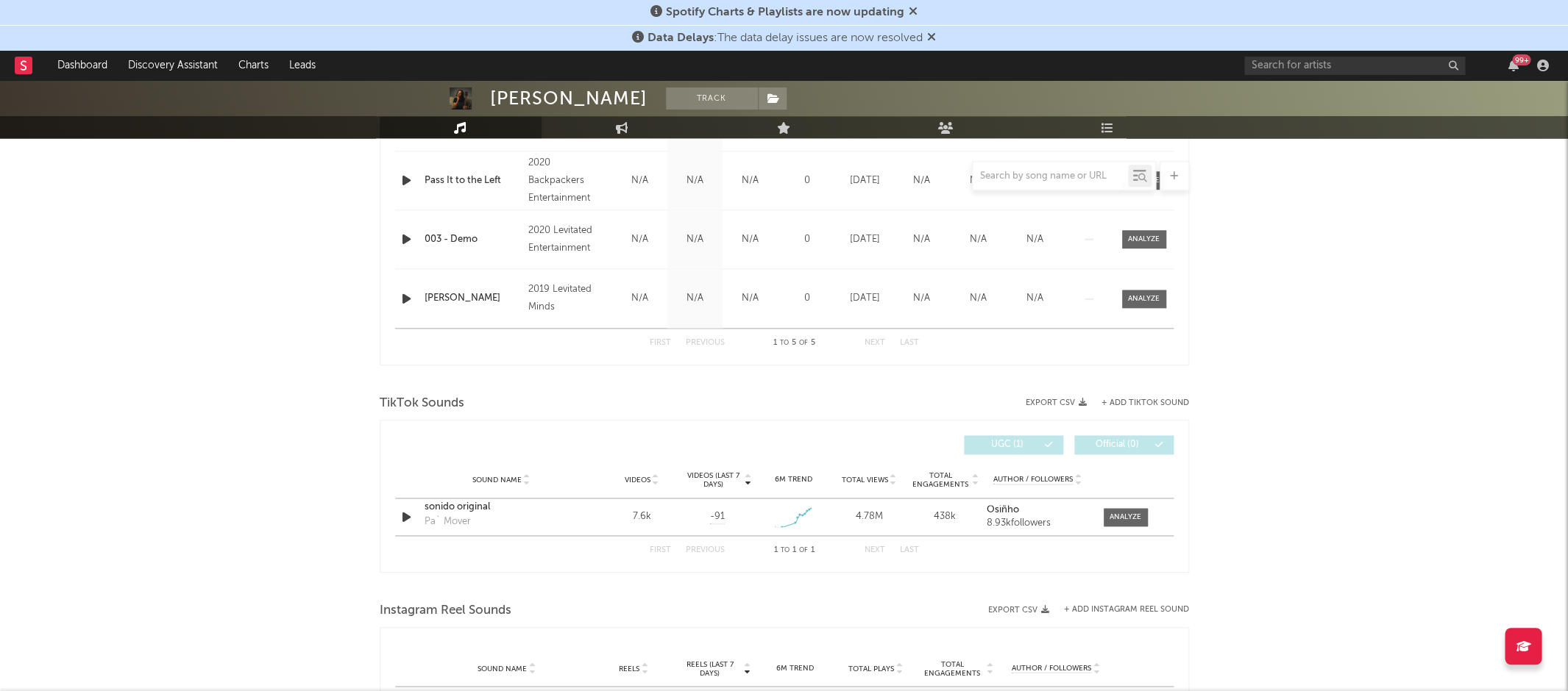
scroll to position [767, 0]
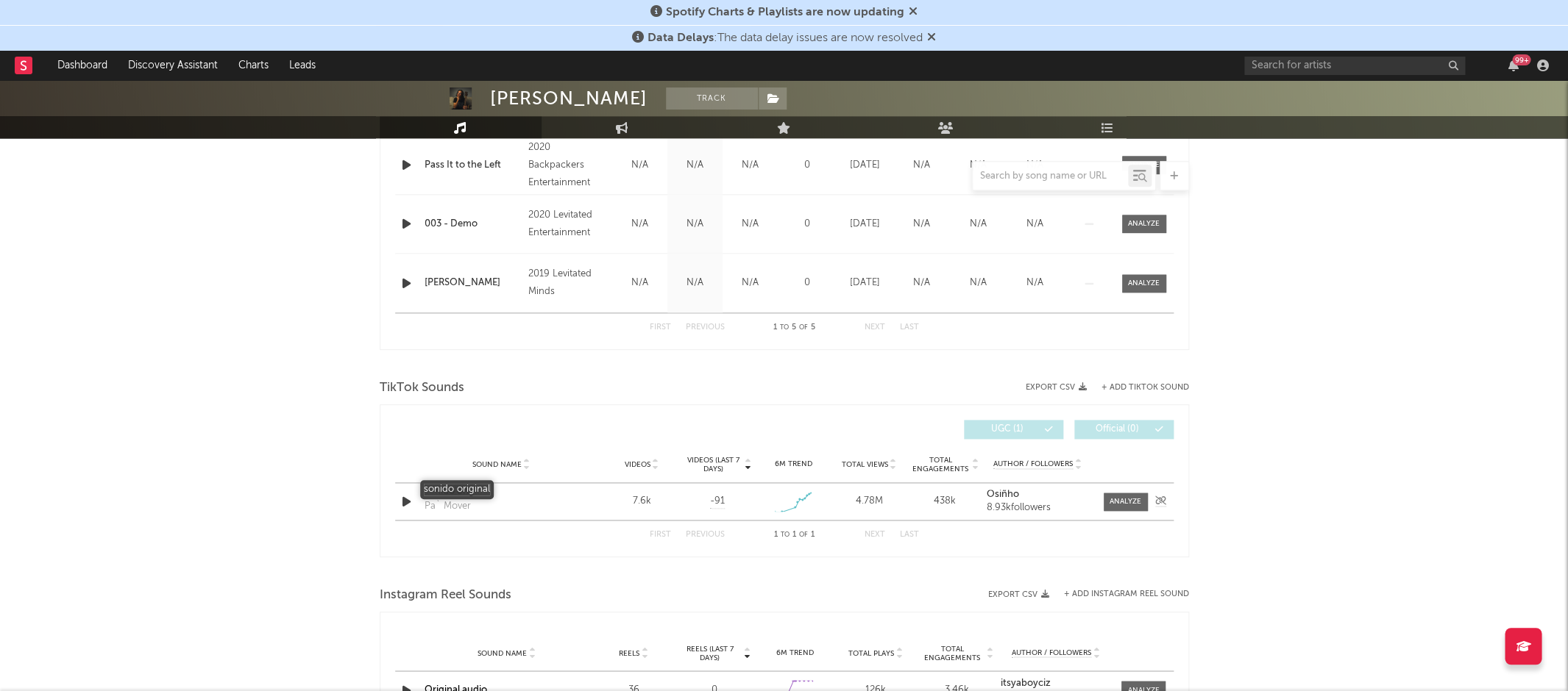
click at [485, 485] on div "sonido original" at bounding box center [501, 492] width 154 height 14
drag, startPoint x: 493, startPoint y: 101, endPoint x: 582, endPoint y: 91, distance: 89.6
click at [582, 91] on div "[PERSON_NAME]" at bounding box center [568, 99] width 157 height 22
drag, startPoint x: 596, startPoint y: 99, endPoint x: 489, endPoint y: 97, distance: 107.0
click at [489, 97] on div "[PERSON_NAME] Track [GEOGRAPHIC_DATA] | Latin Edit Track Benchmark Summary 81 2…" at bounding box center [784, 45] width 1568 height 107
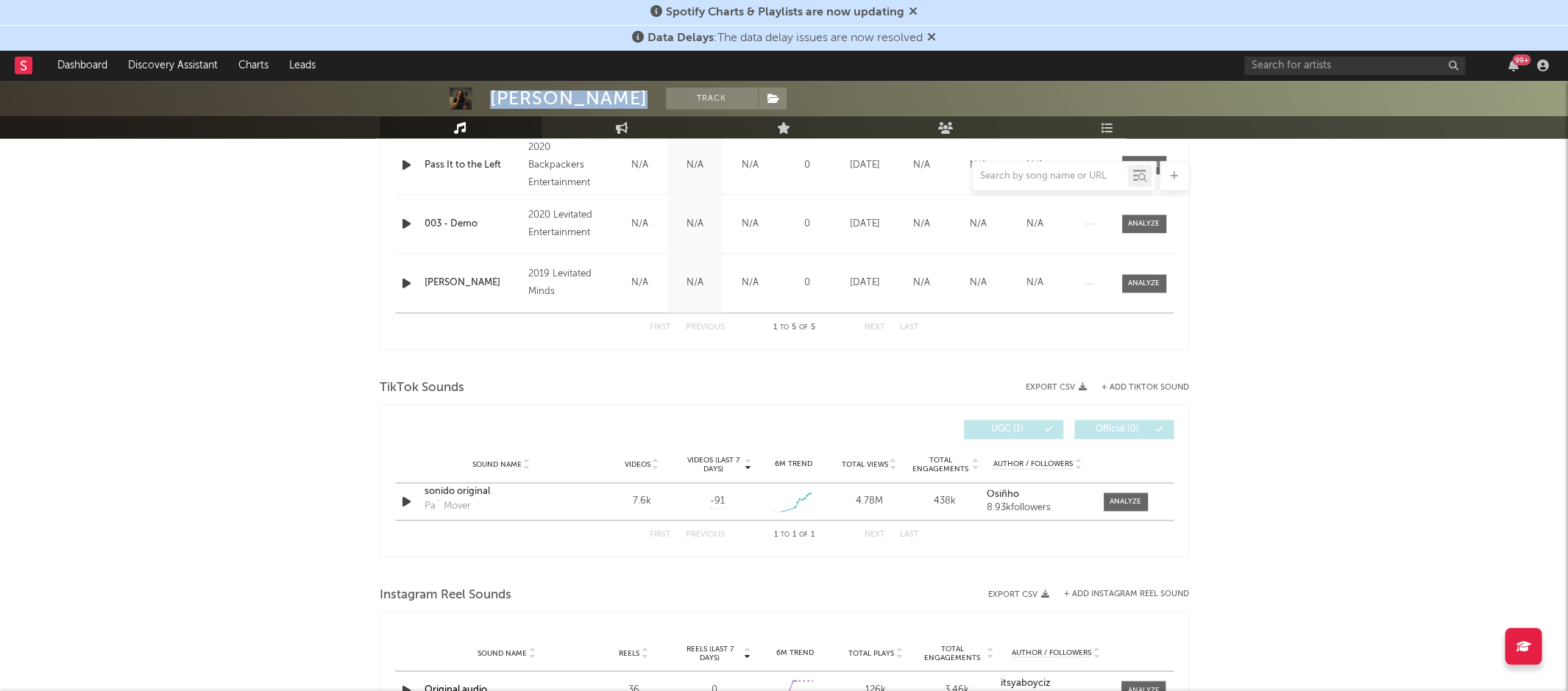
copy div "[PERSON_NAME]"
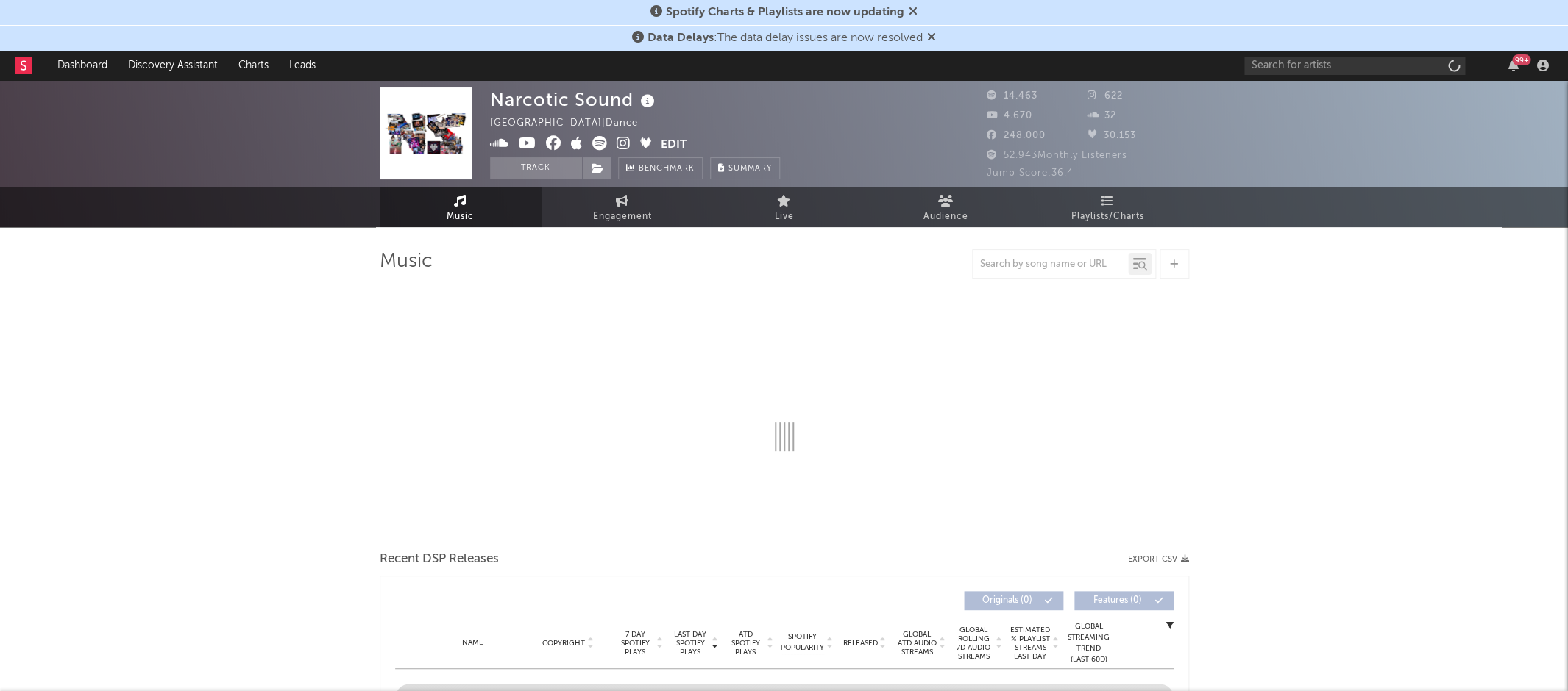
scroll to position [99, 0]
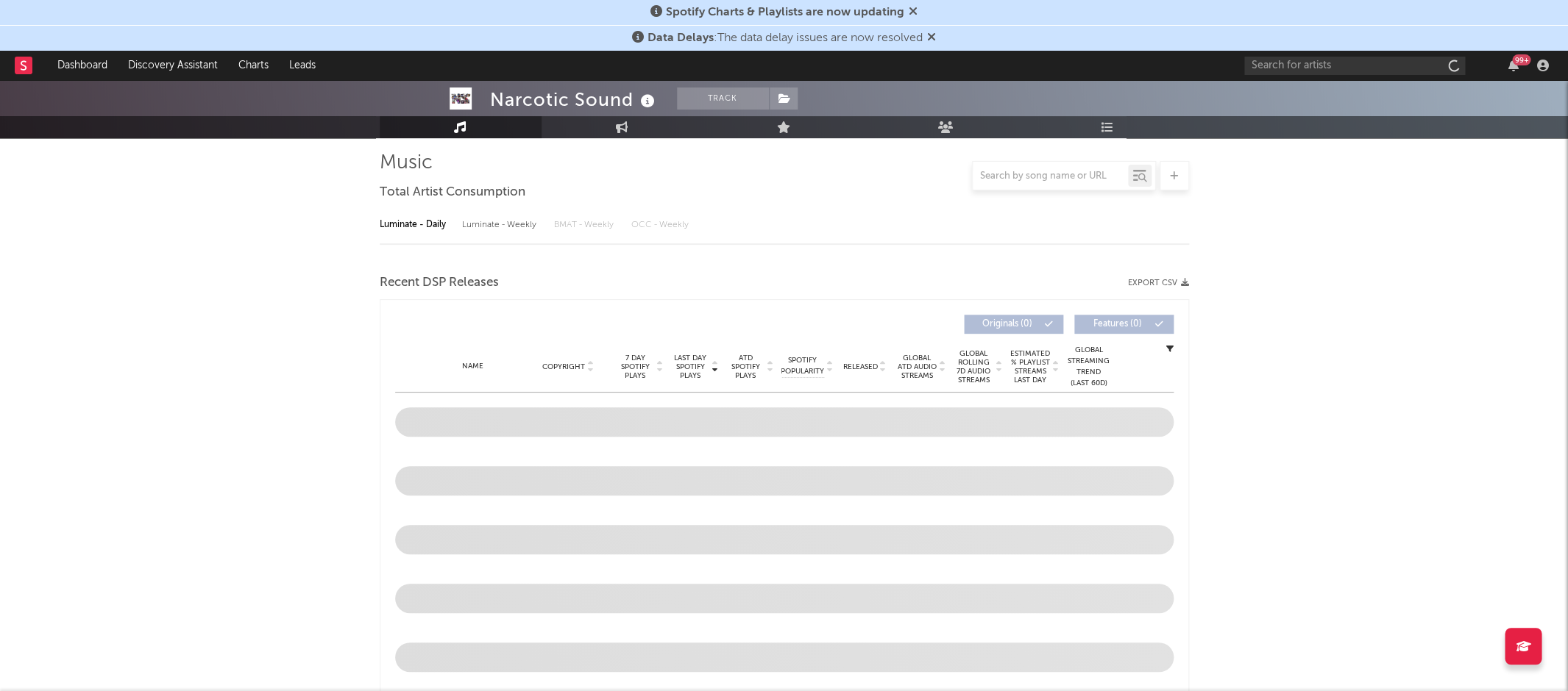
select select "6m"
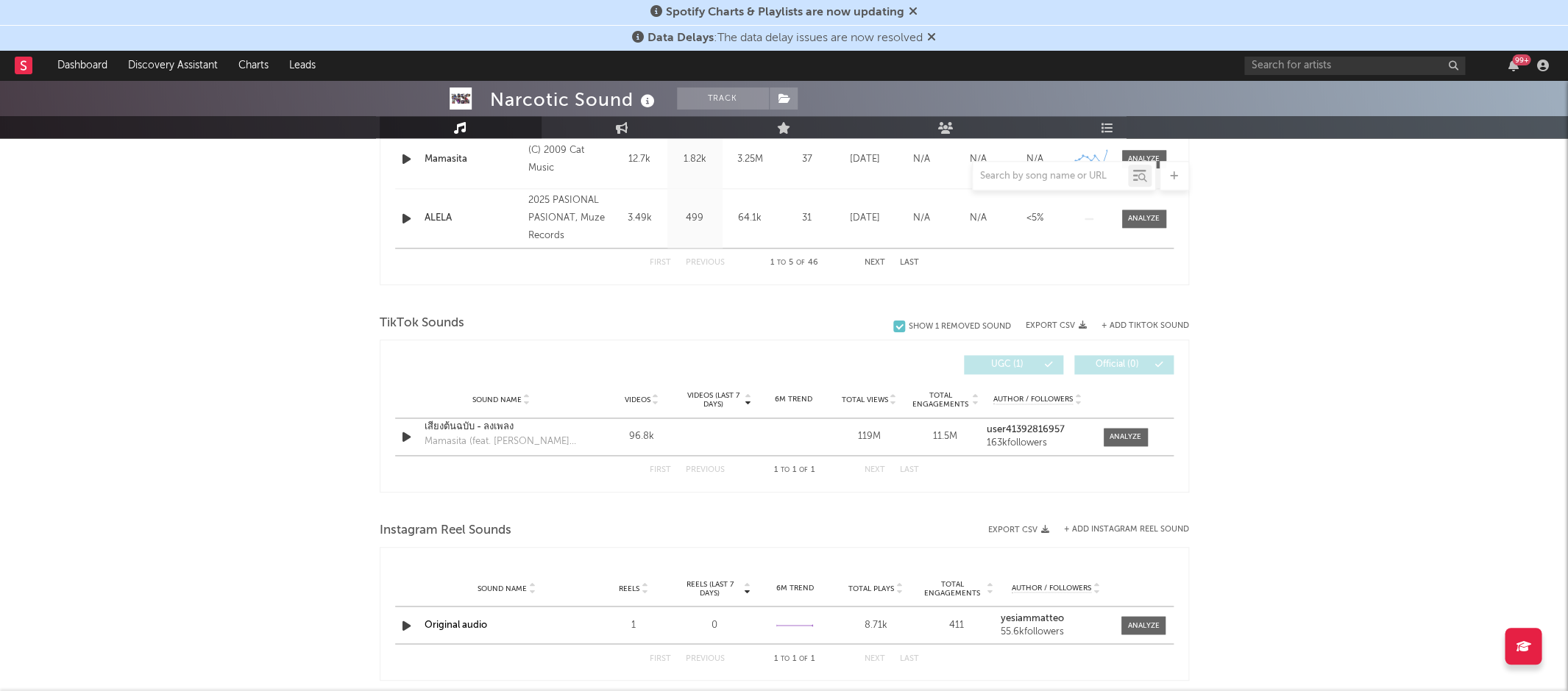
scroll to position [829, 0]
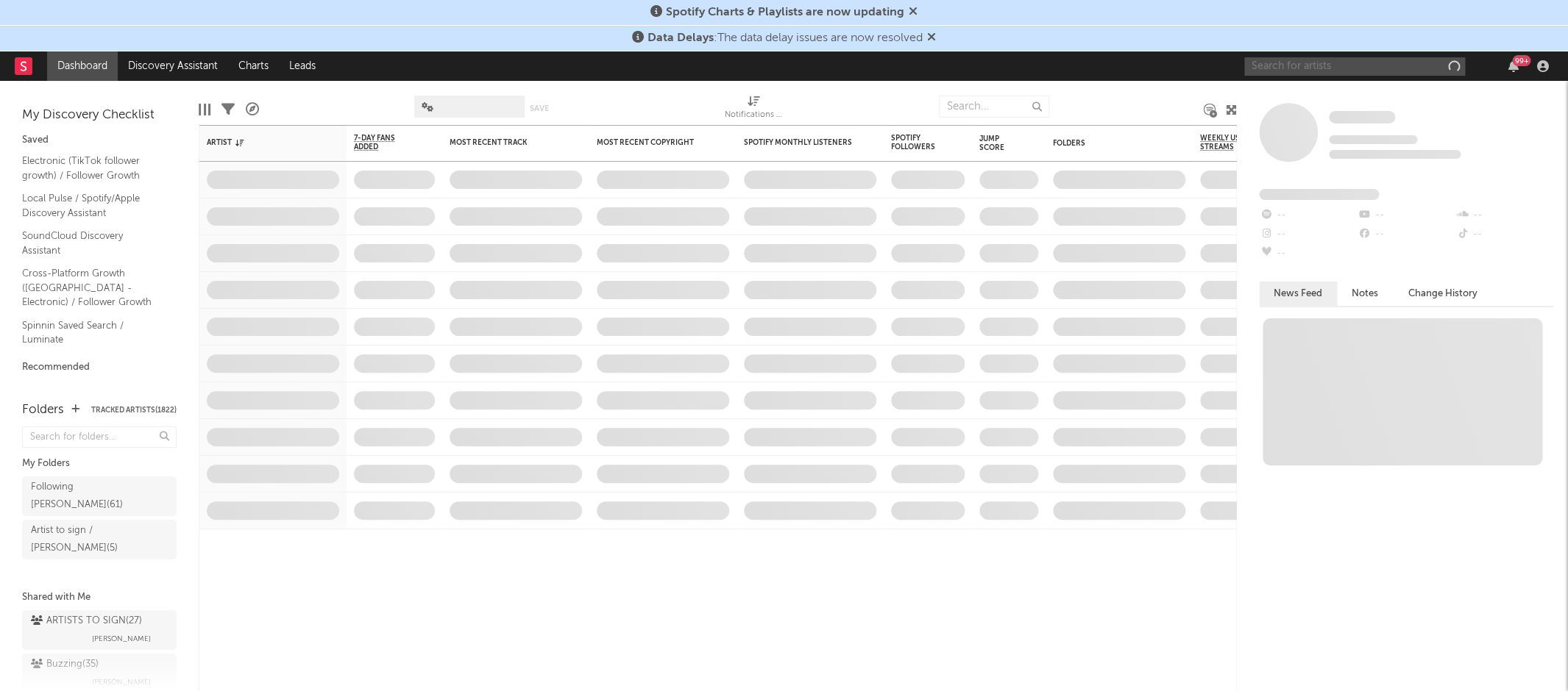
click at [1293, 65] on input "text" at bounding box center [1355, 66] width 221 height 18
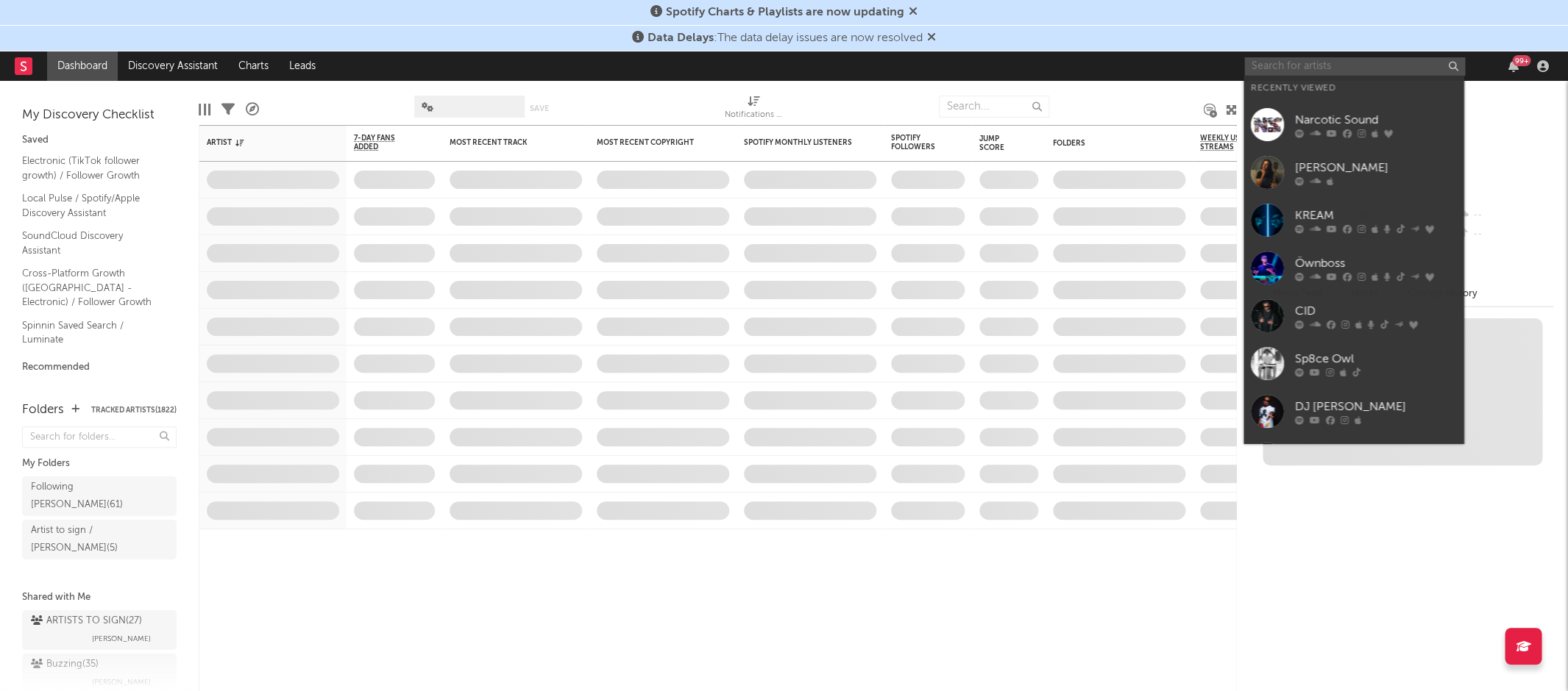
paste input "[PERSON_NAME]"
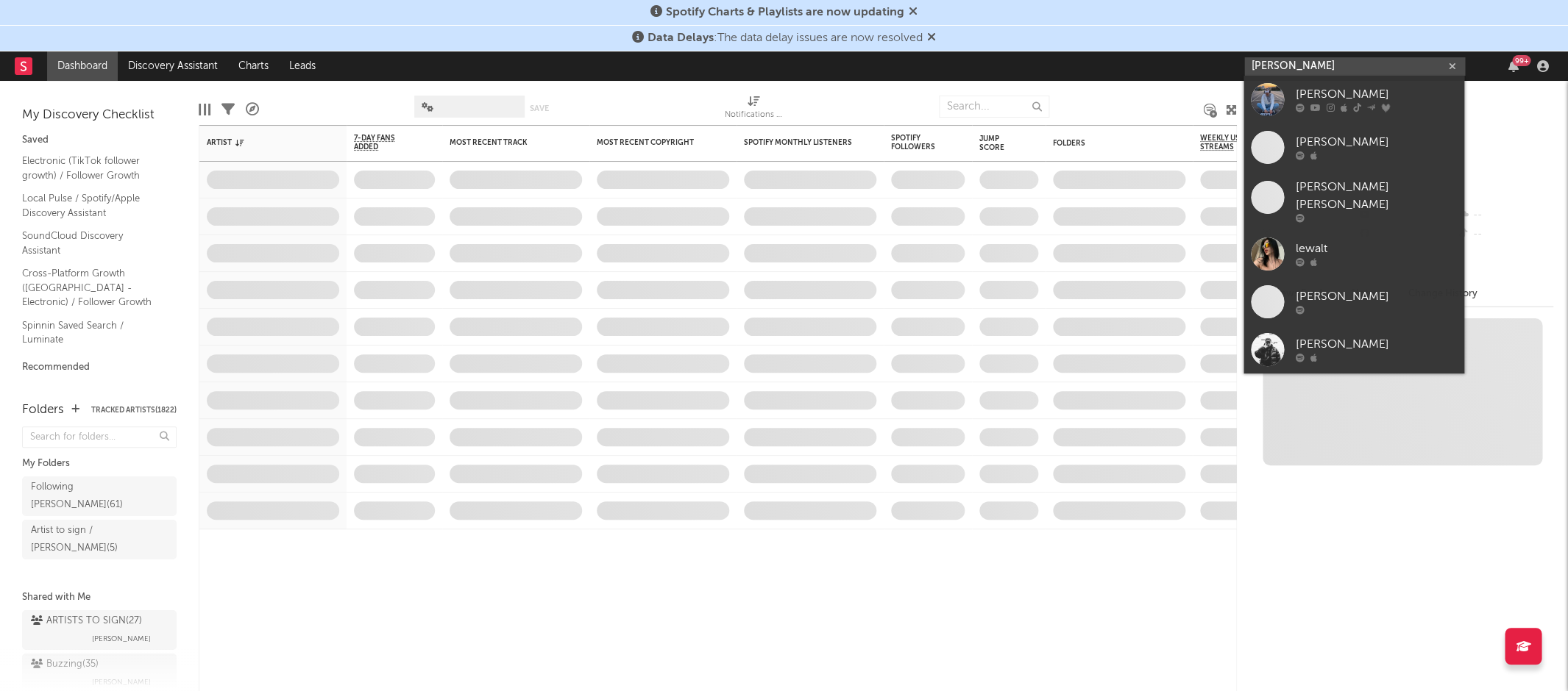
click at [1316, 61] on input "[PERSON_NAME]" at bounding box center [1355, 66] width 221 height 18
type input "[PERSON_NAME]"
click at [1324, 109] on div at bounding box center [1376, 108] width 162 height 9
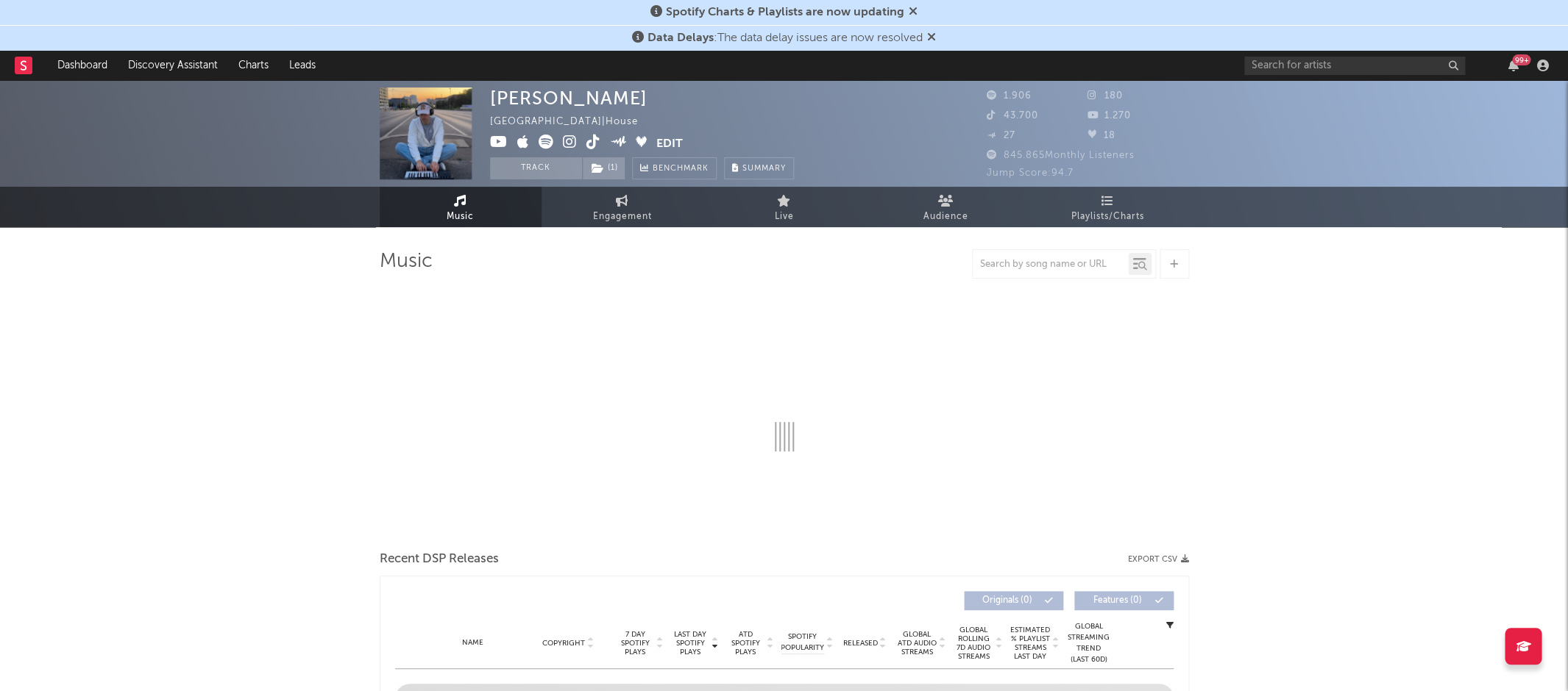
select select "1w"
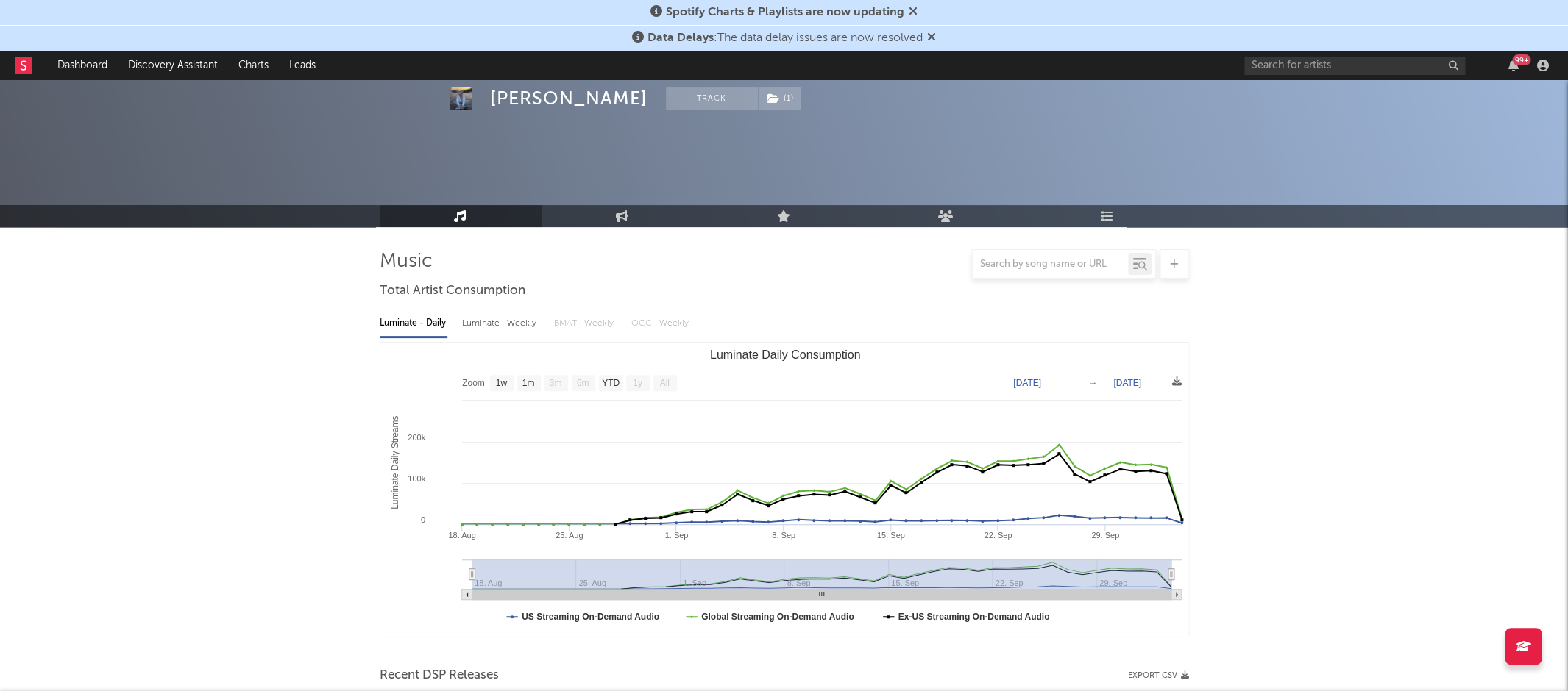
scroll to position [480, 0]
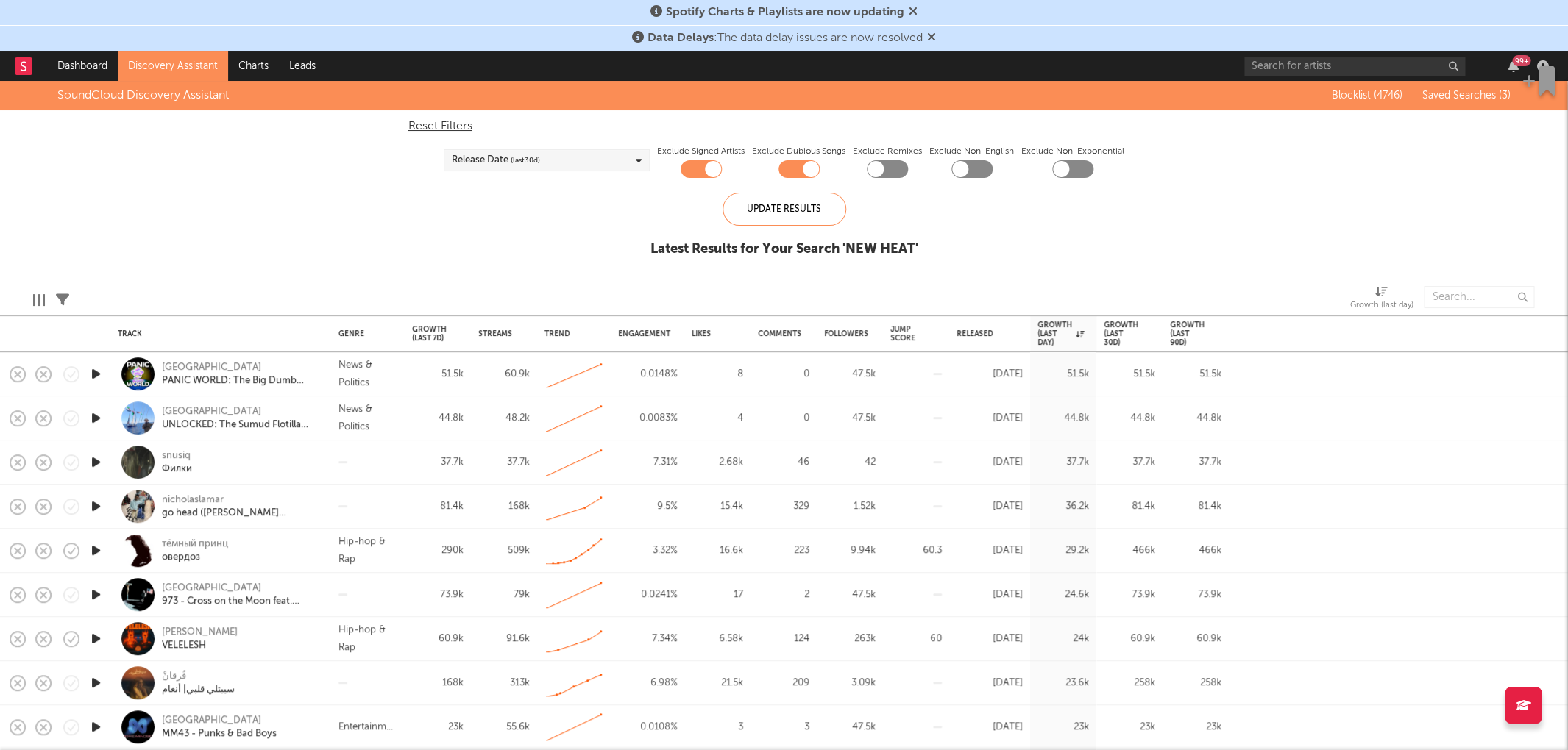
click at [106, 452] on div at bounding box center [95, 462] width 30 height 44
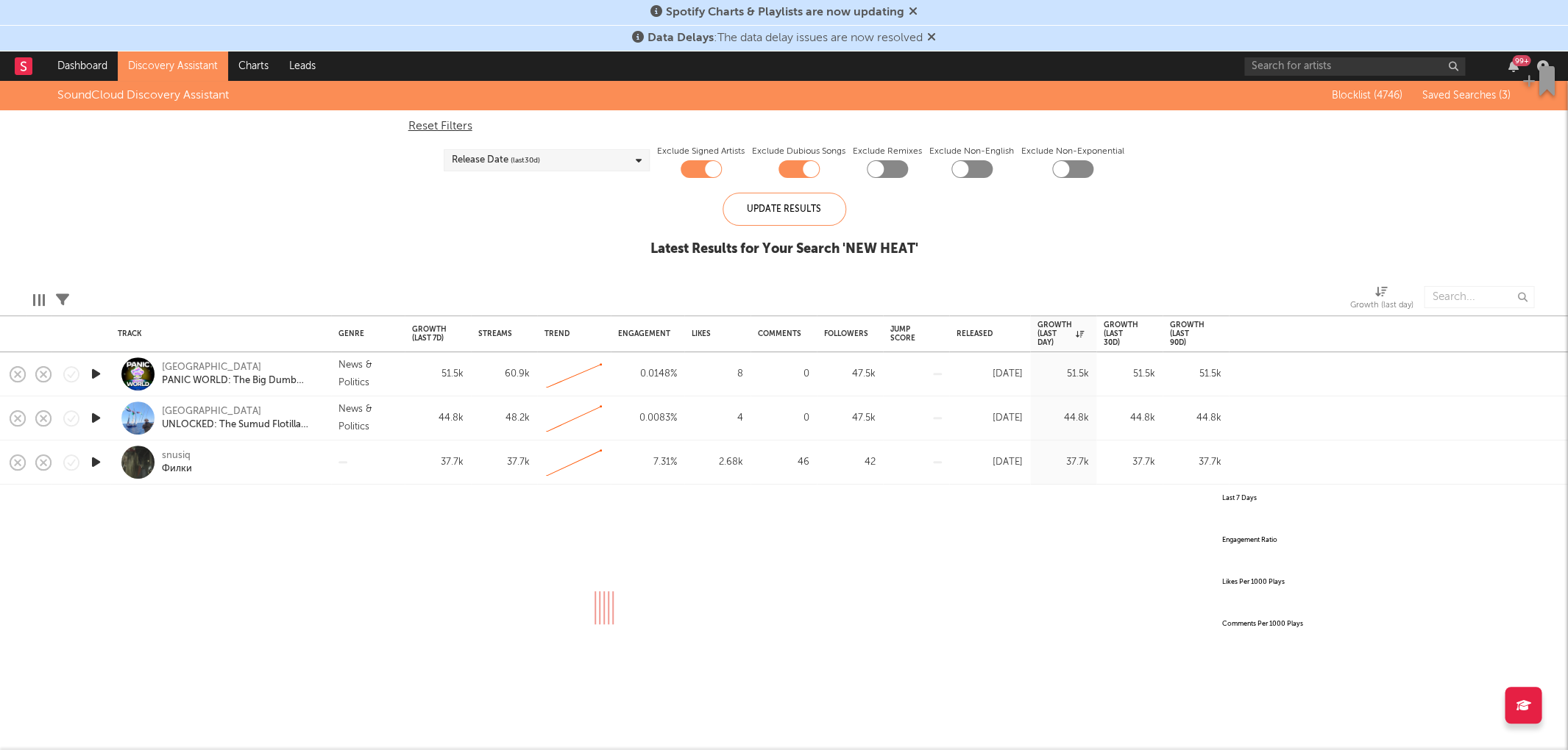
select select "All"
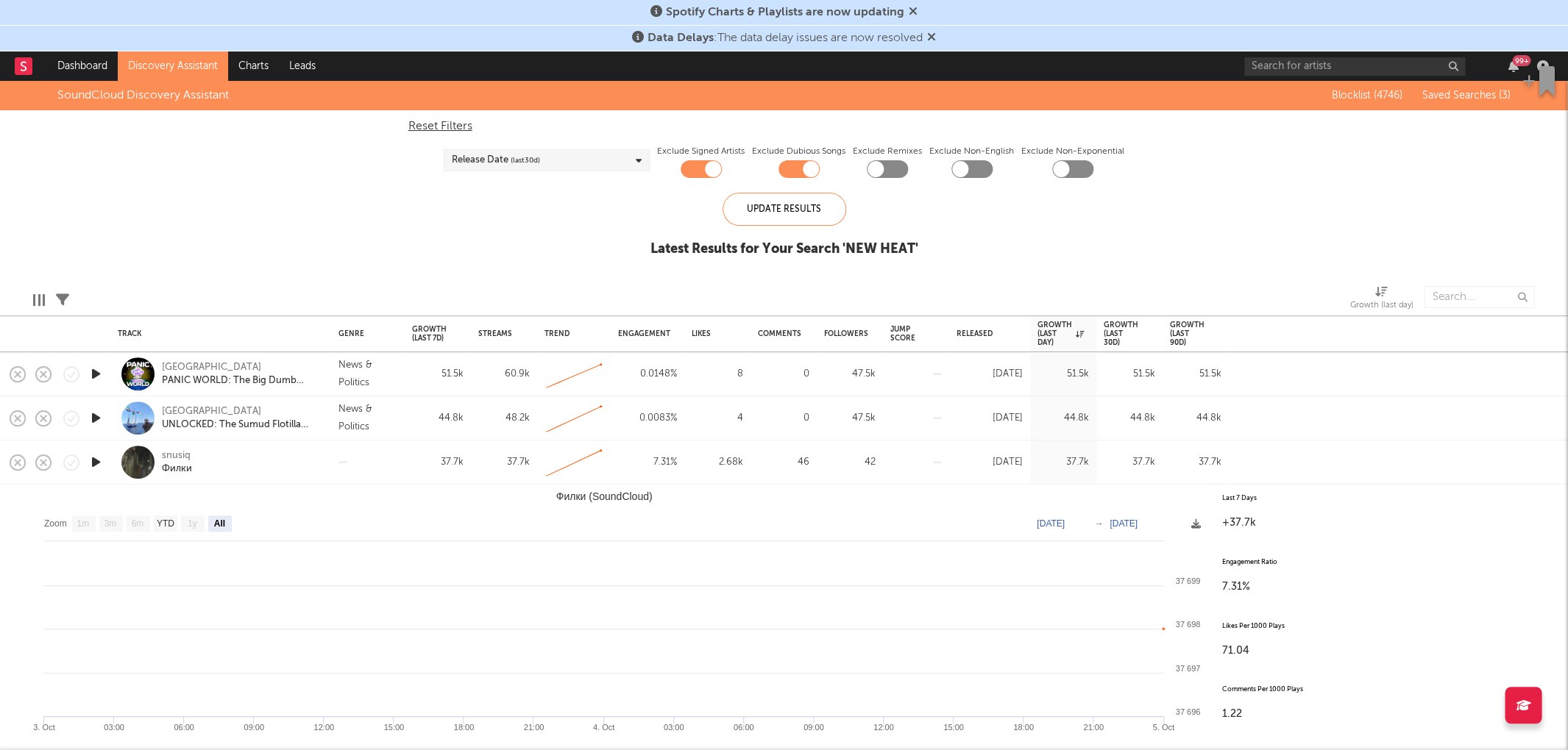
click at [98, 456] on icon "button" at bounding box center [96, 462] width 15 height 18
click at [255, 465] on div "snusiq Филки" at bounding box center [241, 462] width 158 height 26
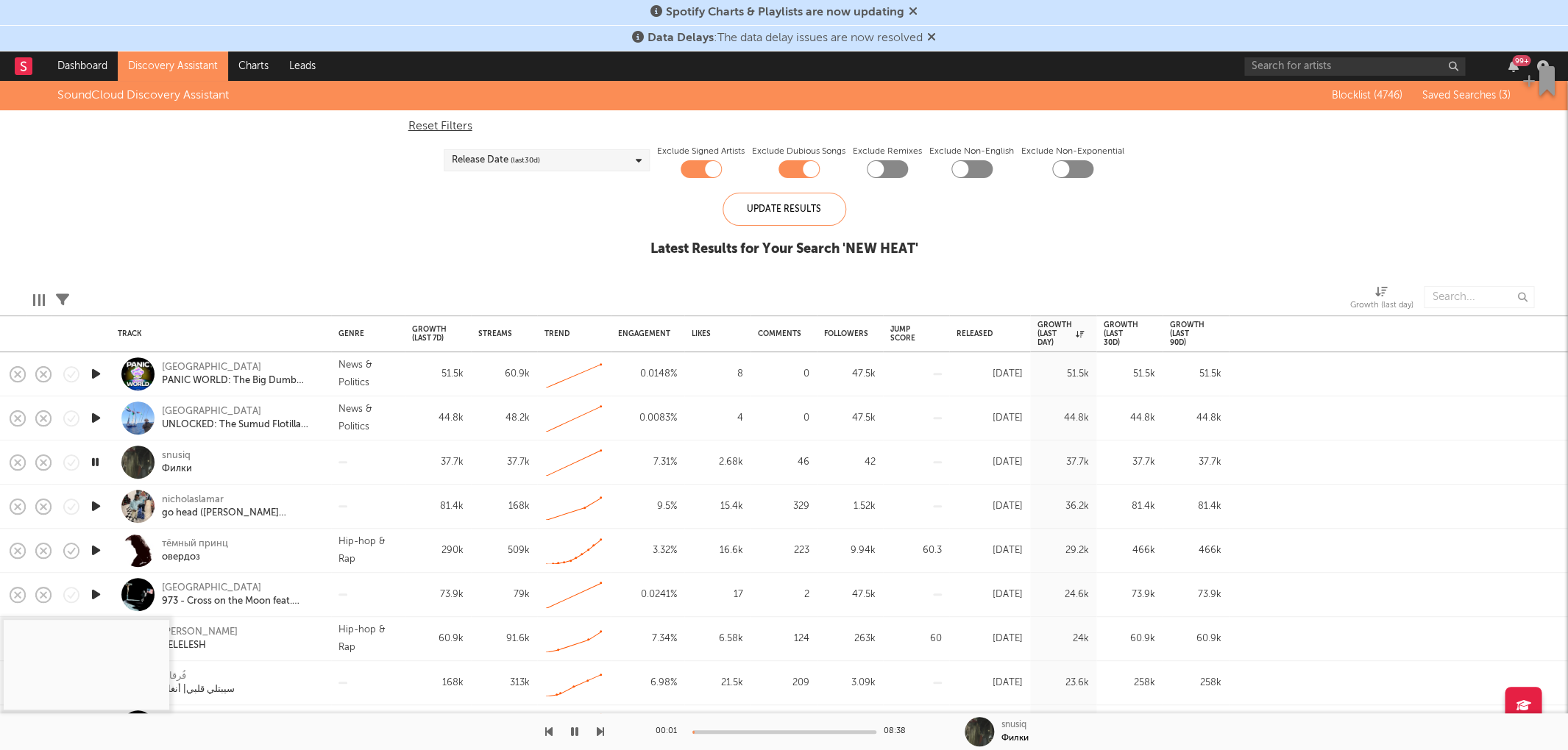
click at [606, 690] on div "00:01 08:38 snusiq Филки" at bounding box center [784, 732] width 1568 height 37
click at [600, 690] on icon "button" at bounding box center [600, 732] width 7 height 12
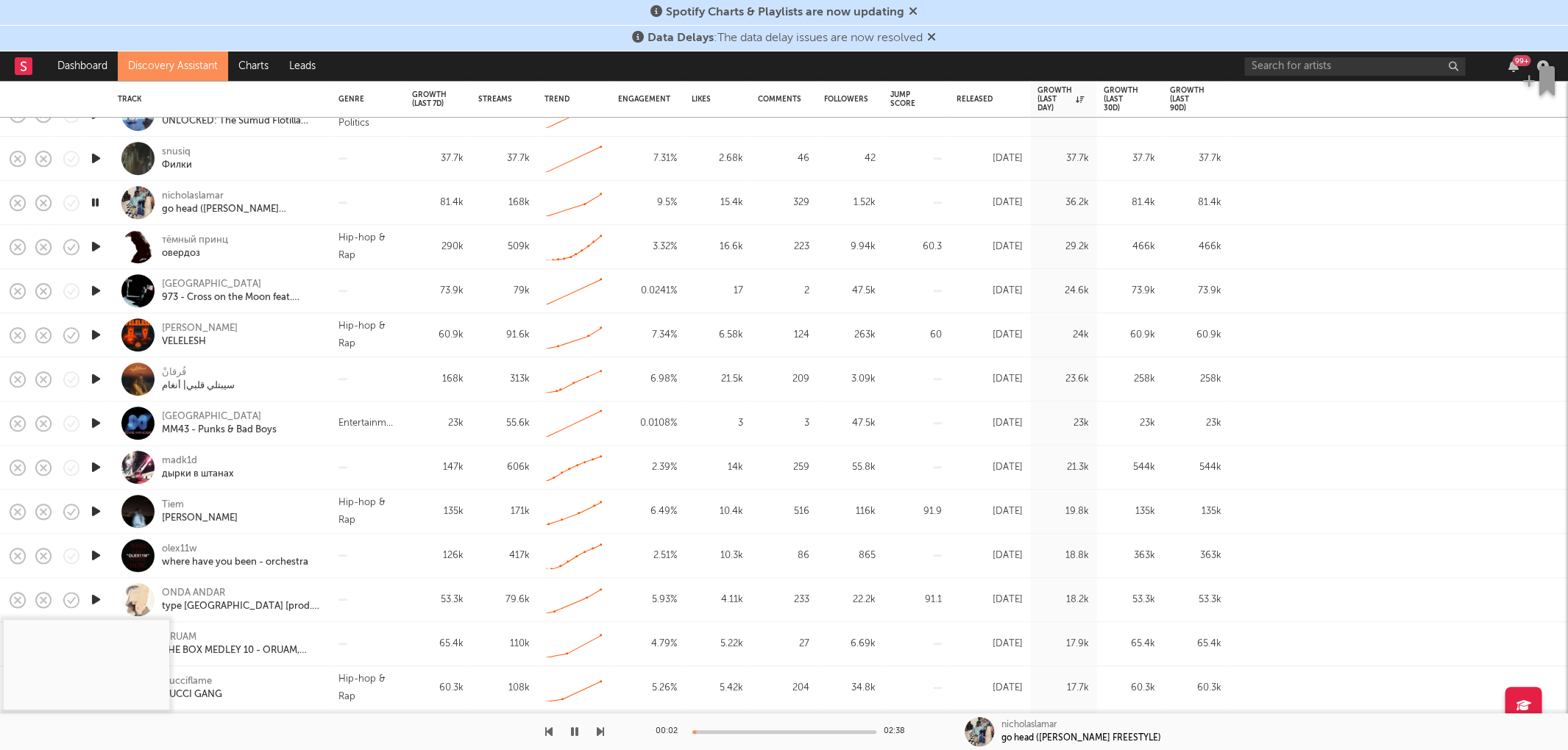
click at [93, 418] on icon "button" at bounding box center [96, 423] width 15 height 18
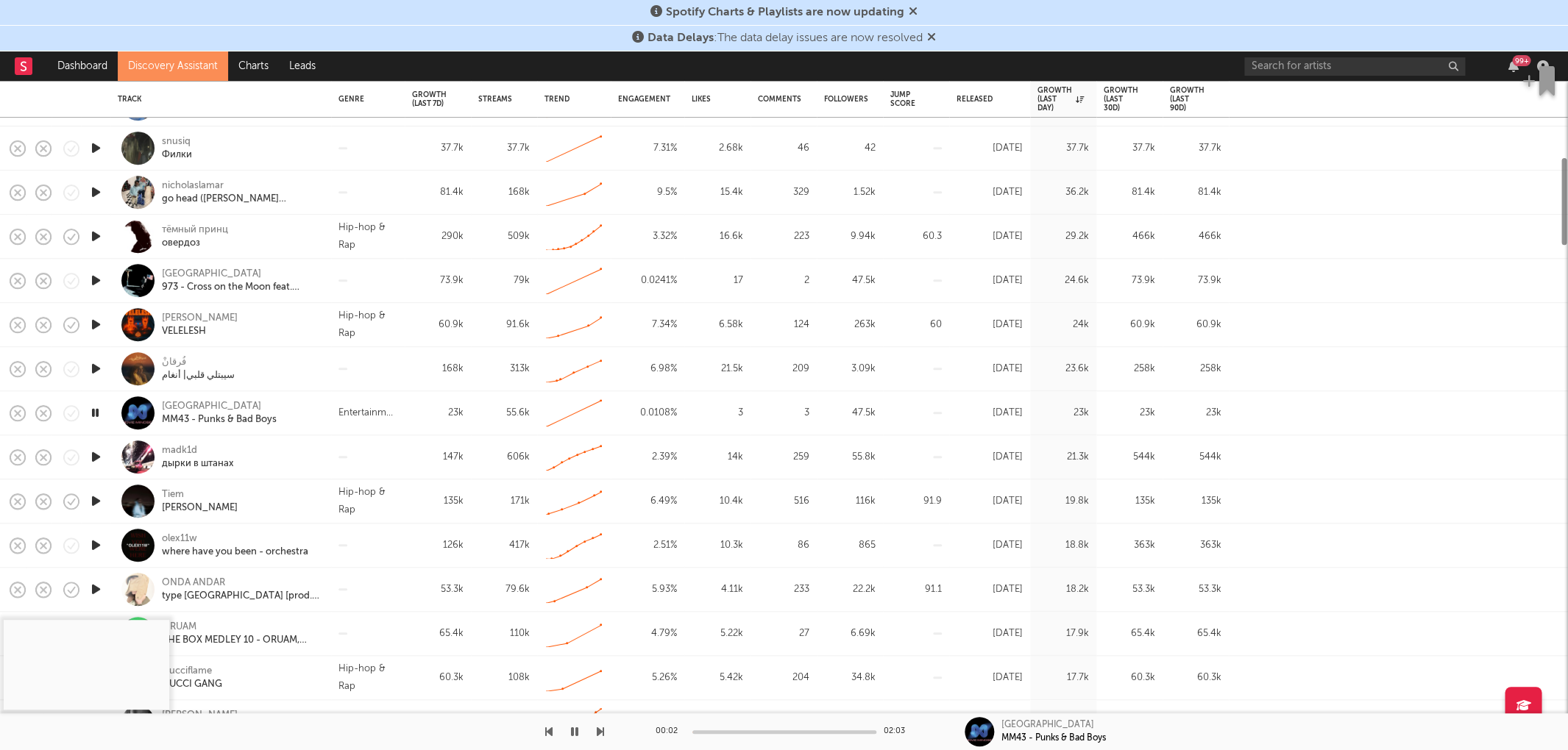
click at [100, 475] on div at bounding box center [95, 457] width 30 height 44
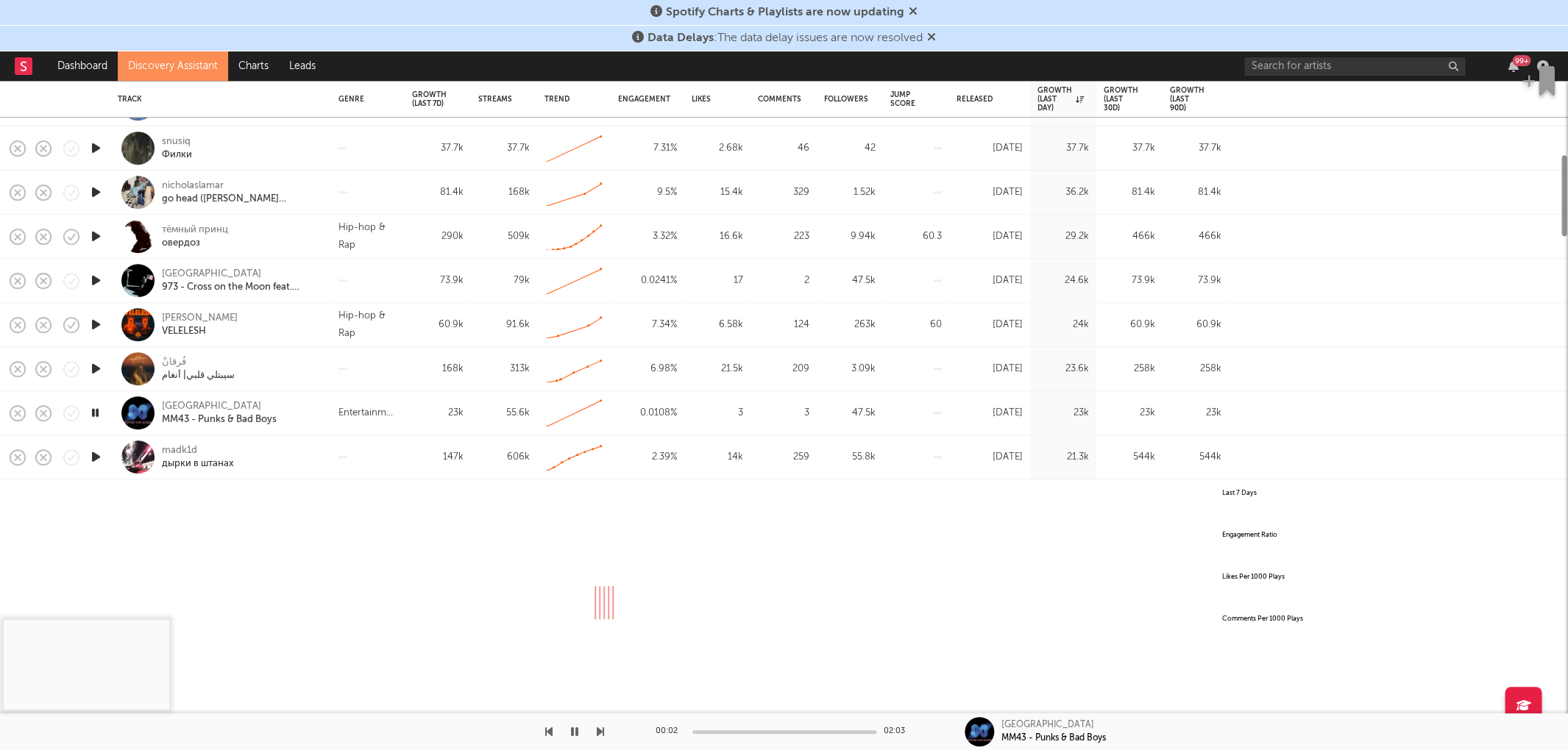
click at [98, 456] on icon "button" at bounding box center [96, 456] width 15 height 18
select select "All"
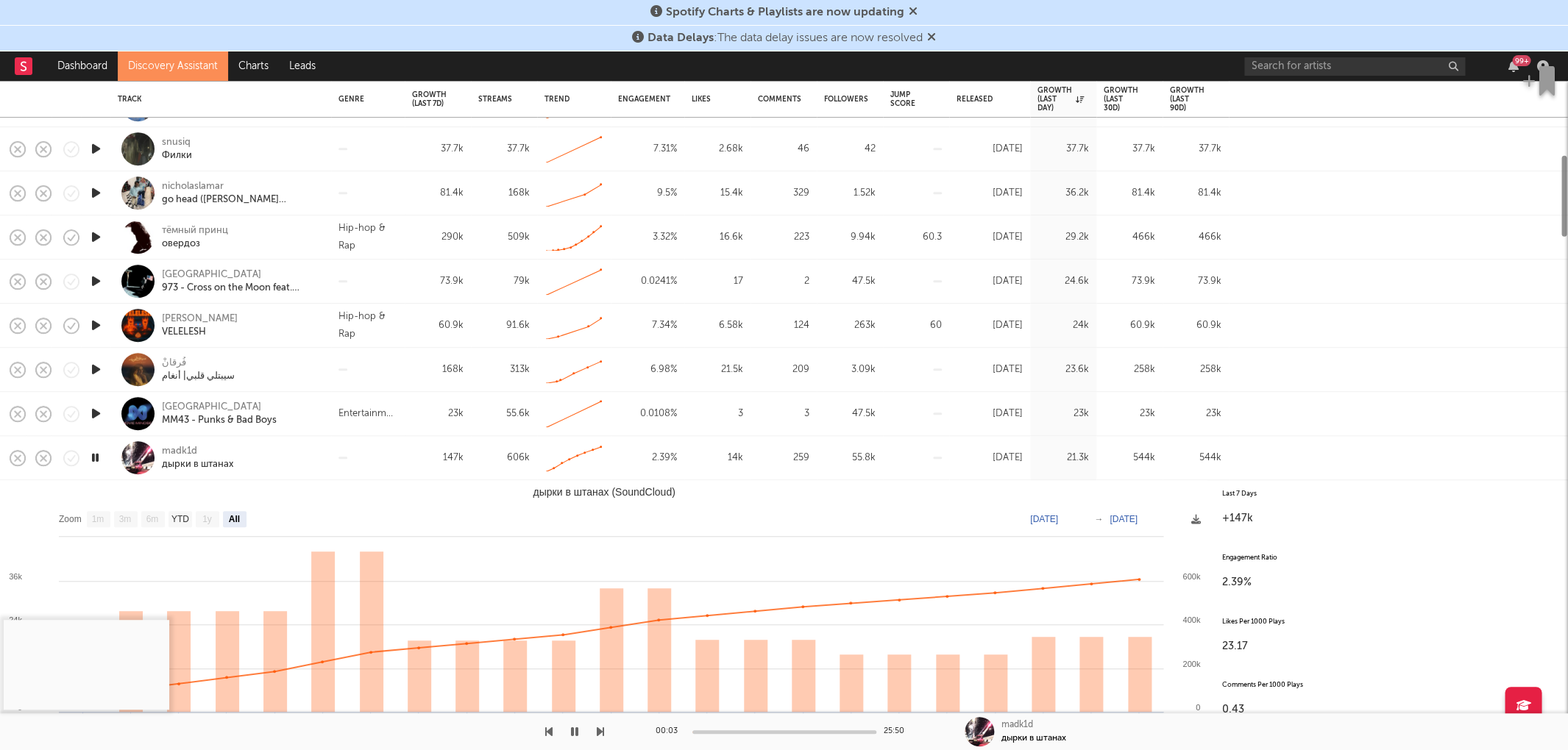
click at [299, 464] on div "madk1d дырки в штанах" at bounding box center [241, 458] width 158 height 26
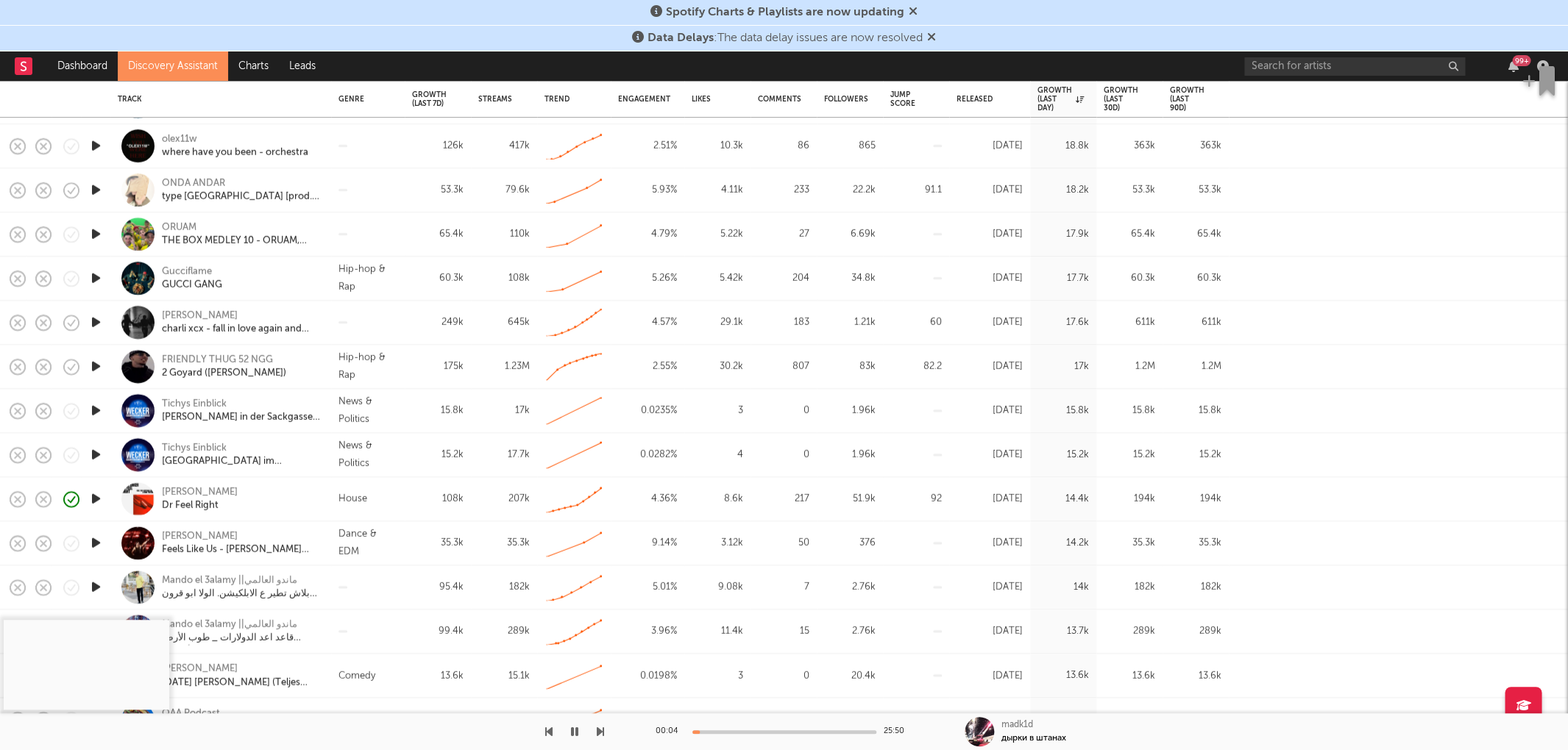
click at [95, 532] on div at bounding box center [95, 543] width 30 height 44
select select "All"
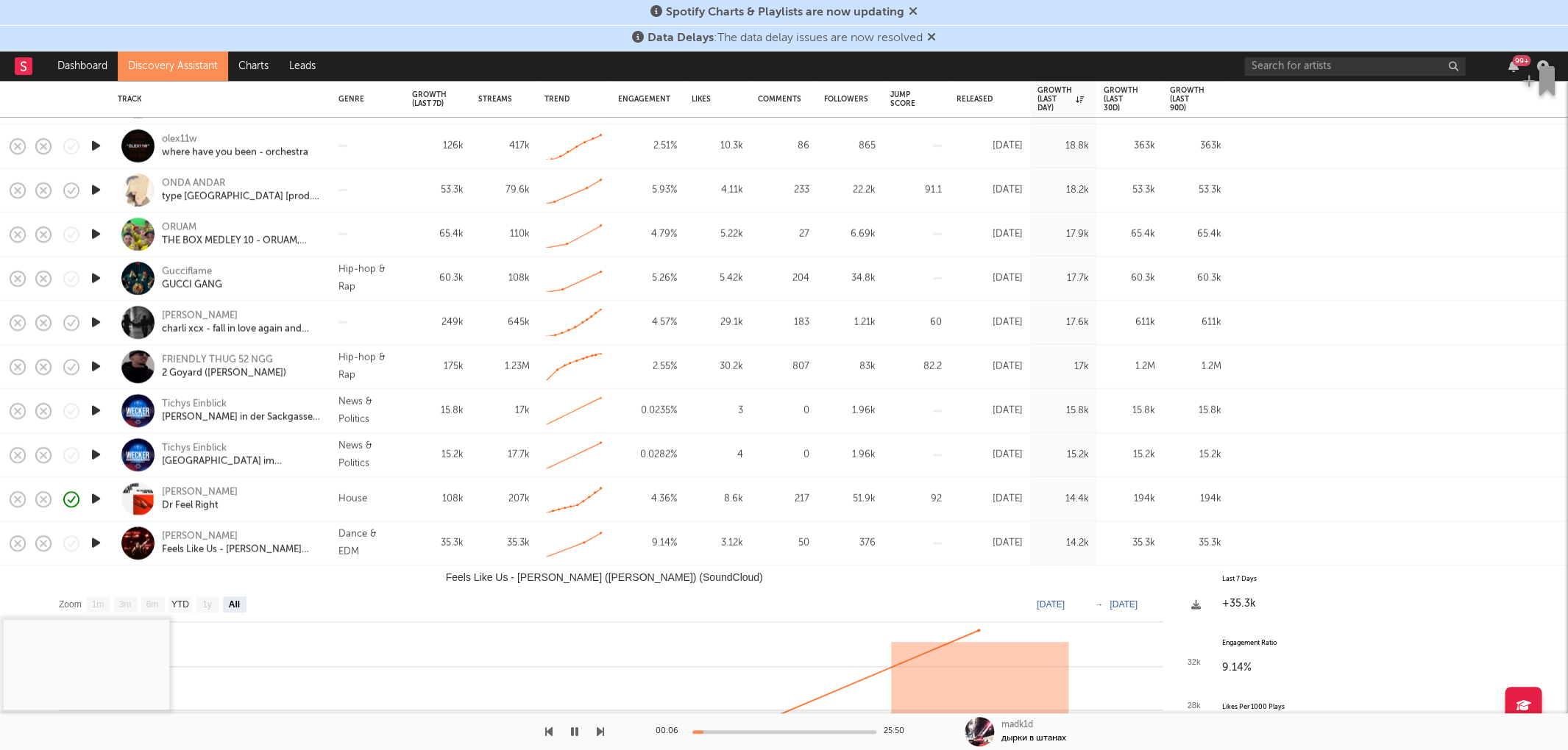
click at [93, 544] on icon "button" at bounding box center [96, 543] width 15 height 18
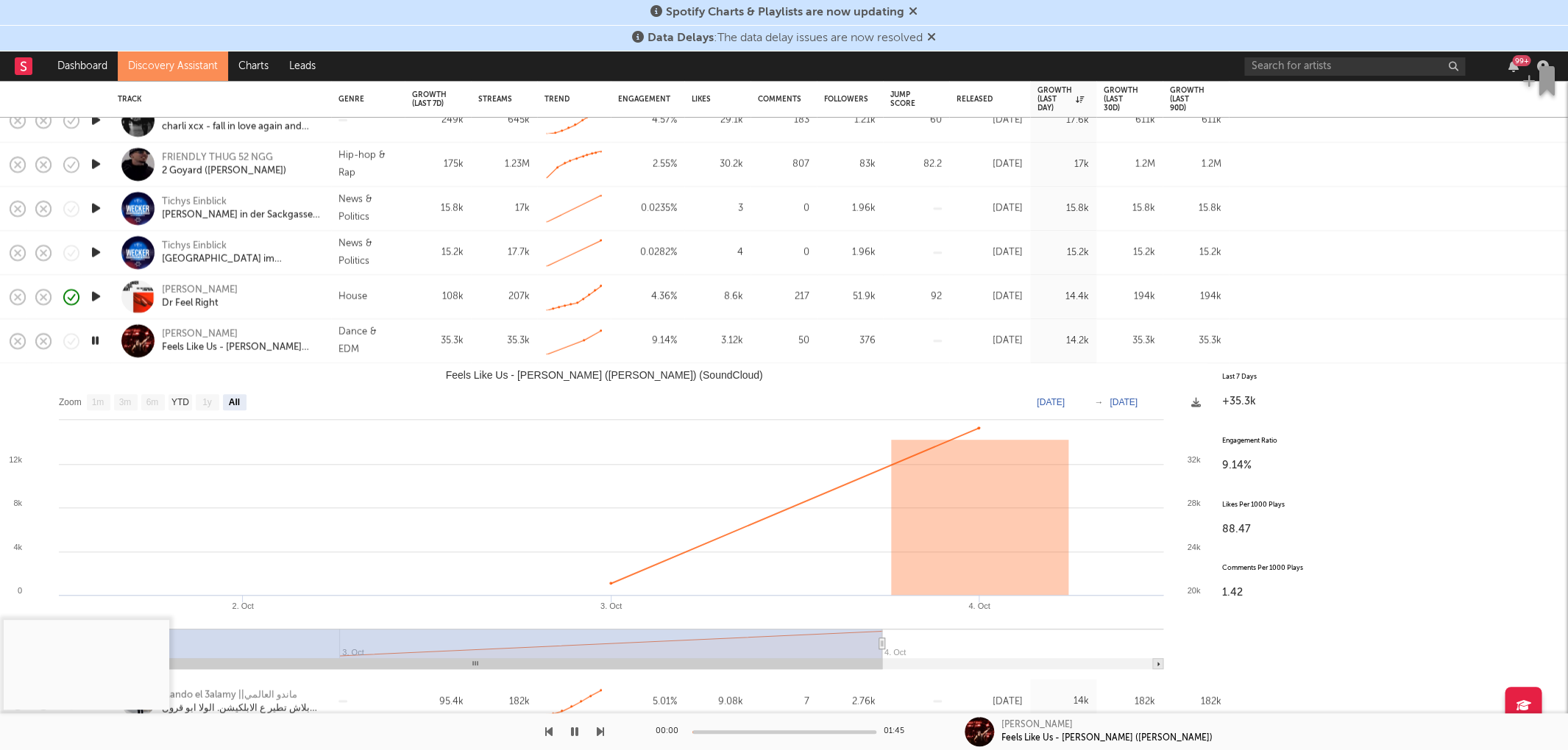
click at [353, 354] on div "Dance & EDM" at bounding box center [368, 341] width 59 height 35
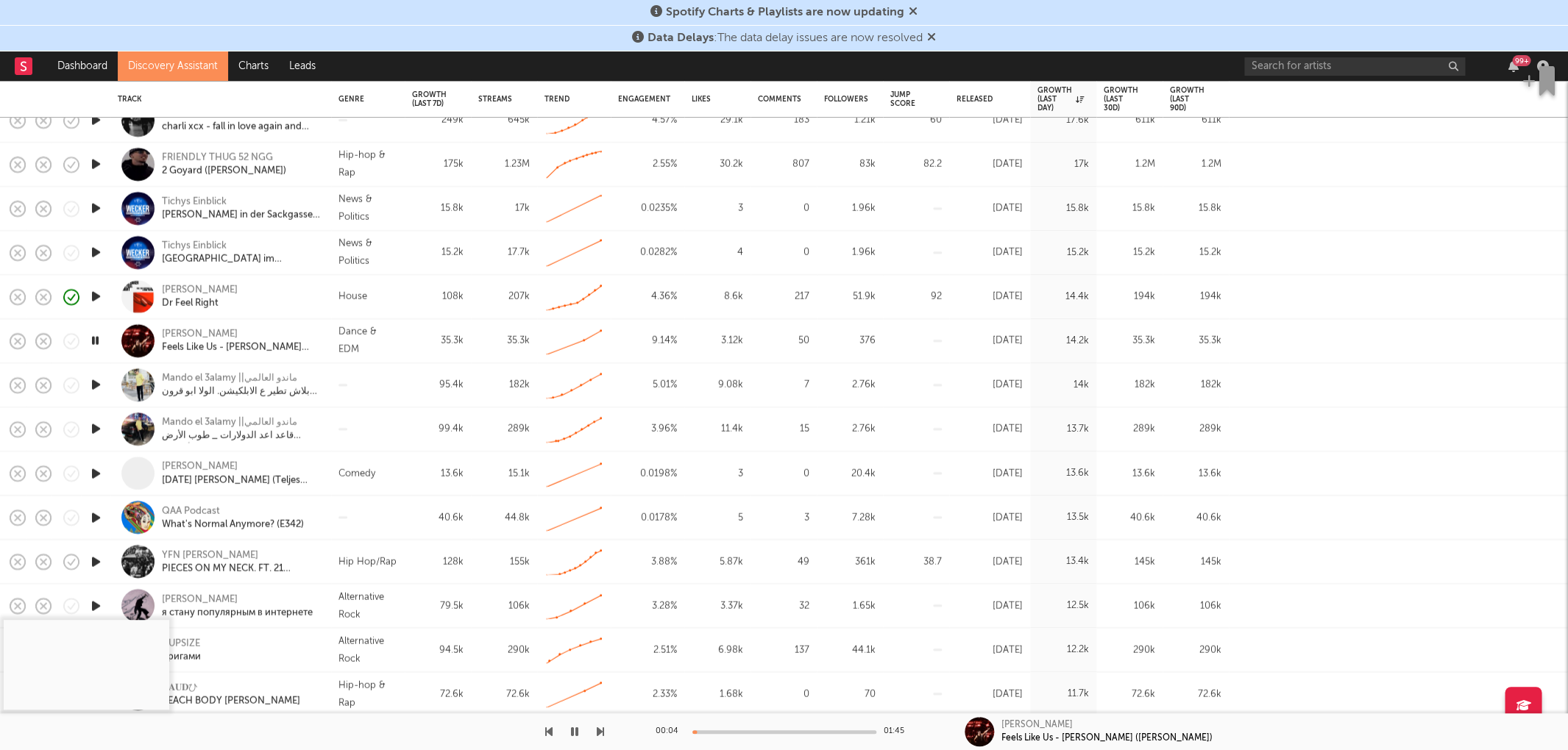
click at [721, 690] on div "00:04 01:45" at bounding box center [784, 732] width 258 height 37
click at [727, 690] on div at bounding box center [784, 732] width 184 height 4
click at [738, 690] on div at bounding box center [784, 732] width 184 height 4
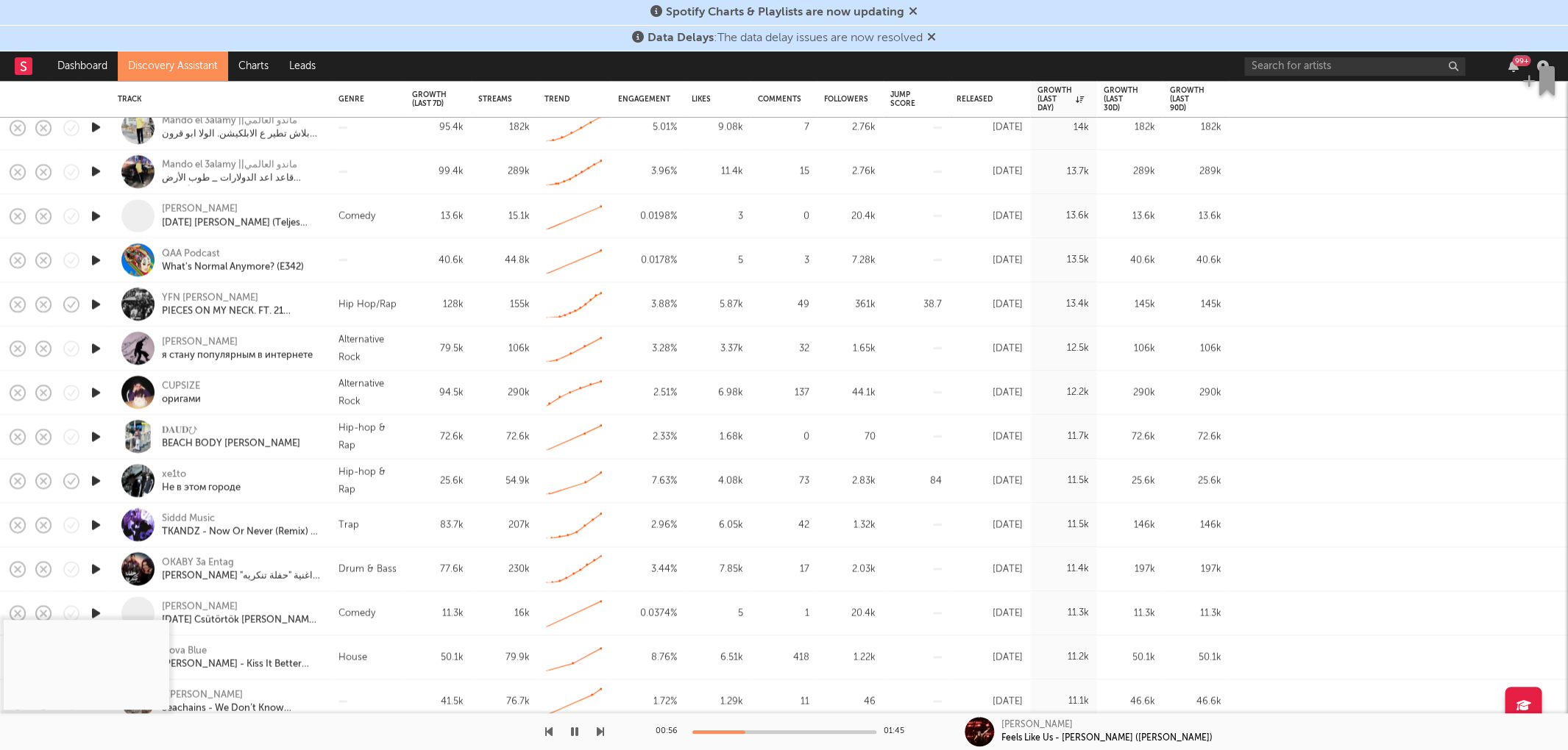
click at [98, 527] on icon "button" at bounding box center [96, 524] width 15 height 18
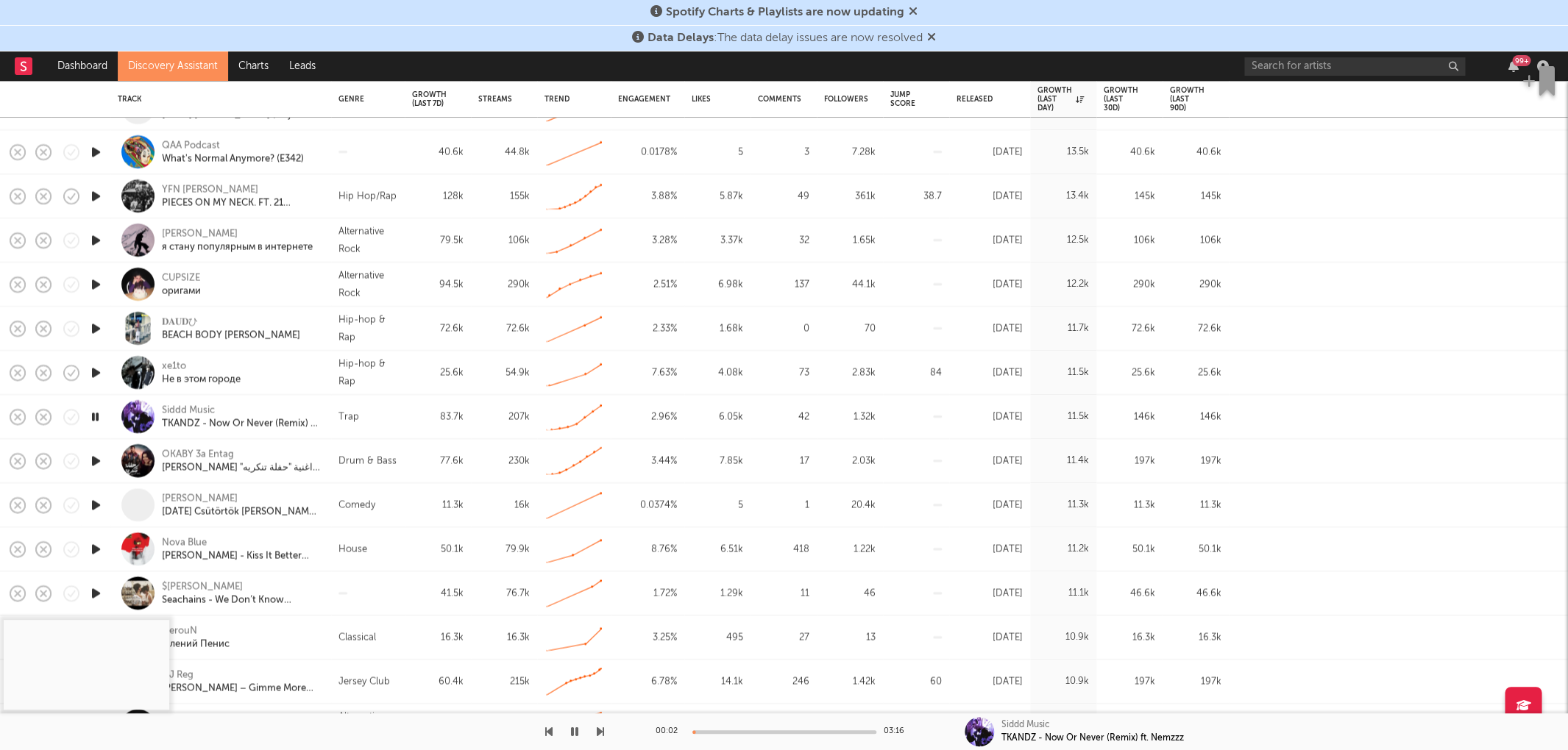
click at [102, 544] on icon "button" at bounding box center [96, 549] width 15 height 18
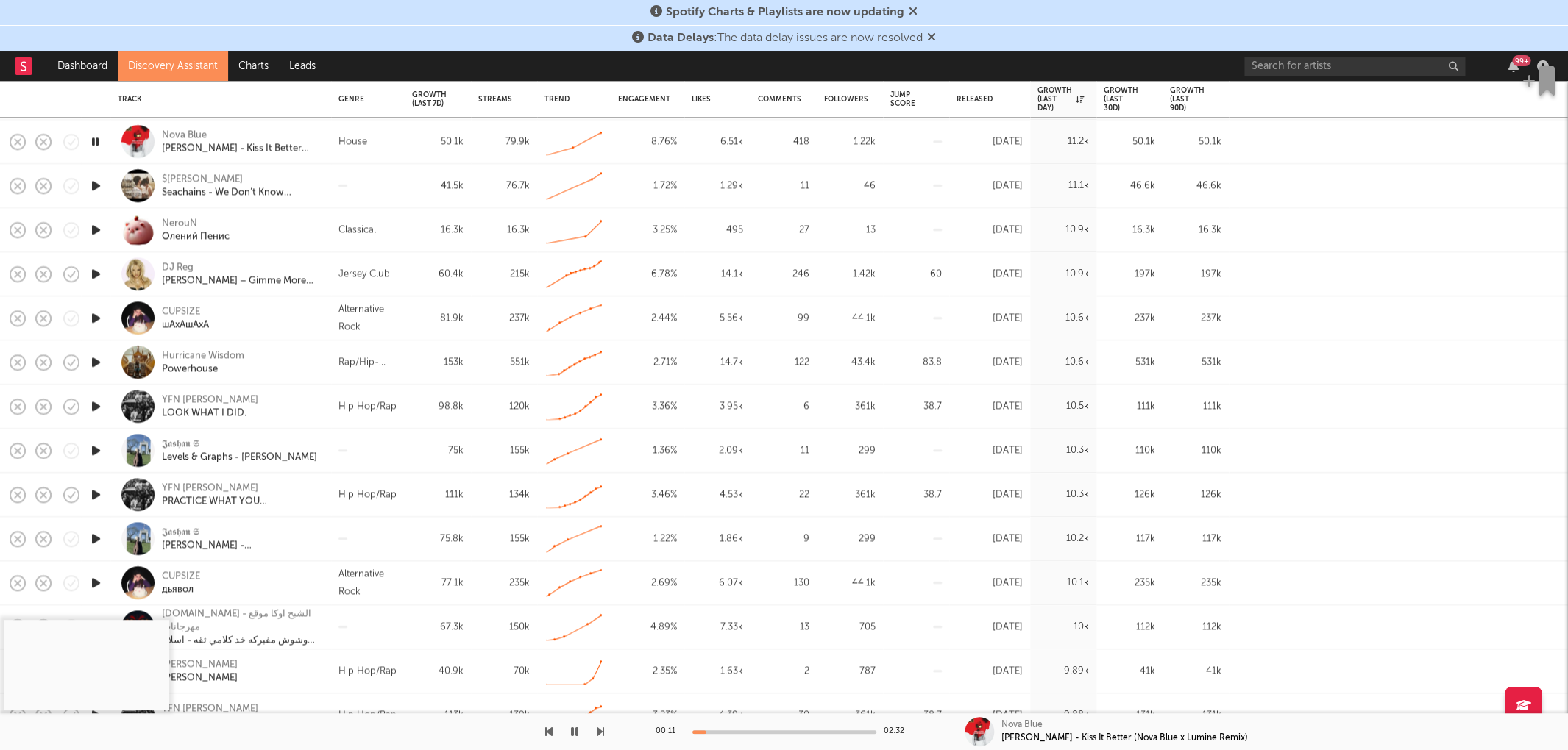
click at [93, 359] on icon "button" at bounding box center [96, 361] width 15 height 18
click at [95, 359] on icon "button" at bounding box center [96, 361] width 14 height 18
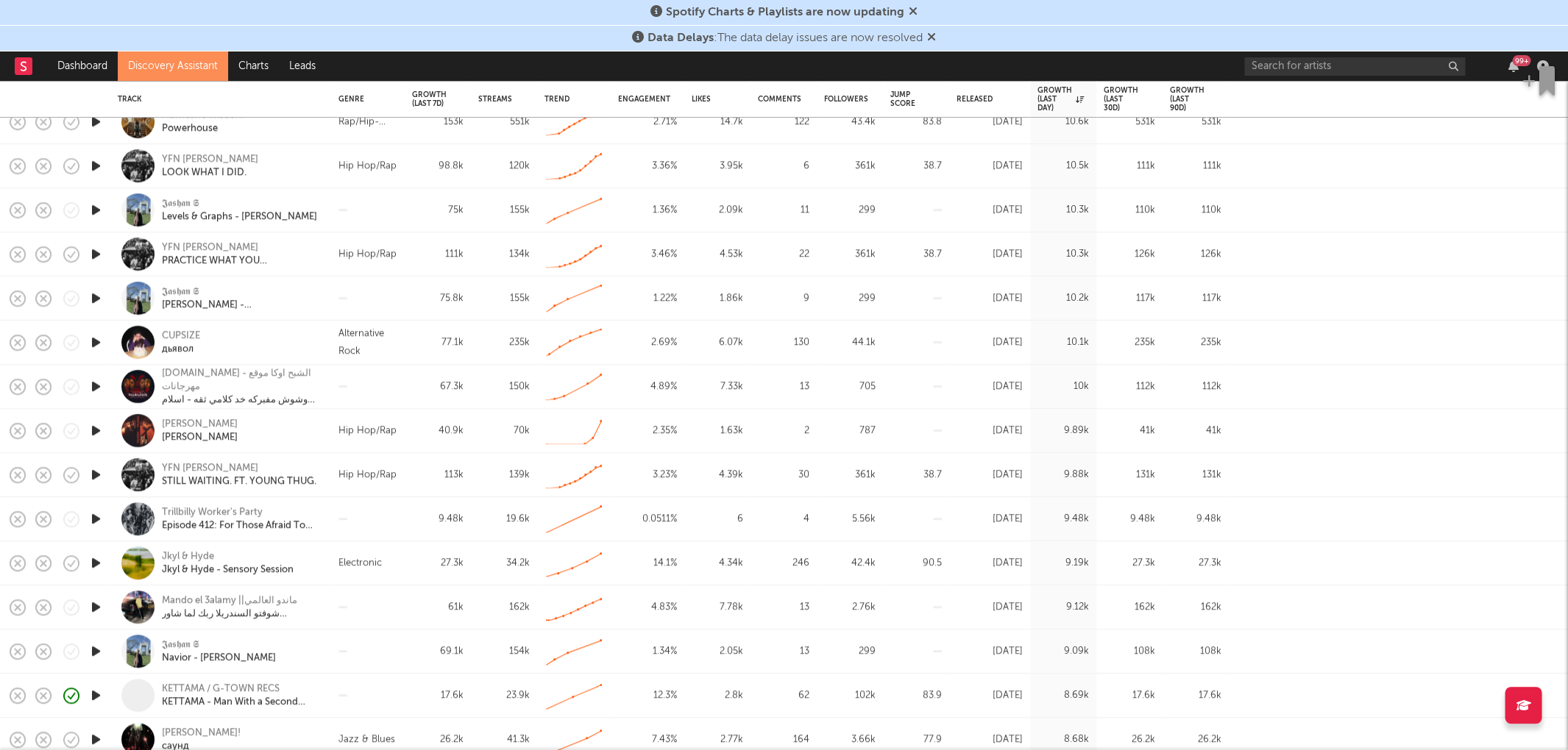
click at [91, 560] on icon "button" at bounding box center [96, 562] width 15 height 18
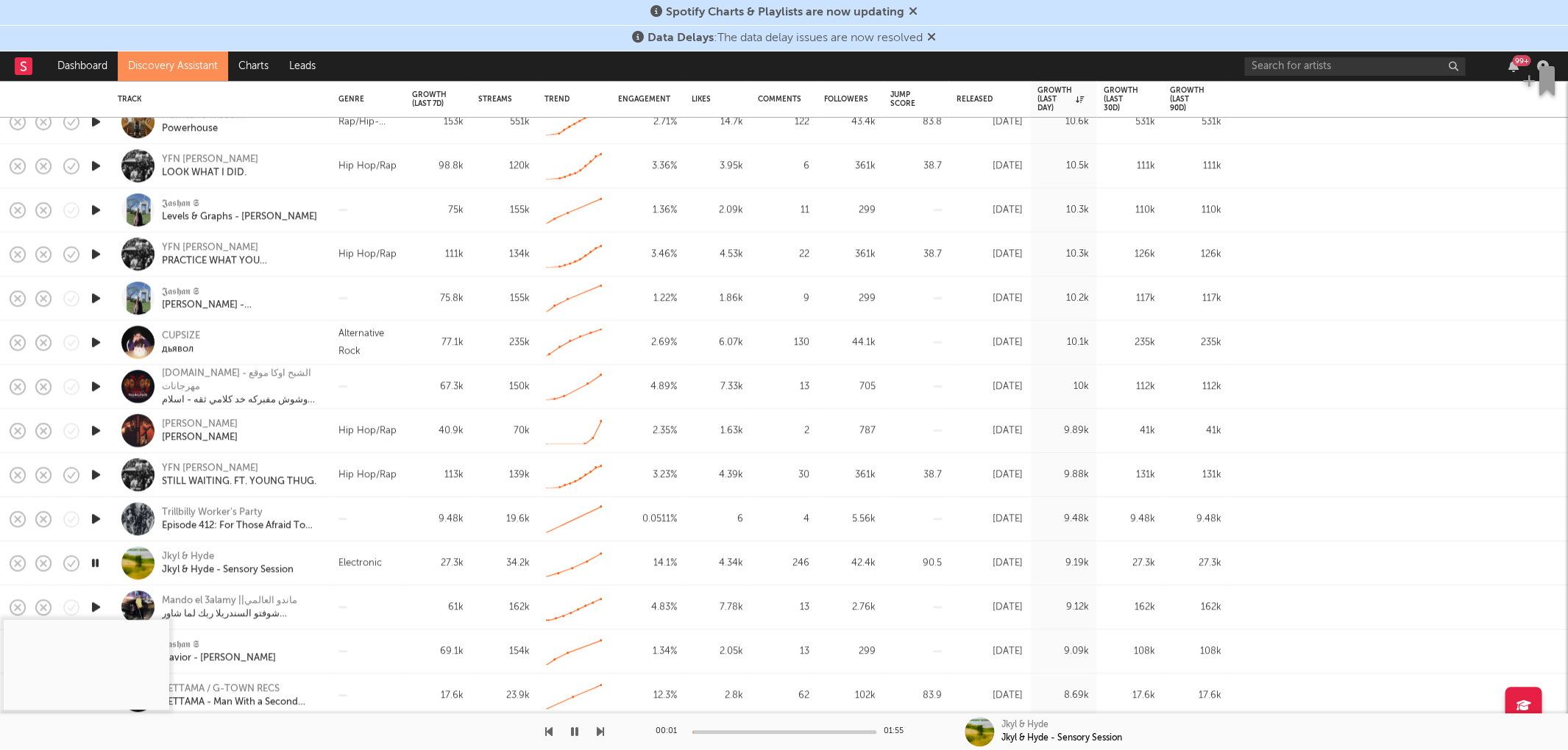
click at [738, 690] on div "00:01 01:55" at bounding box center [784, 732] width 258 height 37
click at [738, 690] on div at bounding box center [784, 732] width 184 height 4
click at [178, 553] on div "Jkyl & Hyde" at bounding box center [188, 556] width 52 height 14
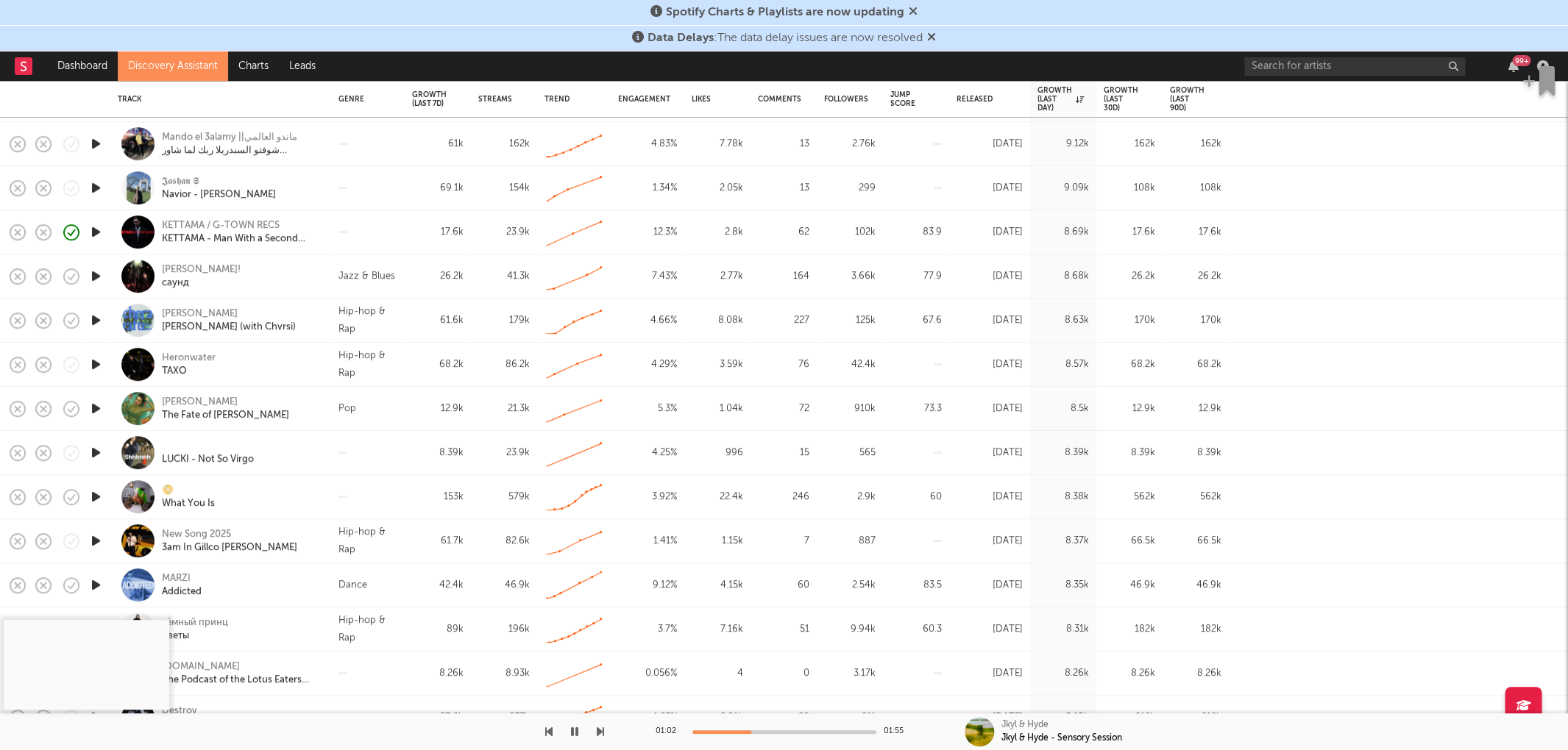
click at [100, 452] on icon "button" at bounding box center [96, 452] width 15 height 18
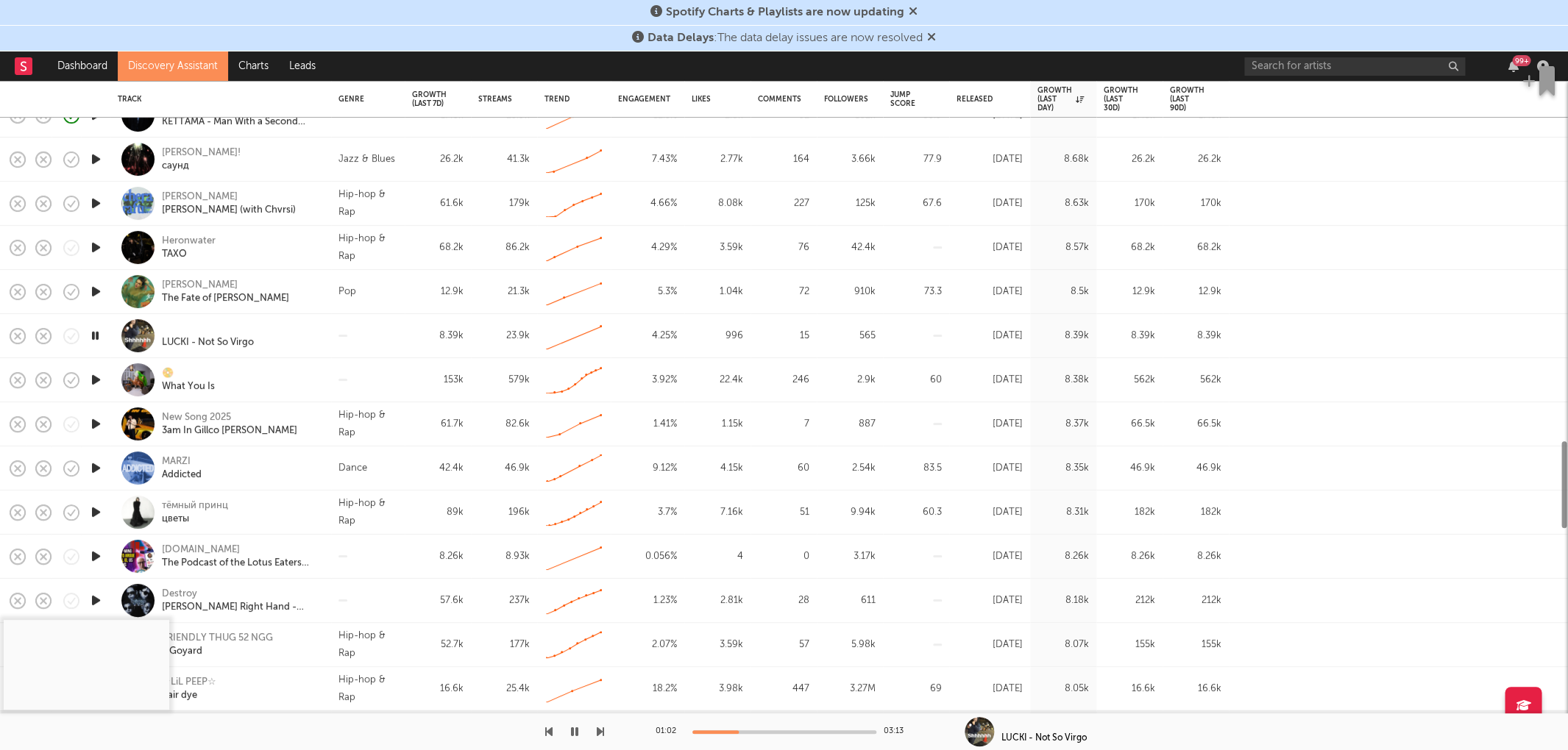
click at [99, 461] on icon "button" at bounding box center [96, 468] width 15 height 18
click at [180, 458] on div "MARZI" at bounding box center [176, 462] width 29 height 14
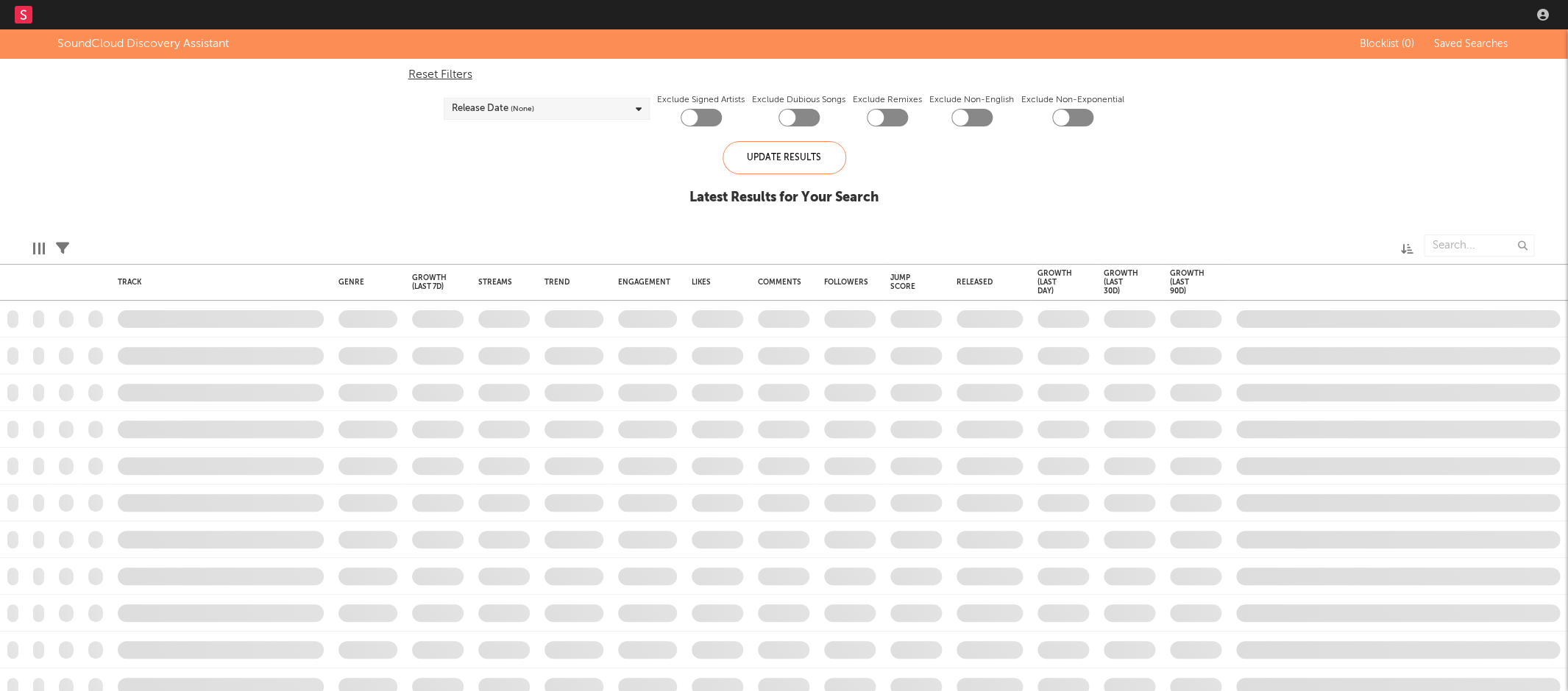
checkbox input "true"
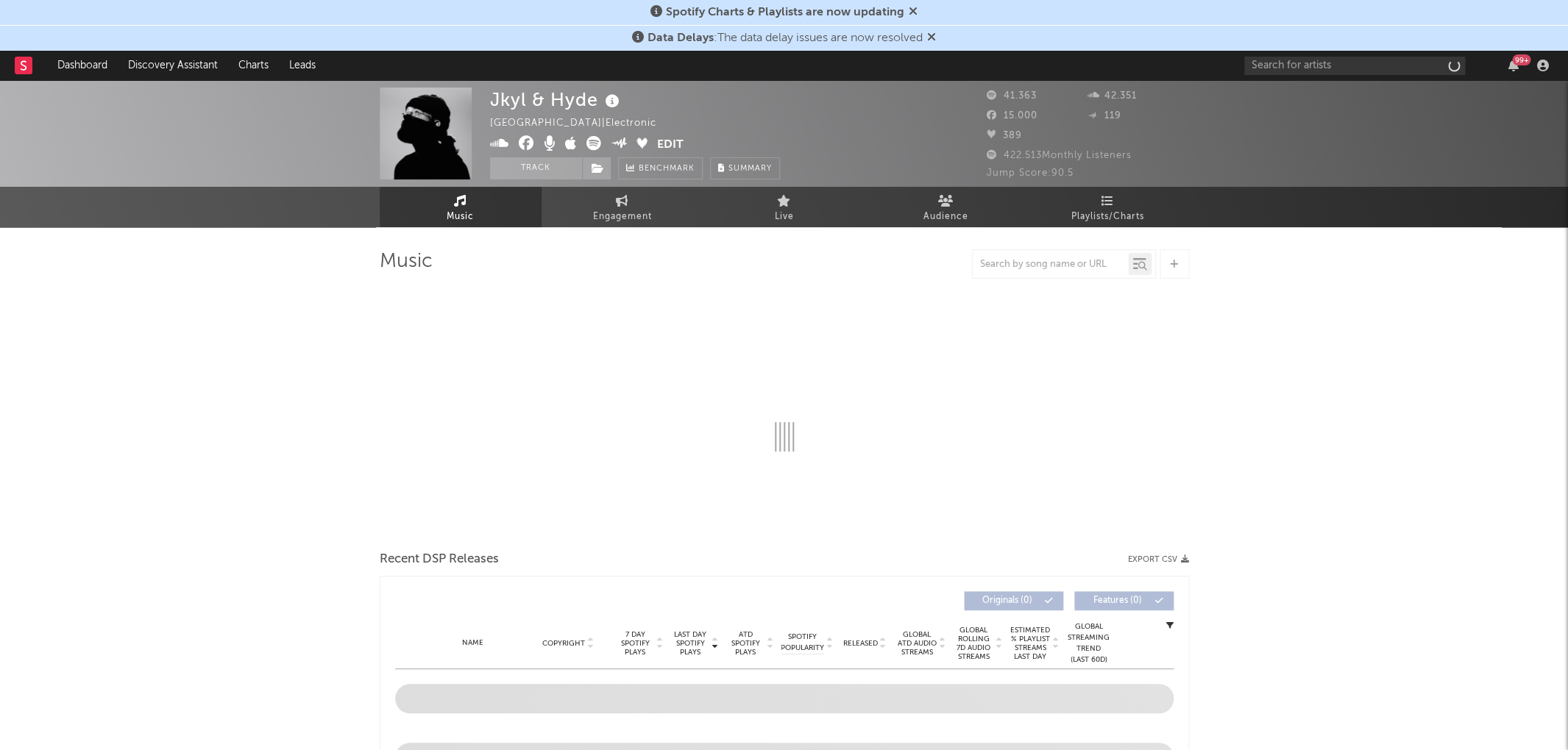
select select "6m"
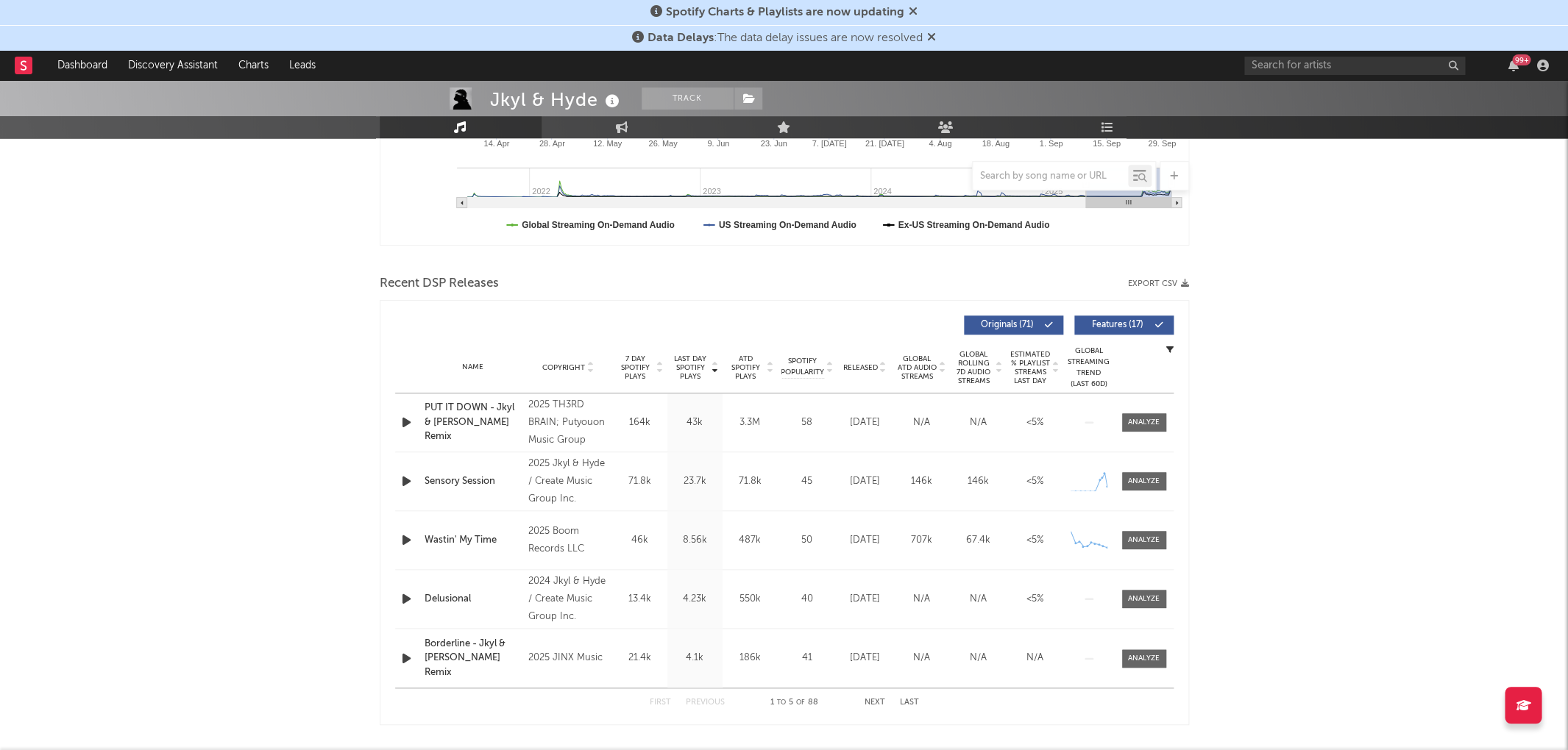
scroll to position [417, 0]
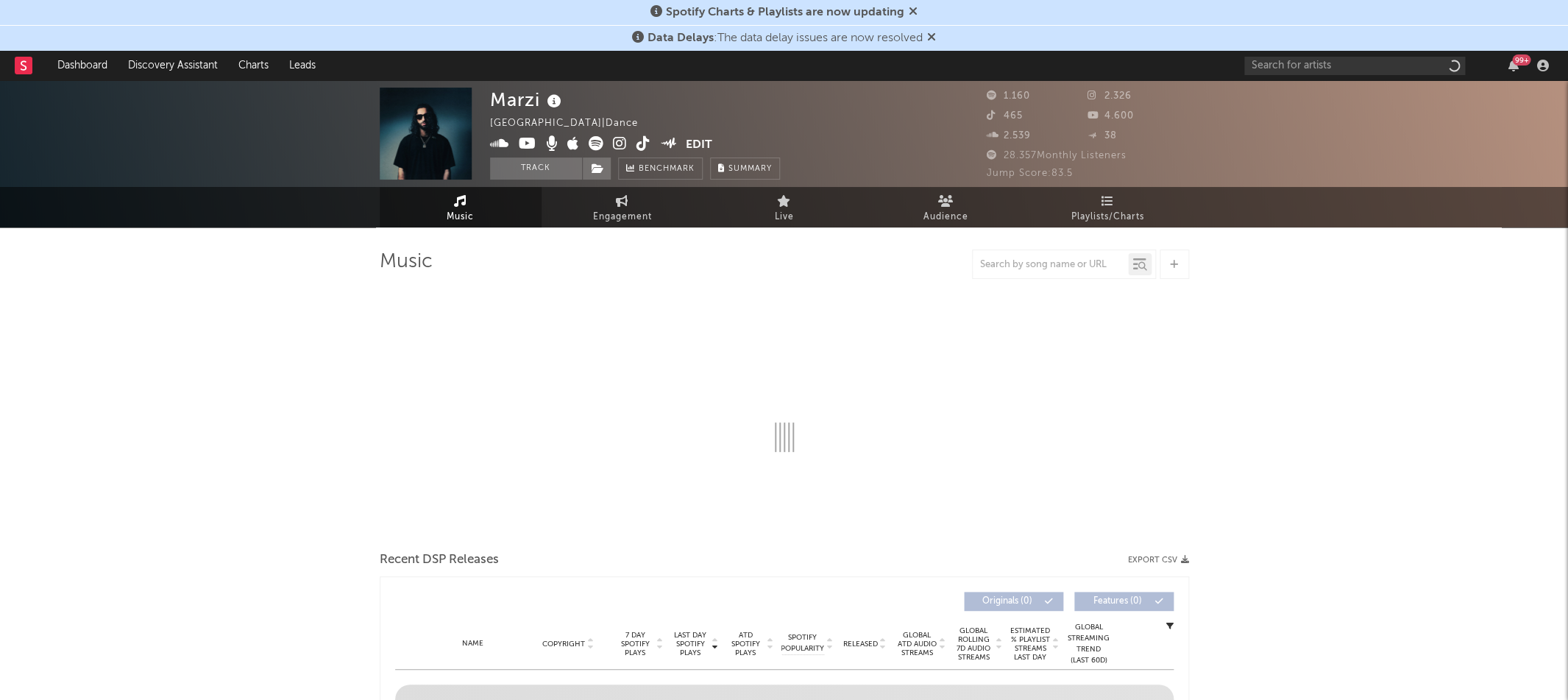
select select "1w"
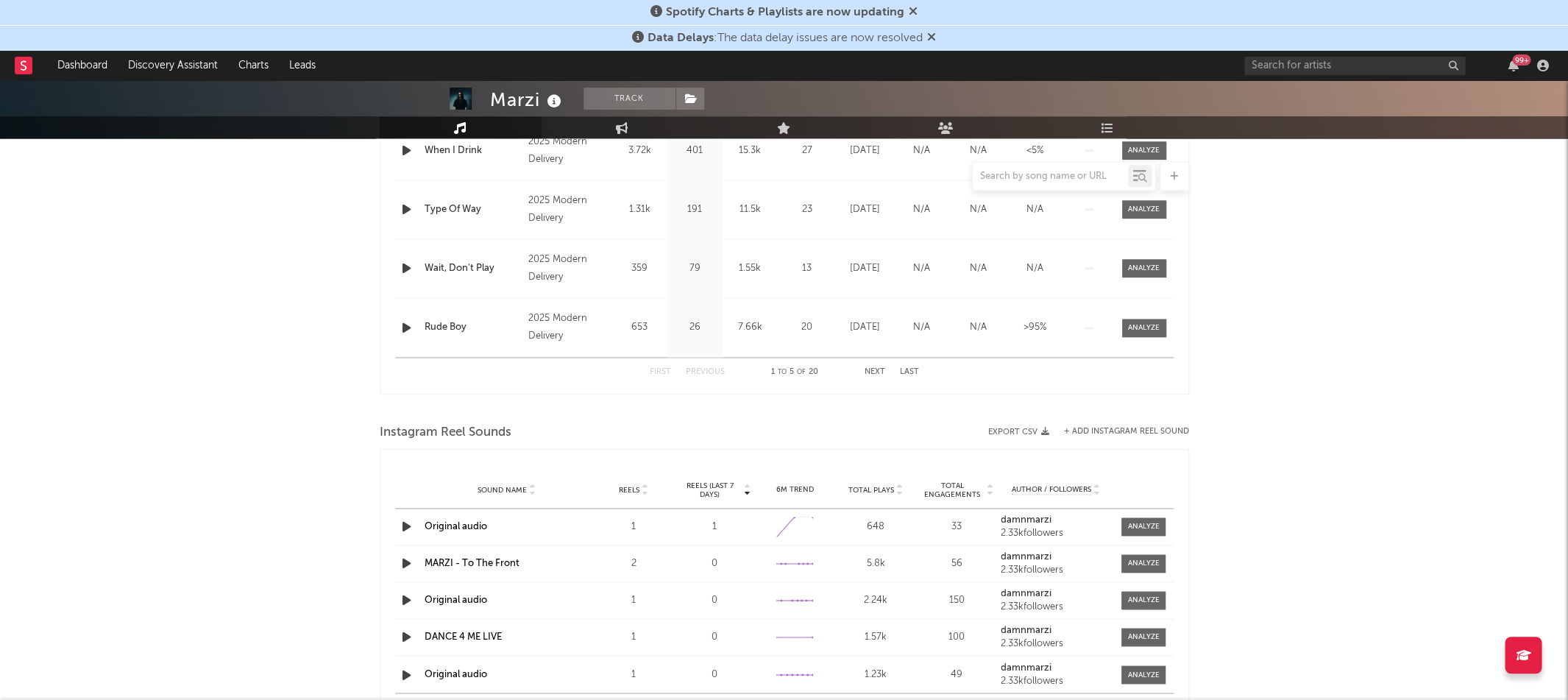
scroll to position [844, 0]
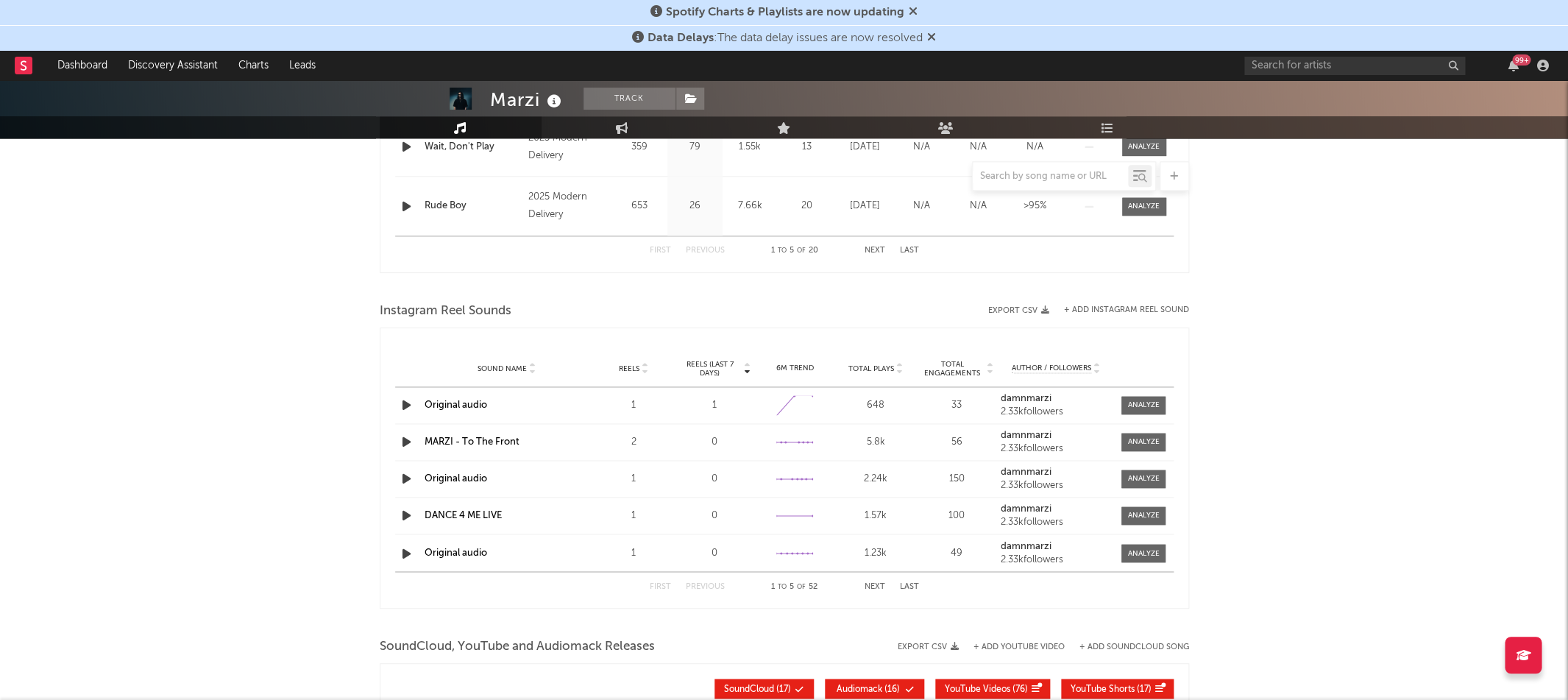
click at [880, 368] on span "Total Plays" at bounding box center [871, 368] width 46 height 9
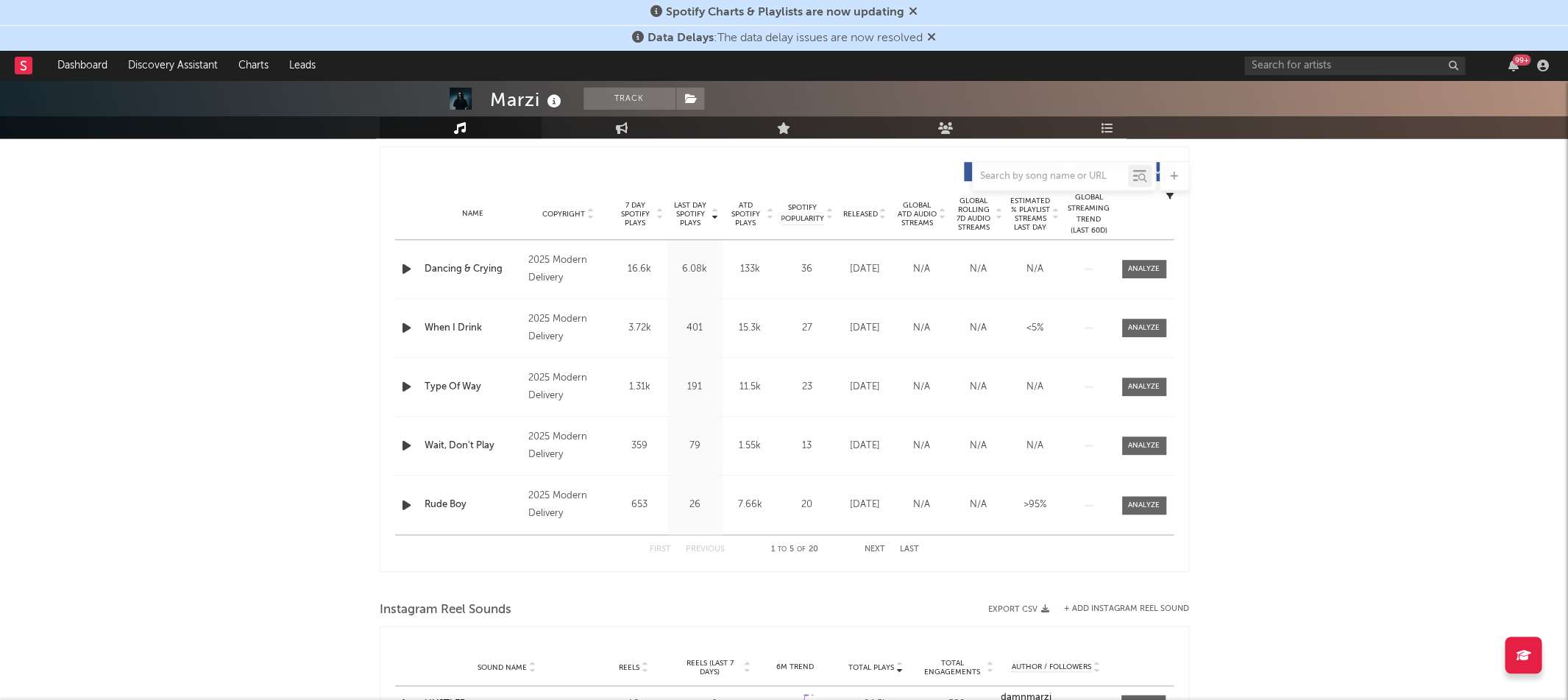
scroll to position [484, 0]
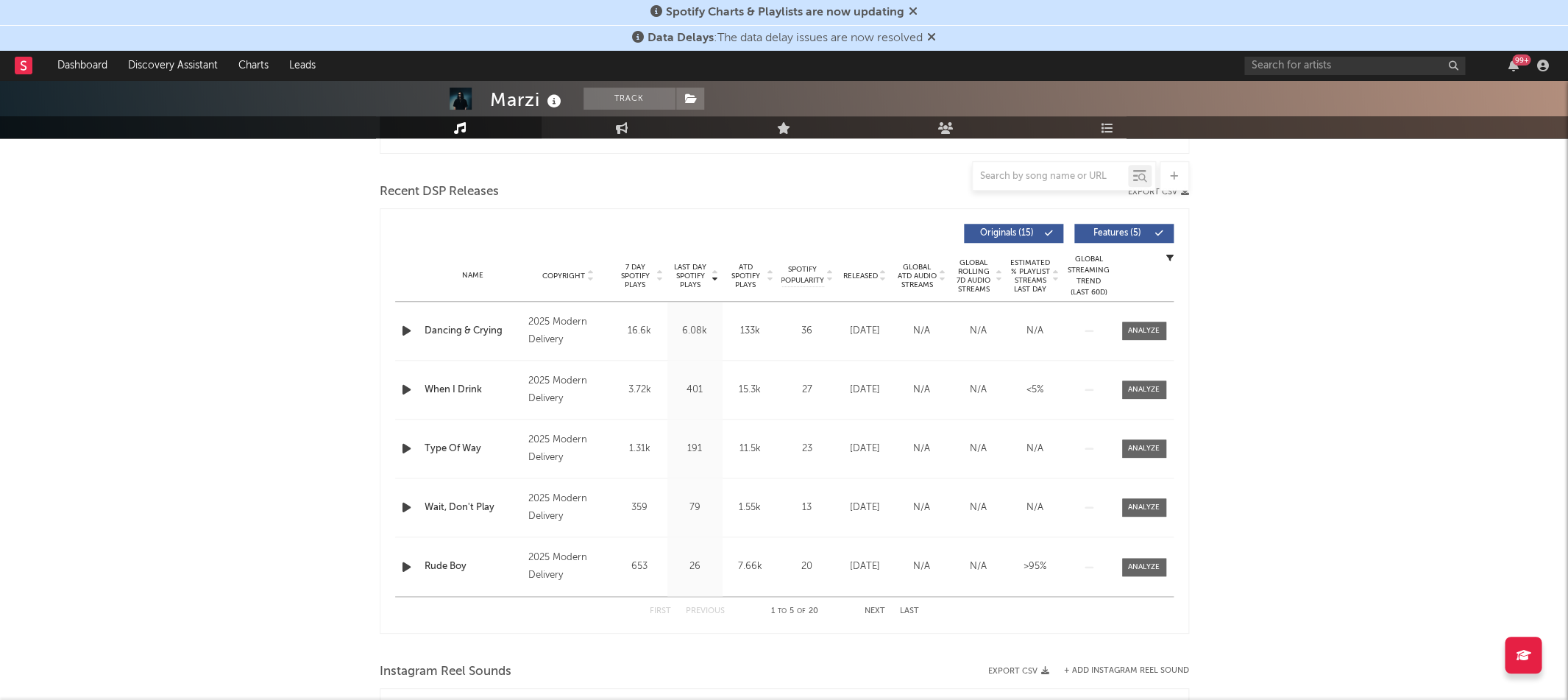
click at [700, 266] on span "Last Day Spotify Plays" at bounding box center [691, 275] width 39 height 26
